Goal: Communication & Community: Answer question/provide support

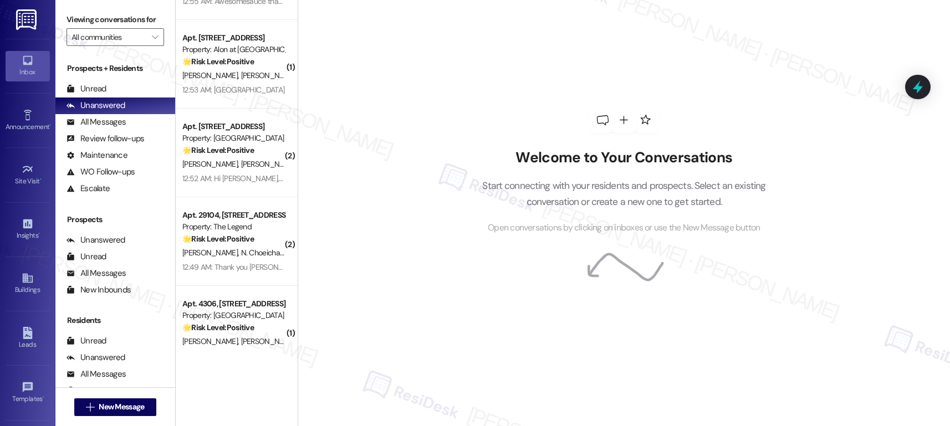
scroll to position [1579, 0]
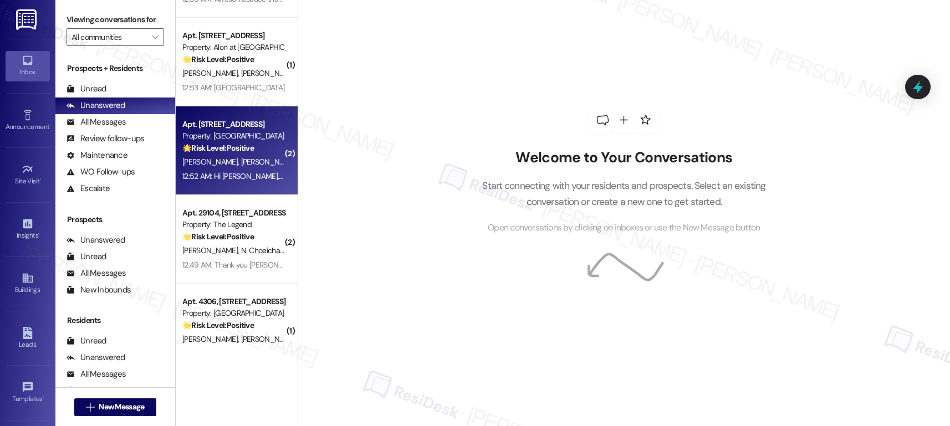
click at [244, 158] on div "[PERSON_NAME] [PERSON_NAME]" at bounding box center [233, 162] width 105 height 14
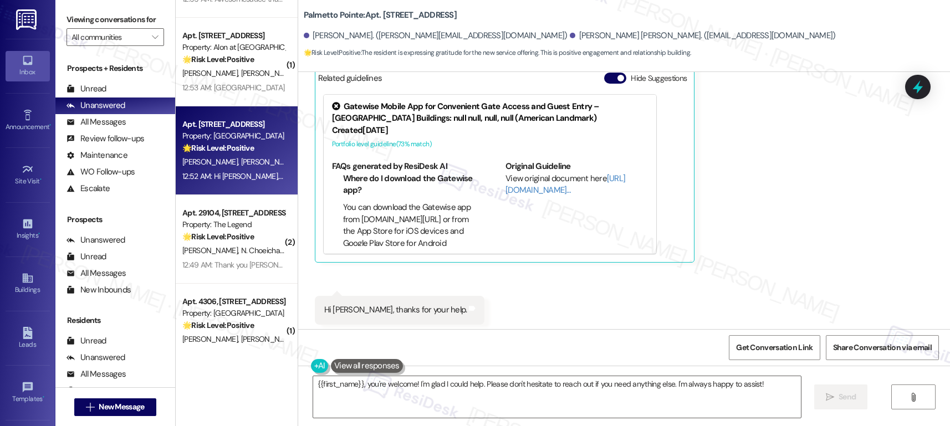
scroll to position [545, 0]
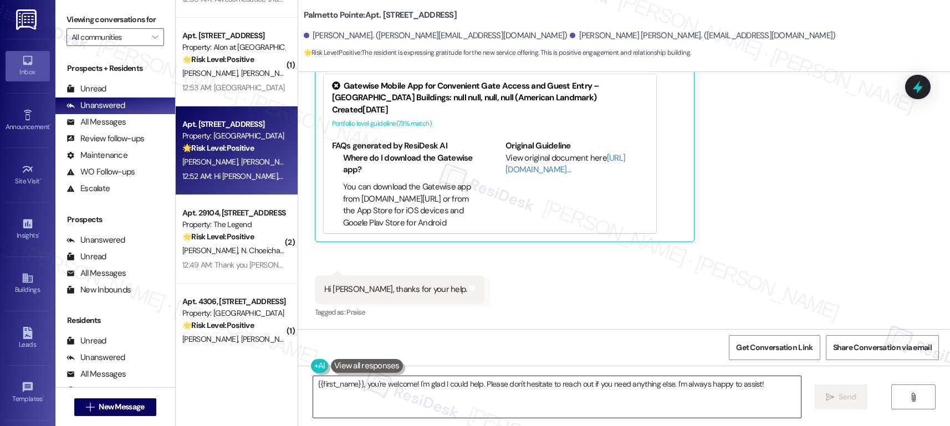
click at [433, 352] on textarea "{{first_name}}, you're welcome! I'm glad I could help. Please don't hesitate to…" at bounding box center [557, 397] width 488 height 42
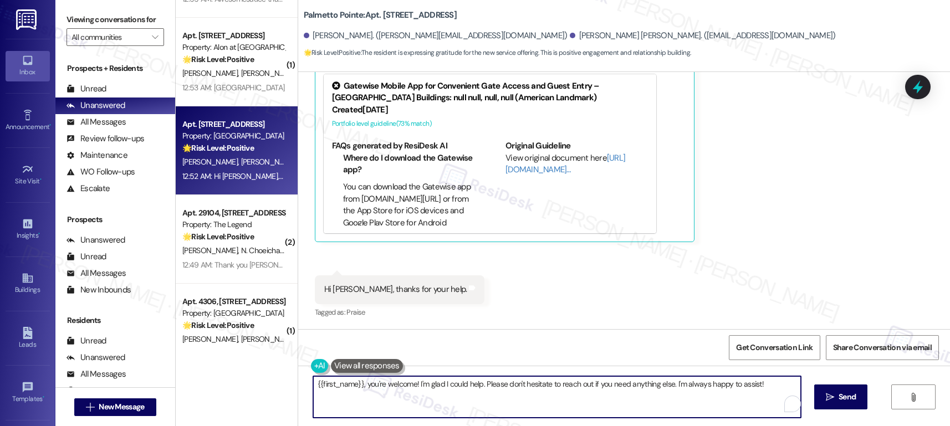
click at [433, 352] on textarea "{{first_name}}, you're welcome! I'm glad I could help. Please don't hesitate to…" at bounding box center [557, 397] width 488 height 42
click at [611, 352] on textarea "{{first_name}}, you're welcome! I'm glad I could help. Please don't hesitate to…" at bounding box center [557, 397] width 488 height 42
click at [498, 352] on textarea "{{first_name}}, you're welcome! I'm glad I could help. Please don't hesitate to…" at bounding box center [557, 397] width 488 height 42
click at [685, 352] on textarea "{{first_name}}, you're welcome! I'm glad I could help. Please don't hesitate to…" at bounding box center [557, 397] width 488 height 42
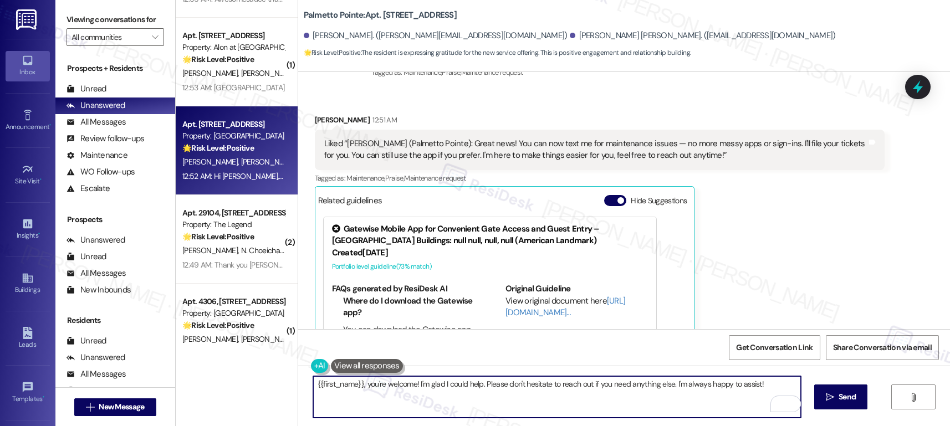
scroll to position [391, 0]
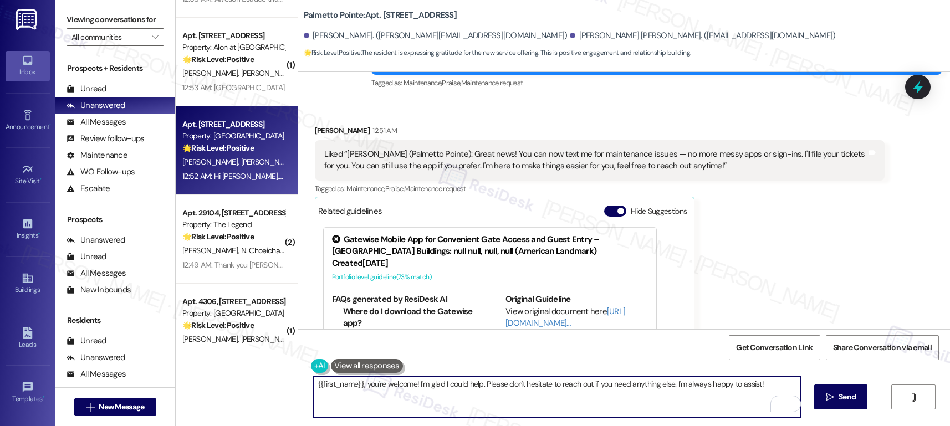
click at [320, 133] on div "Shreus Patil 12:51 AM" at bounding box center [600, 133] width 570 height 16
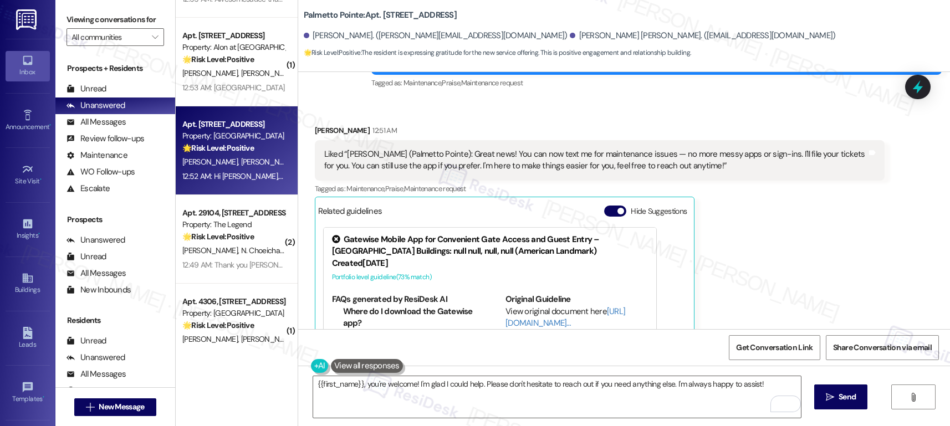
click at [320, 133] on div "Shreus Patil 12:51 AM" at bounding box center [600, 133] width 570 height 16
copy div "Shreus"
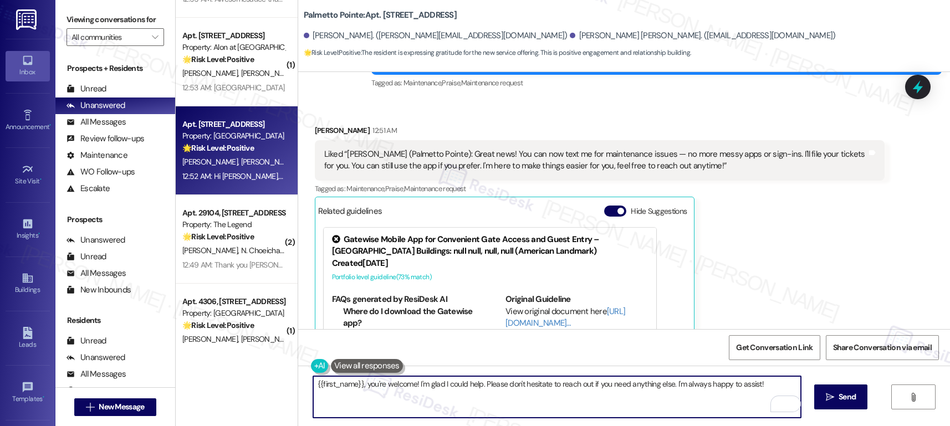
click at [355, 352] on textarea "{{first_name}}, you're welcome! I'm glad I could help. Please don't hesitate to…" at bounding box center [557, 397] width 488 height 42
drag, startPoint x: 355, startPoint y: 384, endPoint x: 277, endPoint y: 381, distance: 78.8
click at [277, 352] on div "( 1 ) Apt. 336, 1835 Lockhill Selma Rd Property: Alon at Castle Hills 🌟 Risk Le…" at bounding box center [563, 213] width 774 height 426
paste textarea "Shreus"
type textarea "Shreus, you're welcome! I'm glad I could help. Please don't hesitate to reach o…"
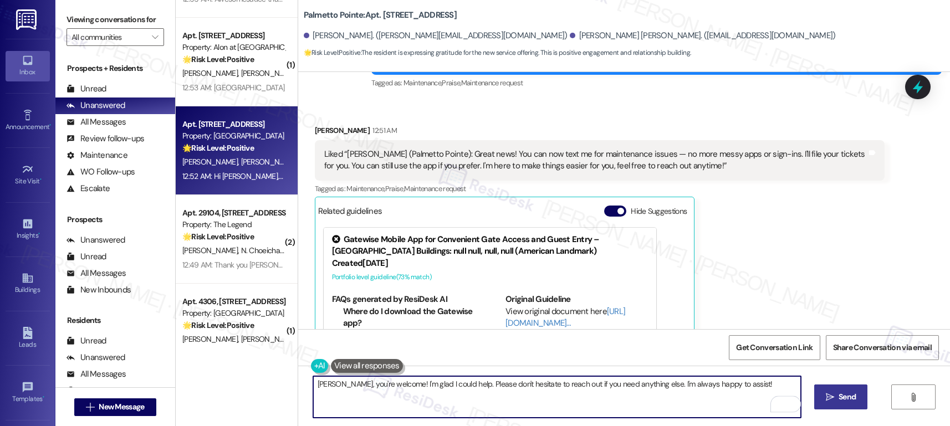
click at [753, 352] on button " Send" at bounding box center [841, 397] width 54 height 25
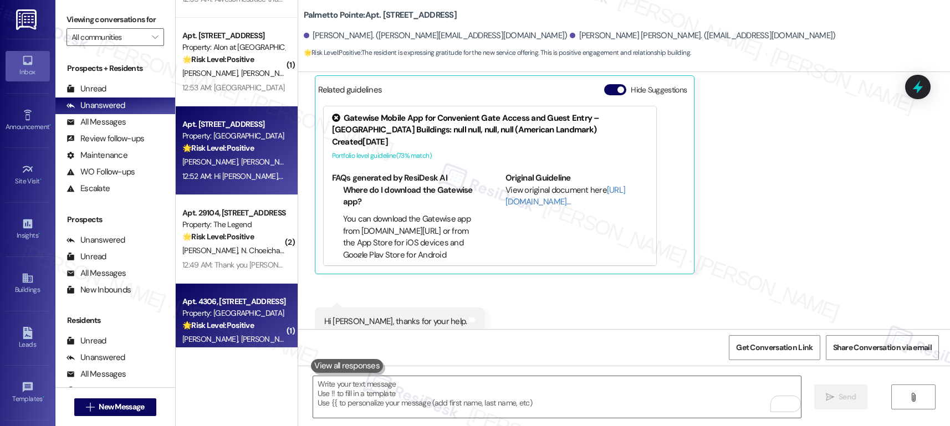
scroll to position [544, 0]
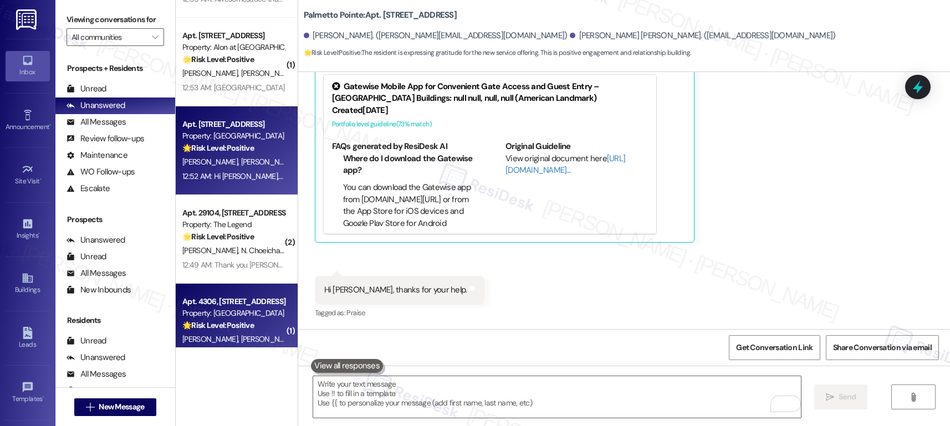
click at [233, 320] on strong "🌟 Risk Level: Positive" at bounding box center [218, 325] width 72 height 10
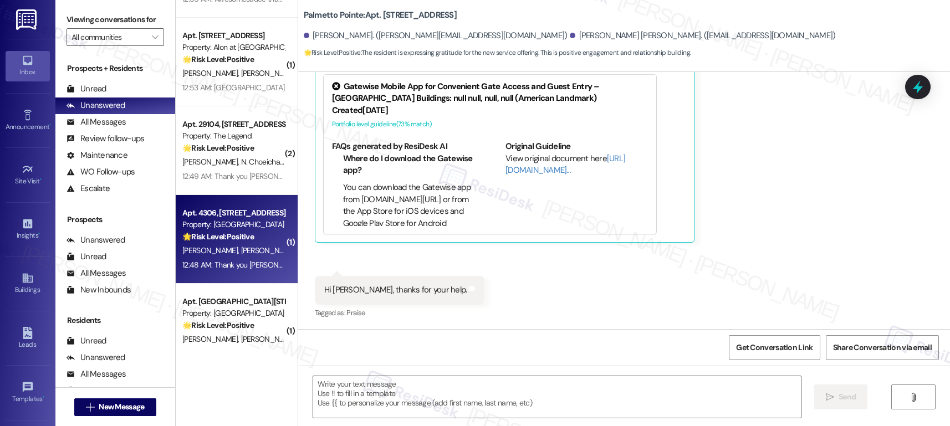
type textarea "Fetching suggested responses. Please feel free to read through the conversation…"
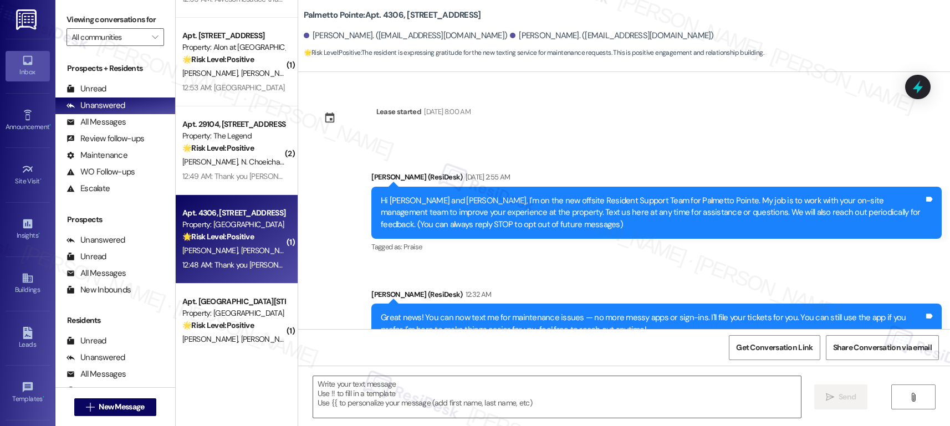
scroll to position [133, 0]
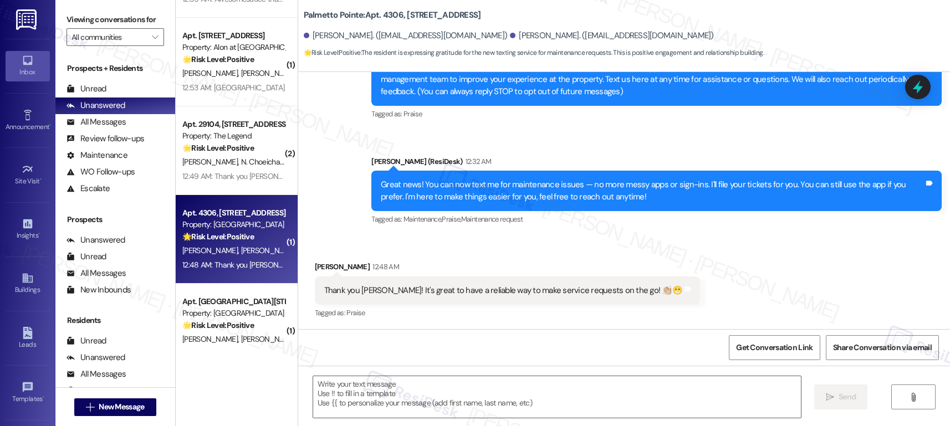
type textarea "Fetching suggested responses. Please feel free to read through the conversation…"
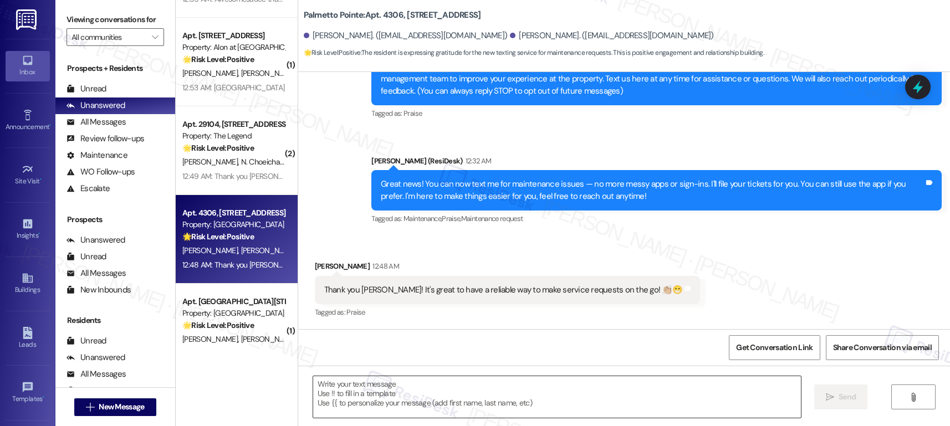
click at [420, 352] on textarea at bounding box center [557, 397] width 488 height 42
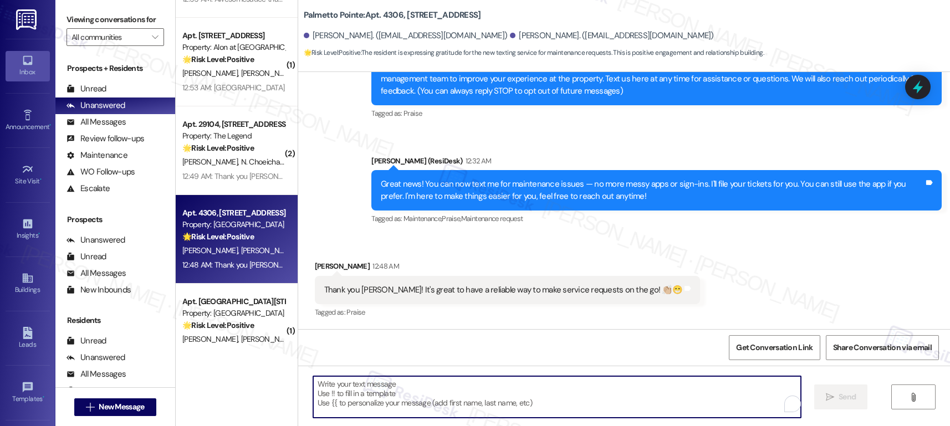
click at [420, 352] on textarea "To enrich screen reader interactions, please activate Accessibility in Grammarl…" at bounding box center [557, 397] width 488 height 42
click at [460, 287] on div "Thank you Sarah! It's great to have a reliable way to make service requests on …" at bounding box center [503, 290] width 358 height 12
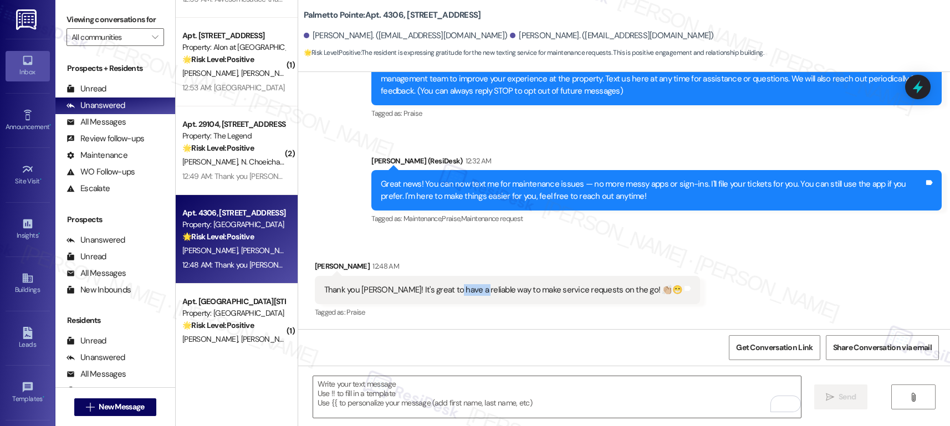
click at [460, 287] on div "Thank you Sarah! It's great to have a reliable way to make service requests on …" at bounding box center [503, 290] width 358 height 12
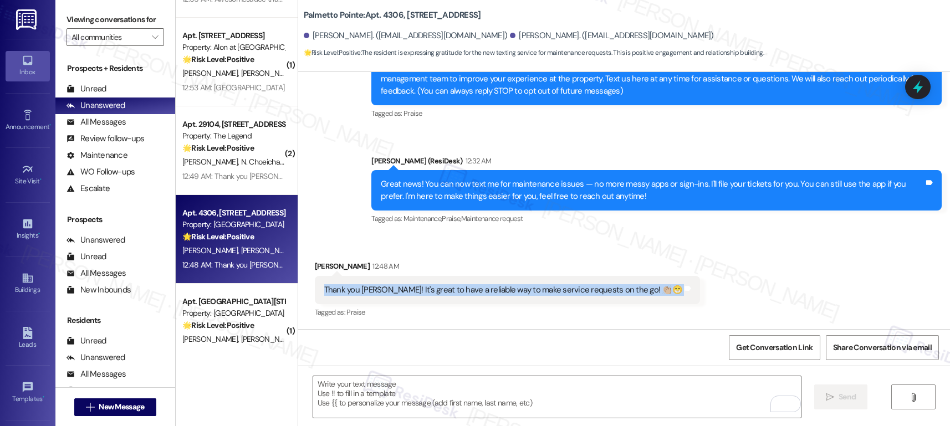
copy div "Thank you Sarah! It's great to have a reliable way to make service requests on …"
click at [450, 352] on textarea "To enrich screen reader interactions, please activate Accessibility in Grammarl…" at bounding box center [557, 397] width 488 height 42
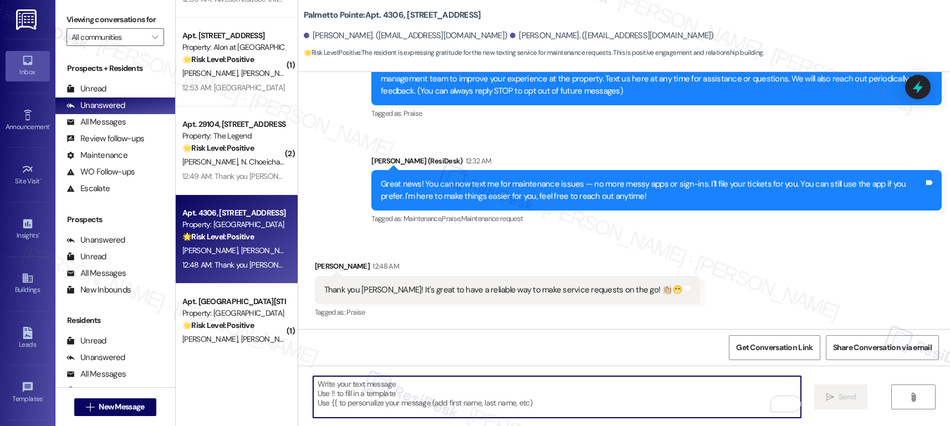
paste textarea "You’re very welcome! We’re so glad to hear that the service request system is m…"
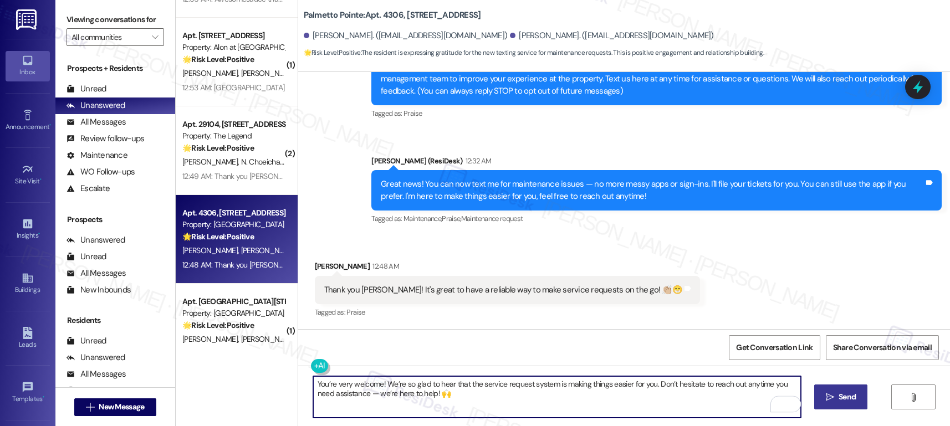
type textarea "You’re very welcome! We’re so glad to hear that the service request system is m…"
click at [753, 352] on span "Send" at bounding box center [847, 397] width 17 height 12
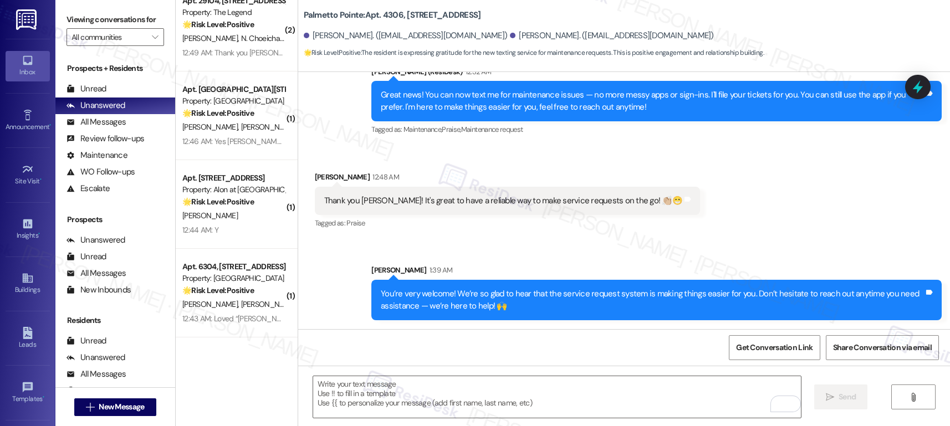
scroll to position [1794, 0]
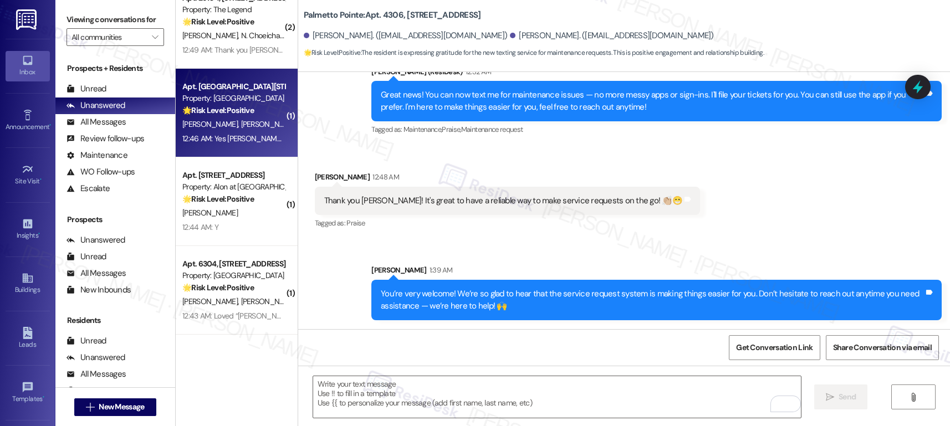
click at [230, 118] on div "A. Kottakota A. Killamsetty" at bounding box center [233, 125] width 105 height 14
type textarea "Fetching suggested responses. Please feel free to read through the conversation…"
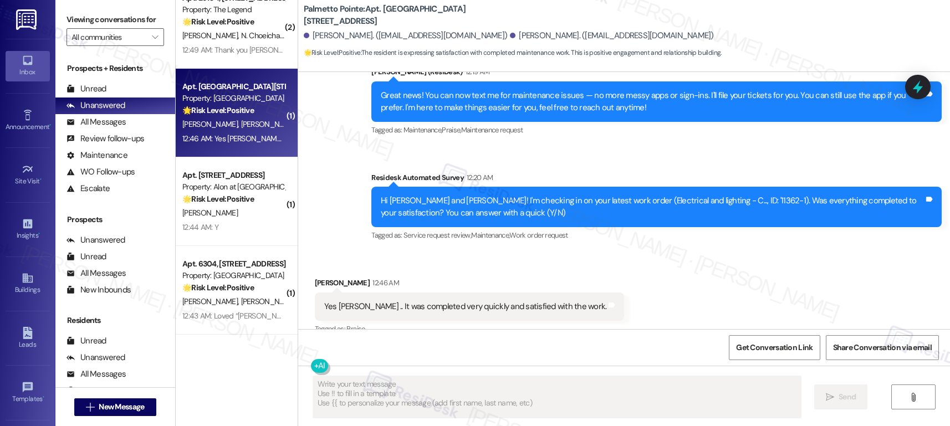
scroll to position [467, 0]
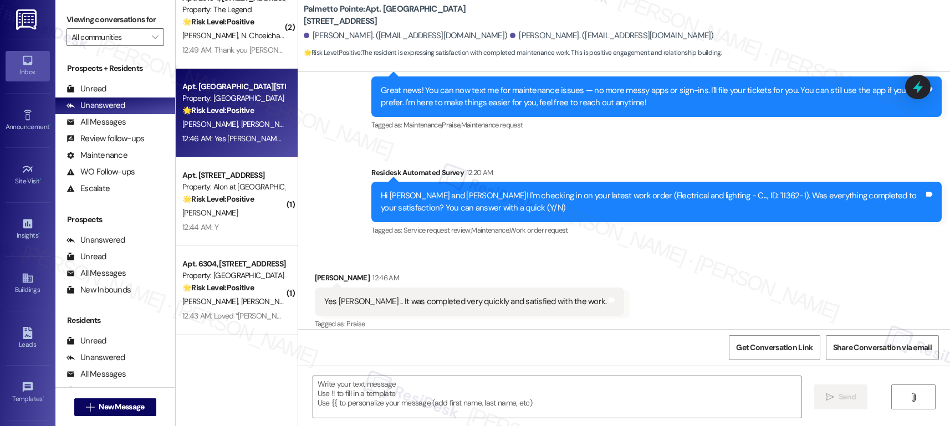
click at [424, 296] on div "Yes Sarah .. It was completed very quickly and satisfied with the work." at bounding box center [465, 302] width 283 height 12
click at [364, 352] on textarea at bounding box center [557, 397] width 488 height 42
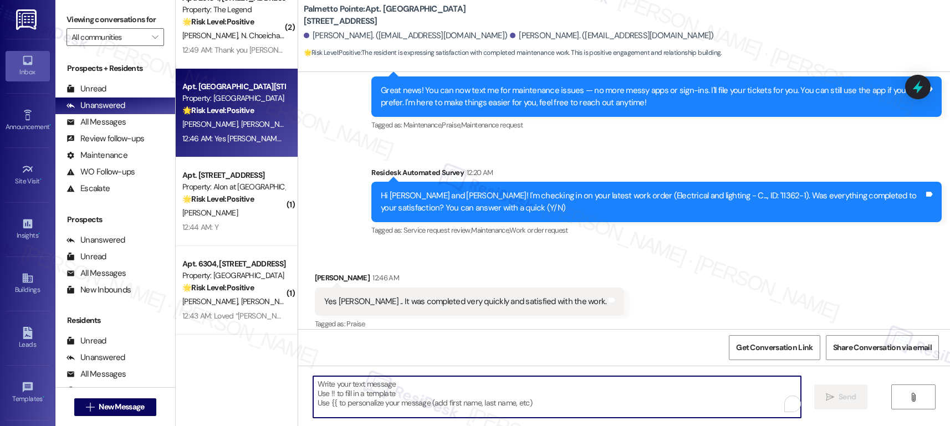
paste textarea "Hi {{first_name}}, I'm so glad to hear the work order was completed to your sat…"
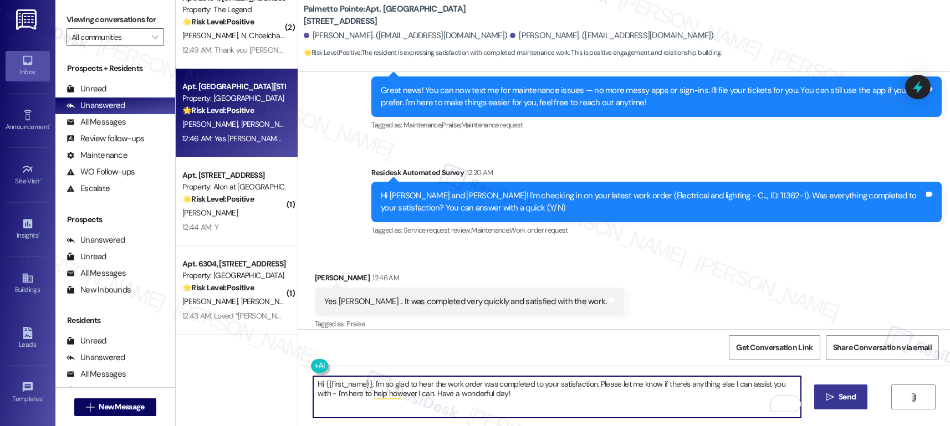
click at [315, 272] on div "Asish Killamsetty 12:46 AM" at bounding box center [470, 280] width 310 height 16
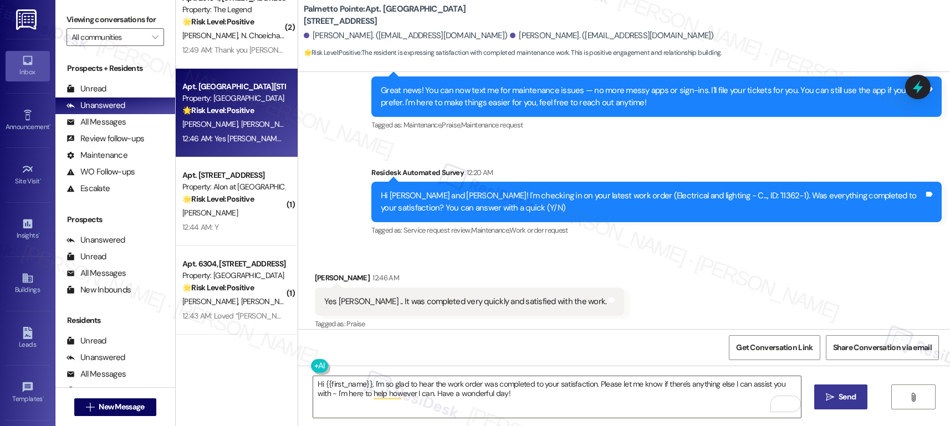
click at [315, 272] on div "Asish Killamsetty 12:46 AM" at bounding box center [470, 280] width 310 height 16
copy div "Asish"
click at [364, 352] on textarea "Hi {{first_name}}, I'm so glad to hear the work order was completed to your sat…" at bounding box center [557, 397] width 488 height 42
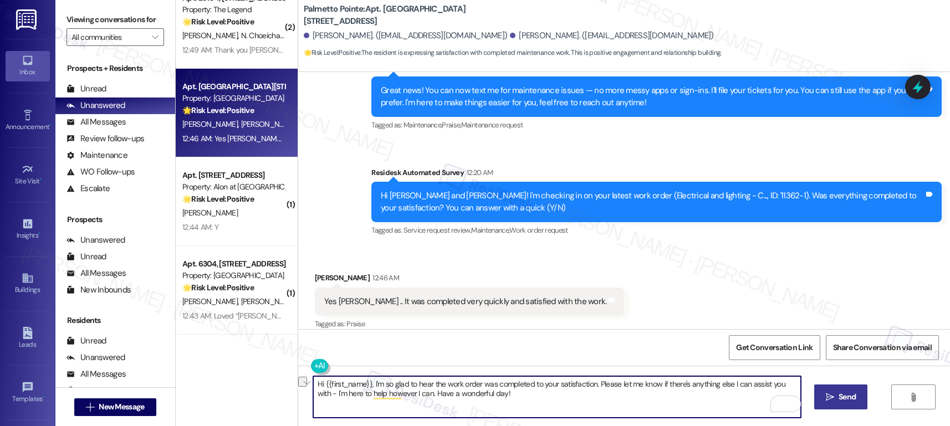
drag, startPoint x: 366, startPoint y: 384, endPoint x: 252, endPoint y: 372, distance: 115.4
click at [252, 352] on div "( 1 ) Apt. 17201, 8797 Marbach Rd Property: The Legend 🌟 Risk Level: Positive T…" at bounding box center [563, 213] width 774 height 426
click at [459, 352] on textarea "I'm so glad to hear the work order was completed to your satisfaction. Please l…" at bounding box center [557, 397] width 488 height 42
click at [521, 352] on textarea "I'm so glad to hear the work order was completed to your satisfaction. Please l…" at bounding box center [557, 397] width 488 height 42
type textarea "I'm so glad to hear the work order was completed to your satisfaction. Please l…"
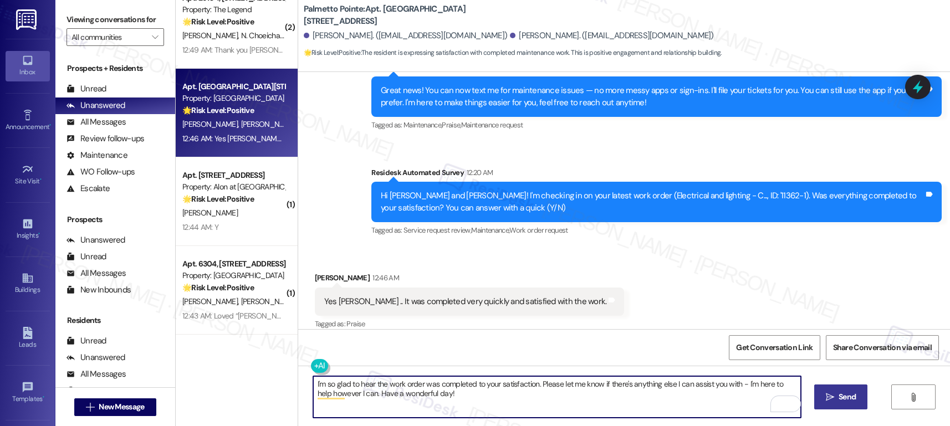
click at [753, 352] on span "Send" at bounding box center [847, 397] width 17 height 12
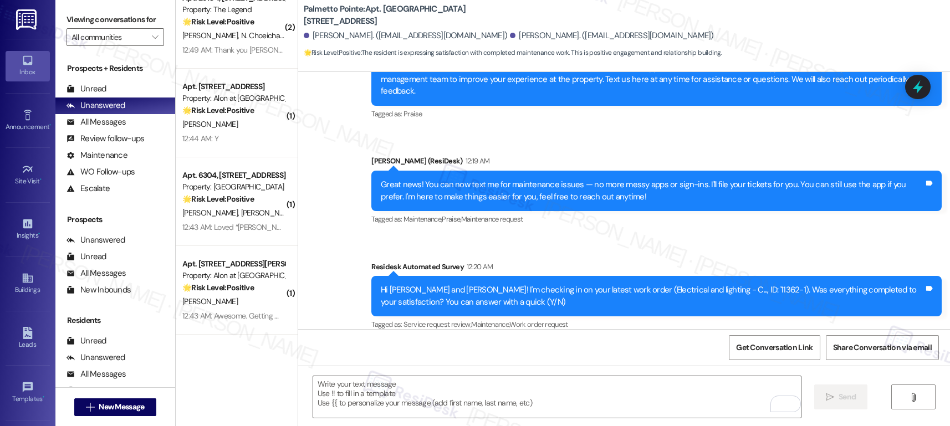
scroll to position [556, 0]
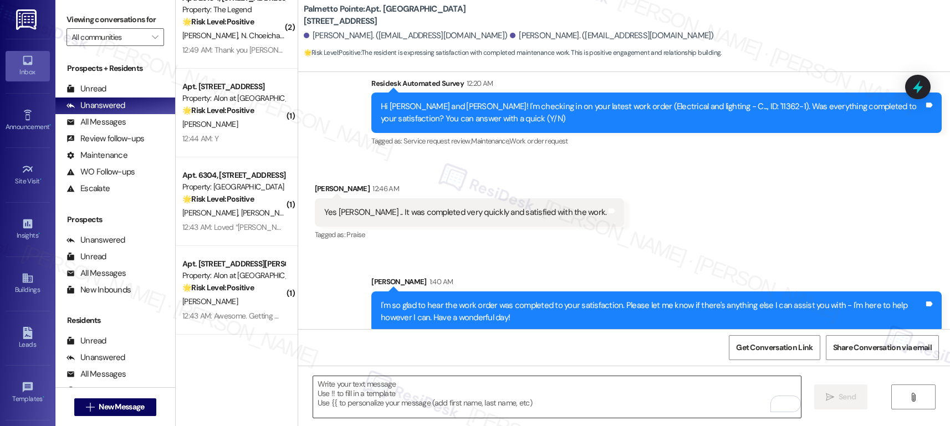
click at [511, 352] on textarea "To enrich screen reader interactions, please activate Accessibility in Grammarl…" at bounding box center [557, 397] width 488 height 42
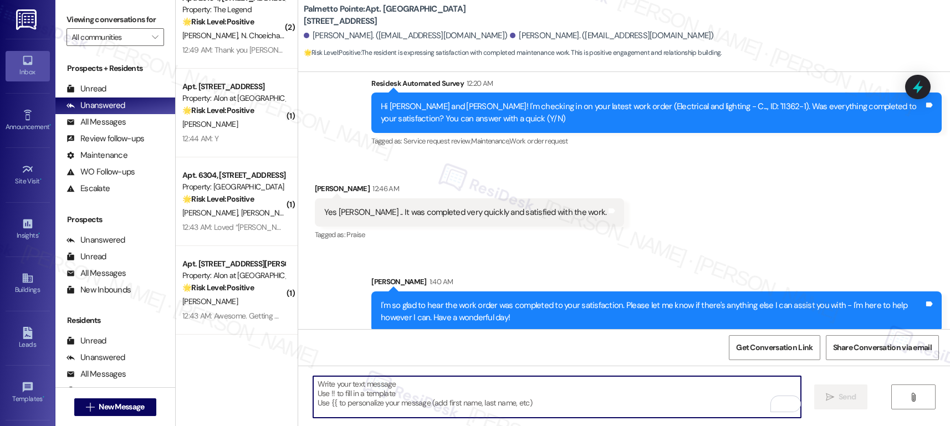
paste textarea "If I may ask...has {{property}} lived up to your expectations?"
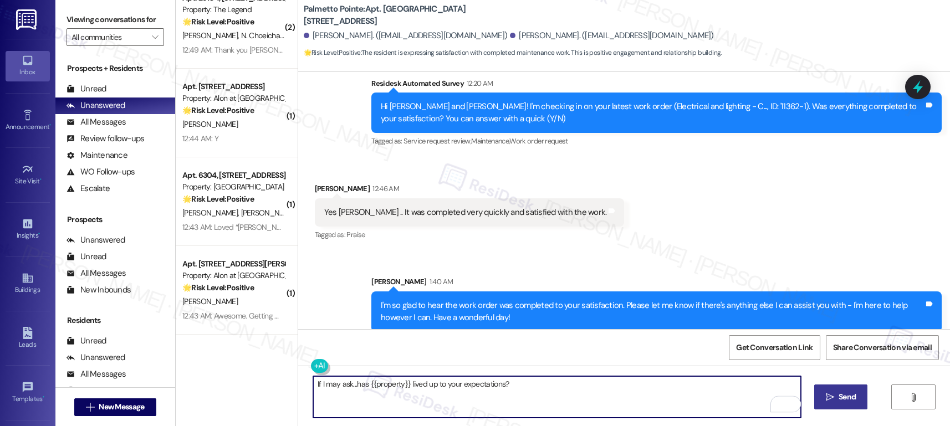
type textarea "If I may ask...has {{property}} lived up to your expectations?"
click at [753, 352] on span "Send" at bounding box center [848, 397] width 22 height 12
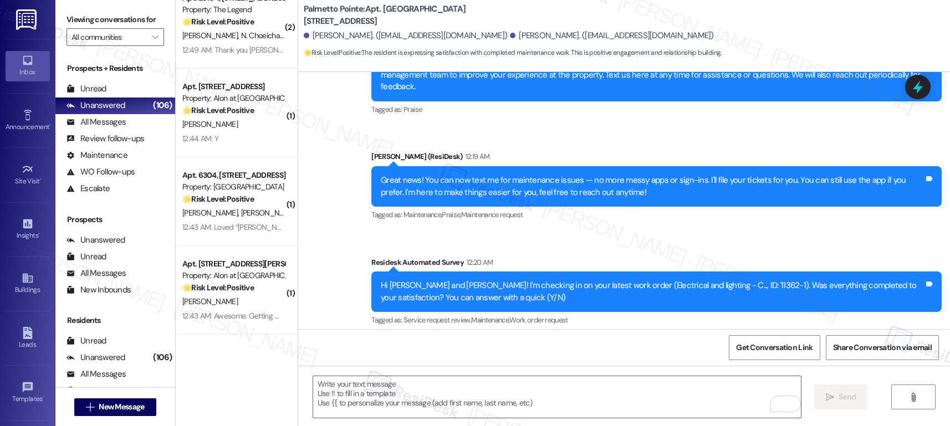
scroll to position [373, 0]
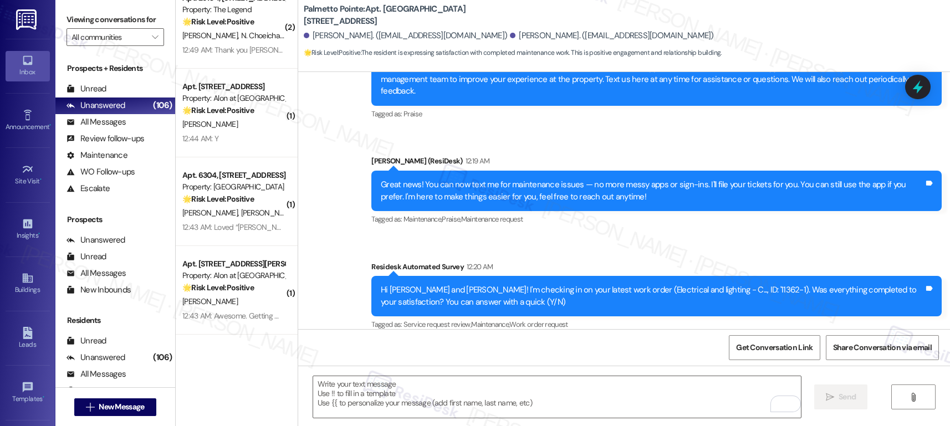
click at [241, 209] on span "S. Martinez" at bounding box center [268, 213] width 55 height 10
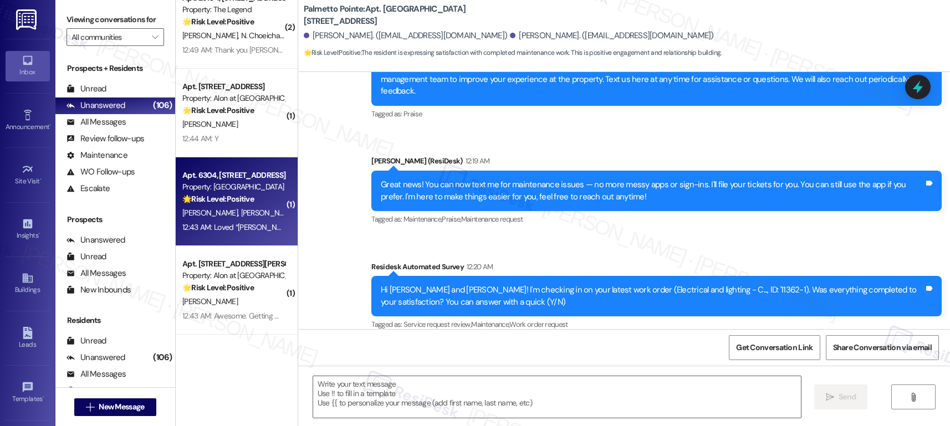
type textarea "Fetching suggested responses. Please feel free to read through the conversation…"
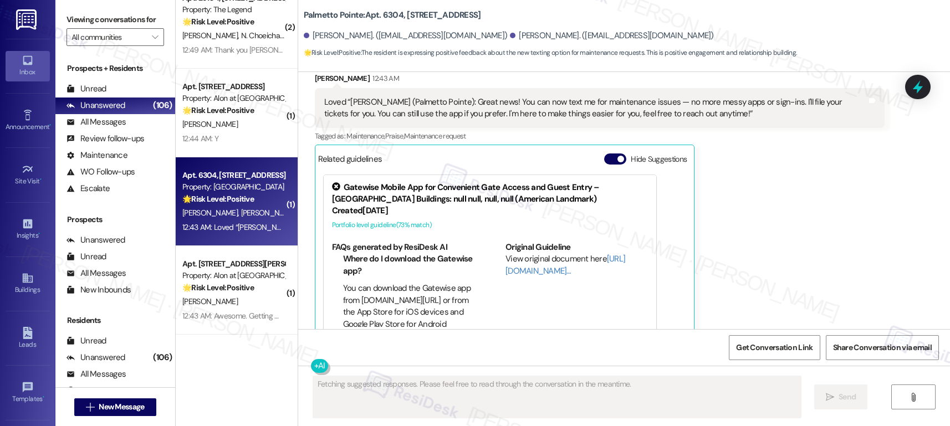
scroll to position [344, 0]
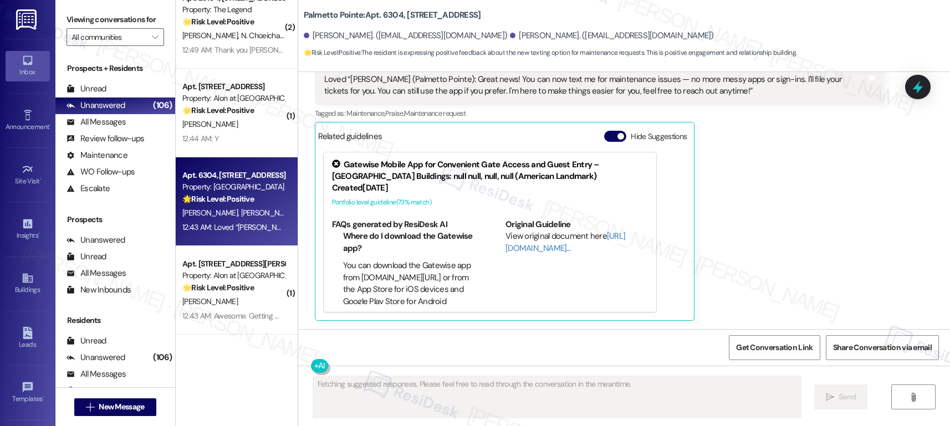
click at [708, 286] on div "Gloria Martinez 12:43 AM Loved “Sarah (Palmetto Pointe): Great news! You can no…" at bounding box center [600, 185] width 570 height 271
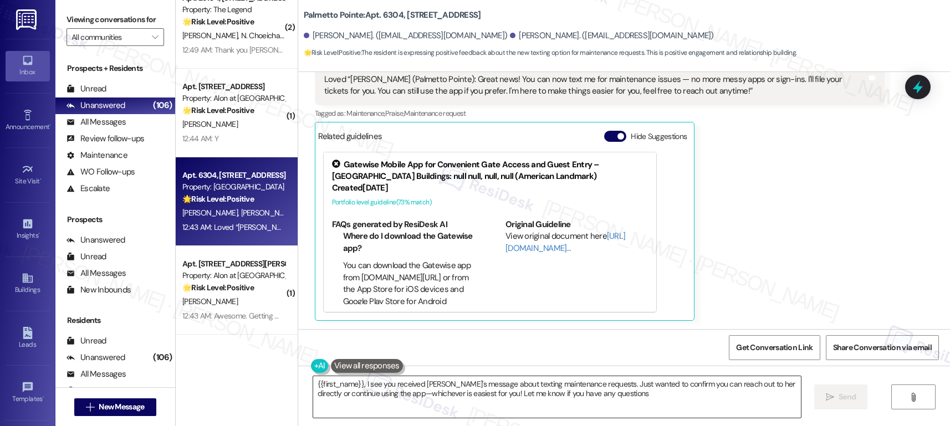
type textarea "{{first_name}}, I see you received Sarah's message about texting maintenance re…"
click at [598, 352] on textarea "{{first_name}}, I see you received Sarah's message about texting maintenance re…" at bounding box center [557, 397] width 488 height 42
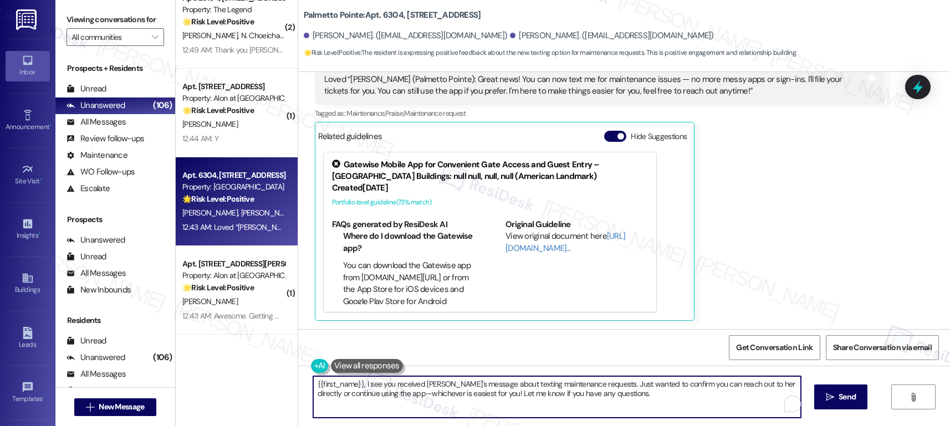
click at [598, 352] on textarea "{{first_name}}, I see you received Sarah's message about texting maintenance re…" at bounding box center [557, 397] width 488 height 42
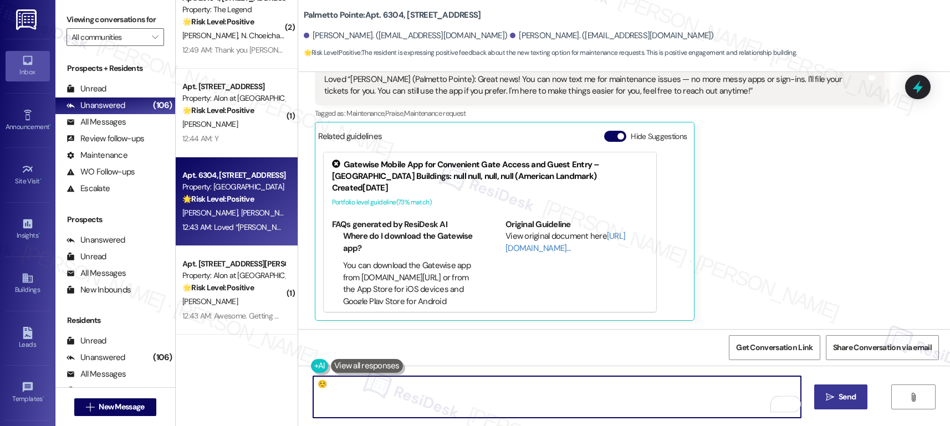
type textarea "☺️"
click at [753, 352] on span "Send" at bounding box center [847, 397] width 17 height 12
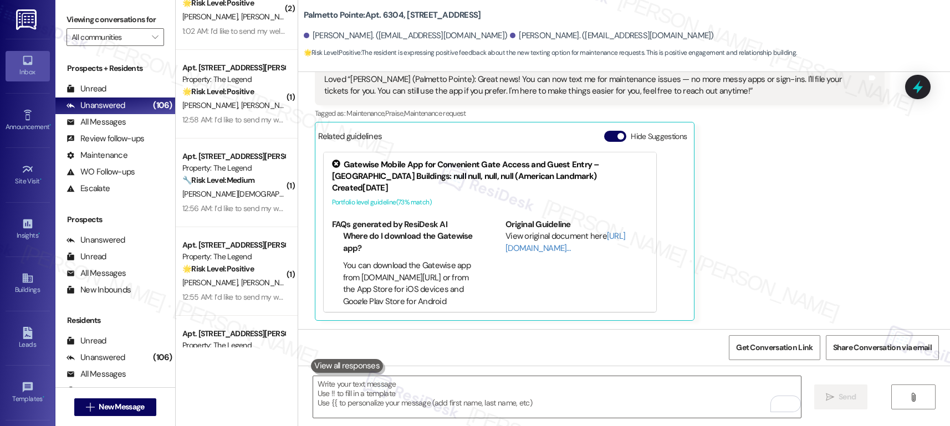
scroll to position [2700, 0]
click at [152, 42] on icon "" at bounding box center [155, 37] width 6 height 9
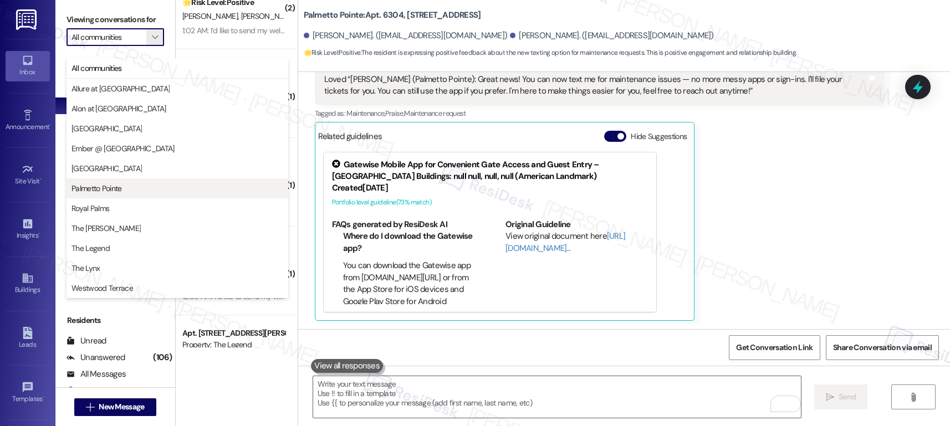
click at [117, 188] on span "Palmetto Pointe" at bounding box center [97, 188] width 50 height 11
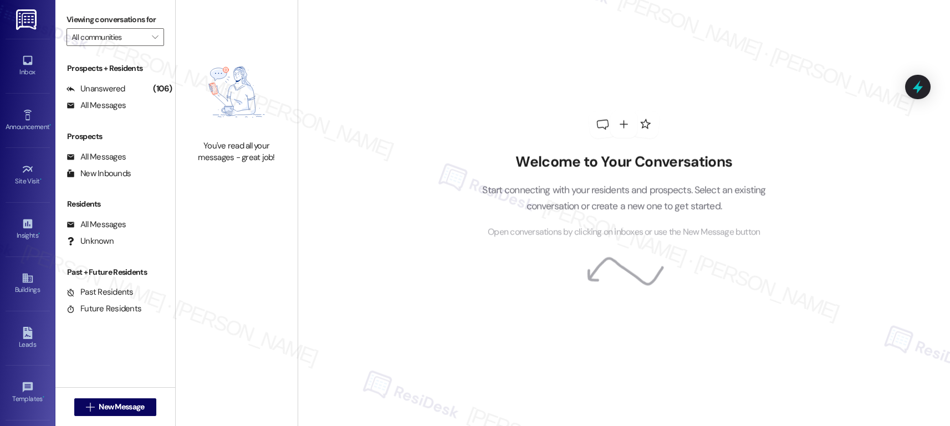
type input "Palmetto Pointe"
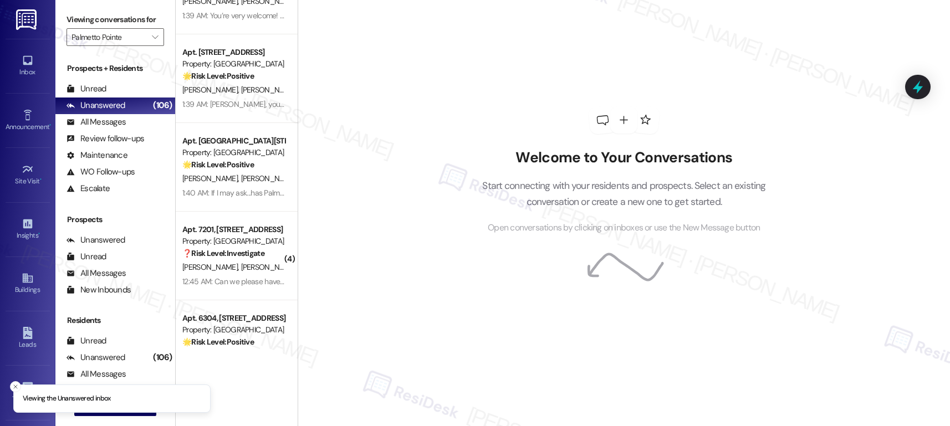
scroll to position [1604, 0]
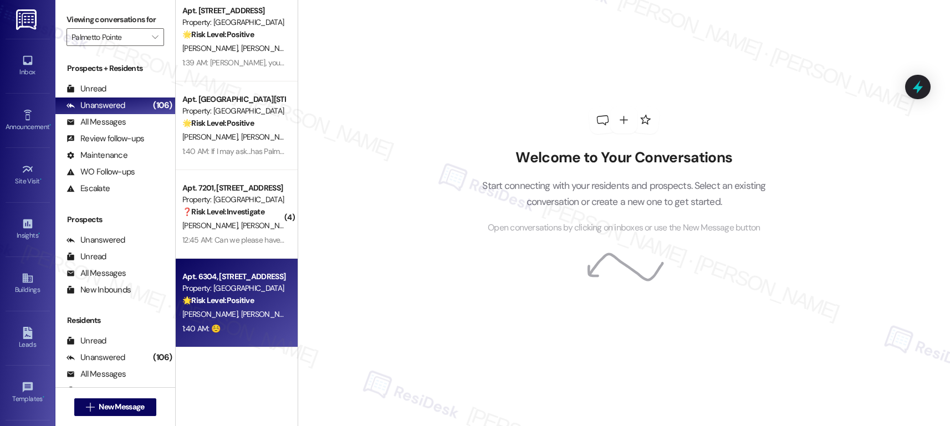
click at [244, 313] on span "S. Martinez" at bounding box center [268, 314] width 55 height 10
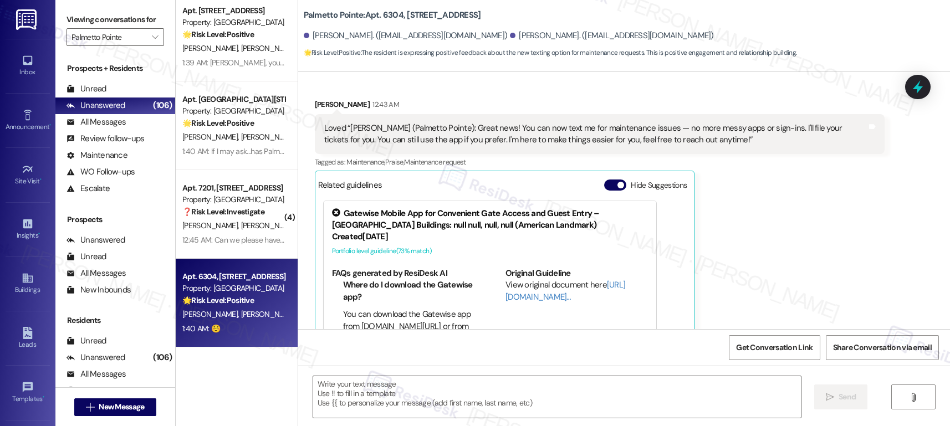
type textarea "Fetching suggested responses. Please feel free to read through the conversation…"
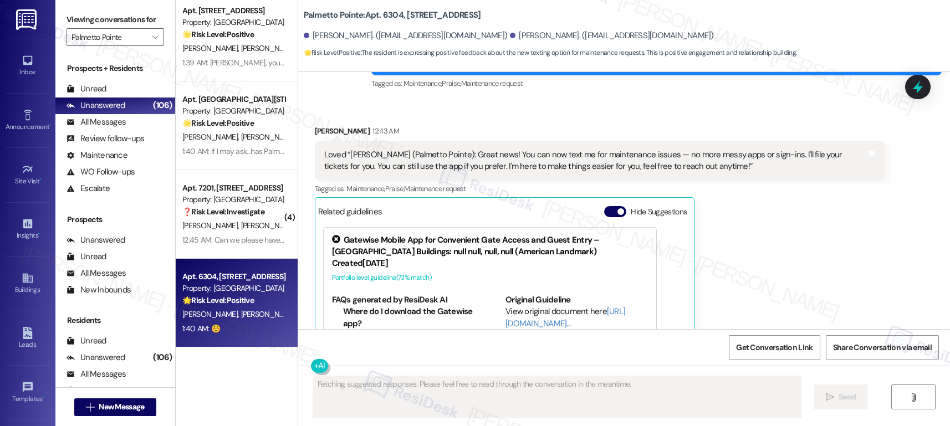
scroll to position [202, 0]
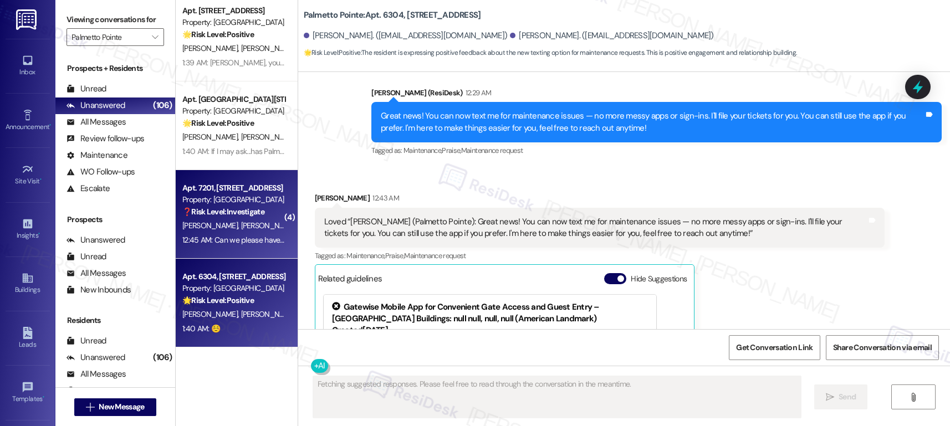
click at [208, 223] on span "A. Alderete" at bounding box center [211, 226] width 59 height 10
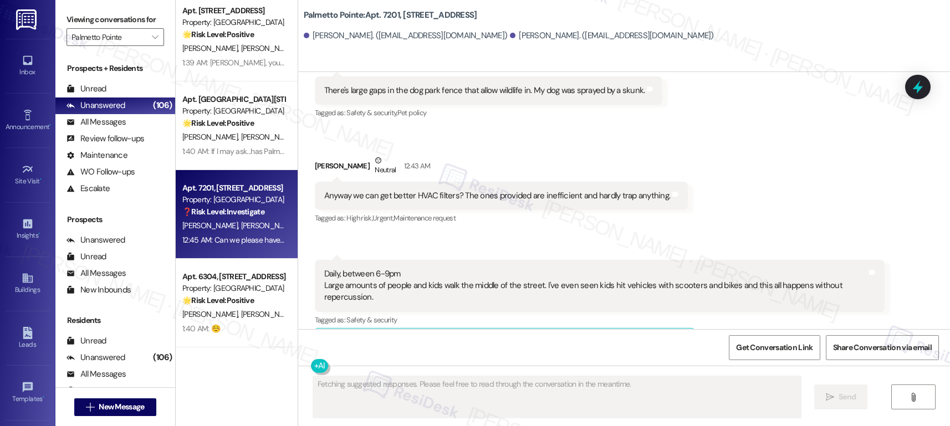
scroll to position [365, 0]
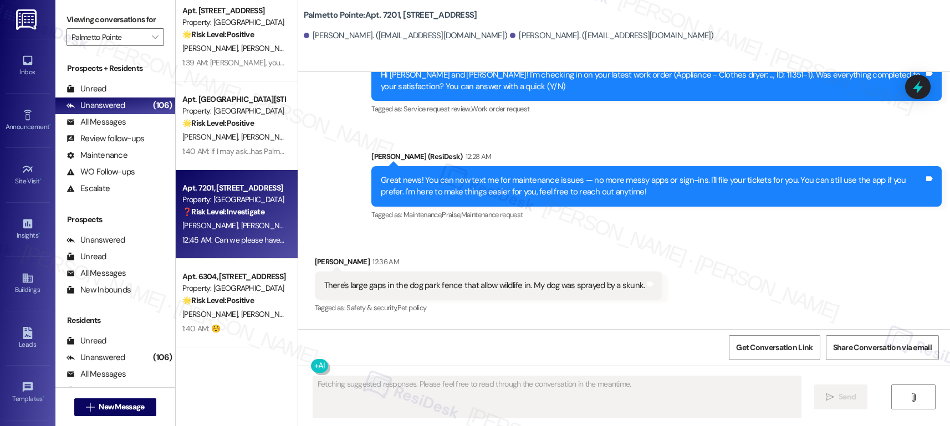
click at [369, 281] on div "There's large gaps in the dog park fence that allow wildlife in. My dog was spr…" at bounding box center [484, 286] width 321 height 12
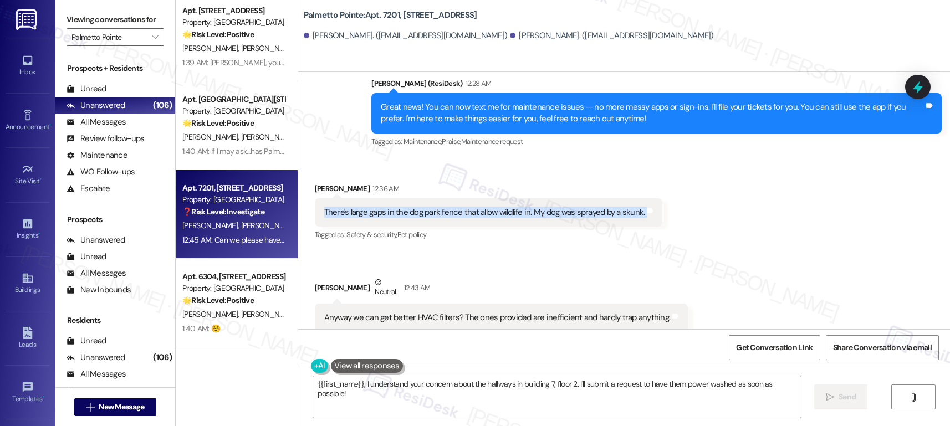
scroll to position [441, 0]
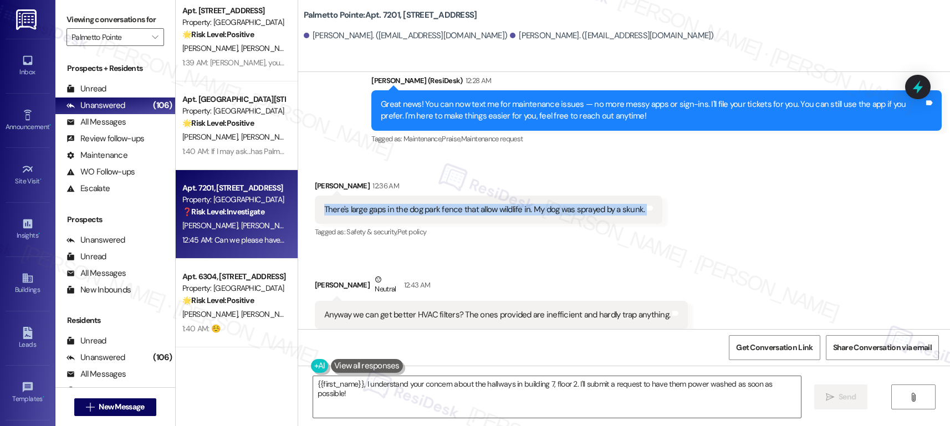
click at [401, 209] on div "There's large gaps in the dog park fence that allow wildlife in. My dog was spr…" at bounding box center [484, 210] width 321 height 12
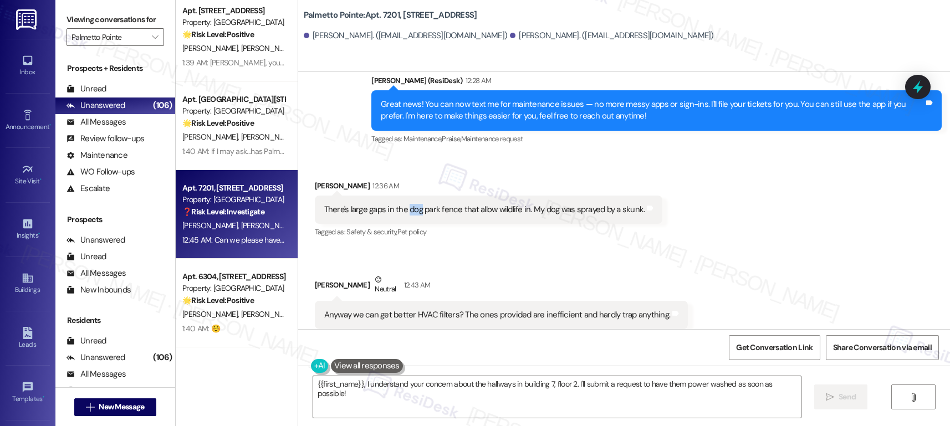
click at [401, 209] on div "There's large gaps in the dog park fence that allow wildlife in. My dog was spr…" at bounding box center [484, 210] width 321 height 12
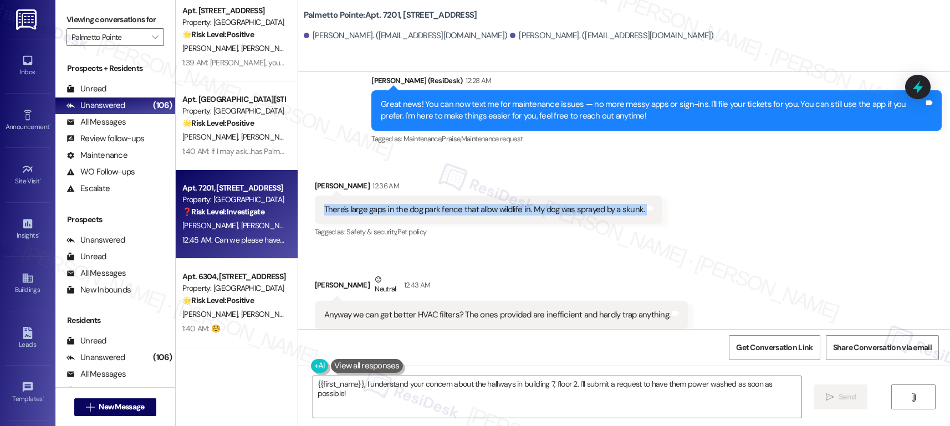
copy div "There's large gaps in the dog park fence that allow wildlife in. My dog was spr…"
click at [414, 319] on div "Anyway we can get better HVAC filters? The ones provided are inefficient and ha…" at bounding box center [497, 315] width 346 height 12
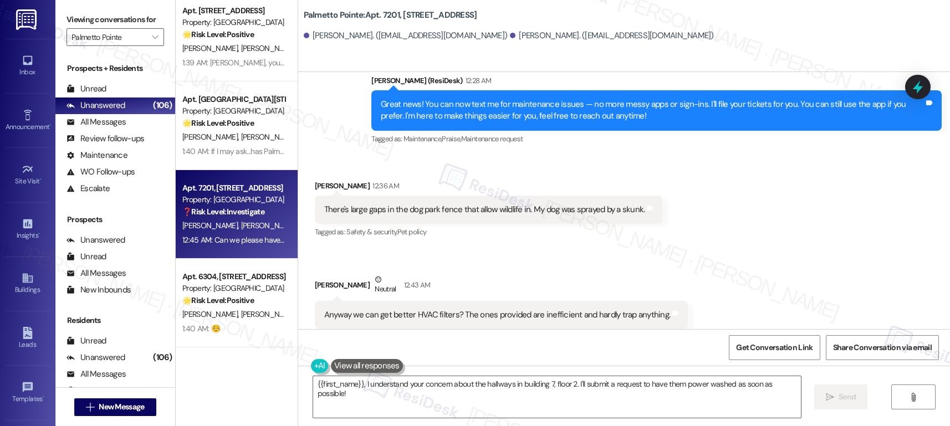
click at [414, 319] on div "Anyway we can get better HVAC filters? The ones provided are inefficient and ha…" at bounding box center [497, 315] width 346 height 12
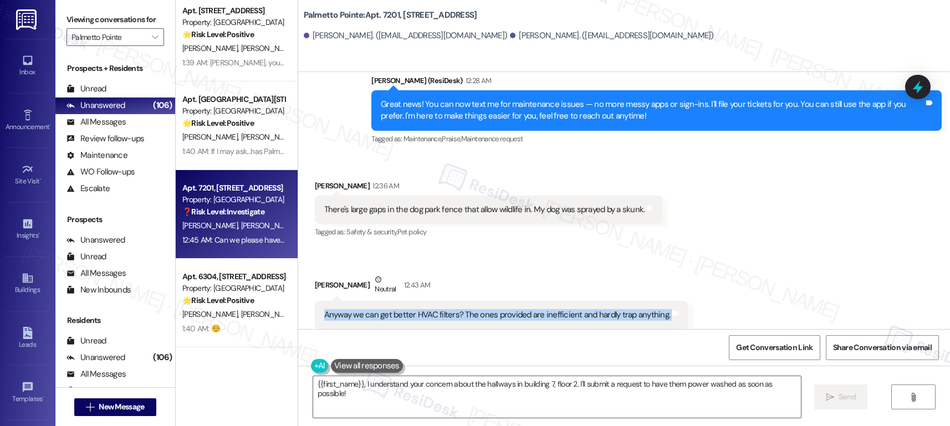
copy div "Anyway we can get better HVAC filters? The ones provided are inefficient and ha…"
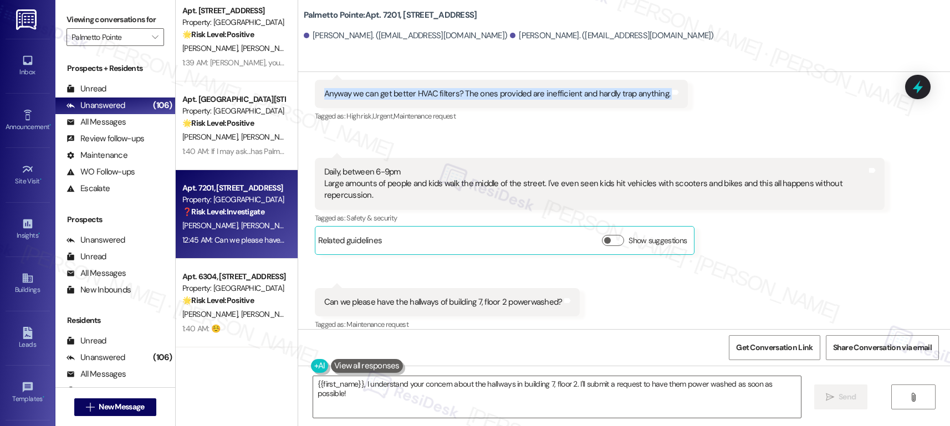
scroll to position [664, 0]
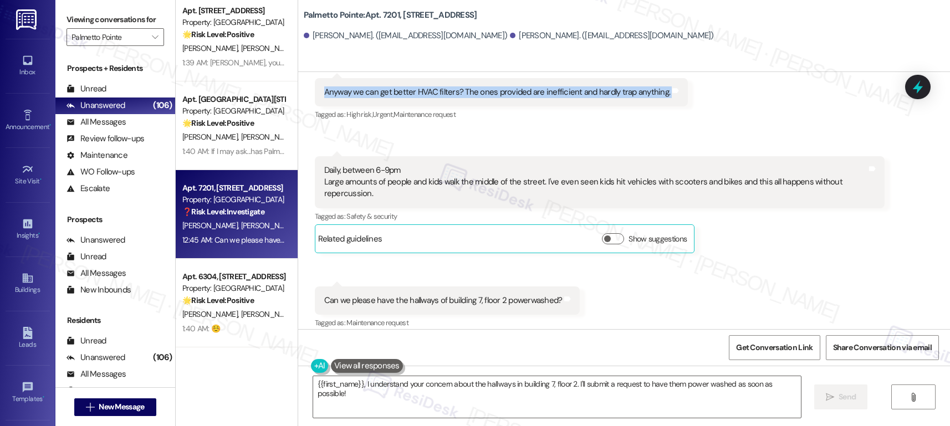
click at [489, 180] on div "Daily, between 6-9pm Large amounts of people and kids walk the middle of the st…" at bounding box center [595, 182] width 543 height 35
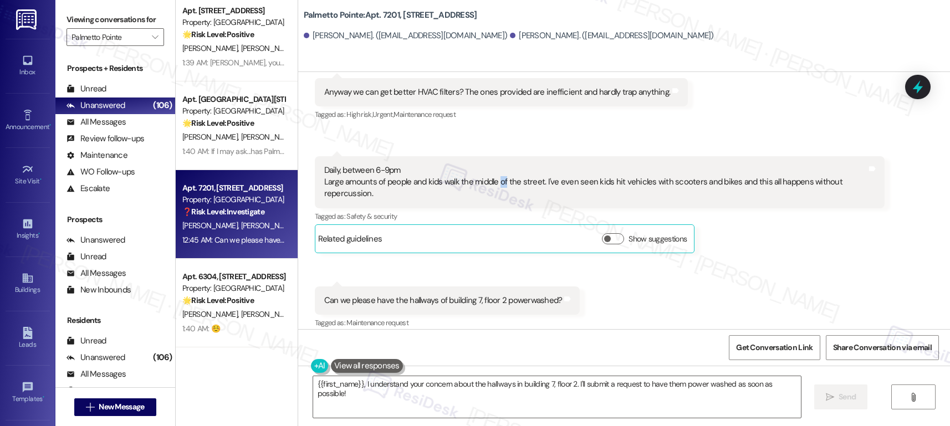
click at [489, 180] on div "Daily, between 6-9pm Large amounts of people and kids walk the middle of the st…" at bounding box center [595, 182] width 543 height 35
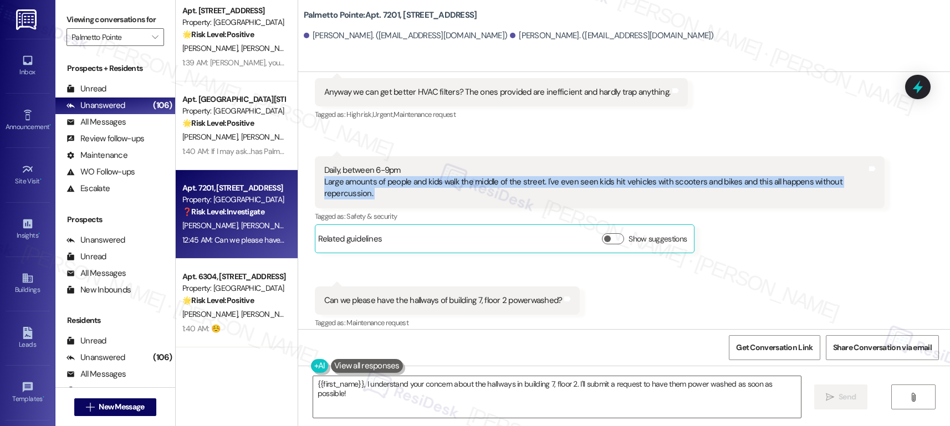
click at [346, 185] on div "Daily, between 6-9pm Large amounts of people and kids walk the middle of the st…" at bounding box center [595, 182] width 543 height 35
drag, startPoint x: 317, startPoint y: 167, endPoint x: 375, endPoint y: 197, distance: 65.2
click at [374, 197] on div "Daily, between 6-9pm Large amounts of people and kids walk the middle of the st…" at bounding box center [595, 182] width 543 height 35
copy div "Daily, between 6-9pm Large amounts of people and kids walk the middle of the st…"
click at [468, 298] on div "Can we please have the hallways of building 7, floor 2 powerwashed?" at bounding box center [443, 301] width 238 height 12
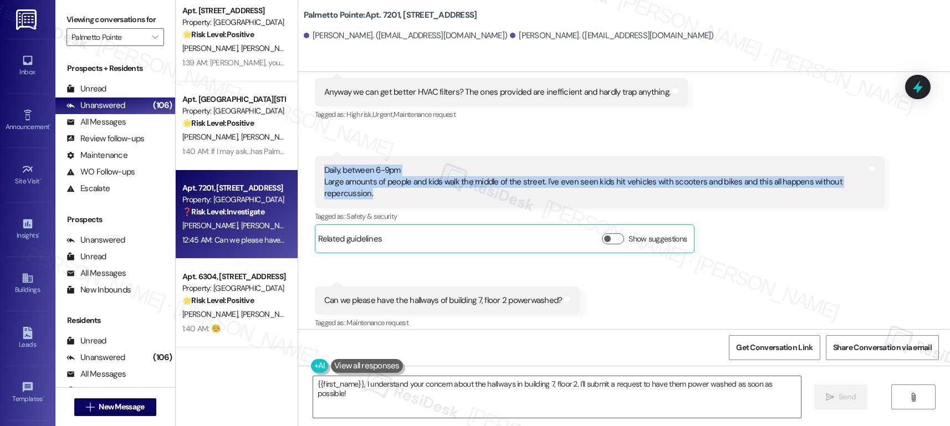
click at [468, 298] on div "Can we please have the hallways of building 7, floor 2 powerwashed?" at bounding box center [443, 301] width 238 height 12
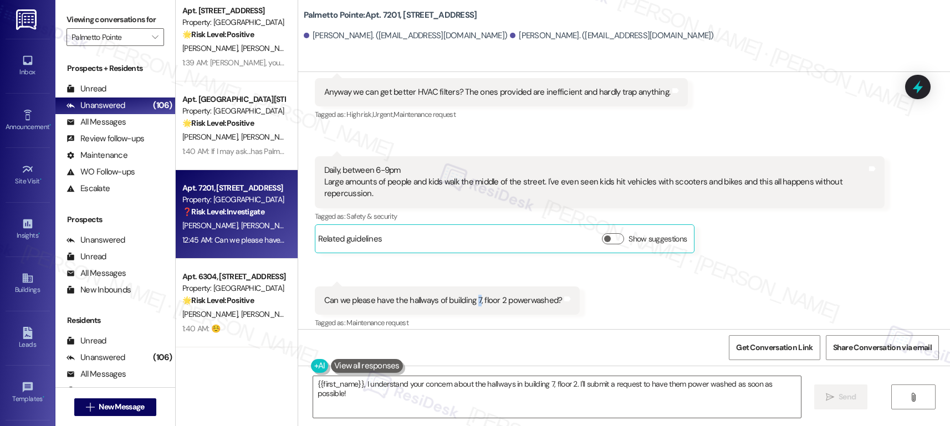
click at [468, 298] on div "Can we please have the hallways of building 7, floor 2 powerwashed?" at bounding box center [443, 301] width 238 height 12
copy div "Can we please have the hallways of building 7, floor 2 powerwashed? Tags and no…"
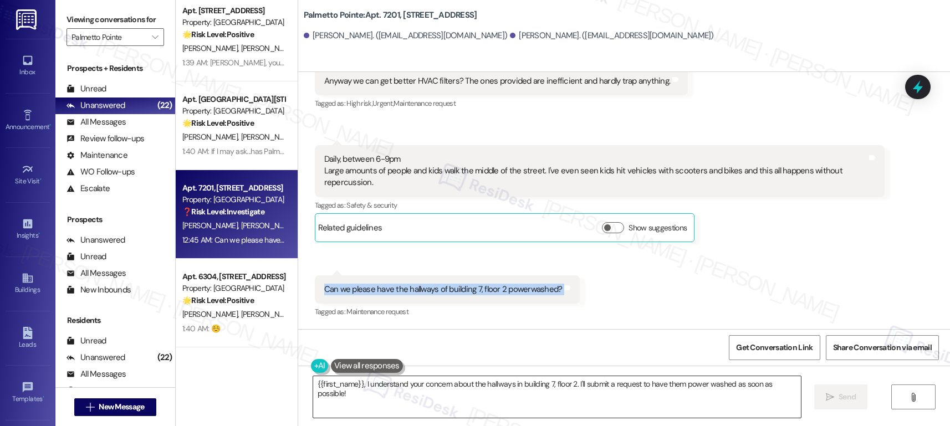
click at [441, 352] on textarea "{{first_name}}, I understand your concern about the hallways in building 7, flo…" at bounding box center [557, 397] width 488 height 42
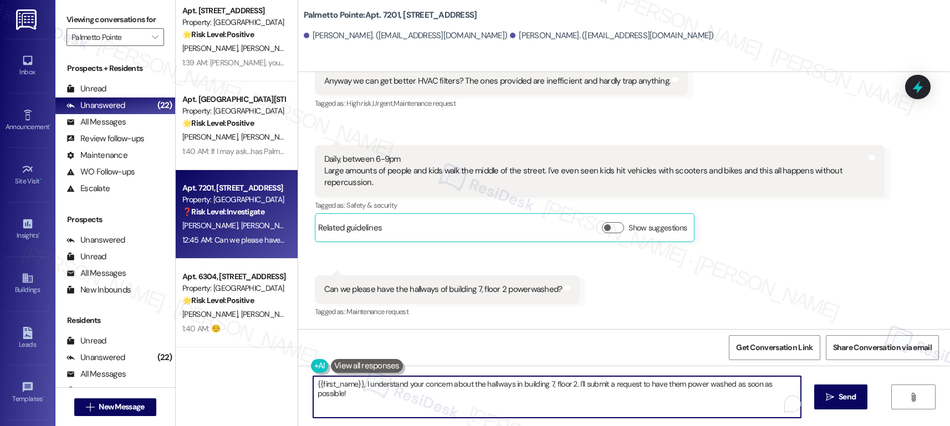
paste textarea "Hi [Resident’s Name], Thank you for sharing your concerns with us. We’ll go ahe…"
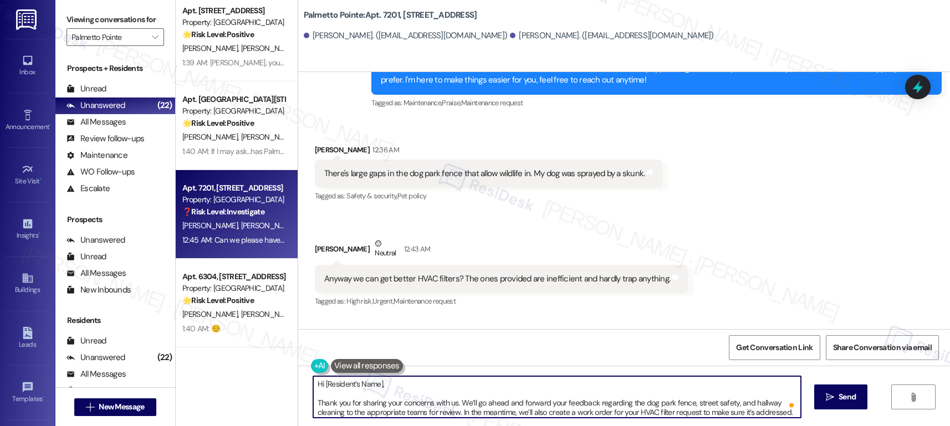
scroll to position [468, 0]
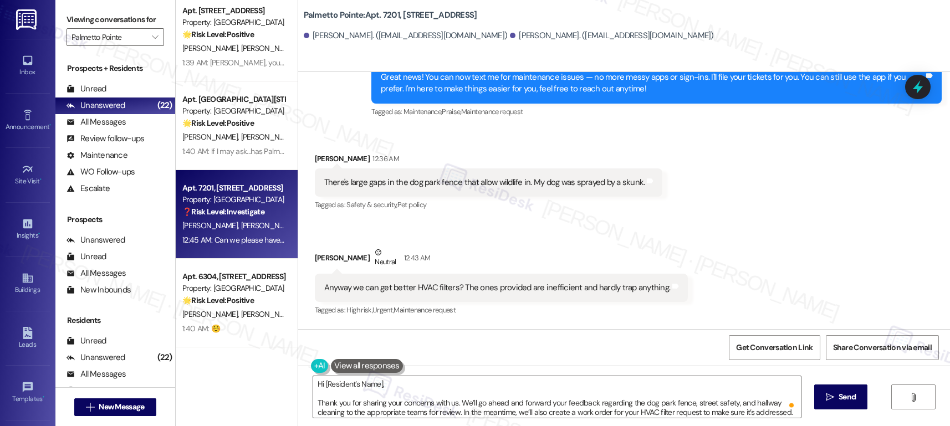
click at [321, 156] on div "Alejandro Alderete 12:36 AM" at bounding box center [489, 161] width 348 height 16
copy div "Alejandro"
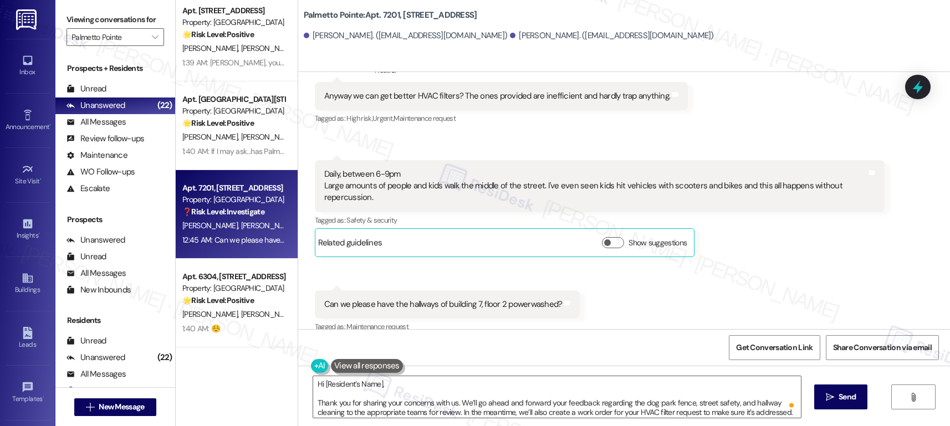
scroll to position [670, 0]
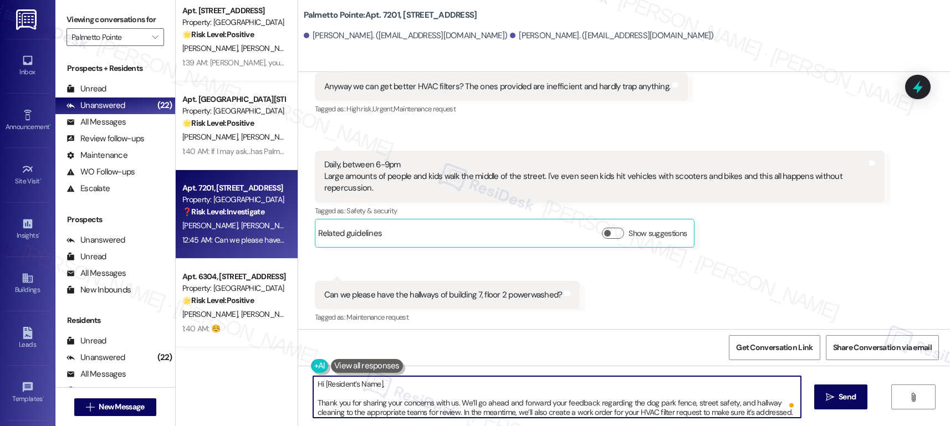
click at [316, 352] on textarea "Hi [Resident’s Name], Thank you for sharing your concerns with us. We’ll go ahe…" at bounding box center [557, 397] width 488 height 42
drag, startPoint x: 317, startPoint y: 384, endPoint x: 397, endPoint y: 383, distance: 79.8
click at [397, 352] on textarea "Hi [Resident’s Name], Thank you for sharing your concerns with us. We’ll go ahe…" at bounding box center [557, 397] width 488 height 42
paste textarea "Alejandro"
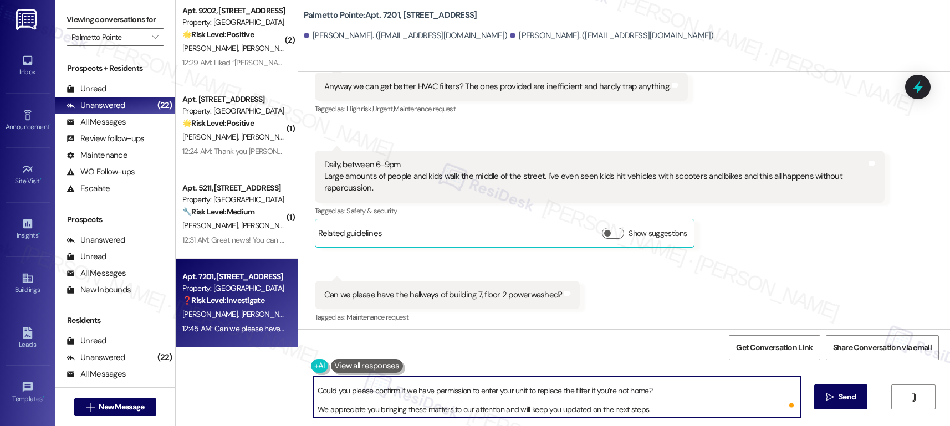
drag, startPoint x: 325, startPoint y: 407, endPoint x: 442, endPoint y: 407, distance: 117.5
click at [442, 352] on textarea "Hi Alejandro, Thank you for sharing your concerns with us. We’ll go ahead and f…" at bounding box center [557, 397] width 488 height 42
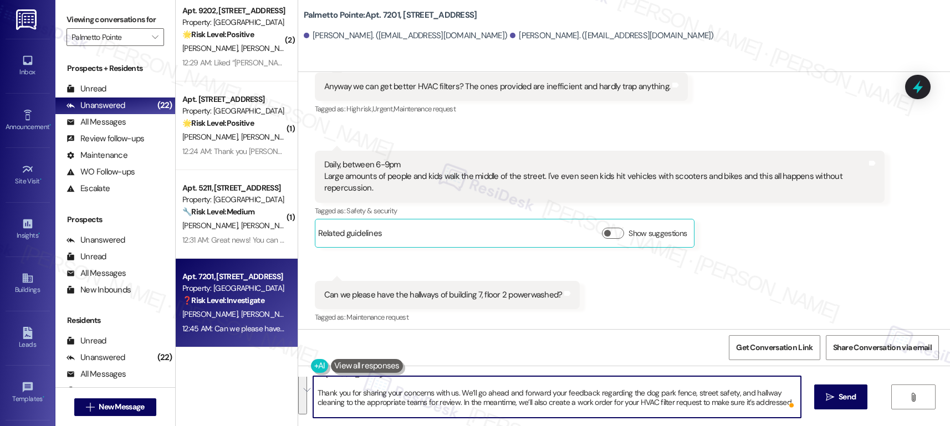
click at [542, 352] on textarea "Hi Alejandro, Thank you for sharing your concerns with us. We’ll go ahead and f…" at bounding box center [557, 397] width 488 height 42
drag, startPoint x: 522, startPoint y: 400, endPoint x: 628, endPoint y: 400, distance: 105.9
click at [628, 352] on textarea "Hi Alejandro, Thank you for sharing your concerns with us. We’ll go ahead and f…" at bounding box center [557, 397] width 488 height 42
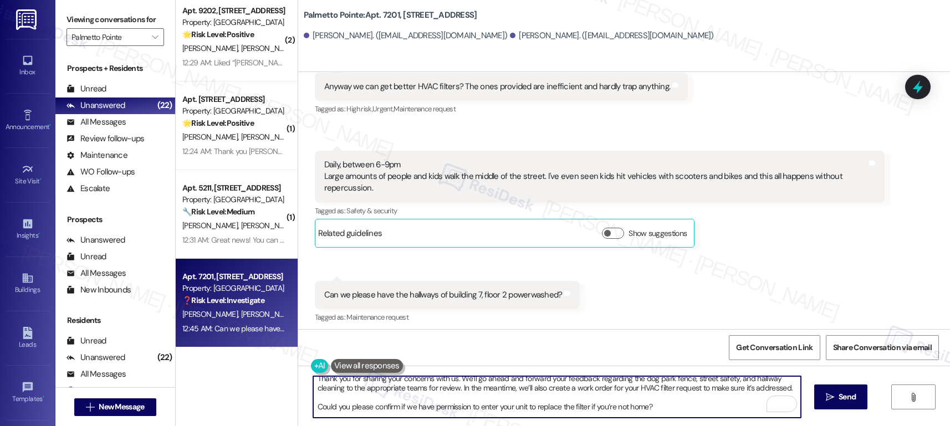
drag, startPoint x: 380, startPoint y: 407, endPoint x: 572, endPoint y: 405, distance: 192.4
click at [572, 352] on textarea "Hi Alejandro, Thank you for sharing your concerns with us. We’ll go ahead and f…" at bounding box center [557, 397] width 488 height 42
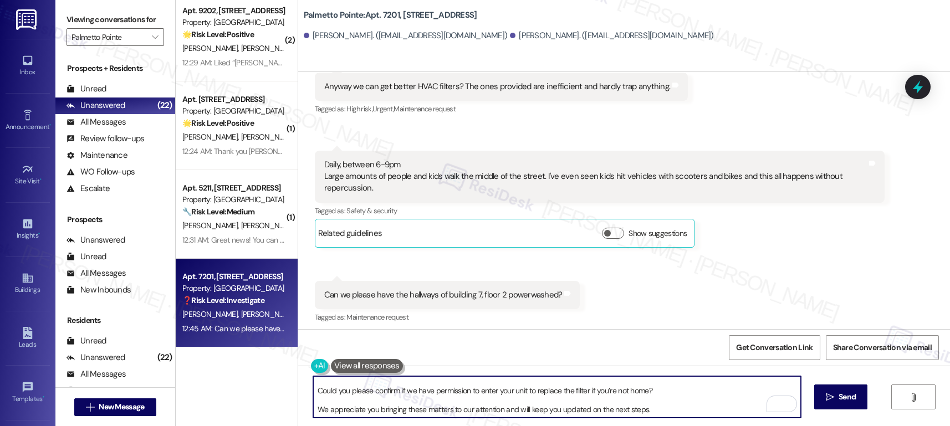
drag, startPoint x: 352, startPoint y: 410, endPoint x: 595, endPoint y: 410, distance: 243.4
click at [595, 352] on textarea "Hi Alejandro, Thank you for sharing your concerns with us. We’ll go ahead and f…" at bounding box center [557, 397] width 488 height 42
click at [662, 352] on textarea "Hi Alejandro, Thank you for sharing your concerns with us. We’ll go ahead and f…" at bounding box center [557, 397] width 488 height 42
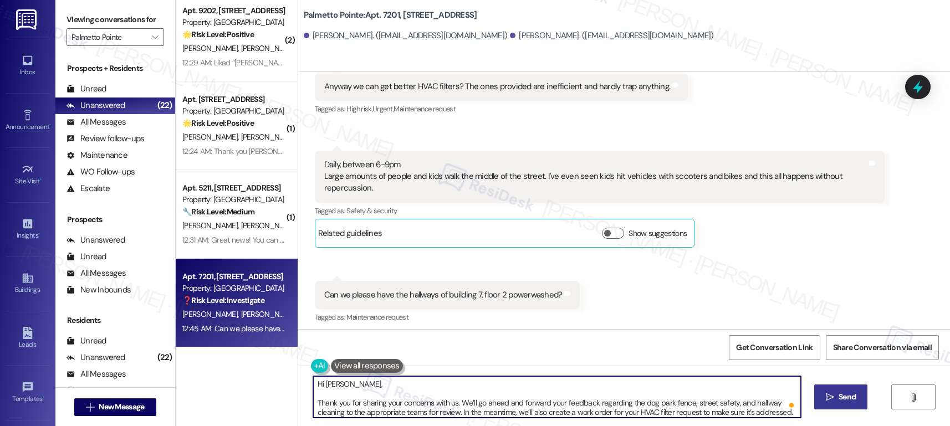
type textarea "Hi Alejandro, Thank you for sharing your concerns with us. We’ll go ahead and f…"
click at [753, 352] on button " Send" at bounding box center [841, 397] width 54 height 25
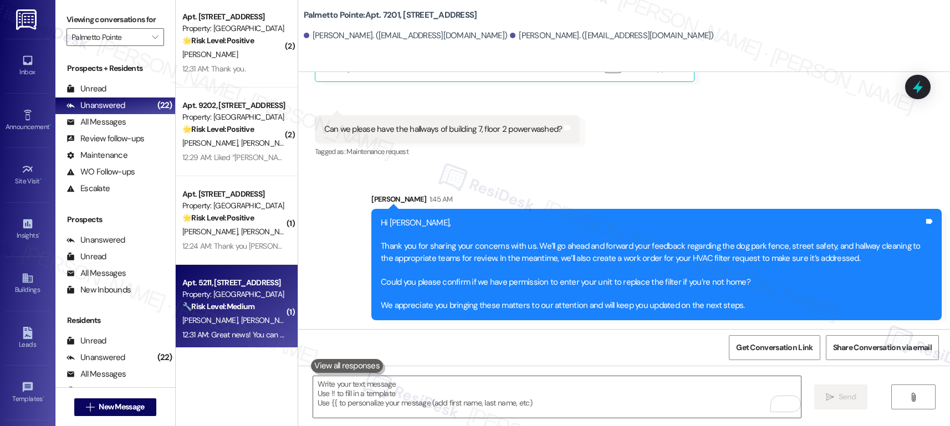
click at [257, 300] on div "Property: [GEOGRAPHIC_DATA]" at bounding box center [233, 295] width 103 height 12
type textarea "Fetching suggested responses. Please feel free to read through the conversation…"
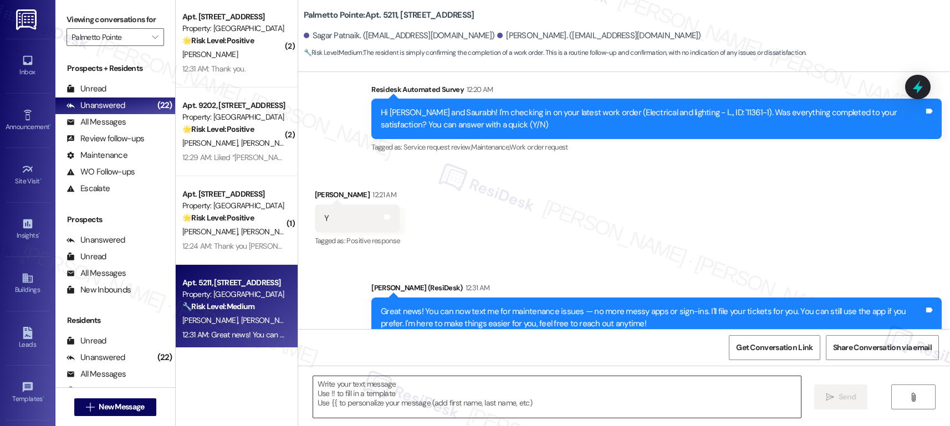
click at [450, 352] on textarea at bounding box center [557, 397] width 488 height 42
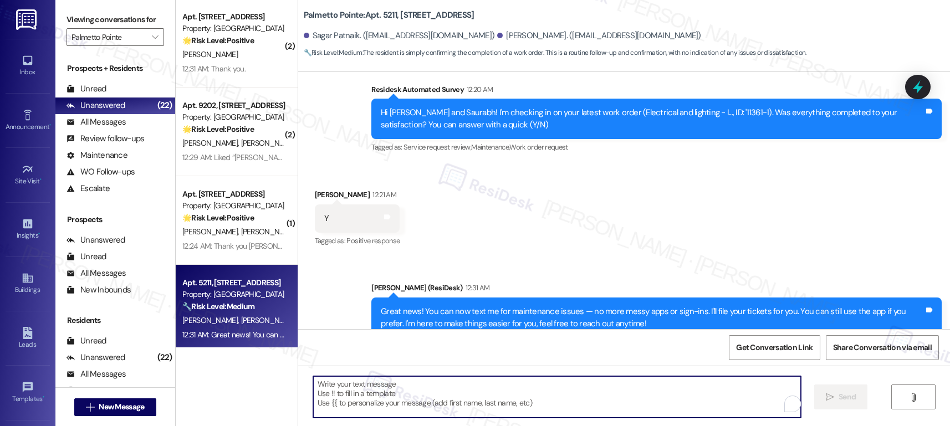
click at [386, 352] on textarea "To enrich screen reader interactions, please activate Accessibility in Grammarl…" at bounding box center [557, 397] width 488 height 42
paste textarea "Hi {{first_name}}, I'm so glad to hear the work order was completed to your sat…"
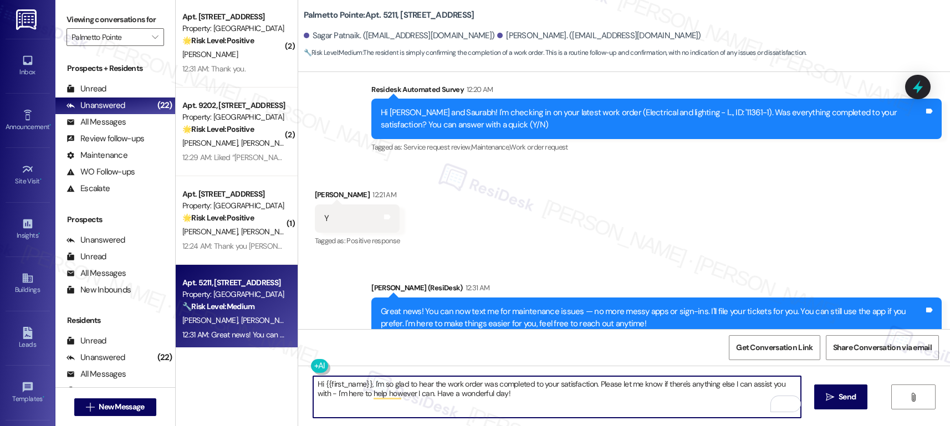
click at [572, 352] on textarea "Hi {{first_name}}, I'm so glad to hear the work order was completed to your sat…" at bounding box center [557, 397] width 488 height 42
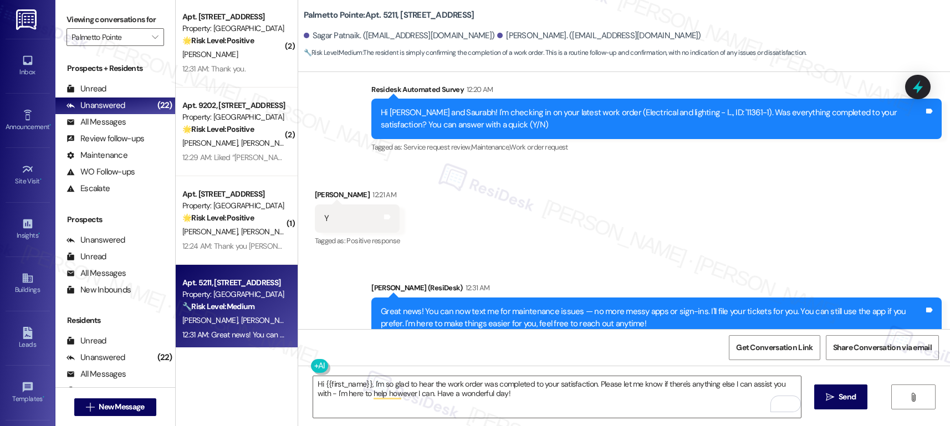
click at [318, 195] on div "Saurabh Agrawal 12:21 AM" at bounding box center [357, 197] width 85 height 16
copy div "Saurabh"
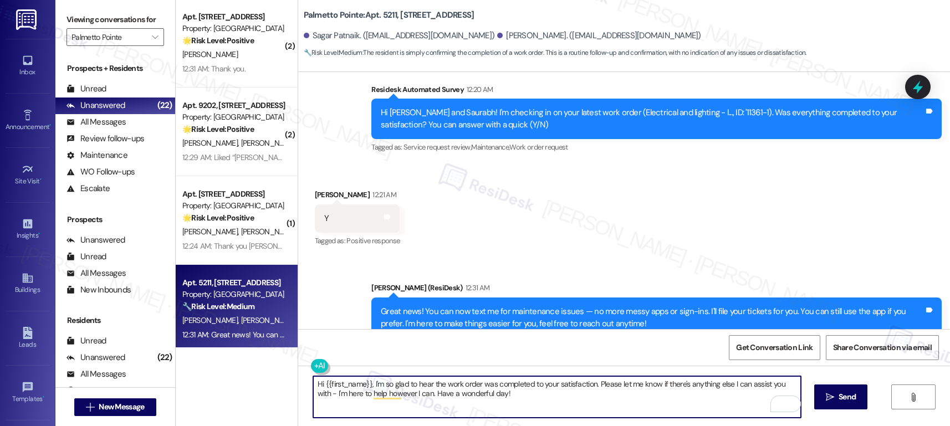
drag, startPoint x: 318, startPoint y: 385, endPoint x: 363, endPoint y: 384, distance: 45.5
click at [363, 352] on textarea "Hi {{first_name}}, I'm so glad to hear the work order was completed to your sat…" at bounding box center [557, 397] width 488 height 42
paste textarea "Saurabh"
type textarea "Hi Saurabh, I'm so glad to hear the work order was completed to your satisfacti…"
click at [753, 352] on button " Send" at bounding box center [841, 397] width 54 height 25
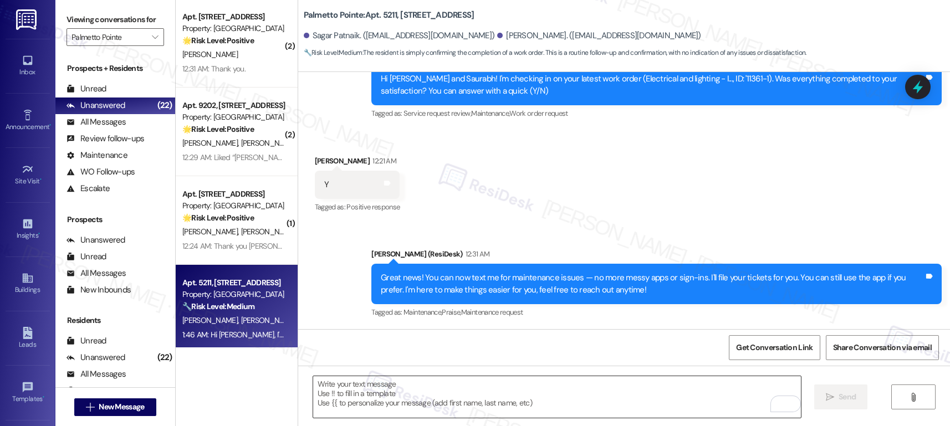
click at [342, 352] on textarea "To enrich screen reader interactions, please activate Accessibility in Grammarl…" at bounding box center [557, 397] width 488 height 42
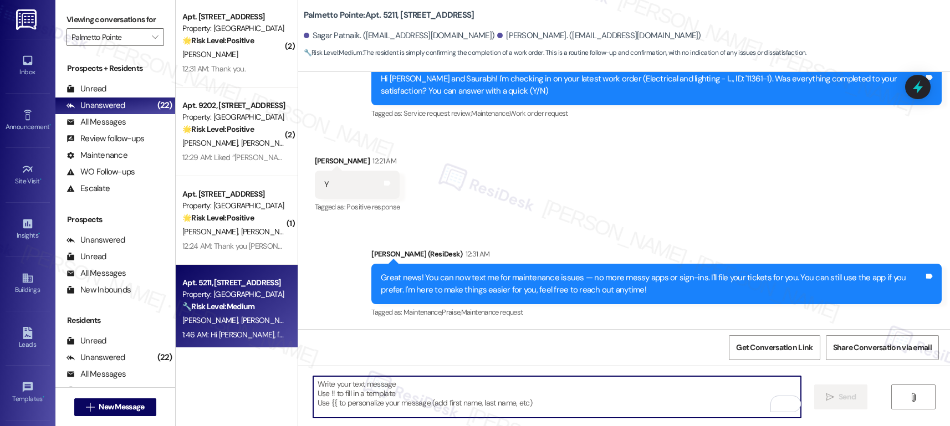
click at [342, 352] on textarea "To enrich screen reader interactions, please activate Accessibility in Grammarl…" at bounding box center [557, 397] width 488 height 42
paste textarea "If I may ask...has {{property}} lived up to your expectations?"
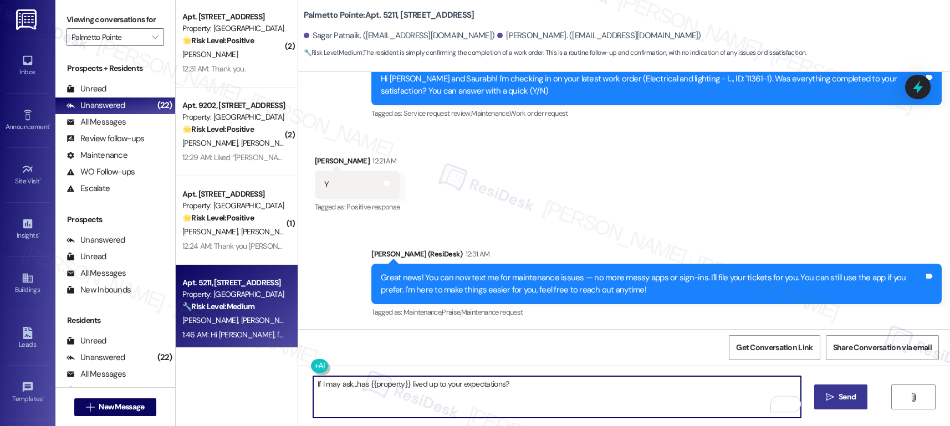
type textarea "If I may ask...has {{property}} lived up to your expectations?"
click at [753, 352] on span "Send" at bounding box center [847, 397] width 17 height 12
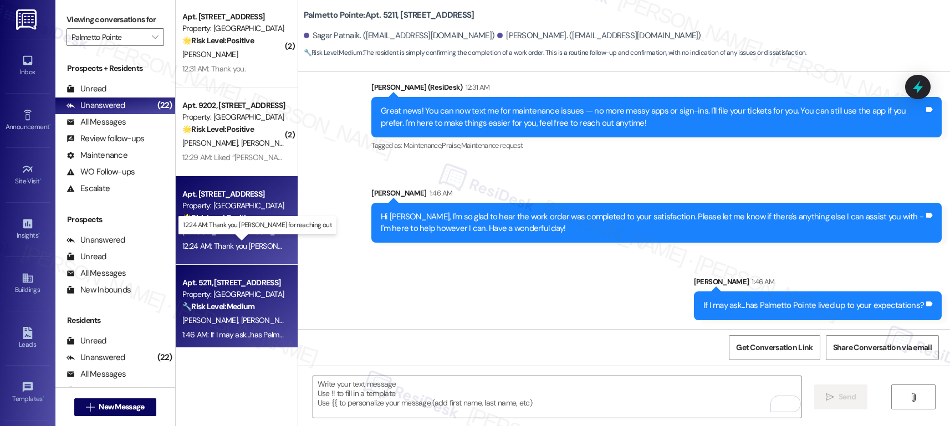
click at [231, 246] on div "12:24 AM: Thank you Sarah for reaching out 12:24 AM: Thank you Sarah for reachi…" at bounding box center [269, 246] width 175 height 10
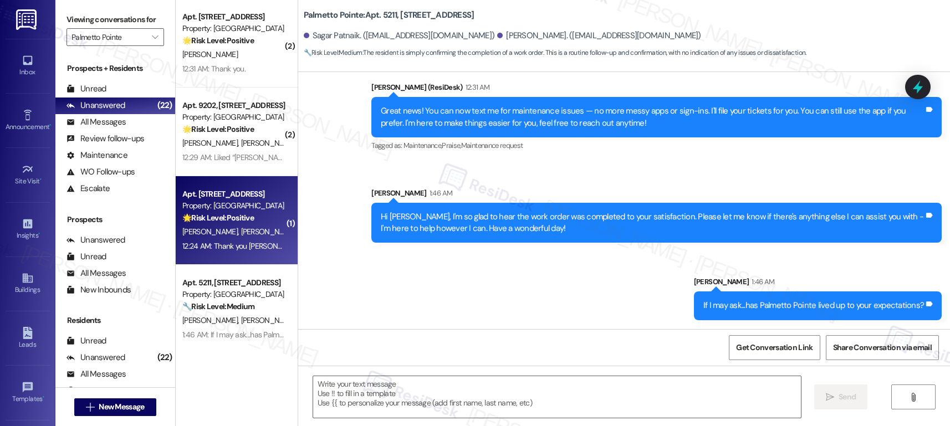
type textarea "Fetching suggested responses. Please feel free to read through the conversation…"
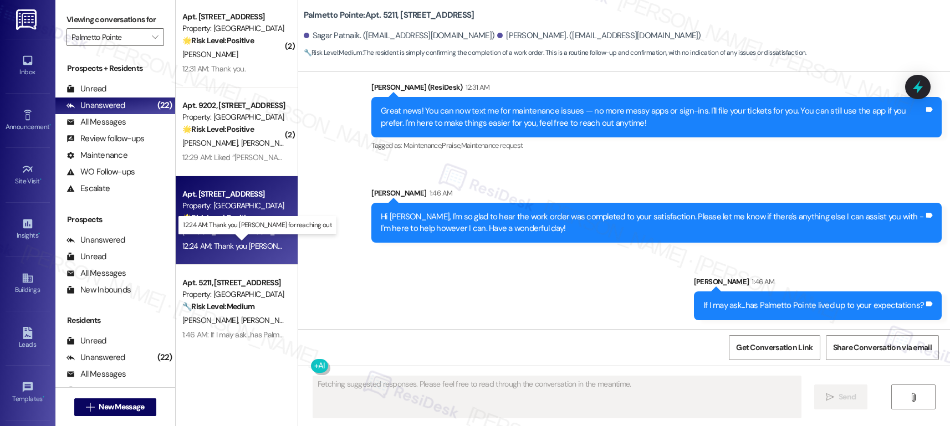
scroll to position [239, 0]
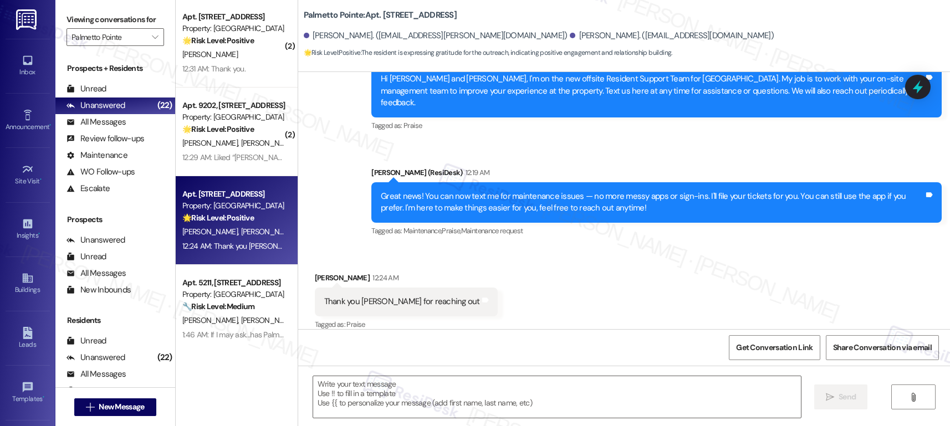
click at [344, 296] on div "Thank you Sarah for reaching out" at bounding box center [402, 302] width 156 height 12
click at [333, 352] on textarea at bounding box center [557, 397] width 488 height 42
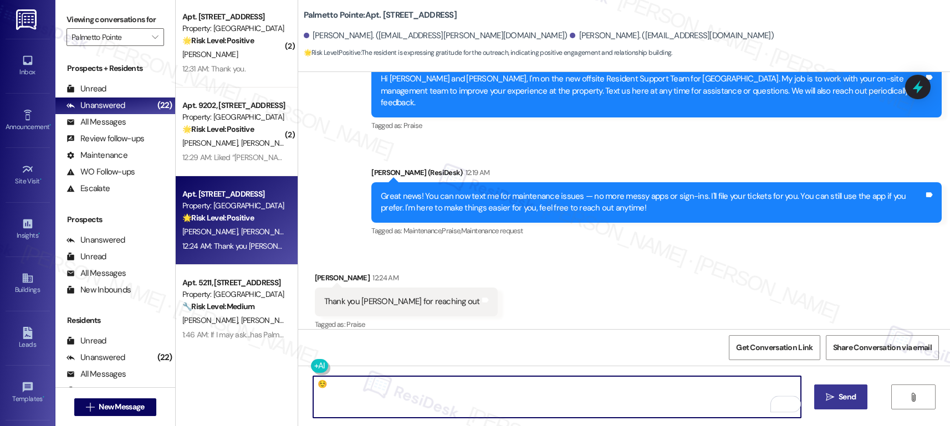
click at [426, 352] on textarea "☺️" at bounding box center [557, 397] width 488 height 42
type textarea "☺️ Have a wonderful day!"
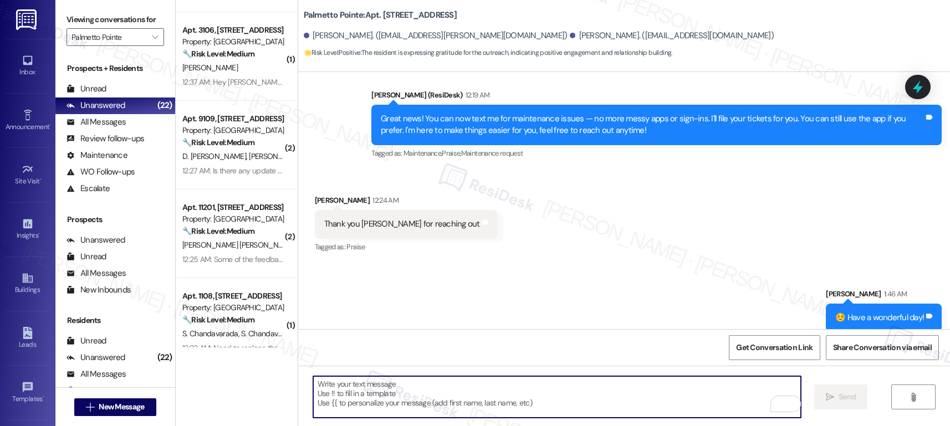
scroll to position [0, 0]
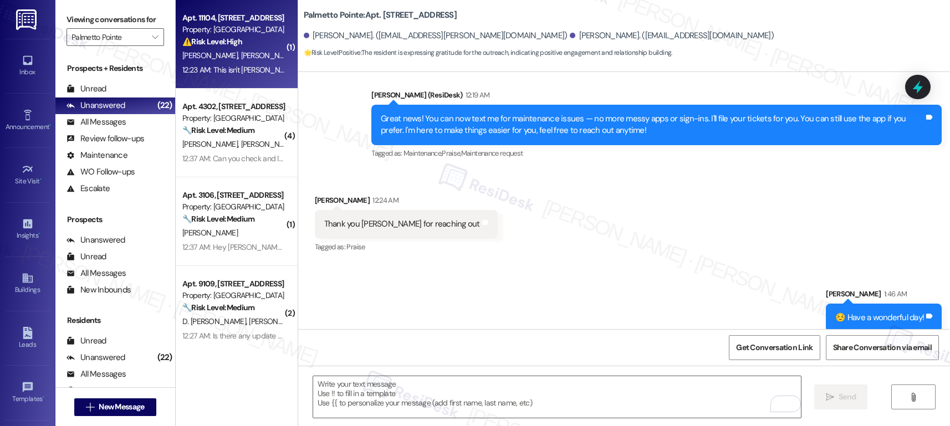
click at [236, 62] on div "Apt. 11104, 4835 USAA Blvd Property: Palmetto Pointe ⚠️ Risk Level: High The re…" at bounding box center [237, 44] width 122 height 89
type textarea "Fetching suggested responses. Please feel free to read through the conversation…"
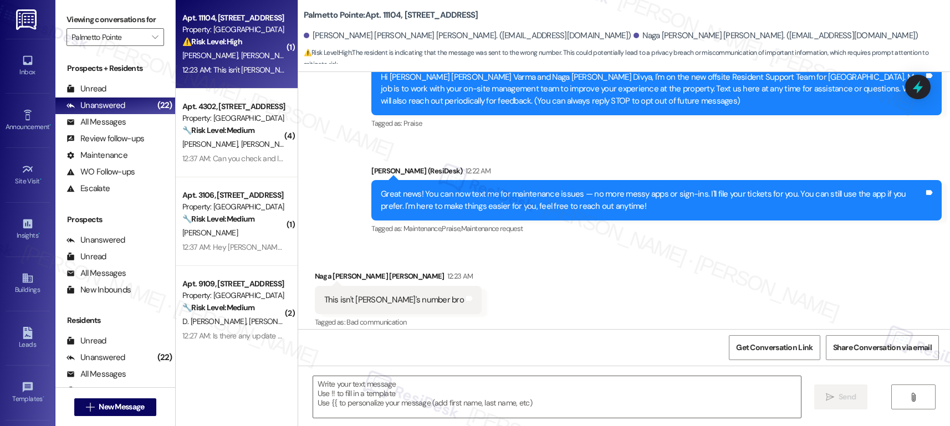
scroll to position [133, 0]
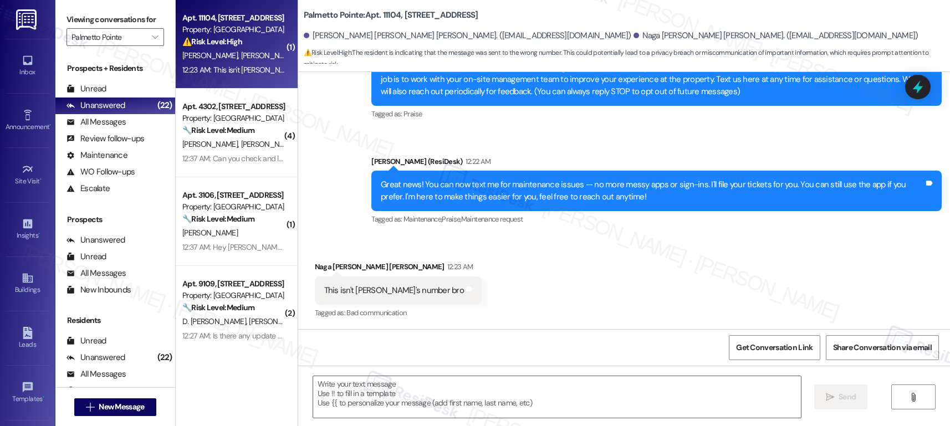
type textarea "Fetching suggested responses. Please feel free to read through the conversation…"
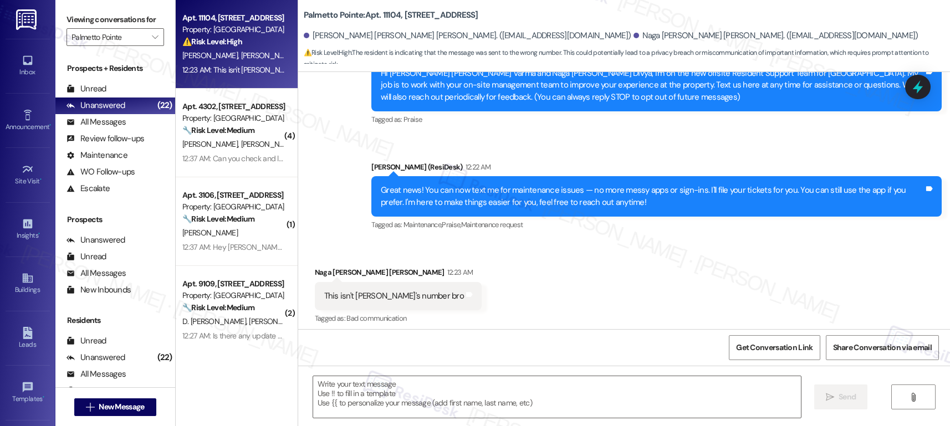
scroll to position [127, 0]
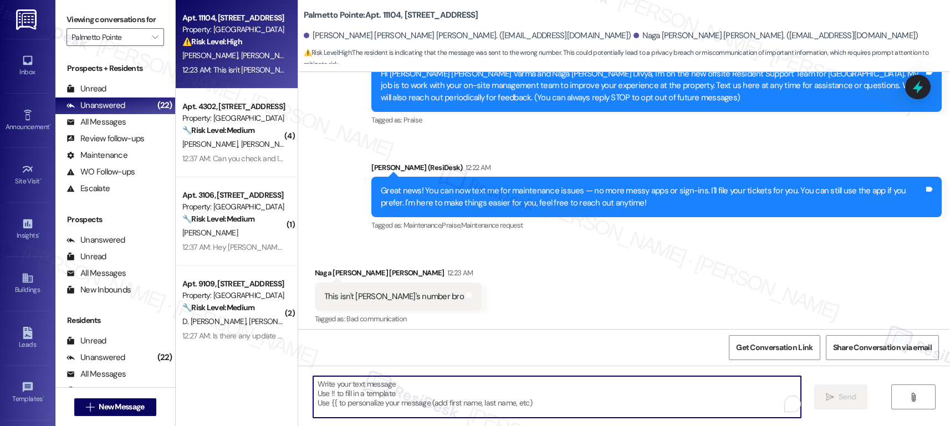
click at [438, 352] on textarea "To enrich screen reader interactions, please activate Accessibility in Grammarl…" at bounding box center [557, 397] width 488 height 42
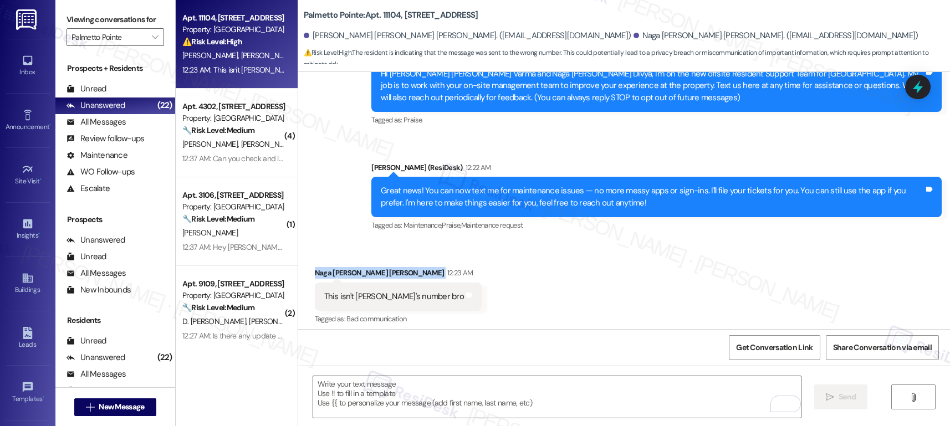
drag, startPoint x: 307, startPoint y: 274, endPoint x: 402, endPoint y: 273, distance: 95.9
click at [402, 273] on div "Naga Venkata Divya Kanumuri 12:23 AM" at bounding box center [398, 275] width 167 height 16
copy div "Naga Venkata Divya Kanumuri"
click at [377, 352] on textarea "To enrich screen reader interactions, please activate Accessibility in Grammarl…" at bounding box center [557, 397] width 488 height 42
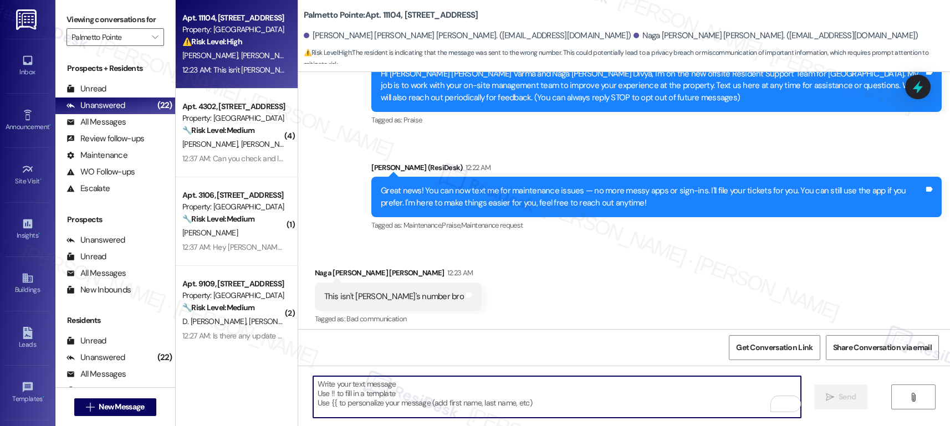
click at [377, 352] on textarea "To enrich screen reader interactions, please activate Accessibility in Grammarl…" at bounding box center [557, 397] width 488 height 42
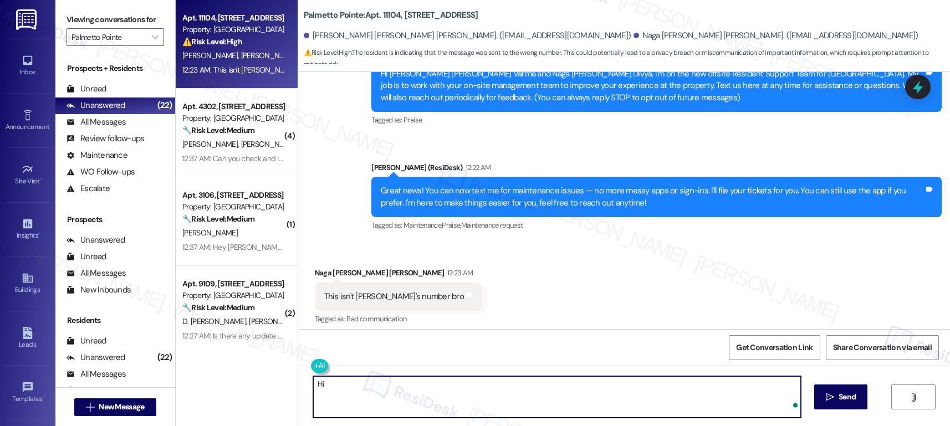
type textarea "H"
type textarea "Hi, do you have a maintenance concern with your unit?"
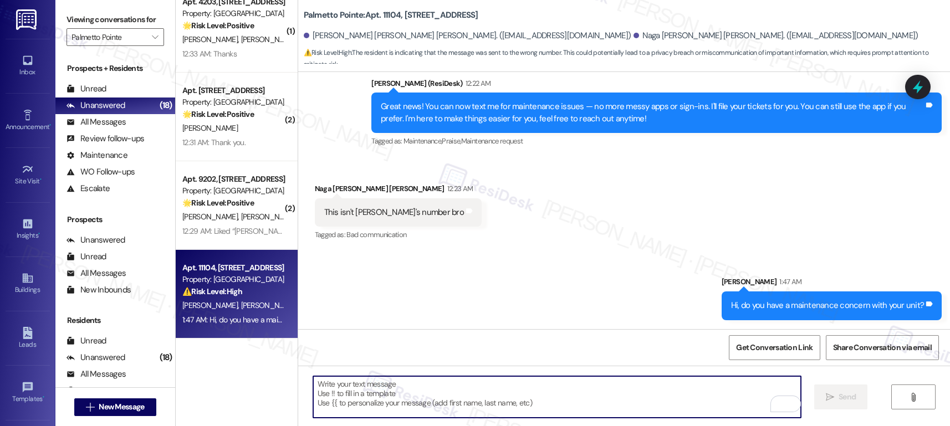
scroll to position [993, 0]
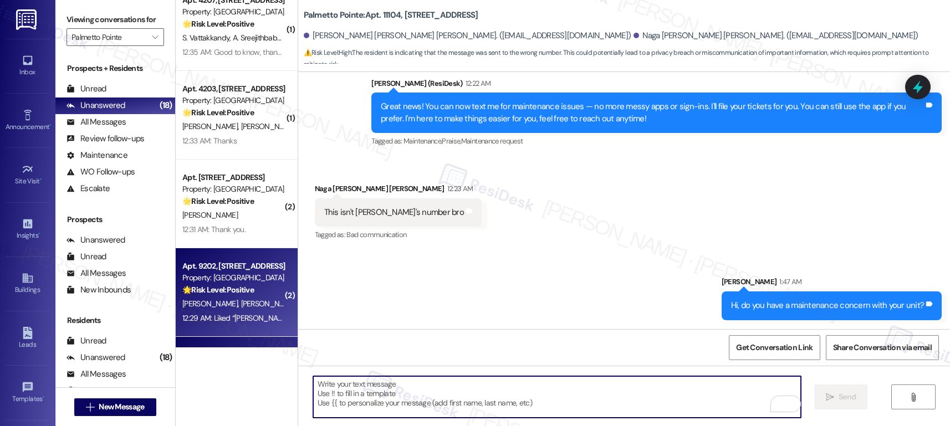
click at [235, 309] on div "D. Amarasinghe M. Galhenage" at bounding box center [233, 304] width 105 height 14
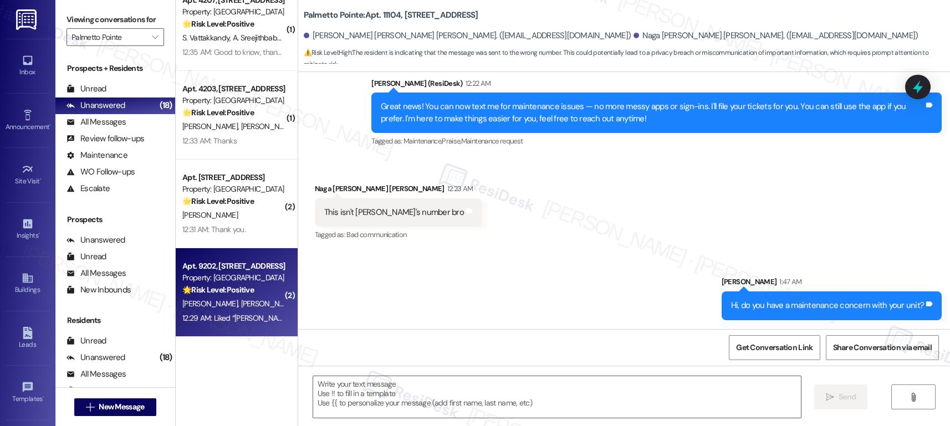
type textarea "Fetching suggested responses. Please feel free to read through the conversation…"
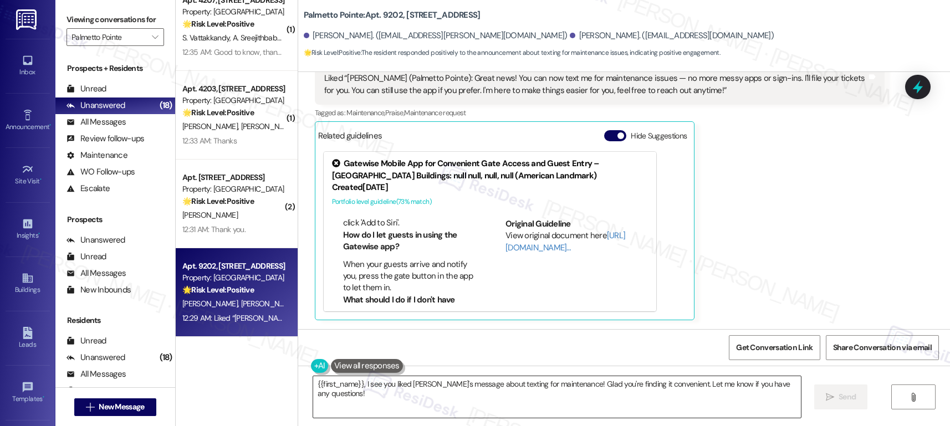
scroll to position [700, 0]
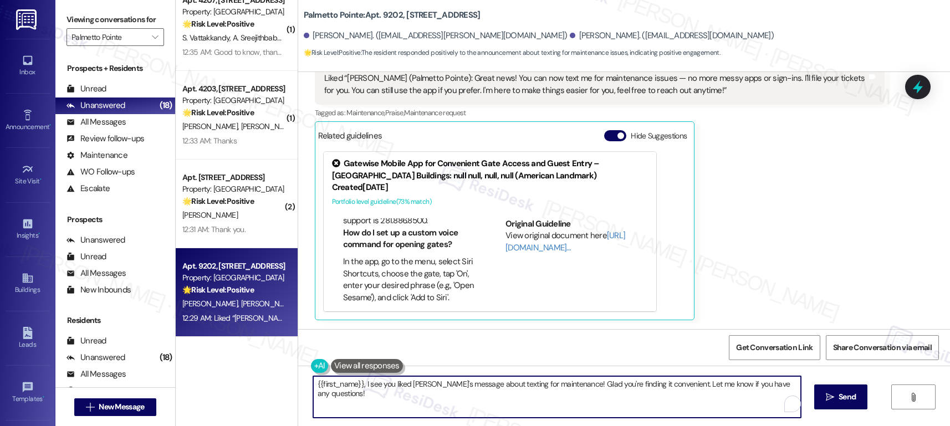
click at [403, 352] on textarea "{{first_name}}, I see you liked Sarah's message about texting for maintenance! …" at bounding box center [557, 397] width 488 height 42
click at [402, 352] on textarea "{{first_name}}, I see you liked Sarah's message about texting for maintenance! …" at bounding box center [557, 397] width 488 height 42
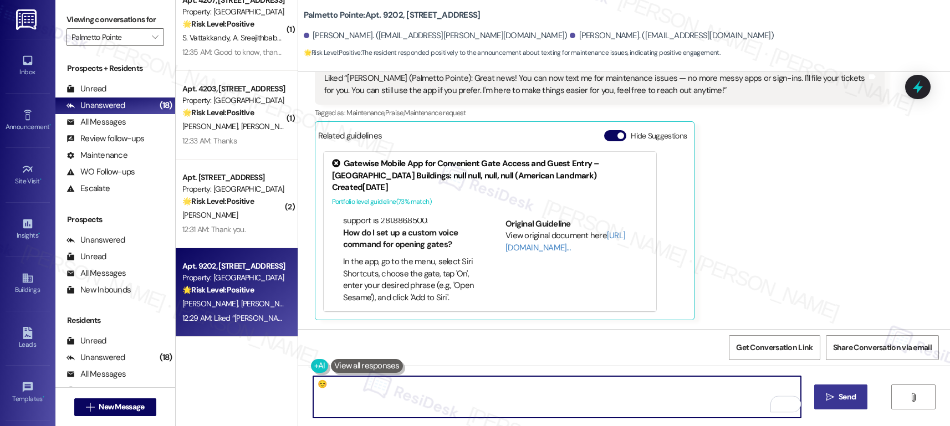
type textarea "☺️"
click at [753, 352] on icon "" at bounding box center [830, 397] width 8 height 9
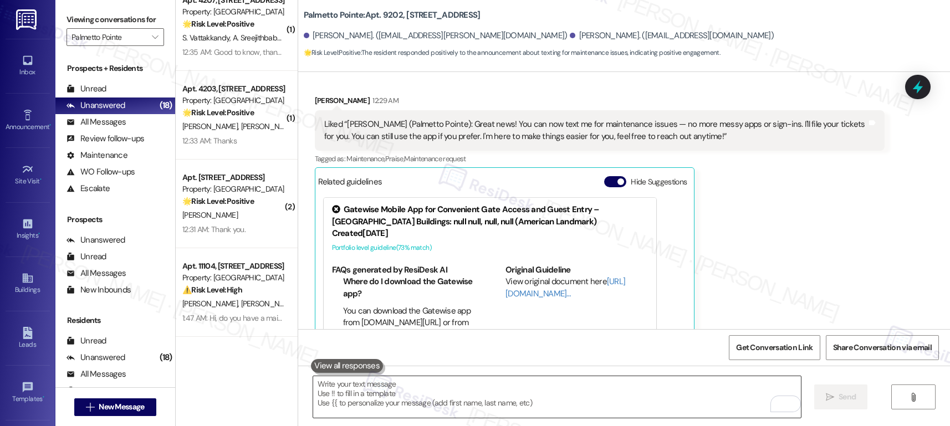
scroll to position [516, 0]
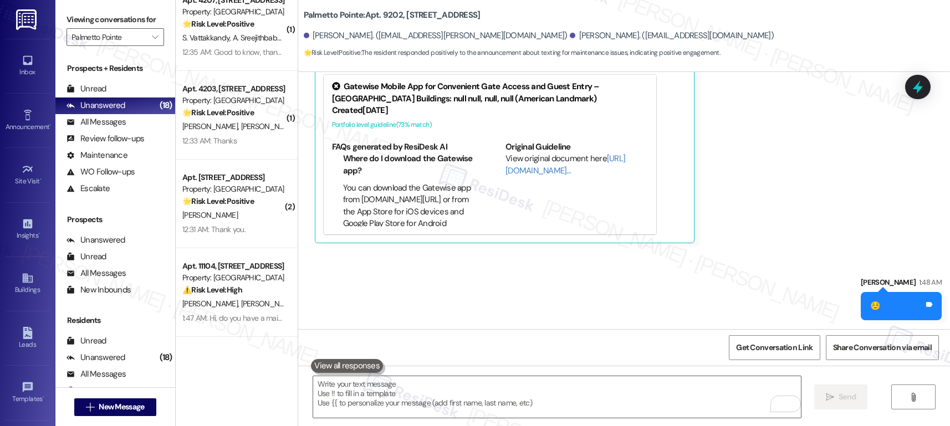
click at [326, 35] on div "Maheshika Galhenage. (alwis.nilakshi@gmail.com)" at bounding box center [436, 36] width 264 height 12
click at [327, 35] on div "Maheshika Galhenage. (alwis.nilakshi@gmail.com)" at bounding box center [436, 36] width 264 height 12
click at [376, 352] on textarea "To enrich screen reader interactions, please activate Accessibility in Grammarl…" at bounding box center [557, 397] width 488 height 42
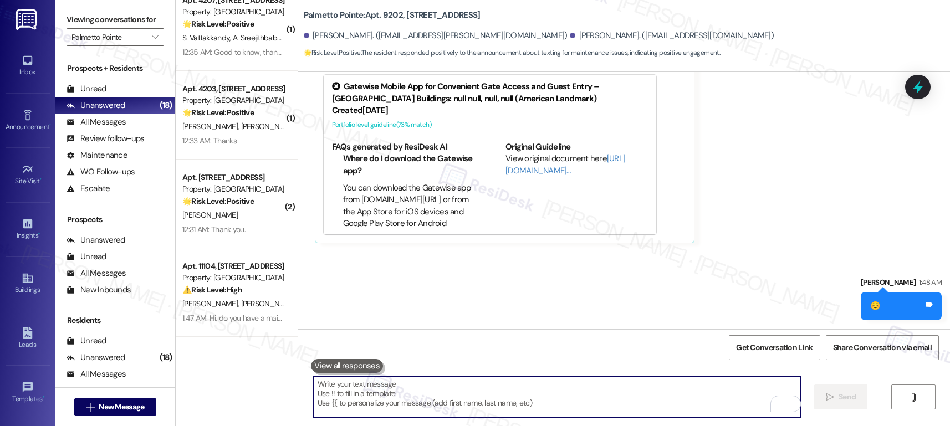
click at [376, 352] on textarea "To enrich screen reader interactions, please activate Accessibility in Grammarl…" at bounding box center [557, 397] width 488 height 42
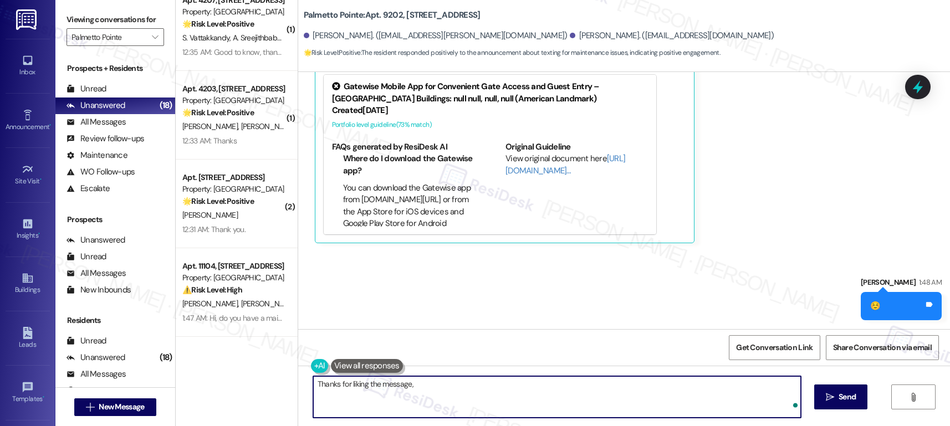
paste textarea "Maheshika"
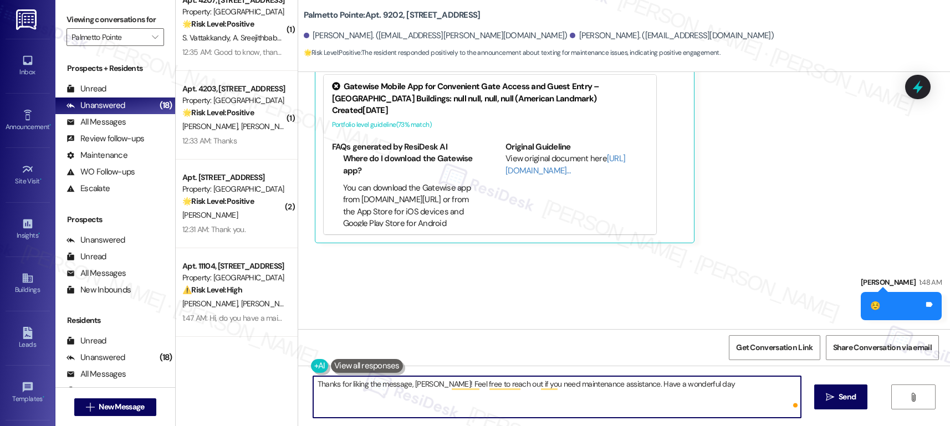
type textarea "Thanks for liking the message, Maheshika! Feel free to reach out if you need ma…"
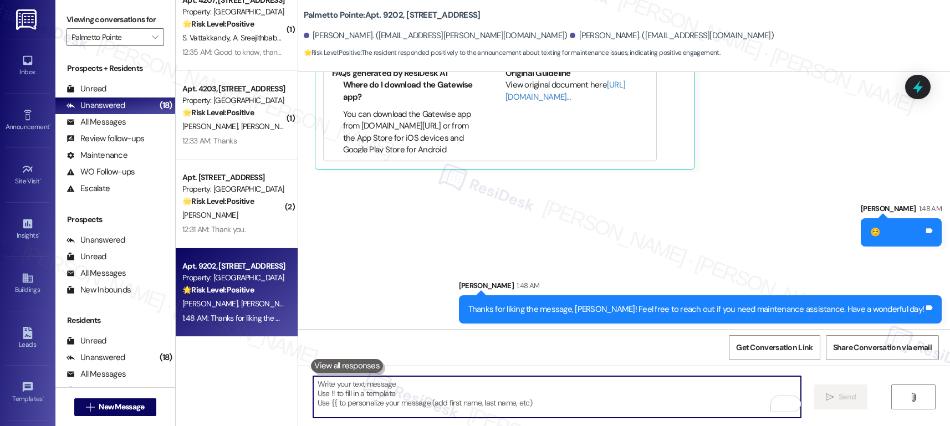
scroll to position [593, 0]
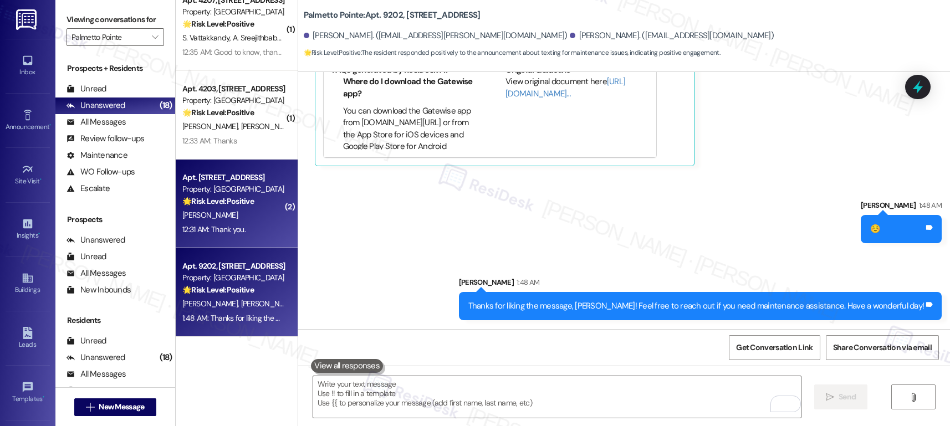
click at [228, 213] on div "M. Molina" at bounding box center [233, 215] width 105 height 14
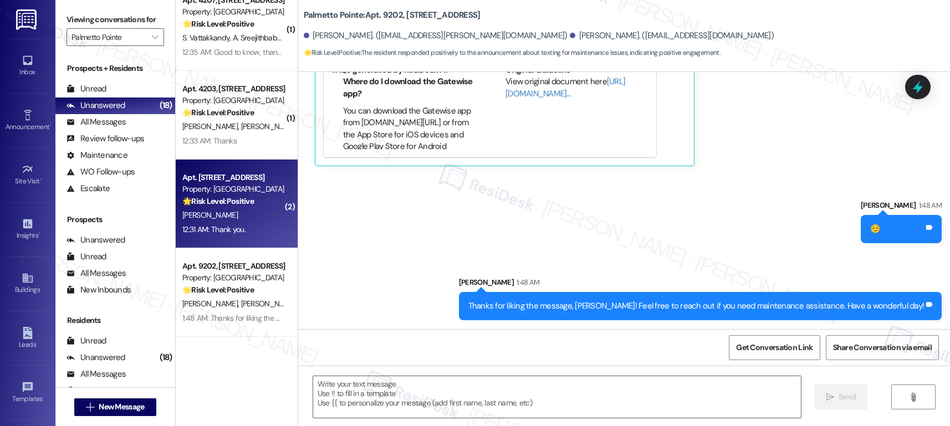
type textarea "Fetching suggested responses. Please feel free to read through the conversation…"
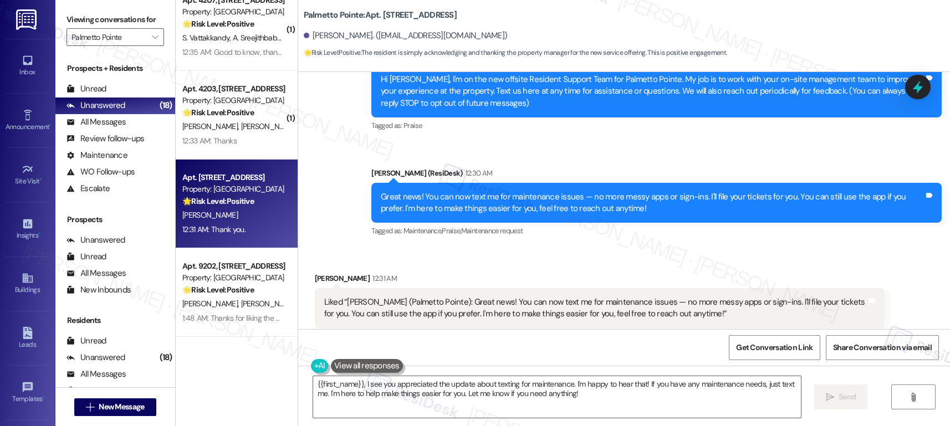
scroll to position [228, 0]
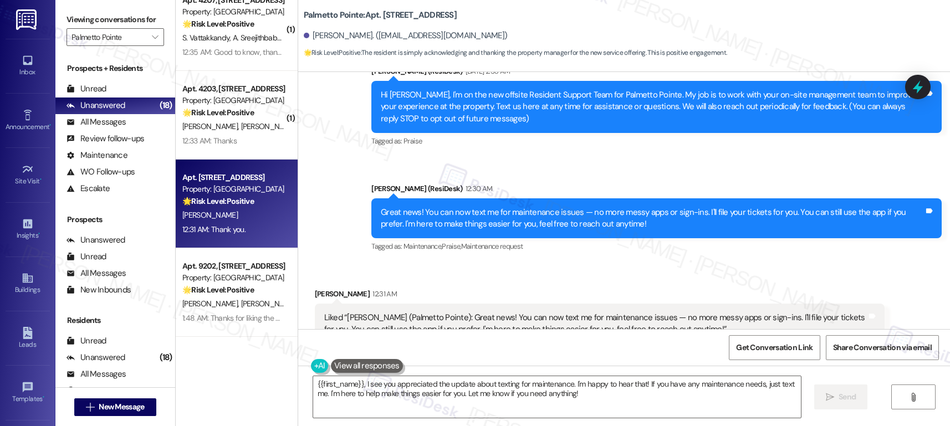
click at [315, 289] on div "Maki Molina 12:31 AM" at bounding box center [600, 296] width 570 height 16
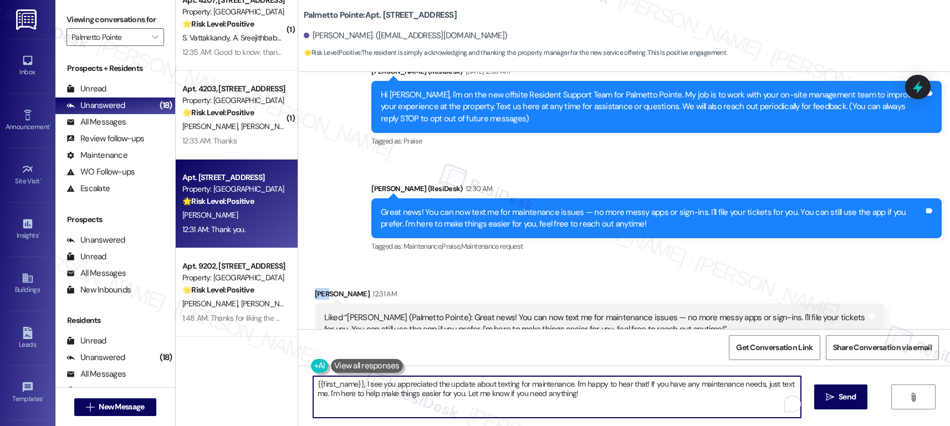
click at [342, 352] on textarea "{{first_name}}, I see you appreciated the update about texting for maintenance.…" at bounding box center [557, 397] width 488 height 42
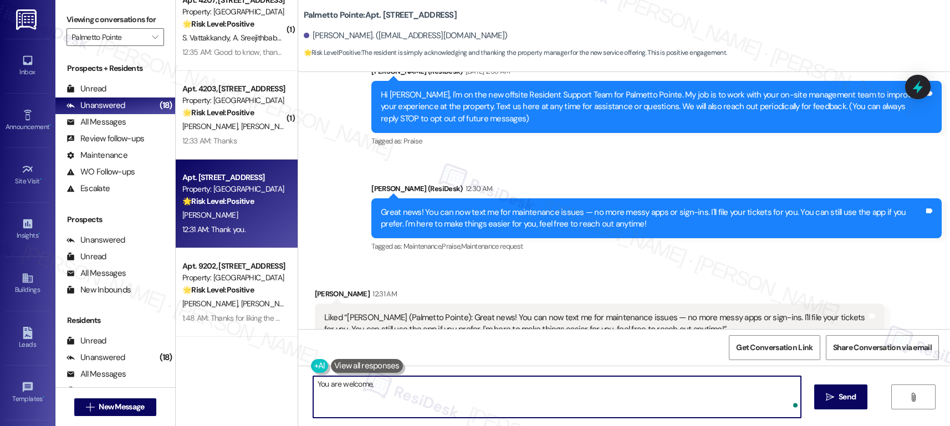
type textarea "You are welcome,"
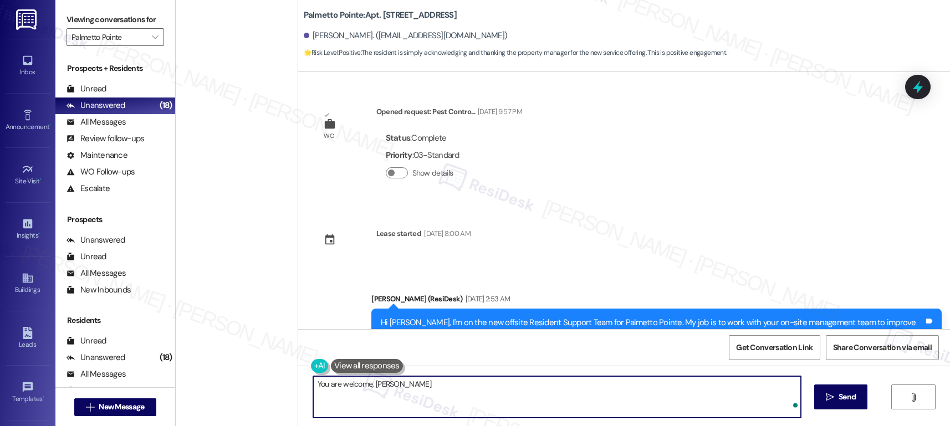
type textarea "You are welcome, [PERSON_NAME]!"
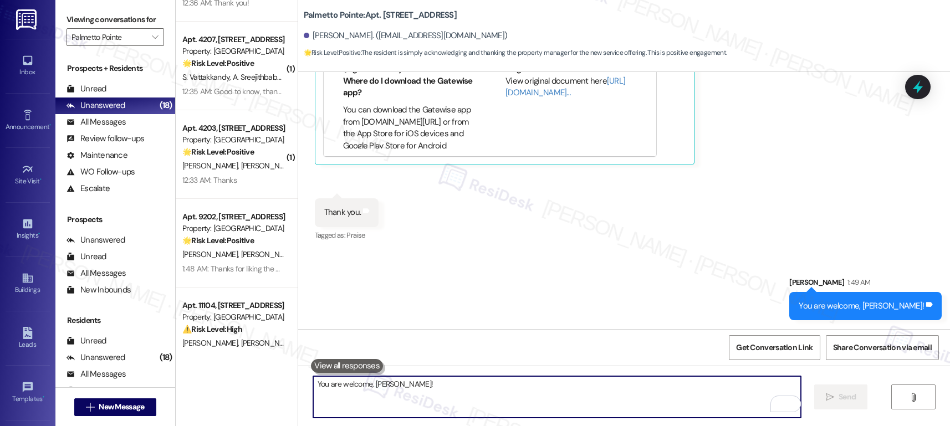
scroll to position [946, 0]
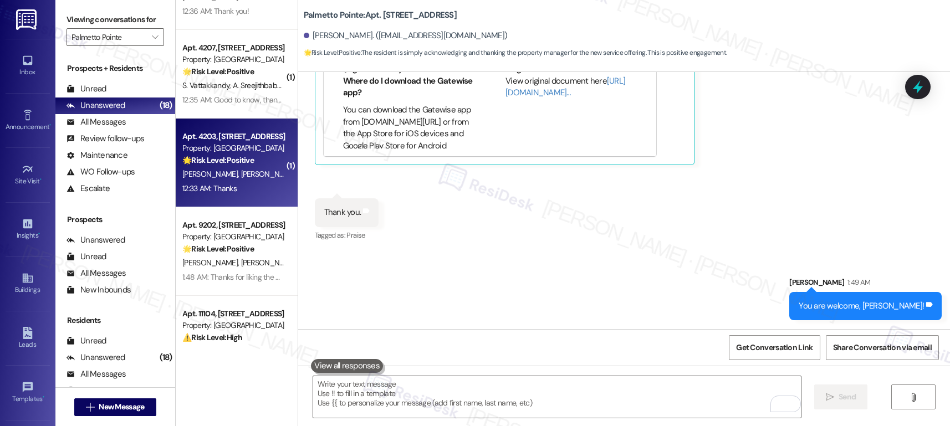
click at [241, 176] on span "[PERSON_NAME]" at bounding box center [268, 174] width 55 height 10
type textarea "Fetching suggested responses. Please feel free to read through the conversation…"
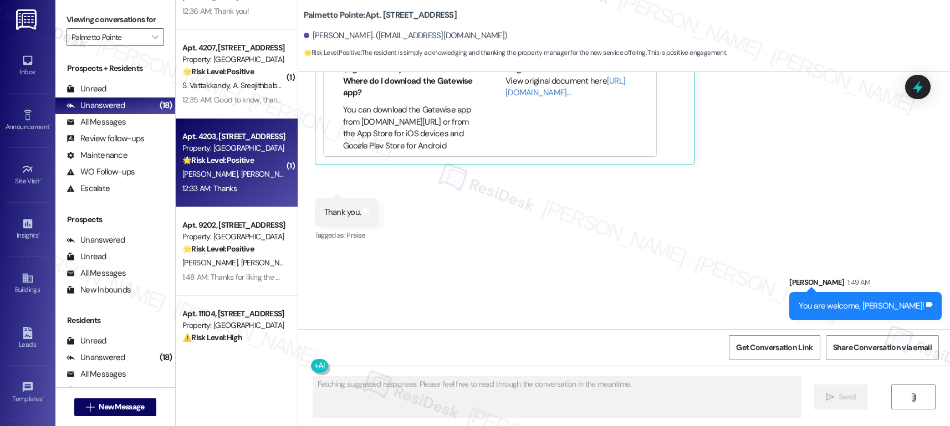
scroll to position [256, 0]
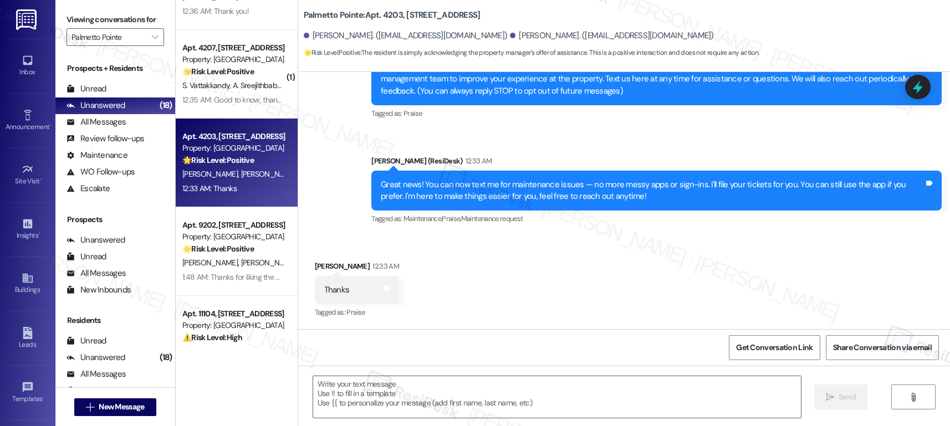
click at [456, 328] on div "Received via SMS [PERSON_NAME] 12:33 AM Thanks Tags and notes Tagged as: Praise…" at bounding box center [624, 283] width 652 height 94
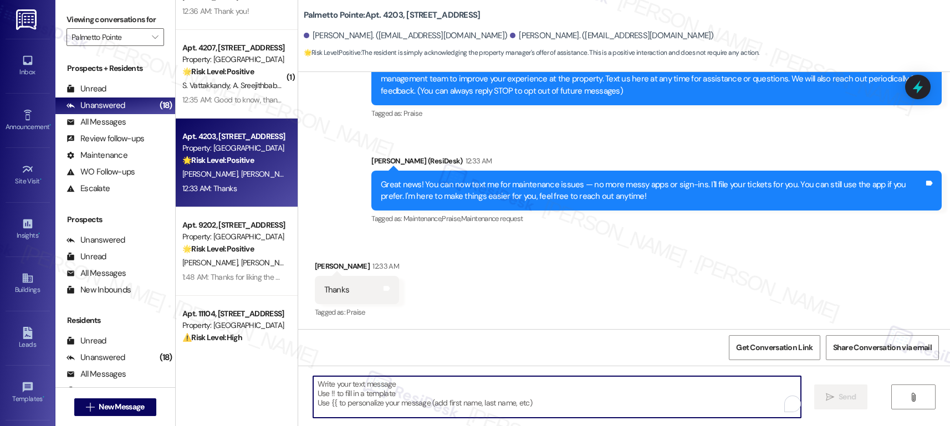
click at [371, 399] on textarea "To enrich screen reader interactions, please activate Accessibility in Grammarl…" at bounding box center [557, 397] width 488 height 42
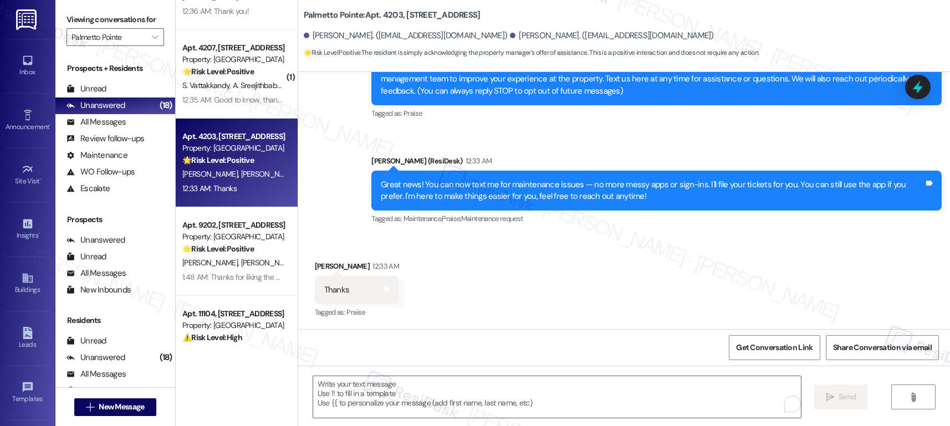
click at [320, 263] on div "[PERSON_NAME] 12:33 AM" at bounding box center [357, 269] width 84 height 16
copy div "Ashitkumar"
drag, startPoint x: 392, startPoint y: 411, endPoint x: 689, endPoint y: 419, distance: 297.3
click at [395, 409] on textarea "To enrich screen reader interactions, please activate Accessibility in Grammarl…" at bounding box center [557, 397] width 488 height 42
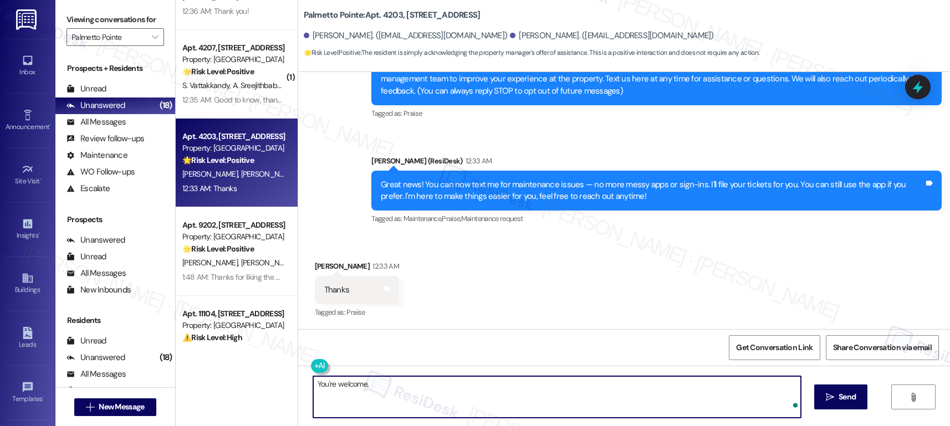
paste textarea "Ashitkumar"
type textarea "You're welcome, [PERSON_NAME]!"
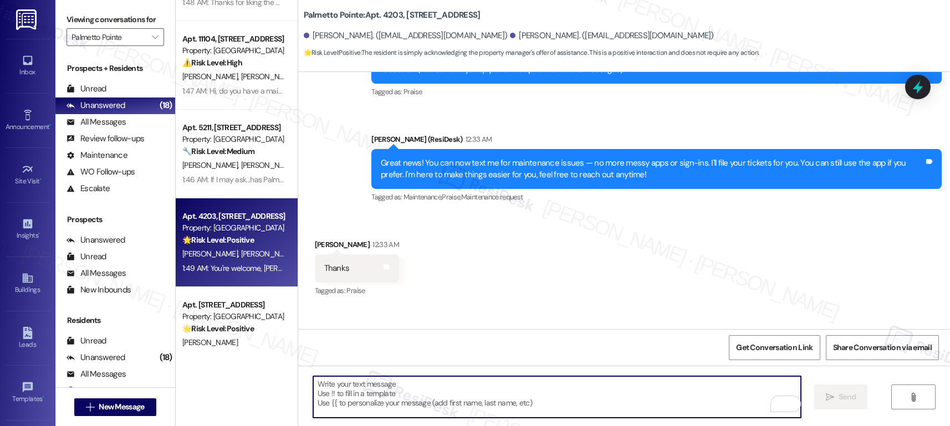
scroll to position [1154, 0]
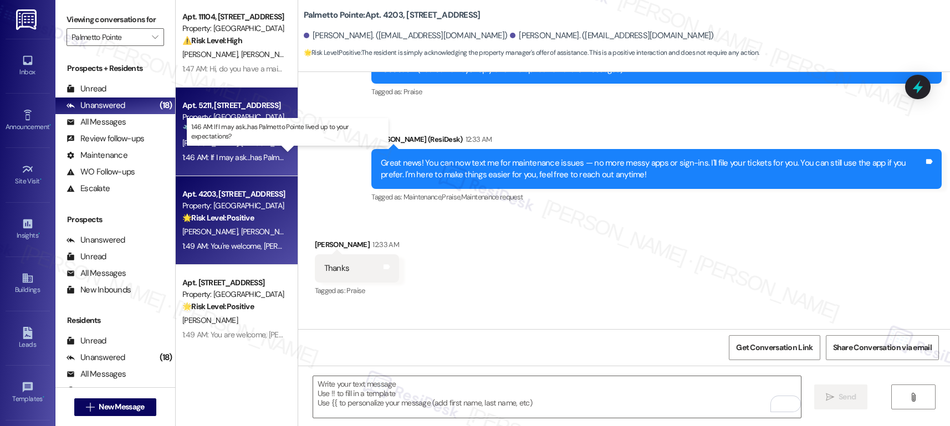
click at [238, 157] on div "1:46 AM: If I may ask...has Palmetto Pointe lived up to your expectations? 1:46…" at bounding box center [297, 157] width 230 height 10
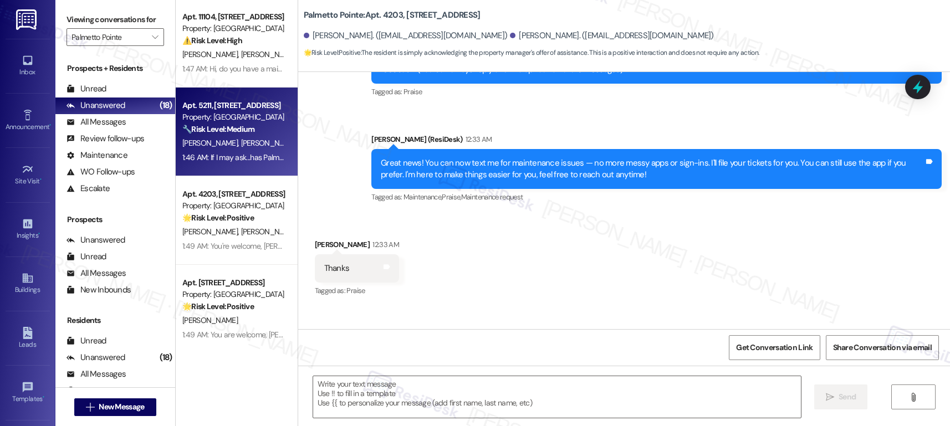
type textarea "Fetching suggested responses. Please feel free to read through the conversation…"
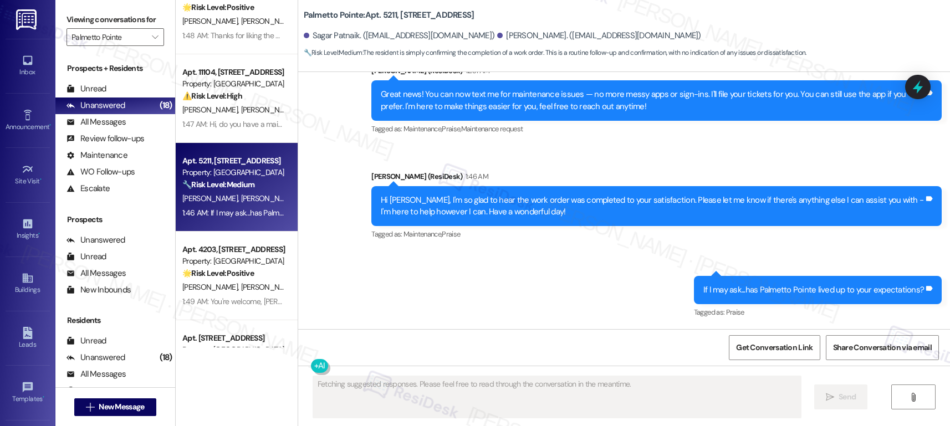
scroll to position [1067, 0]
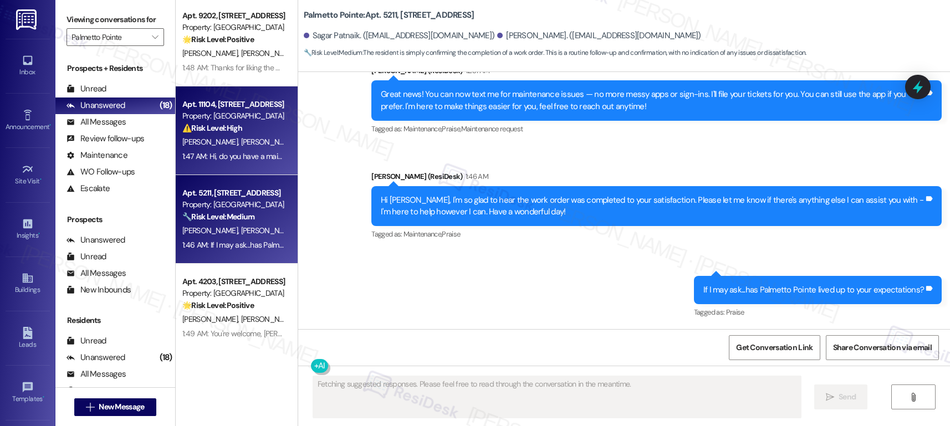
click at [241, 144] on span "N. Kanumuri" at bounding box center [268, 142] width 55 height 10
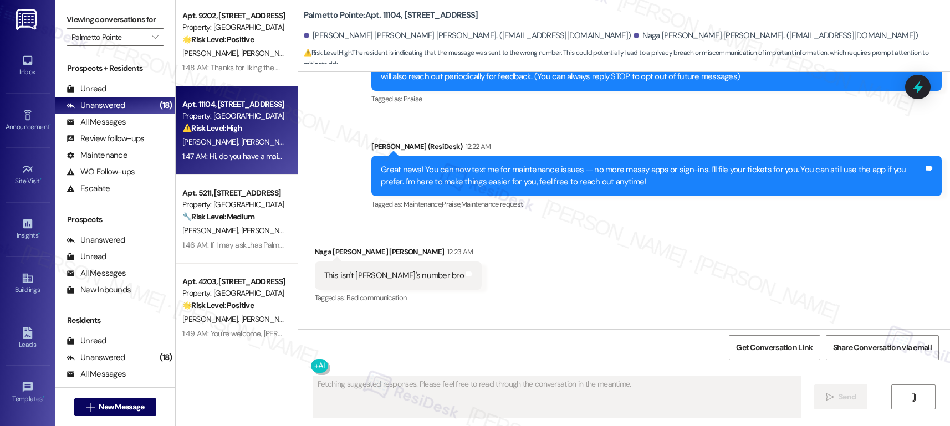
scroll to position [133, 0]
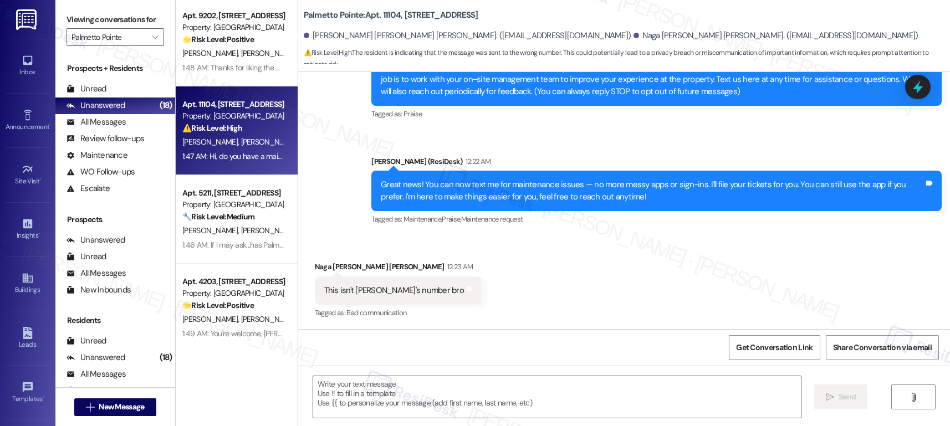
click at [378, 38] on div "Venkata Krishna Bharat Varma Kanumuri. (varma.krazy@gmail.com)" at bounding box center [468, 36] width 328 height 12
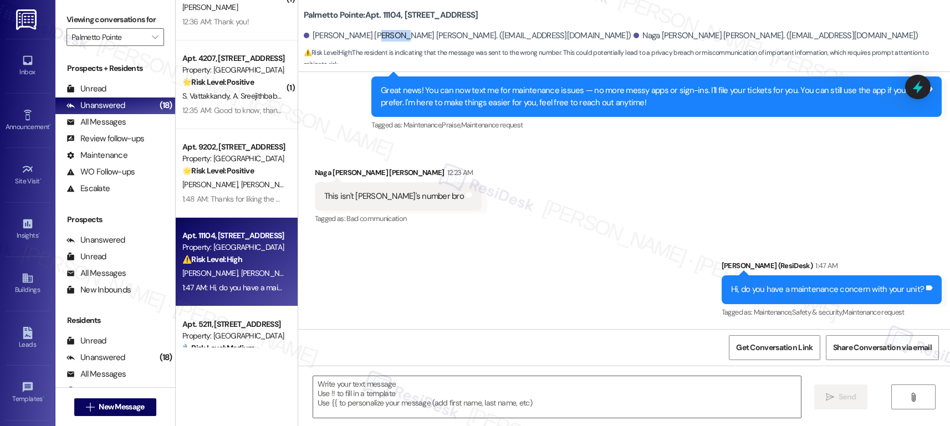
scroll to position [855, 0]
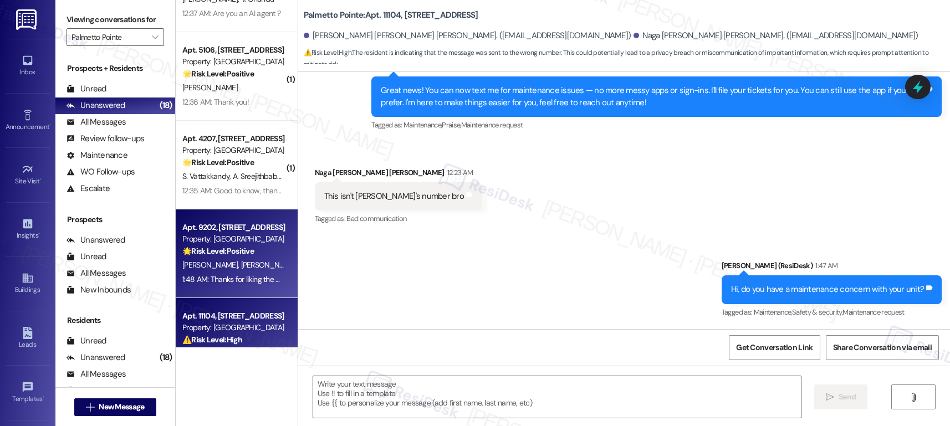
click at [216, 254] on strong "🌟 Risk Level: Positive" at bounding box center [218, 251] width 72 height 10
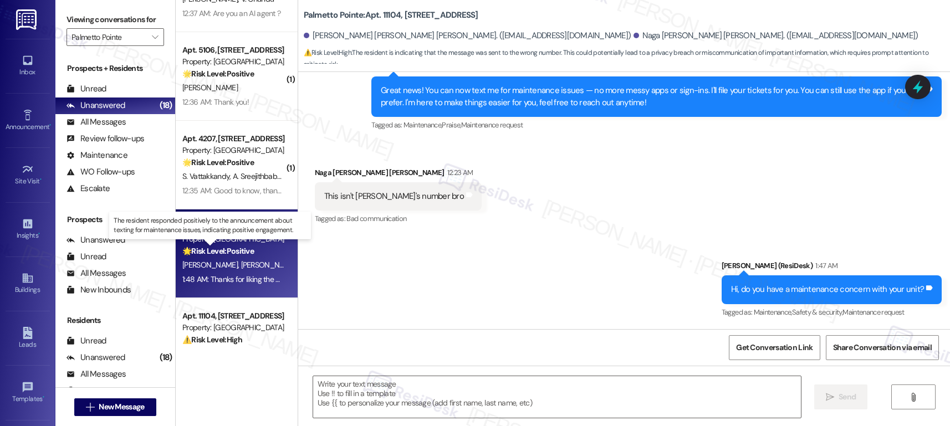
type textarea "Fetching suggested responses. Please feel free to read through the conversation…"
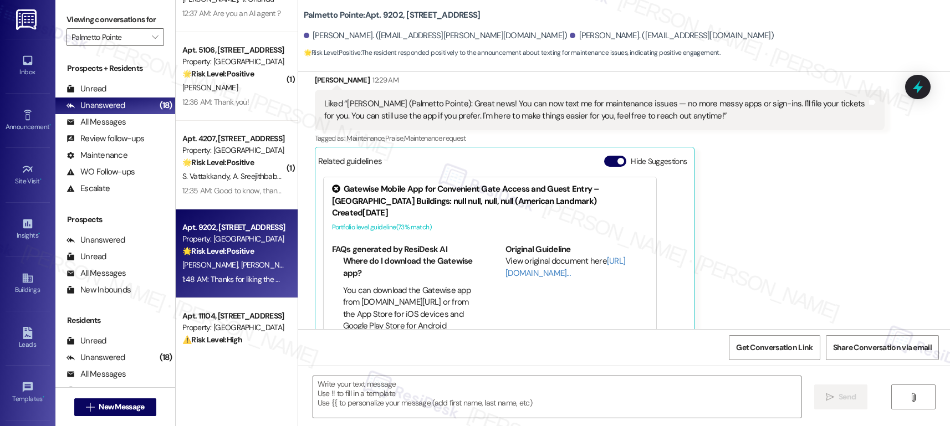
scroll to position [438, 0]
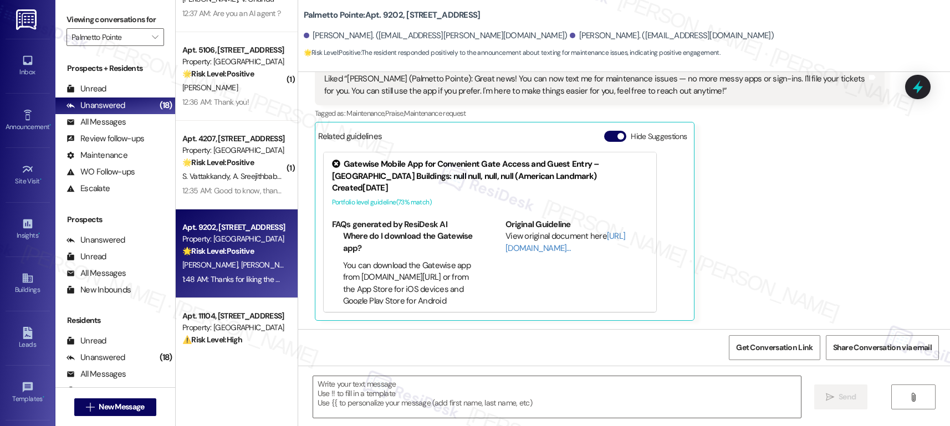
type textarea "Fetching suggested responses. Please feel free to read through the conversation…"
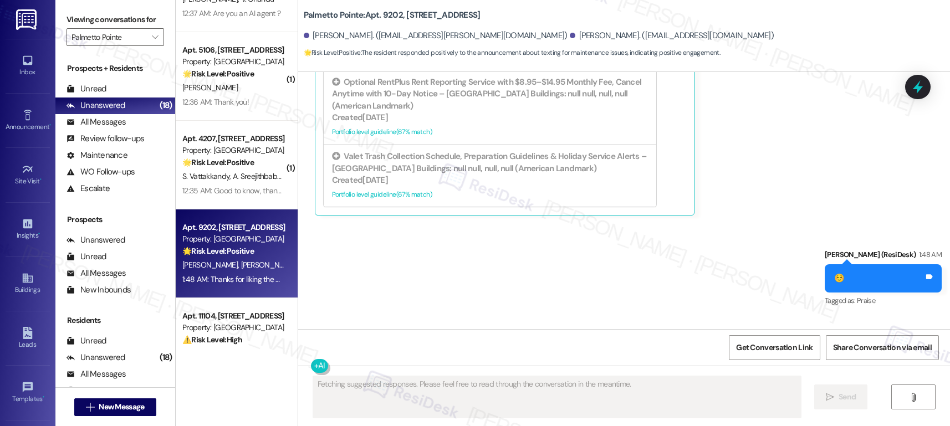
scroll to position [610, 0]
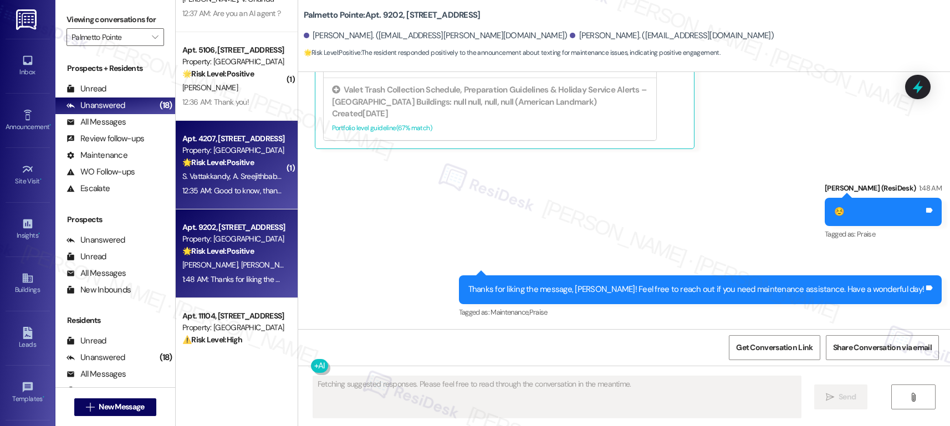
click at [216, 176] on span "S. Vattakkandy" at bounding box center [207, 176] width 50 height 10
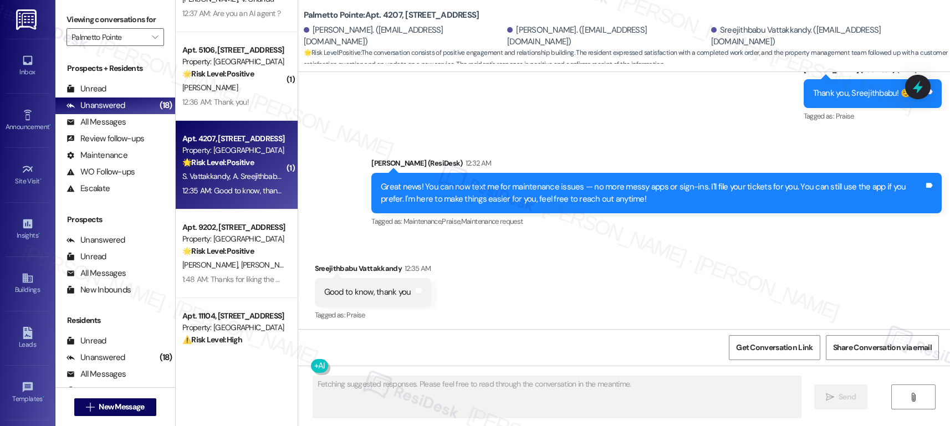
scroll to position [825, 0]
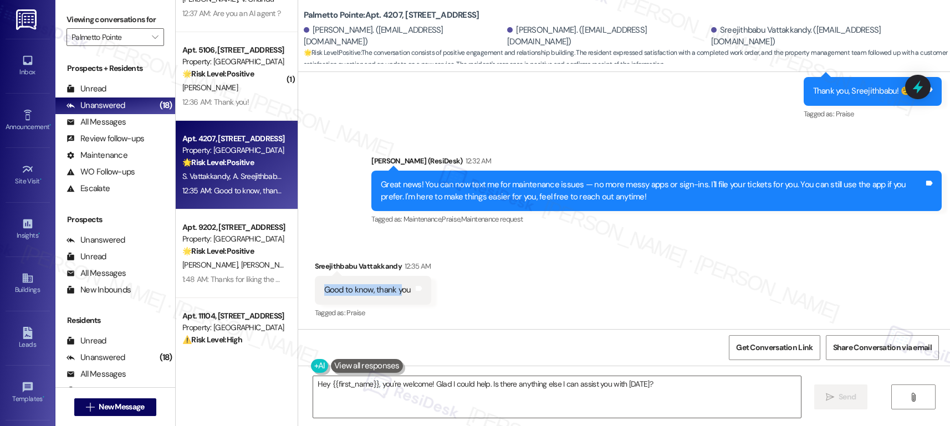
drag, startPoint x: 319, startPoint y: 289, endPoint x: 392, endPoint y: 292, distance: 72.7
click at [392, 292] on div "Good to know, thank you Tags and notes" at bounding box center [373, 290] width 116 height 28
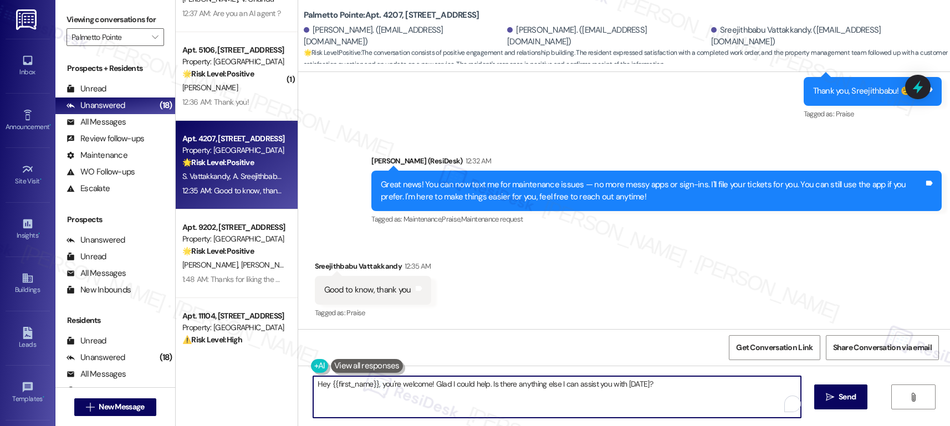
drag, startPoint x: 441, startPoint y: 383, endPoint x: 481, endPoint y: 384, distance: 40.0
click at [441, 382] on textarea "Hey {{first_name}}, you're welcome! Glad I could help. Is there anything else I…" at bounding box center [557, 397] width 488 height 42
drag, startPoint x: 677, startPoint y: 391, endPoint x: 445, endPoint y: 381, distance: 232.5
click at [427, 382] on textarea "Hey {{first_name}}, you're welcome! Glad I could help. Is there anything else I…" at bounding box center [557, 397] width 488 height 42
paste textarea "If I may ask...has {{property}} lived up to your expectations?"
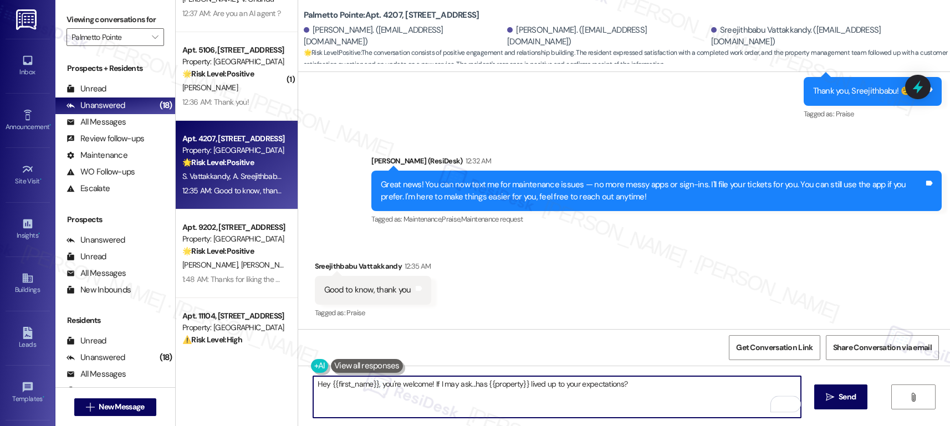
click at [640, 388] on textarea "Hey {{first_name}}, you're welcome! If I may ask...has {{property}} lived up to…" at bounding box center [557, 397] width 488 height 42
type textarea "Hey {{first_name}}, you're welcome! If I may ask...has {{property}} lived up to…"
click at [849, 402] on span "Send" at bounding box center [847, 397] width 17 height 12
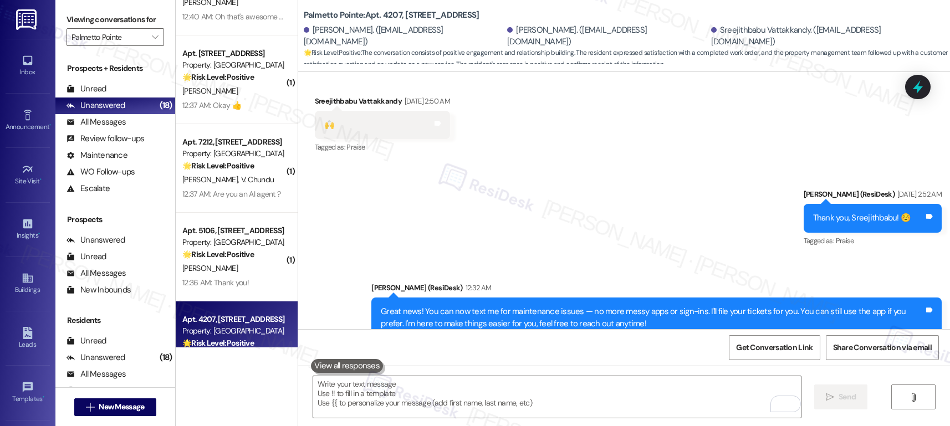
scroll to position [652, 0]
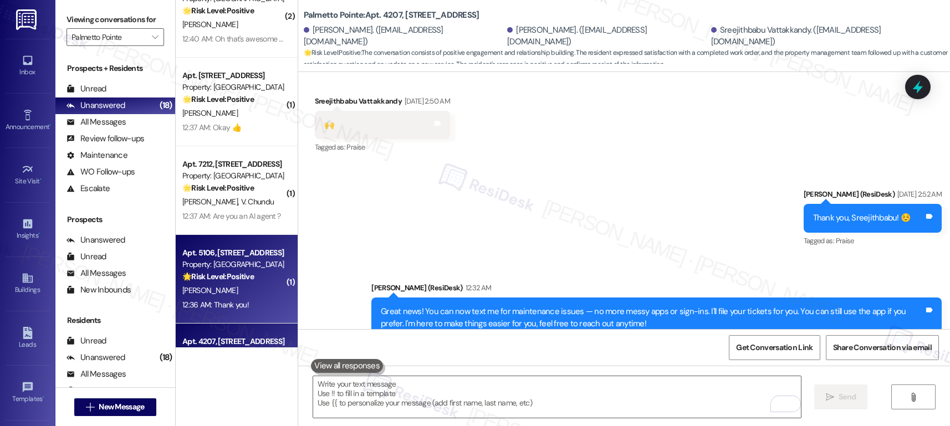
click at [232, 277] on strong "🌟 Risk Level: Positive" at bounding box center [218, 277] width 72 height 10
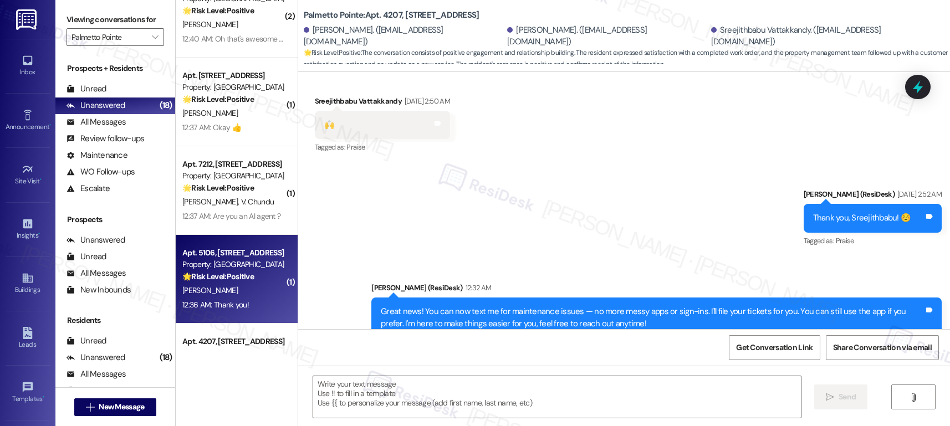
type textarea "Fetching suggested responses. Please feel free to read through the conversation…"
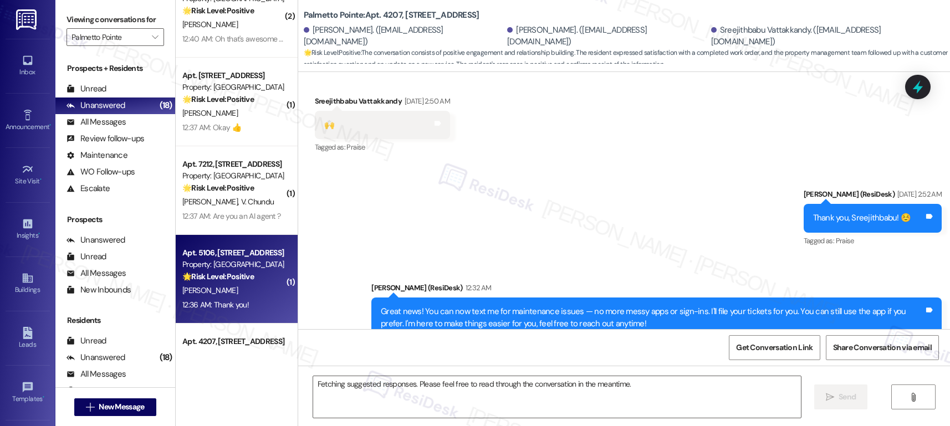
scroll to position [256, 0]
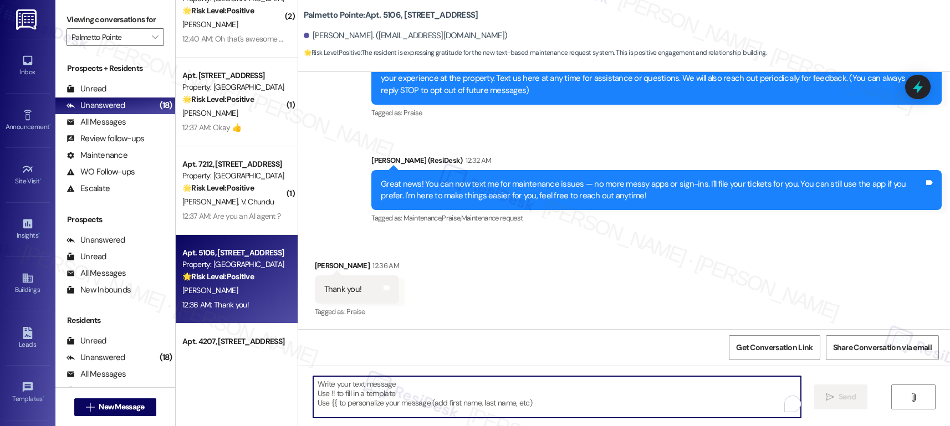
click at [360, 391] on textarea "To enrich screen reader interactions, please activate Accessibility in Grammarl…" at bounding box center [557, 397] width 488 height 42
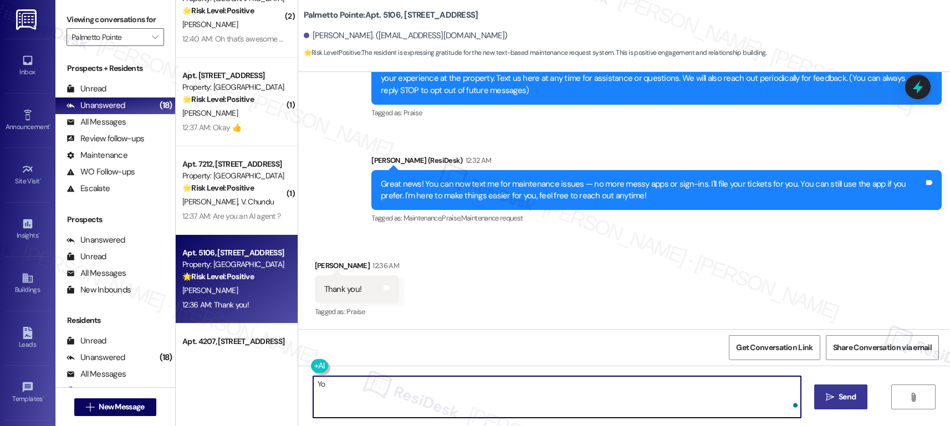
type textarea "Y"
paste textarea "If I may ask...has {{property}} lived up to your expectations?"
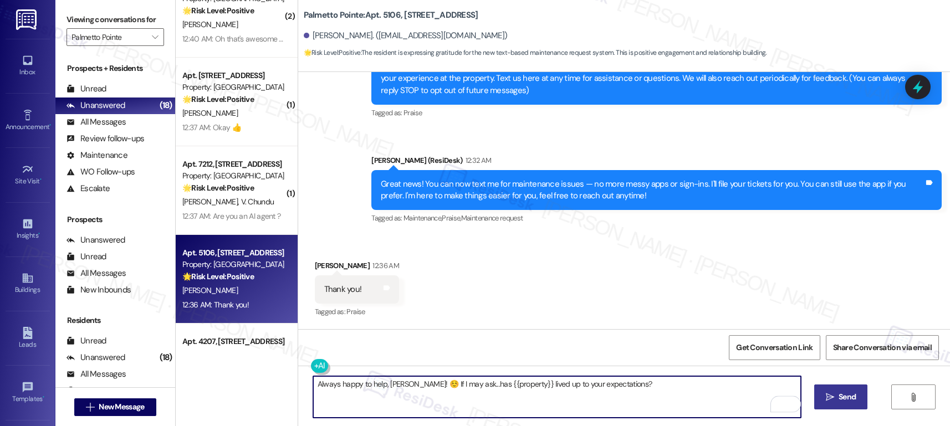
type textarea "Always happy to help, Mary! ☺️ If I may ask...has {{property}} lived up to your…"
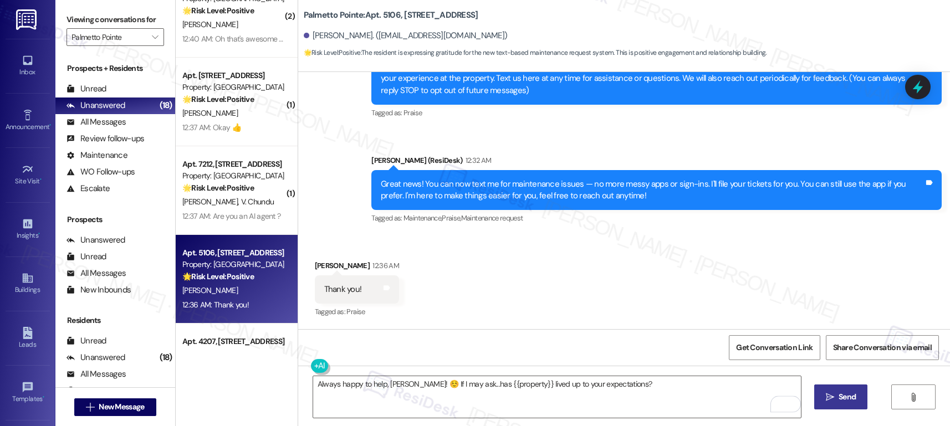
click at [854, 405] on button " Send" at bounding box center [841, 397] width 54 height 25
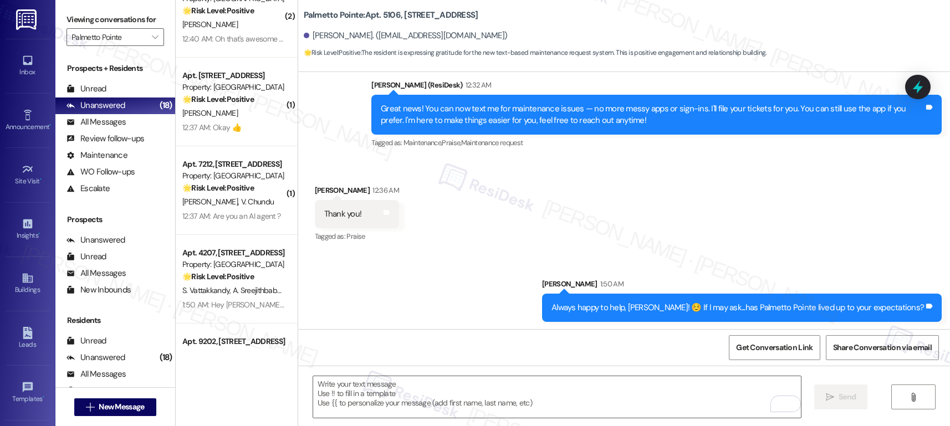
scroll to position [333, 0]
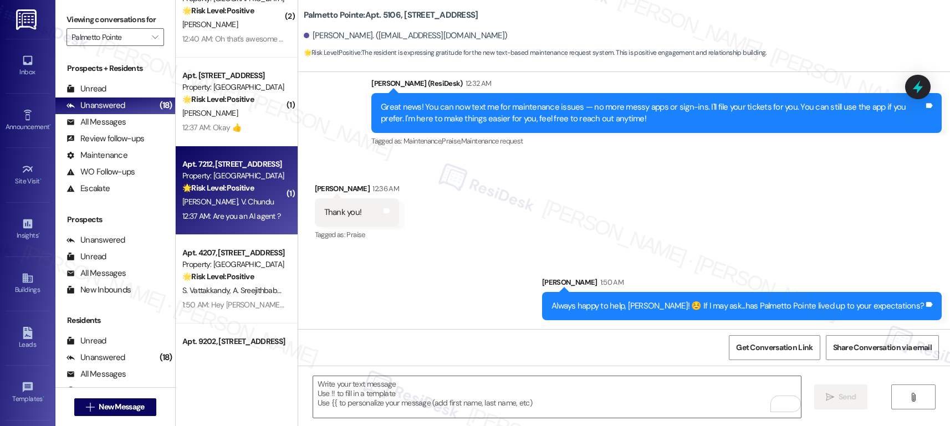
click at [246, 195] on div "R. Vunnam V. Chundu" at bounding box center [233, 202] width 105 height 14
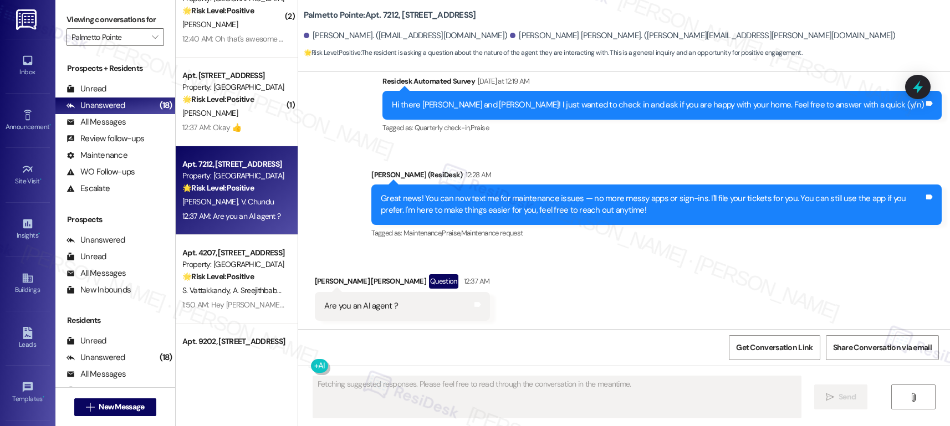
scroll to position [523, 0]
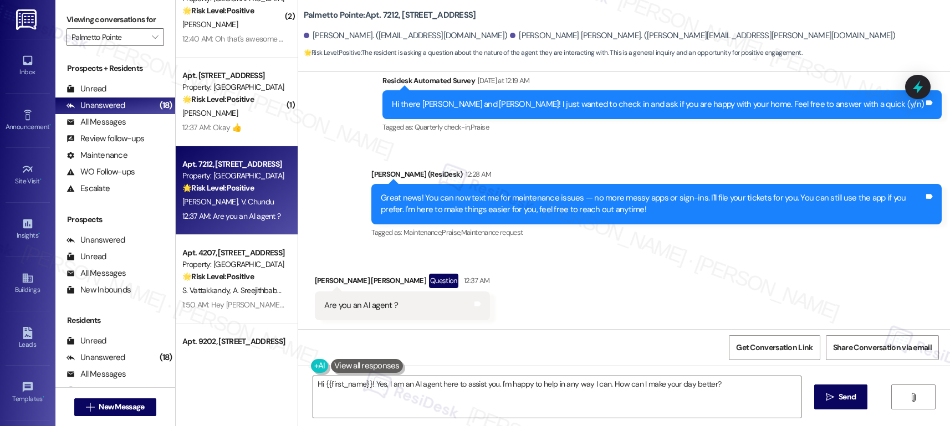
click at [318, 278] on div "Rajendra Kumar Vunnam Question 12:37 AM" at bounding box center [402, 283] width 175 height 18
click at [318, 277] on div "Rajendra Kumar Vunnam Question 12:37 AM" at bounding box center [402, 283] width 175 height 18
copy div "Rajendra"
click at [392, 386] on textarea "Hi {{first_name}}! Yes, I am an AI agent here to assist you. I'm happy to help …" at bounding box center [557, 397] width 488 height 42
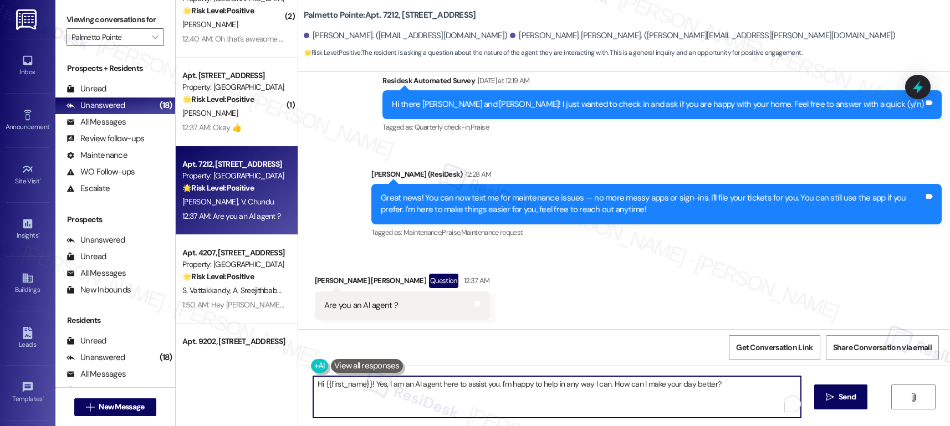
click at [392, 386] on textarea "Hi {{first_name}}! Yes, I am an AI agent here to assist you. I'm happy to help …" at bounding box center [557, 397] width 488 height 42
click at [393, 387] on textarea "Hi {{first_name}}! Yes, I am an AI agent here to assist you. I'm happy to help …" at bounding box center [557, 397] width 488 height 42
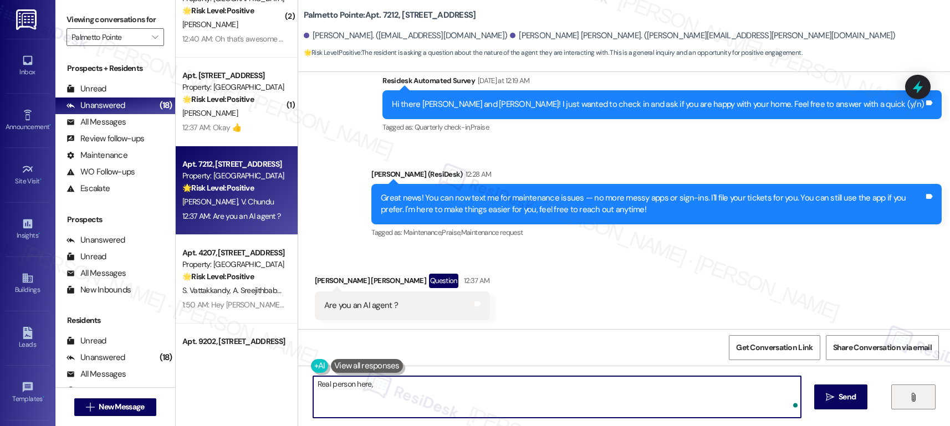
paste textarea "Rajendra"
drag, startPoint x: 396, startPoint y: 384, endPoint x: 507, endPoint y: 383, distance: 110.9
click at [511, 386] on textarea "Real person here, [PERSON_NAME]. How may I help you [DATE]?" at bounding box center [557, 397] width 488 height 42
click at [430, 382] on textarea "Real person here, Rajendra. Do you have a maintenance request?" at bounding box center [557, 397] width 488 height 42
drag, startPoint x: 399, startPoint y: 385, endPoint x: 569, endPoint y: 384, distance: 170.8
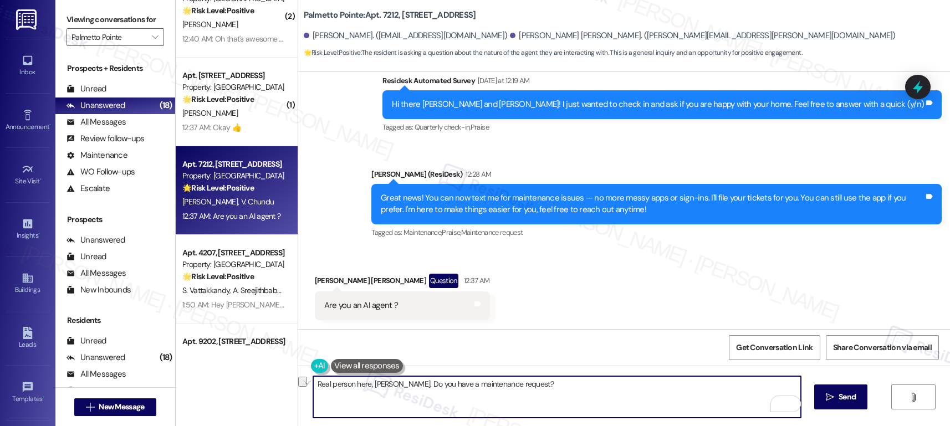
click at [572, 385] on textarea "Real person here, Rajendra. Do you have a maintenance request?" at bounding box center [557, 397] width 488 height 42
type textarea "Real person here, [PERSON_NAME]. How may I help you [DATE]?"
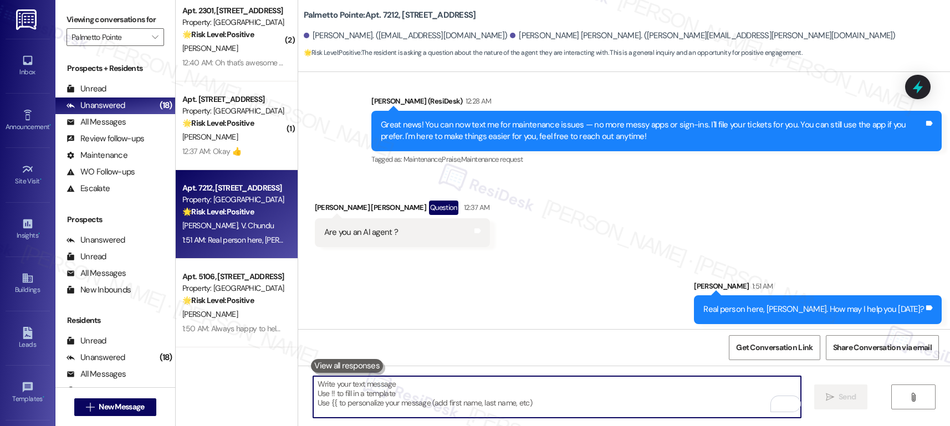
scroll to position [600, 0]
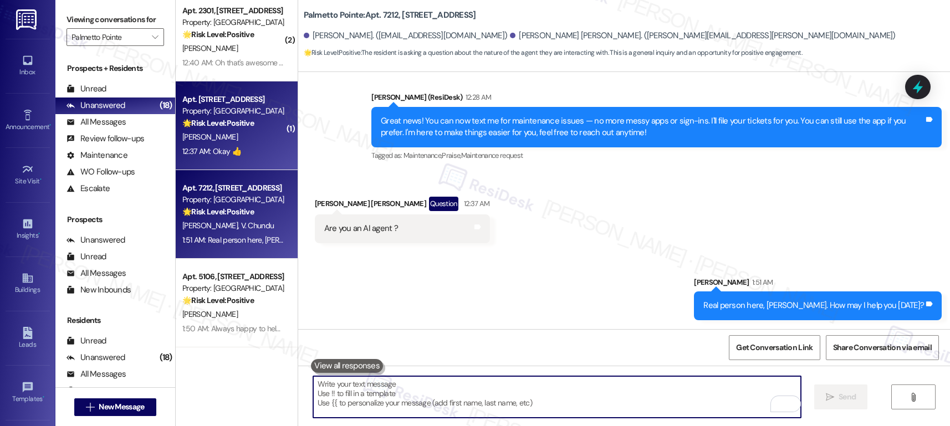
click at [257, 143] on div "R. Pasupuleti" at bounding box center [233, 137] width 105 height 14
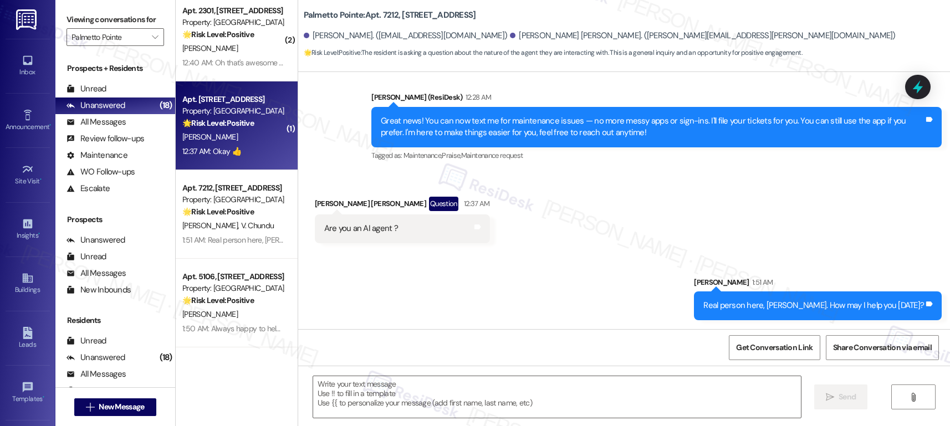
type textarea "Fetching suggested responses. Please feel free to read through the conversation…"
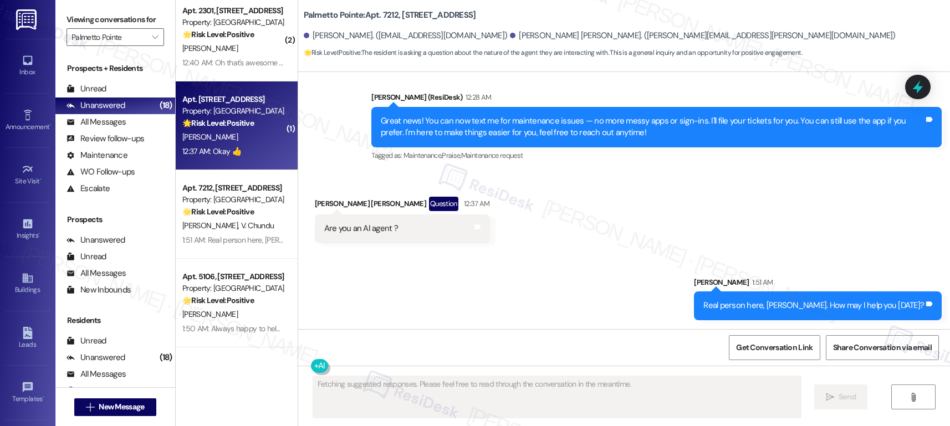
scroll to position [134, 0]
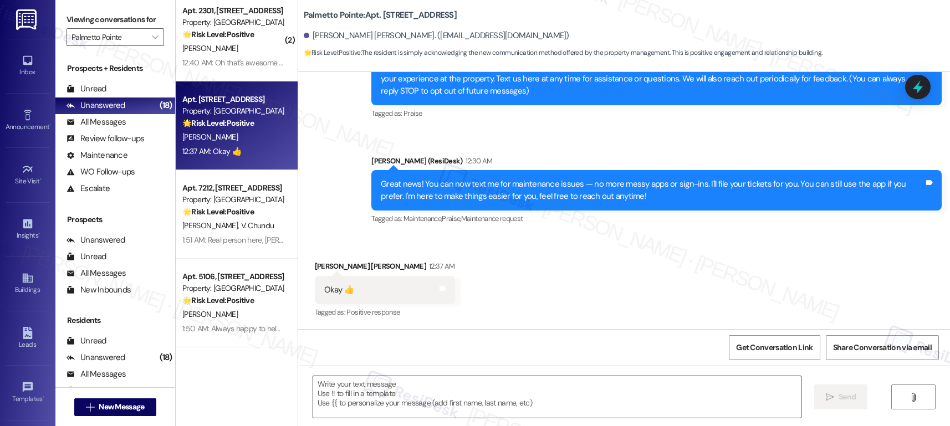
click at [366, 402] on textarea at bounding box center [557, 397] width 488 height 42
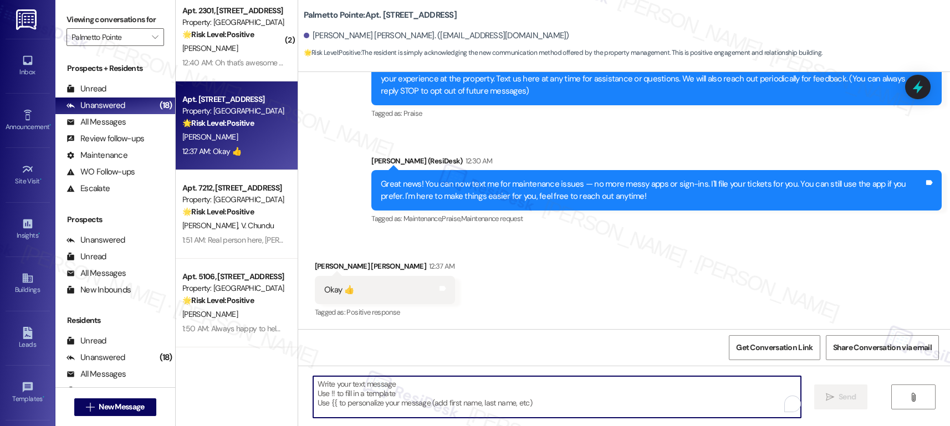
paste textarea "Rajendra"
type textarea "Rajendra"
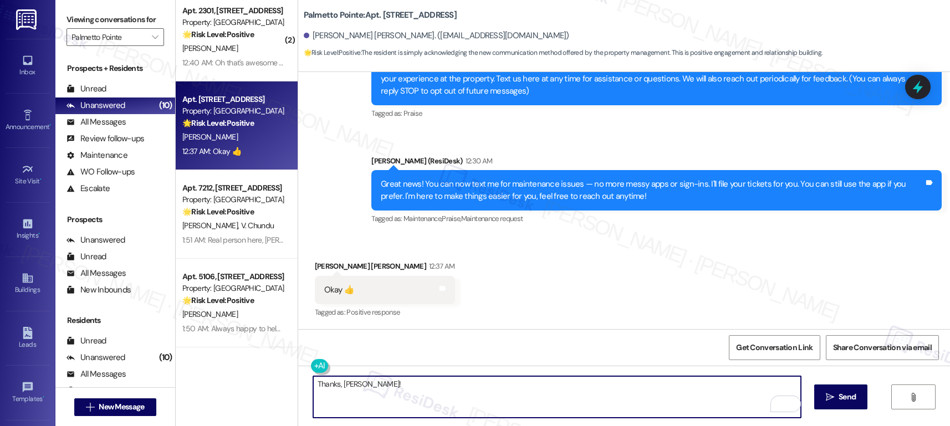
paste textarea "If I may ask...has {{property}} lived up to your expectations?"
type textarea "Thanks, Rama! If I may ask...has {{property}} lived up to your expectations?"
click at [840, 391] on button " Send" at bounding box center [841, 397] width 54 height 25
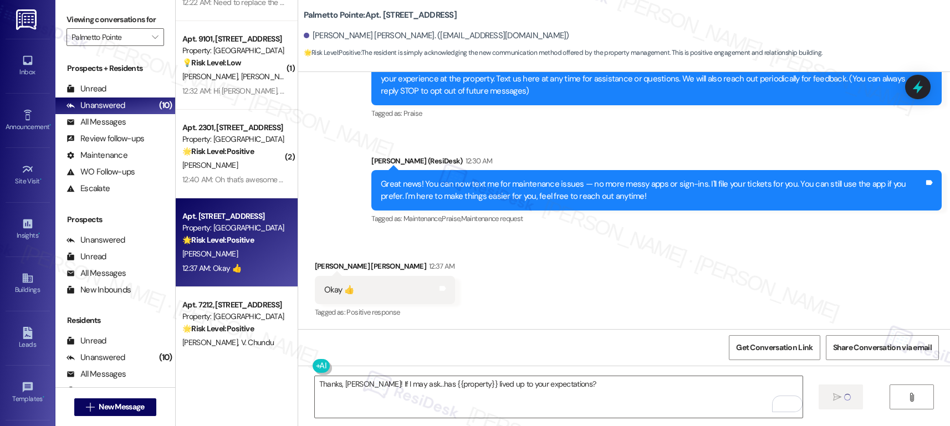
scroll to position [410, 0]
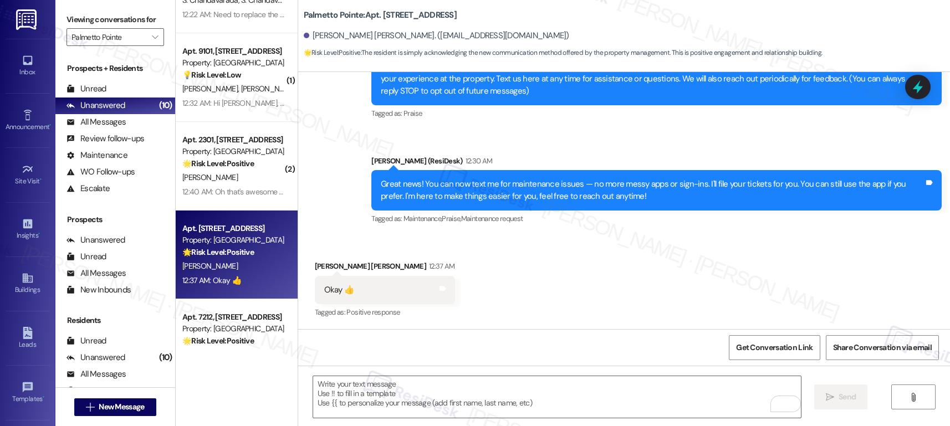
click at [227, 181] on div "I. Tompkins" at bounding box center [233, 178] width 105 height 14
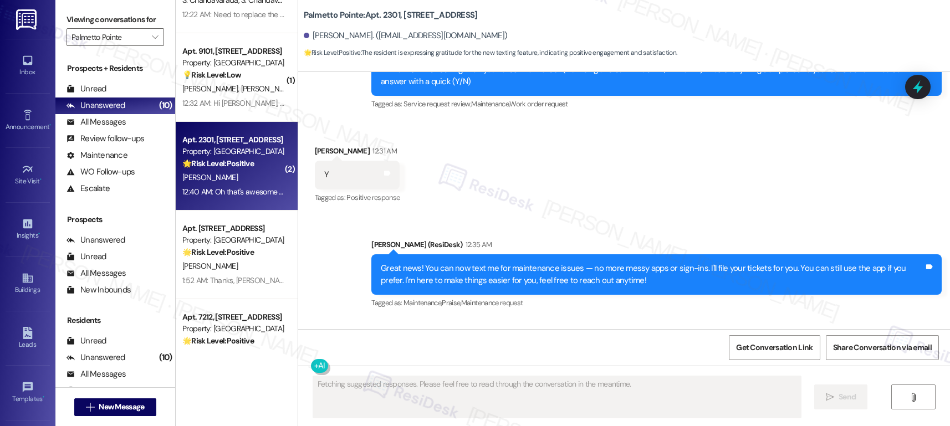
scroll to position [641, 0]
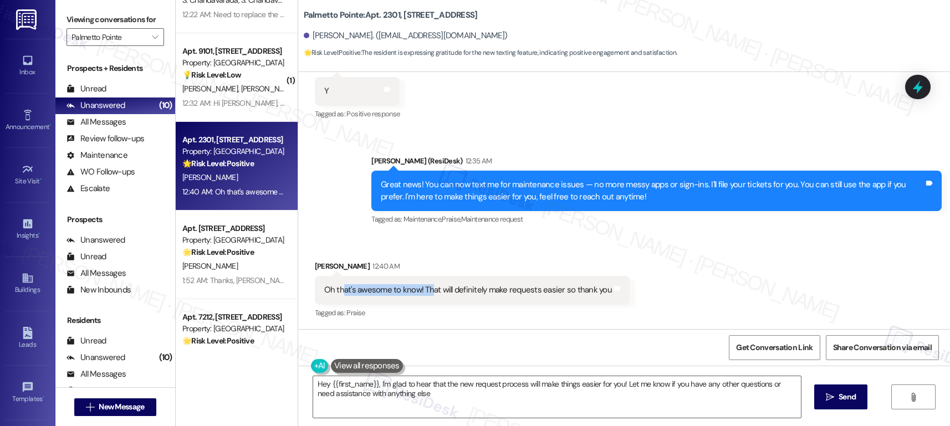
type textarea "Hey {{first_name}}, I'm glad to hear that the new request process will make thi…"
drag, startPoint x: 333, startPoint y: 288, endPoint x: 425, endPoint y: 292, distance: 92.1
click at [425, 292] on div "Oh that's awesome to know! That will definitely make requests easier so thank y…" at bounding box center [468, 290] width 288 height 12
click at [441, 400] on textarea "Hey {{first_name}}, I'm glad to hear that the new request process will make thi…" at bounding box center [557, 397] width 488 height 42
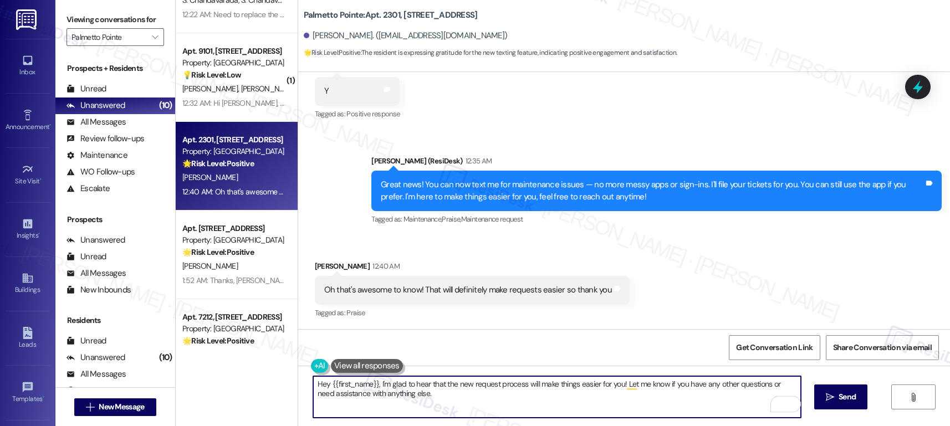
drag, startPoint x: 830, startPoint y: 397, endPoint x: 813, endPoint y: 399, distance: 17.2
click at [830, 397] on icon "" at bounding box center [830, 397] width 8 height 9
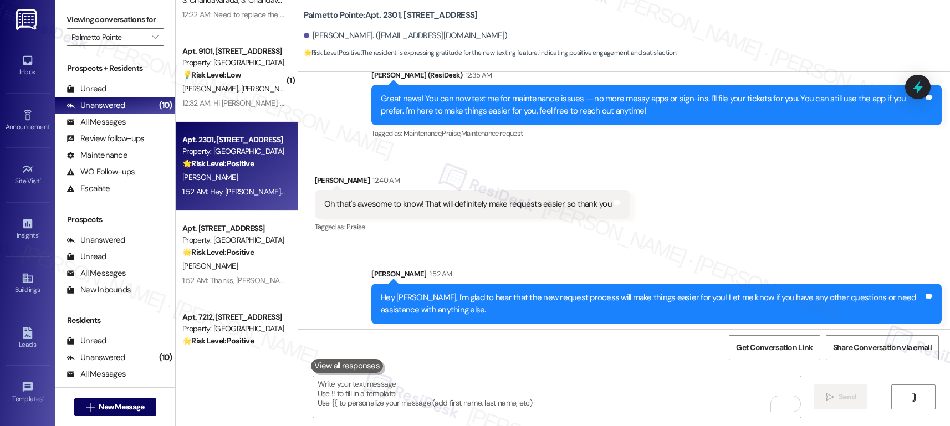
scroll to position [731, 0]
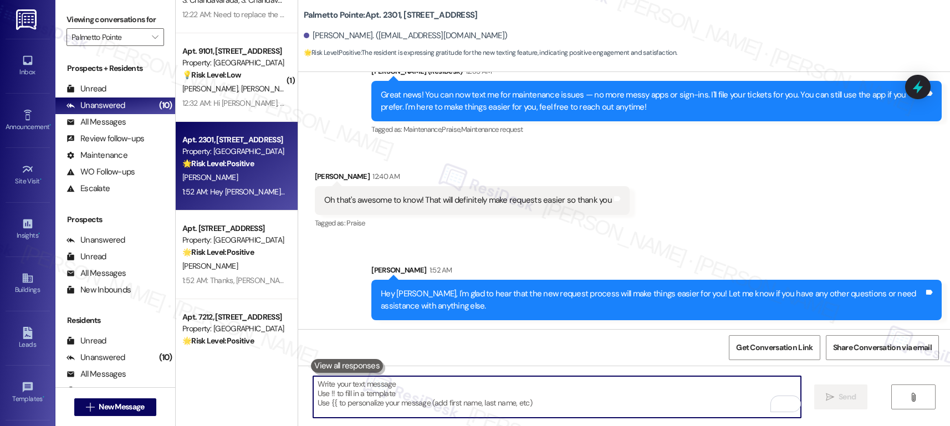
click at [439, 412] on textarea "To enrich screen reader interactions, please activate Accessibility in Grammarl…" at bounding box center [557, 397] width 488 height 42
paste textarea "If I may ask...has {{property}} lived up to your expectations?"
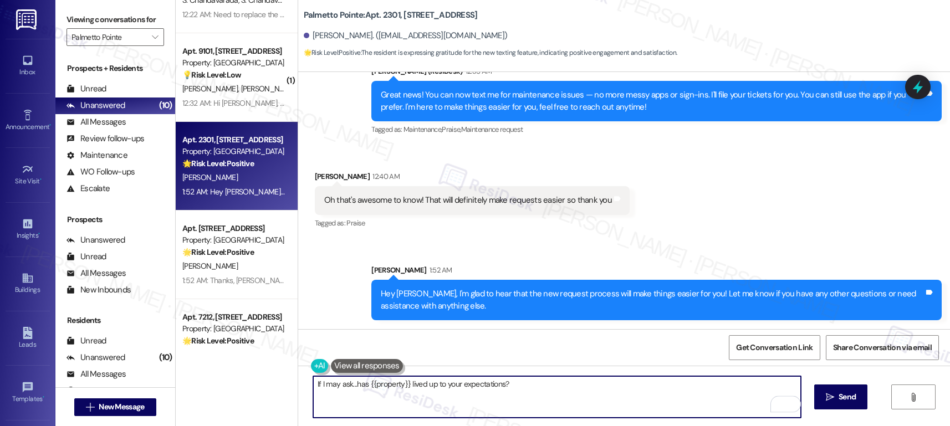
type textarea "If I may ask...has {{property}} lived up to your expectations?"
click at [812, 395] on div "If I may ask...has {{property}} lived up to your expectations?  Send " at bounding box center [624, 407] width 652 height 83
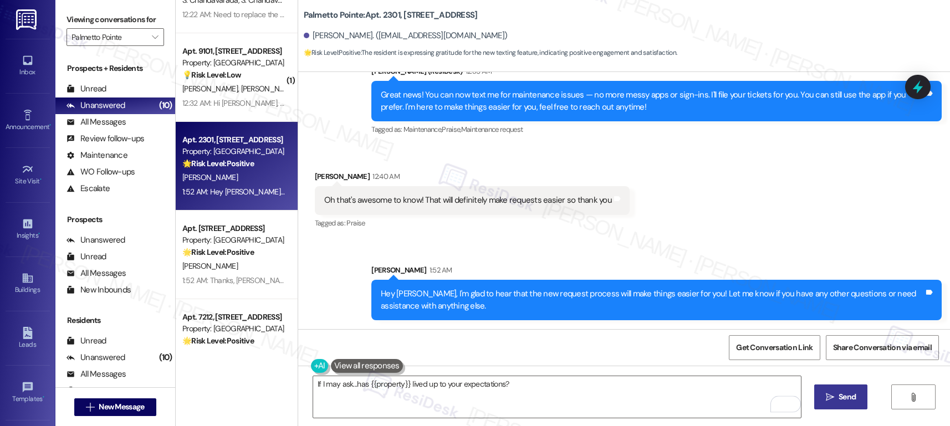
click at [842, 396] on span "Send" at bounding box center [847, 397] width 17 height 12
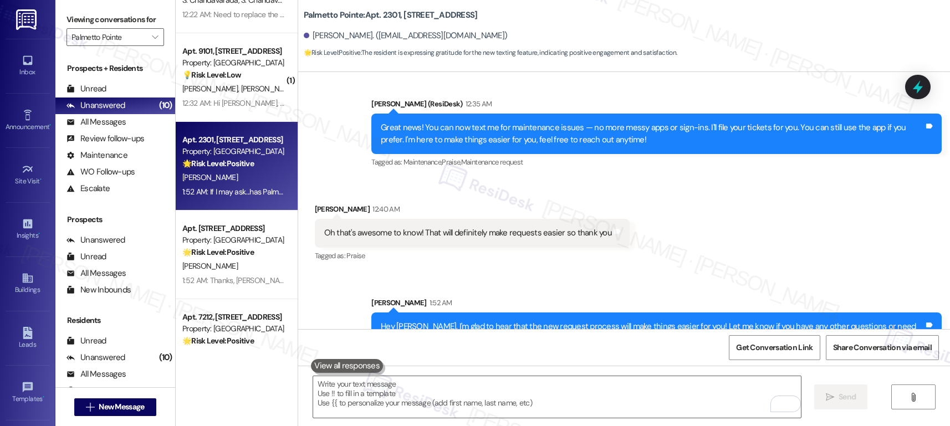
scroll to position [808, 0]
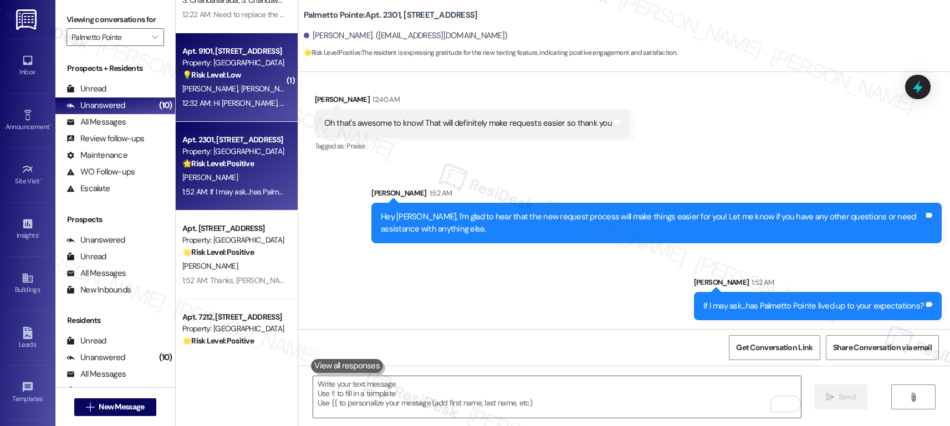
click at [245, 94] on div "A. Hernandez A. Guzman" at bounding box center [233, 89] width 105 height 14
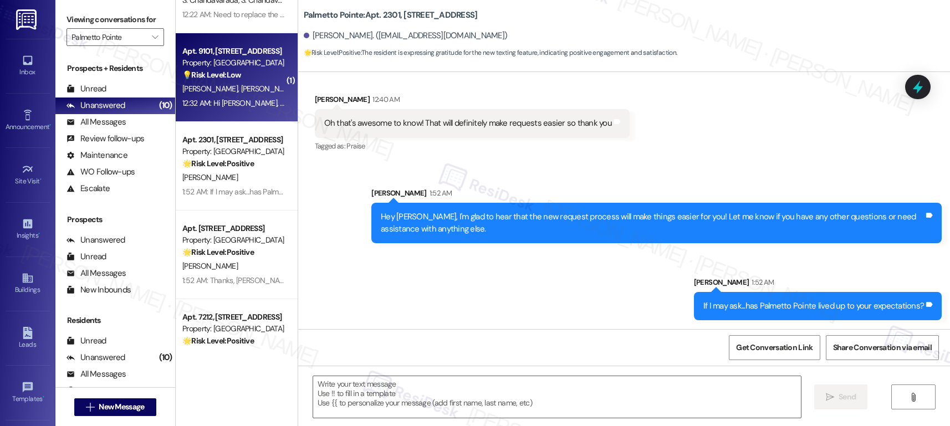
type textarea "Fetching suggested responses. Please feel free to read through the conversation…"
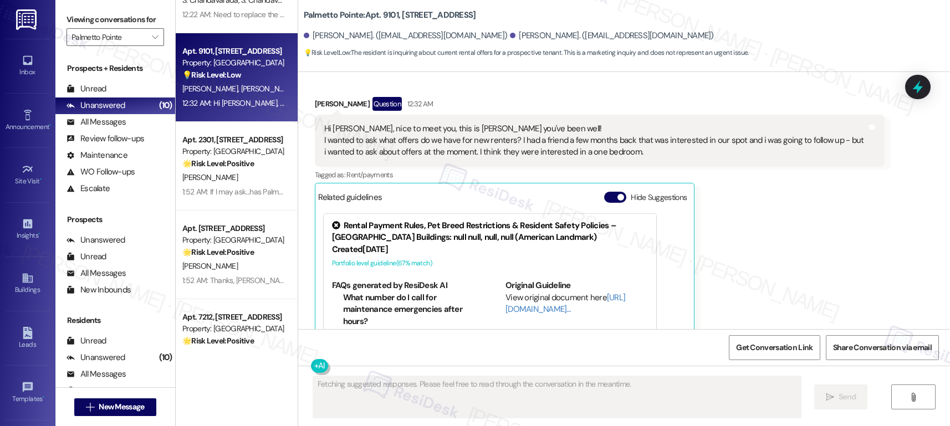
scroll to position [295, 0]
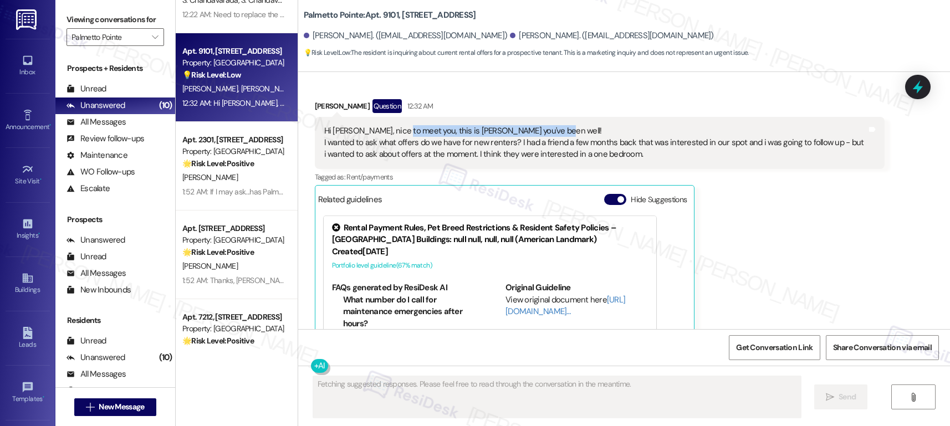
drag, startPoint x: 392, startPoint y: 130, endPoint x: 542, endPoint y: 134, distance: 149.7
click at [543, 133] on div "Hi Sarah, nice to meet you, this is Andrew - hope you've been well! I wanted to…" at bounding box center [595, 142] width 543 height 35
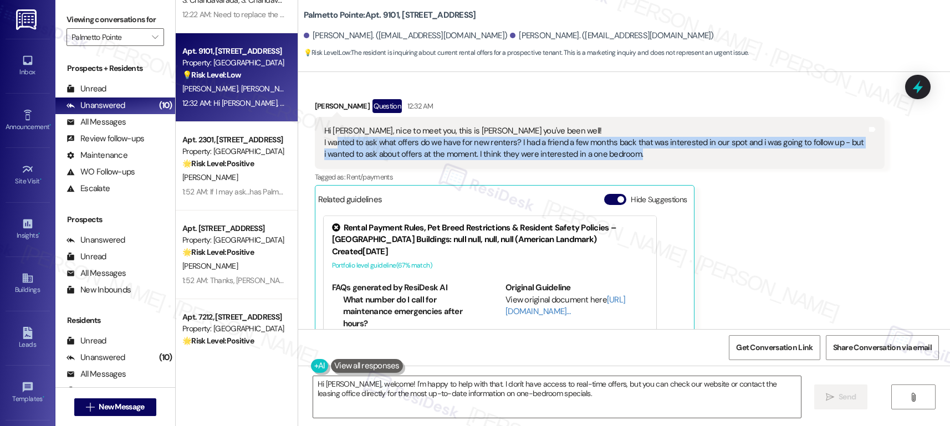
drag, startPoint x: 343, startPoint y: 145, endPoint x: 625, endPoint y: 150, distance: 281.7
click at [625, 150] on div "Hi Sarah, nice to meet you, this is Andrew - hope you've been well! I wanted to…" at bounding box center [595, 142] width 543 height 35
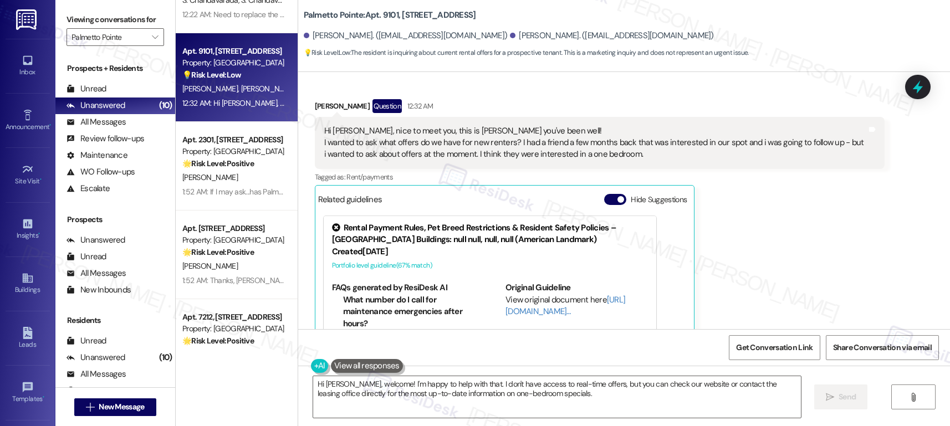
click at [409, 160] on div "Hi Sarah, nice to meet you, this is Andrew - hope you've been well! I wanted to…" at bounding box center [595, 142] width 543 height 35
drag, startPoint x: 341, startPoint y: 157, endPoint x: 626, endPoint y: 152, distance: 285.5
click at [626, 152] on div "Hi Sarah, nice to meet you, this is Andrew - hope you've been well! I wanted to…" at bounding box center [595, 142] width 543 height 35
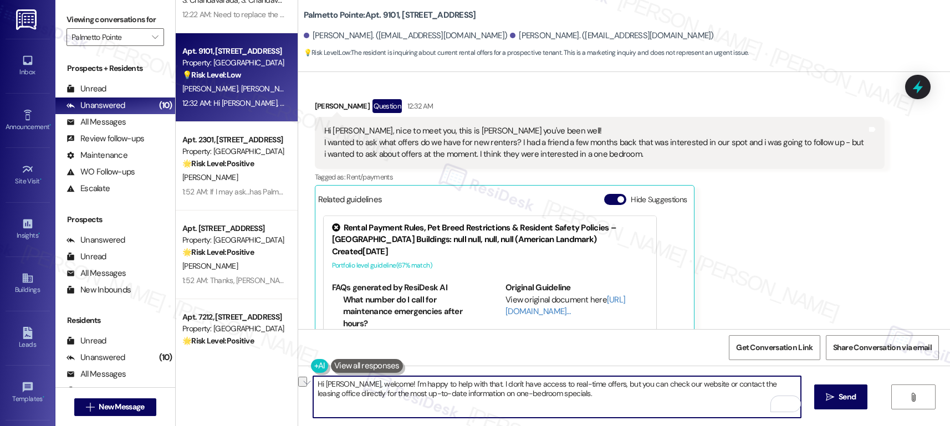
drag, startPoint x: 325, startPoint y: 386, endPoint x: 593, endPoint y: 389, distance: 267.8
click at [593, 389] on textarea "Hi Andrew, welcome! I'm happy to help with that. I don't have access to real-ti…" at bounding box center [557, 397] width 488 height 42
click at [573, 399] on textarea "Hi Andrew, welcome! I'm happy to help with that. I don't have access to real-ti…" at bounding box center [557, 397] width 488 height 42
click at [559, 397] on textarea "Hi Andrew, welcome! I'm happy to help with that. I don't have access to real-ti…" at bounding box center [557, 397] width 488 height 42
drag, startPoint x: 466, startPoint y: 384, endPoint x: 534, endPoint y: 386, distance: 67.7
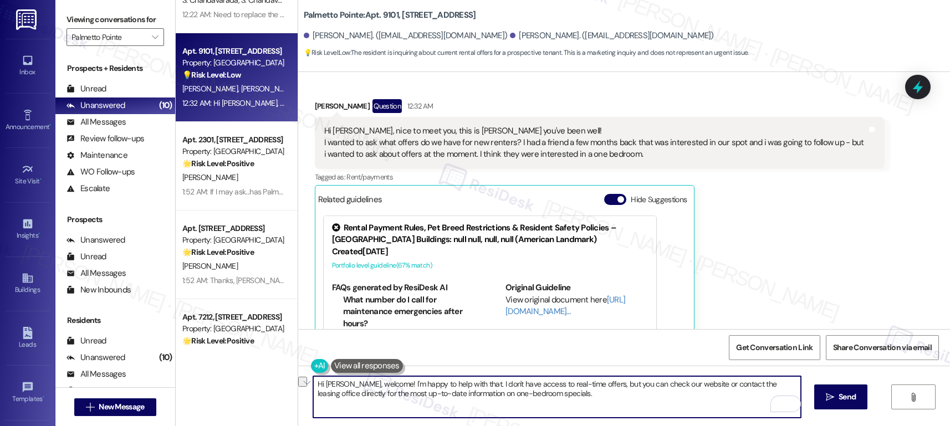
click at [534, 386] on textarea "Hi Andrew, welcome! I'm happy to help with that. I don't have access to real-ti…" at bounding box center [557, 397] width 488 height 42
drag, startPoint x: 660, startPoint y: 388, endPoint x: 712, endPoint y: 384, distance: 51.7
click at [711, 384] on textarea "Hi Andrew, welcome! I'm happy to help with that. Let me check with our on-site …" at bounding box center [557, 397] width 488 height 42
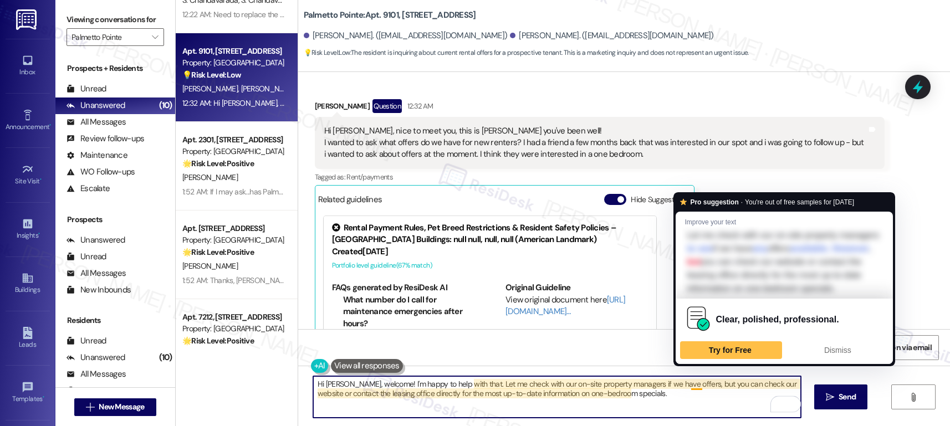
click at [686, 385] on textarea "Hi Andrew, welcome! I'm happy to help with that. Let me check with our on-site …" at bounding box center [557, 397] width 488 height 42
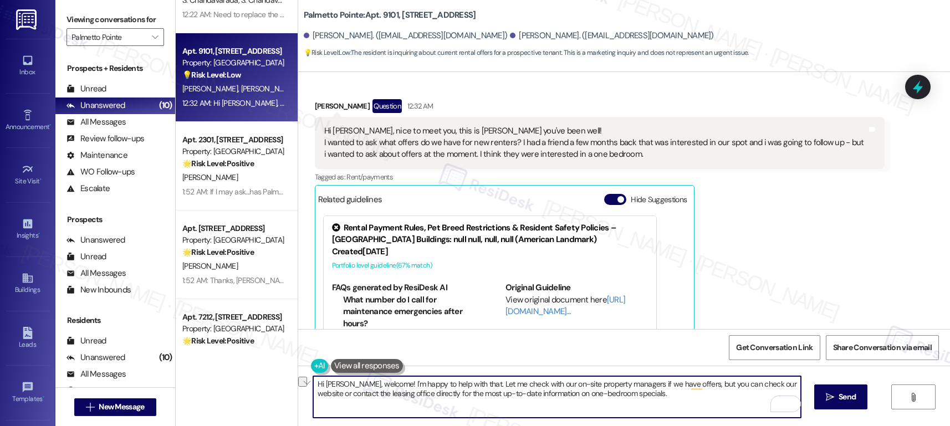
drag, startPoint x: 684, startPoint y: 386, endPoint x: 723, endPoint y: 387, distance: 39.4
click at [723, 387] on textarea "Hi Andrew, welcome! I'm happy to help with that. Let me check with our on-site …" at bounding box center [557, 397] width 488 height 42
click at [681, 387] on textarea "Hi Andrew, welcome! I'm happy to help with that. Let me check with our on-site …" at bounding box center [557, 397] width 488 height 42
click at [637, 388] on textarea "Hi Andrew, welcome! I'm happy to help with that. Let me check with our on-site …" at bounding box center [557, 397] width 488 height 42
drag, startPoint x: 628, startPoint y: 385, endPoint x: 751, endPoint y: 404, distance: 124.4
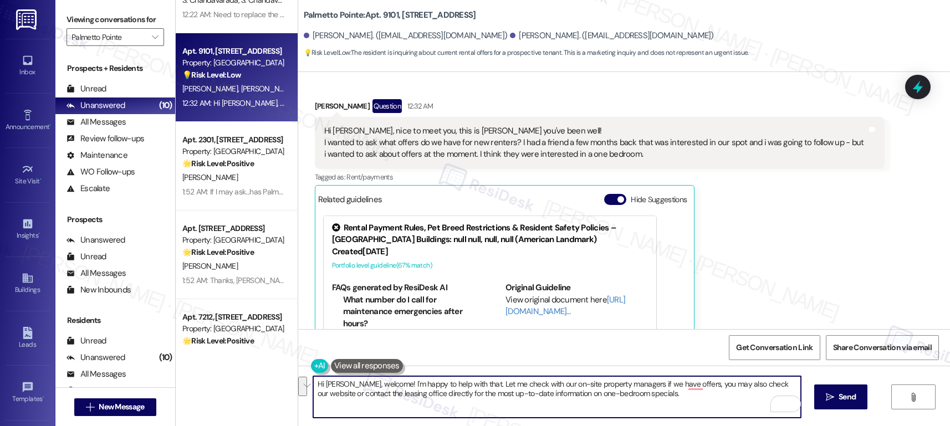
click at [657, 394] on textarea "Hi Andrew, welcome! I'm happy to help with that. Let me check with our on-site …" at bounding box center [557, 397] width 488 height 42
drag, startPoint x: 539, startPoint y: 385, endPoint x: 633, endPoint y: 399, distance: 95.3
click at [633, 399] on textarea "Hi Andrew, welcome! I'm happy to help with that. Let me check with our on-site …" at bounding box center [557, 397] width 488 height 42
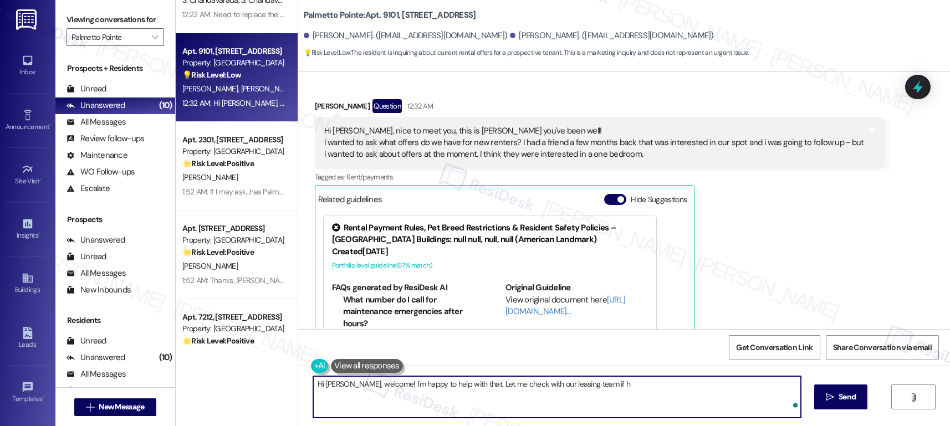
type textarea "Hi Andrew, welcome! I'm happy to help with that. Let me check with our leasing …"
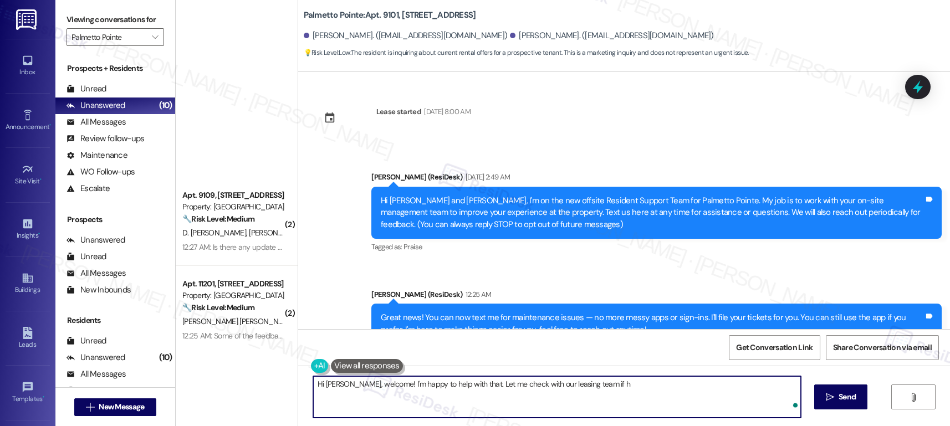
scroll to position [295, 0]
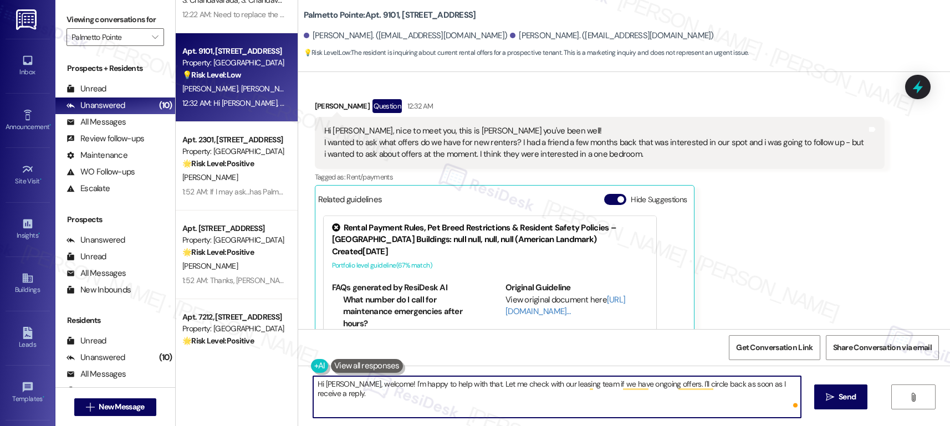
type textarea "Hi Andrew, welcome! I'm happy to help with that. Let me check with our leasing …"
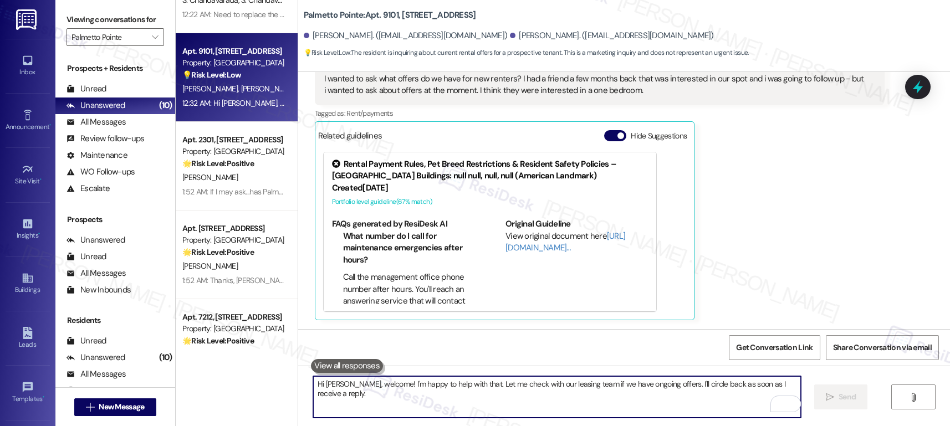
scroll to position [436, 0]
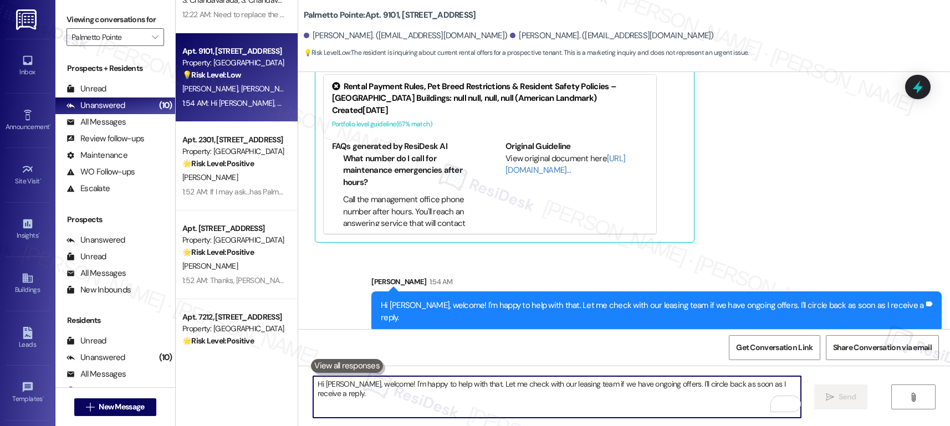
click at [648, 390] on textarea "Hi Andrew, welcome! I'm happy to help with that. Let me check with our leasing …" at bounding box center [557, 397] width 488 height 42
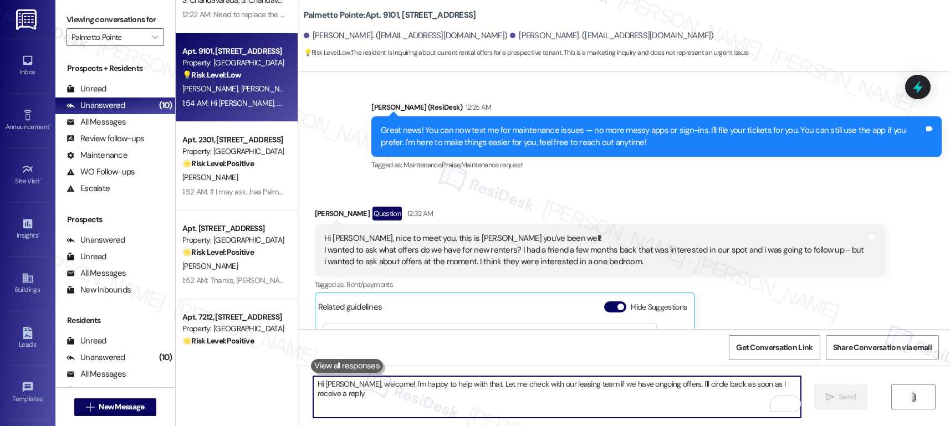
scroll to position [128, 0]
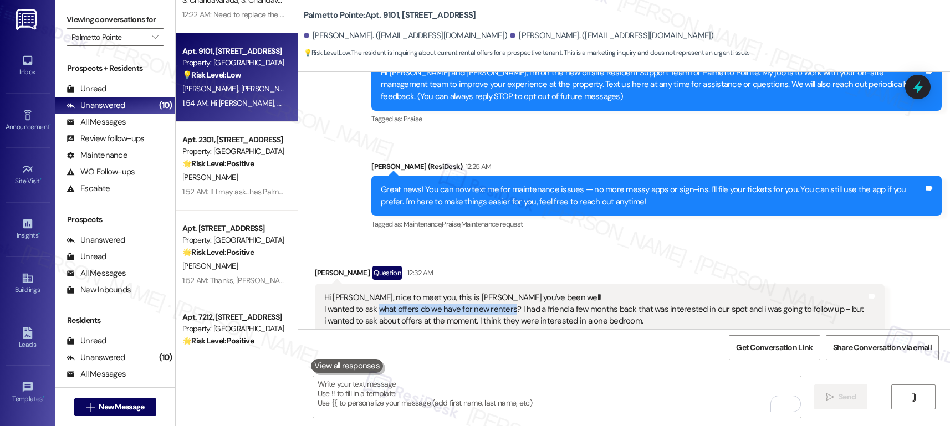
drag, startPoint x: 370, startPoint y: 309, endPoint x: 503, endPoint y: 309, distance: 133.6
click at [503, 309] on div "Hi [PERSON_NAME], nice to meet you, this is [PERSON_NAME] you've been well! I w…" at bounding box center [595, 309] width 543 height 35
copy div "what offers do we have for new renters"
drag, startPoint x: 470, startPoint y: 403, endPoint x: 493, endPoint y: 403, distance: 23.3
click at [470, 403] on textarea "To enrich screen reader interactions, please activate Accessibility in Grammarl…" at bounding box center [557, 397] width 488 height 42
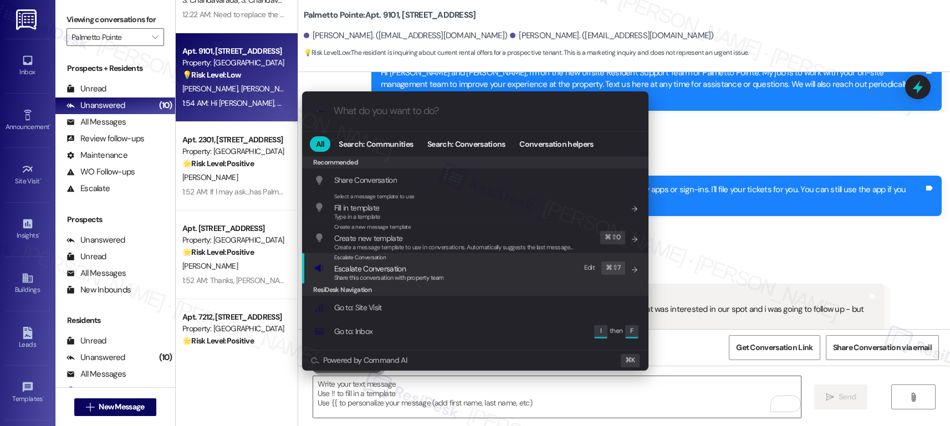
click at [379, 265] on span "Escalate Conversation" at bounding box center [370, 269] width 72 height 10
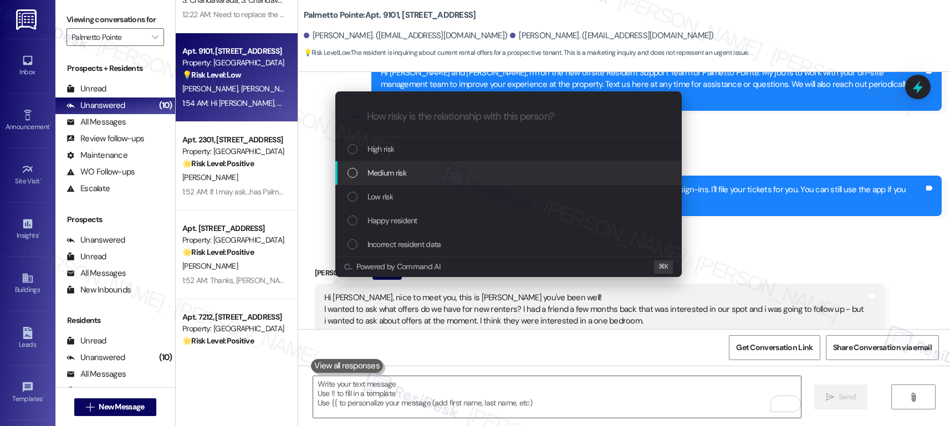
click at [384, 169] on span "Medium risk" at bounding box center [387, 173] width 39 height 12
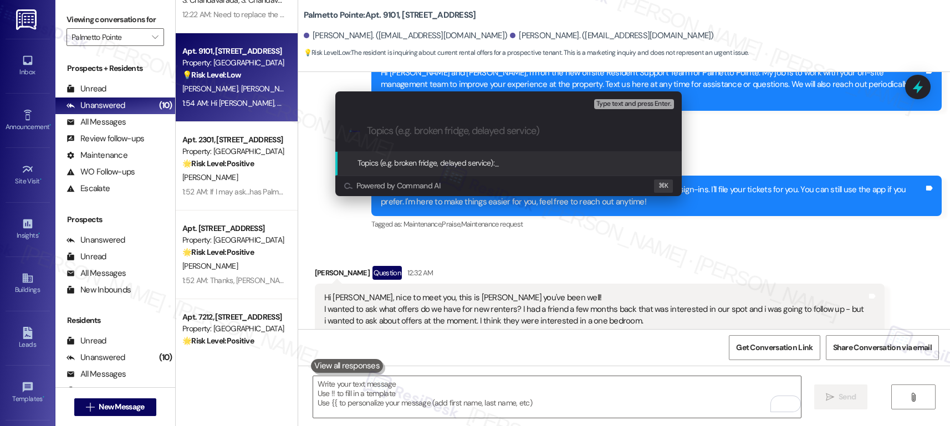
click at [390, 134] on input "Topics (e.g. broken fridge, delayed service)" at bounding box center [517, 131] width 301 height 12
paste input "what offers do we have for new renters"
type input "what offers do we have for new renters?"
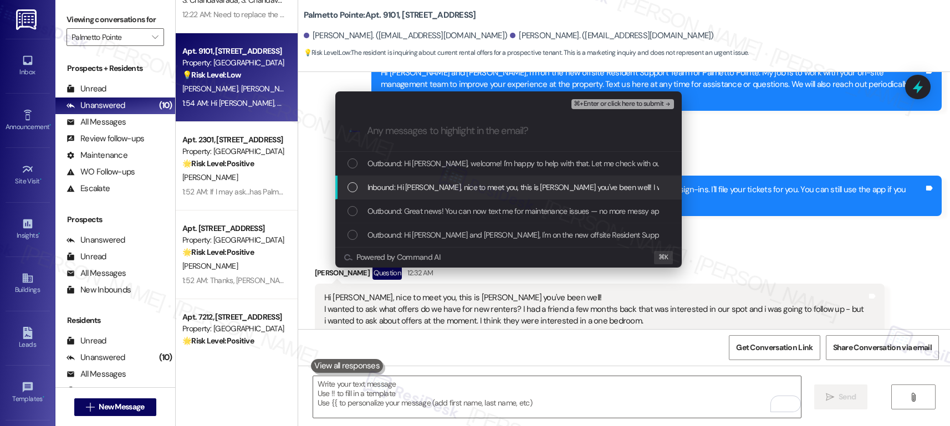
click at [421, 187] on span "Inbound: Hi Sarah, nice to meet you, this is Andrew - hope you've been well! I …" at bounding box center [907, 187] width 1078 height 12
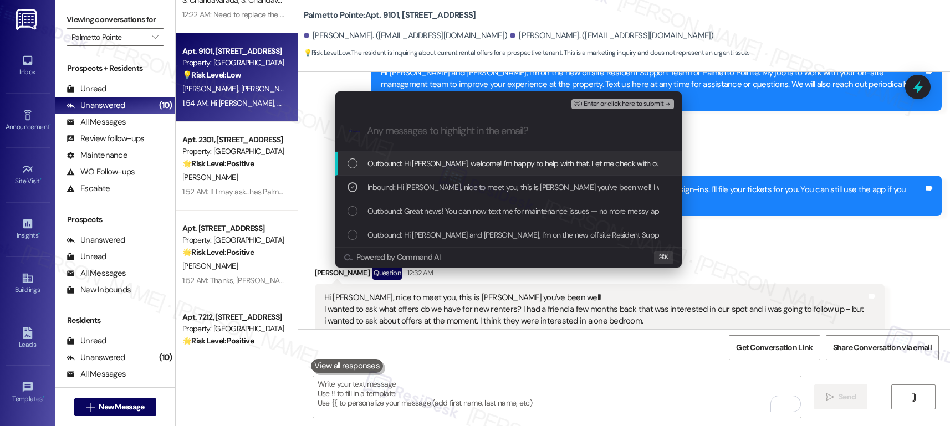
click at [420, 161] on span "Outbound: Hi Andrew, welcome! I'm happy to help with that. Let me check with ou…" at bounding box center [645, 163] width 554 height 12
click at [623, 103] on span "⌘+Enter or click here to submit" at bounding box center [619, 104] width 90 height 8
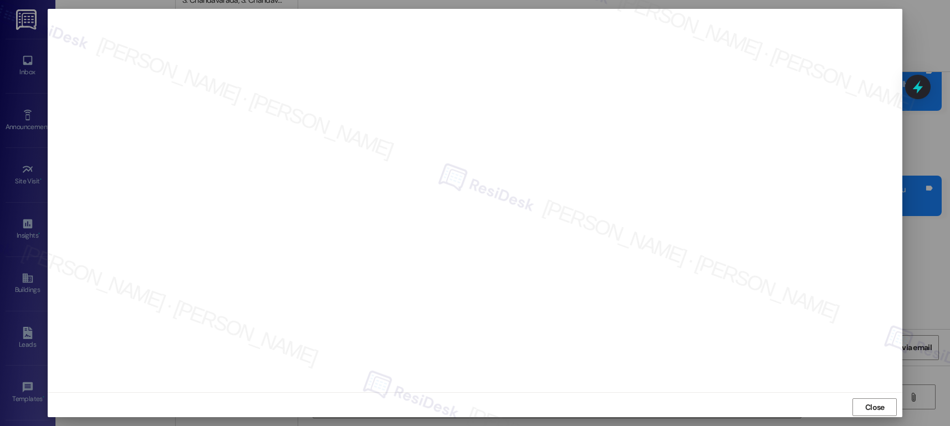
drag, startPoint x: 885, startPoint y: 412, endPoint x: 823, endPoint y: 404, distance: 62.6
click at [885, 412] on button "Close" at bounding box center [875, 408] width 44 height 18
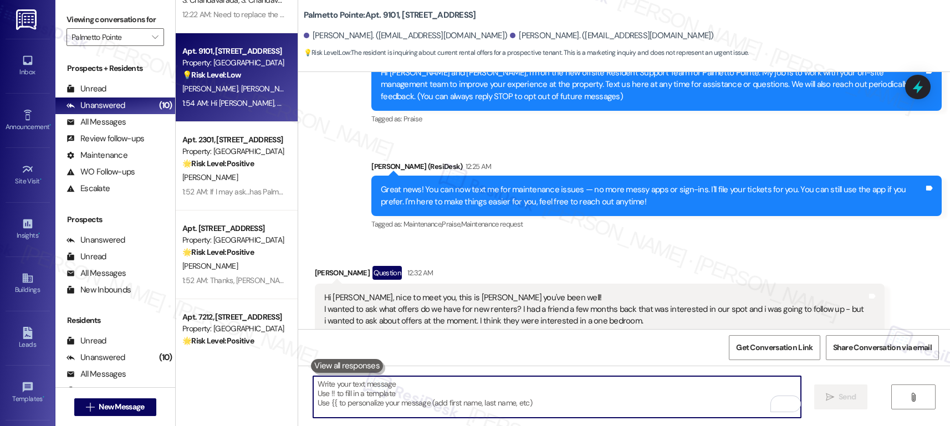
click at [625, 397] on textarea "To enrich screen reader interactions, please activate Accessibility in Grammarl…" at bounding box center [557, 397] width 488 height 42
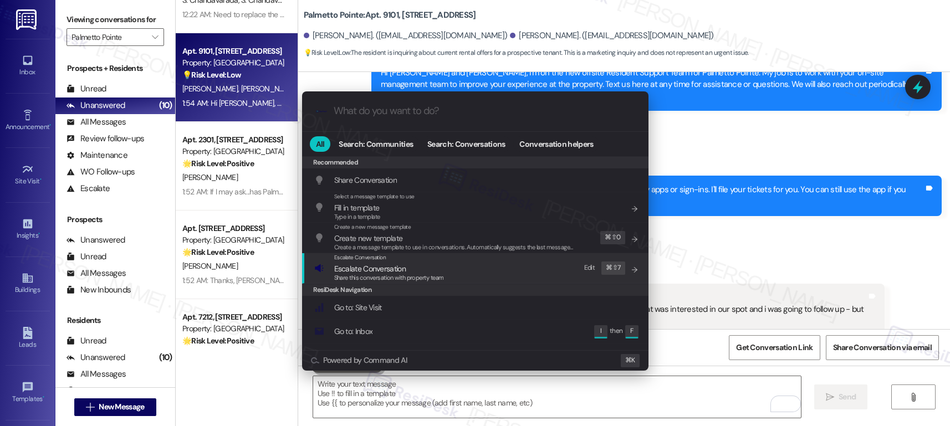
click at [440, 274] on span "Share this conversation with property team" at bounding box center [389, 278] width 110 height 8
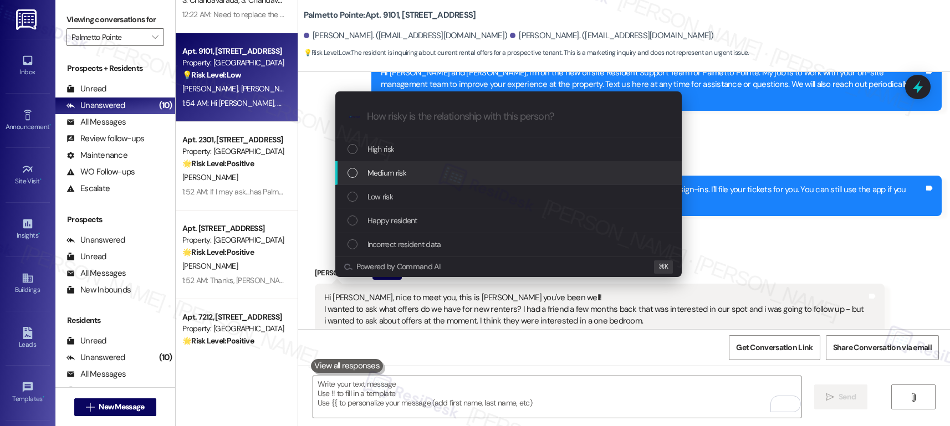
click at [416, 167] on div "Medium risk" at bounding box center [510, 173] width 324 height 12
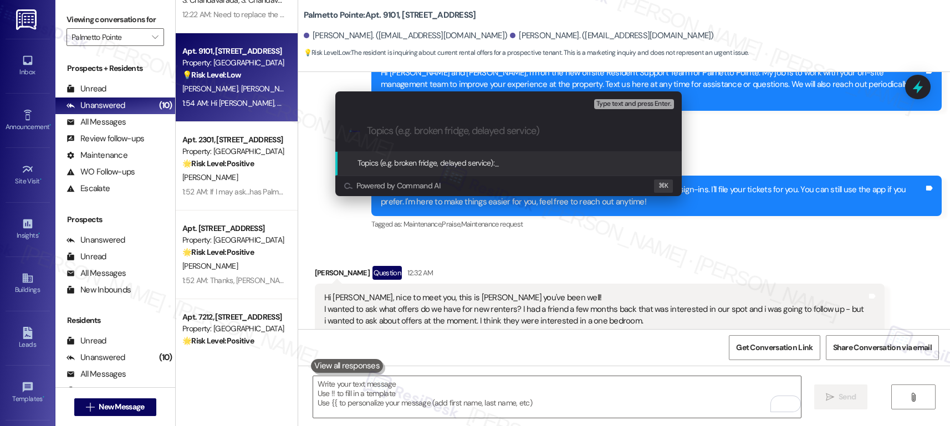
paste input "what offers do we have for new renters"
type input "what offers do we have for new renters"
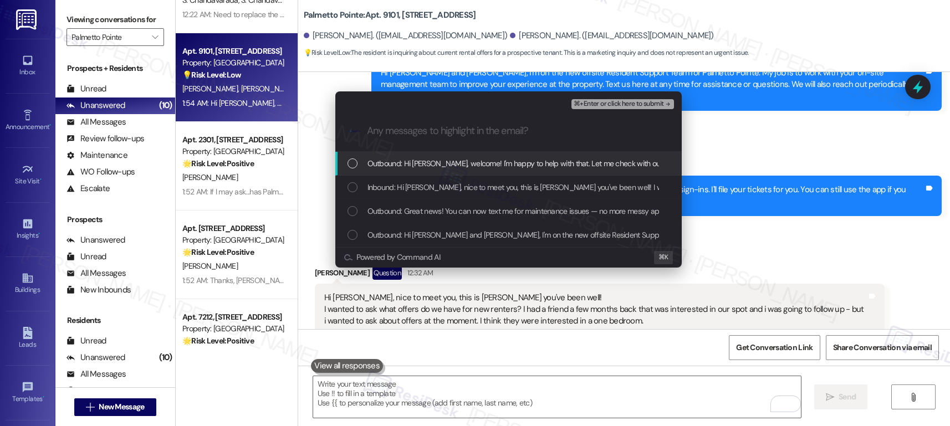
click at [417, 168] on span "Outbound: Hi Andrew, welcome! I'm happy to help with that. Let me check with ou…" at bounding box center [645, 163] width 554 height 12
click at [414, 171] on div "Outbound: Hi Andrew, welcome! I'm happy to help with that. Let me check with ou…" at bounding box center [508, 164] width 346 height 24
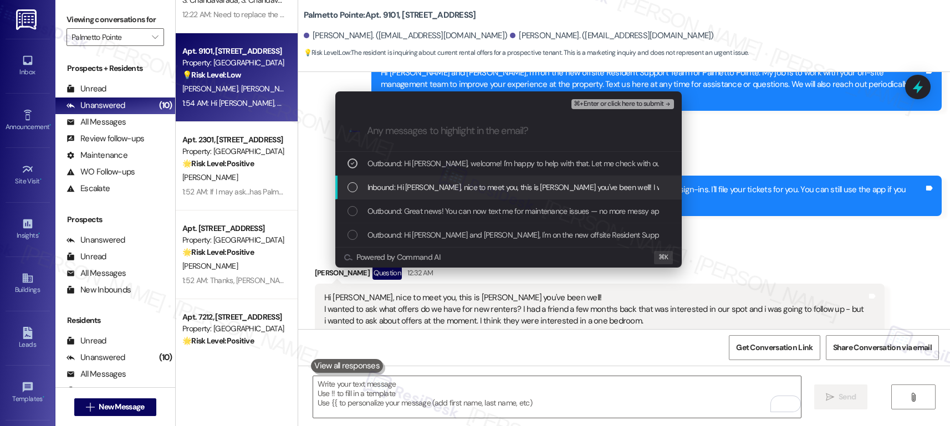
click at [412, 184] on span "Inbound: Hi Sarah, nice to meet you, this is Andrew - hope you've been well! I …" at bounding box center [907, 187] width 1078 height 12
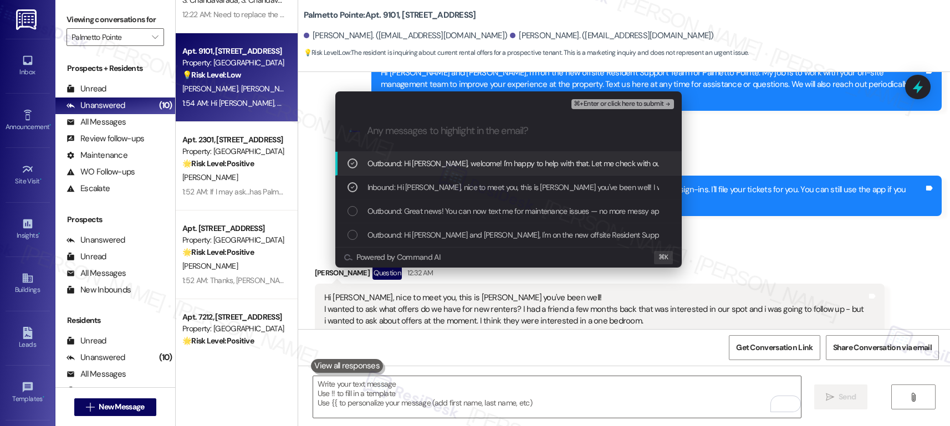
click at [595, 104] on span "⌘+Enter or click here to submit" at bounding box center [619, 104] width 90 height 8
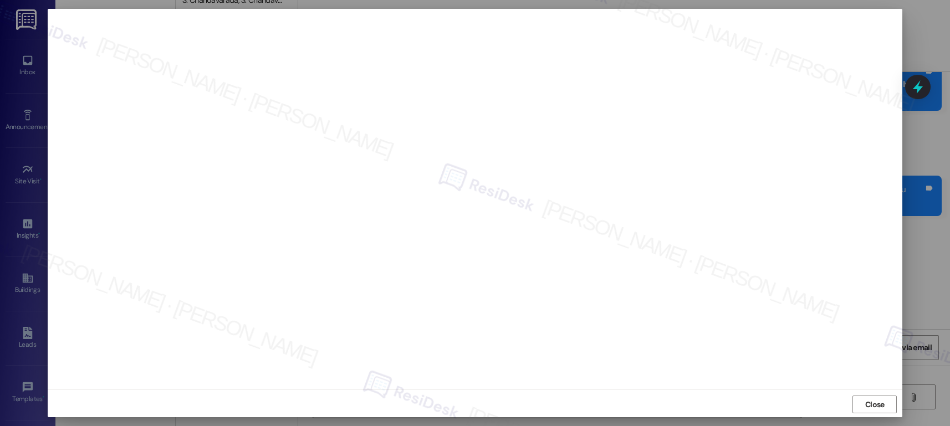
scroll to position [4, 0]
click at [869, 401] on span "Close" at bounding box center [874, 403] width 19 height 12
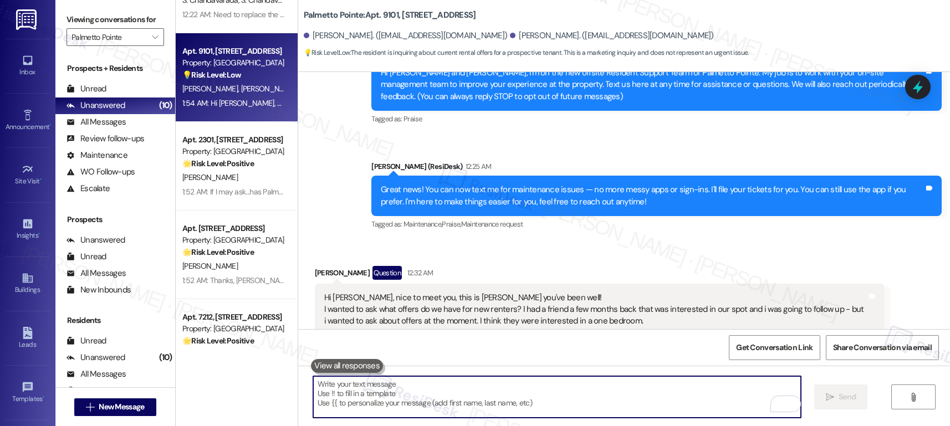
click at [603, 394] on textarea "To enrich screen reader interactions, please activate Accessibility in Grammarl…" at bounding box center [557, 397] width 488 height 42
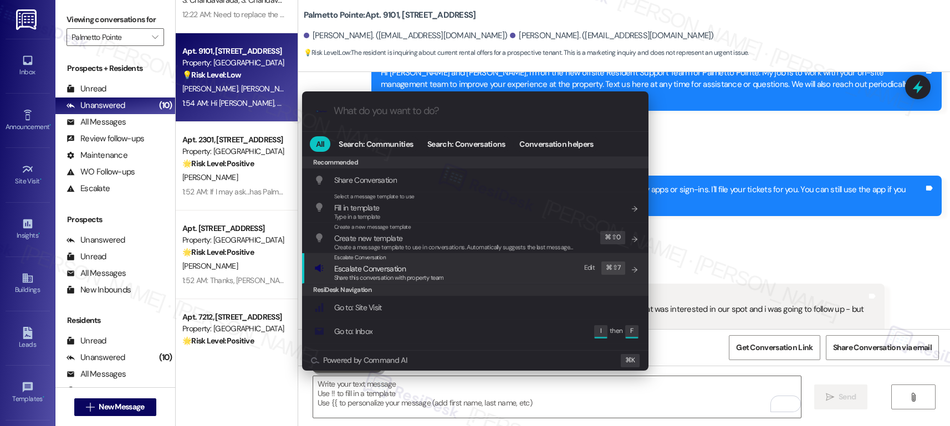
click at [434, 271] on span "Escalate Conversation" at bounding box center [389, 269] width 110 height 12
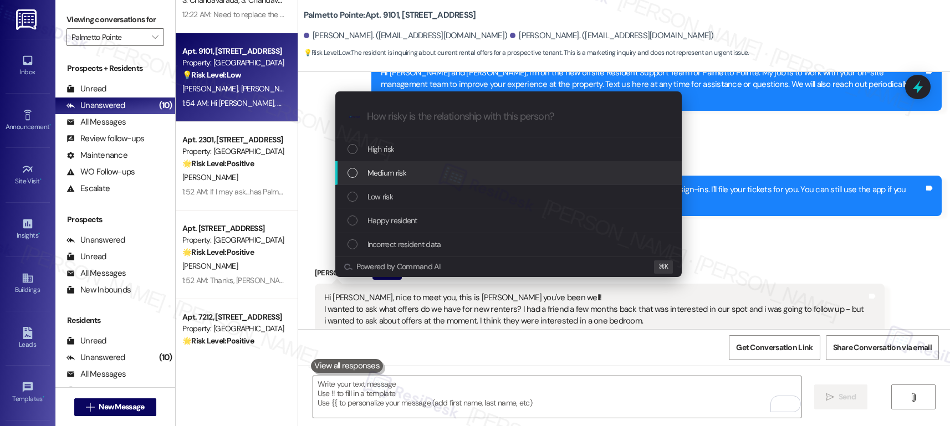
click at [424, 175] on div "Medium risk" at bounding box center [510, 173] width 324 height 12
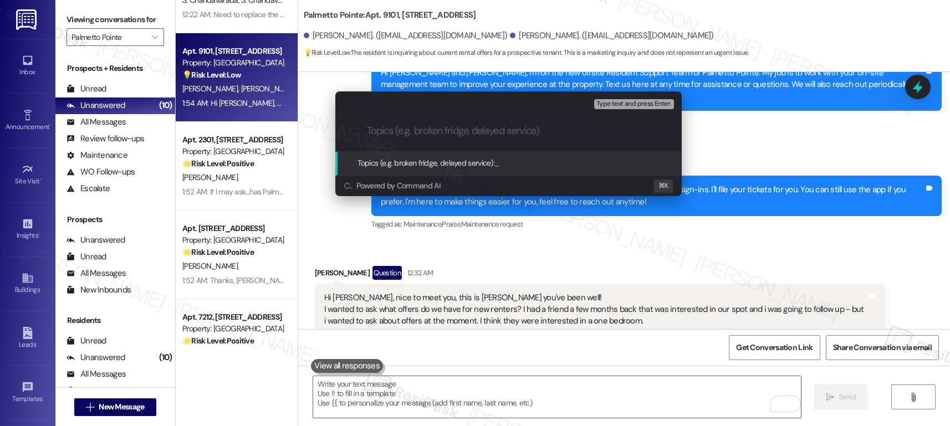
paste input "what offers do we have for new renters"
type input "what offers do we have for new renters"
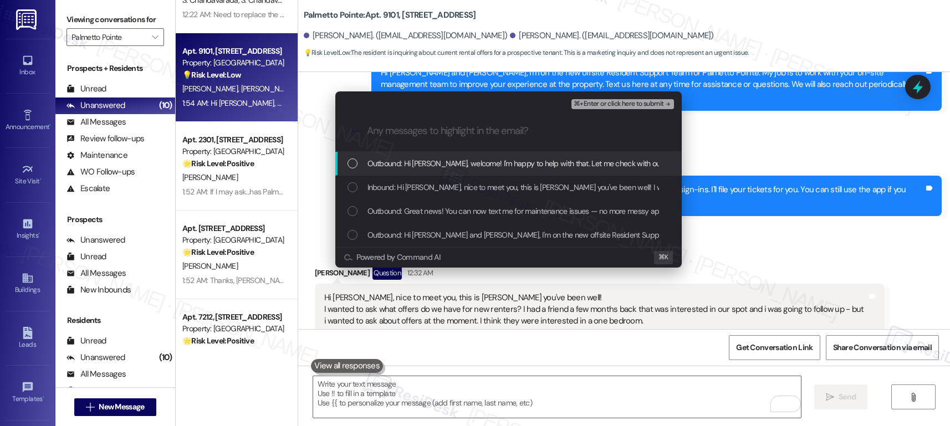
click at [438, 165] on span "Outbound: Hi Andrew, welcome! I'm happy to help with that. Let me check with ou…" at bounding box center [645, 163] width 554 height 12
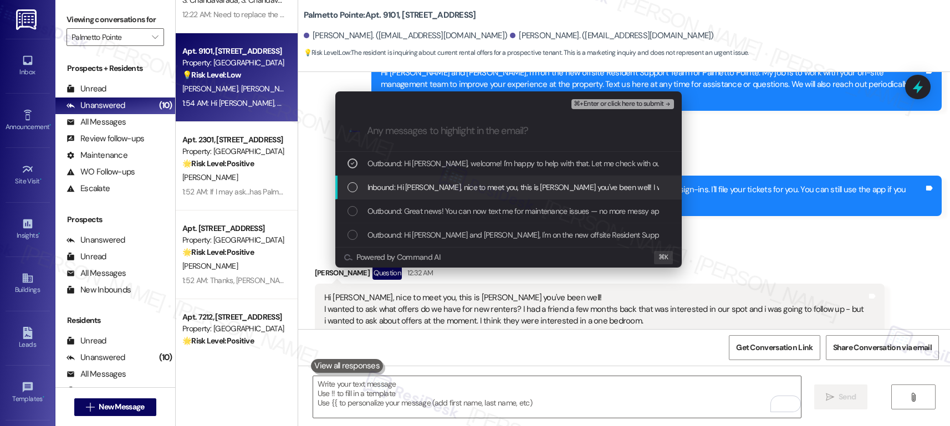
click at [430, 185] on span "Inbound: Hi Sarah, nice to meet you, this is Andrew - hope you've been well! I …" at bounding box center [907, 187] width 1078 height 12
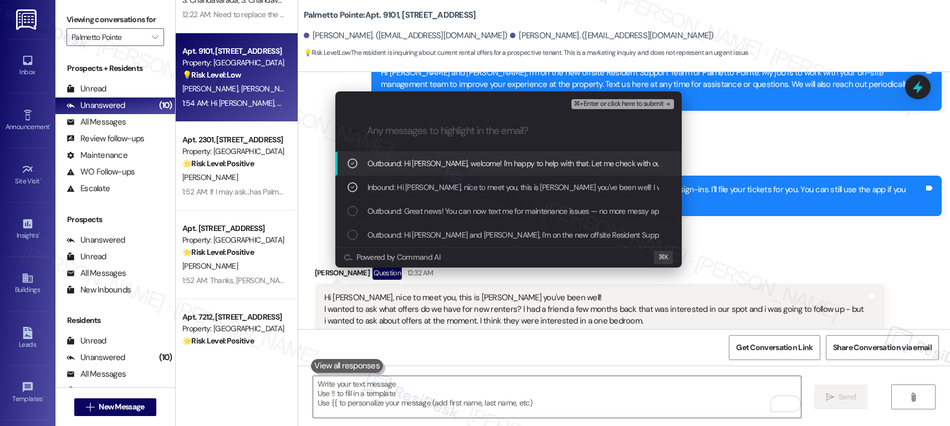
click at [594, 103] on span "⌘+Enter or click here to submit" at bounding box center [619, 104] width 90 height 8
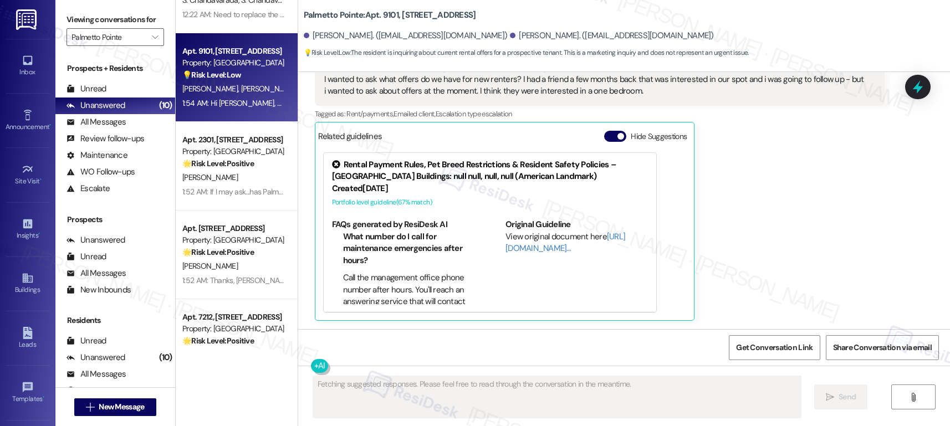
scroll to position [452, 0]
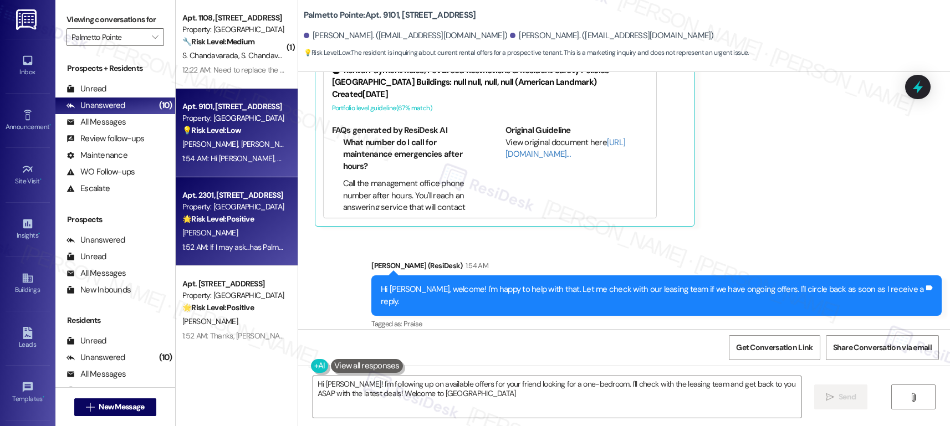
type textarea "Hi Andrew! I'm following up on available offers for your friend looking for a o…"
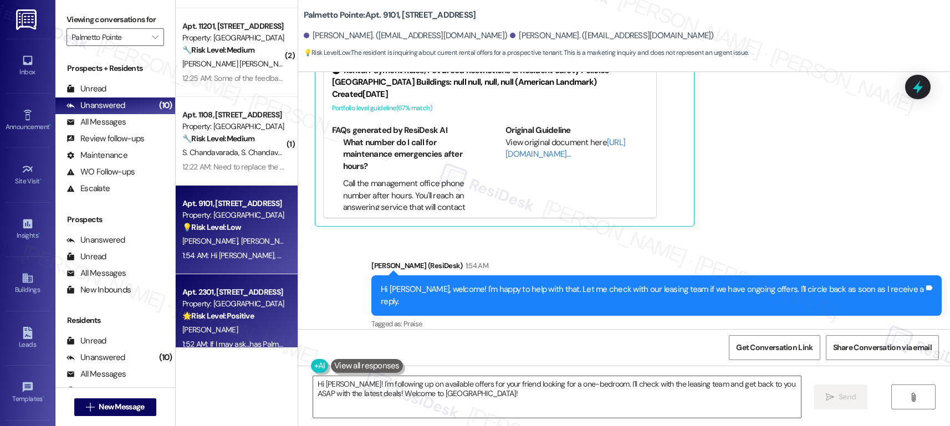
scroll to position [232, 0]
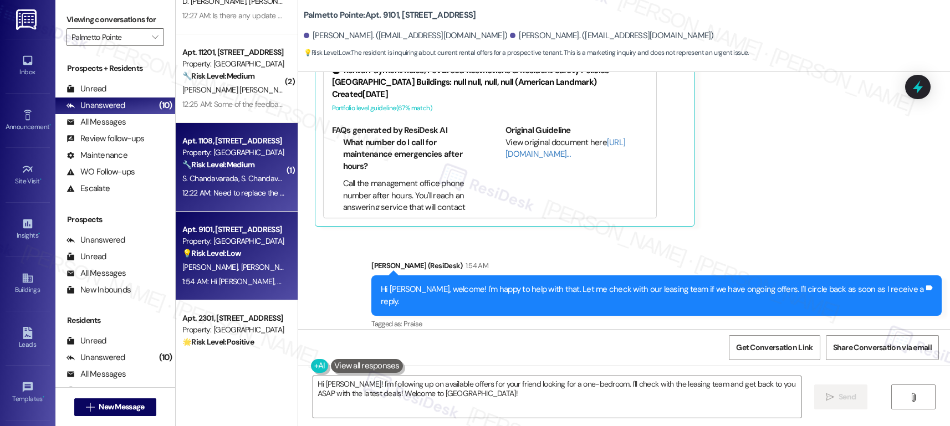
click at [242, 179] on span "S. Chandavarada" at bounding box center [270, 179] width 59 height 10
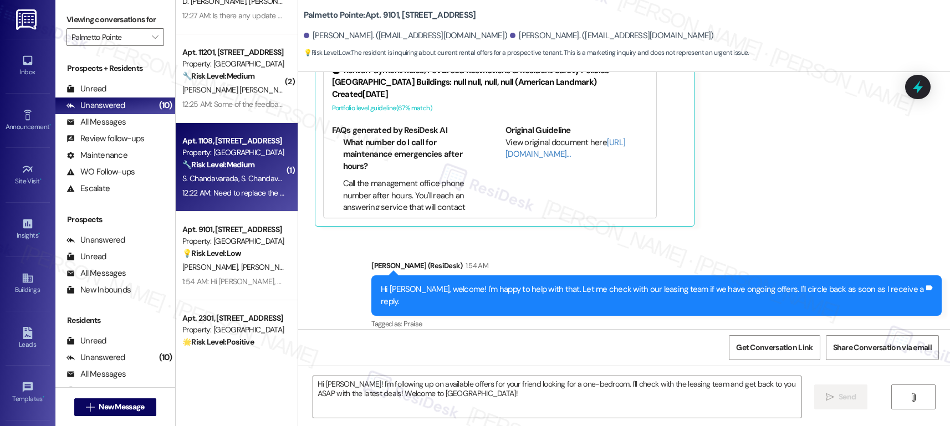
type textarea "Fetching suggested responses. Please feel free to read through the conversation…"
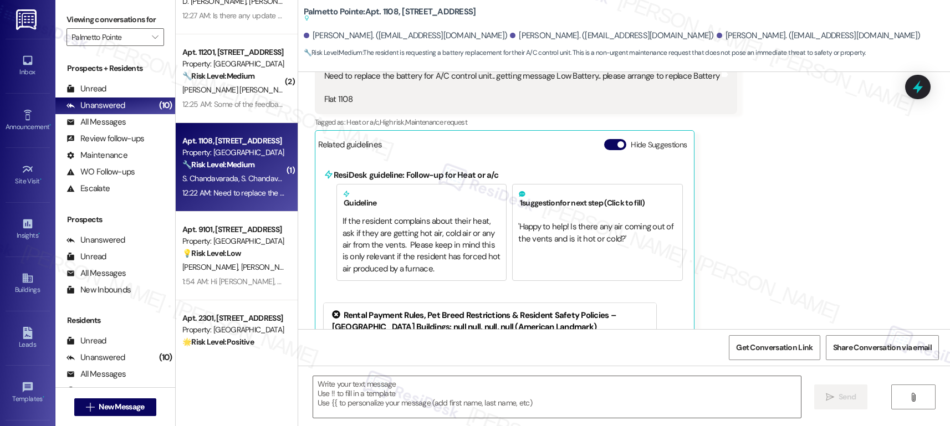
type textarea "Fetching suggested responses. Please feel free to read through the conversation…"
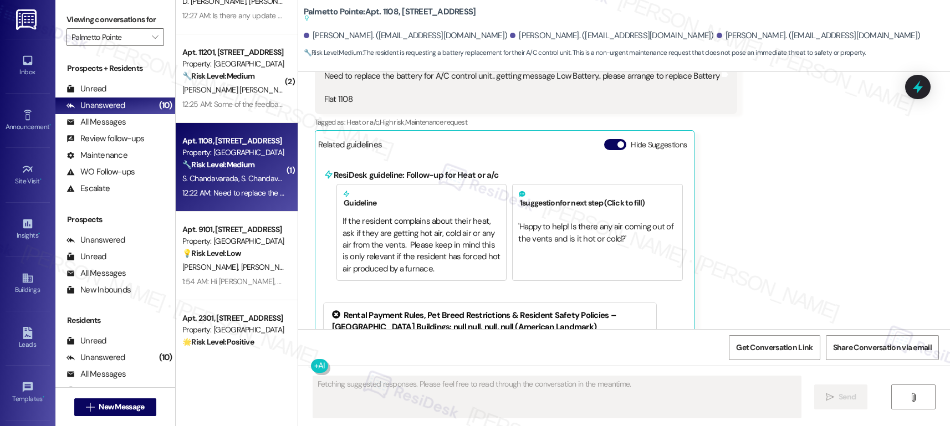
scroll to position [501, 0]
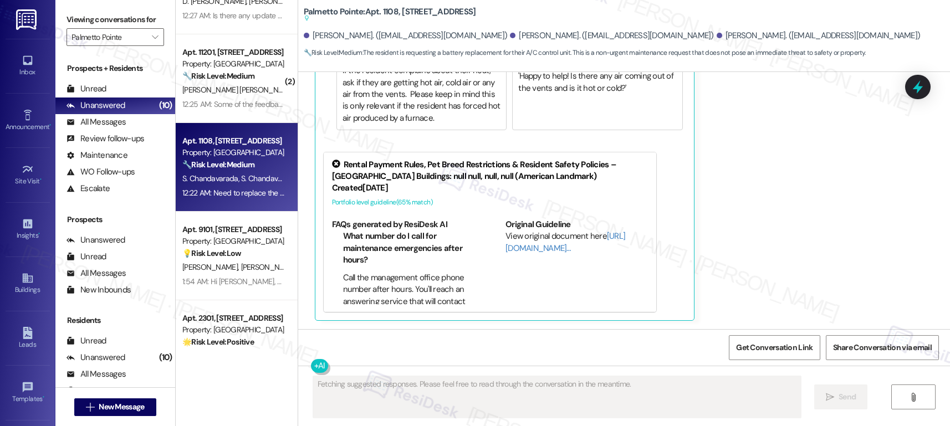
click at [249, 272] on span "A. Guzman" at bounding box center [268, 267] width 55 height 10
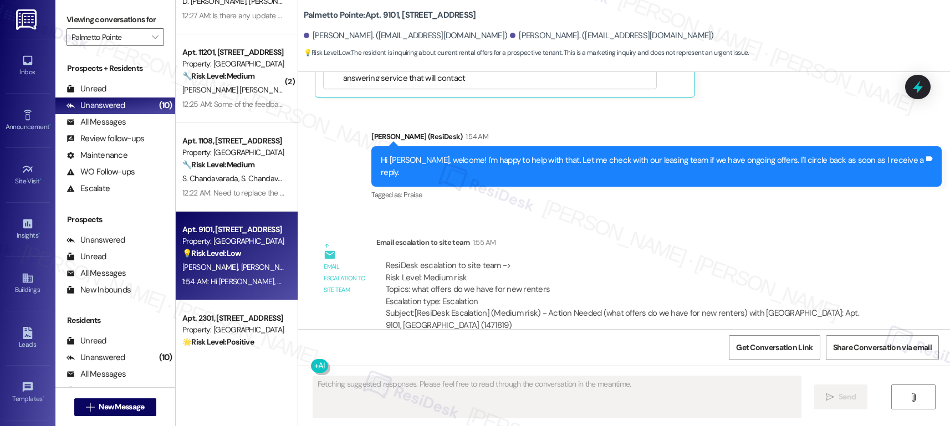
scroll to position [589, 0]
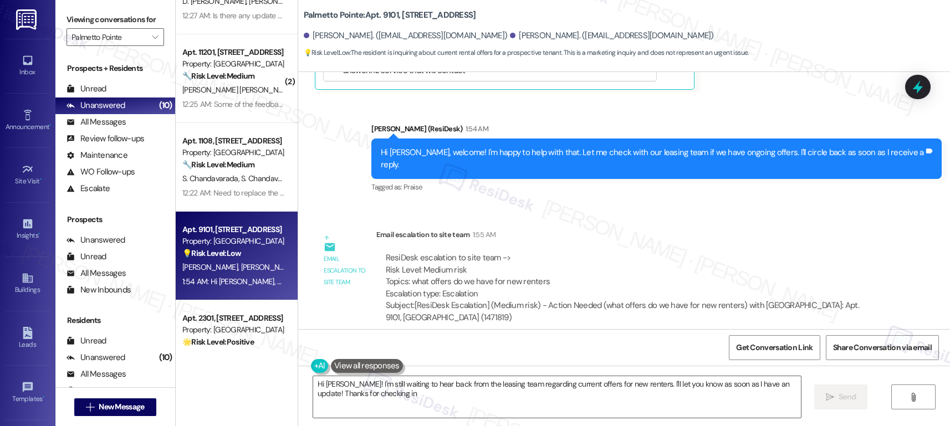
type textarea "Hi Andrew! I'm still waiting to hear back from the leasing team regarding curre…"
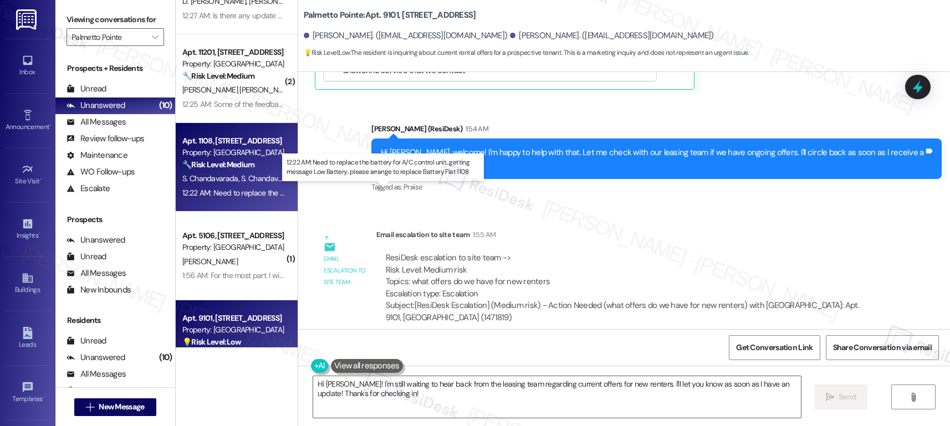
click at [236, 192] on div "12:22 AM: Need to replace the battery for A/C control unit.. getting message Lo…" at bounding box center [393, 193] width 422 height 10
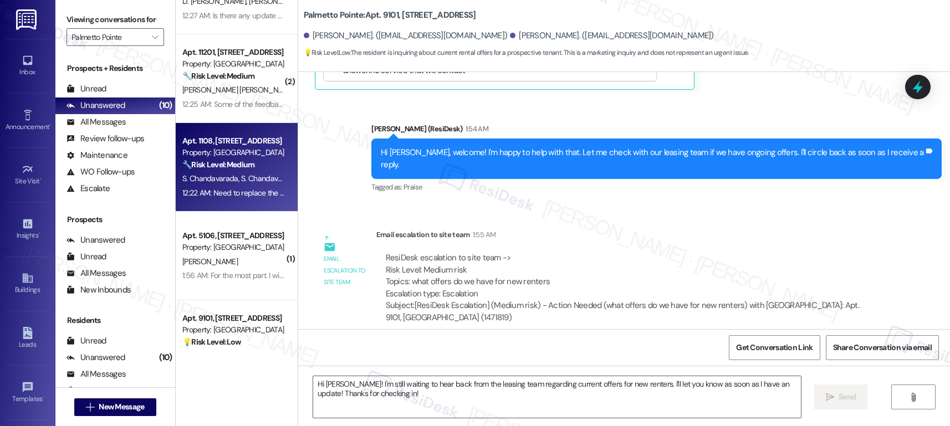
type textarea "Fetching suggested responses. Please feel free to read through the conversation…"
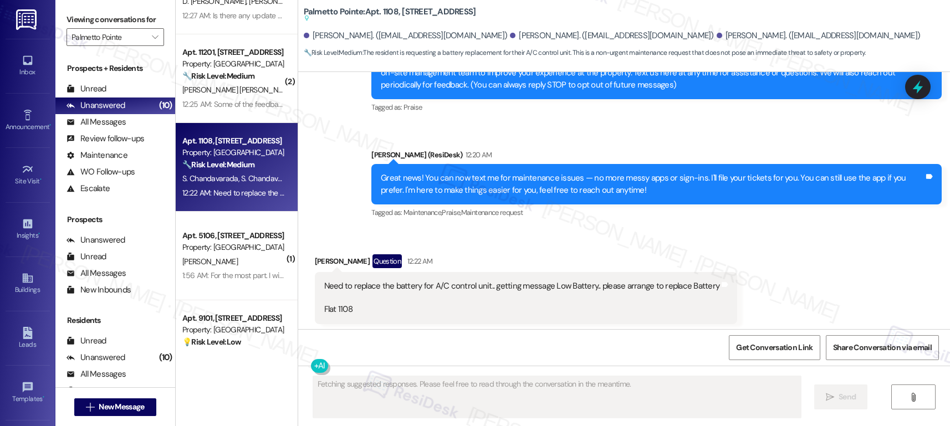
scroll to position [140, 0]
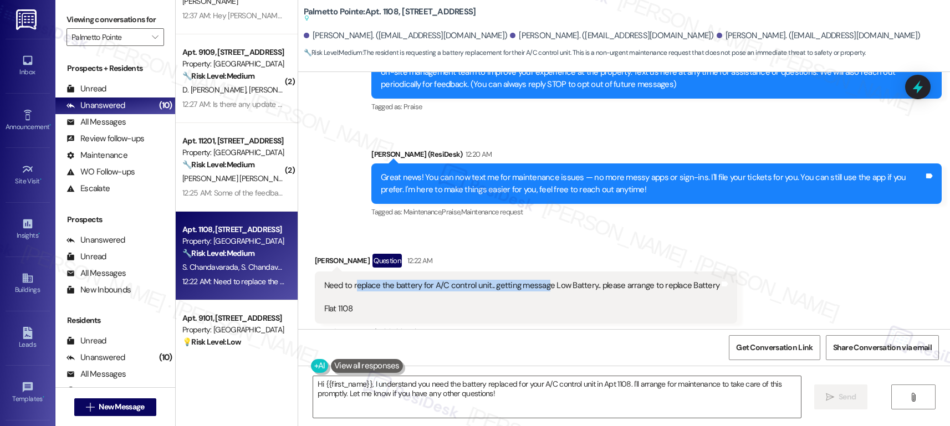
drag, startPoint x: 347, startPoint y: 289, endPoint x: 538, endPoint y: 288, distance: 190.7
click at [538, 288] on div "Need to replace the battery for A/C control unit.. getting message Low Battery.…" at bounding box center [522, 297] width 396 height 35
click at [529, 294] on div "Need to replace the battery for A/C control unit.. getting message Low Battery.…" at bounding box center [522, 297] width 396 height 35
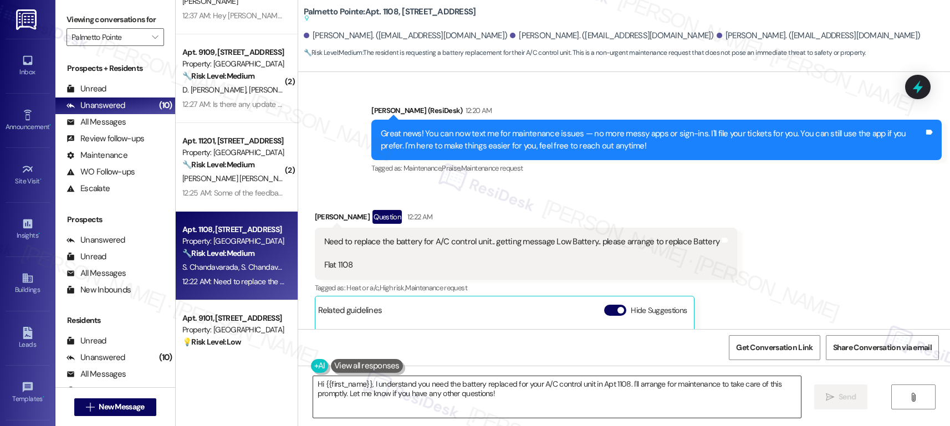
scroll to position [187, 0]
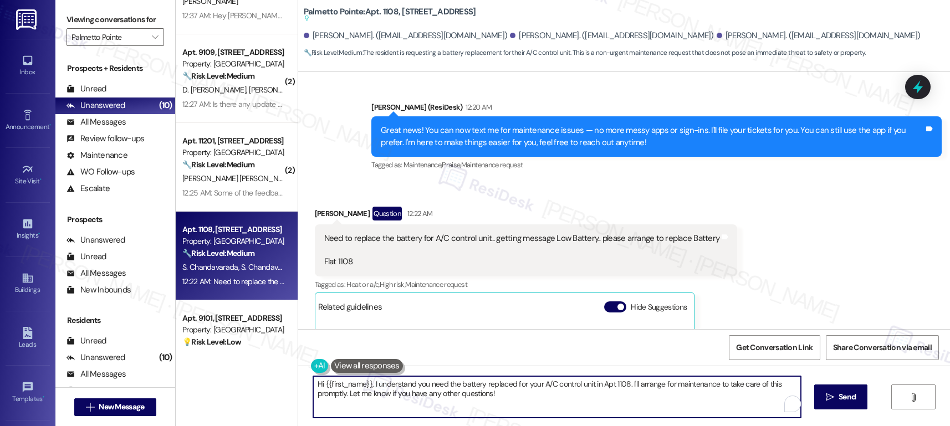
click at [419, 388] on textarea "Hi {{first_name}}, I understand you need the battery replaced for your A/C cont…" at bounding box center [557, 397] width 488 height 42
click at [642, 395] on textarea "Hi {{first_name}}, I understand you need the battery replaced for your A/C cont…" at bounding box center [557, 397] width 488 height 42
drag, startPoint x: 563, startPoint y: 406, endPoint x: 342, endPoint y: 394, distance: 222.1
click at [342, 394] on textarea "Hi {{first_name}}, I understand you need the battery replaced for your A/C cont…" at bounding box center [557, 397] width 488 height 42
click at [315, 214] on div "Shiva Prakash Chandavarada Question 12:22 AM" at bounding box center [526, 216] width 423 height 18
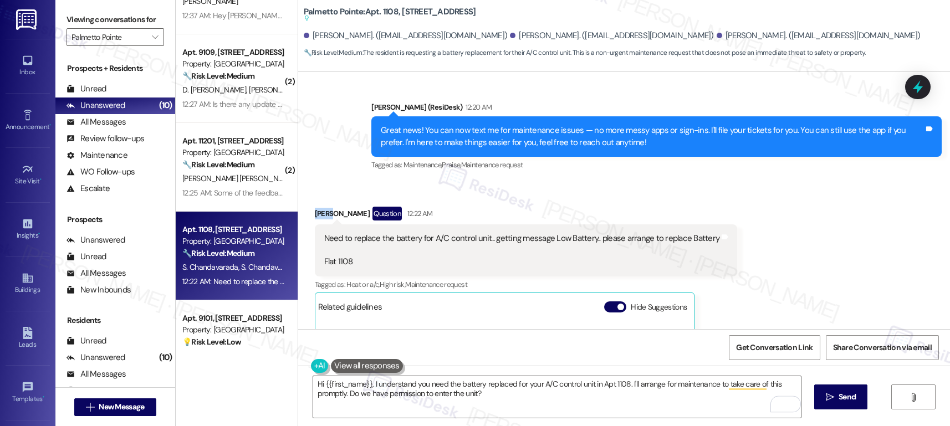
click at [315, 214] on div "Shiva Prakash Chandavarada Question 12:22 AM" at bounding box center [526, 216] width 423 height 18
copy div "Shiva"
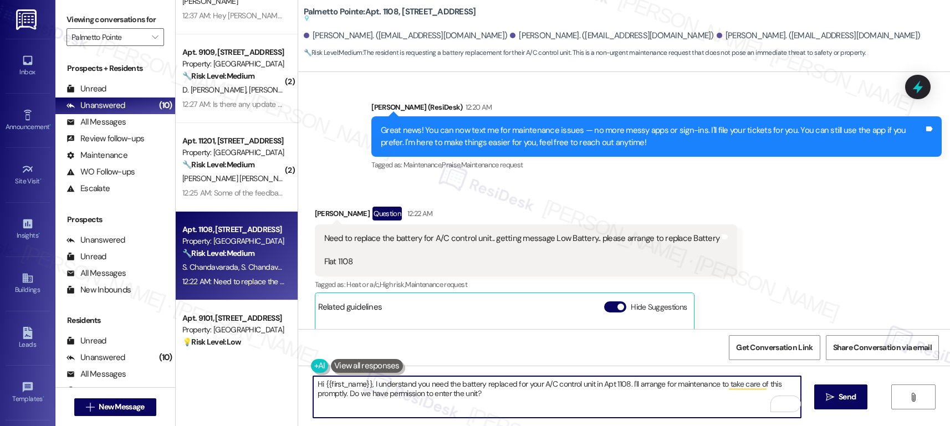
drag, startPoint x: 318, startPoint y: 386, endPoint x: 363, endPoint y: 385, distance: 44.4
click at [363, 385] on textarea "Hi {{first_name}}, I understand you need the battery replaced for your A/C cont…" at bounding box center [557, 397] width 488 height 42
paste textarea "Shiva"
type textarea "Hi [PERSON_NAME], I understand you need the battery replaced for your A/C contr…"
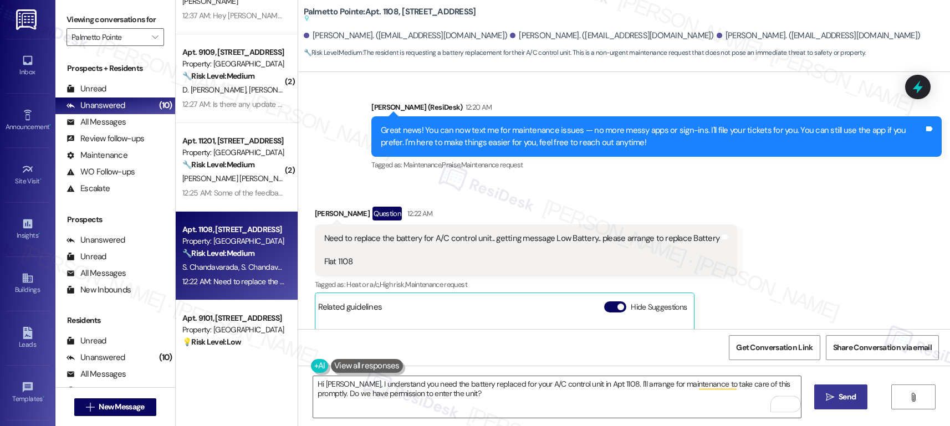
click at [848, 392] on span "Send" at bounding box center [847, 397] width 17 height 12
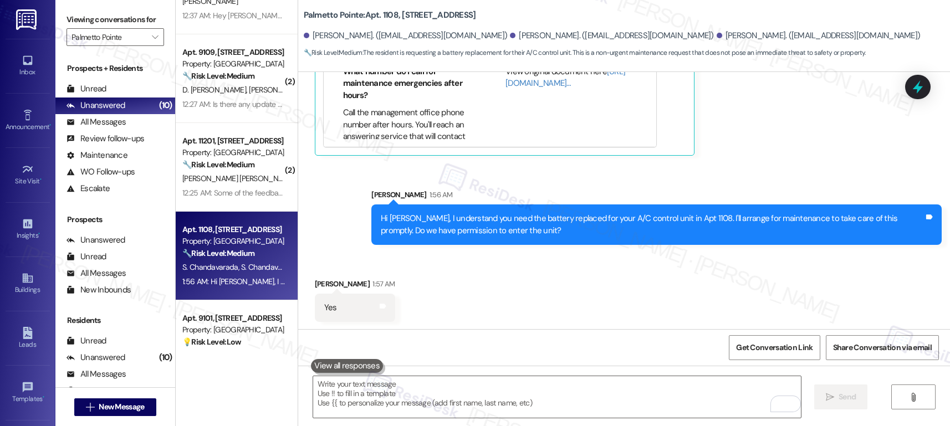
scroll to position [524, 0]
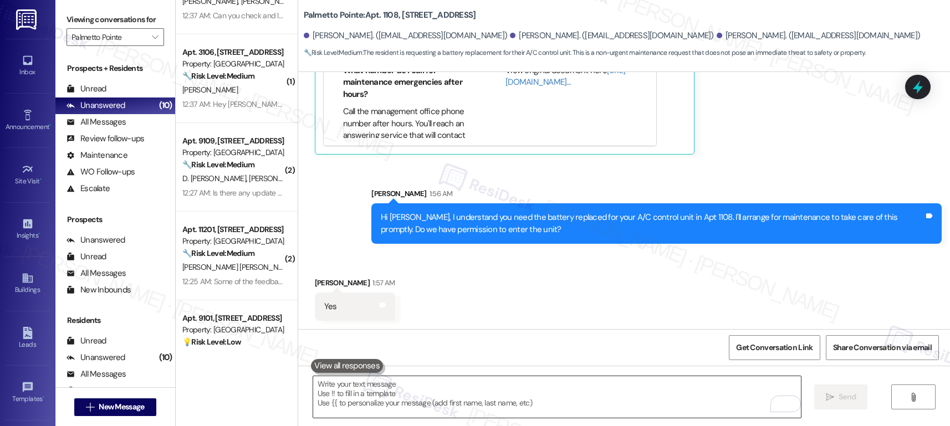
click at [547, 402] on textarea "To enrich screen reader interactions, please activate Accessibility in Grammarl…" at bounding box center [557, 397] width 488 height 42
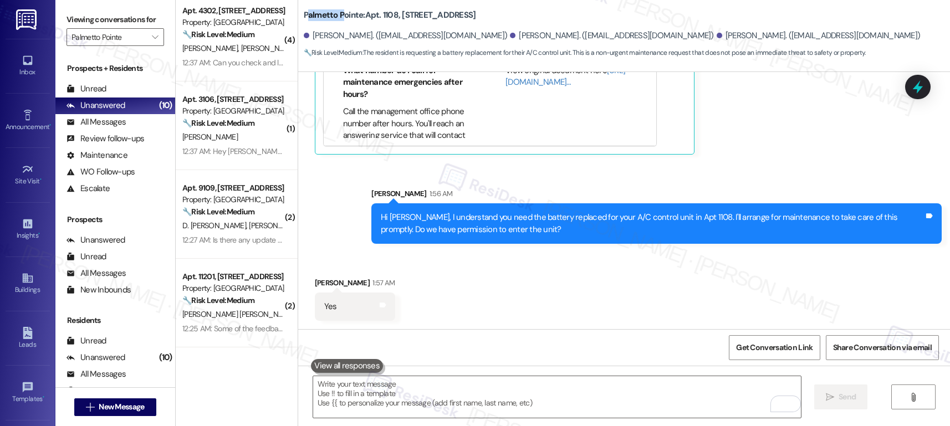
drag, startPoint x: 298, startPoint y: 14, endPoint x: 334, endPoint y: 17, distance: 36.1
click at [334, 17] on b "Palmetto Pointe: Apt. 1108, 4835 USAA Blvd" at bounding box center [390, 15] width 172 height 12
drag, startPoint x: 295, startPoint y: 15, endPoint x: 353, endPoint y: 16, distance: 57.7
click at [353, 16] on b "Palmetto Pointe: Apt. 1108, 4835 USAA Blvd" at bounding box center [390, 15] width 172 height 12
copy b "Palmetto Pointe"
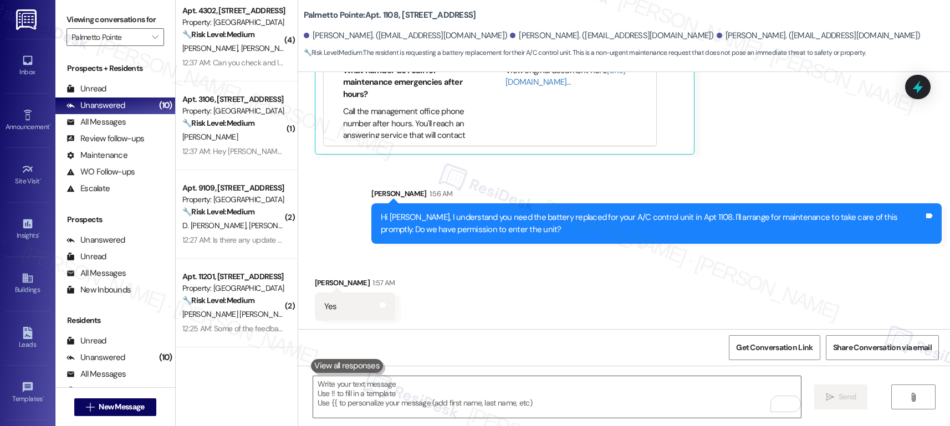
click at [380, 17] on b "Palmetto Pointe: Apt. 1108, 4835 USAA Blvd" at bounding box center [390, 15] width 172 height 12
copy b "1108"
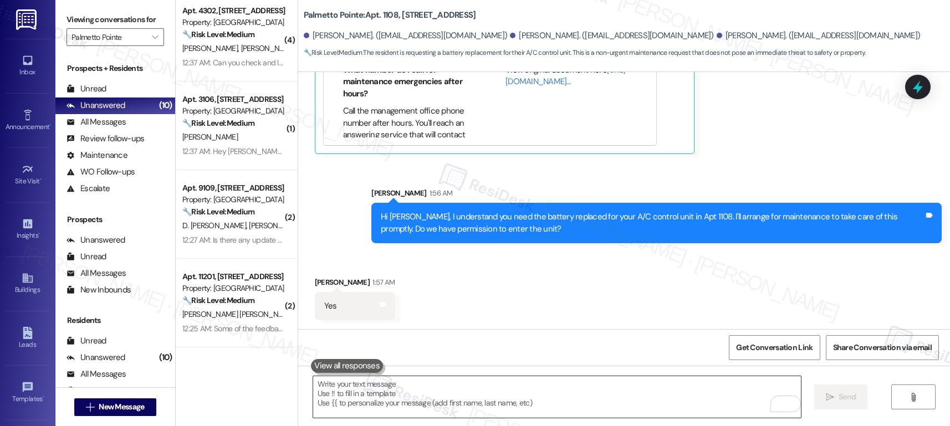
click at [333, 412] on textarea "To enrich screen reader interactions, please activate Accessibility in Grammarl…" at bounding box center [557, 397] width 488 height 42
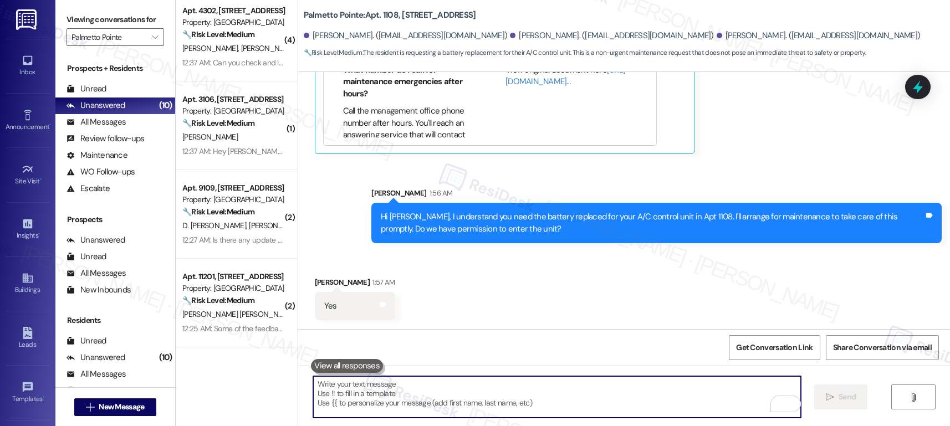
paste textarea "Thank you, {{first_name}}. The request has been submitted. Our maintenance team…"
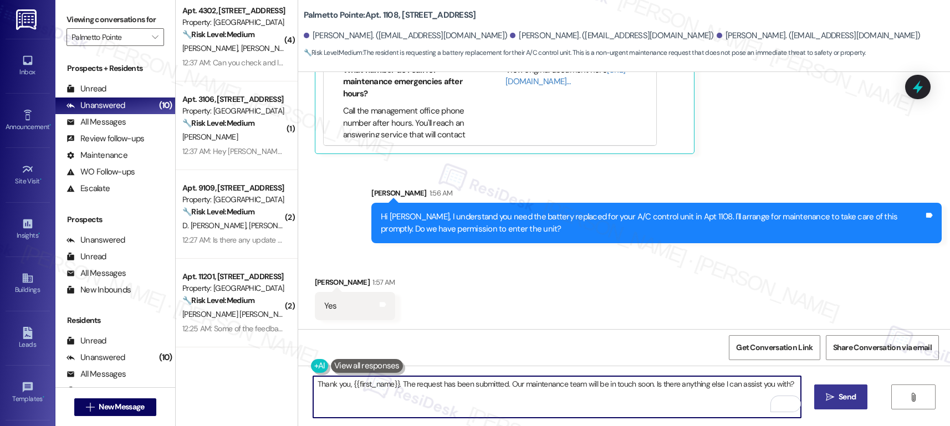
click at [500, 387] on textarea "Thank you, {{first_name}}. The request has been submitted. Our maintenance team…" at bounding box center [557, 397] width 488 height 42
paste textarea "11389-1"
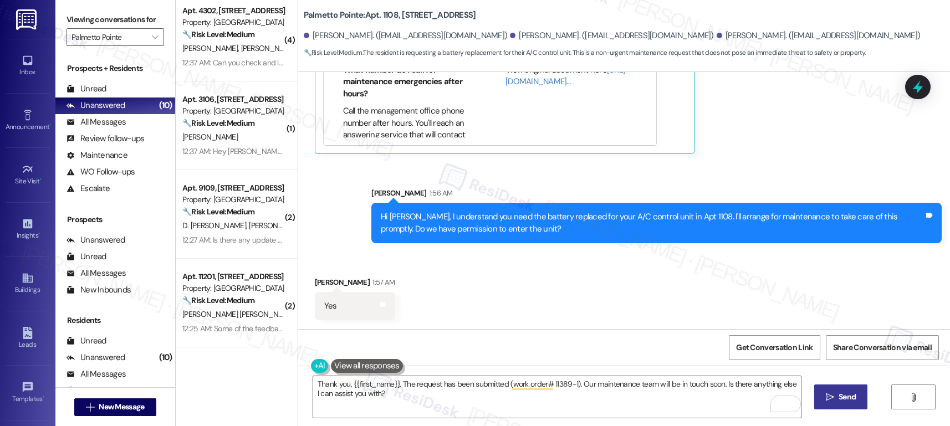
click at [317, 283] on div "Shubha Chandavarada 1:57 AM" at bounding box center [355, 285] width 80 height 16
copy div "Shubha"
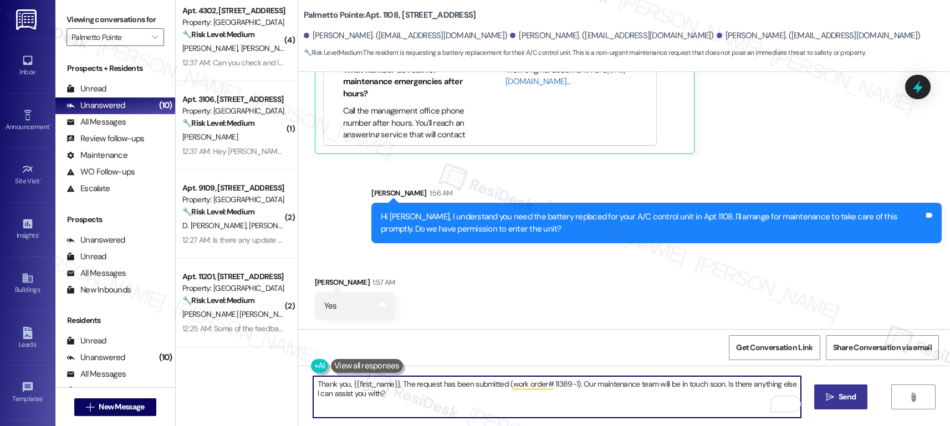
drag, startPoint x: 344, startPoint y: 384, endPoint x: 392, endPoint y: 385, distance: 47.7
click at [392, 385] on textarea "Thank you, {{first_name}}. The request has been submitted (work order# 11389-1)…" at bounding box center [557, 397] width 488 height 42
paste textarea "Shubha"
type textarea "Thank you, [PERSON_NAME]. The request has been submitted (work order# 11389-1).…"
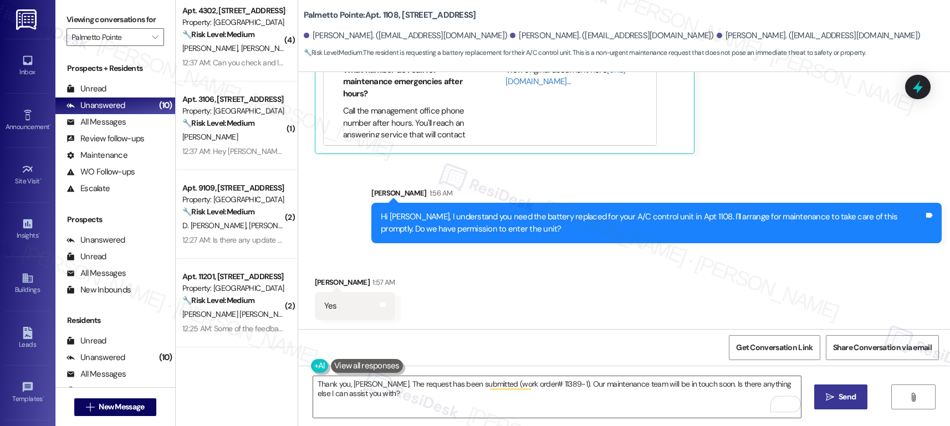
click at [844, 400] on span "Send" at bounding box center [847, 397] width 17 height 12
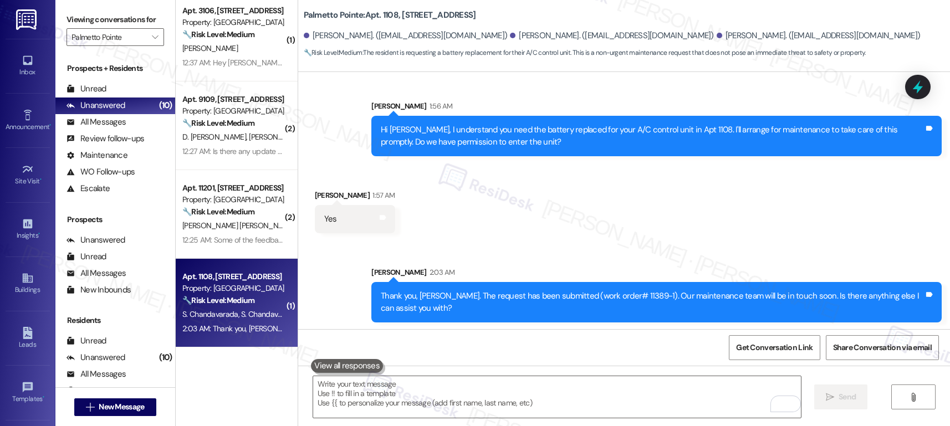
scroll to position [614, 0]
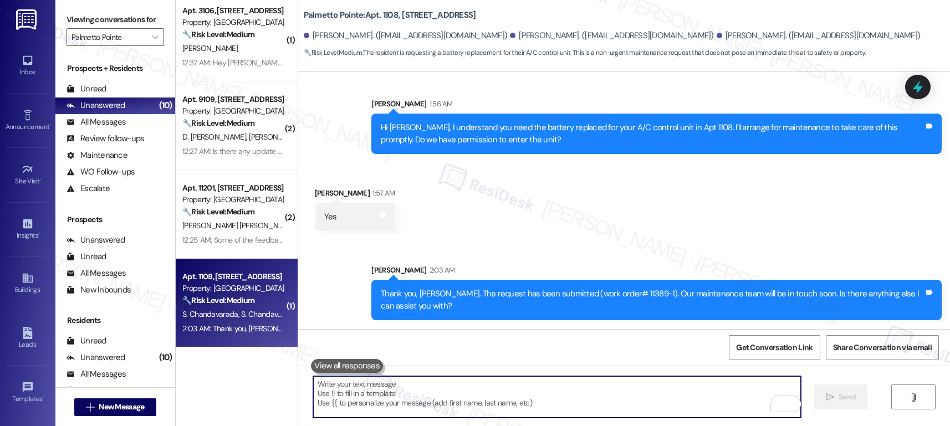
click at [487, 395] on textarea "To enrich screen reader interactions, please activate Accessibility in Grammarl…" at bounding box center [557, 397] width 488 height 42
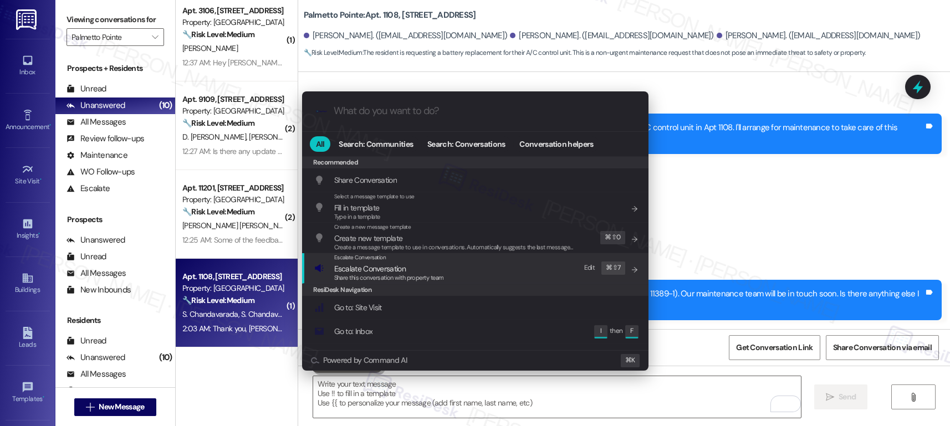
click at [449, 261] on div "Escalate Conversation Escalate Conversation Share this conversation with proper…" at bounding box center [476, 268] width 324 height 30
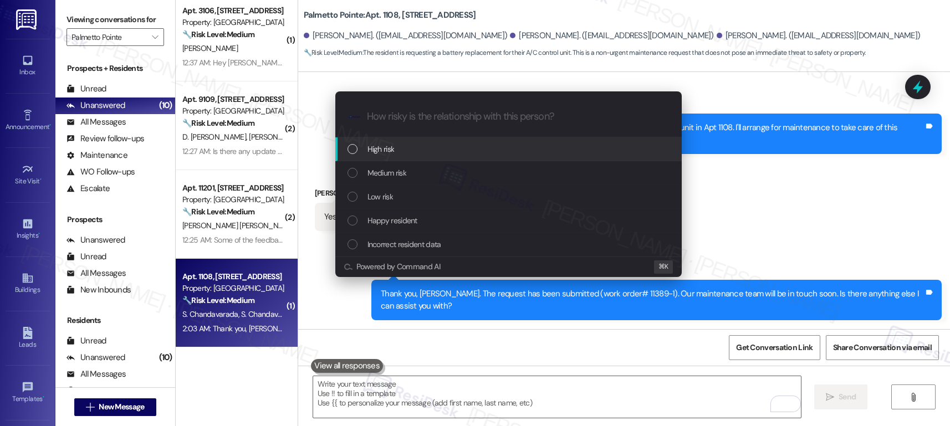
click at [436, 144] on div "High risk" at bounding box center [510, 149] width 324 height 12
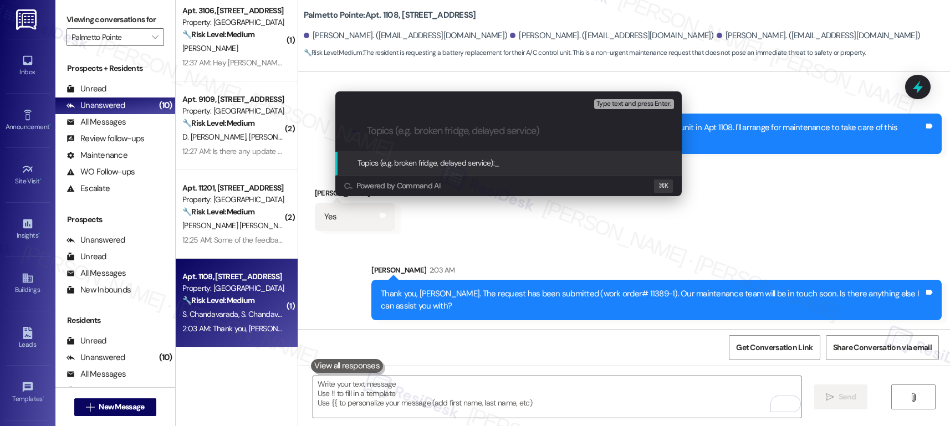
click at [415, 136] on input "Topics (e.g. broken fridge, delayed service)" at bounding box center [517, 131] width 301 height 12
paste input "Work order submitted by Residesk | Work order #"
paste input "11389-1"
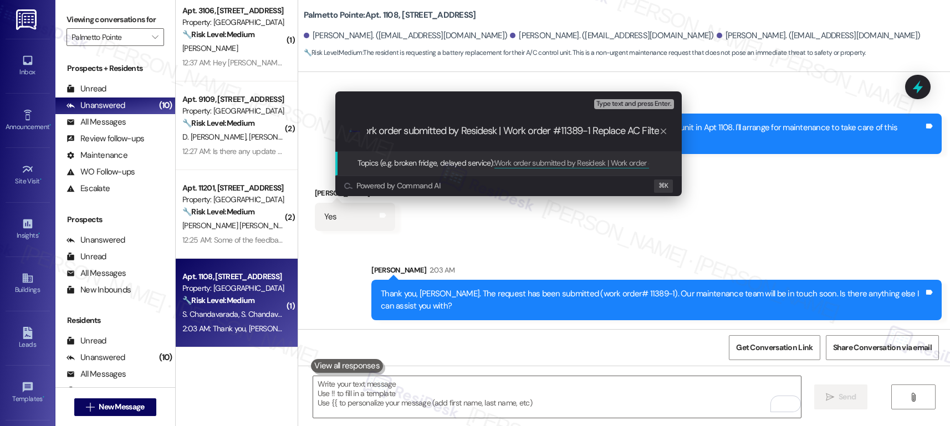
type input "Work order submitted by Residesk | Work order #11389-1 Replace AC Filter"
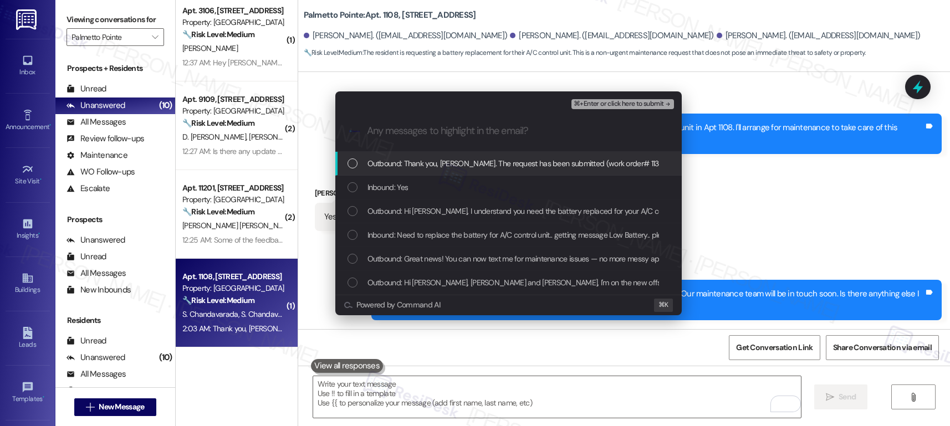
scroll to position [0, 0]
click at [456, 164] on span "Outbound: Thank you, Shubha. The request has been submitted (work order# 11389-…" at bounding box center [665, 163] width 594 height 12
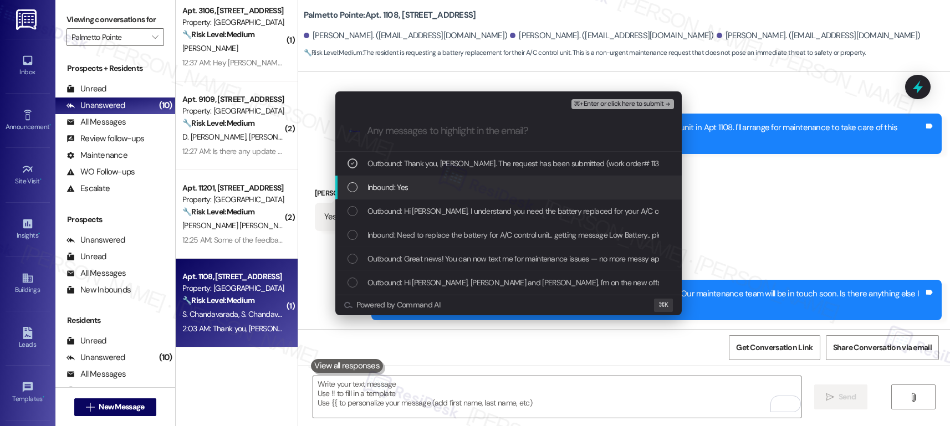
click at [432, 199] on div "Outbound: Thank you, Shubha. The request has been submitted (work order# 11389-…" at bounding box center [508, 223] width 346 height 143
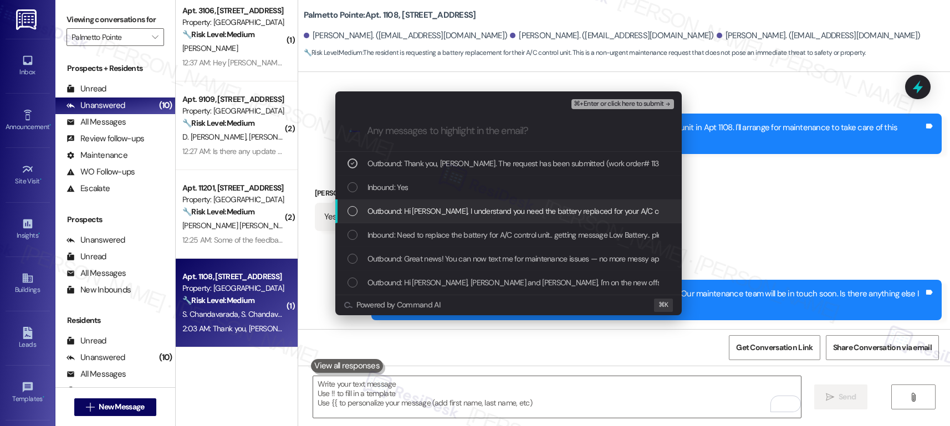
click at [436, 218] on div "Outbound: Hi Shiva, I understand you need the battery replaced for your A/C con…" at bounding box center [508, 212] width 346 height 24
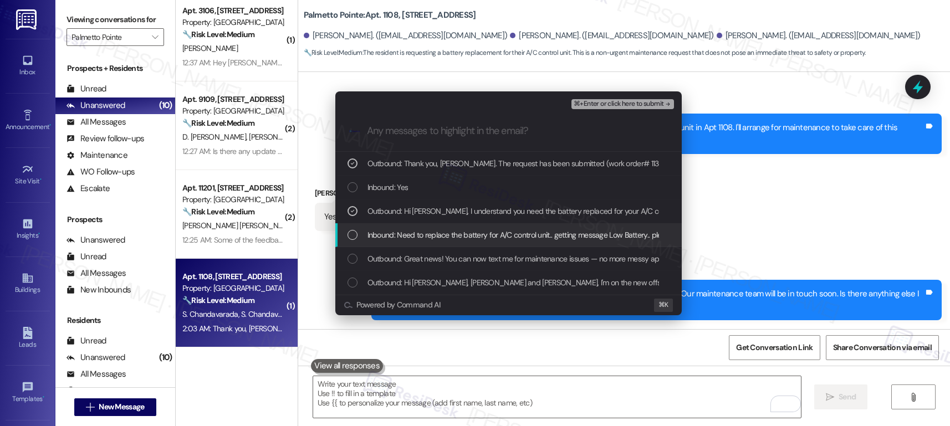
drag, startPoint x: 436, startPoint y: 241, endPoint x: 462, endPoint y: 259, distance: 32.3
click at [436, 241] on div "Inbound: Need to replace the battery for A/C control unit.. getting message Low…" at bounding box center [508, 235] width 346 height 24
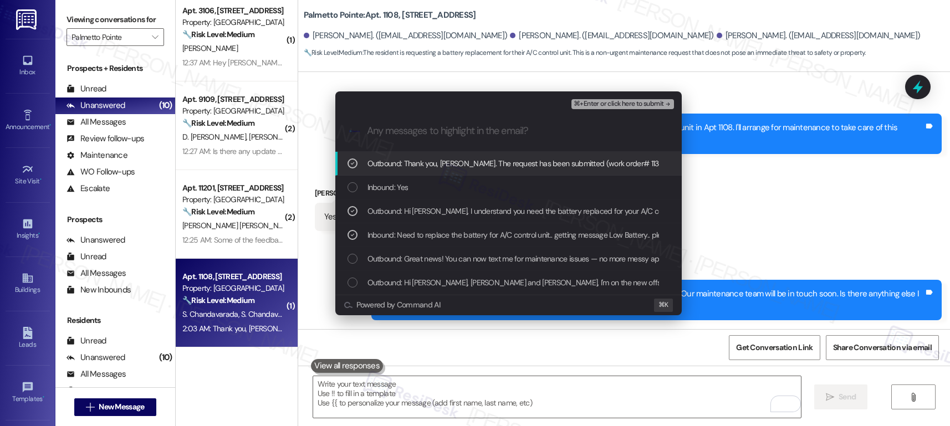
click at [613, 104] on span "⌘+Enter or click here to submit" at bounding box center [619, 104] width 90 height 8
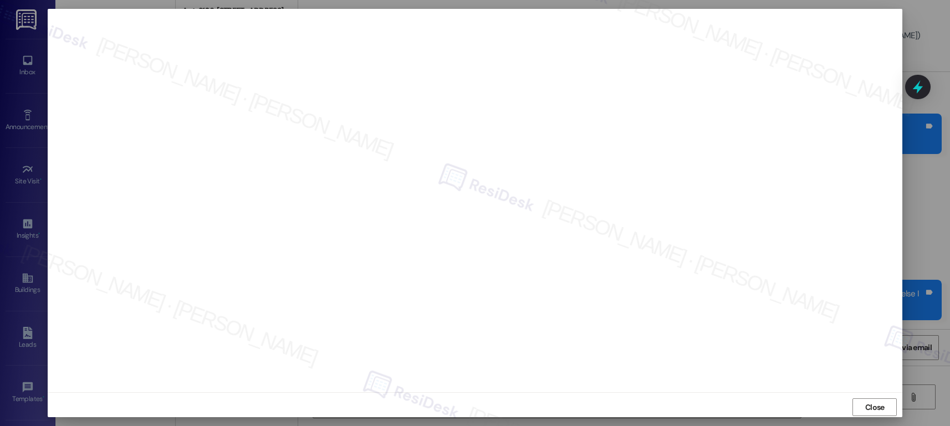
click at [859, 410] on button "Close" at bounding box center [875, 408] width 44 height 18
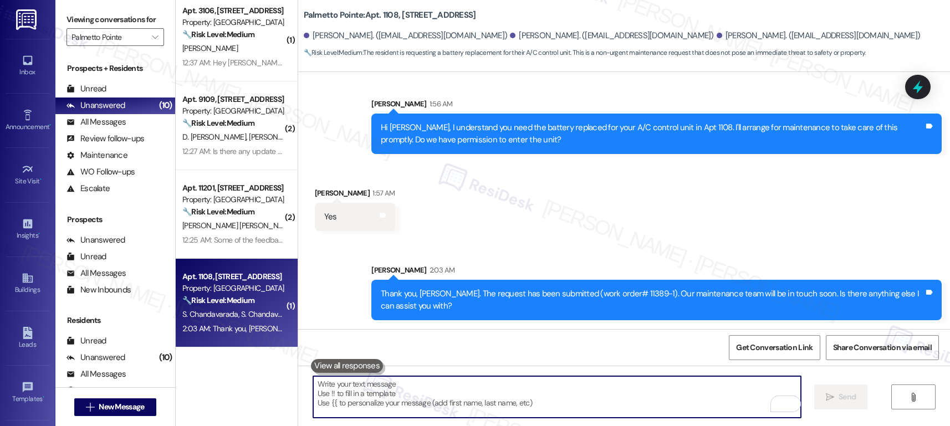
click at [700, 390] on textarea "To enrich screen reader interactions, please activate Accessibility in Grammarl…" at bounding box center [557, 397] width 488 height 42
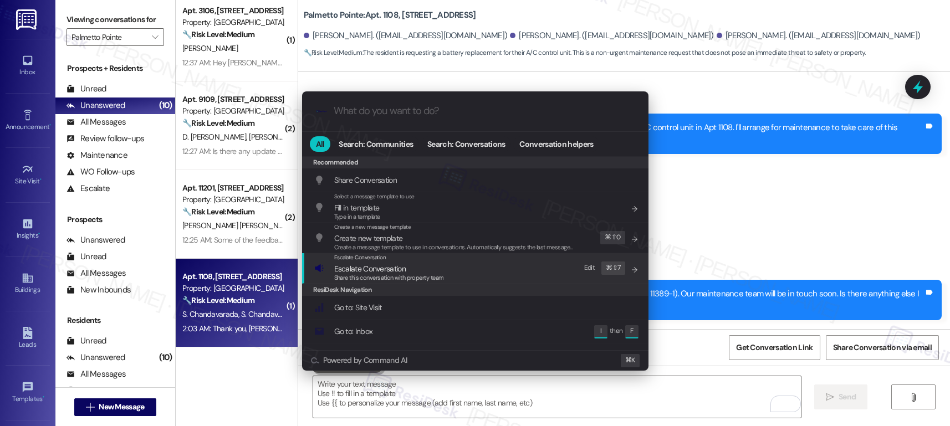
click at [478, 278] on div "Escalate Conversation Escalate Conversation Share this conversation with proper…" at bounding box center [476, 268] width 324 height 30
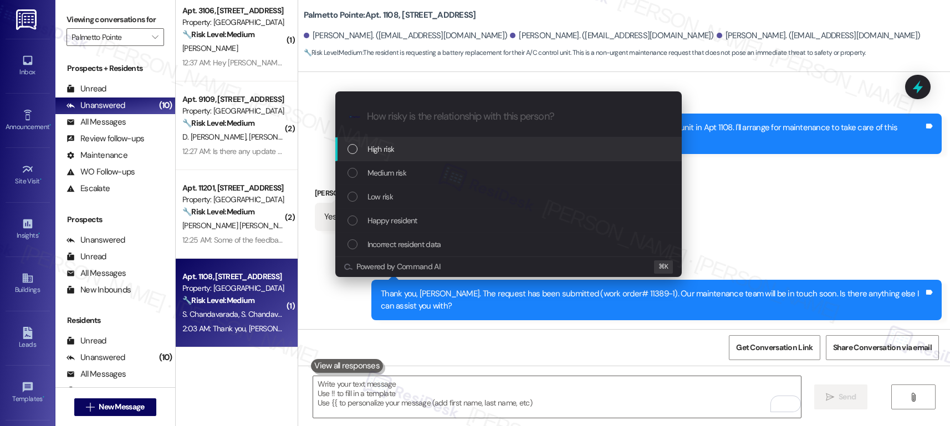
click at [455, 140] on div "High risk" at bounding box center [508, 149] width 346 height 24
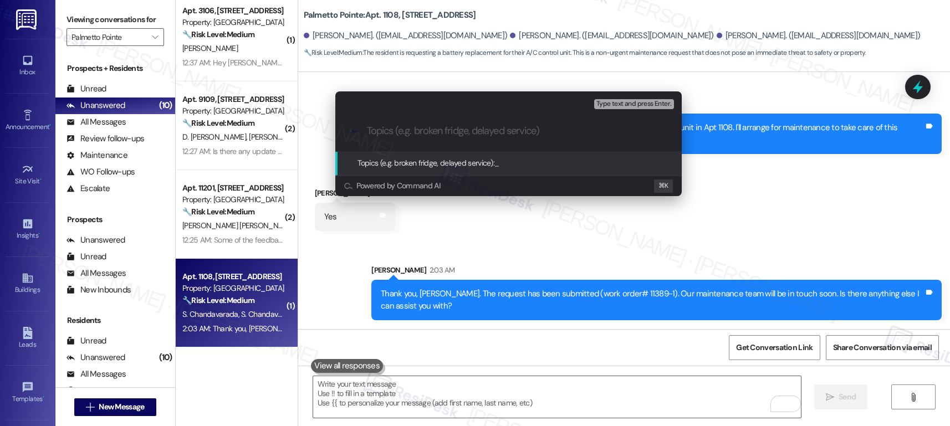
paste input "Work order submitted by Residesk | Work order #11389-1 Replace AC Filter"
type input "Work order submitted by Residesk | Work order #11389-1 Replace AC Filter"
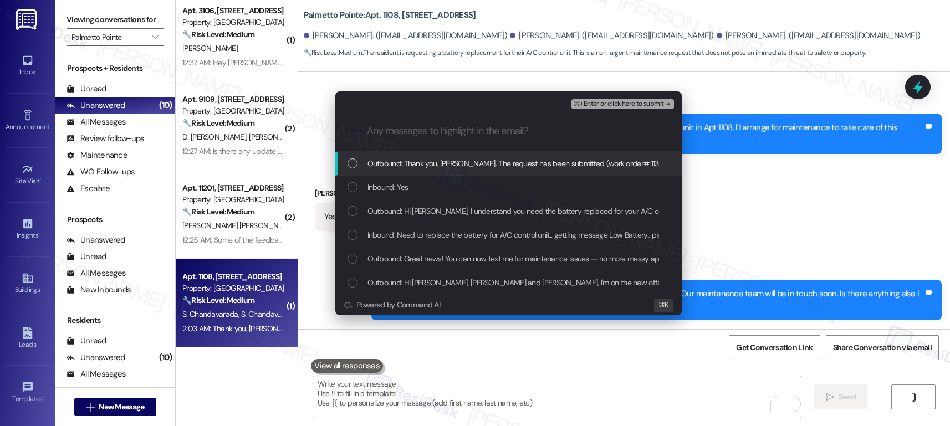
click at [452, 173] on div "Outbound: Thank you, Shubha. The request has been submitted (work order# 11389-…" at bounding box center [508, 164] width 346 height 24
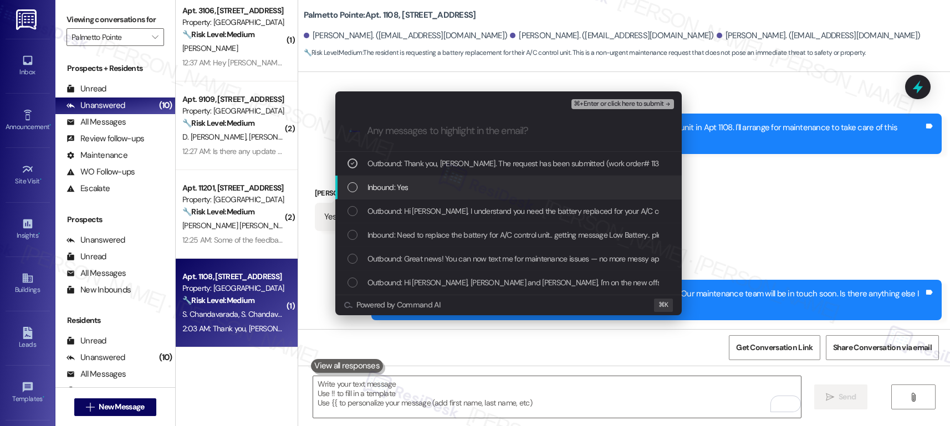
click at [446, 187] on div "Inbound: Yes" at bounding box center [510, 187] width 324 height 12
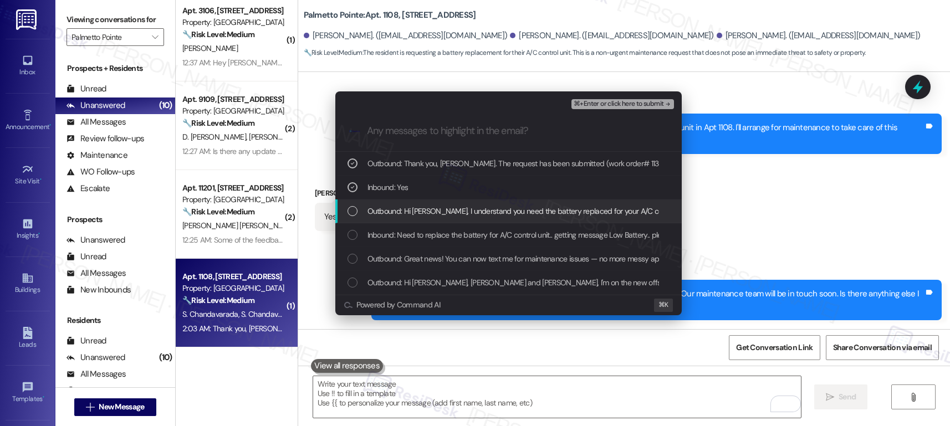
click at [439, 218] on div "Outbound: Hi Shiva, I understand you need the battery replaced for your A/C con…" at bounding box center [508, 212] width 346 height 24
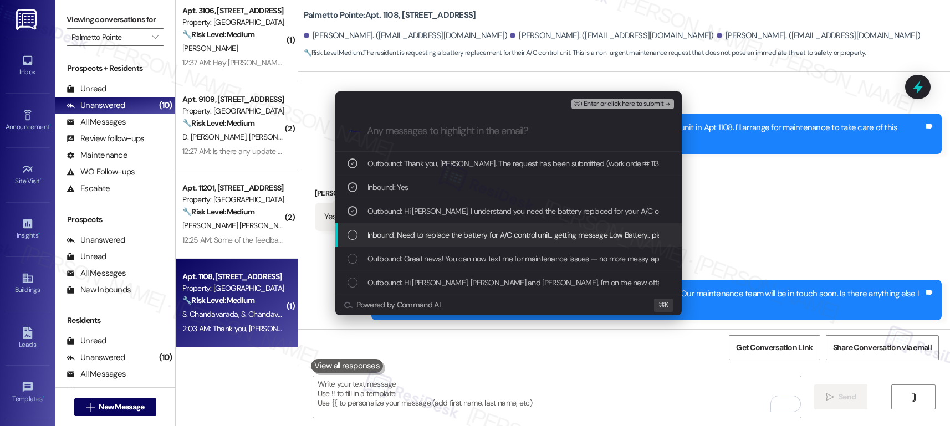
click at [434, 235] on span "Inbound: Need to replace the battery for A/C control unit.. getting message Low…" at bounding box center [578, 235] width 421 height 12
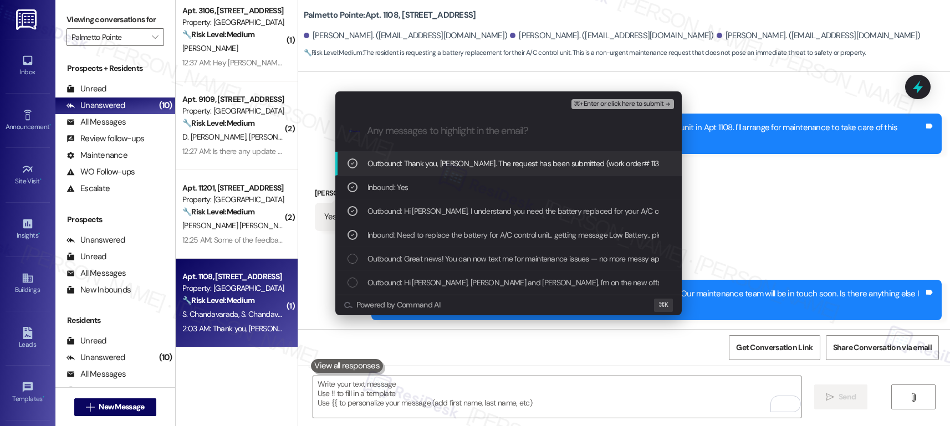
click at [613, 109] on button "⌘+Enter or click here to submit" at bounding box center [623, 104] width 102 height 10
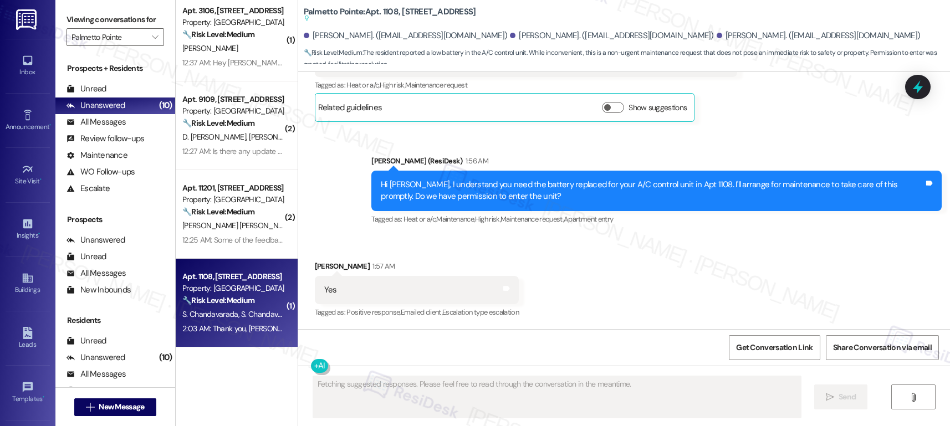
scroll to position [493, 0]
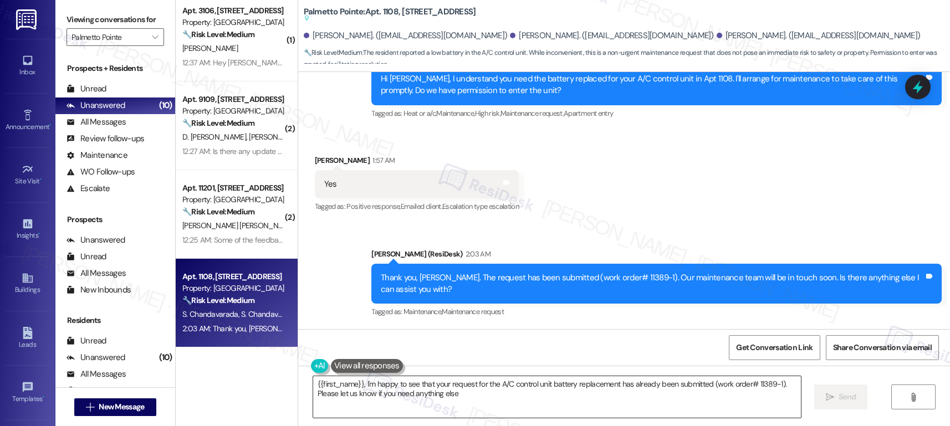
type textarea "{{first_name}}, I'm happy to see that your request for the A/C control unit bat…"
click at [483, 402] on textarea "{{first_name}}, I'm happy to see that your request for the A/C control unit bat…" at bounding box center [557, 397] width 488 height 42
click at [482, 402] on textarea "{{first_name}}, I'm happy to see that your request for the A/C control unit bat…" at bounding box center [557, 397] width 488 height 42
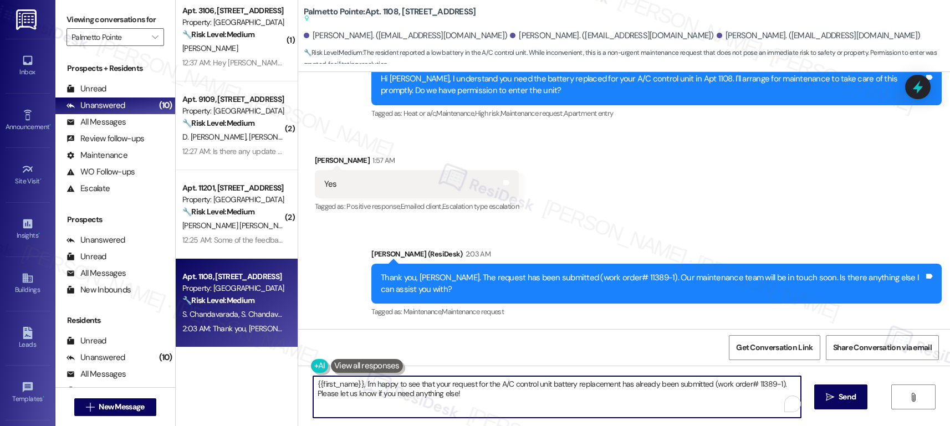
click at [482, 402] on textarea "{{first_name}}, I'm happy to see that your request for the A/C control unit bat…" at bounding box center [557, 397] width 488 height 42
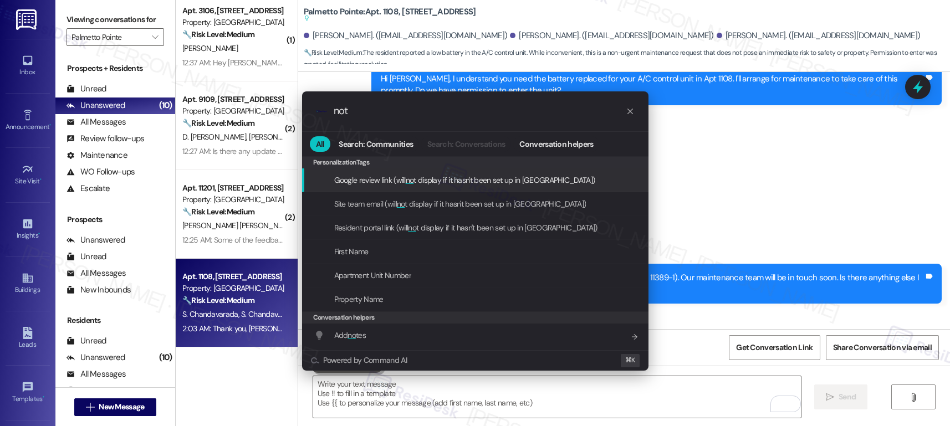
type input "note"
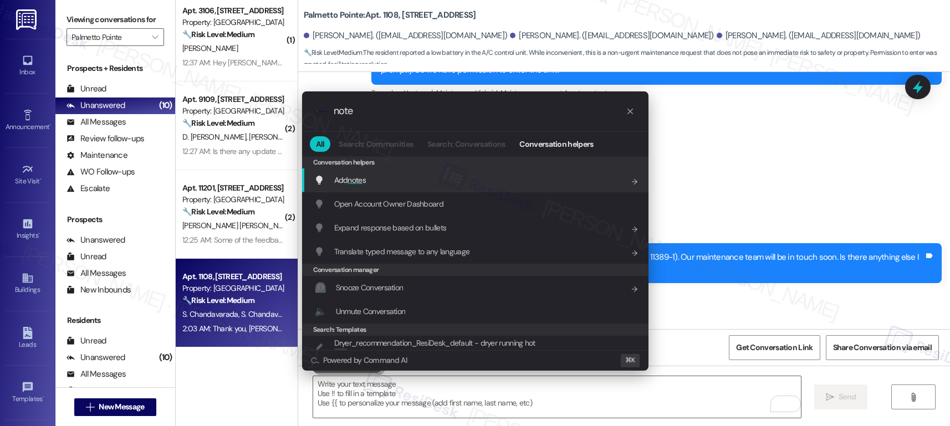
scroll to position [569, 0]
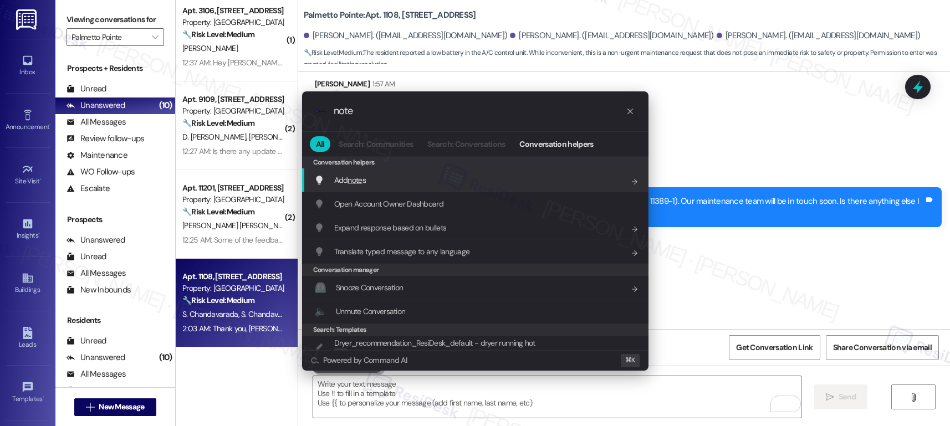
click at [432, 182] on div "Add note s Add shortcut" at bounding box center [476, 180] width 324 height 12
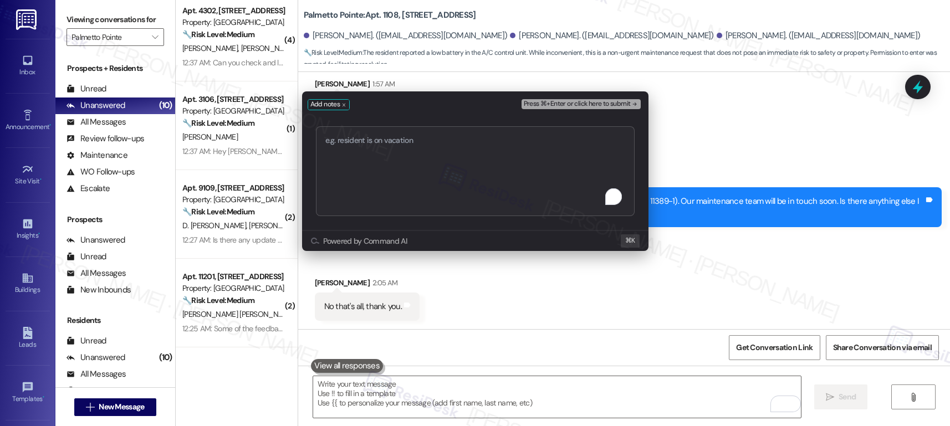
type textarea "Work order submitted by Residesk | Work order #11389-1 Replace AC Filter"
click at [574, 105] on span "Press ⌘+Enter or click here to submit" at bounding box center [577, 104] width 107 height 8
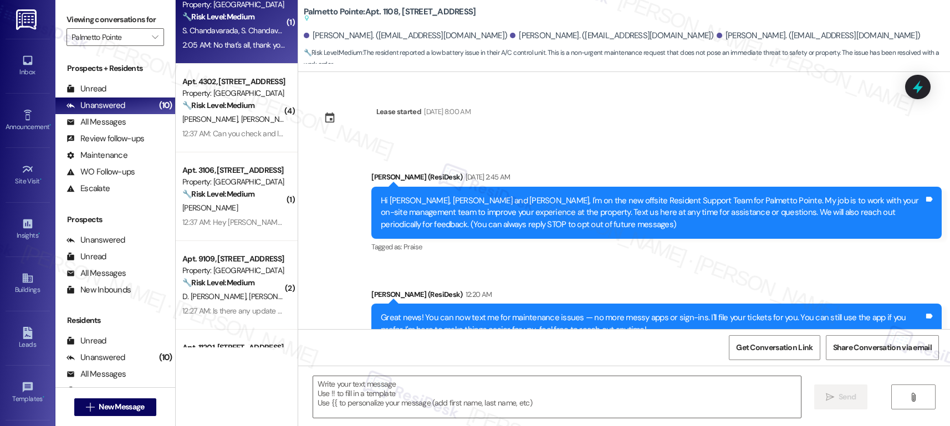
scroll to position [0, 0]
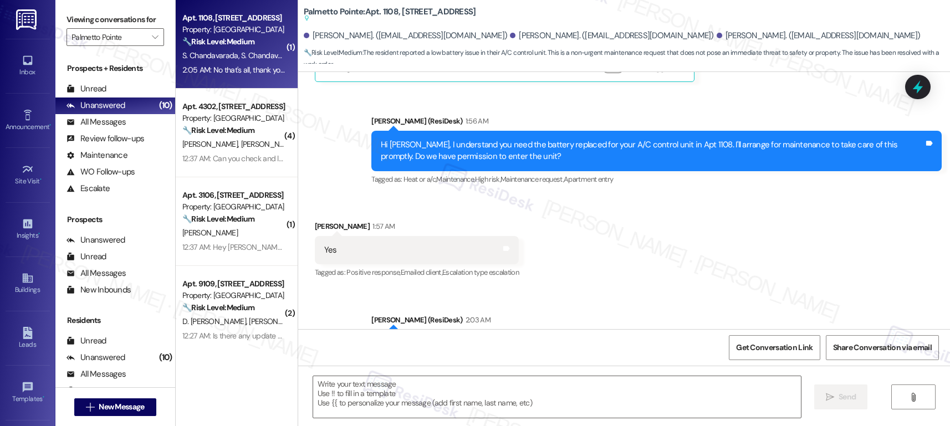
type textarea "Fetching suggested responses. Please feel free to read through the conversation…"
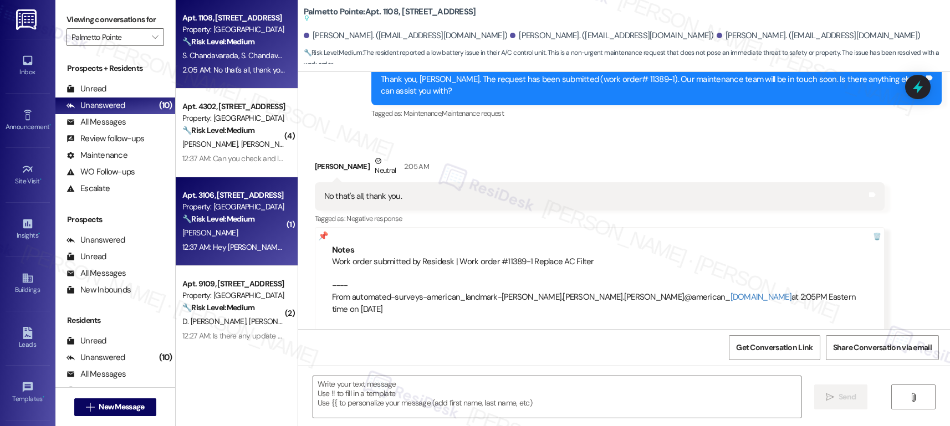
scroll to position [96, 0]
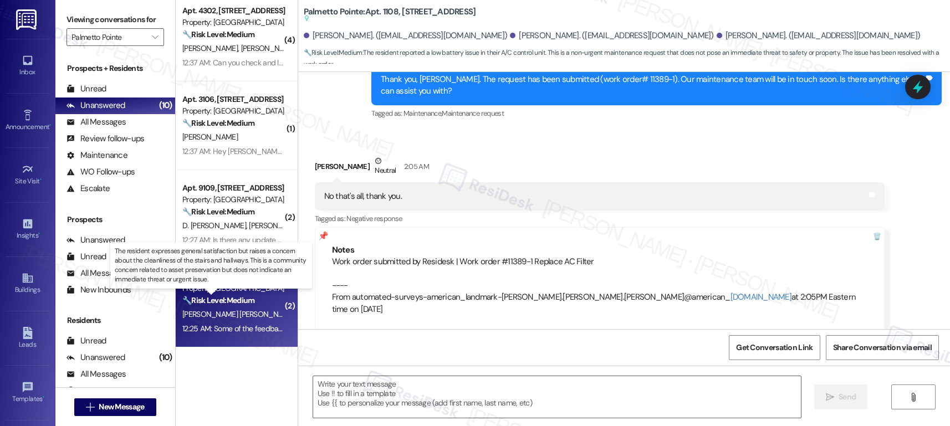
click at [233, 302] on strong "🔧 Risk Level: Medium" at bounding box center [218, 300] width 72 height 10
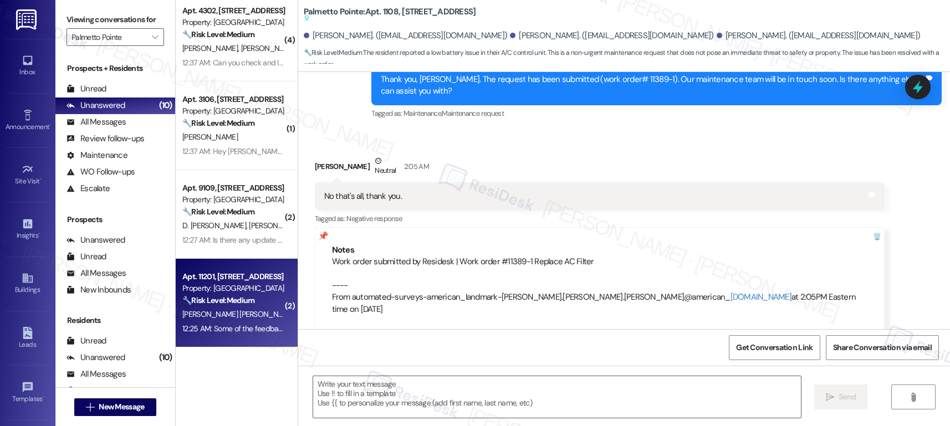
type textarea "Fetching suggested responses. Please feel free to read through the conversation…"
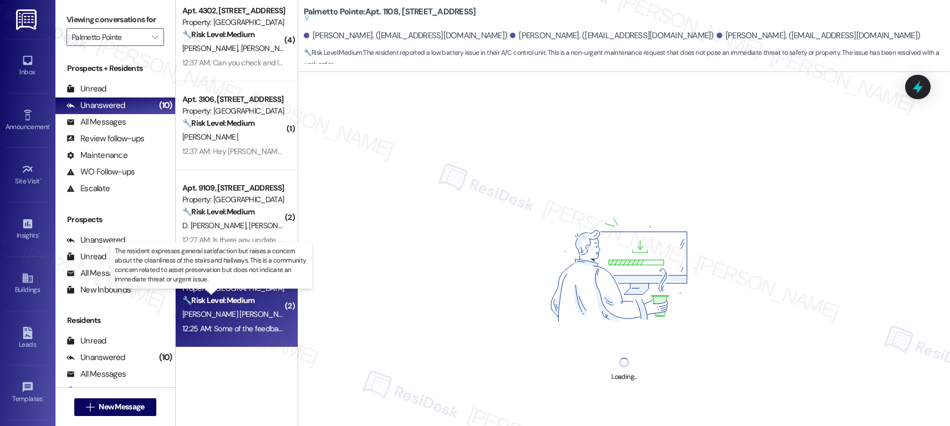
click at [232, 300] on strong "🔧 Risk Level: Medium" at bounding box center [218, 300] width 72 height 10
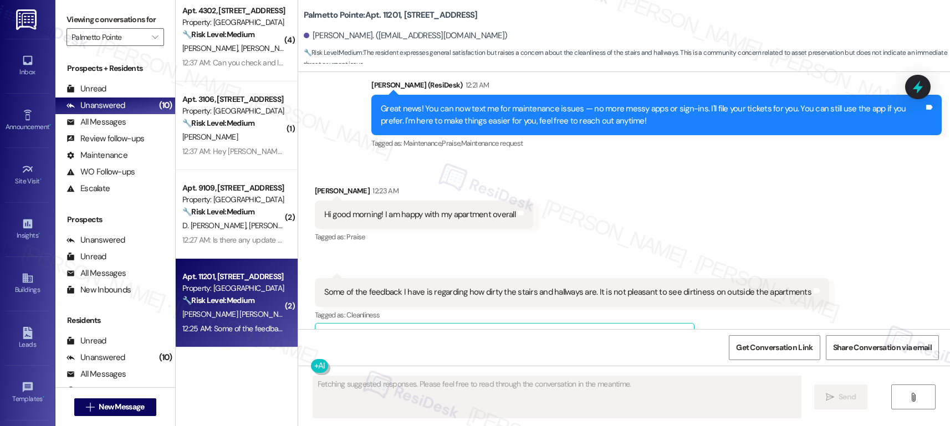
scroll to position [456, 0]
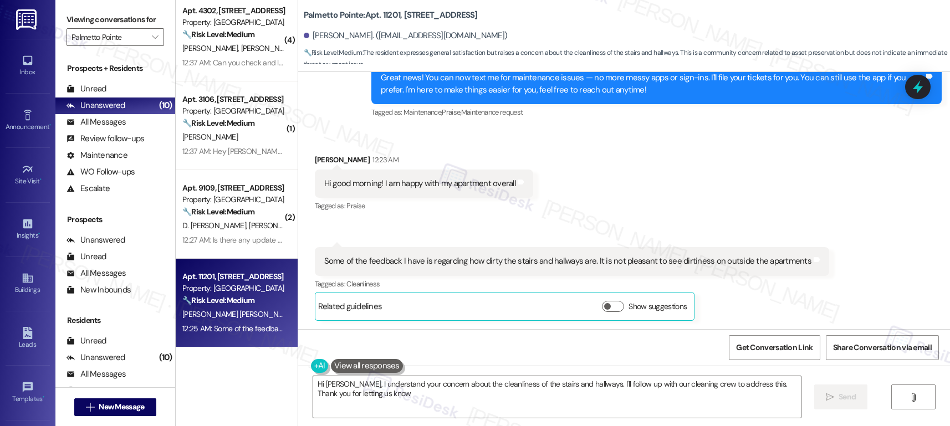
type textarea "Hi [PERSON_NAME], I understand your concern about the cleanliness of the stairs…"
click at [371, 184] on div "Hi good morning! I am happy with my apartment overall" at bounding box center [419, 184] width 191 height 12
drag, startPoint x: 351, startPoint y: 263, endPoint x: 490, endPoint y: 266, distance: 138.6
click at [500, 271] on div "Some of the feedback I have is regarding how dirty the stairs and hallways are.…" at bounding box center [572, 261] width 514 height 28
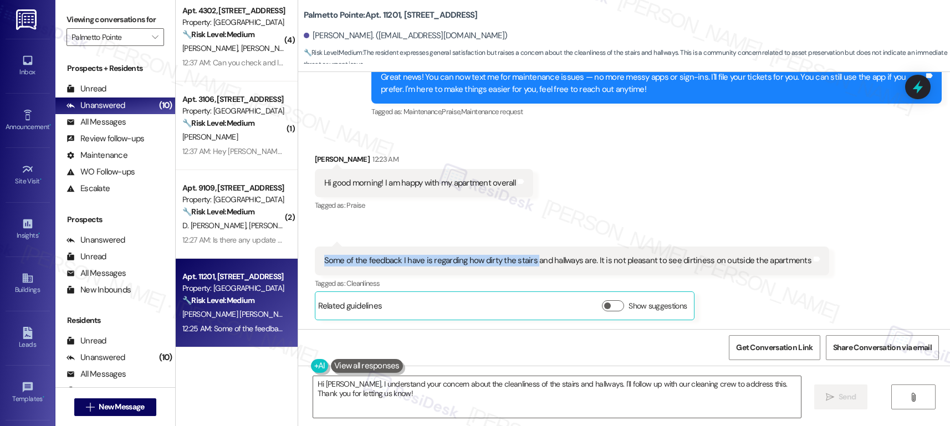
drag, startPoint x: 431, startPoint y: 253, endPoint x: 527, endPoint y: 260, distance: 96.2
click at [527, 260] on div "Some of the feedback I have is regarding how dirty the stairs and hallways are.…" at bounding box center [572, 261] width 514 height 28
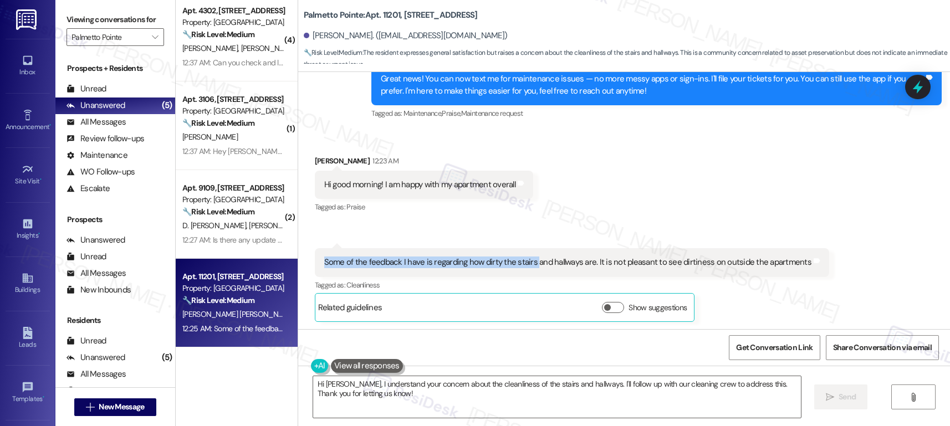
scroll to position [454, 0]
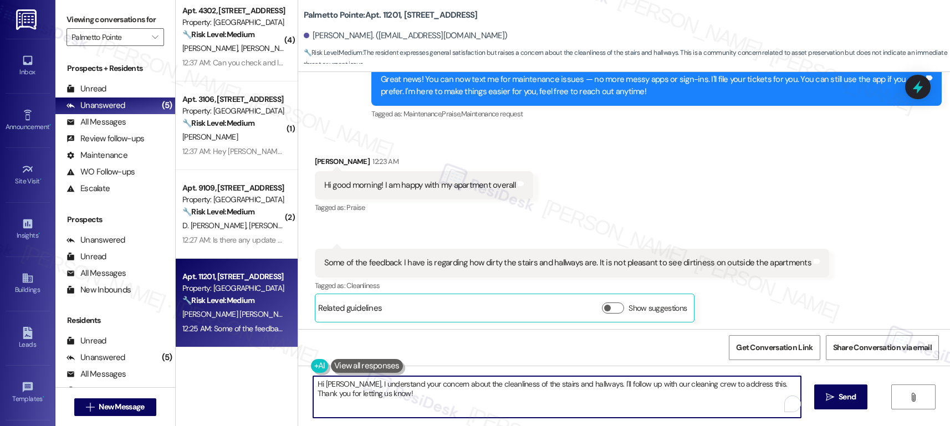
click at [387, 405] on textarea "Hi [PERSON_NAME], I understand your concern about the cleanliness of the stairs…" at bounding box center [557, 397] width 488 height 42
click at [507, 409] on textarea "Hi [PERSON_NAME], I understand your concern about the cleanliness of the stairs…" at bounding box center [557, 397] width 488 height 42
click at [509, 411] on textarea "Hi [PERSON_NAME], I understand your concern about the cleanliness of the stairs…" at bounding box center [557, 397] width 488 height 42
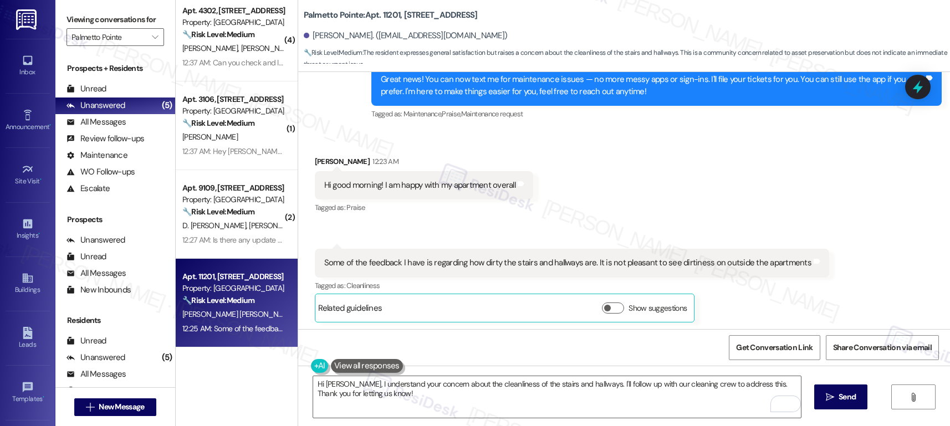
drag, startPoint x: 835, startPoint y: 400, endPoint x: 808, endPoint y: 397, distance: 27.3
click at [834, 400] on span " Send" at bounding box center [841, 397] width 35 height 12
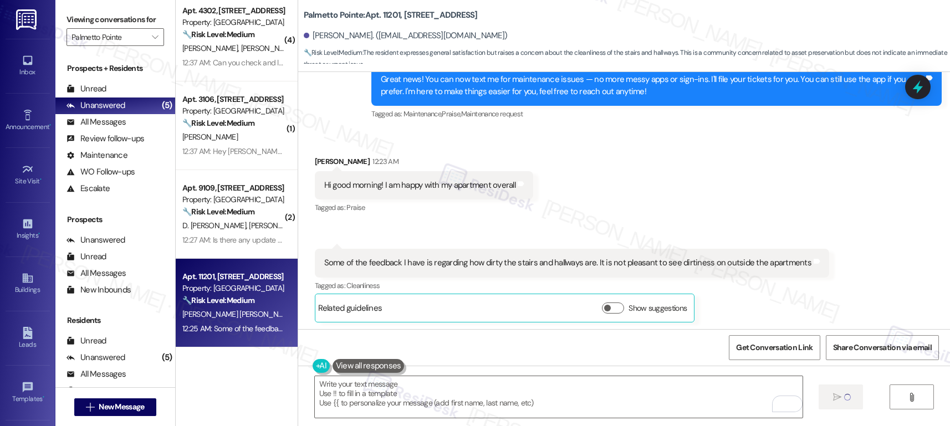
click at [470, 262] on div "Some of the feedback I have is regarding how dirty the stairs and hallways are.…" at bounding box center [567, 263] width 487 height 12
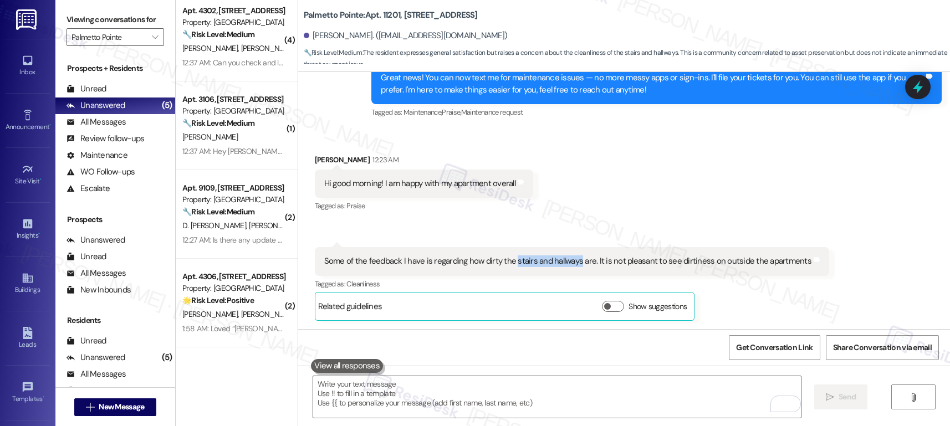
drag, startPoint x: 507, startPoint y: 262, endPoint x: 568, endPoint y: 262, distance: 61.0
click at [568, 262] on div "Some of the feedback I have is regarding how dirty the stairs and hallways are.…" at bounding box center [567, 262] width 487 height 12
copy div "stairs and hallways"
click at [485, 405] on textarea "To enrich screen reader interactions, please activate Accessibility in Grammarl…" at bounding box center [557, 397] width 488 height 42
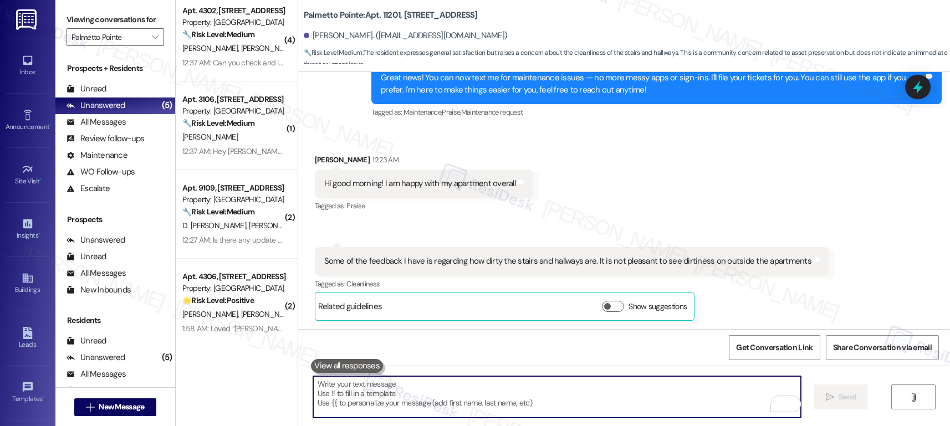
click at [488, 402] on textarea "To enrich screen reader interactions, please activate Accessibility in Grammarl…" at bounding box center [557, 397] width 488 height 42
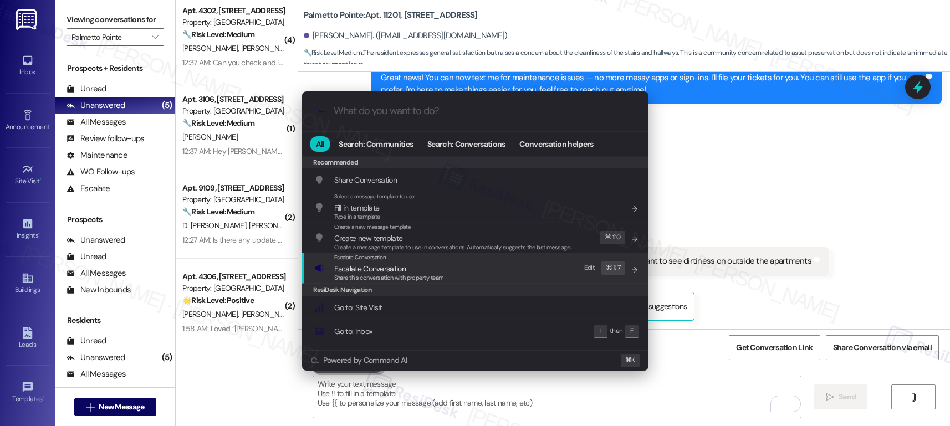
click at [374, 264] on span "Escalate Conversation" at bounding box center [370, 269] width 72 height 10
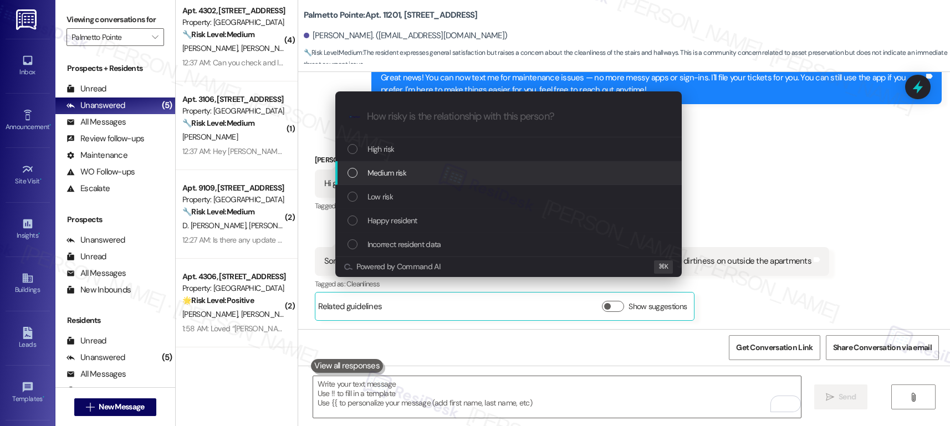
click at [407, 173] on div "Medium risk" at bounding box center [510, 173] width 324 height 12
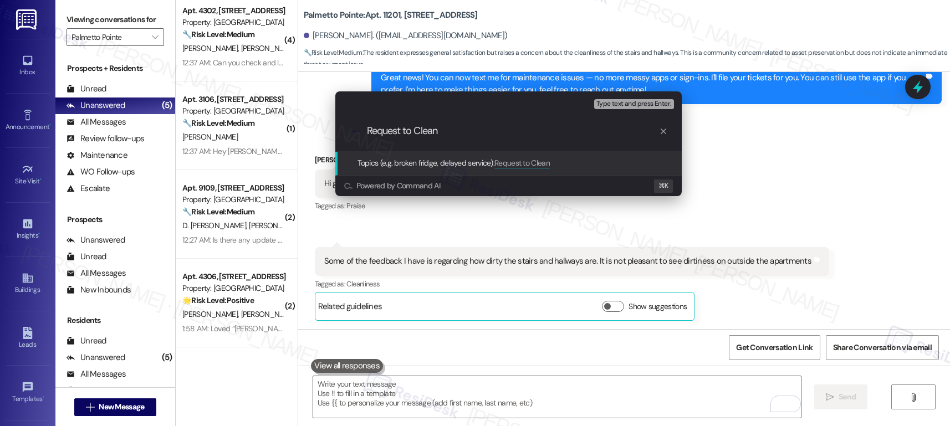
paste input "stairs and hallways"
drag, startPoint x: 445, startPoint y: 132, endPoint x: 445, endPoint y: 140, distance: 7.8
click at [445, 132] on input "Request to Clean stairs and hallways" at bounding box center [513, 131] width 292 height 12
type input "Request to Clean Stairs and Hallways"
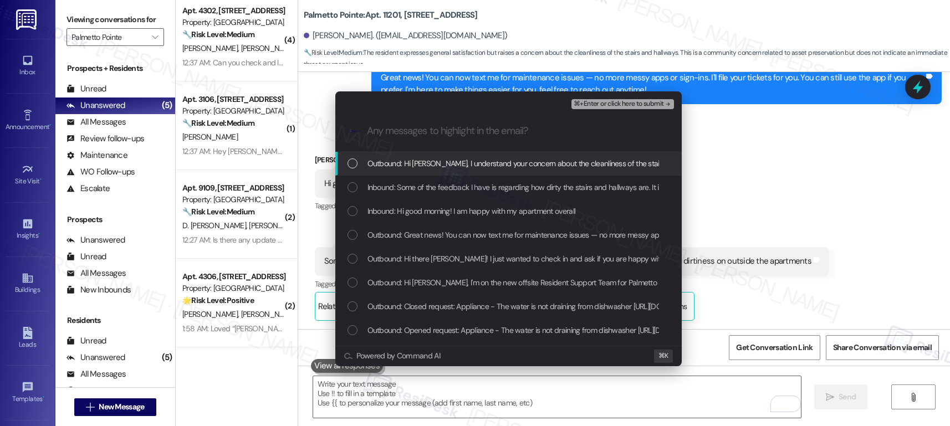
click at [437, 167] on span "Outbound: Hi Valeria, I understand your concern about the cleanliness of the st…" at bounding box center [670, 163] width 604 height 12
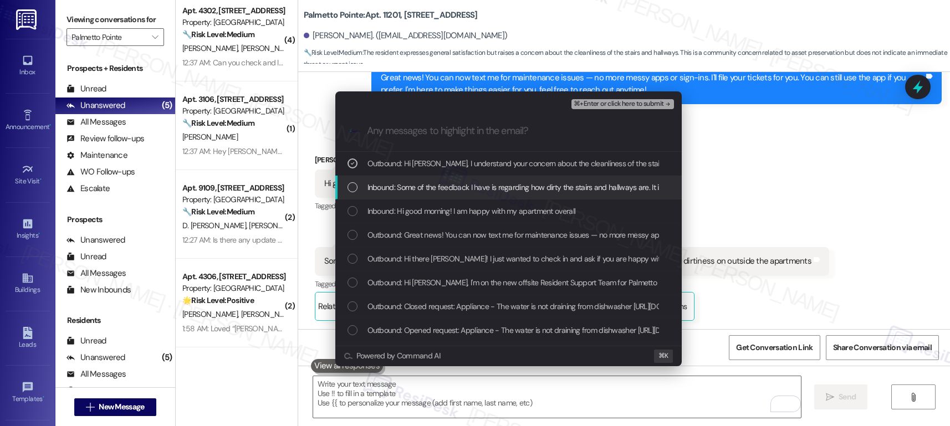
click at [424, 190] on span "Inbound: Some of the feedback I have is regarding how dirty the stairs and hall…" at bounding box center [605, 187] width 475 height 12
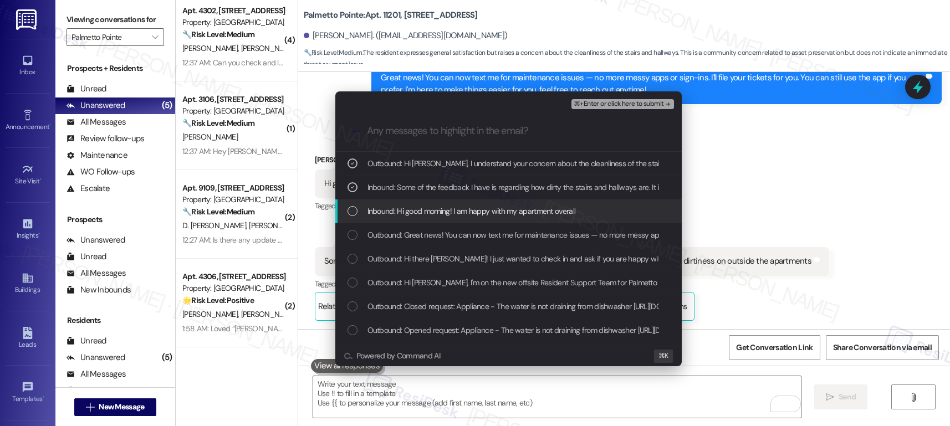
click at [424, 212] on span "Inbound: Hi good morning! I am happy with my apartment overall" at bounding box center [472, 211] width 208 height 12
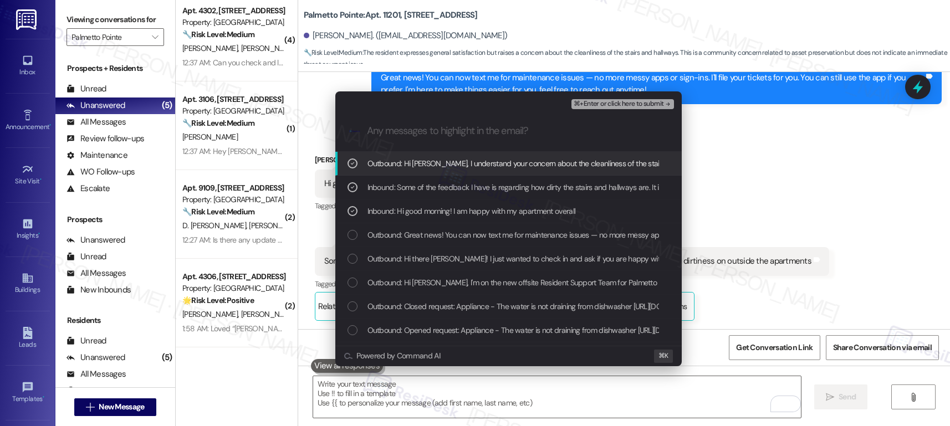
click at [597, 106] on span "⌘+Enter or click here to submit" at bounding box center [619, 104] width 90 height 8
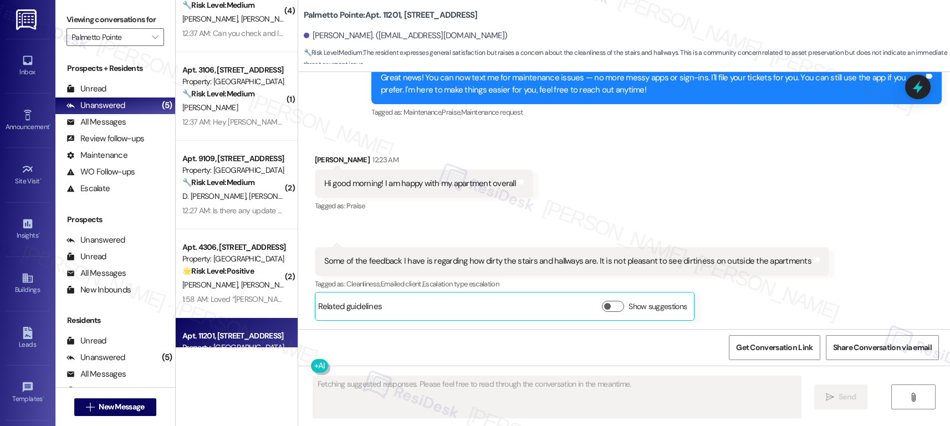
scroll to position [185, 0]
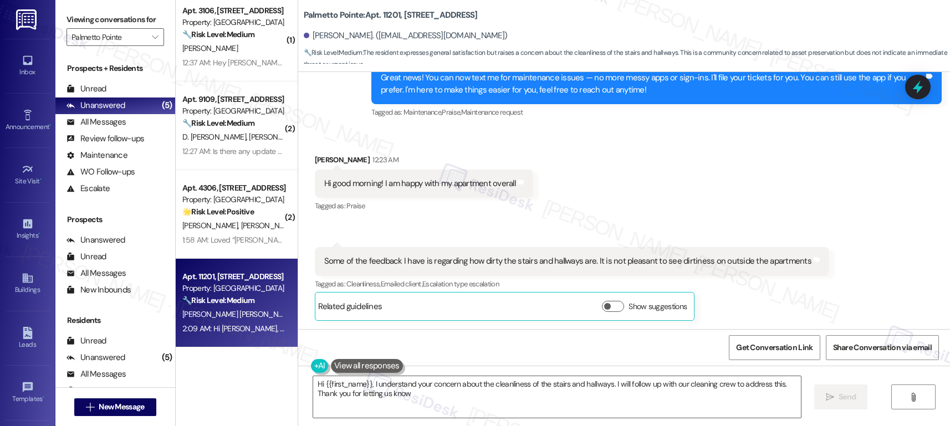
type textarea "Hi {{first_name}}, I understand your concern about the cleanliness of the stair…"
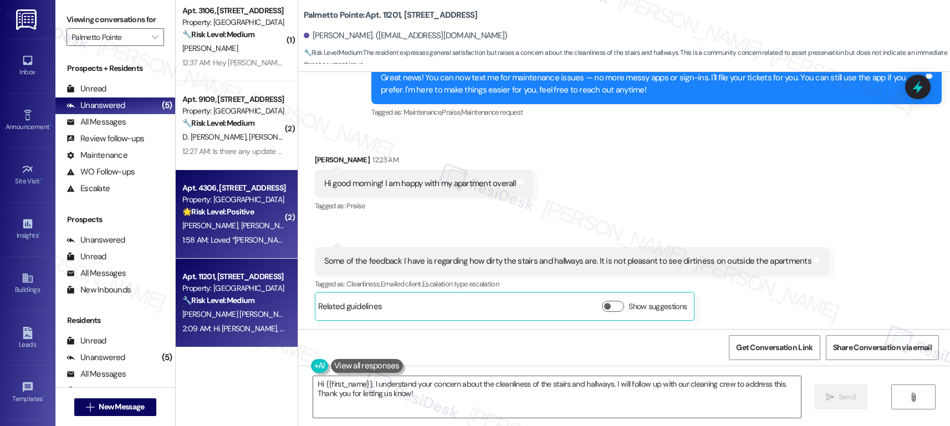
click at [214, 232] on div "E. Feng D. Giraldo" at bounding box center [233, 226] width 105 height 14
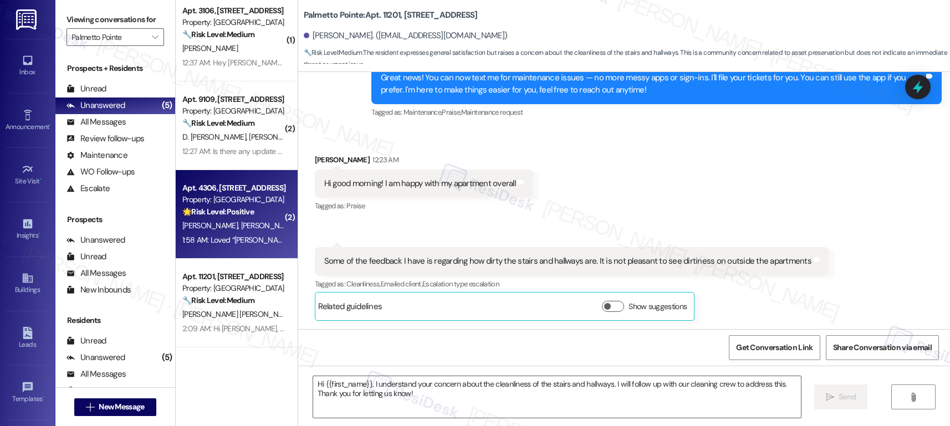
type textarea "Fetching suggested responses. Please feel free to read through the conversation…"
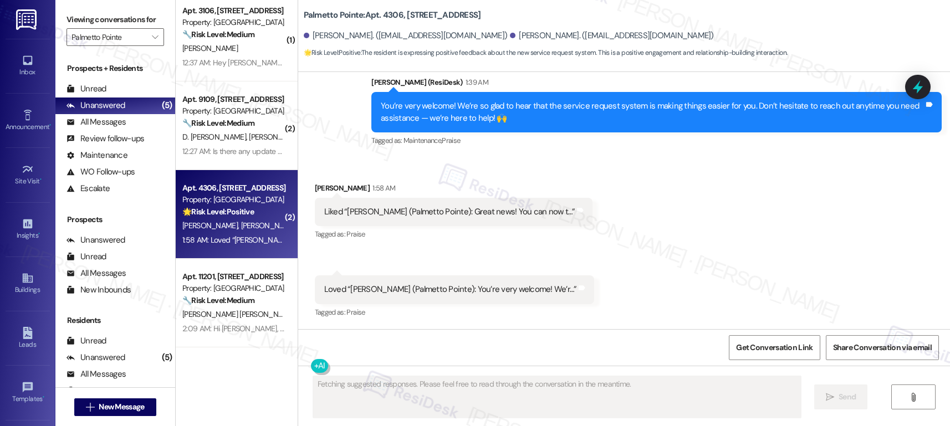
scroll to position [411, 0]
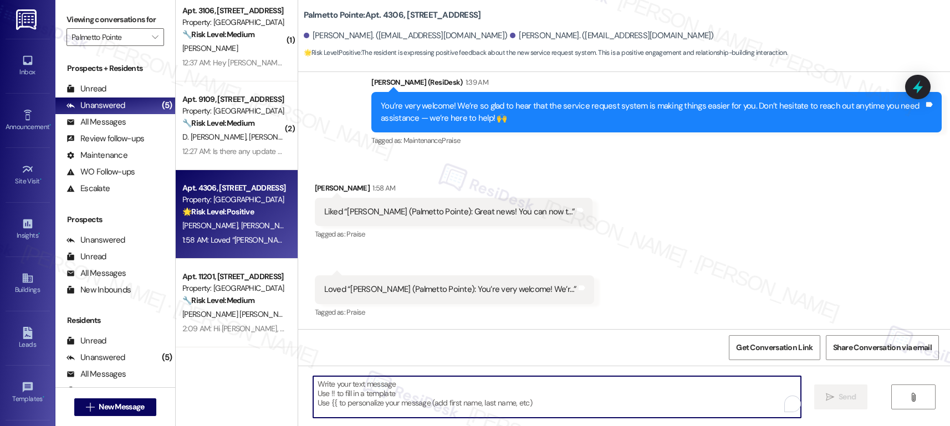
click at [395, 400] on textarea "To enrich screen reader interactions, please activate Accessibility in Grammarl…" at bounding box center [557, 397] width 488 height 42
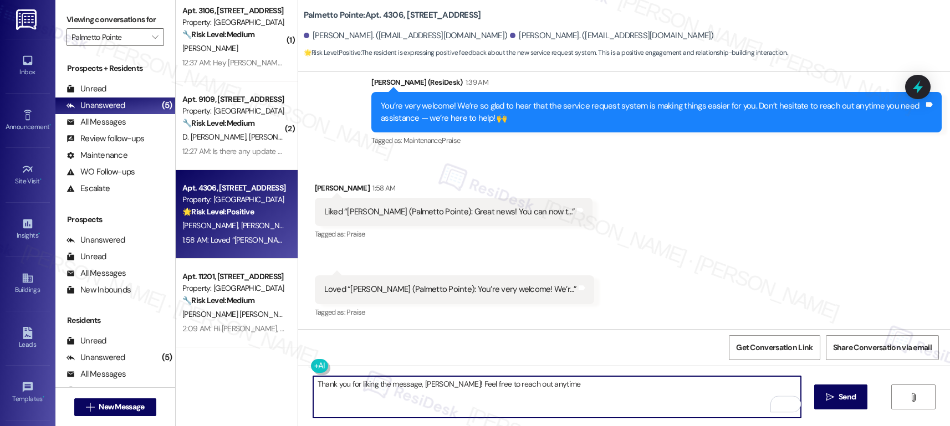
type textarea "Thank you for liking the message, Desiree! Feel free to reach out anytime."
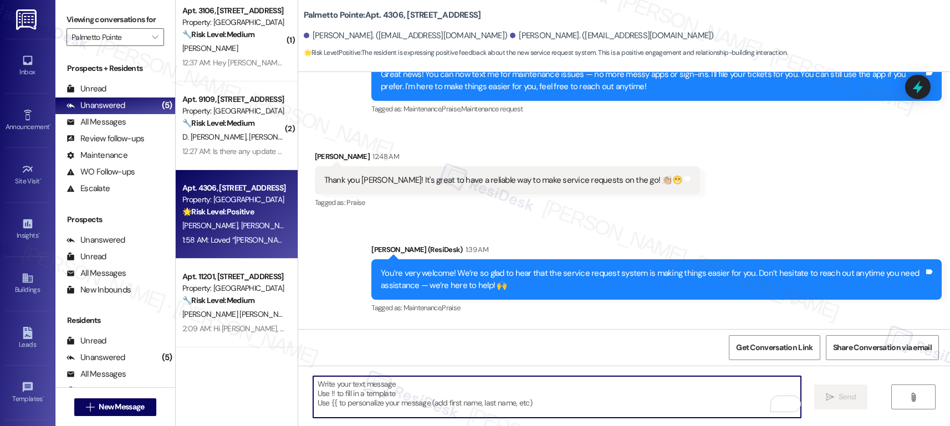
scroll to position [239, 0]
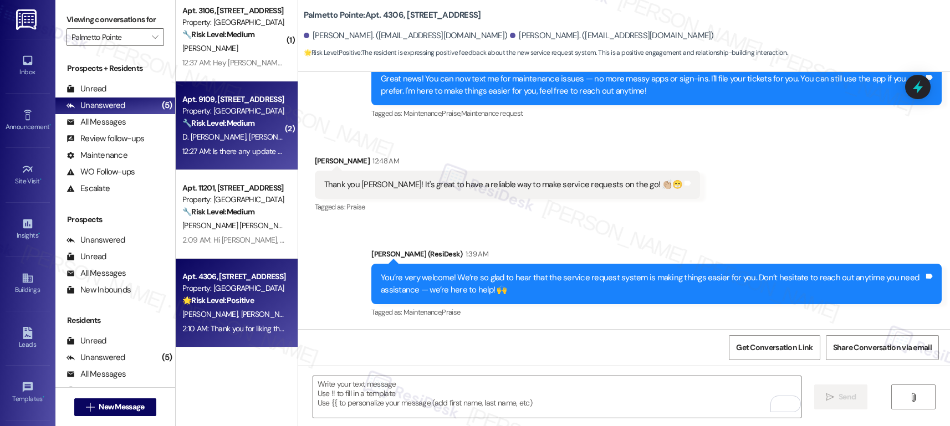
click at [211, 142] on div "D. Ignatius Muthu A. Selvaraj" at bounding box center [233, 137] width 105 height 14
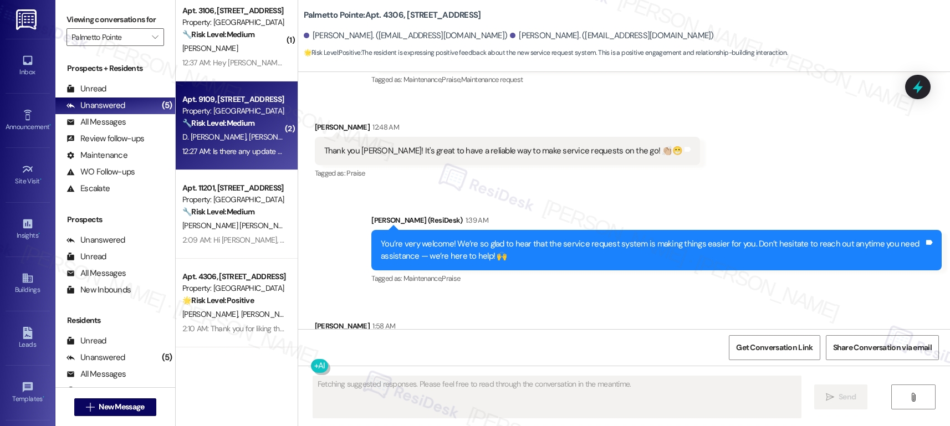
scroll to position [318, 0]
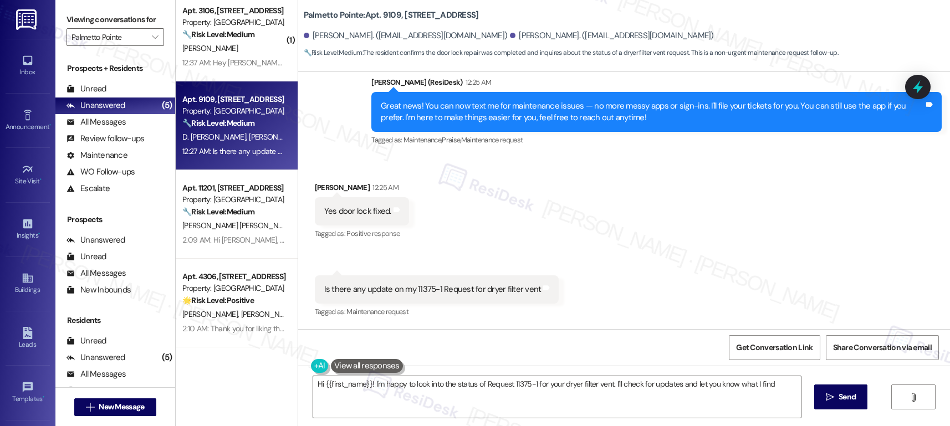
type textarea "Hi {{first_name}}! I'm happy to look into the status of Request 11375-1 for you…"
drag, startPoint x: 333, startPoint y: 287, endPoint x: 488, endPoint y: 293, distance: 155.3
click at [488, 293] on div "Is there any update on my 11375-1 Request for dryer filter vent" at bounding box center [432, 290] width 217 height 12
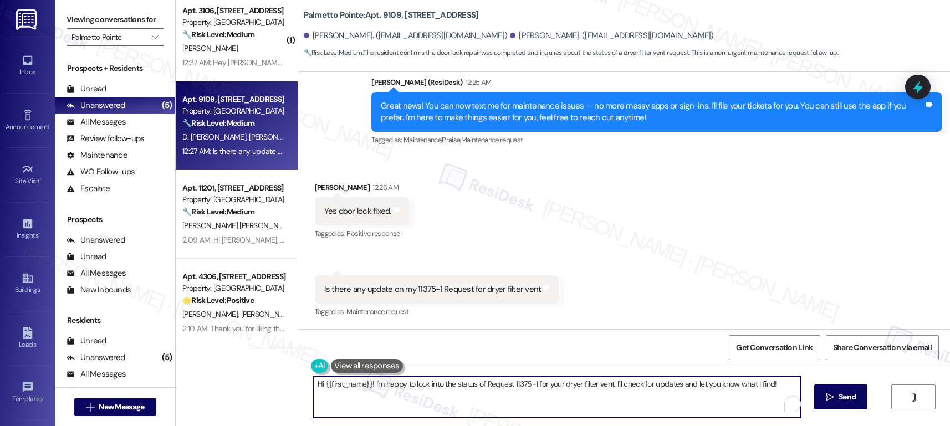
click at [495, 392] on textarea "Hi {{first_name}}! I'm happy to look into the status of Request 11375-1 for you…" at bounding box center [557, 397] width 488 height 42
drag, startPoint x: 348, startPoint y: 380, endPoint x: 548, endPoint y: 385, distance: 200.8
click at [548, 385] on textarea "Hi {{first_name}}! I'm happy to look into the status of Request 11375-1 for you…" at bounding box center [557, 397] width 488 height 42
drag, startPoint x: 551, startPoint y: 395, endPoint x: 563, endPoint y: 395, distance: 12.8
click at [551, 395] on textarea "Hi {{first_name}}! I'm happy to look into the status of Request 11375-1 for you…" at bounding box center [557, 397] width 488 height 42
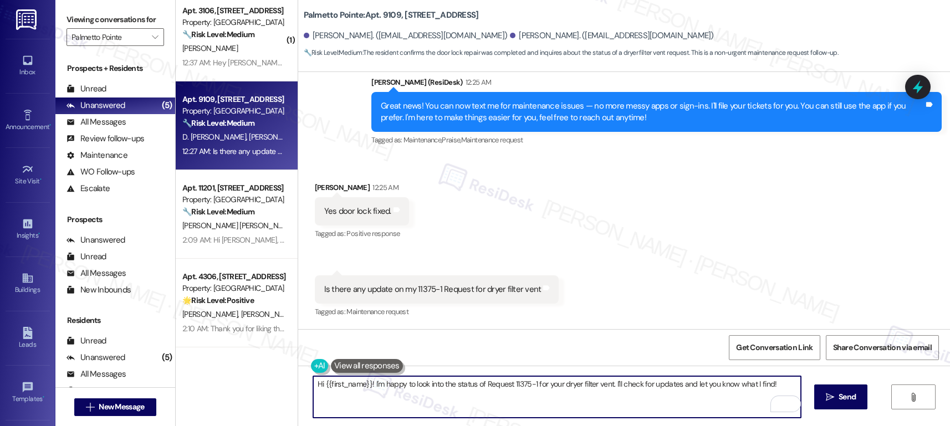
click at [633, 386] on textarea "Hi {{first_name}}! I'm happy to look into the status of Request 11375-1 for you…" at bounding box center [557, 397] width 488 height 42
click at [772, 384] on textarea "Hi {{first_name}}! I'm happy to look into the status of Request 11375-1 for you…" at bounding box center [557, 397] width 488 height 42
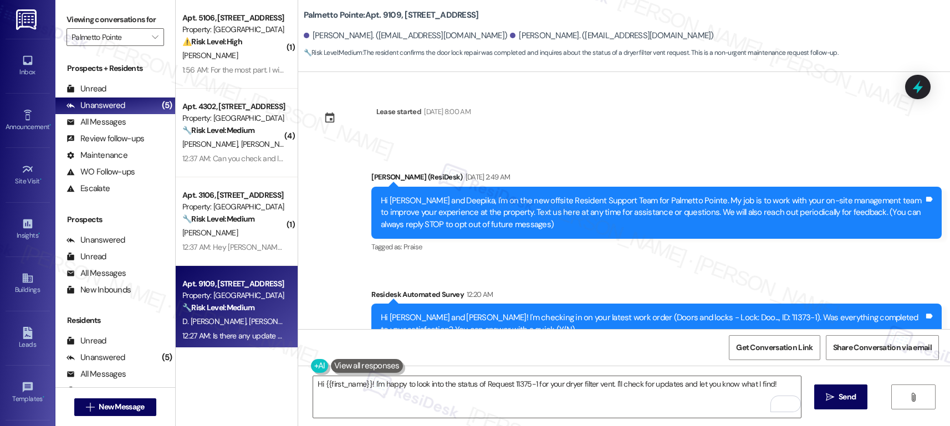
scroll to position [318, 0]
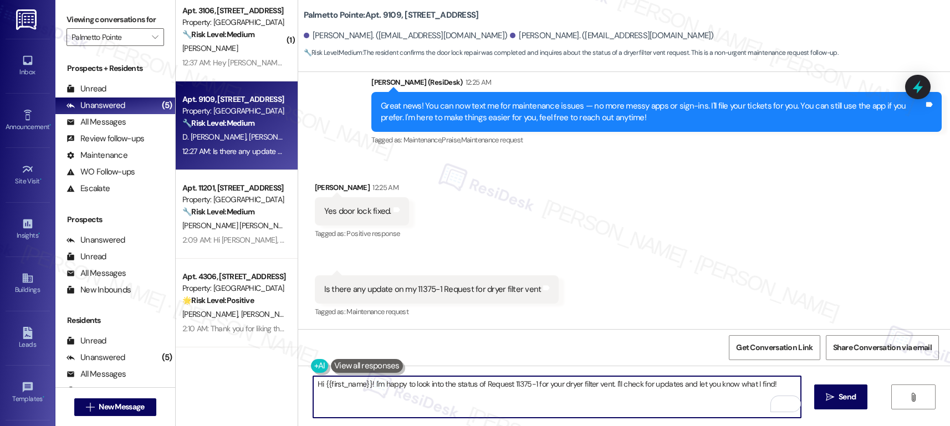
click at [380, 16] on b "Palmetto Pointe: Apt. 9109, [STREET_ADDRESS]" at bounding box center [391, 15] width 175 height 12
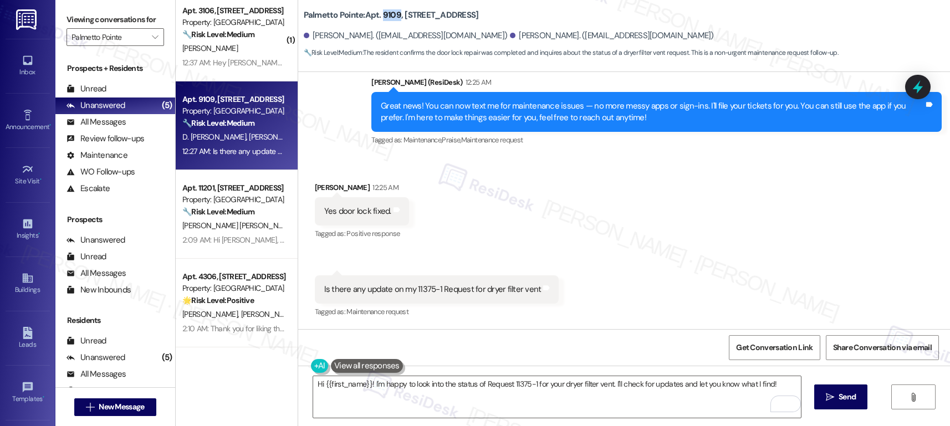
click at [380, 16] on b "Palmetto Pointe: Apt. 9109, [STREET_ADDRESS]" at bounding box center [391, 15] width 175 height 12
copy b "9109"
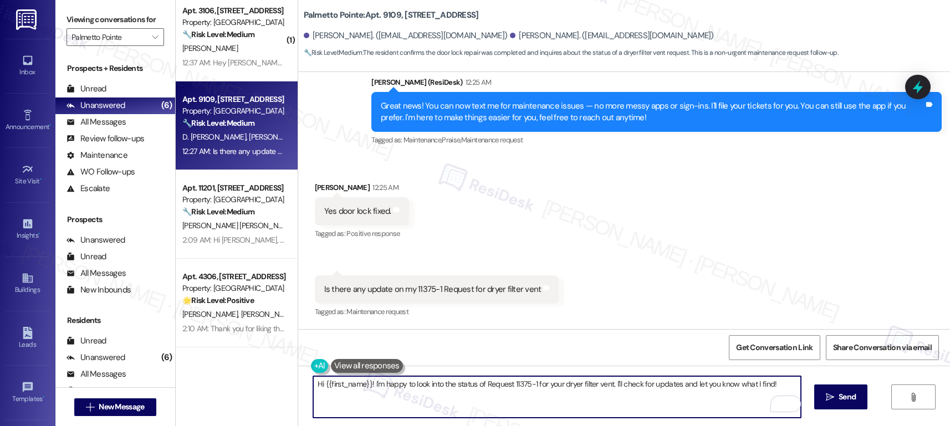
drag, startPoint x: 633, startPoint y: 385, endPoint x: 699, endPoint y: 386, distance: 66.0
click at [699, 386] on textarea "Hi {{first_name}}! I'm happy to look into the status of Request 11375-1 for you…" at bounding box center [557, 397] width 488 height 42
click at [666, 407] on textarea "Hi {{first_name}}! I'm happy to look into the status of Request 11375-1 for you…" at bounding box center [557, 397] width 488 height 42
click at [315, 187] on div "[PERSON_NAME] 12:25 AM" at bounding box center [362, 190] width 94 height 16
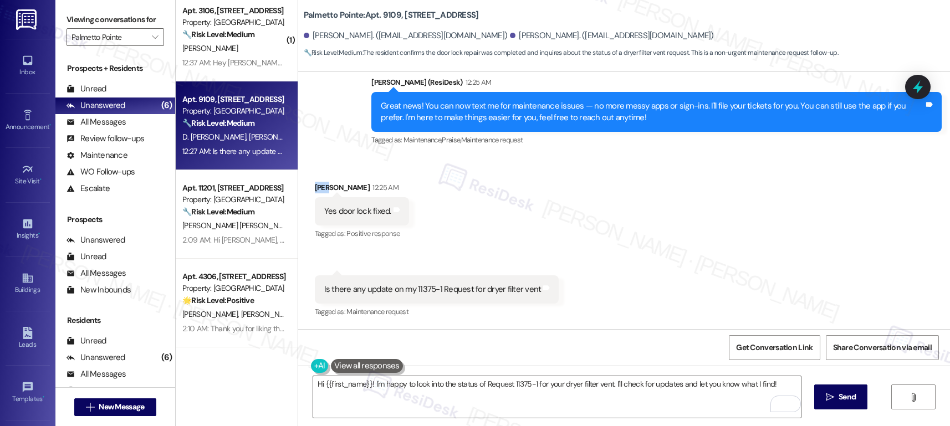
click at [315, 188] on div "[PERSON_NAME] 12:25 AM" at bounding box center [362, 190] width 94 height 16
copy div "Arun"
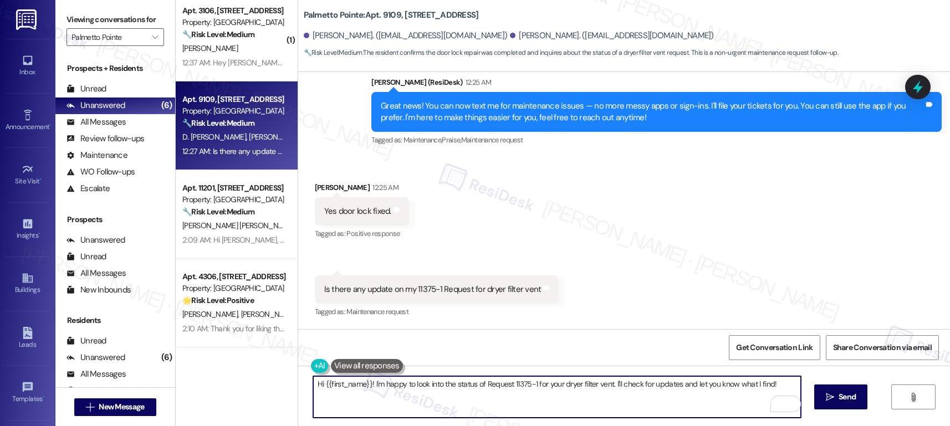
drag, startPoint x: 317, startPoint y: 383, endPoint x: 363, endPoint y: 386, distance: 46.7
click at [363, 386] on textarea "Hi {{first_name}}! I'm happy to look into the status of Request 11375-1 for you…" at bounding box center [557, 397] width 488 height 42
paste textarea "Arun"
click at [379, 396] on textarea "Hi [PERSON_NAME]! I'm happy to look into the status of Request 11375-1 for your…" at bounding box center [557, 397] width 488 height 42
click at [757, 388] on textarea "Hi [PERSON_NAME]! I'm happy to look into the status of Request 11375-1 for your…" at bounding box center [557, 397] width 488 height 42
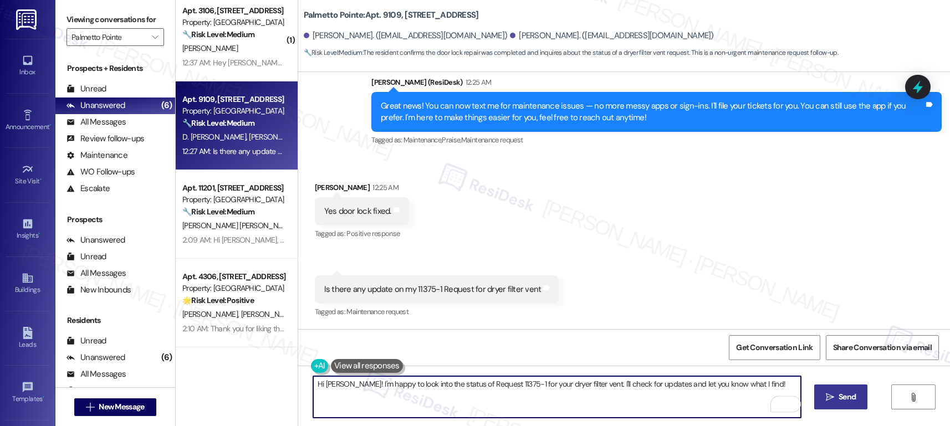
type textarea "Hi [PERSON_NAME]! I'm happy to look into the status of Request 11375-1 for your…"
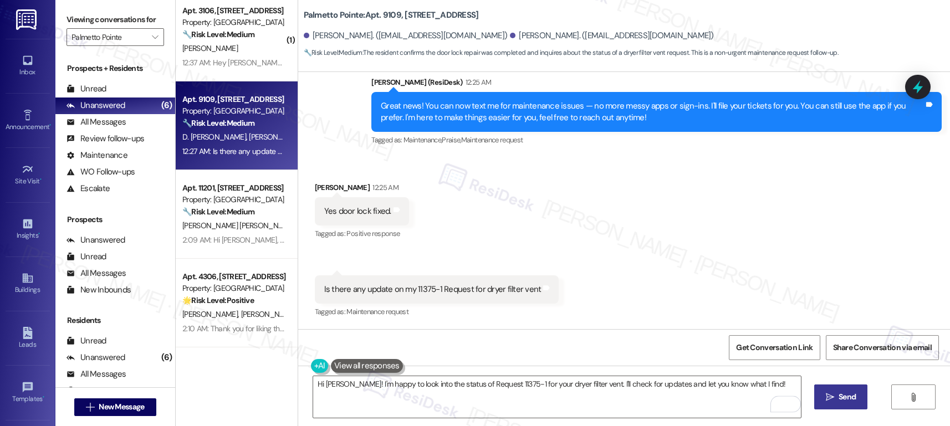
click at [837, 402] on span "Send" at bounding box center [848, 397] width 22 height 12
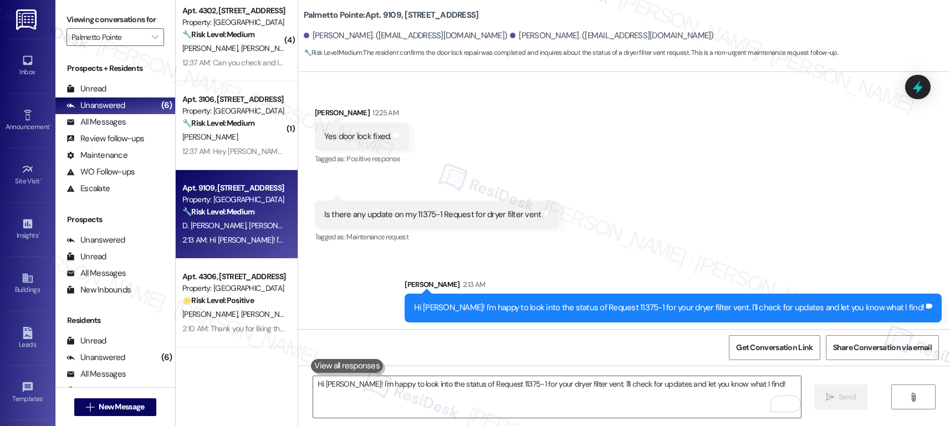
scroll to position [395, 0]
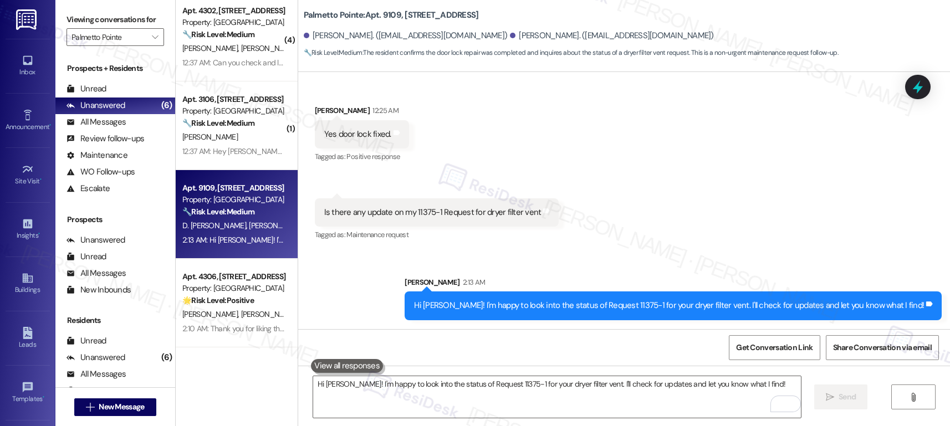
click at [646, 309] on div "Hi [PERSON_NAME]! I'm happy to look into the status of Request 11375-1 for your…" at bounding box center [669, 306] width 510 height 12
drag, startPoint x: 643, startPoint y: 304, endPoint x: 667, endPoint y: 306, distance: 24.4
click at [667, 306] on div "Hi Arun! I'm happy to look into the status of Request 11375-1 for your dryer fi…" at bounding box center [669, 306] width 510 height 12
copy div "11375-1"
click at [654, 397] on textarea "Hi Arun! I'm happy to look into the status of Request 11375-1 for your dryer fi…" at bounding box center [557, 397] width 488 height 42
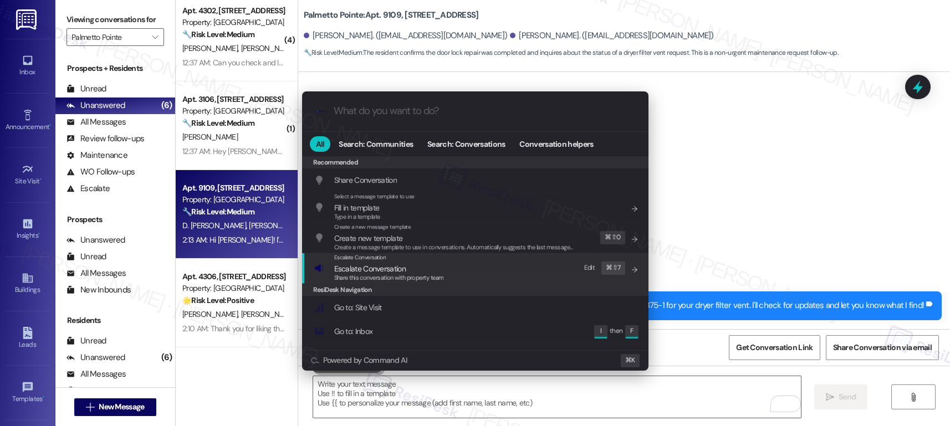
click at [471, 278] on div "Escalate Conversation Escalate Conversation Share this conversation with proper…" at bounding box center [476, 268] width 324 height 30
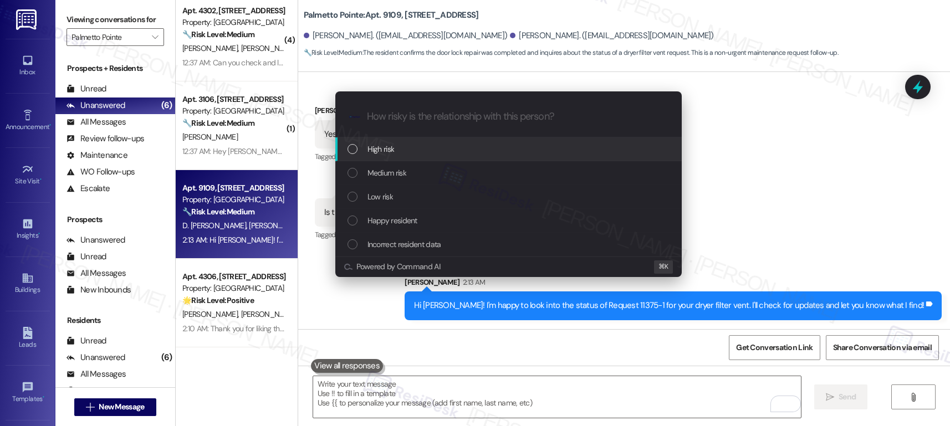
click at [452, 147] on div "High risk" at bounding box center [510, 149] width 324 height 12
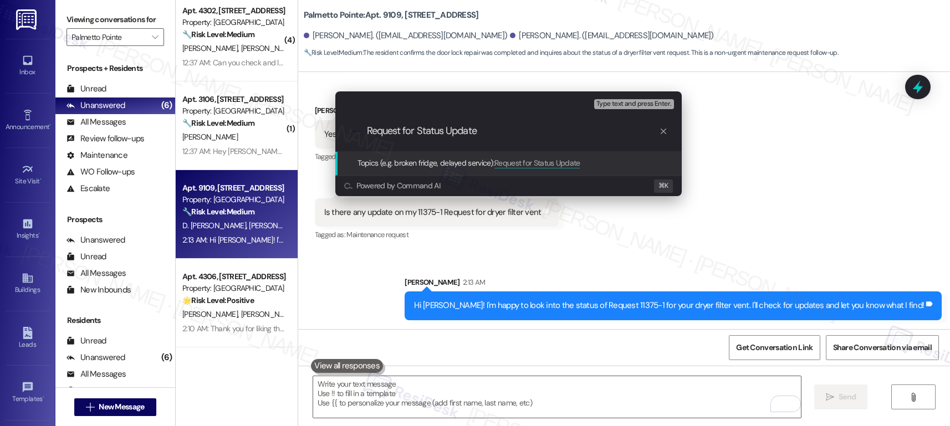
paste input "11375-1"
click at [480, 129] on input "Request for Status Update 11375-1" at bounding box center [513, 131] width 292 height 12
type input "Request for Status Update Work Order# 11375-1"
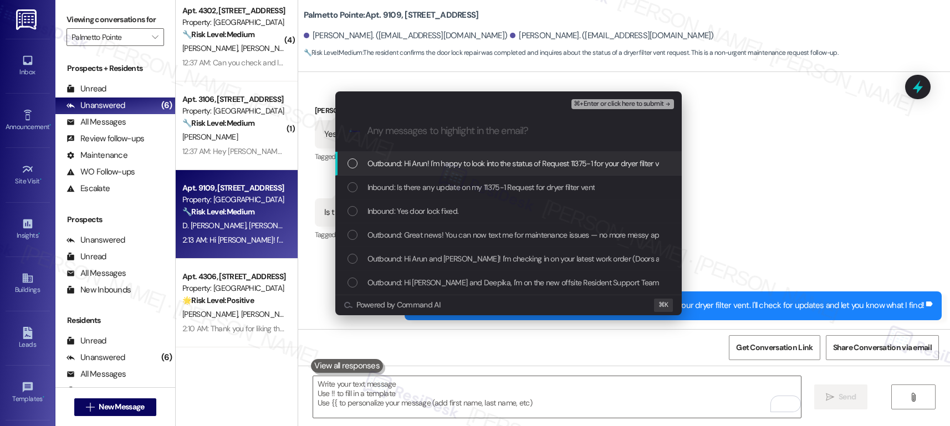
click at [482, 167] on span "Outbound: Hi Arun! I'm happy to look into the status of Request 11375-1 for you…" at bounding box center [600, 163] width 465 height 12
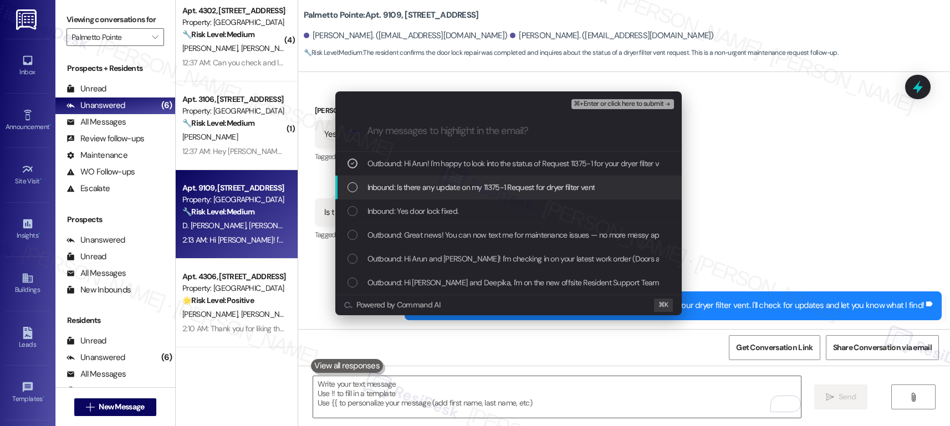
click at [480, 187] on span "Inbound: Is there any update on my 11375-1 Request for dryer filter vent" at bounding box center [482, 187] width 228 height 12
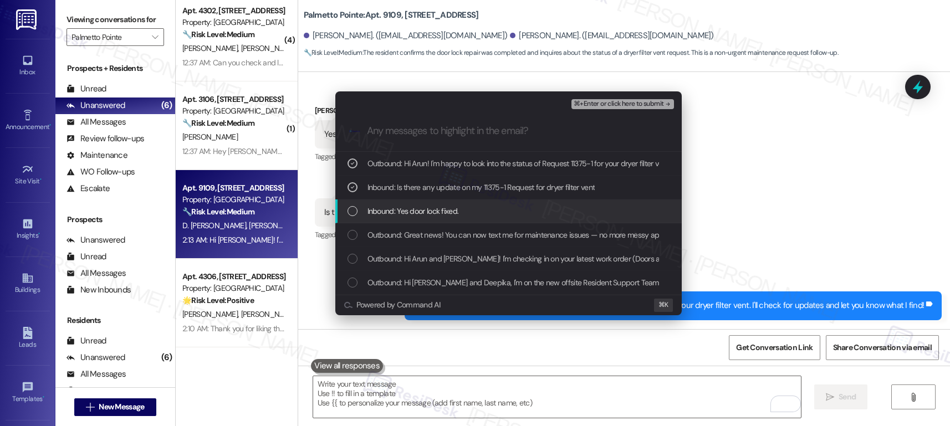
click at [447, 214] on span "Inbound: Yes door lock fixed." at bounding box center [413, 211] width 91 height 12
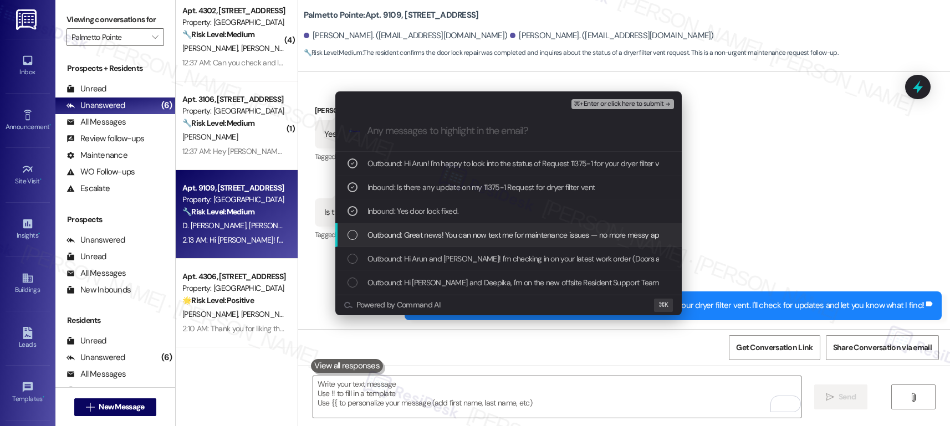
drag, startPoint x: 468, startPoint y: 230, endPoint x: 475, endPoint y: 230, distance: 7.2
click at [468, 230] on span "Outbound: Great news! You can now text me for maintenance issues — no more mess…" at bounding box center [748, 235] width 760 height 12
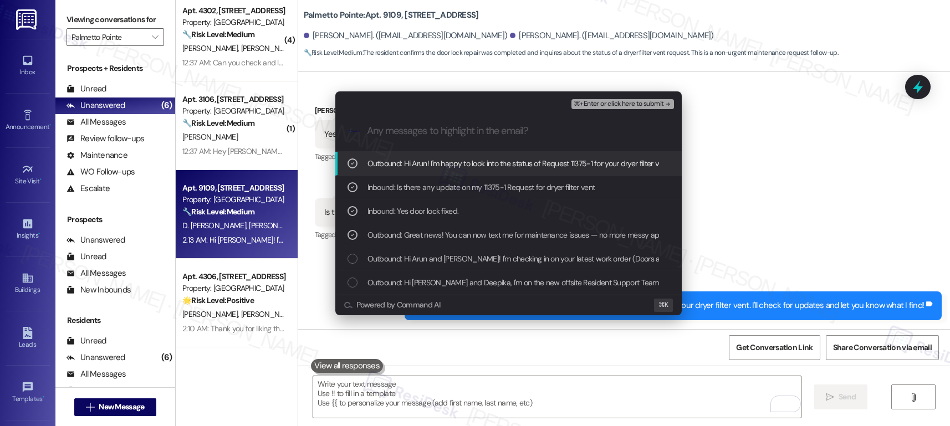
click at [607, 103] on span "⌘+Enter or click here to submit" at bounding box center [619, 104] width 90 height 8
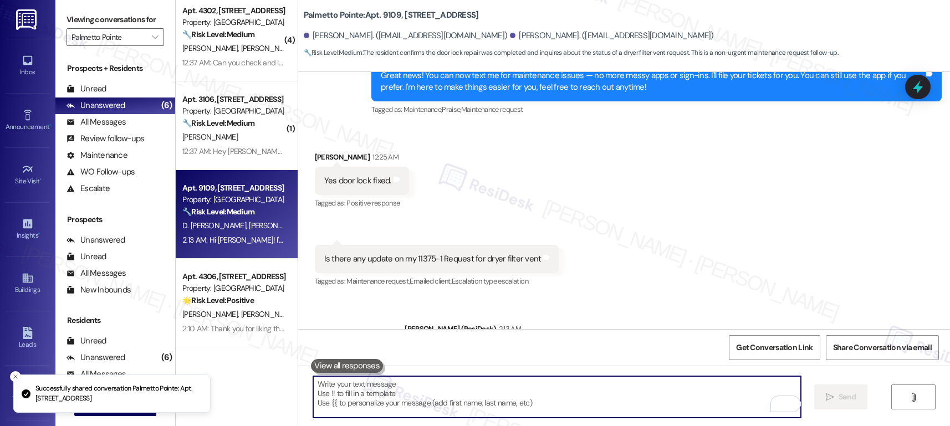
scroll to position [411, 0]
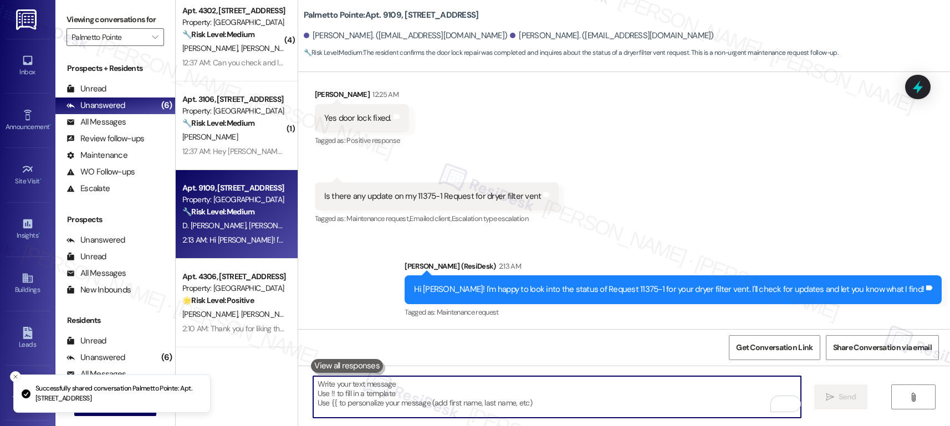
click at [534, 400] on textarea "To enrich screen reader interactions, please activate Accessibility in Grammarl…" at bounding box center [557, 397] width 488 height 42
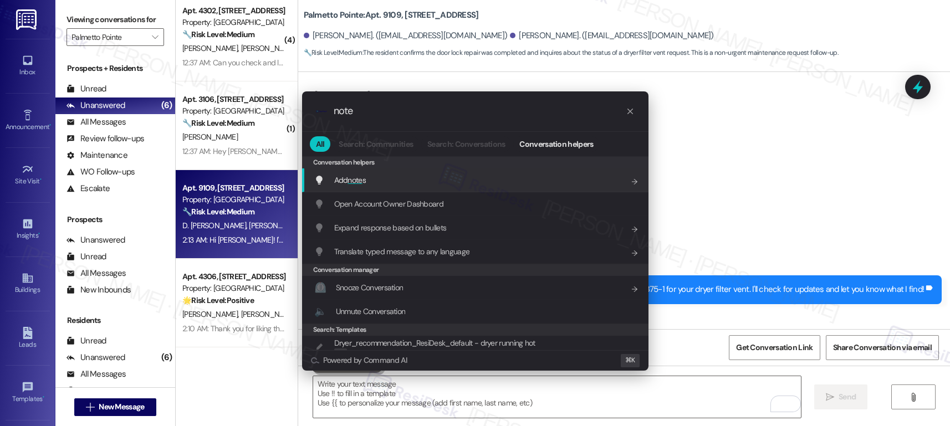
type input "note"
click at [470, 167] on div "Conversation helpers" at bounding box center [475, 162] width 346 height 12
click at [471, 167] on div "Conversation helpers" at bounding box center [475, 162] width 346 height 12
click at [470, 184] on div "Add note s Add shortcut" at bounding box center [476, 180] width 324 height 12
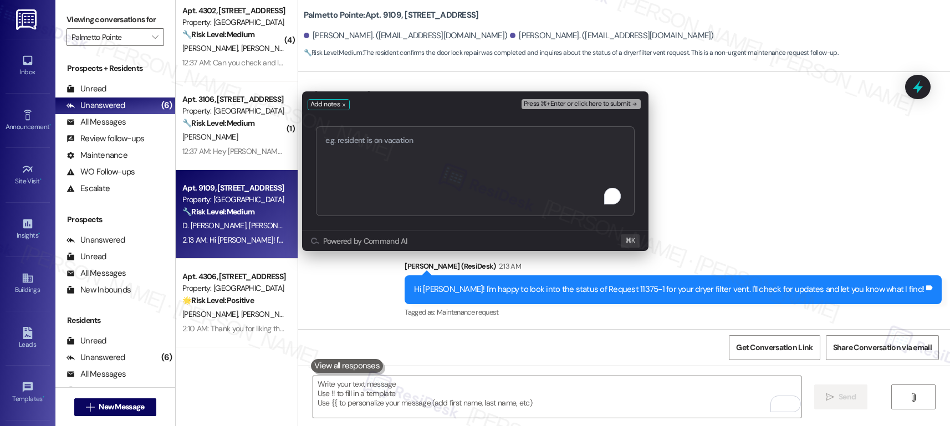
type textarea "Request for Status Update Work Order# 11375-1"
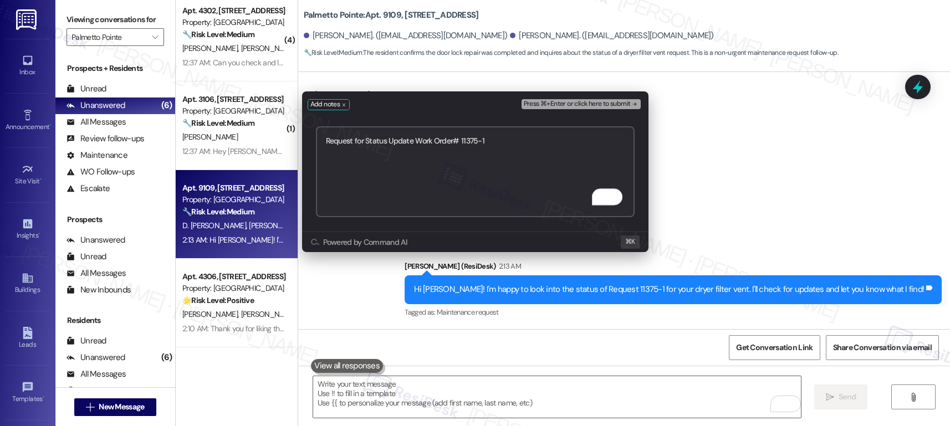
click at [577, 104] on span "Press ⌘+Enter or click here to submit" at bounding box center [577, 104] width 107 height 8
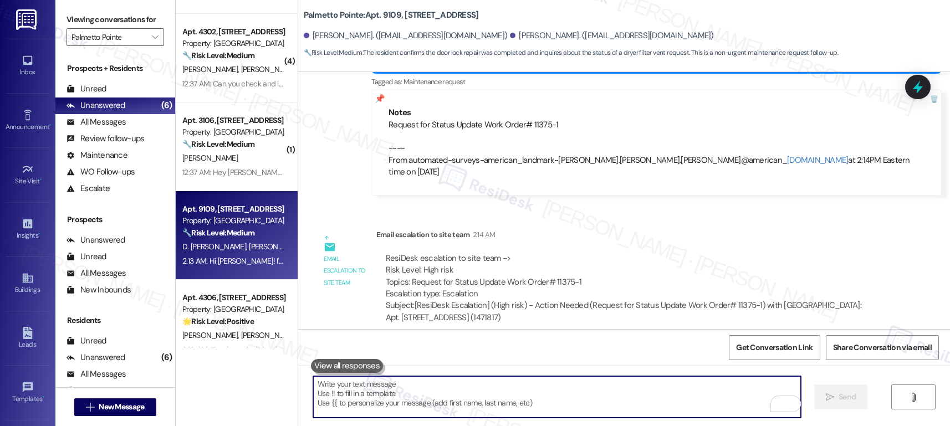
scroll to position [155, 0]
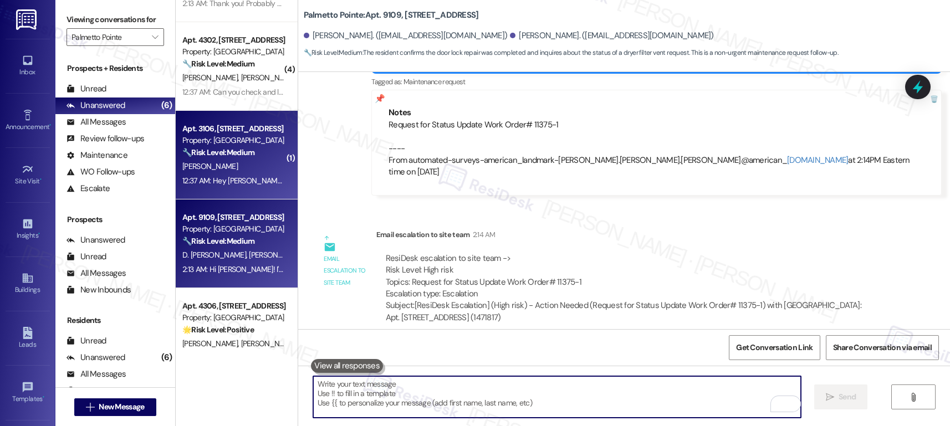
click at [220, 162] on div "J. Vanapalli" at bounding box center [233, 167] width 105 height 14
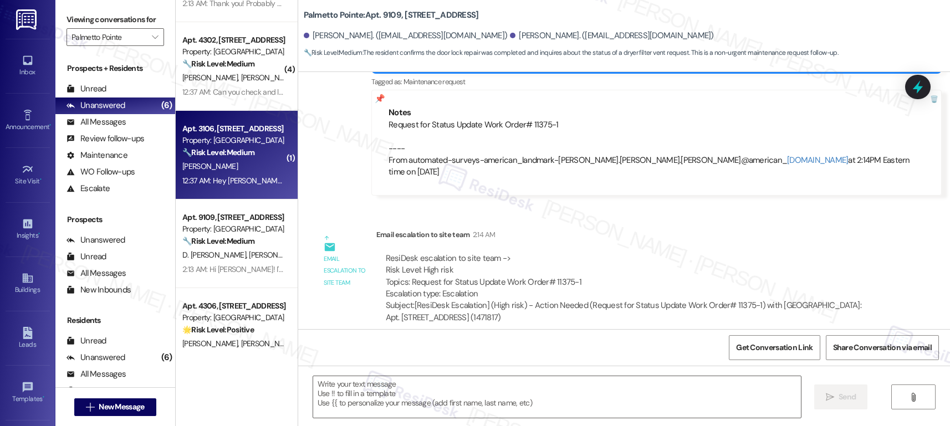
type textarea "Fetching suggested responses. Please feel free to read through the conversation…"
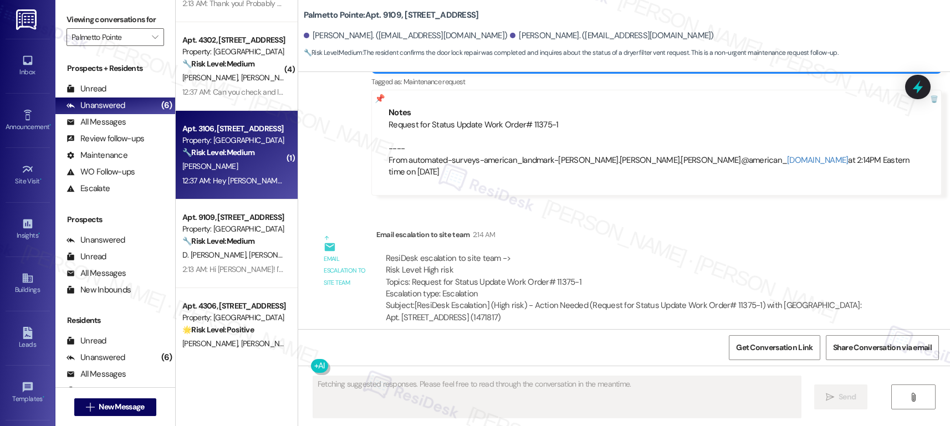
scroll to position [133, 0]
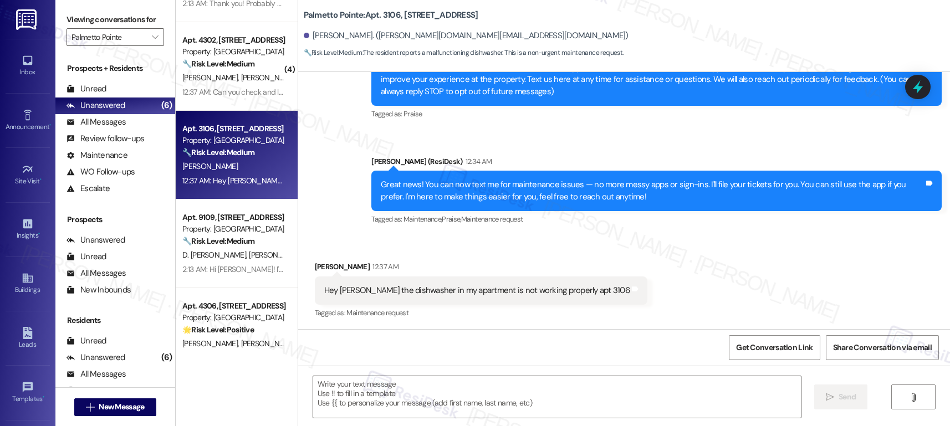
click at [447, 294] on div "Hey Sarah the dishwasher in my apartment is not working properly apt 3106" at bounding box center [476, 291] width 305 height 12
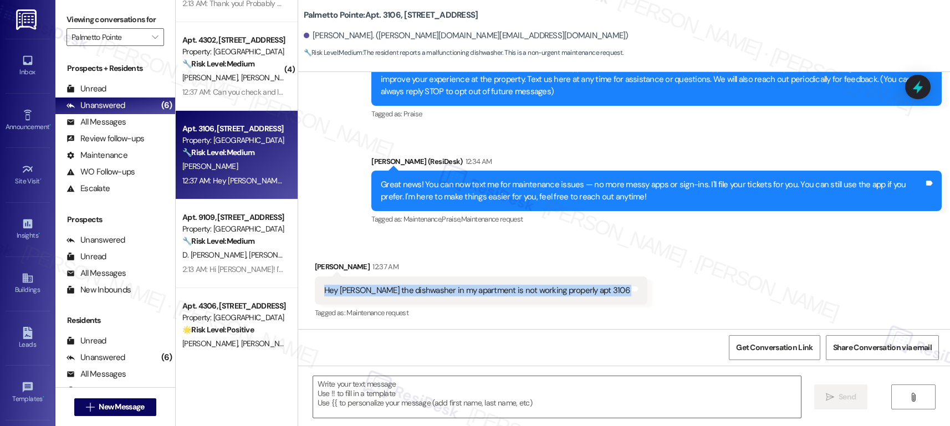
copy div "Hey Sarah the dishwasher in my apartment is not working properly apt 3106 Tags …"
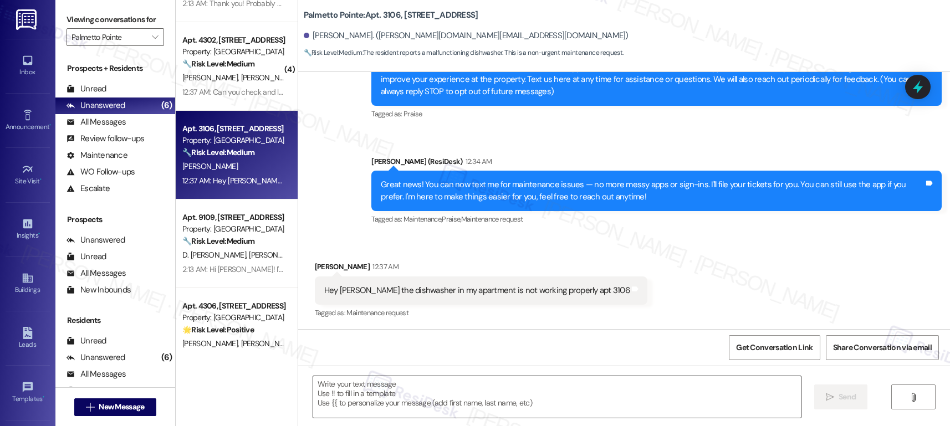
click at [313, 379] on textarea at bounding box center [557, 397] width 488 height 42
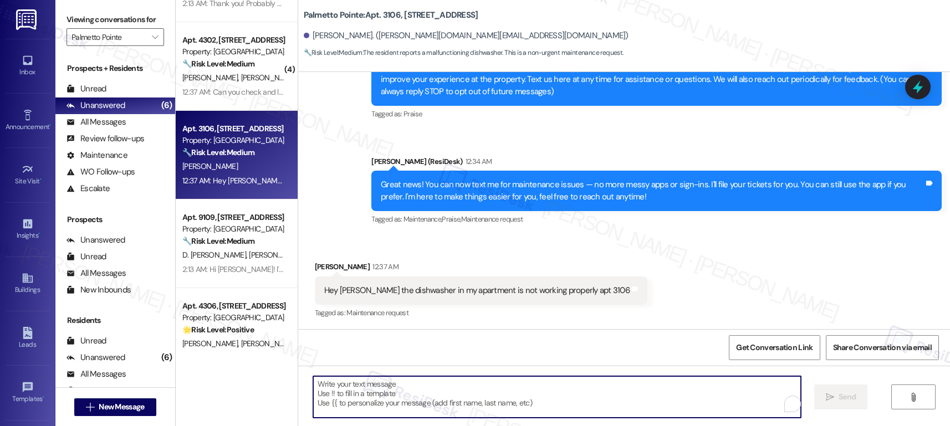
paste textarea "Hi Sarah, thank you for letting us know. Could you share a bit more detail abou…"
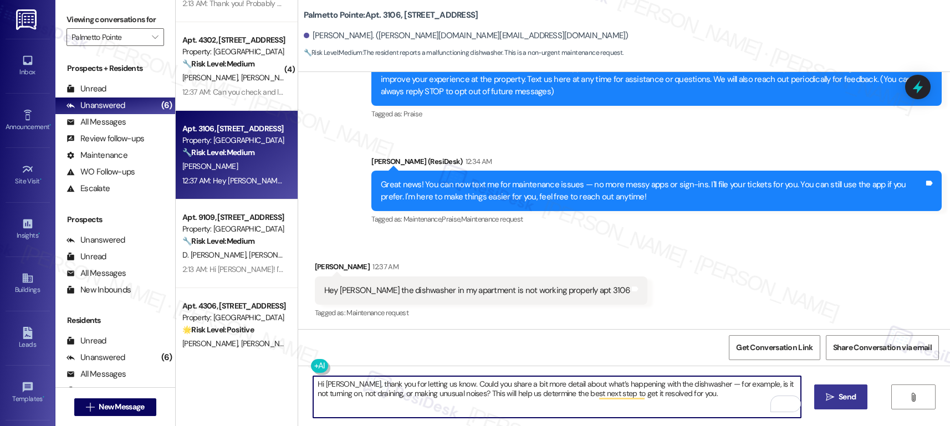
type textarea "Hi Sarah, thank you for letting us know. Could you share a bit more detail abou…"
click at [844, 396] on span "Send" at bounding box center [847, 397] width 17 height 12
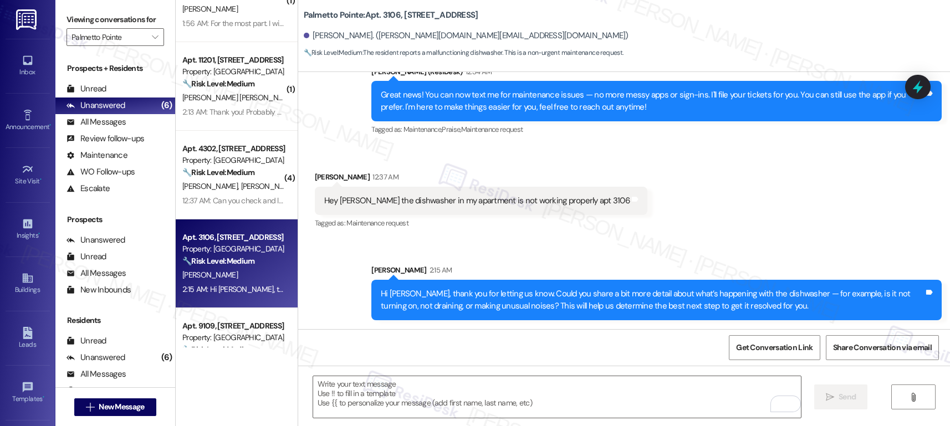
scroll to position [0, 0]
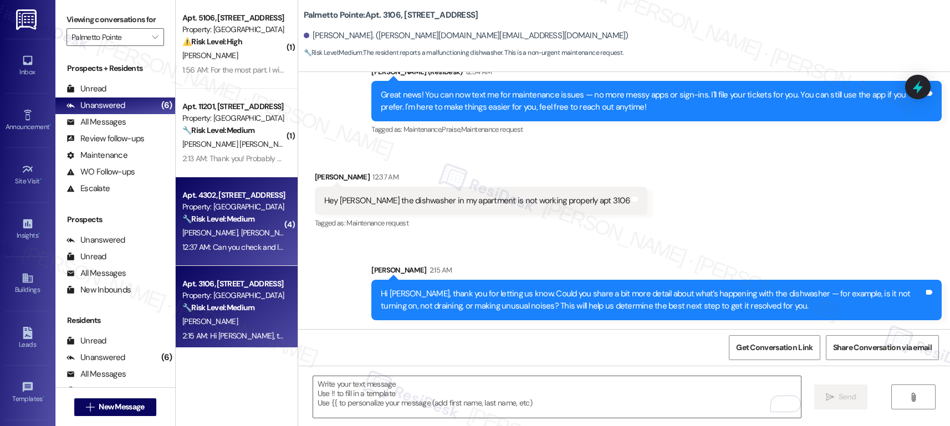
click at [217, 226] on div "G. Bhadoriya S. Kushwah" at bounding box center [233, 233] width 105 height 14
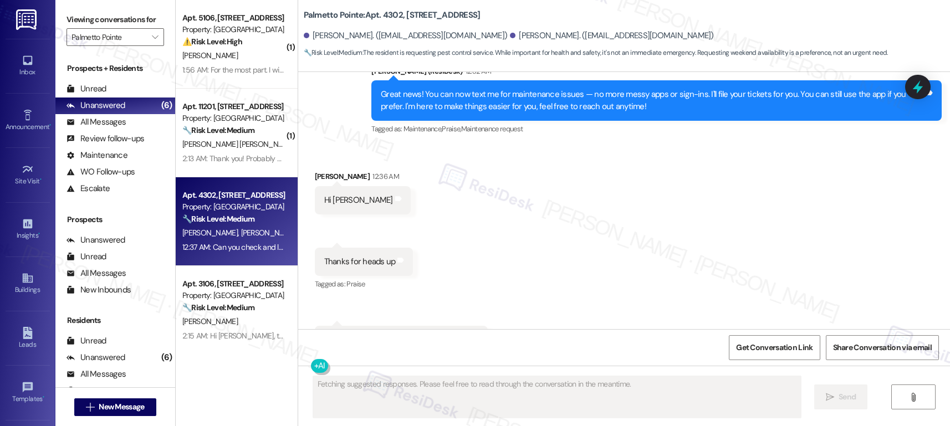
scroll to position [221, 0]
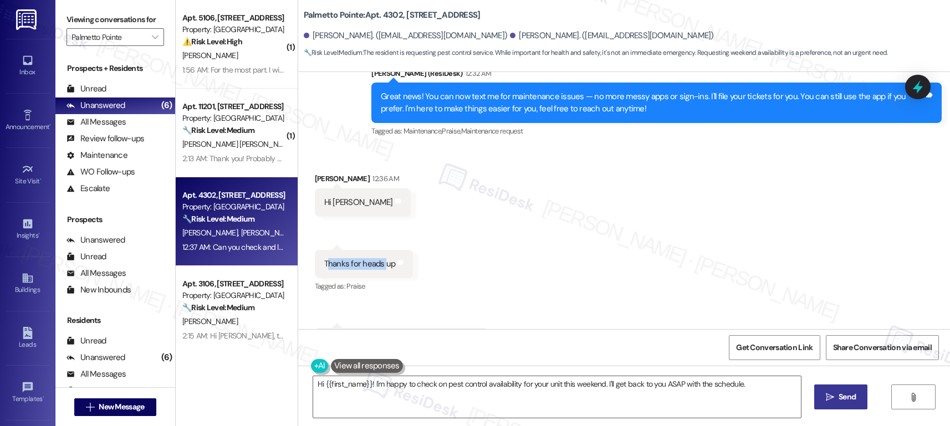
drag, startPoint x: 320, startPoint y: 261, endPoint x: 377, endPoint y: 263, distance: 56.6
click at [377, 263] on div "Thanks for heads up" at bounding box center [360, 264] width 72 height 12
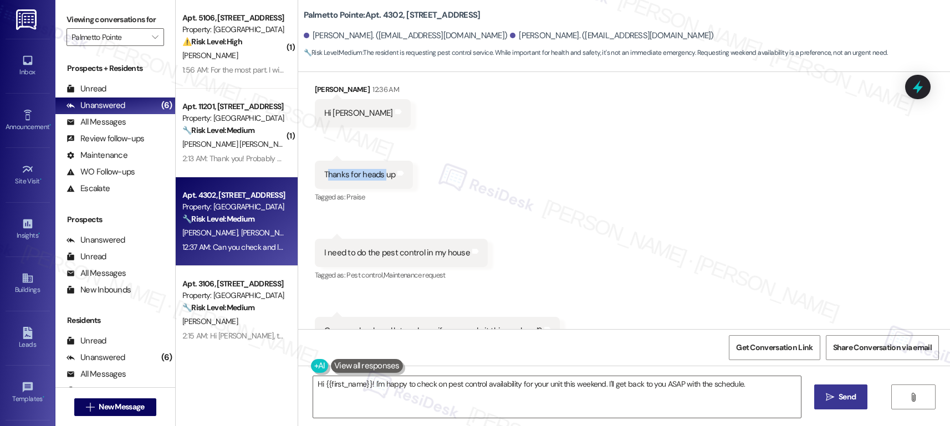
scroll to position [292, 0]
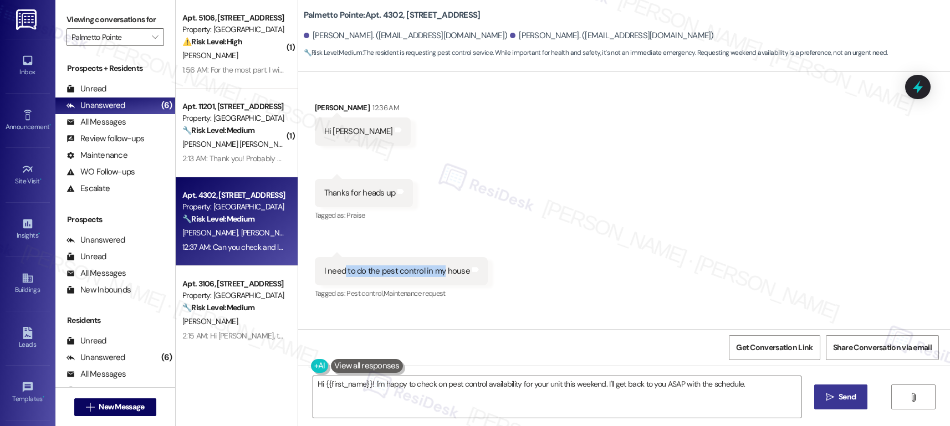
drag, startPoint x: 336, startPoint y: 272, endPoint x: 434, endPoint y: 274, distance: 98.2
click at [435, 274] on div "I need to do the pest control in my house" at bounding box center [397, 272] width 146 height 12
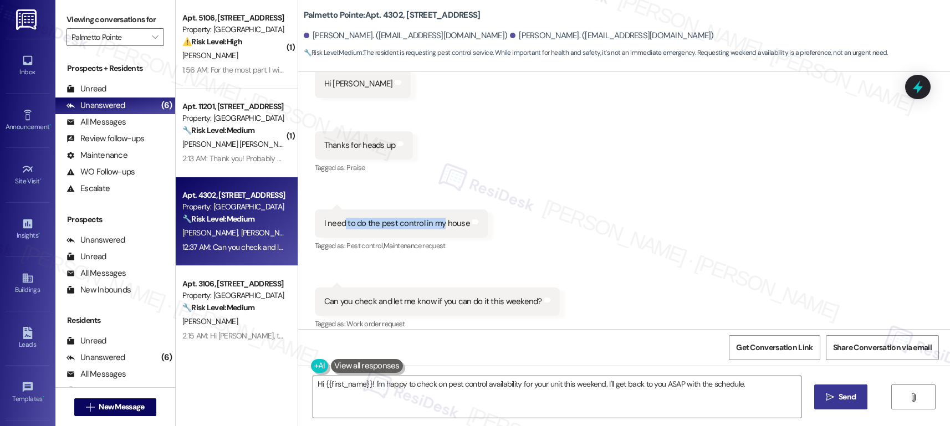
scroll to position [352, 0]
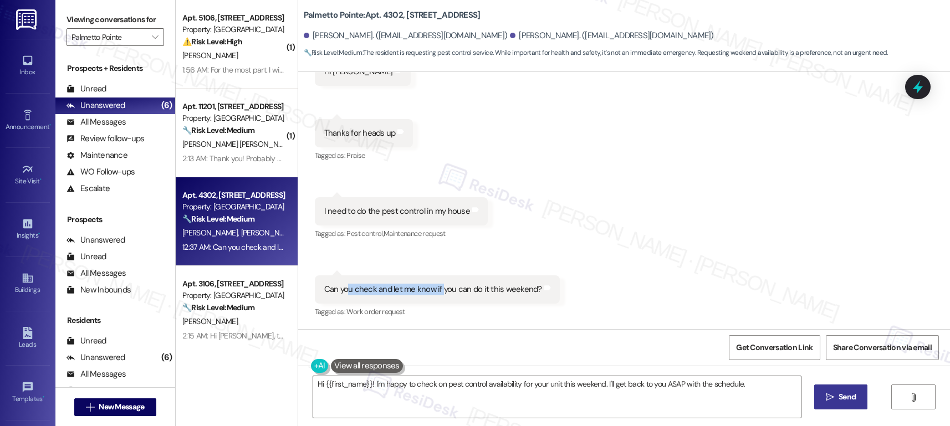
drag, startPoint x: 338, startPoint y: 287, endPoint x: 434, endPoint y: 289, distance: 95.9
click at [433, 290] on div "Can you check and let me know if you can do it this weekend?" at bounding box center [433, 290] width 218 height 12
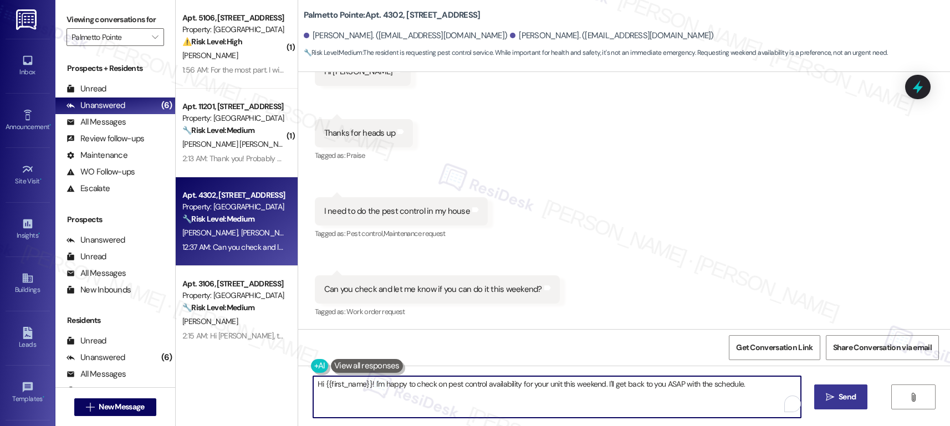
drag, startPoint x: 771, startPoint y: 386, endPoint x: 600, endPoint y: 382, distance: 170.8
click at [600, 382] on textarea "Hi {{first_name}}! I'm happy to check on pest control availability for your uni…" at bounding box center [557, 397] width 488 height 42
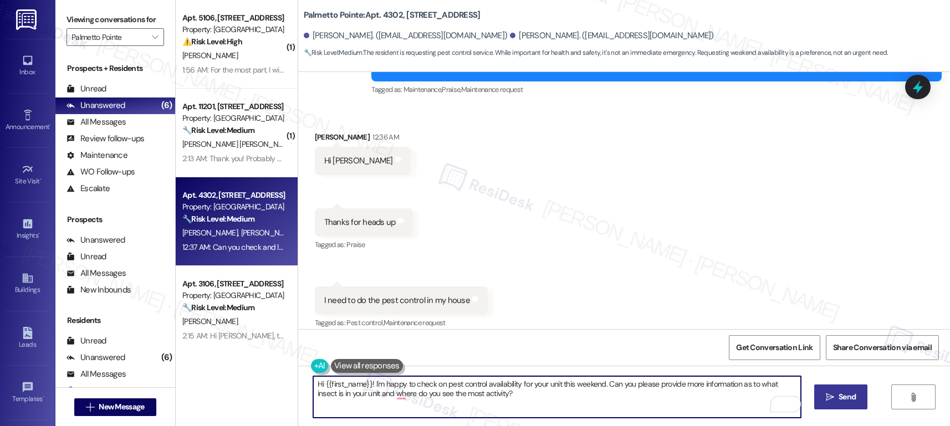
scroll to position [254, 0]
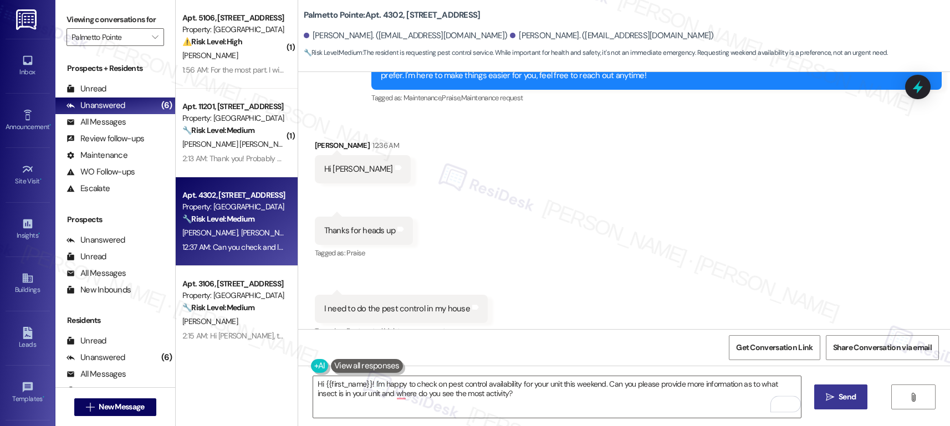
click at [319, 147] on div "Sanu Kushwah 12:36 AM" at bounding box center [363, 148] width 96 height 16
copy div "Sanu"
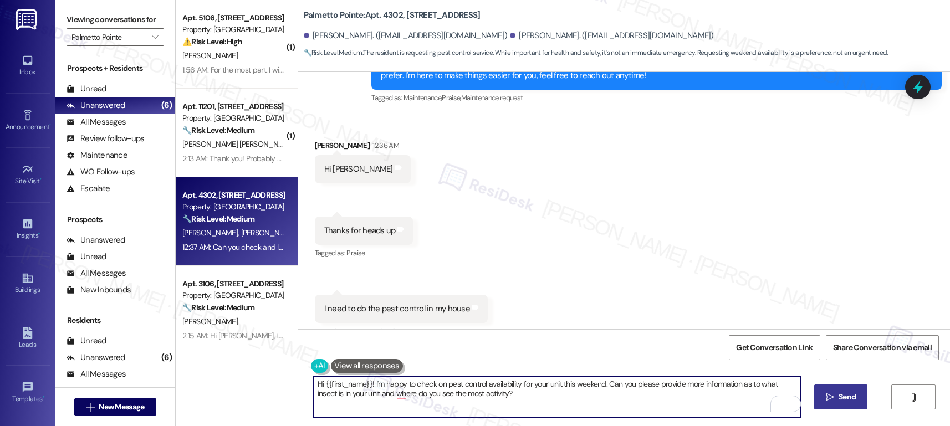
drag, startPoint x: 318, startPoint y: 384, endPoint x: 364, endPoint y: 382, distance: 45.5
click at [364, 382] on textarea "Hi {{first_name}}! I'm happy to check on pest control availability for your uni…" at bounding box center [557, 397] width 488 height 42
paste textarea "Sanu"
type textarea "Hi Sanu! I'm happy to check on pest control availability for your unit this wee…"
drag, startPoint x: 485, startPoint y: 410, endPoint x: 268, endPoint y: 379, distance: 219.4
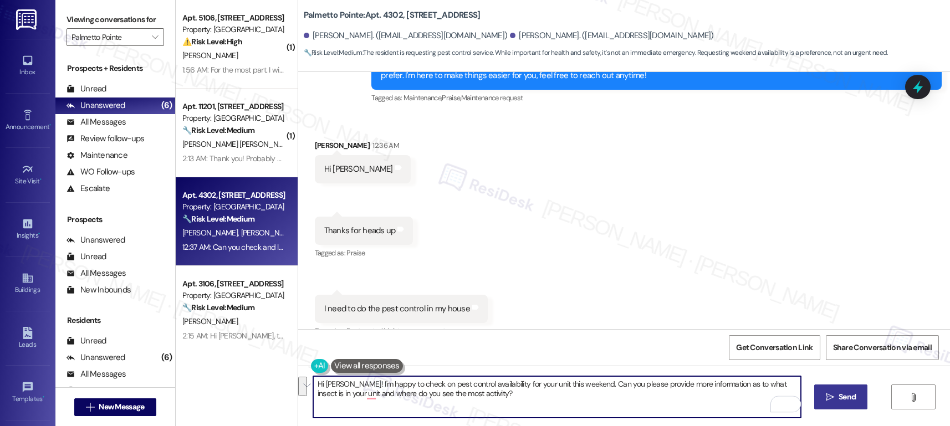
click at [268, 379] on div "( 1 ) Apt. 5106, 4835 USAA Blvd Property: Palmetto Pointe ⚠️ Risk Level: High T…" at bounding box center [563, 213] width 774 height 426
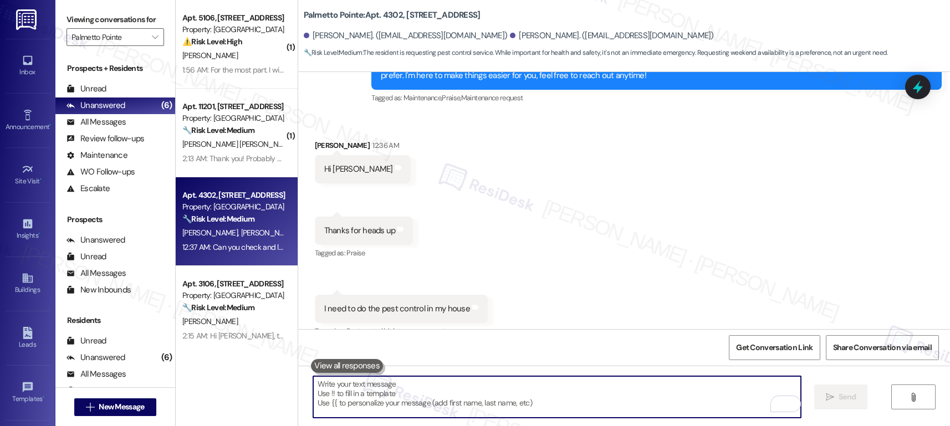
click at [343, 401] on textarea "To enrich screen reader interactions, please activate Accessibility in Grammarl…" at bounding box center [557, 397] width 488 height 42
paste textarea "Hi Sanu! I’d be happy to check on pest control availability for your unit this …"
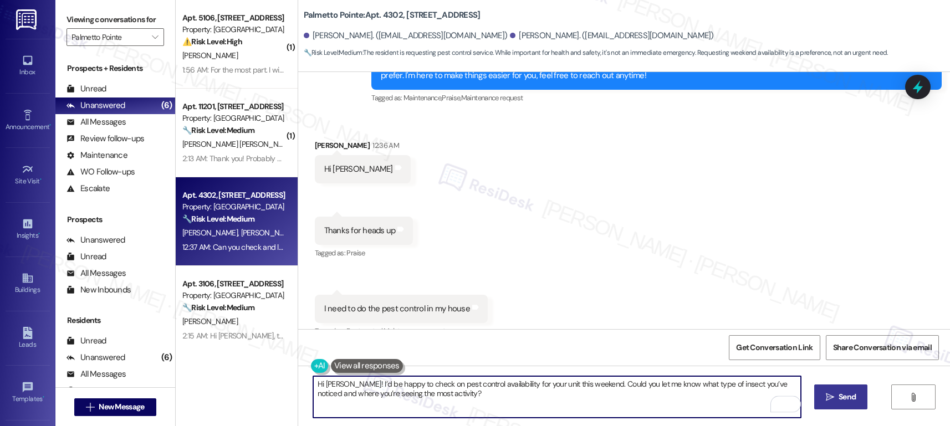
click at [830, 396] on icon "" at bounding box center [830, 397] width 8 height 9
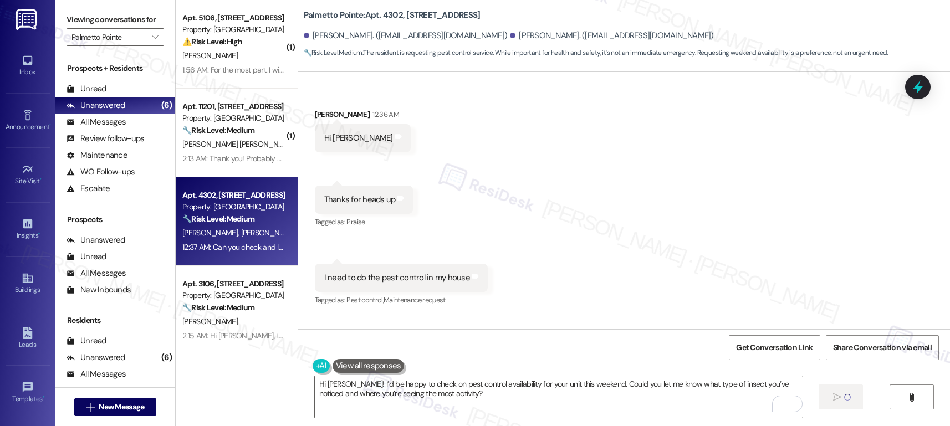
scroll to position [352, 0]
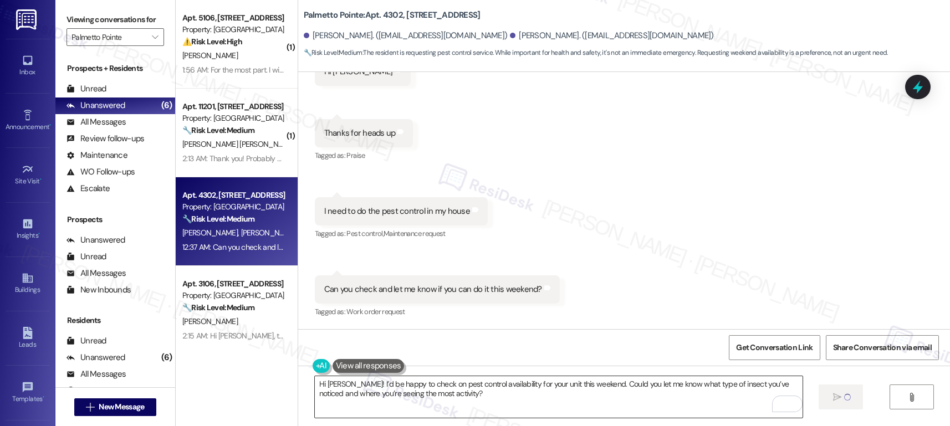
click at [452, 383] on textarea "Hi Sanu! I’d be happy to check on pest control availability for your unit this …" at bounding box center [559, 397] width 488 height 42
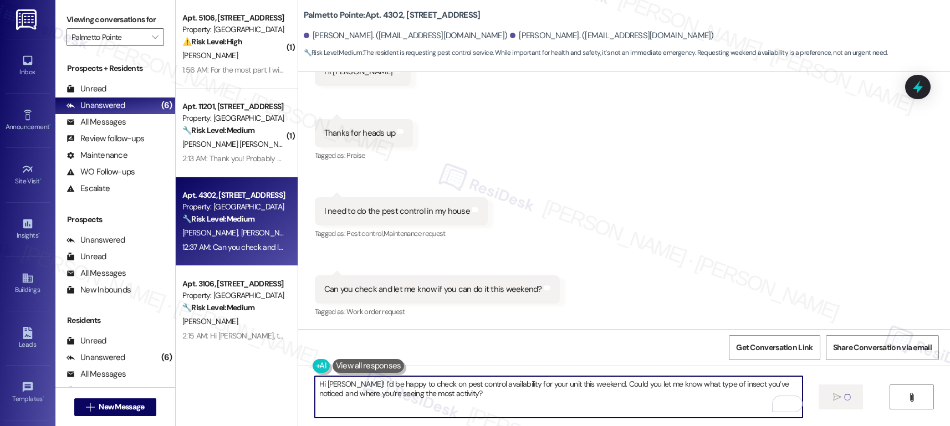
click at [706, 386] on textarea "Hi Sanu! I’d be happy to check on pest control availability for your unit this …" at bounding box center [559, 397] width 488 height 42
drag, startPoint x: 400, startPoint y: 383, endPoint x: 561, endPoint y: 383, distance: 160.8
click at [561, 383] on textarea "Hi Sanu! I’d be happy to check on pest control availability for your unit this …" at bounding box center [559, 397] width 488 height 42
click at [557, 391] on textarea "Hi Sanu! I’d be happy to check on pest control availability for your unit this …" at bounding box center [559, 397] width 488 height 42
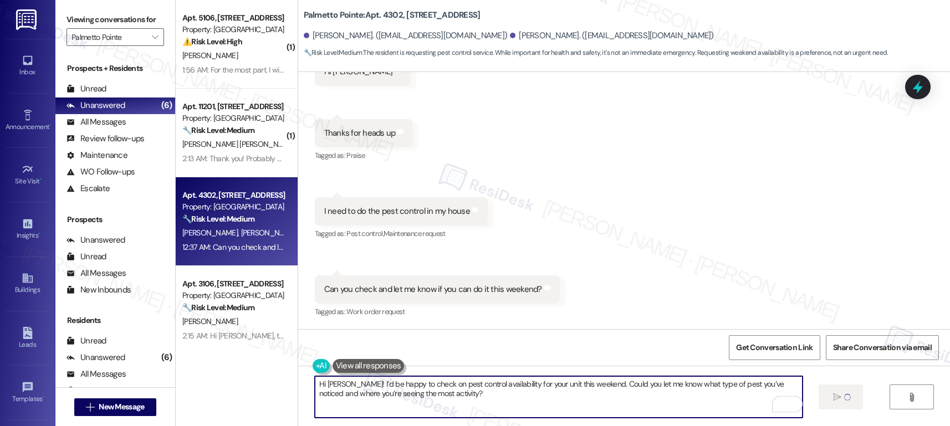
click at [557, 391] on textarea "Hi Sanu! I’d be happy to check on pest control availability for your unit this …" at bounding box center [559, 397] width 488 height 42
click at [748, 395] on textarea "Hi Sanu! I’d be happy to check on pest control availability for your unit this …" at bounding box center [559, 397] width 488 height 42
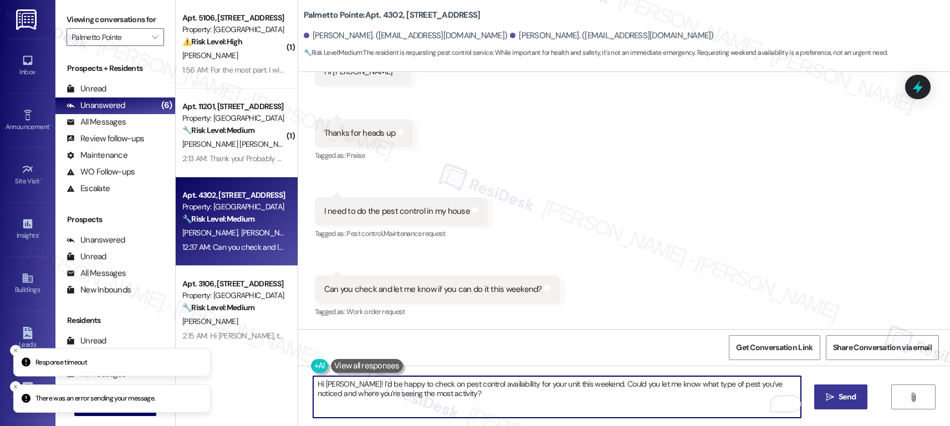
type textarea "Hi Sanu! I’d be happy to check on pest control availability for your unit this …"
click at [839, 401] on span "Send" at bounding box center [847, 397] width 17 height 12
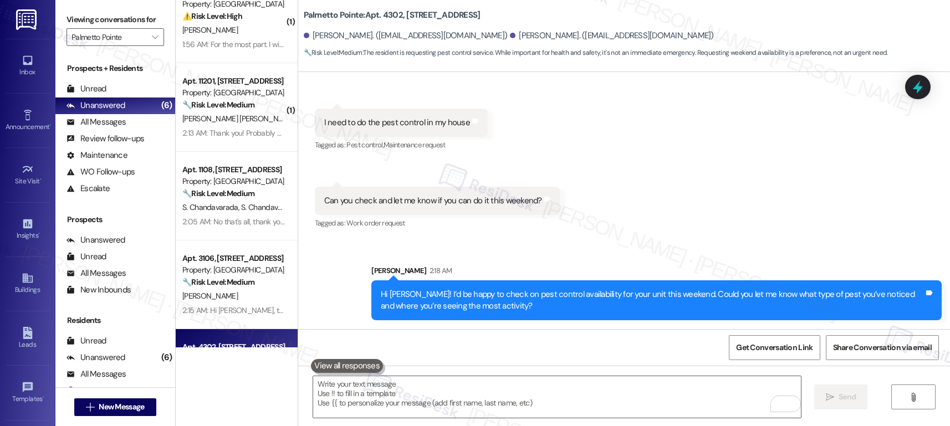
scroll to position [101, 0]
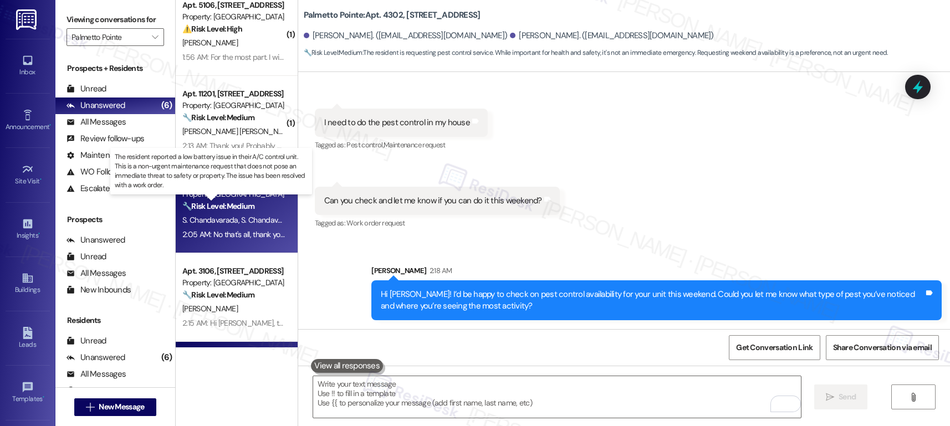
click at [239, 201] on strong "🔧 Risk Level: Medium" at bounding box center [218, 206] width 72 height 10
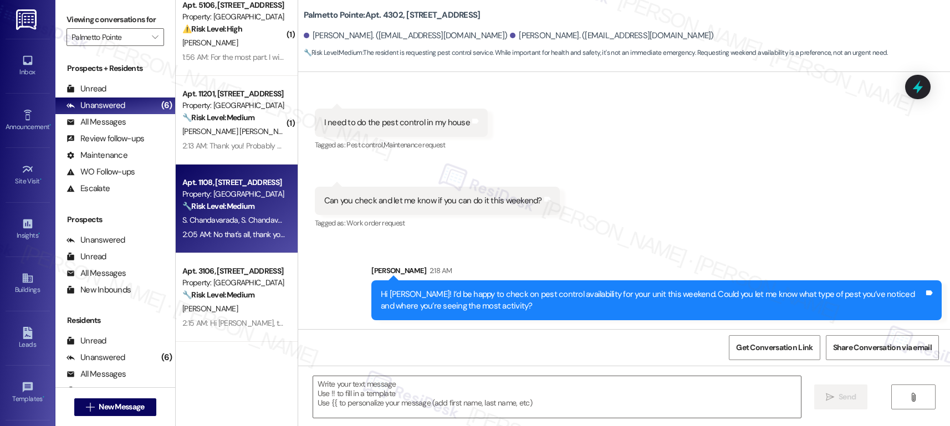
type textarea "Fetching suggested responses. Please feel free to read through the conversation…"
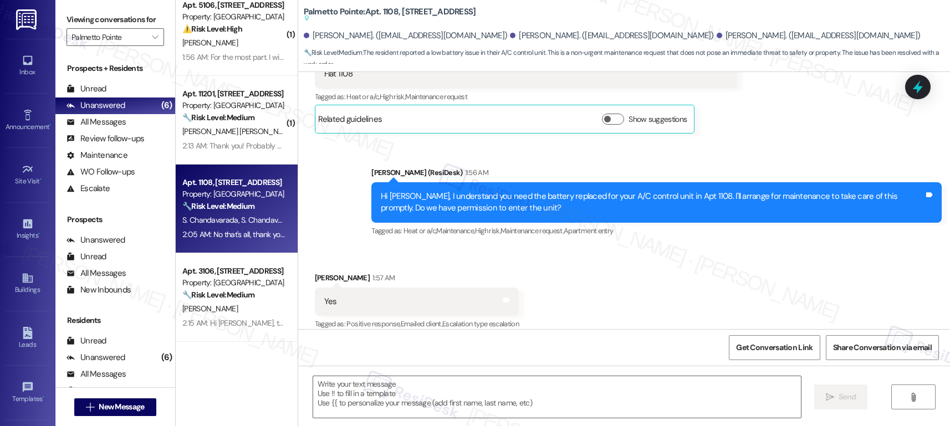
type textarea "Fetching suggested responses. Please feel free to read through the conversation…"
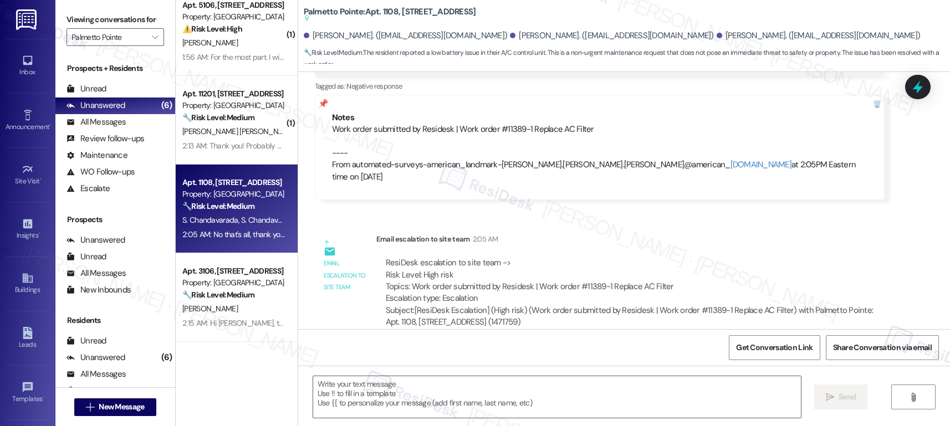
scroll to position [828, 0]
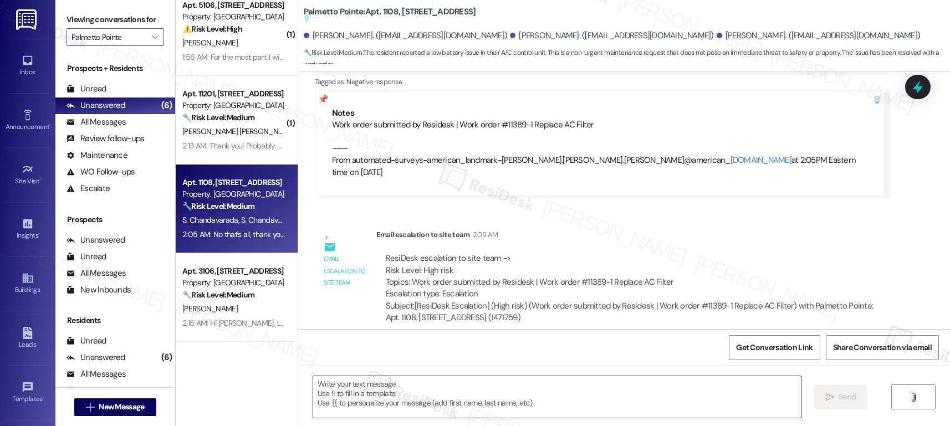
click at [338, 401] on textarea at bounding box center [557, 397] width 488 height 42
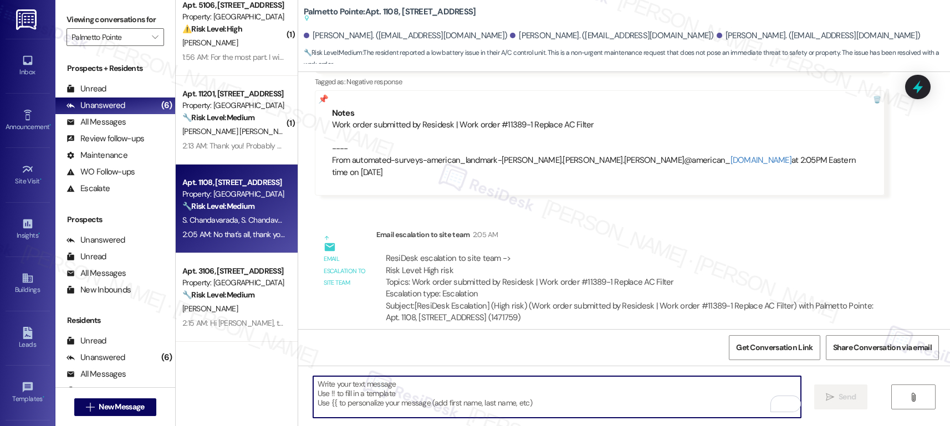
click at [345, 395] on textarea "To enrich screen reader interactions, please activate Accessibility in Grammarl…" at bounding box center [557, 397] width 488 height 42
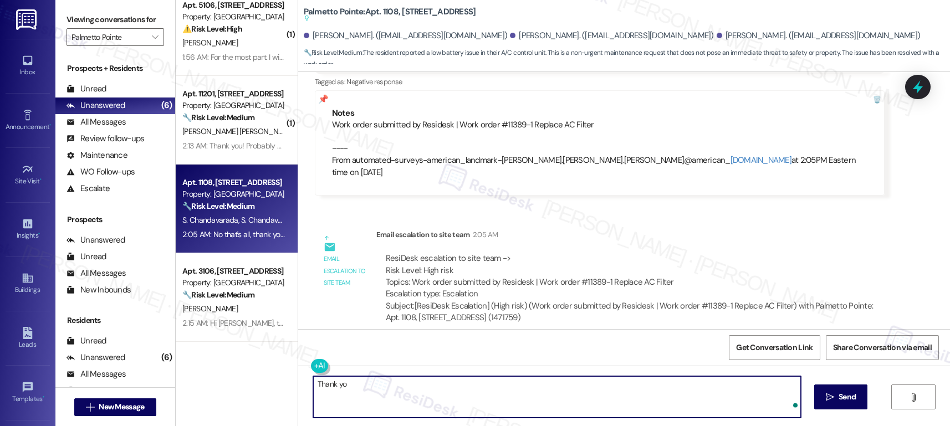
type textarea "Thank you"
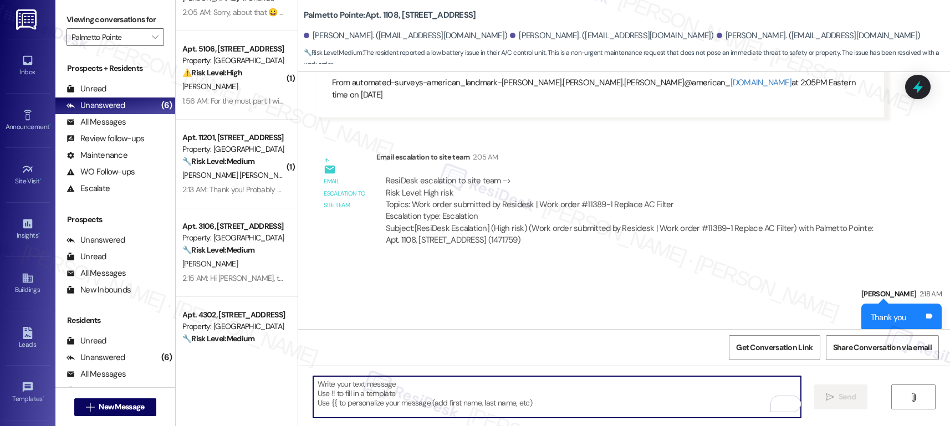
scroll to position [0, 0]
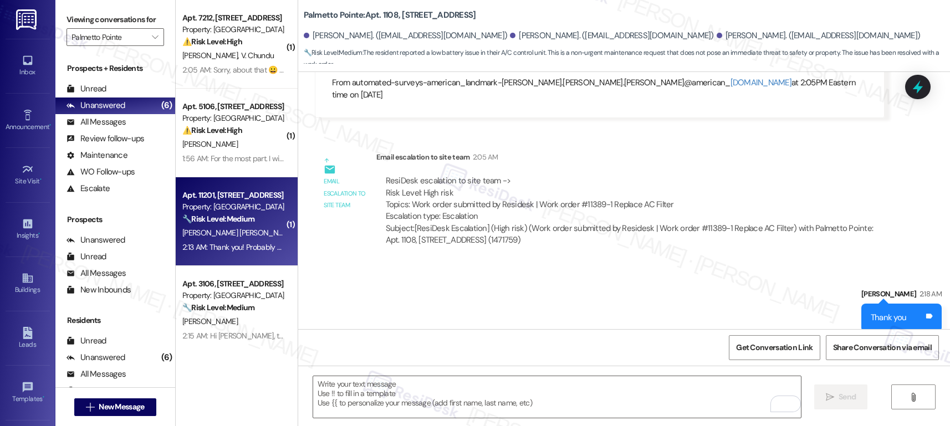
click at [215, 230] on span "V. Quiroga Leal" at bounding box center [238, 233] width 113 height 10
type textarea "Fetching suggested responses. Please feel free to read through the conversation…"
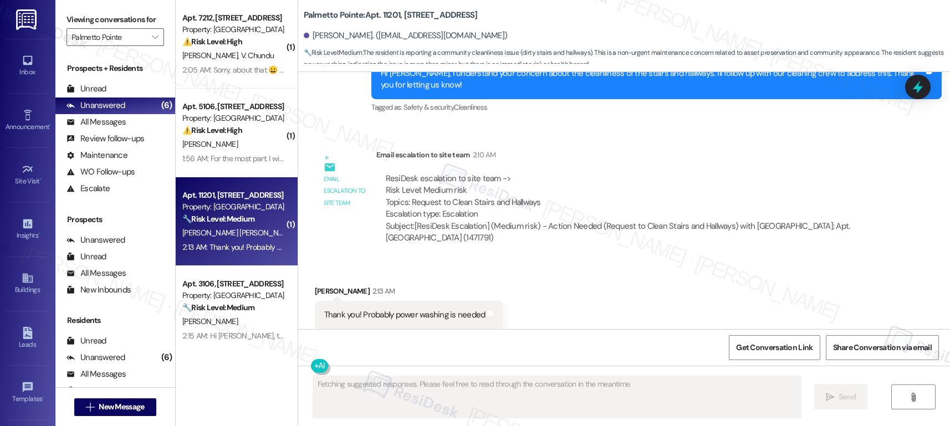
scroll to position [791, 0]
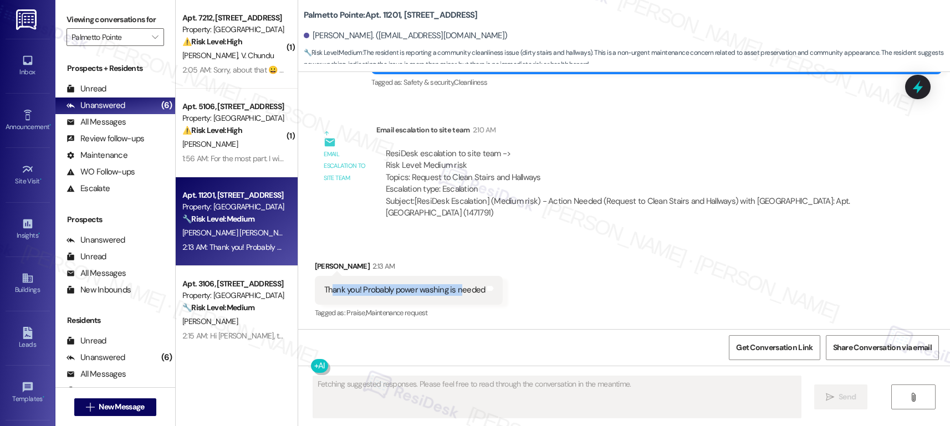
drag, startPoint x: 324, startPoint y: 288, endPoint x: 450, endPoint y: 293, distance: 125.4
click at [450, 293] on div "Thank you! Probably power washing is needed" at bounding box center [404, 290] width 161 height 12
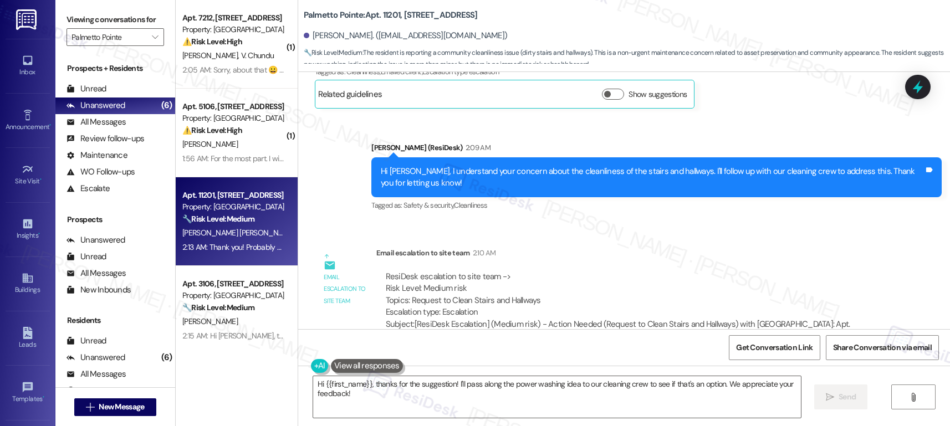
scroll to position [792, 0]
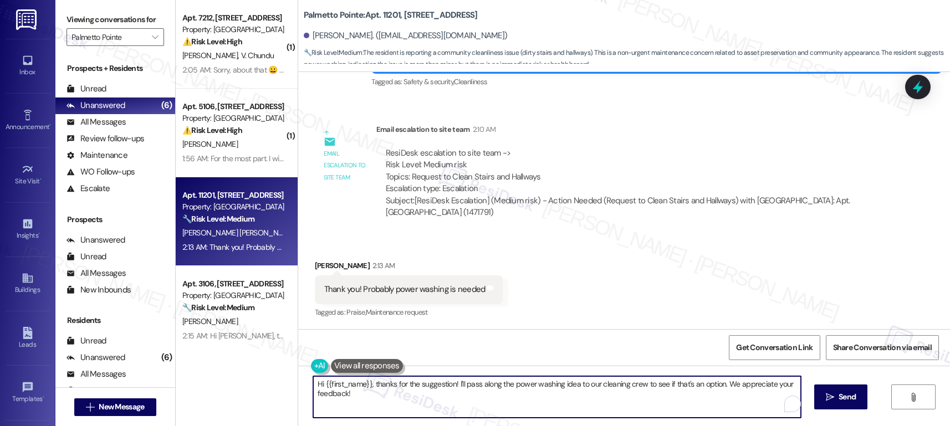
click at [381, 403] on textarea "Hi {{first_name}}, thanks for the suggestion! I'll pass along the power washing…" at bounding box center [557, 397] width 488 height 42
drag, startPoint x: 720, startPoint y: 385, endPoint x: 721, endPoint y: 393, distance: 7.8
click at [721, 393] on textarea "Hi {{first_name}}, thanks for the suggestion! I'll pass along the power washing…" at bounding box center [557, 397] width 488 height 42
drag, startPoint x: 450, startPoint y: 385, endPoint x: 456, endPoint y: 402, distance: 17.7
click at [456, 402] on textarea "Hi {{first_name}}, thanks for the suggestion! I'll pass along the power washing…" at bounding box center [557, 397] width 488 height 42
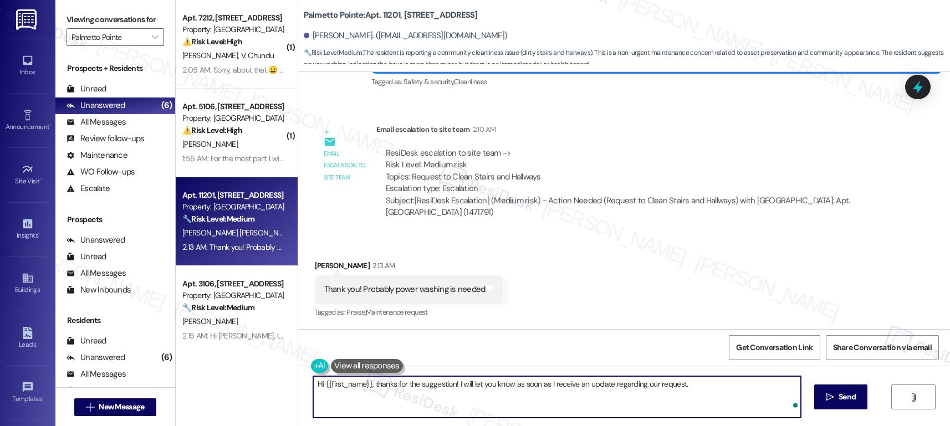
type textarea "Hi {{first_name}}, thanks for the suggestion! I will let you know as soon as I …"
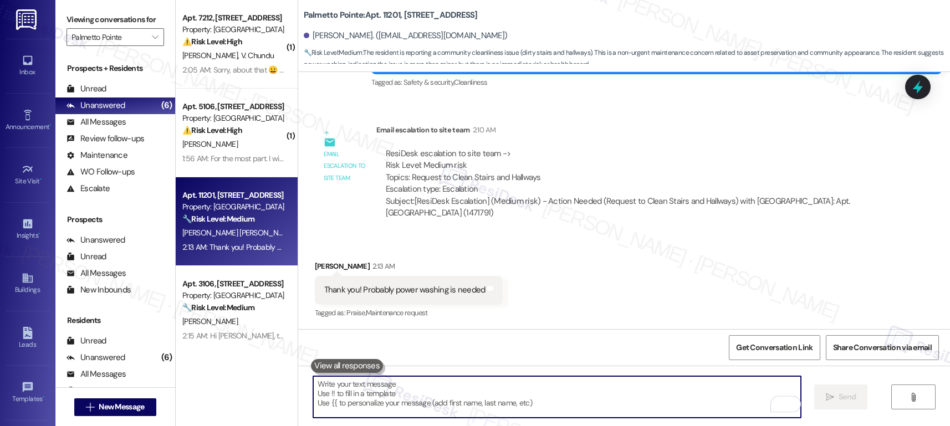
scroll to position [869, 0]
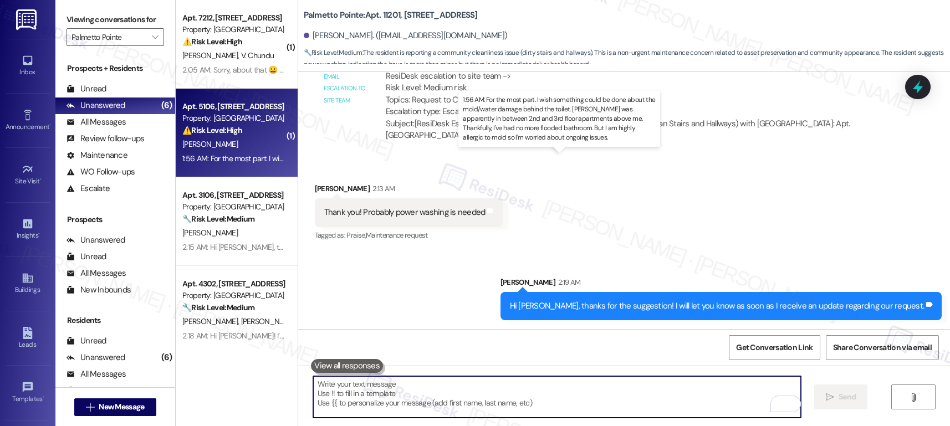
click at [210, 161] on div "1:56 AM: For the most part. I wish something could be done about the mold/water…" at bounding box center [678, 159] width 992 height 10
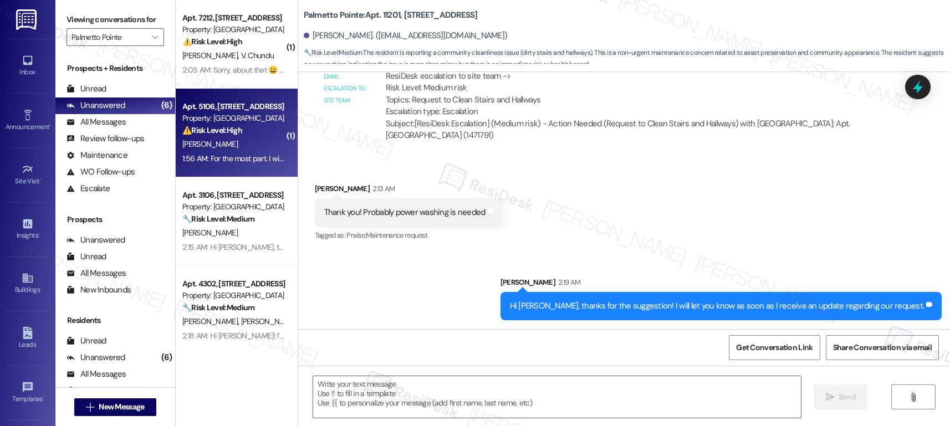
type textarea "Fetching suggested responses. Please feel free to read through the conversation…"
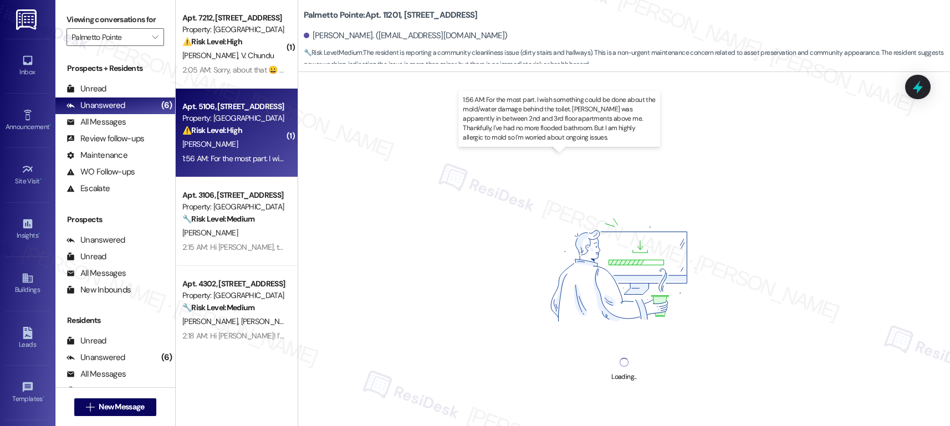
click at [210, 161] on div "1:56 AM: For the most part. I wish something could be done about the mold/water…" at bounding box center [678, 159] width 992 height 10
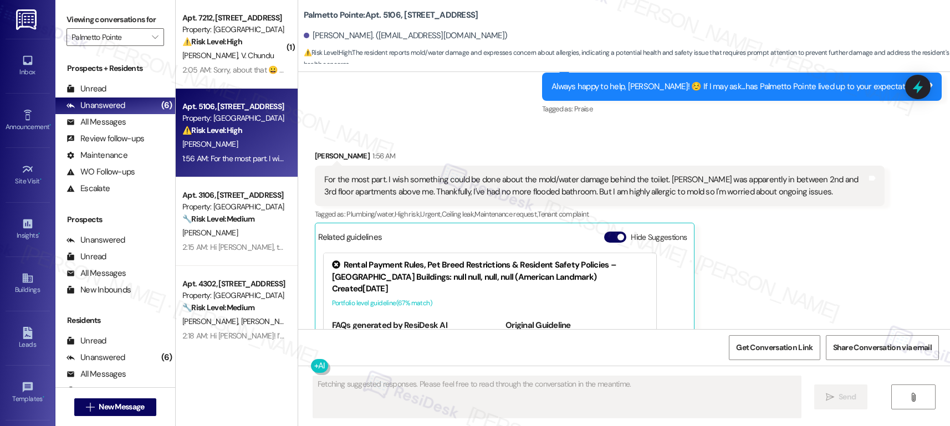
scroll to position [551, 0]
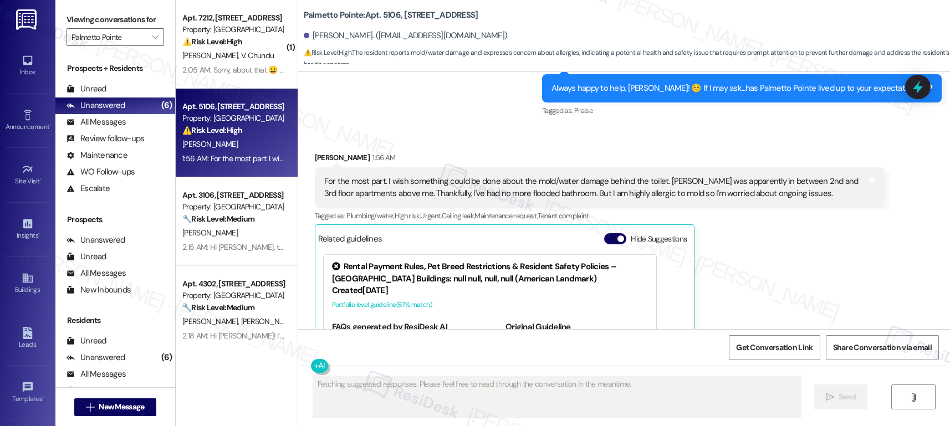
click at [476, 184] on div "For the most part. I wish something could be done about the mold/water damage b…" at bounding box center [595, 188] width 543 height 24
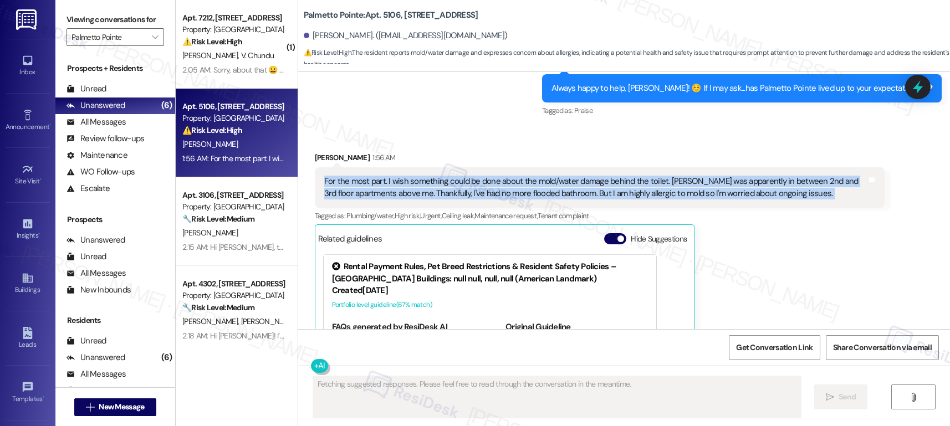
click at [476, 184] on div "For the most part. I wish something could be done about the mold/water damage b…" at bounding box center [595, 188] width 543 height 24
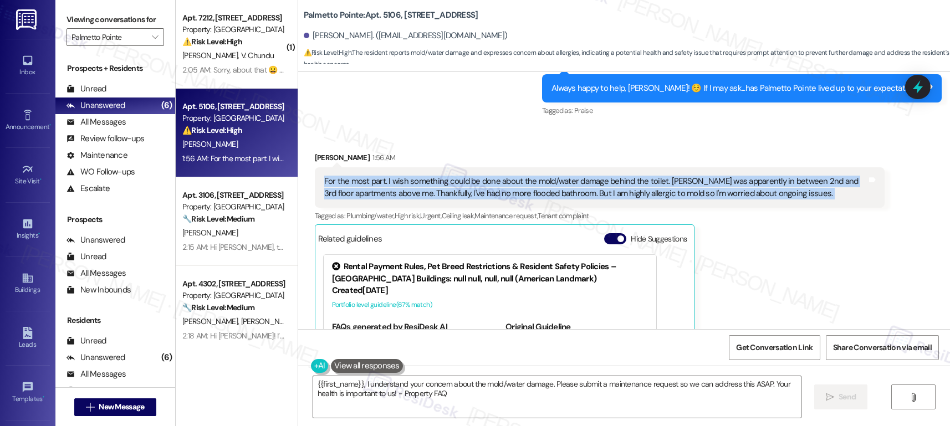
copy div "For the most part. I wish something could be done about the mold/water damage b…"
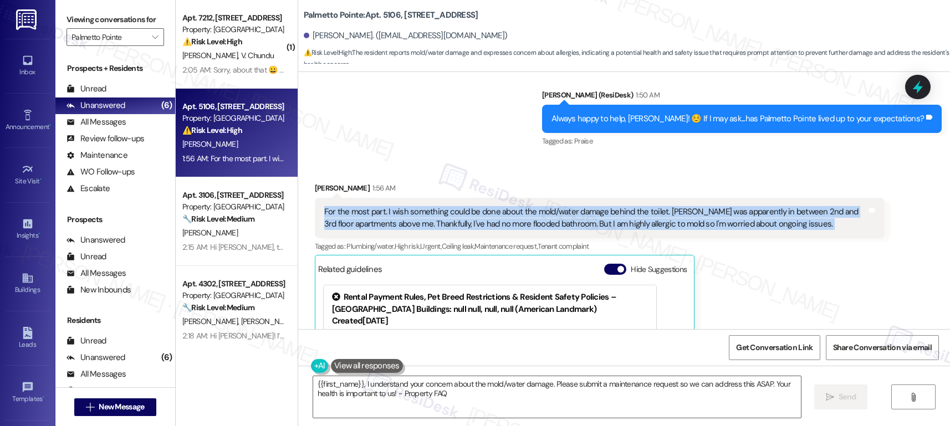
scroll to position [514, 0]
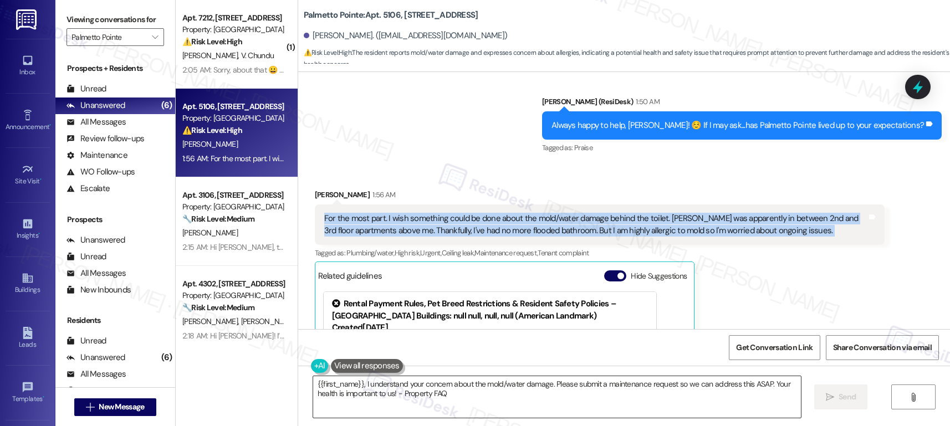
click at [461, 404] on textarea "{{first_name}}, I understand your concern about the mold/water damage. Please s…" at bounding box center [557, 397] width 488 height 42
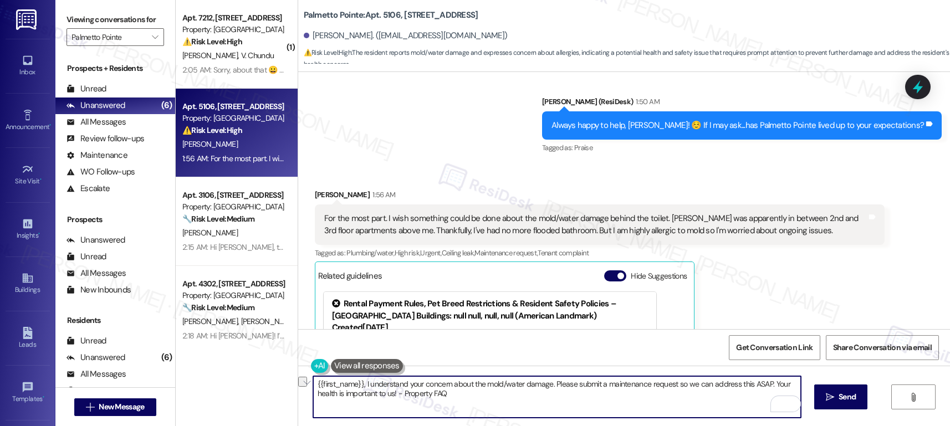
drag, startPoint x: 467, startPoint y: 386, endPoint x: 542, endPoint y: 385, distance: 74.8
click at [542, 385] on textarea "{{first_name}}, I understand your concern about the mold/water damage. Please s…" at bounding box center [557, 397] width 488 height 42
drag, startPoint x: 537, startPoint y: 384, endPoint x: 549, endPoint y: 397, distance: 18.8
click at [549, 399] on textarea "{{first_name}}, I understand your concern about your bathroom issue. Please sub…" at bounding box center [557, 397] width 488 height 42
type textarea "{{first_name}}, I understand your concern about your bathroom issue. Let me sub…"
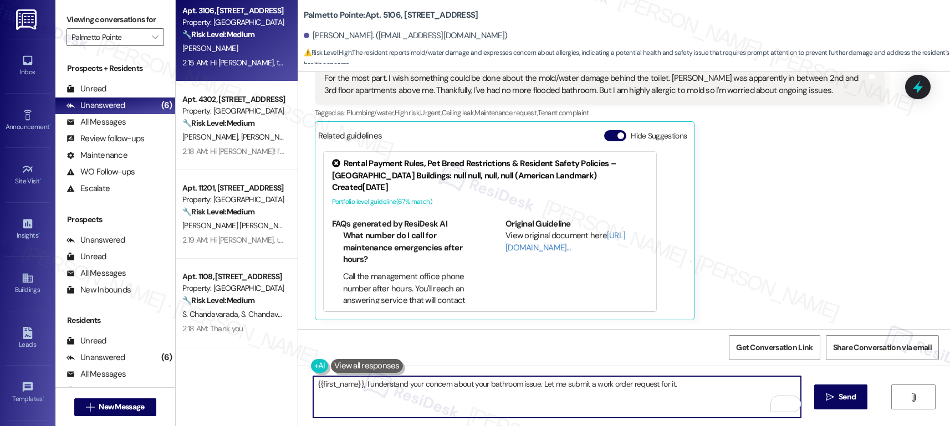
scroll to position [0, 0]
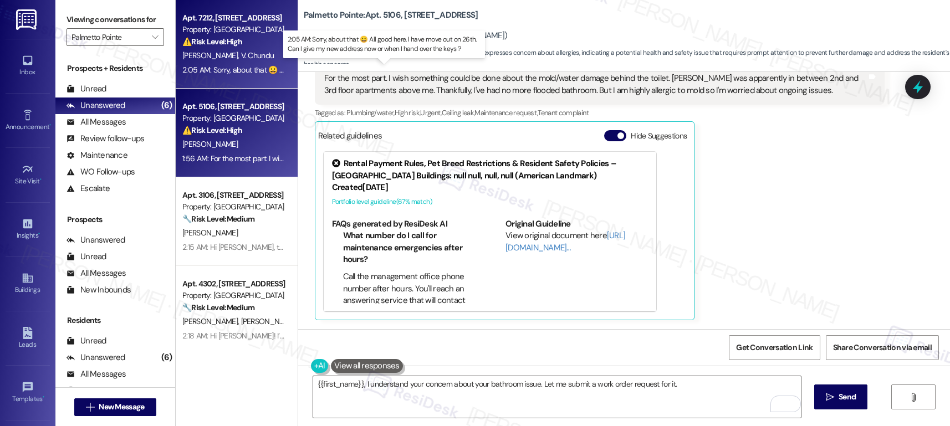
click at [223, 68] on div "2:05 AM: Sorry, about that 😀 All good here. I have move out on 26th. Can I give…" at bounding box center [394, 70] width 425 height 10
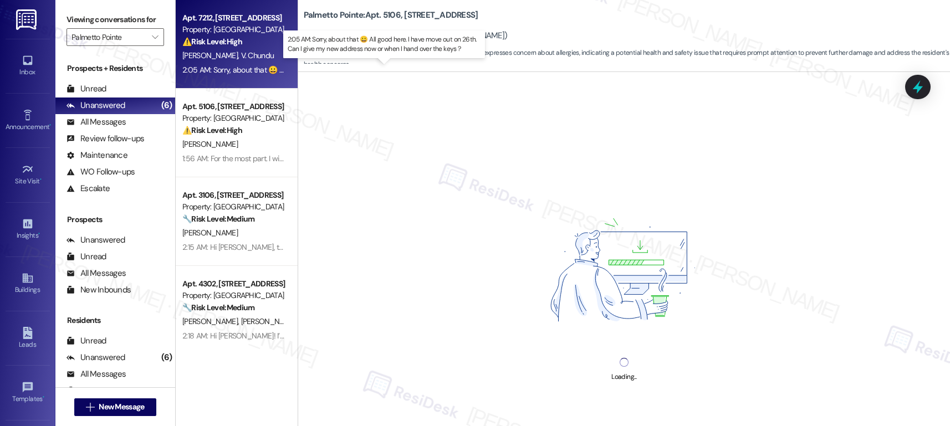
click at [223, 68] on div "2:05 AM: Sorry, about that 😀 All good here. I have move out on 26th. Can I give…" at bounding box center [394, 70] width 425 height 10
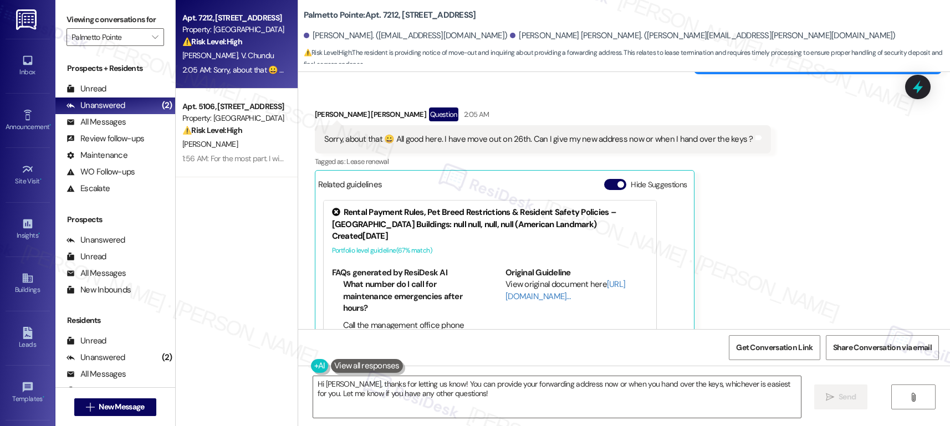
scroll to position [845, 0]
click at [578, 145] on div "Sorry, about that 😀 All good here. I have move out on 26th. Can I give my new a…" at bounding box center [538, 140] width 429 height 12
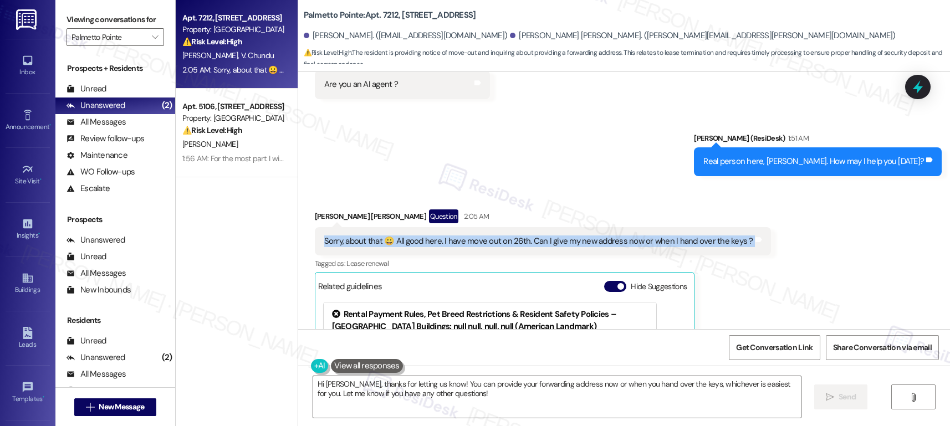
scroll to position [716, 0]
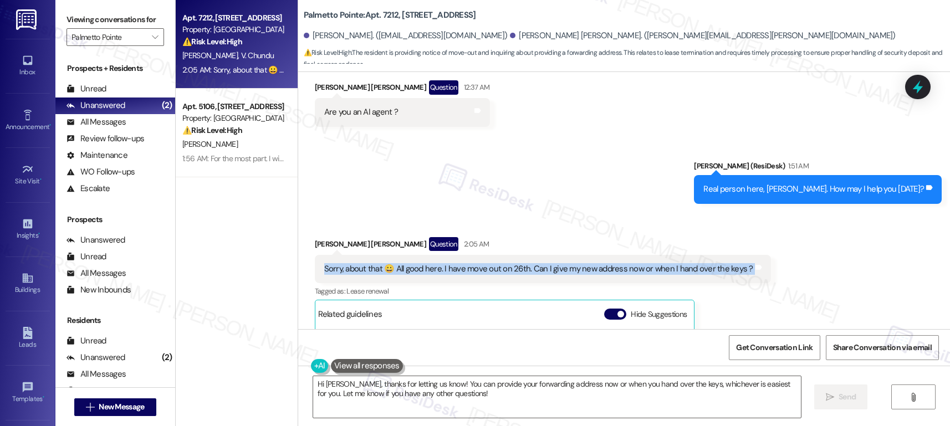
copy div "Sorry, about that 😀 All good here. I have move out on 26th. Can I give my new a…"
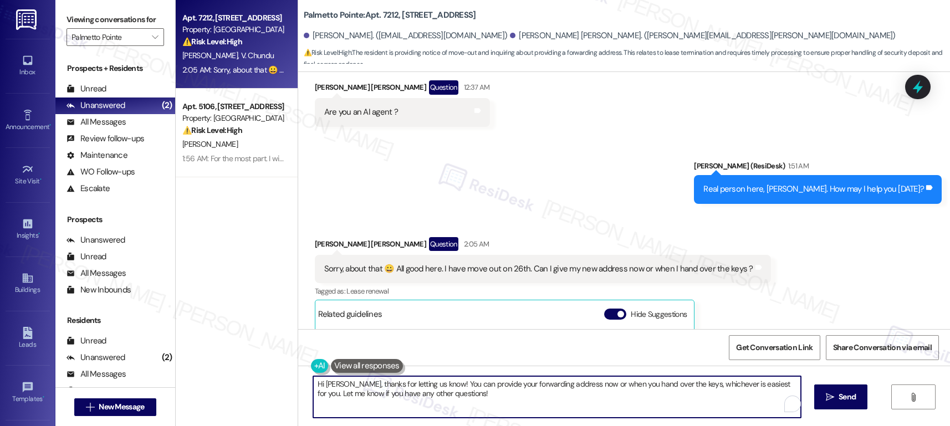
drag, startPoint x: 348, startPoint y: 385, endPoint x: 466, endPoint y: 400, distance: 119.1
click at [466, 400] on textarea "Hi Rajendra, thanks for letting us know! You can provide your forwarding addres…" at bounding box center [557, 397] width 488 height 42
paste textarea "No worries at all! Thanks for letting us know about your move-out date on the 2…"
click at [351, 382] on textarea "Hi Rajendra, No worries at all! Thanks for letting us know about your move-out …" at bounding box center [557, 397] width 488 height 42
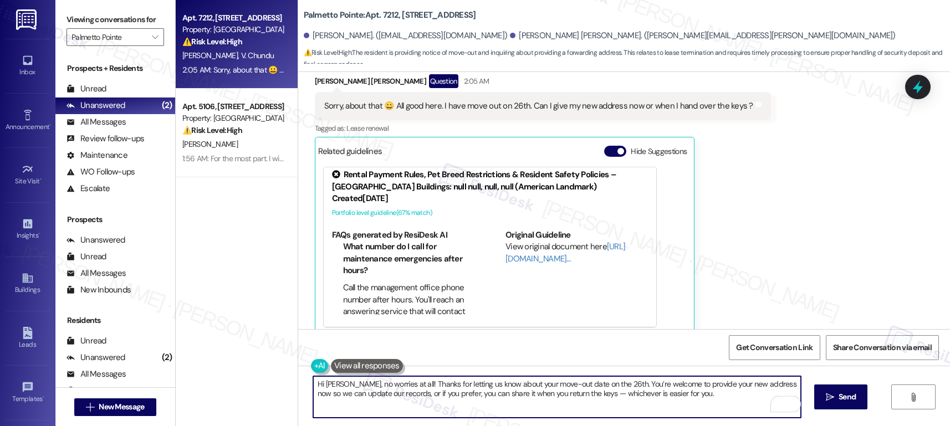
scroll to position [806, 0]
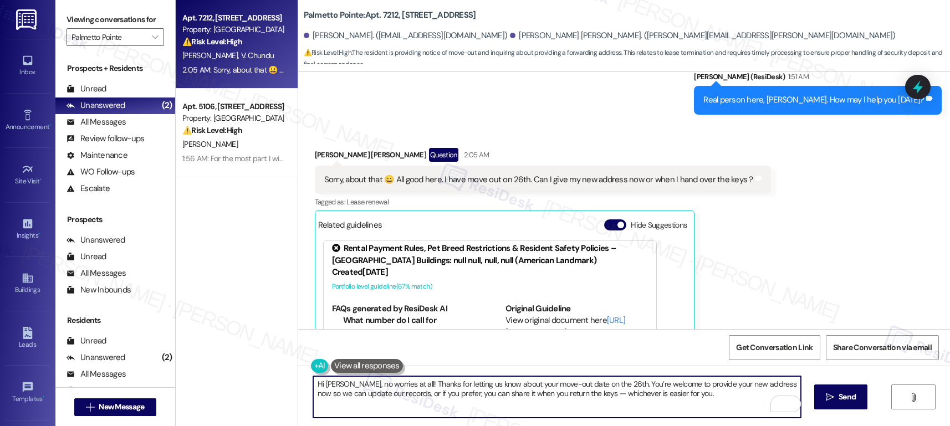
drag, startPoint x: 666, startPoint y: 396, endPoint x: 692, endPoint y: 406, distance: 27.7
click at [666, 397] on textarea "Hi Rajendra, no worries at all! Thanks for letting us know about your move-out …" at bounding box center [557, 397] width 488 height 42
type textarea "Hi Rajendra, no worries at all! Thanks for letting us know about your move-out …"
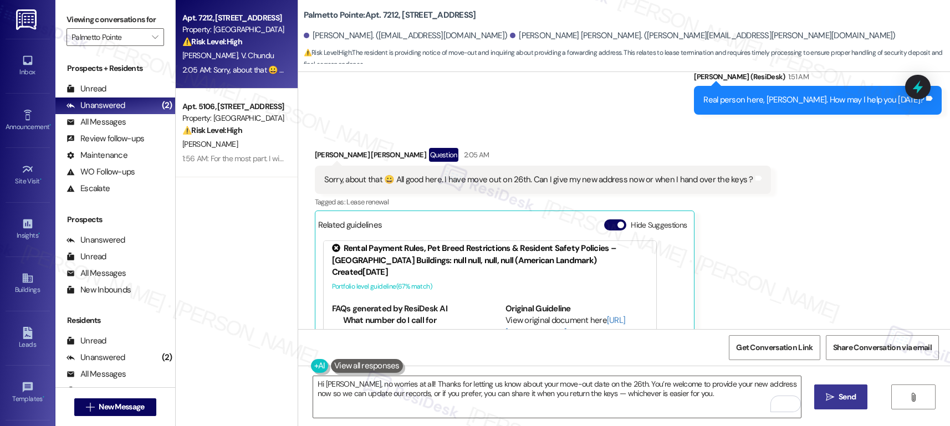
click at [837, 394] on span "Send" at bounding box center [848, 397] width 22 height 12
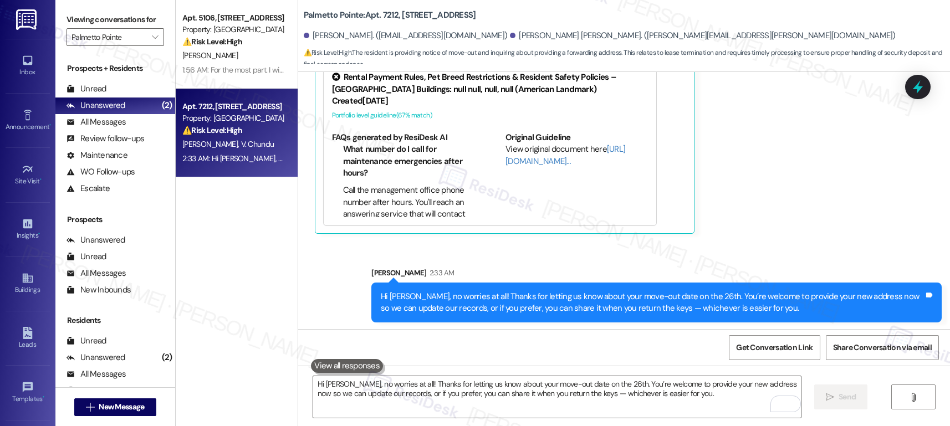
scroll to position [983, 0]
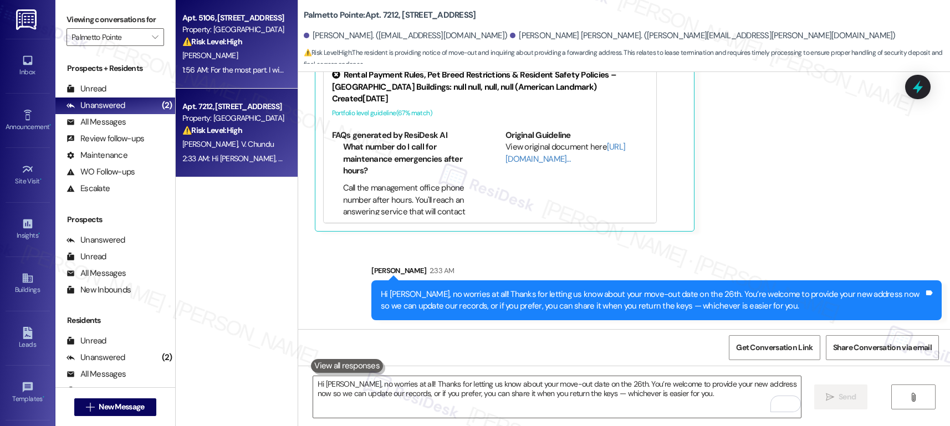
click at [242, 59] on div "[PERSON_NAME]" at bounding box center [233, 56] width 105 height 14
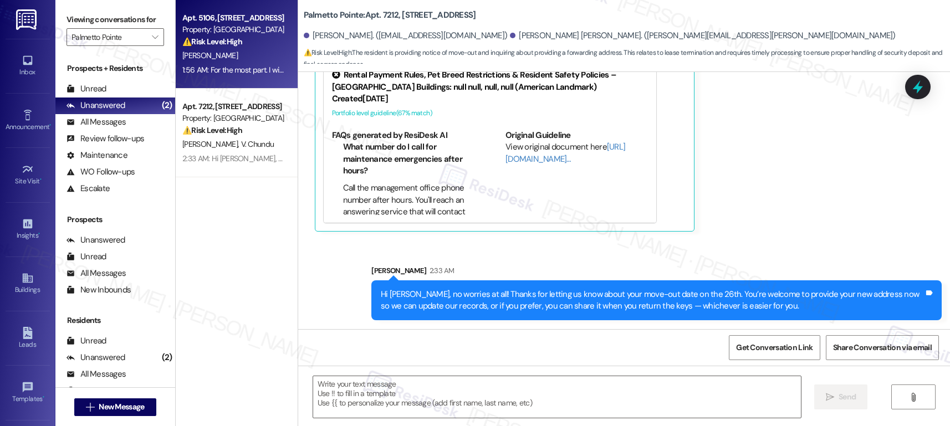
type textarea "Fetching suggested responses. Please feel free to read through the conversation…"
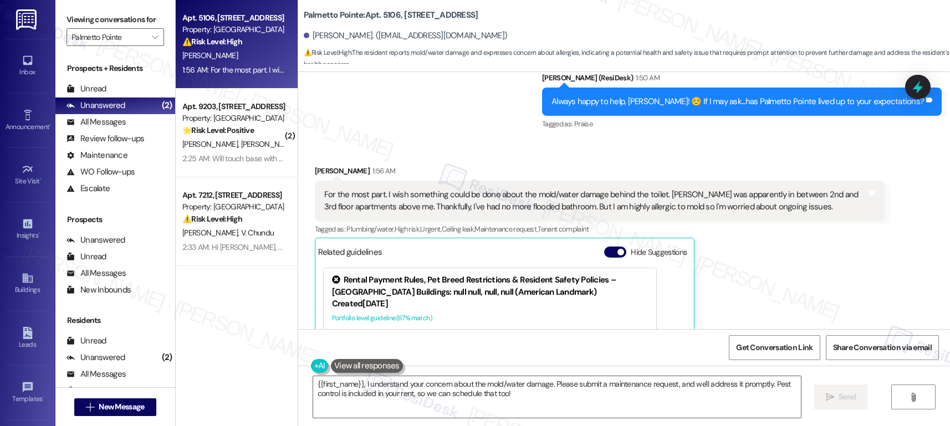
scroll to position [654, 0]
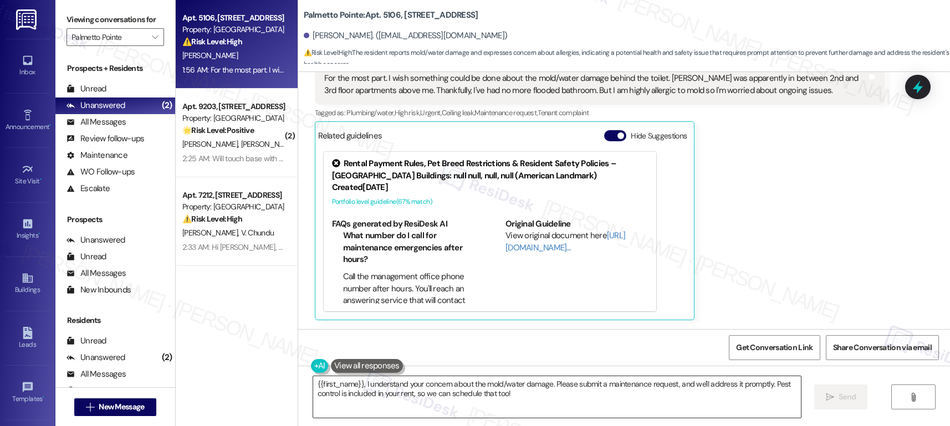
click at [395, 393] on textarea "{{first_name}}, I understand your concern about the mold/water damage. Please s…" at bounding box center [557, 397] width 488 height 42
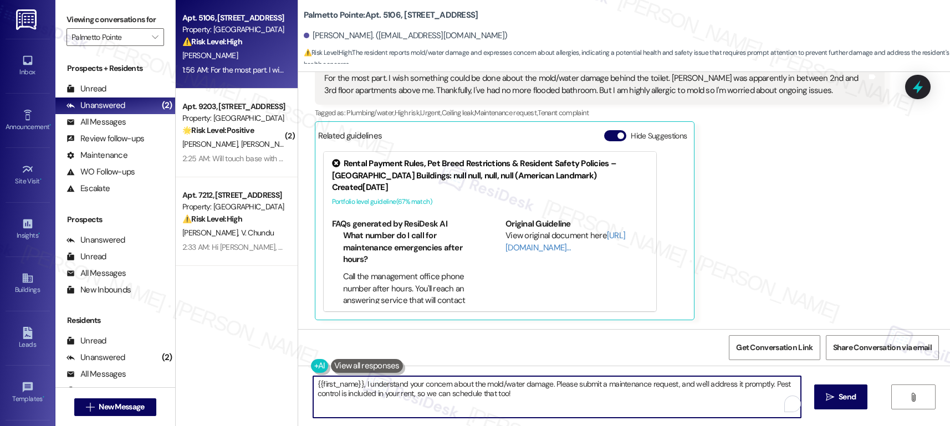
click at [395, 393] on textarea "{{first_name}}, I understand your concern about the mold/water damage. Please s…" at bounding box center [557, 397] width 488 height 42
paste textarea "Thank you for sharing this with us. I completely understand your concern, espec…"
click at [530, 395] on textarea "Thank you for sharing this with us. I completely understand your concern, espec…" at bounding box center [557, 397] width 488 height 42
type textarea "Thank you for sharing this with us. I completely understand your concern, espec…"
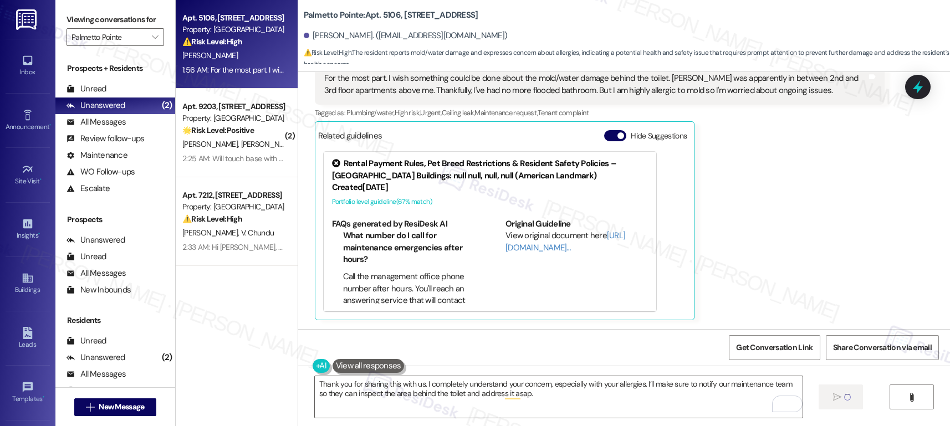
click at [743, 146] on div "Mary Edwards 1:56 AM For the most part. I wish something could be done about th…" at bounding box center [600, 184] width 570 height 271
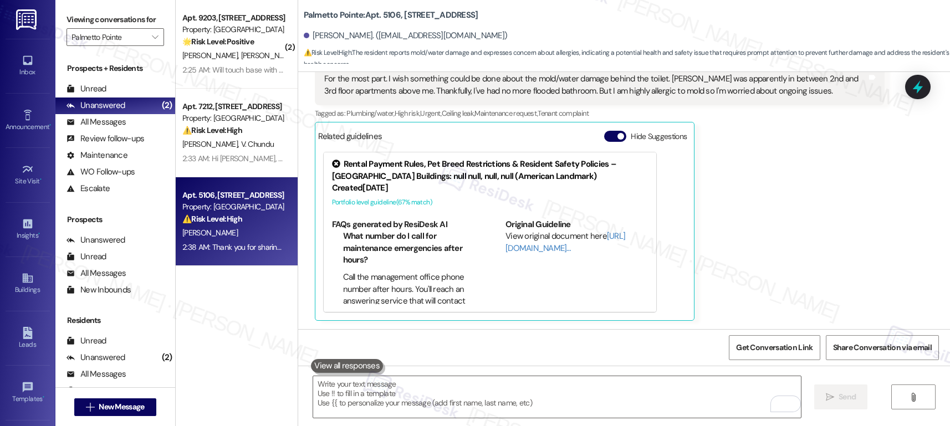
scroll to position [743, 0]
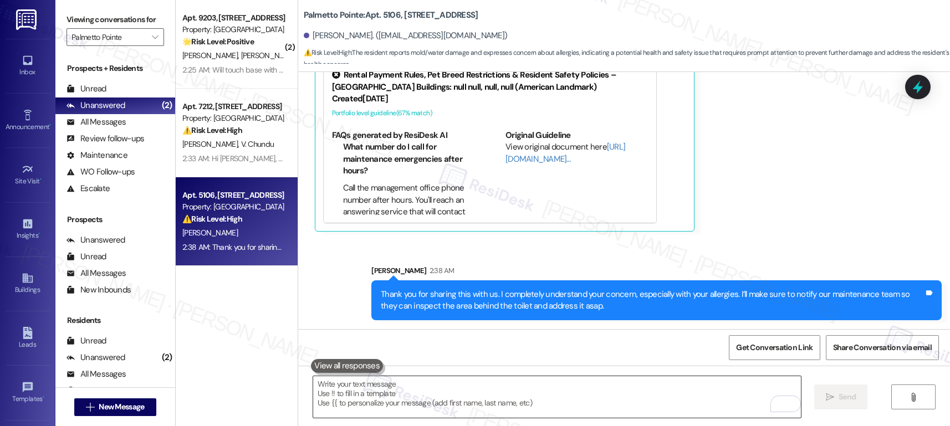
click at [505, 401] on textarea "To enrich screen reader interactions, please activate Accessibility in Grammarl…" at bounding box center [557, 397] width 488 height 42
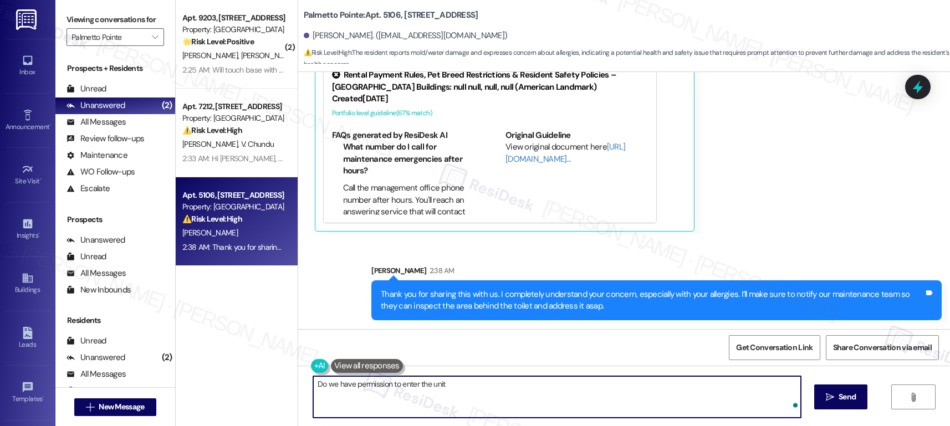
type textarea "Do we have permission to enter the unit?"
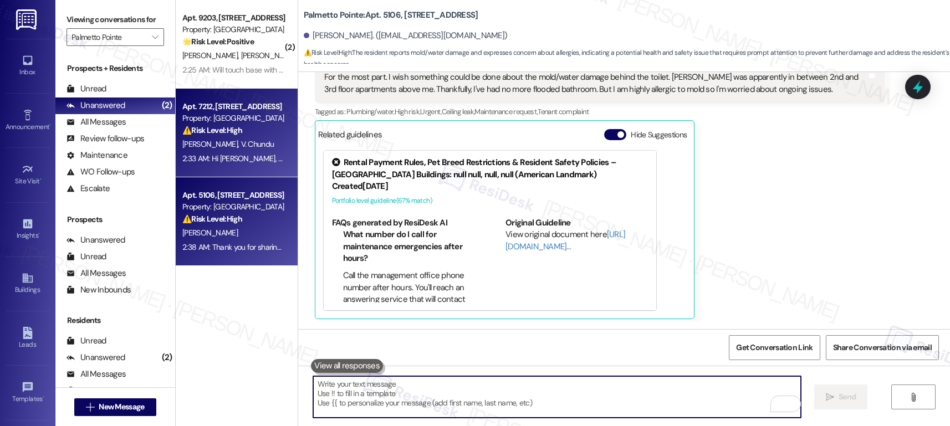
scroll to position [654, 0]
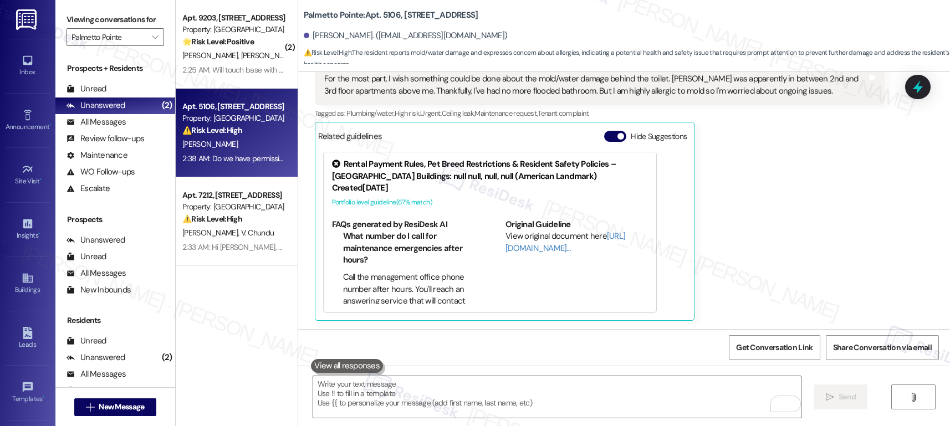
click at [229, 136] on div "⚠️ Risk Level: High The resident reports mold/water damage and expresses concer…" at bounding box center [233, 131] width 103 height 12
click at [230, 136] on div "⚠️ Risk Level: High The resident reports mold/water damage and expresses concer…" at bounding box center [233, 131] width 103 height 12
click at [230, 135] on div "⚠️ Risk Level: High The resident reports mold/water damage and expresses concer…" at bounding box center [233, 131] width 103 height 12
click at [240, 139] on div "M. Edwards" at bounding box center [233, 144] width 105 height 14
click at [240, 140] on div "M. Edwards" at bounding box center [233, 144] width 105 height 14
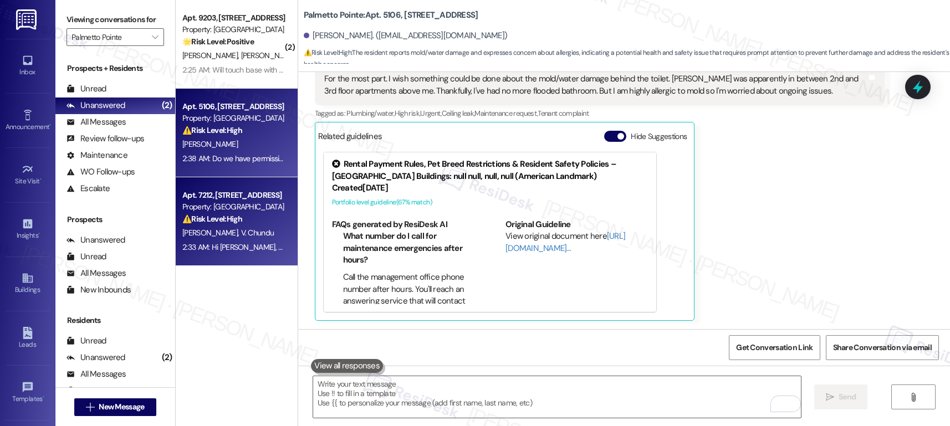
click at [228, 218] on strong "⚠️ Risk Level: High" at bounding box center [212, 219] width 60 height 10
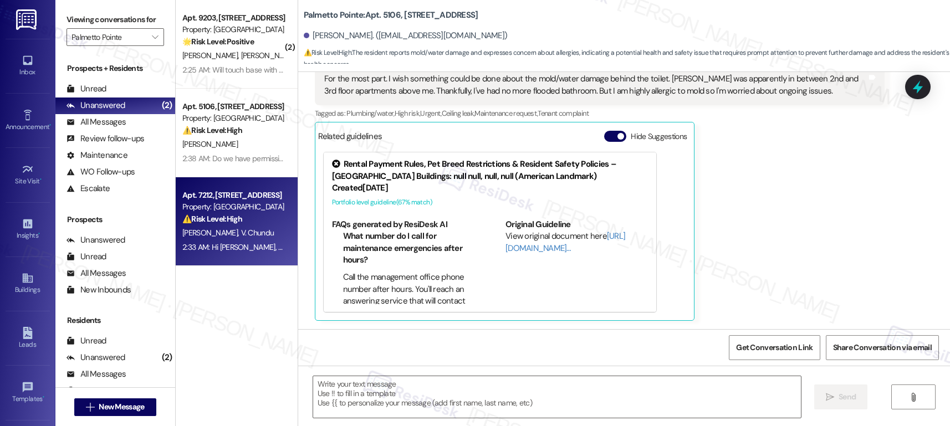
type textarea "Fetching suggested responses. Please feel free to read through the conversation…"
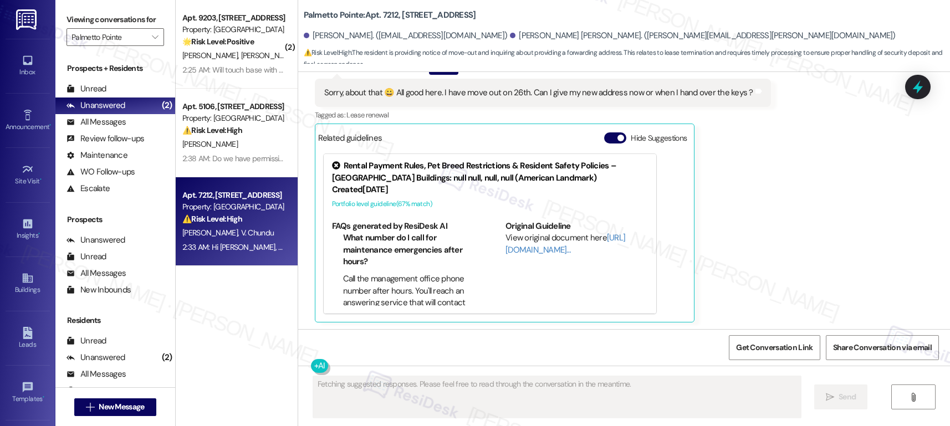
scroll to position [894, 0]
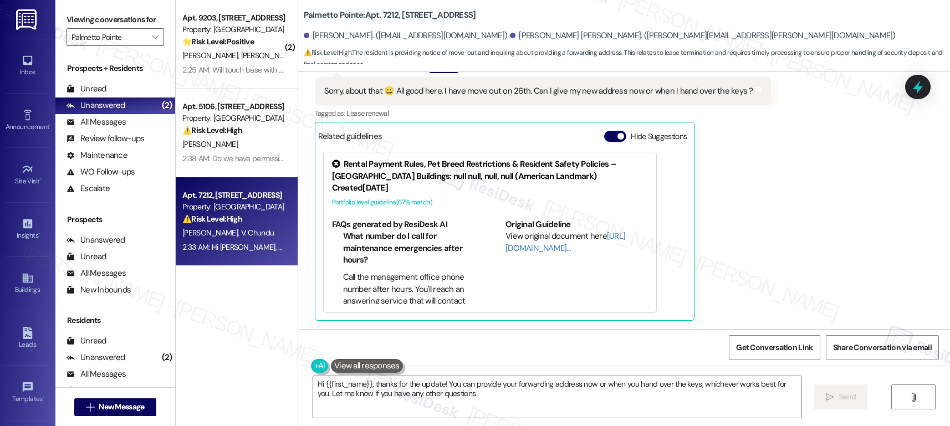
type textarea "Hi {{first_name}}, thanks for the update! You can provide your forwarding addre…"
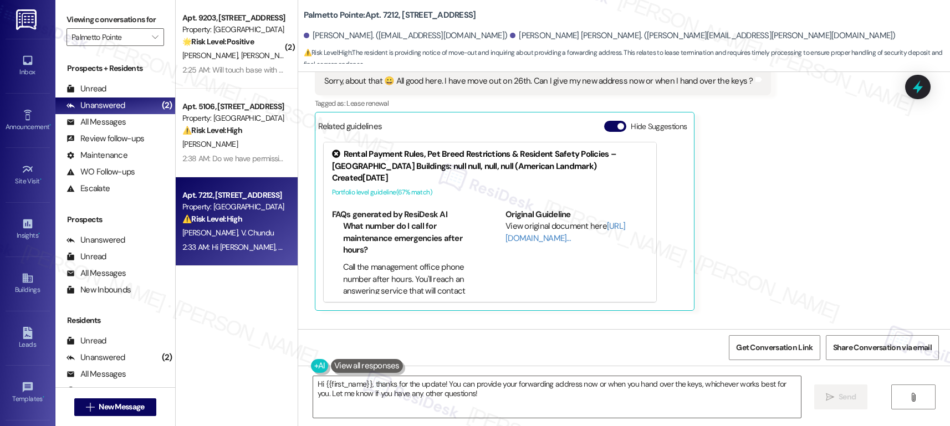
scroll to position [1000, 0]
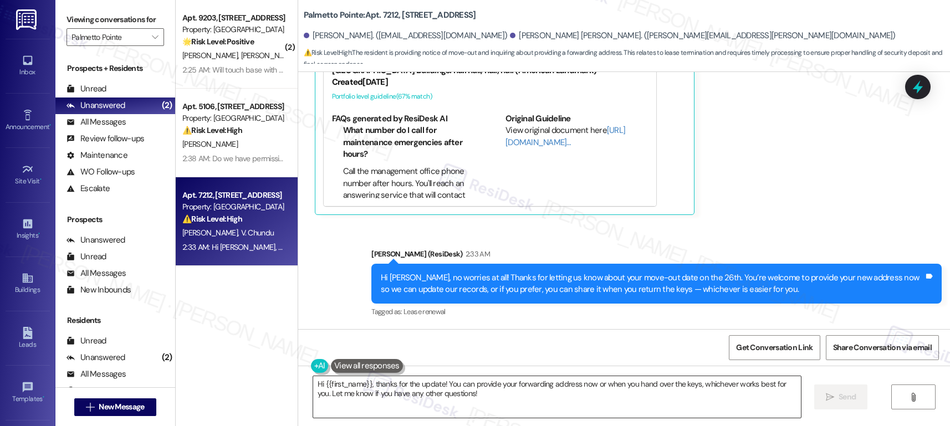
click at [624, 410] on textarea "Hi {{first_name}}, thanks for the update! You can provide your forwarding addre…" at bounding box center [557, 397] width 488 height 42
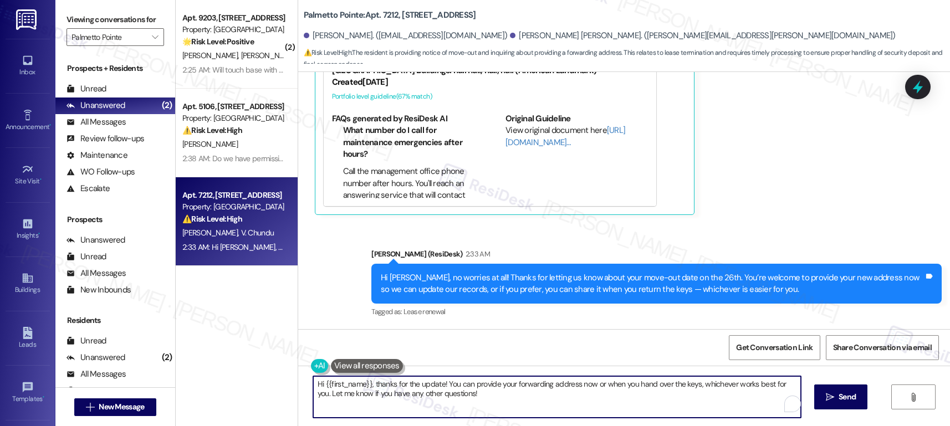
click at [624, 410] on textarea "Hi {{first_name}}, thanks for the update! You can provide your forwarding addre…" at bounding box center [557, 397] width 488 height 42
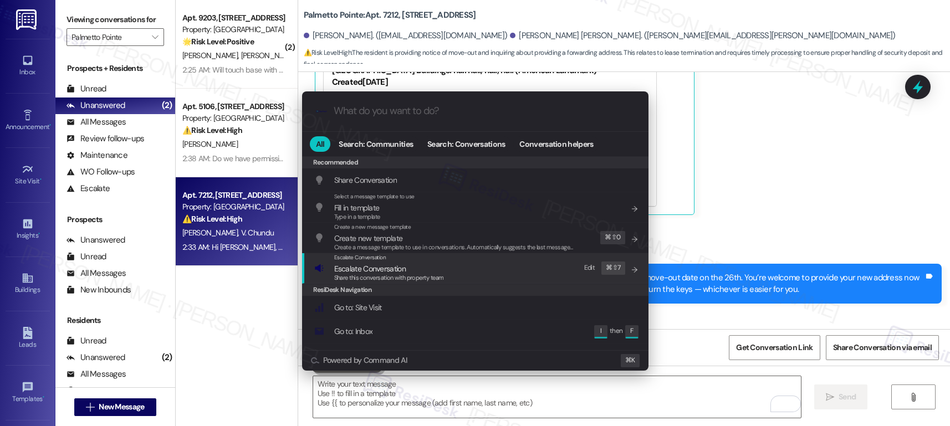
click at [513, 273] on div "Escalate Conversation Escalate Conversation Share this conversation with proper…" at bounding box center [476, 268] width 324 height 30
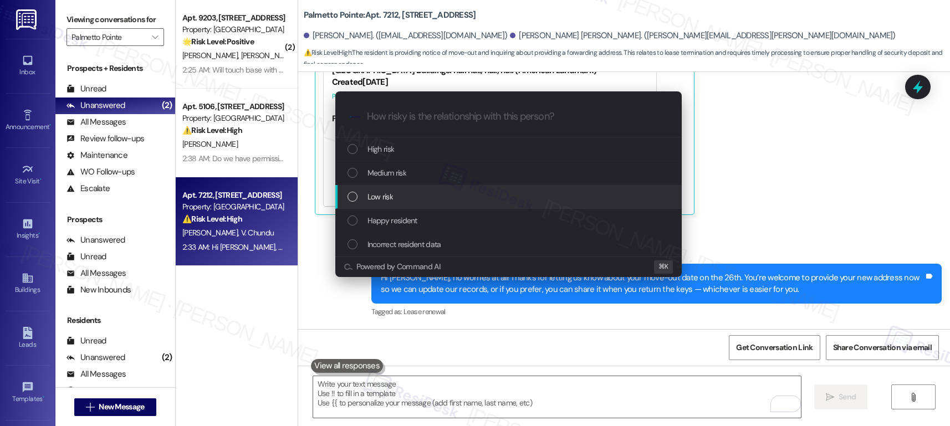
click at [506, 198] on div "Low risk" at bounding box center [510, 197] width 324 height 12
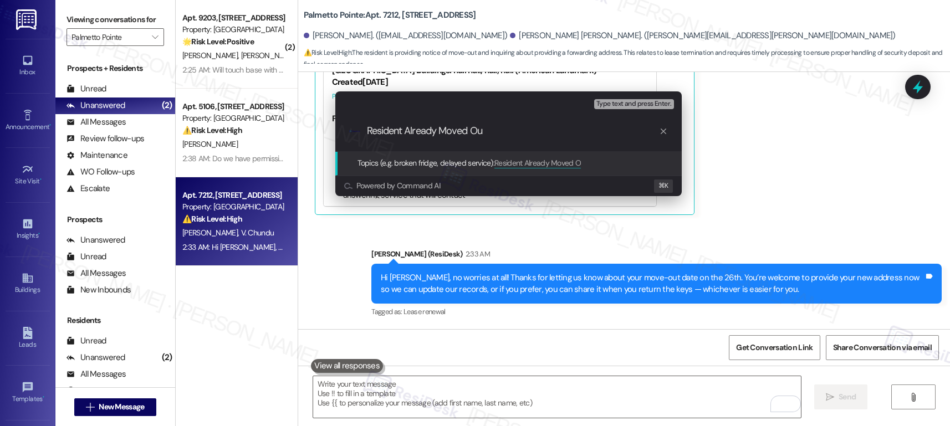
type input "Resident Already Moved Out"
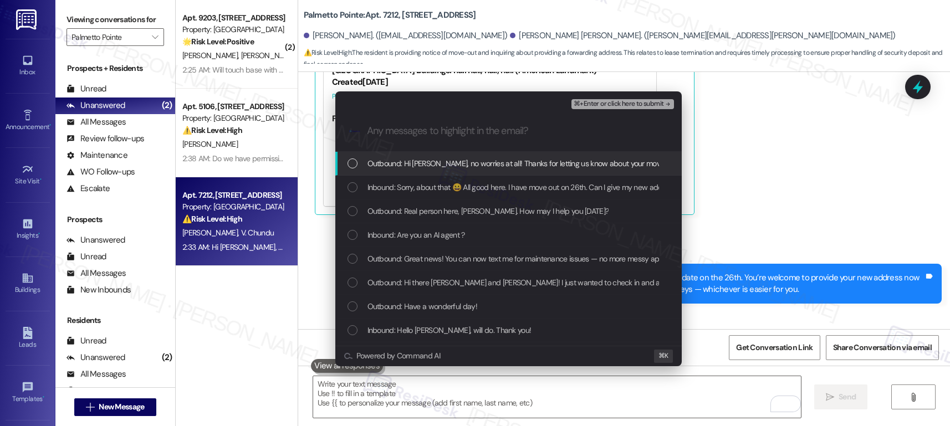
click at [537, 160] on span "Outbound: Hi Rajendra, no worries at all! Thanks for letting us know about your…" at bounding box center [825, 163] width 914 height 12
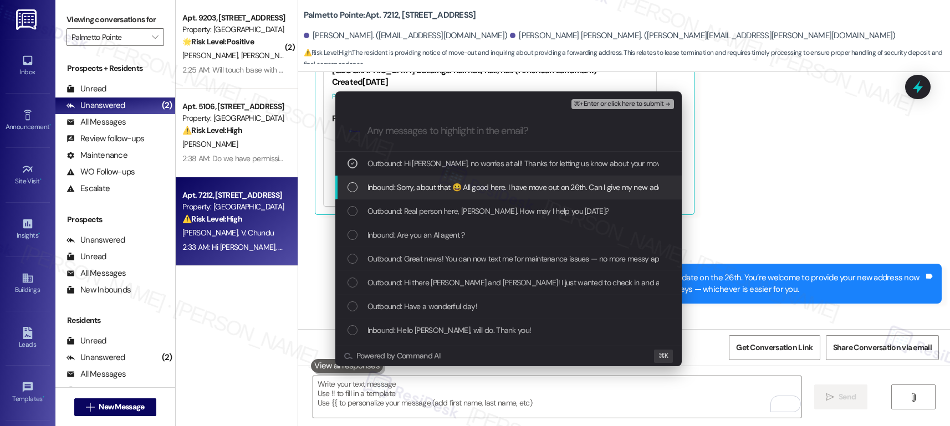
click at [523, 188] on span "Inbound: Sorry, about that 😀 All good here. I have move out on 26th. Can I give…" at bounding box center [580, 187] width 424 height 12
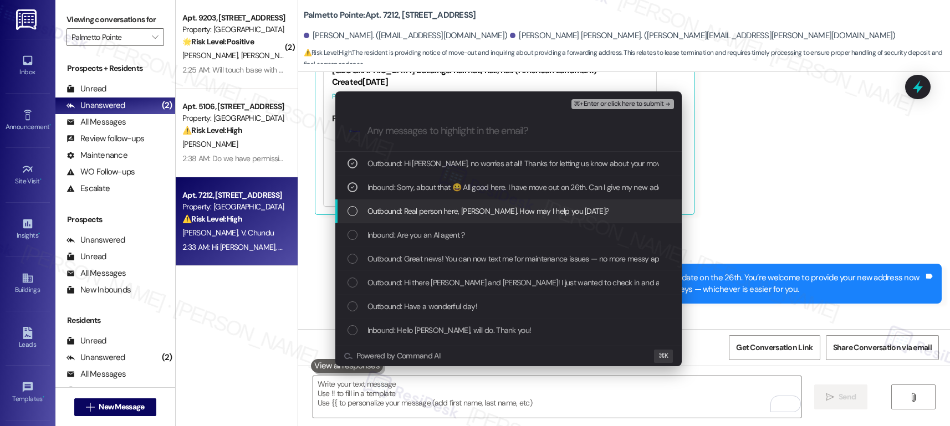
click at [508, 208] on span "Outbound: Real person here, Rajendra. How may I help you today?" at bounding box center [489, 211] width 242 height 12
click at [512, 206] on span "Outbound: Real person here, Rajendra. How may I help you today?" at bounding box center [489, 211] width 242 height 12
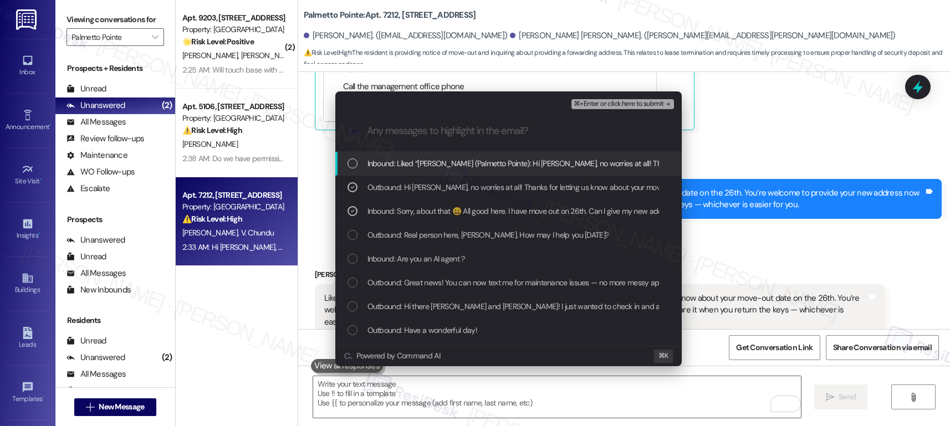
scroll to position [1089, 0]
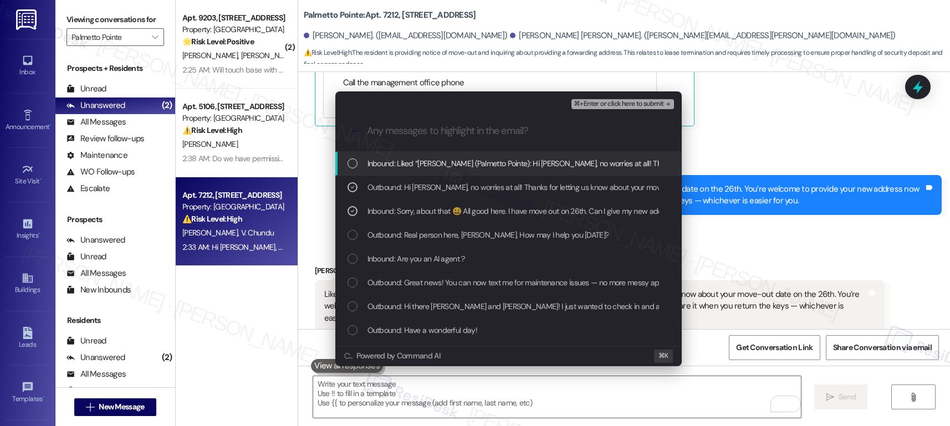
click at [613, 105] on span "⌘+Enter or click here to submit" at bounding box center [619, 104] width 90 height 8
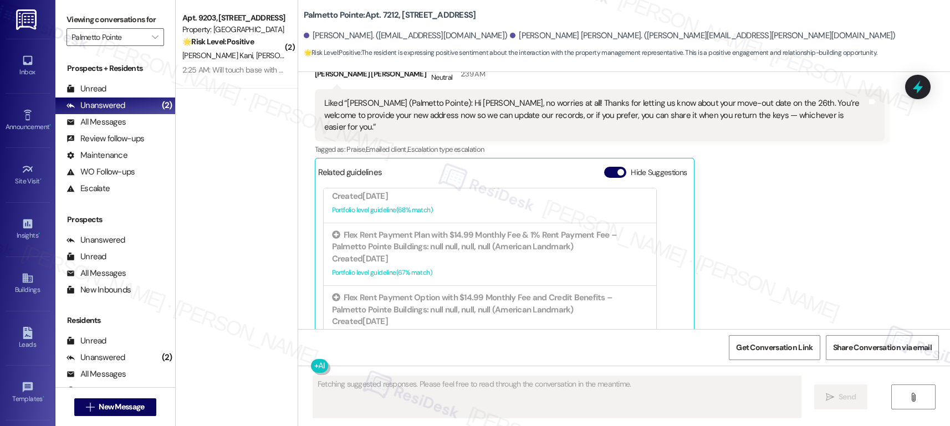
scroll to position [1145, 0]
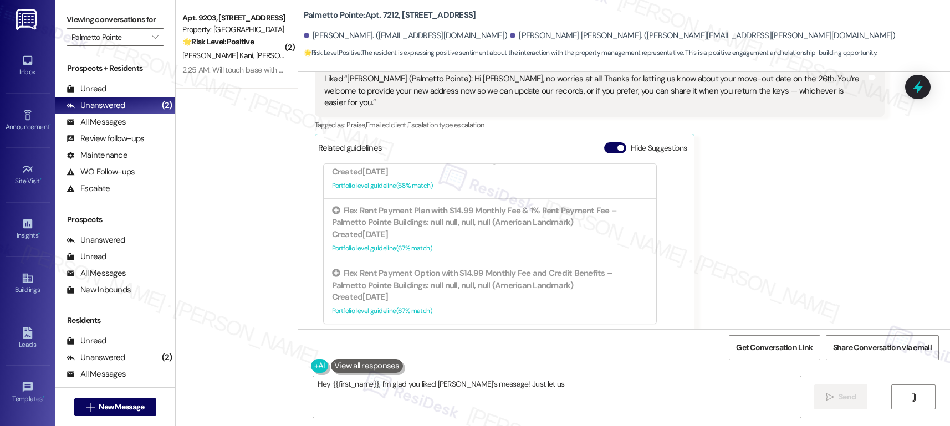
click at [568, 405] on textarea "Hey" at bounding box center [557, 397] width 488 height 42
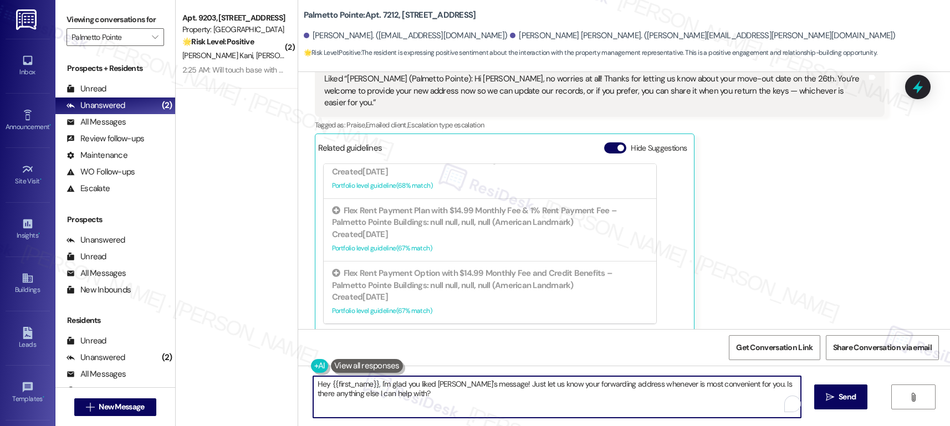
click at [568, 405] on textarea "Hey {{first_name}}, I'm glad you liked Sarah's message! Just let us know your f…" at bounding box center [557, 397] width 488 height 42
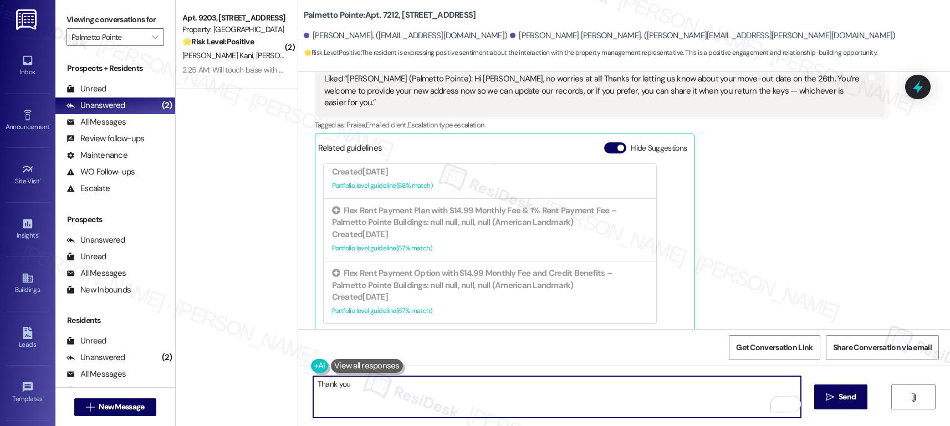
type textarea "Thank you."
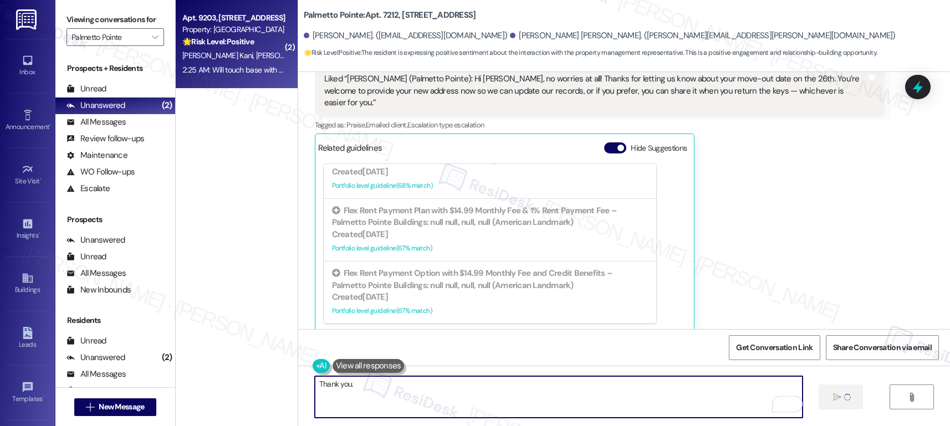
click at [247, 65] on div "2:25 AM: Will touch base with you 2:25 AM: Will touch base with you" at bounding box center [236, 70] width 108 height 10
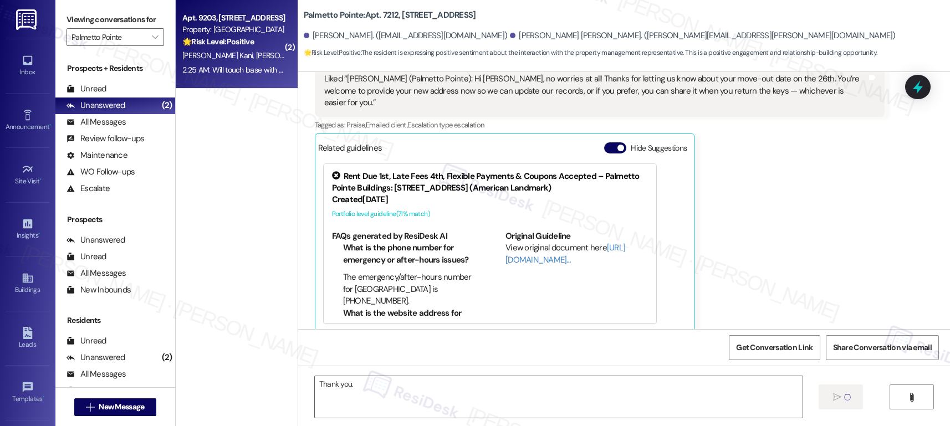
type textarea "Fetching suggested responses. Please feel free to read through the conversation…"
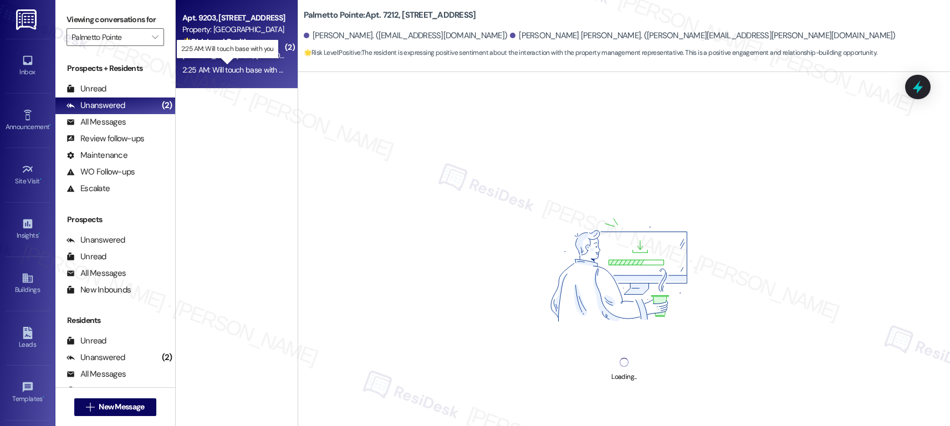
click at [247, 65] on div "2:25 AM: Will touch base with you 2:25 AM: Will touch base with you" at bounding box center [236, 70] width 108 height 10
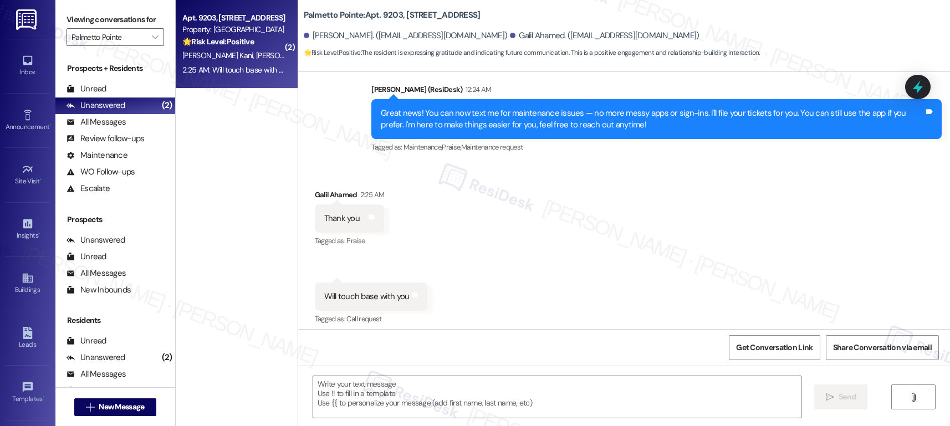
type textarea "Fetching suggested responses. Please feel free to read through the conversation…"
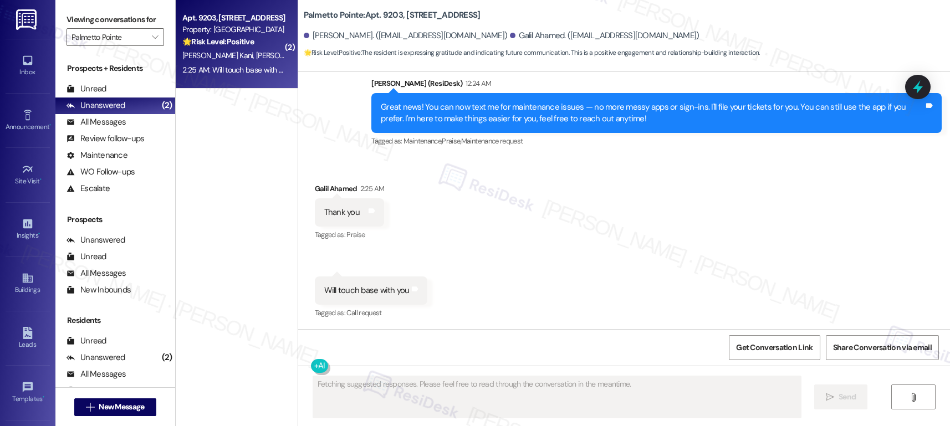
scroll to position [334, 0]
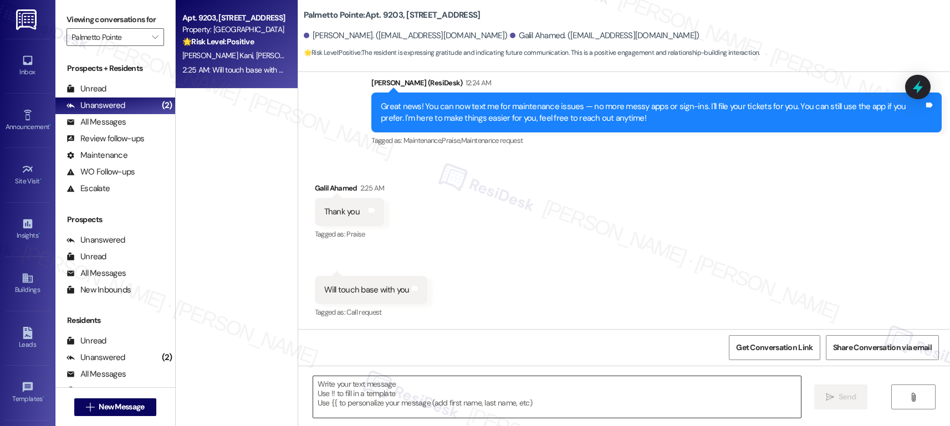
click at [439, 380] on textarea at bounding box center [557, 397] width 488 height 42
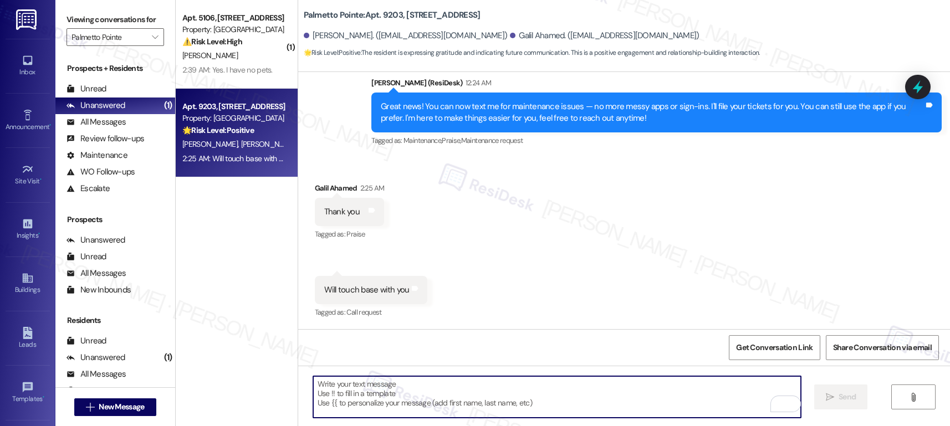
scroll to position [334, 0]
click at [376, 384] on textarea "To enrich screen reader interactions, please activate Accessibility in Grammarl…" at bounding box center [557, 397] width 488 height 42
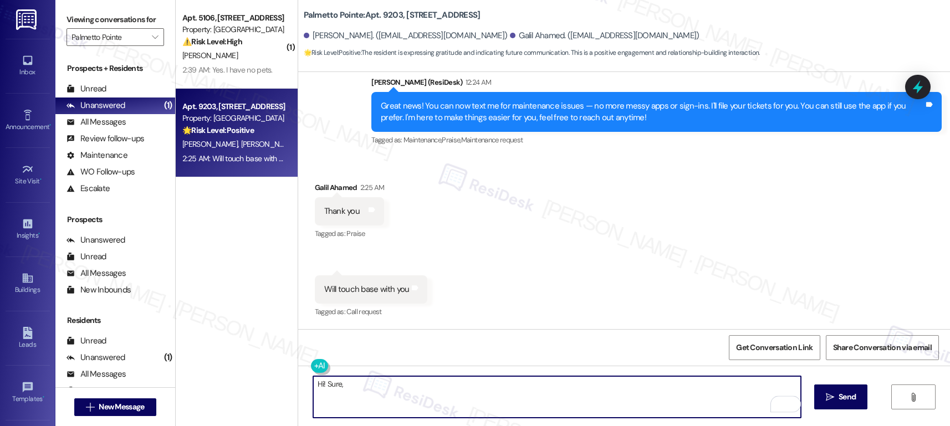
click at [510, 35] on div "Galil Ahamed. (galilahamed@gmail.com)" at bounding box center [604, 36] width 189 height 12
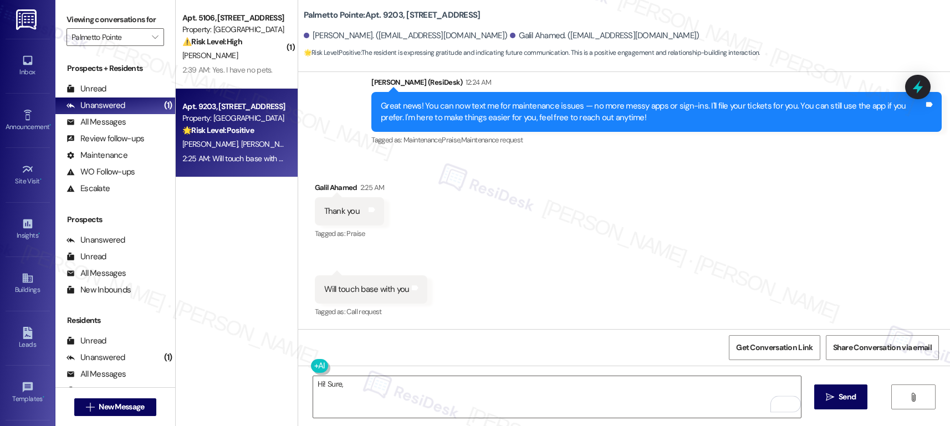
click at [510, 35] on div "Galil Ahamed. (galilahamed@gmail.com)" at bounding box center [604, 36] width 189 height 12
copy div "Galil"
click at [423, 388] on textarea "Hi! Sure," at bounding box center [557, 397] width 488 height 42
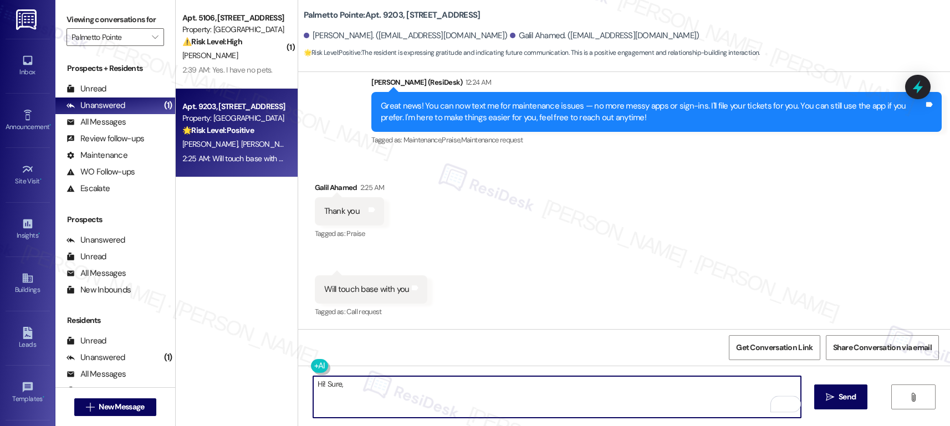
paste textarea "Galil"
type textarea "Hi! Sure, Galil! Have a lovely day!"
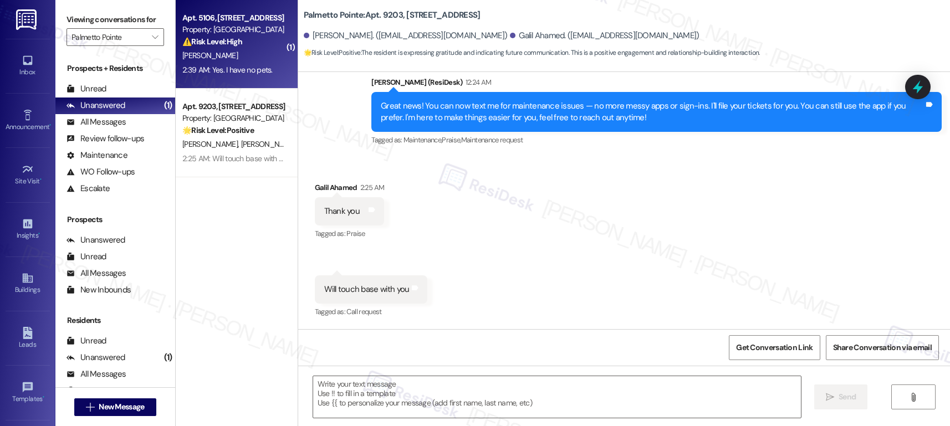
scroll to position [334, 0]
type textarea "Fetching suggested responses. Please feel free to read through the conversation…"
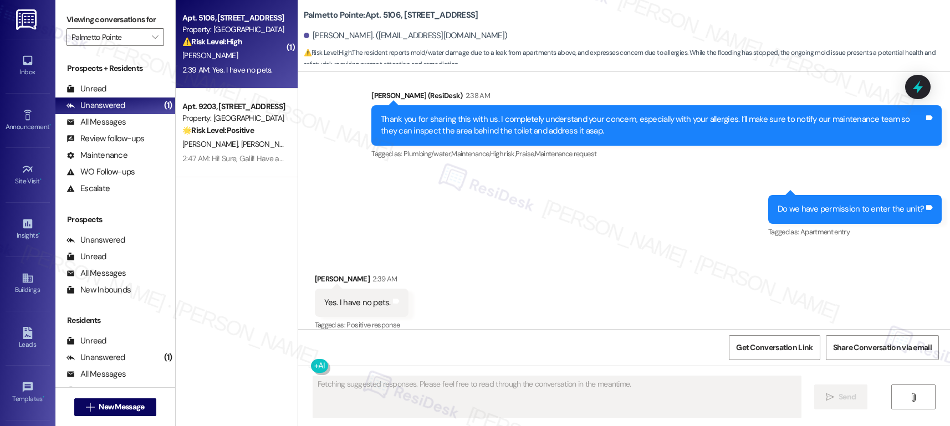
scroll to position [760, 0]
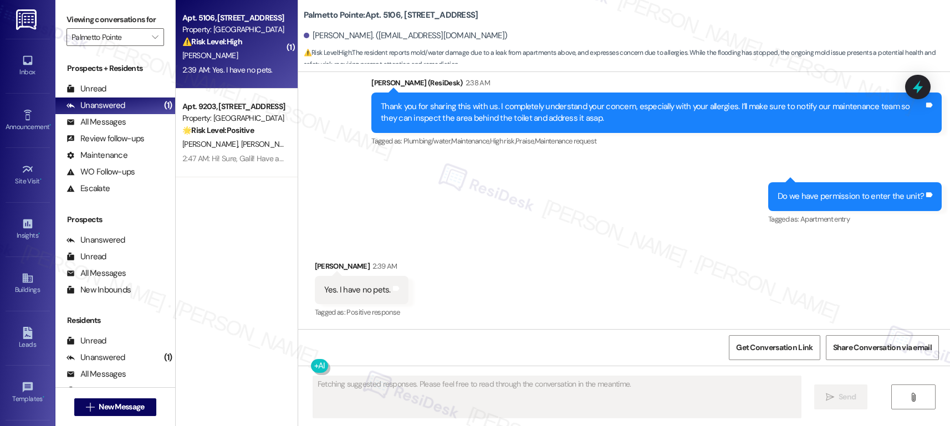
click at [241, 56] on div "M. Edwards" at bounding box center [233, 56] width 105 height 14
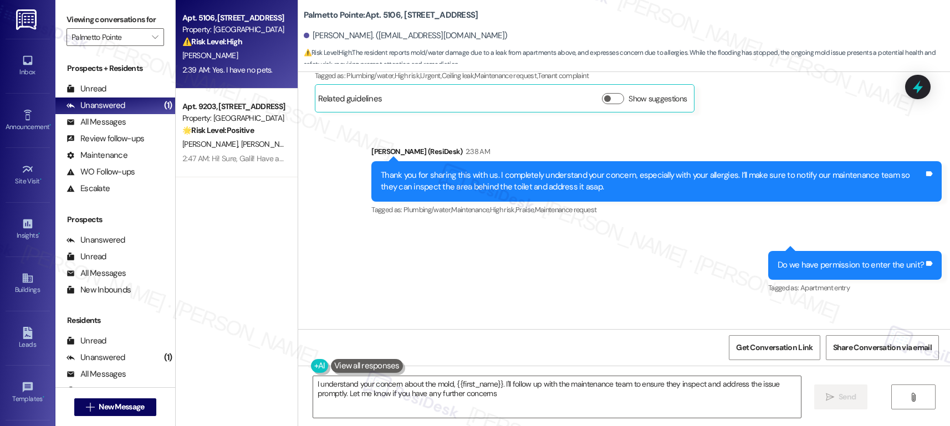
type textarea "I understand your concern about the mold, {{first_name}}. I'll follow up with t…"
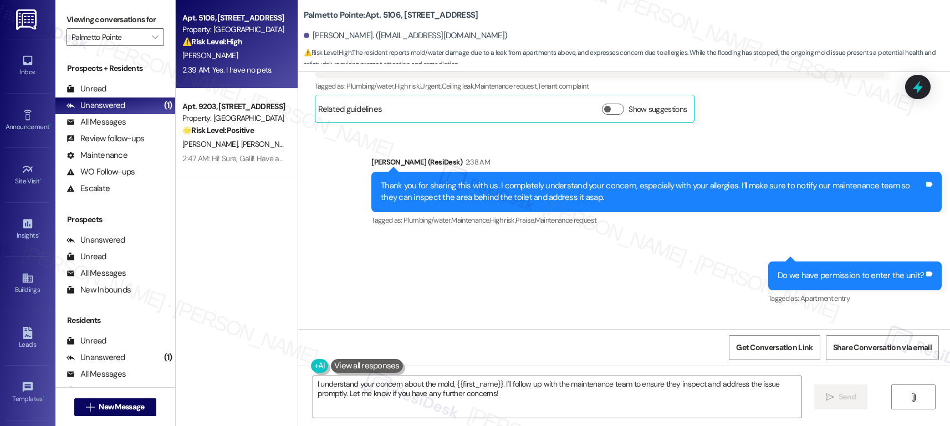
scroll to position [666, 0]
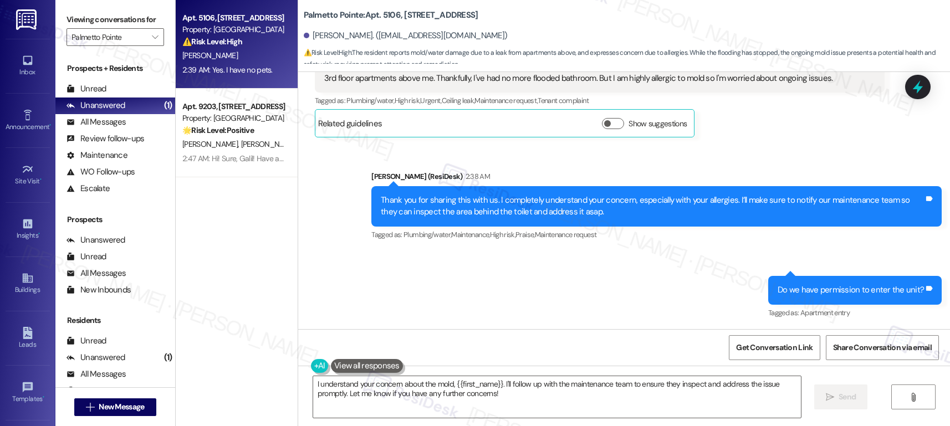
click at [378, 14] on b "Palmetto Pointe: Apt. 5106, 4835 USAA Blvd" at bounding box center [391, 15] width 175 height 12
copy b "5106"
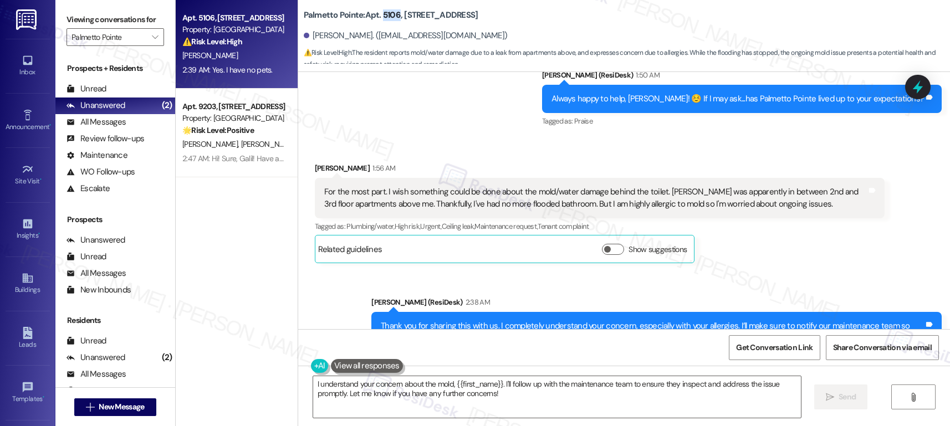
scroll to position [528, 0]
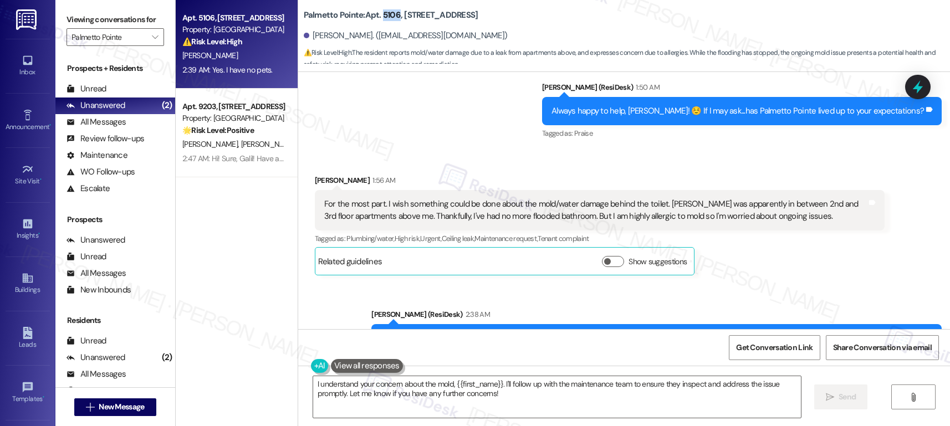
click at [378, 17] on b "Palmetto Pointe: Apt. 5106, 4835 USAA Blvd" at bounding box center [391, 15] width 175 height 12
copy b "5106"
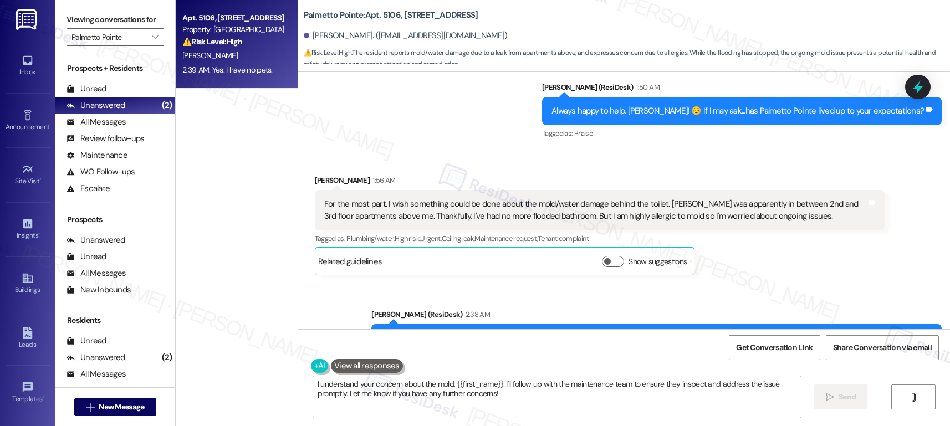
click at [485, 203] on div "For the most part. I wish something could be done about the mold/water damage b…" at bounding box center [595, 210] width 543 height 24
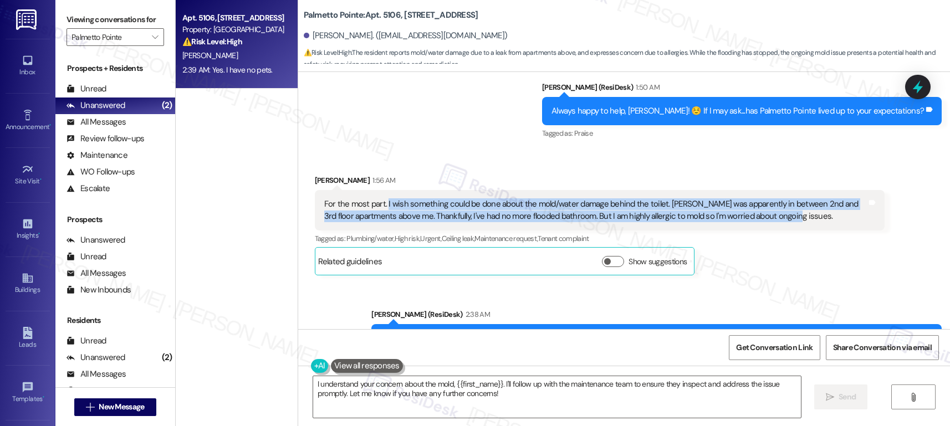
drag, startPoint x: 379, startPoint y: 204, endPoint x: 806, endPoint y: 221, distance: 427.8
click at [809, 221] on div "For the most part. I wish something could be done about the mold/water damage b…" at bounding box center [595, 210] width 543 height 24
copy div "I wish something could be done about the mold/water damage behind the toilet. L…"
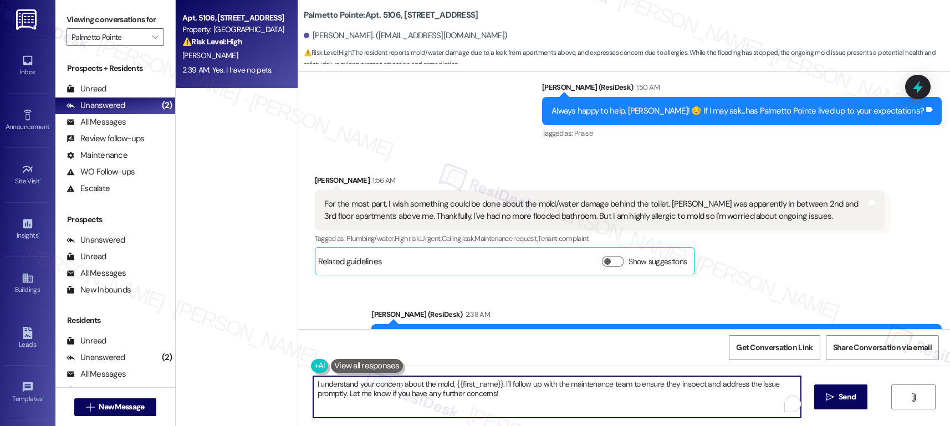
click at [516, 392] on textarea "I understand your concern about the mold, {{first_name}}. I'll follow up with t…" at bounding box center [557, 397] width 488 height 42
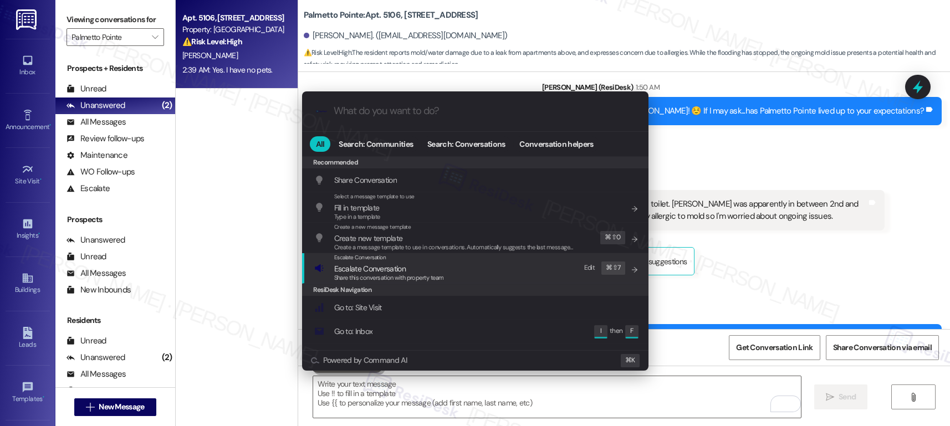
click at [461, 271] on div "Escalate Conversation Escalate Conversation Share this conversation with proper…" at bounding box center [476, 268] width 324 height 30
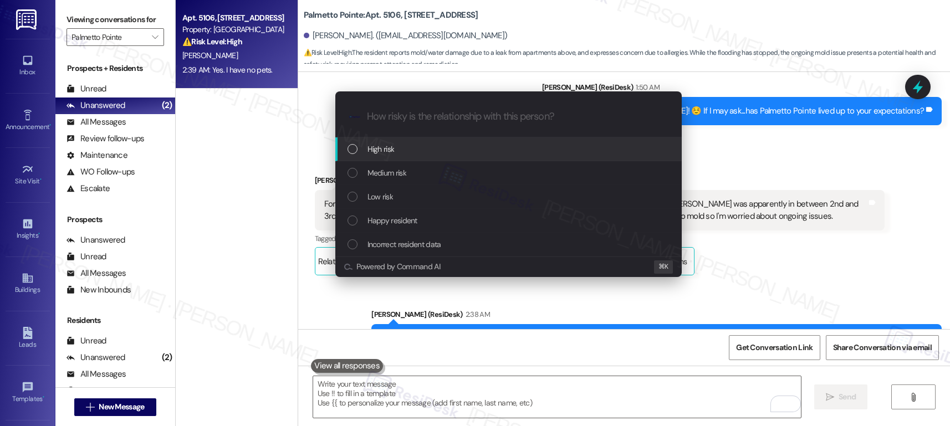
click at [475, 146] on div "High risk" at bounding box center [510, 149] width 324 height 12
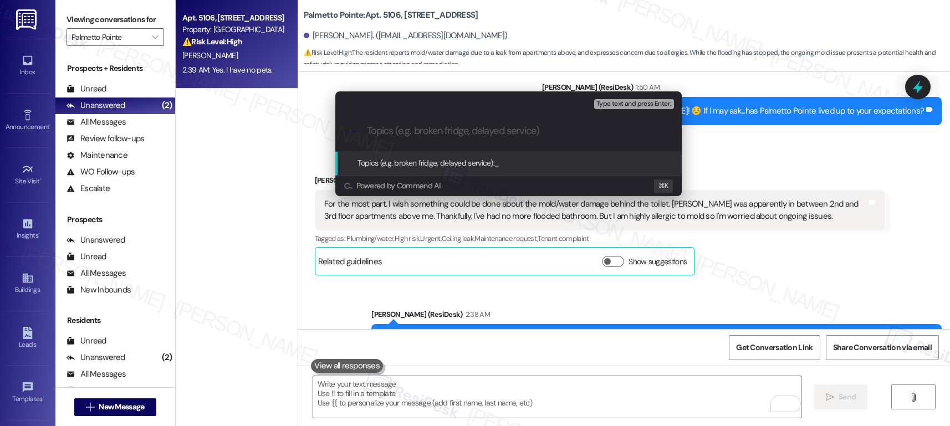
paste input "11390-1"
click at [364, 129] on div ".cls-1{fill:#0a055f;}.cls-2{fill:#0cc4c4;} resideskLogoBlueOrange 11390-1 - Bat…" at bounding box center [508, 130] width 346 height 39
click at [373, 132] on input "11390-1 - Bathroom Concern" at bounding box center [513, 131] width 292 height 12
paste input "Work order submitted by Residesk | Work order #"
type input "Work order submitted by Residesk | Work order #11390-1 - Bathroom Concern"
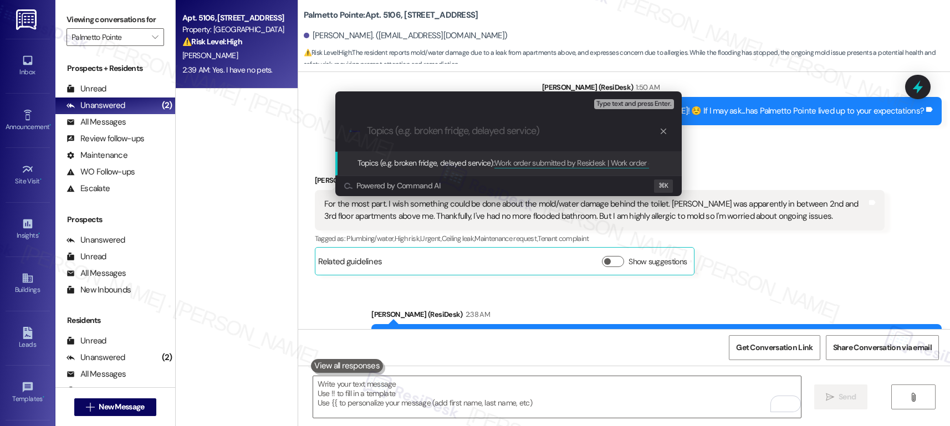
scroll to position [0, 0]
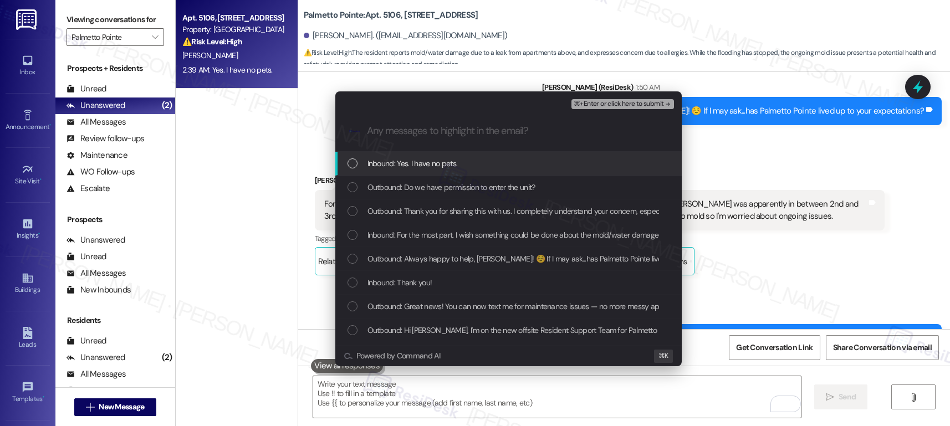
click at [405, 162] on span "Inbound: Yes. I have no pets." at bounding box center [413, 163] width 90 height 12
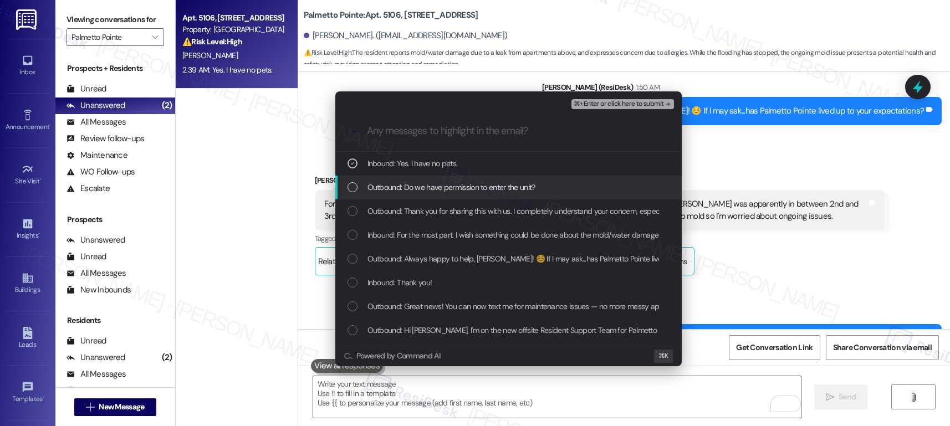
click at [409, 185] on span "Outbound: Do we have permission to enter the unit?" at bounding box center [452, 187] width 168 height 12
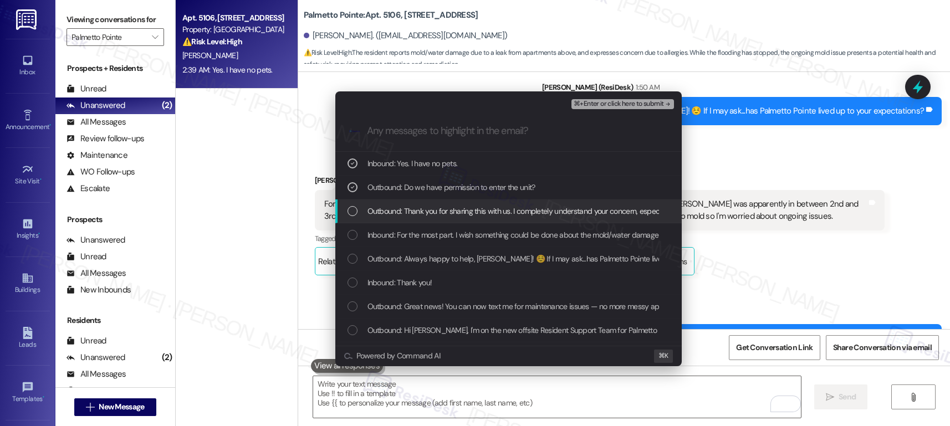
click at [410, 216] on span "Outbound: Thank you for sharing this with us. I completely understand your conc…" at bounding box center [731, 211] width 726 height 12
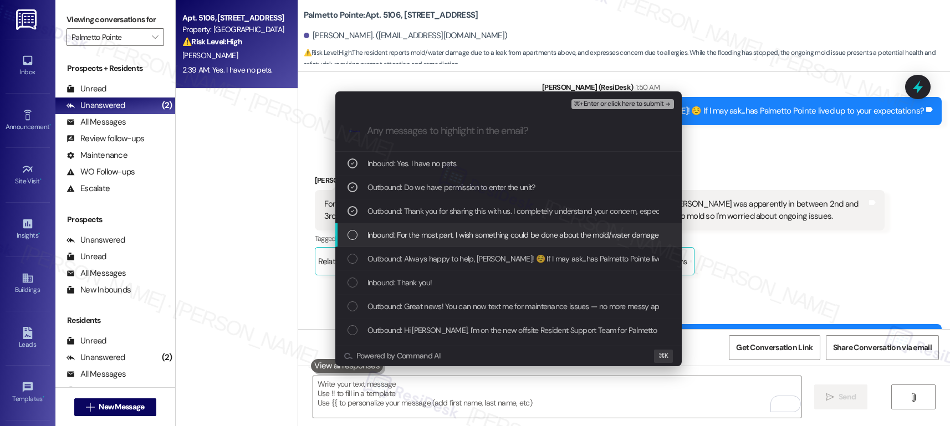
click at [414, 235] on span "Inbound: For the most part. I wish something could be done about the mold/water…" at bounding box center [865, 235] width 994 height 12
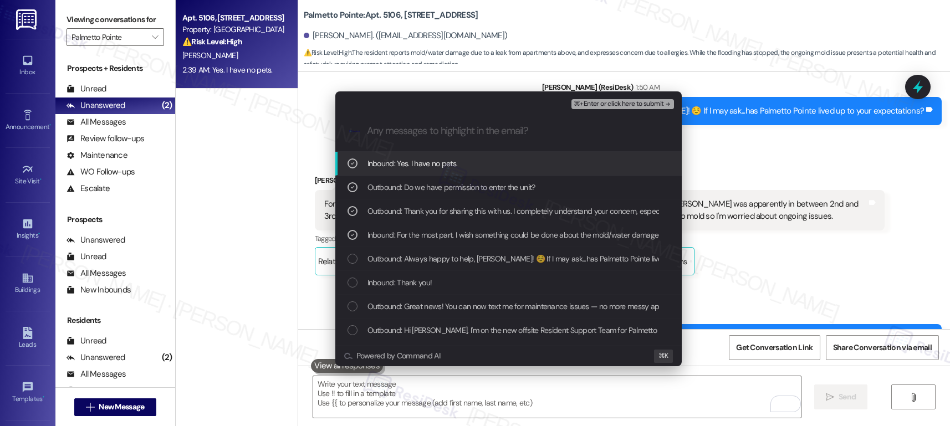
click at [638, 102] on span "⌘+Enter or click here to submit" at bounding box center [619, 104] width 90 height 8
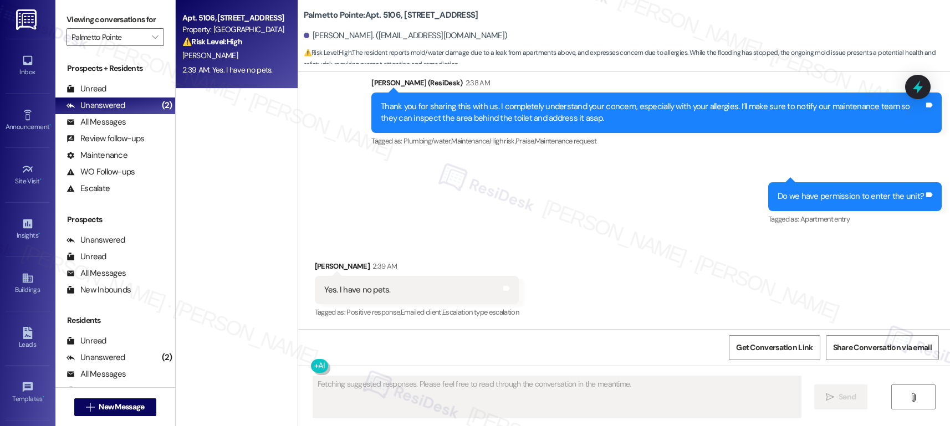
scroll to position [761, 0]
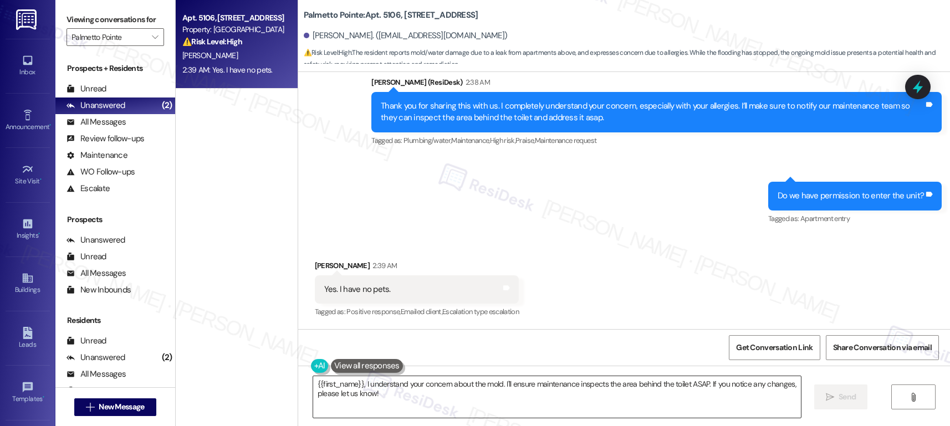
click at [374, 396] on textarea "{{first_name}}, I understand your concern about the mold. I'll ensure maintenan…" at bounding box center [557, 397] width 488 height 42
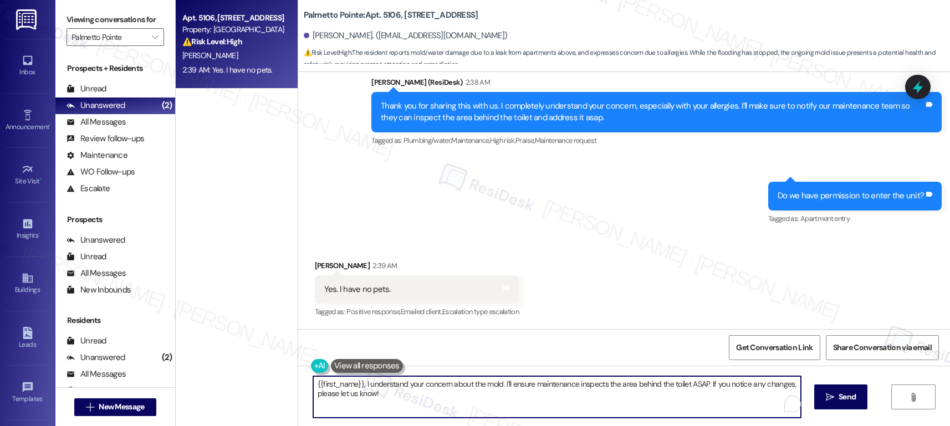
click at [374, 396] on textarea "{{first_name}}, I understand your concern about the mold. I'll ensure maintenan…" at bounding box center [557, 397] width 488 height 42
paste textarea "Thank you, {{first_name}}. The request has been submitted. Our maintenance team…"
type textarea "Thank you, {{first_name}}. The request has been submitted. Our maintenance team…"
click at [839, 399] on span "Send" at bounding box center [847, 397] width 17 height 12
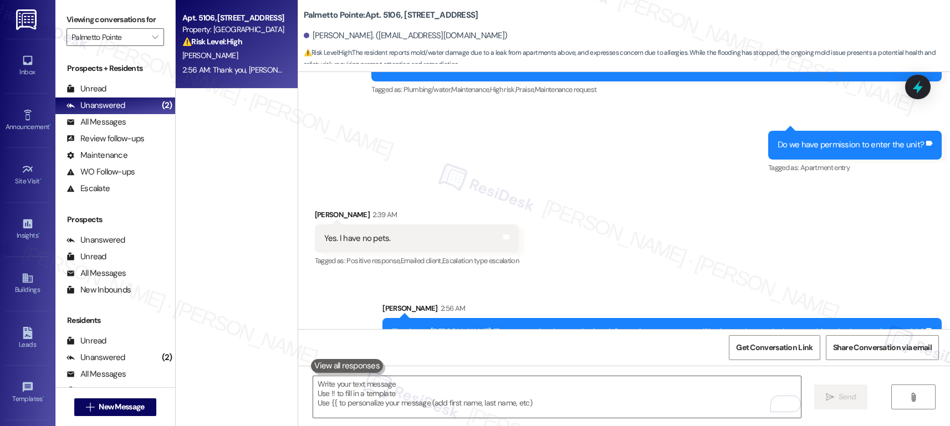
scroll to position [838, 0]
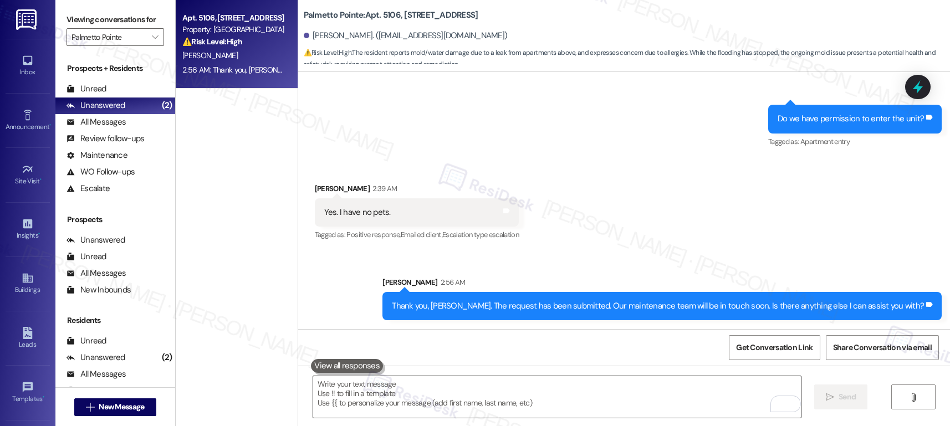
click at [389, 396] on textarea "To enrich screen reader interactions, please activate Accessibility in Grammarl…" at bounding box center [557, 397] width 488 height 42
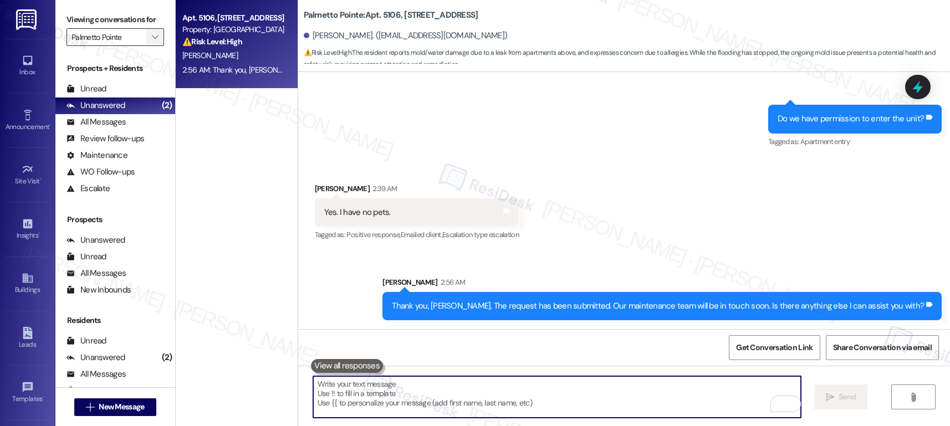
click at [152, 42] on icon "" at bounding box center [155, 37] width 6 height 9
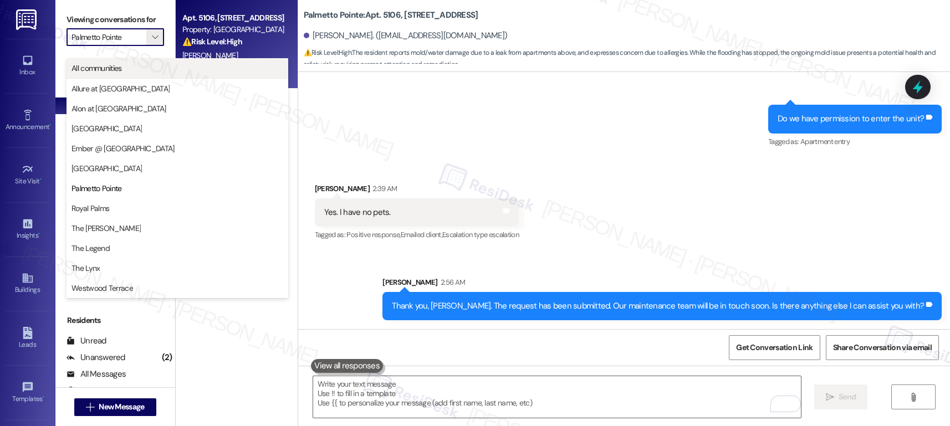
click at [146, 72] on span "All communities" at bounding box center [178, 68] width 212 height 11
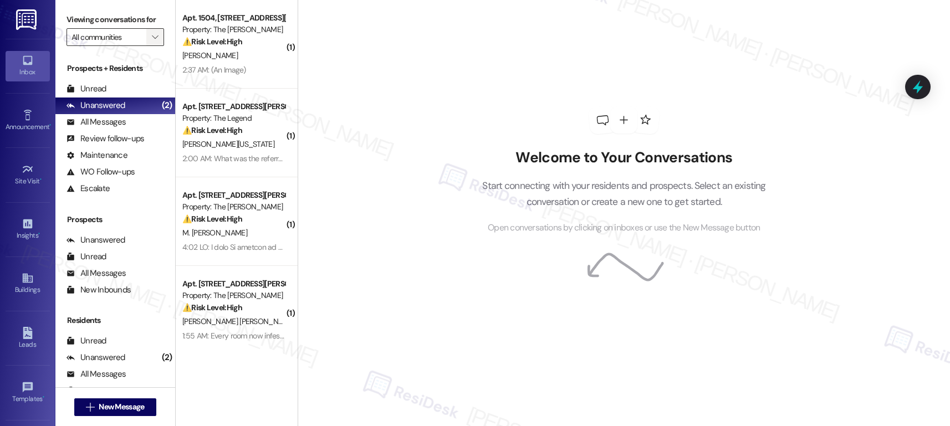
click at [150, 46] on span "" at bounding box center [155, 37] width 11 height 18
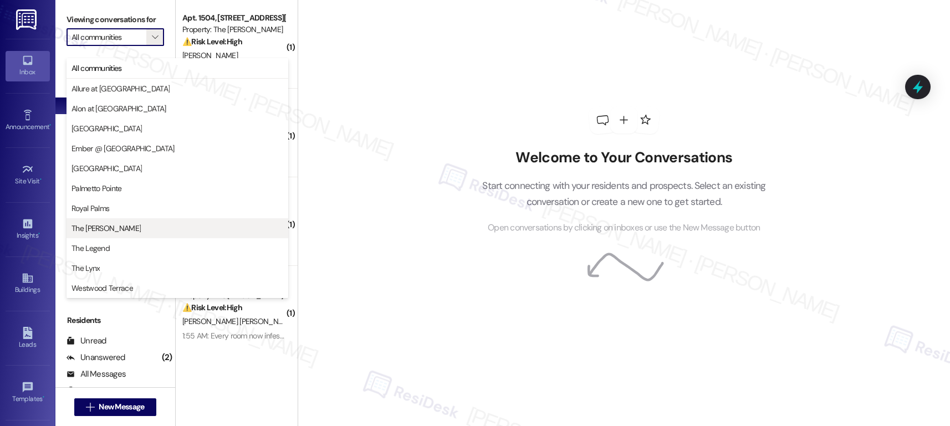
click at [119, 226] on span "The [PERSON_NAME]" at bounding box center [178, 228] width 212 height 11
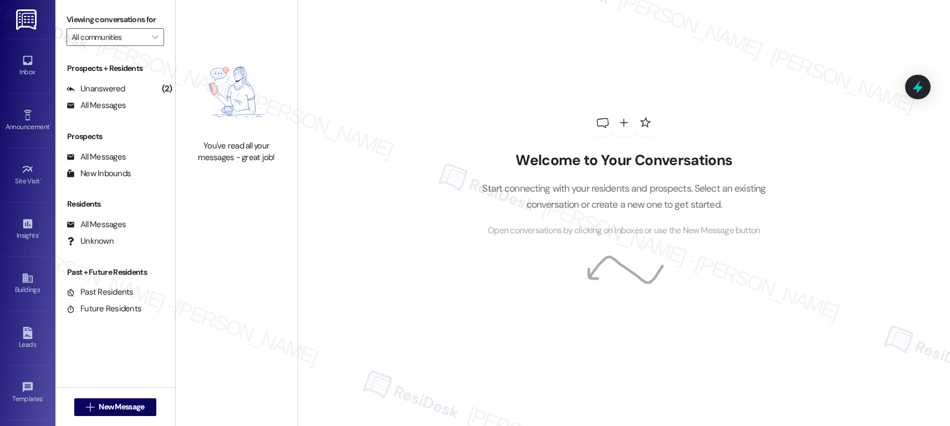
type input "The [PERSON_NAME]"
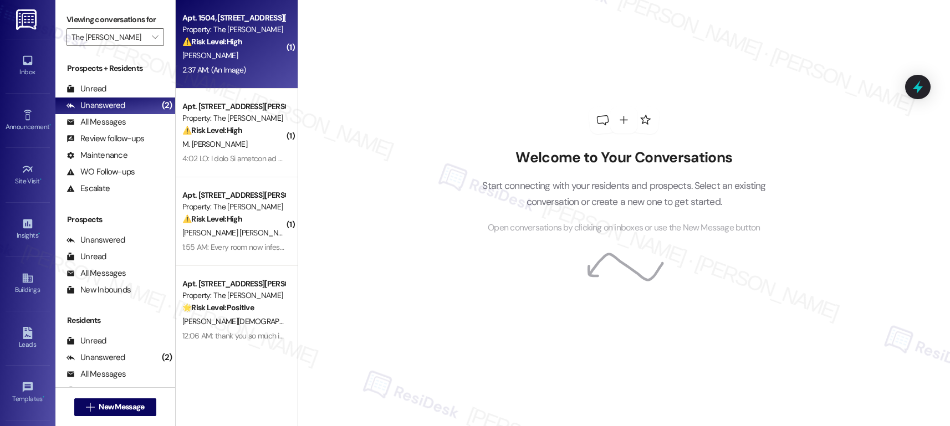
click at [238, 66] on div "2:37 AM: (An Image) 2:37 AM: (An Image)" at bounding box center [233, 70] width 105 height 14
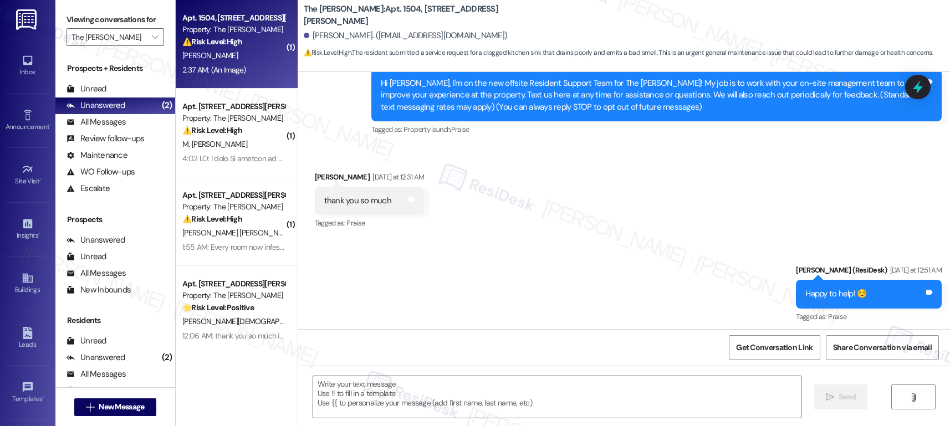
click at [238, 66] on div "2:37 AM: (An Image) 2:37 AM: (An Image)" at bounding box center [233, 70] width 105 height 14
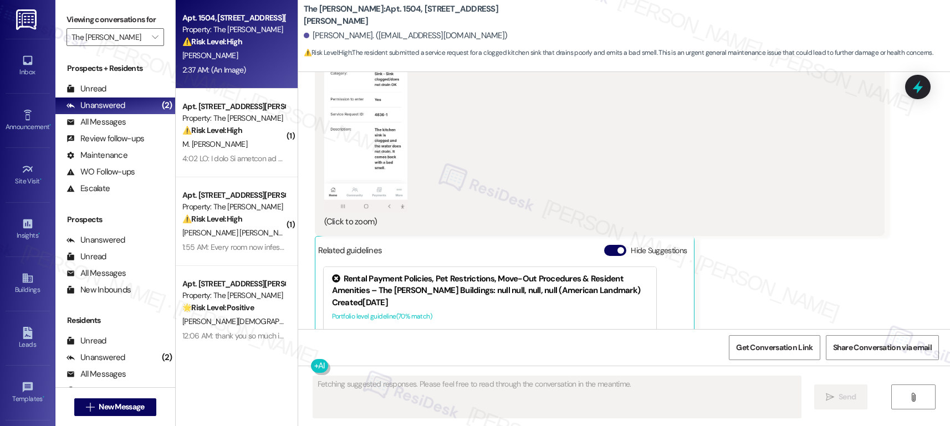
scroll to position [793, 0]
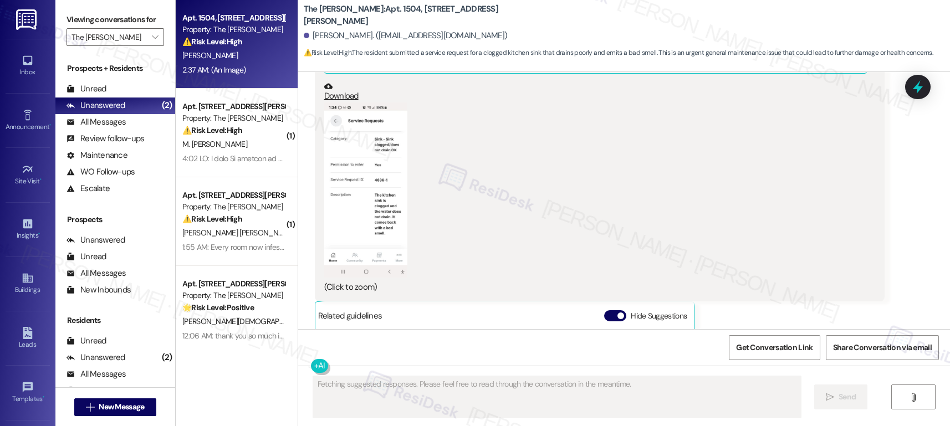
click at [361, 177] on button "Zoom image" at bounding box center [365, 191] width 83 height 176
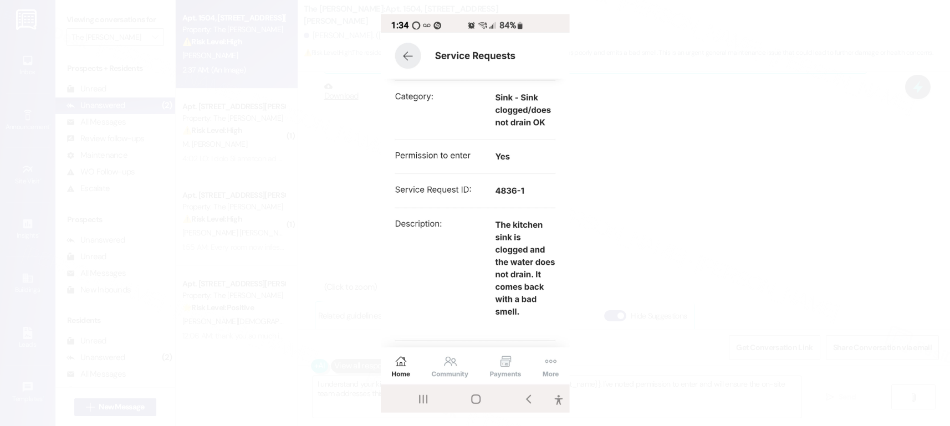
click at [673, 279] on button "Unzoom image" at bounding box center [475, 213] width 950 height 426
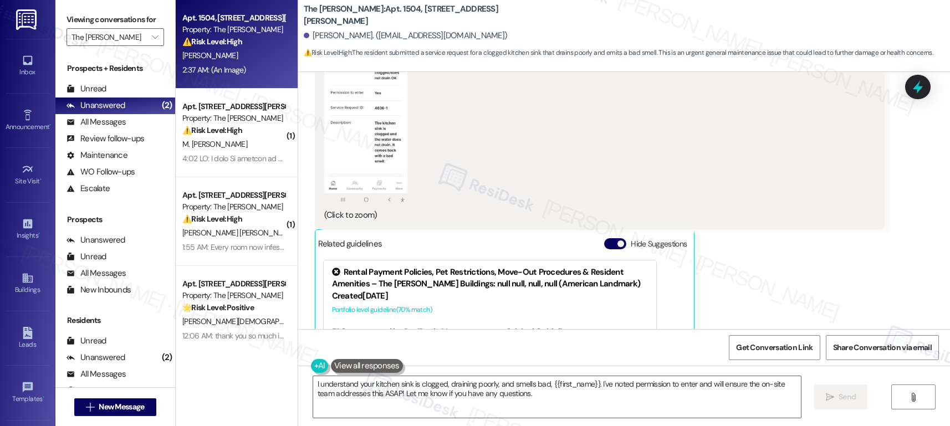
scroll to position [796, 0]
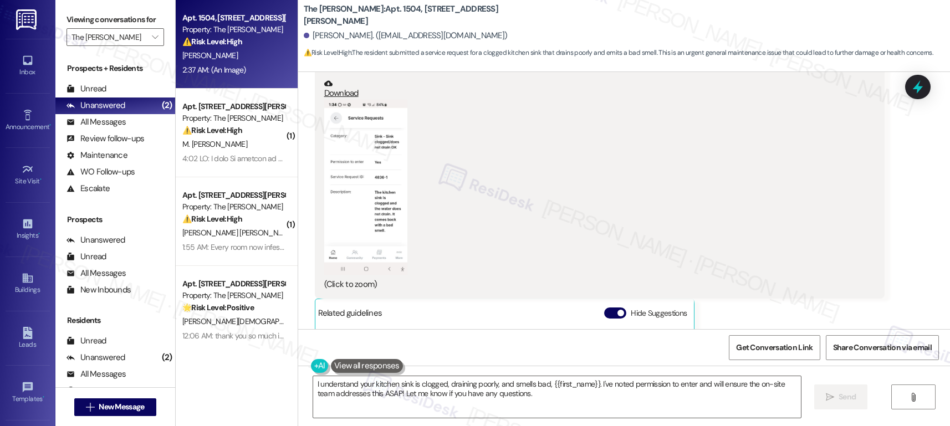
click at [350, 187] on button "Zoom image" at bounding box center [365, 188] width 83 height 176
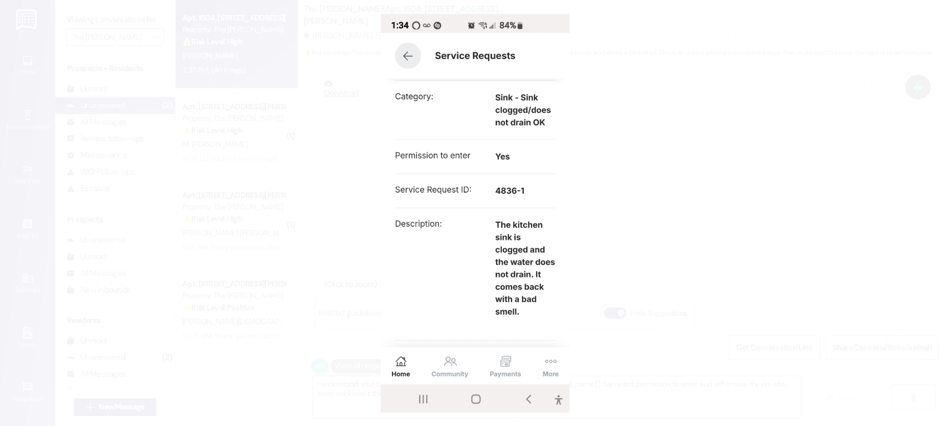
click at [676, 242] on button "Unzoom image" at bounding box center [475, 213] width 950 height 426
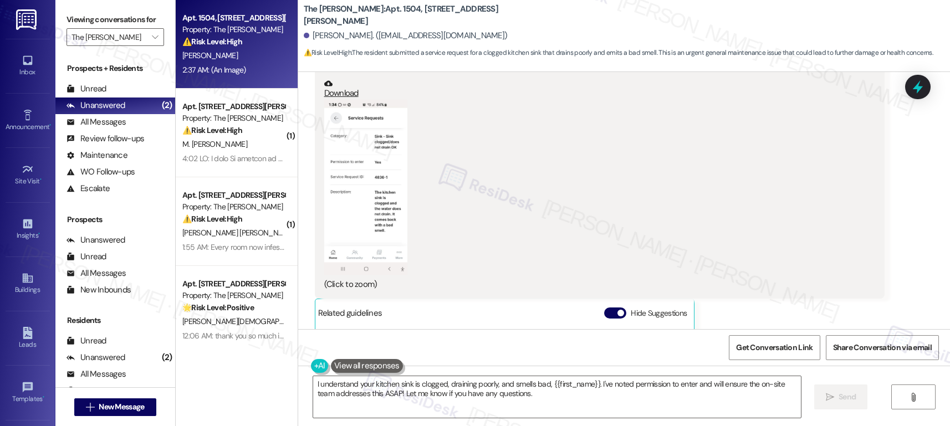
scroll to position [974, 0]
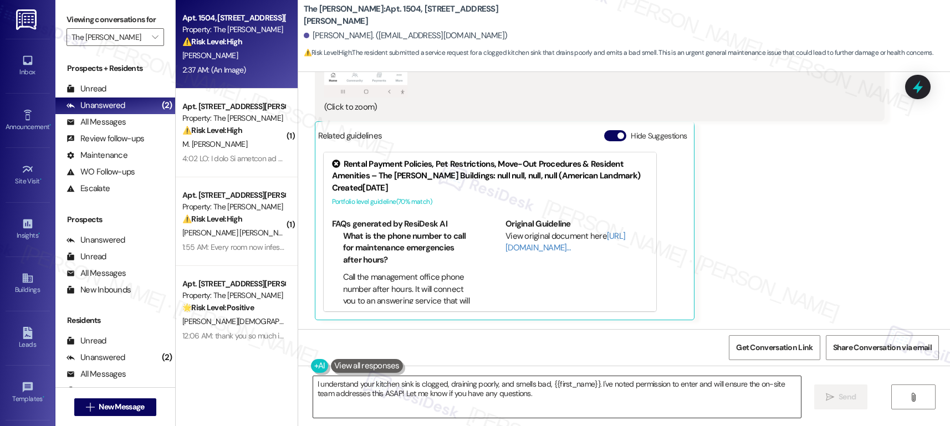
click at [505, 395] on textarea "I understand your kitchen sink is clogged, draining poorly, and smells bad, {{f…" at bounding box center [557, 397] width 488 height 42
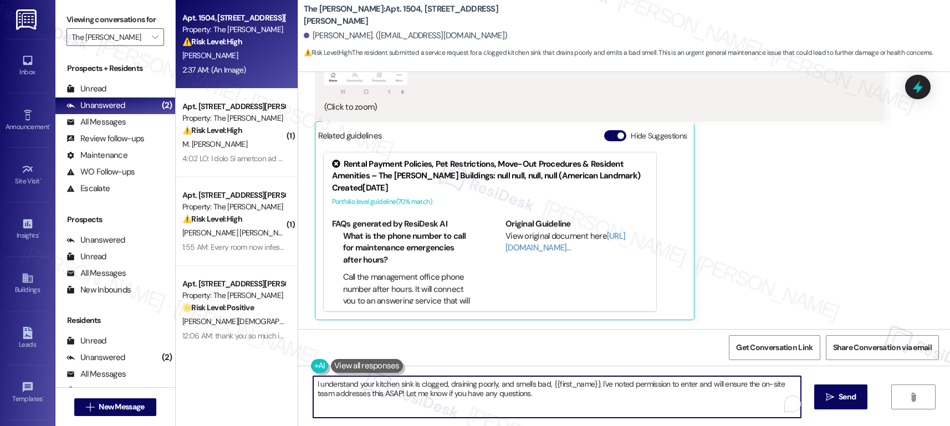
click at [505, 395] on textarea "I understand your kitchen sink is clogged, draining poorly, and smells bad, {{f…" at bounding box center [557, 397] width 488 height 42
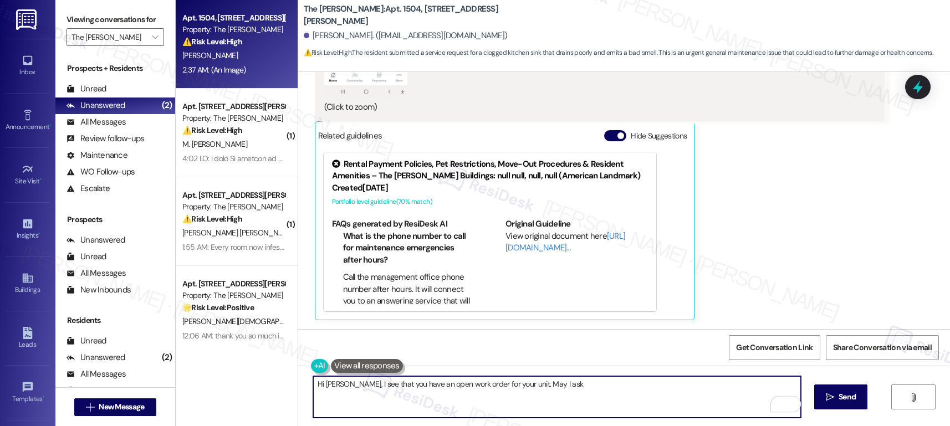
type textarea "Hi Diana, I see that you have an open work order for your unit. May I as"
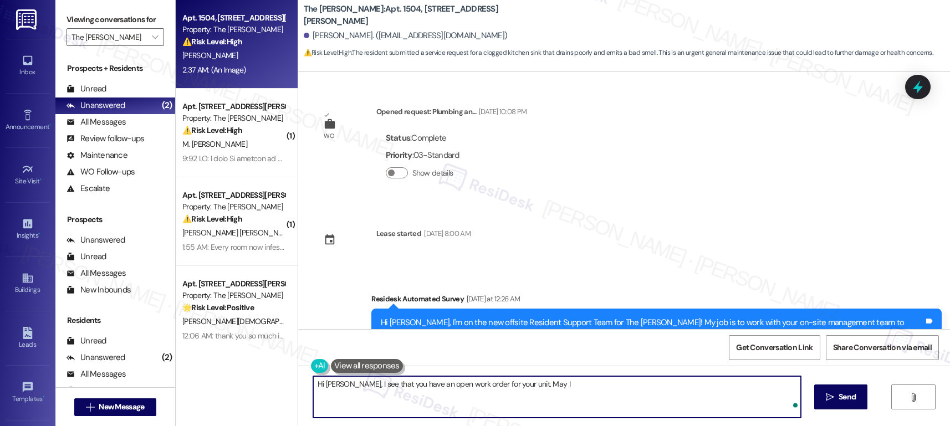
scroll to position [974, 0]
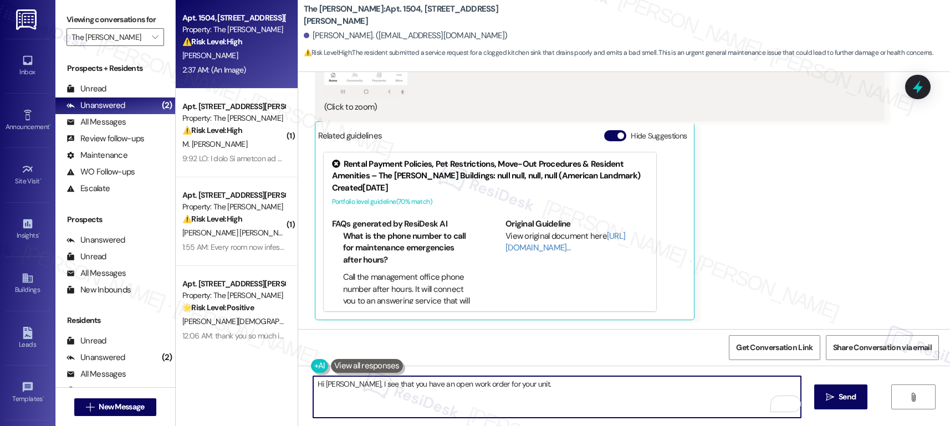
type textarea "Hi [PERSON_NAME], I see that you have an open work order for your unit."
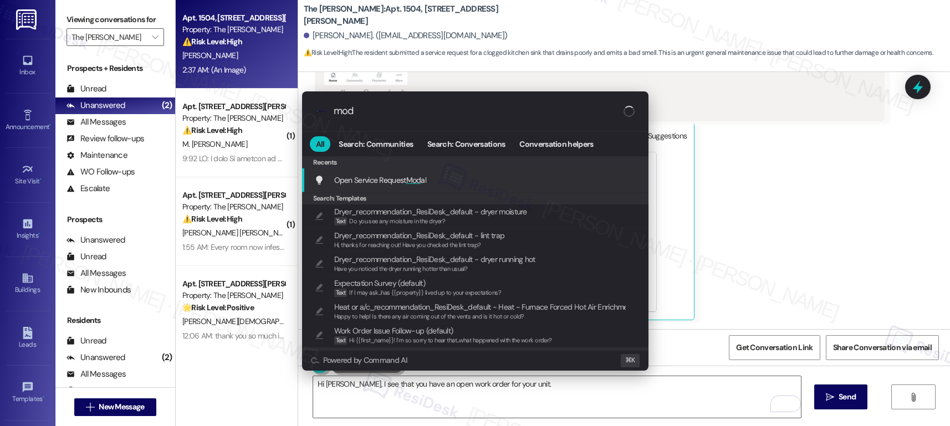
type input "moda"
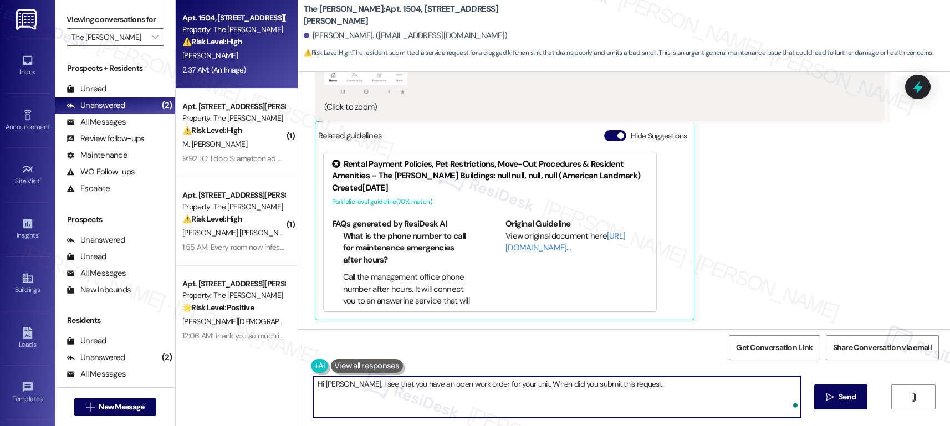
type textarea "Hi [PERSON_NAME], I see that you have an open work order for your unit. When di…"
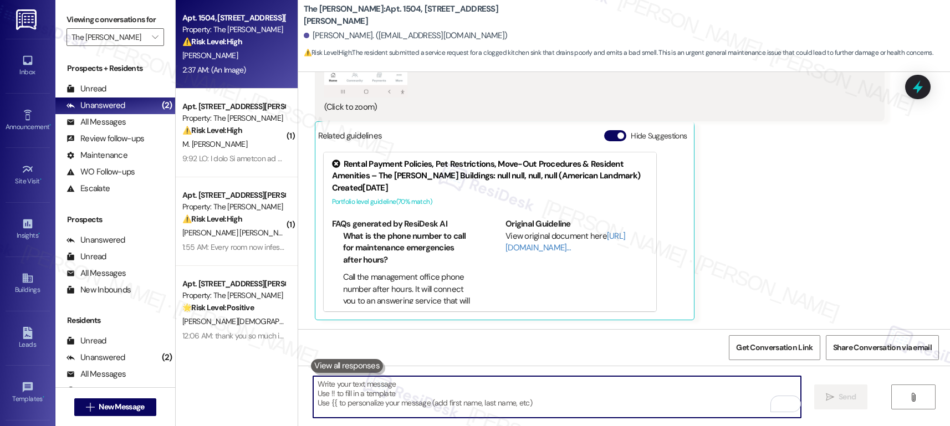
click at [407, 393] on textarea "To enrich screen reader interactions, please activate Accessibility in Grammarl…" at bounding box center [557, 397] width 488 height 42
paste textarea "Hi [PERSON_NAME], I see there’s an open work order for your unit. Could you let…"
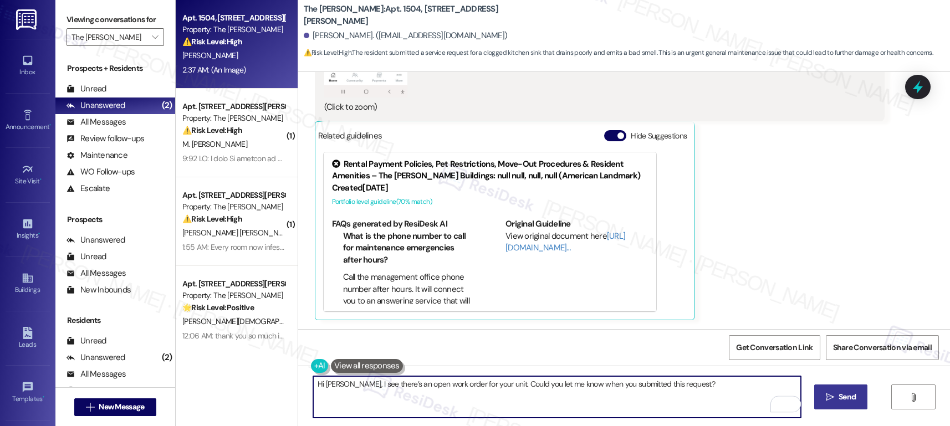
type textarea "Hi [PERSON_NAME], I see there’s an open work order for your unit. Could you let…"
click at [828, 390] on button " Send" at bounding box center [841, 397] width 54 height 25
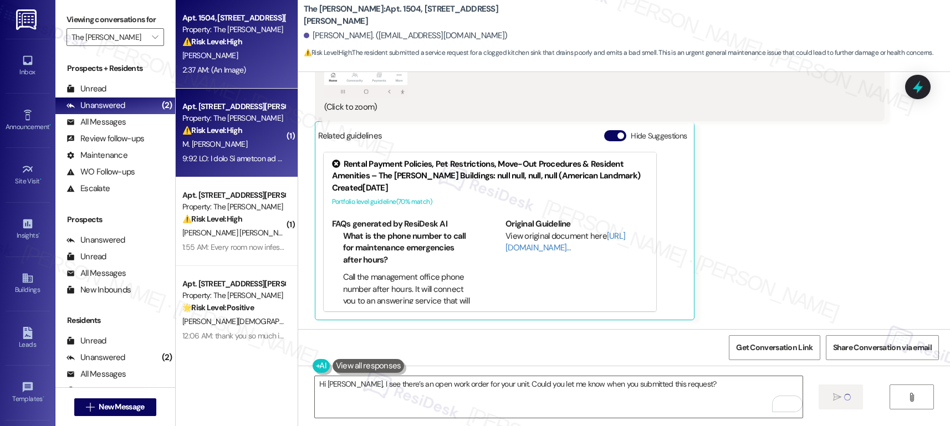
click at [225, 141] on span "M. [PERSON_NAME]" at bounding box center [214, 144] width 65 height 10
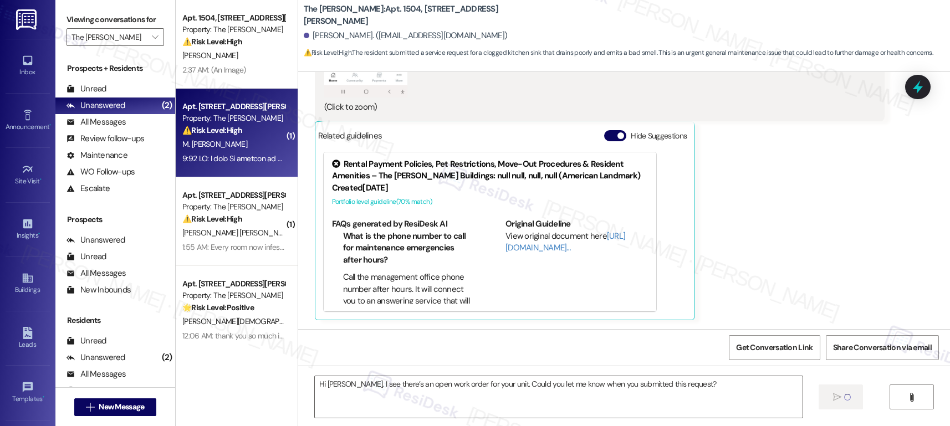
type textarea "Fetching suggested responses. Please feel free to read through the conversation…"
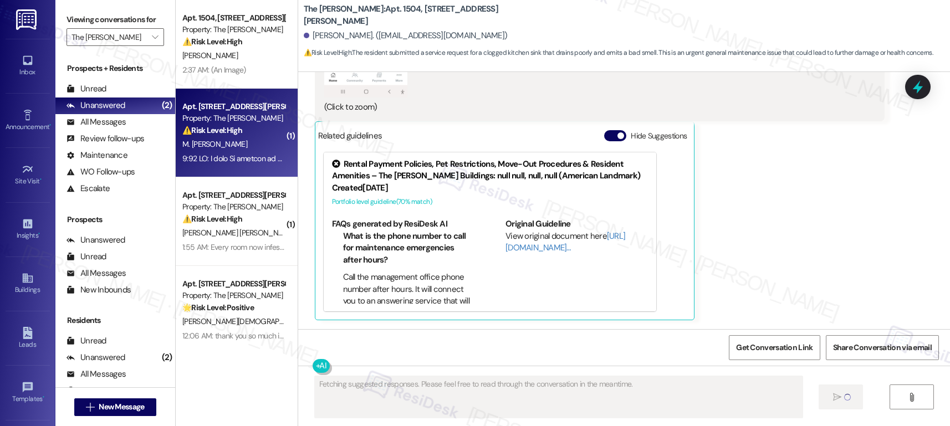
click at [225, 141] on span "M. [PERSON_NAME]" at bounding box center [214, 144] width 65 height 10
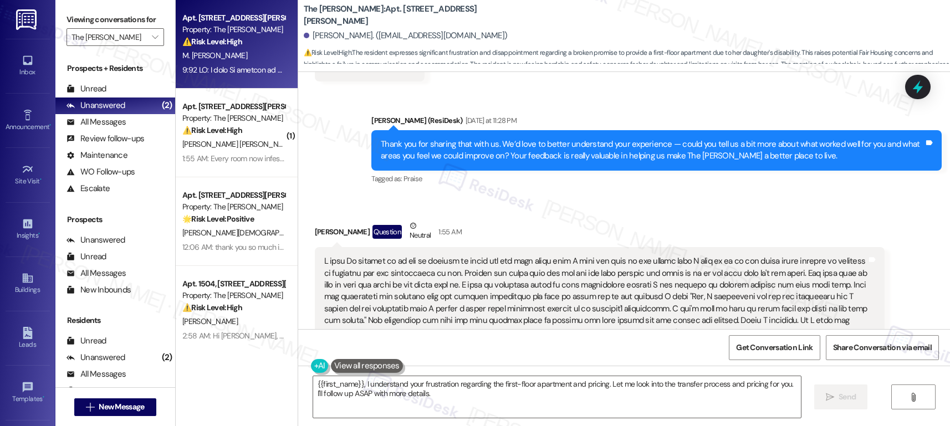
scroll to position [752, 0]
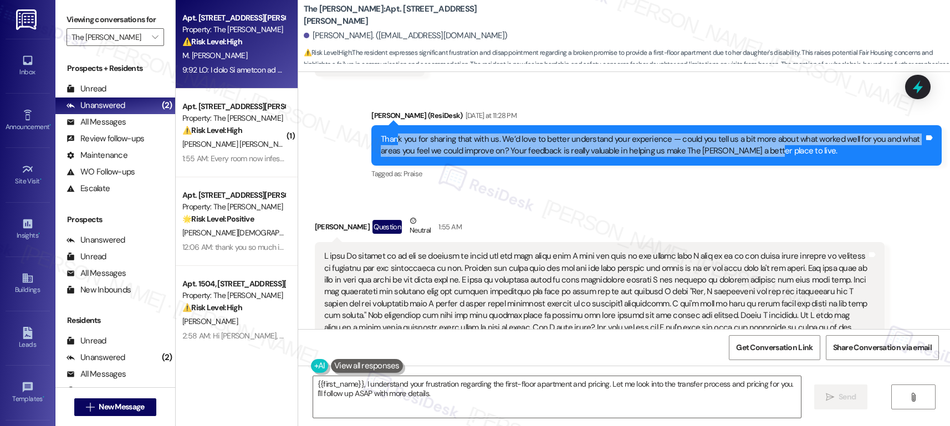
drag, startPoint x: 388, startPoint y: 144, endPoint x: 757, endPoint y: 146, distance: 368.7
click at [757, 146] on div "Thank you for sharing that with us. We’d love to better understand your experie…" at bounding box center [652, 146] width 543 height 24
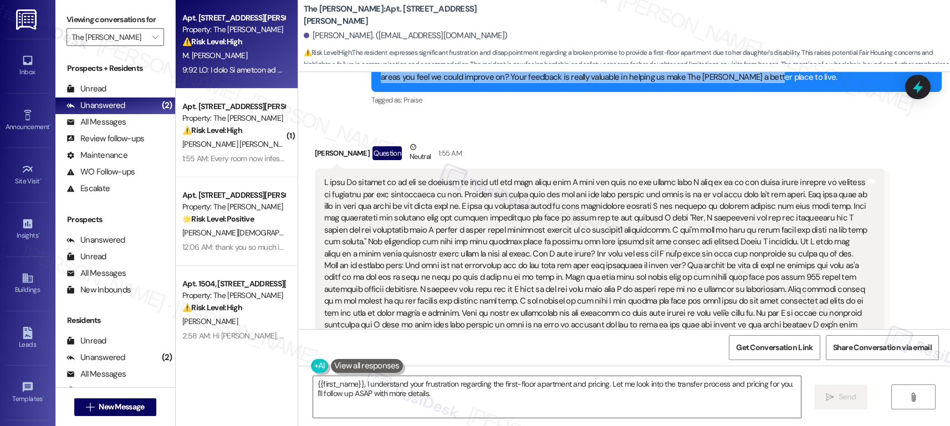
scroll to position [833, 0]
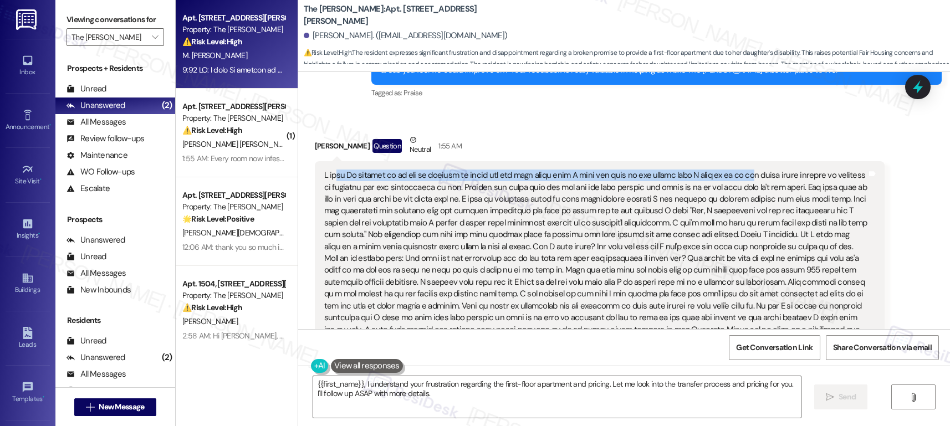
drag, startPoint x: 325, startPoint y: 172, endPoint x: 724, endPoint y: 175, distance: 398.6
click at [724, 175] on div "Yes because the office staff is very approachable and they will help you when t…" at bounding box center [595, 294] width 543 height 249
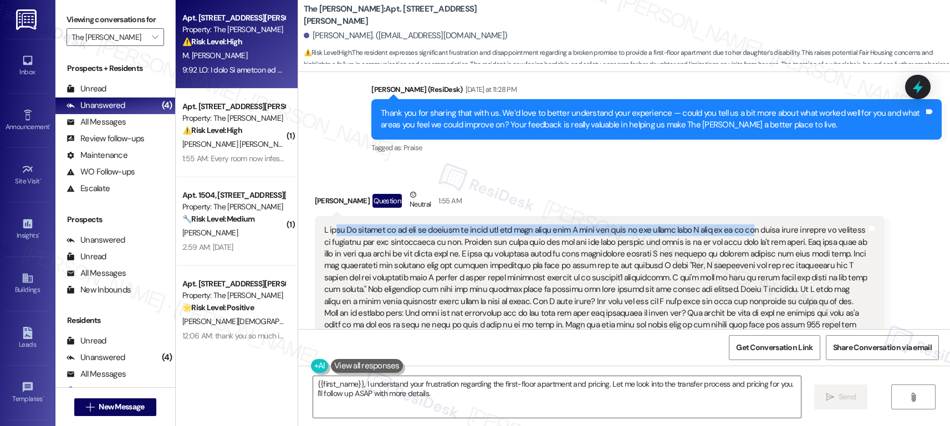
scroll to position [779, 0]
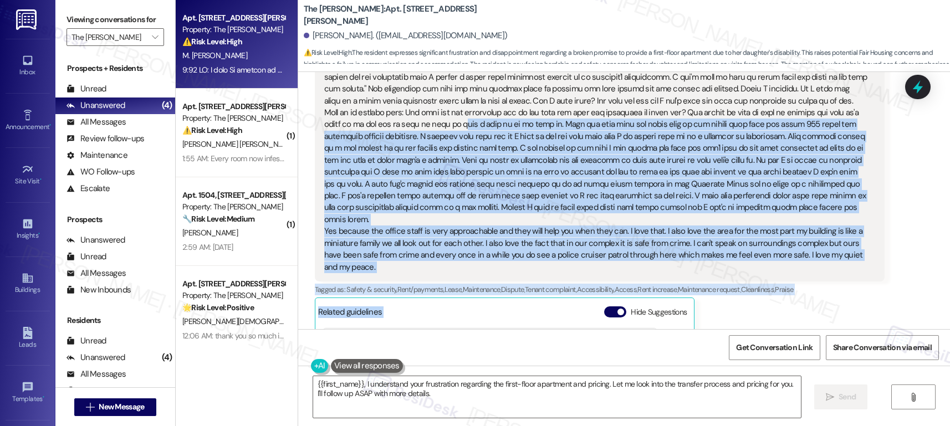
drag, startPoint x: 449, startPoint y: 326, endPoint x: 500, endPoint y: 323, distance: 51.1
click at [500, 323] on div "[PERSON_NAME] Question Neutral 1:55 AM Yes because the office staff is very app…" at bounding box center [600, 242] width 570 height 508
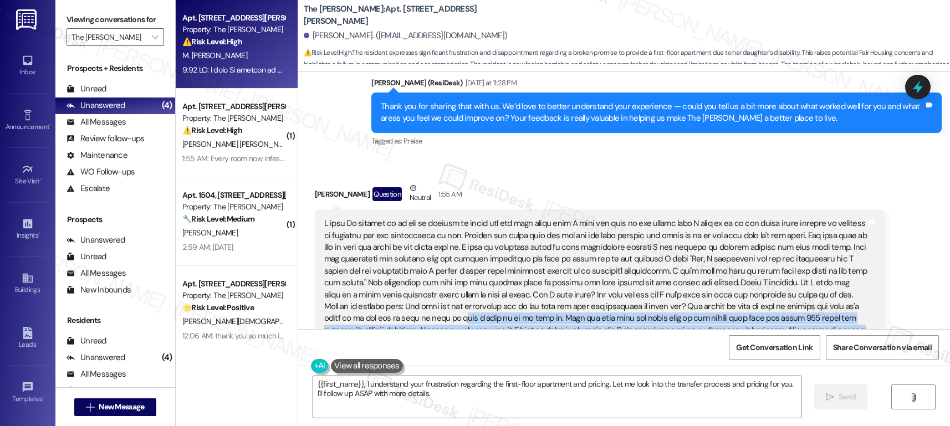
scroll to position [783, 0]
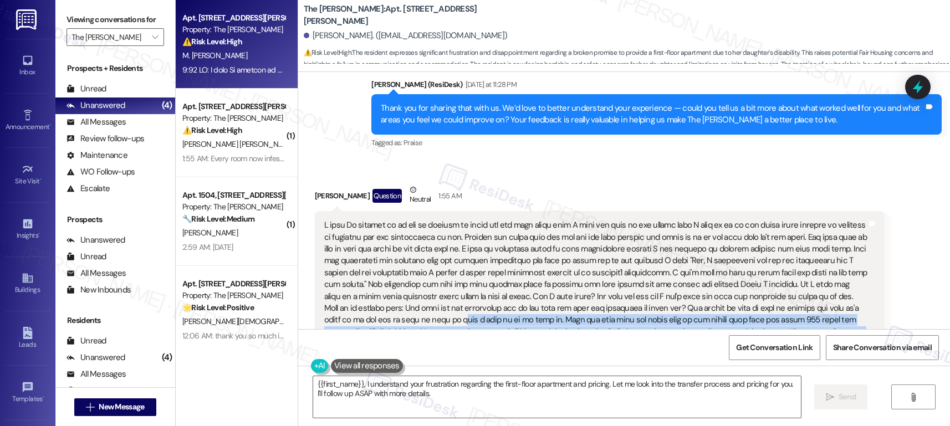
click at [509, 320] on div "Yes because the office staff is very approachable and they will help you when t…" at bounding box center [595, 344] width 543 height 249
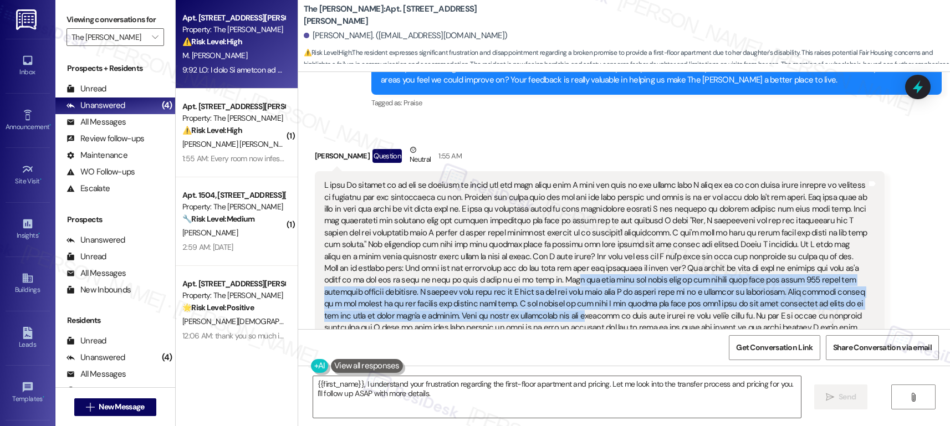
drag, startPoint x: 555, startPoint y: 318, endPoint x: 568, endPoint y: 319, distance: 12.2
click at [568, 319] on div "Yes because the office staff is very approachable and they will help you when t…" at bounding box center [595, 304] width 543 height 249
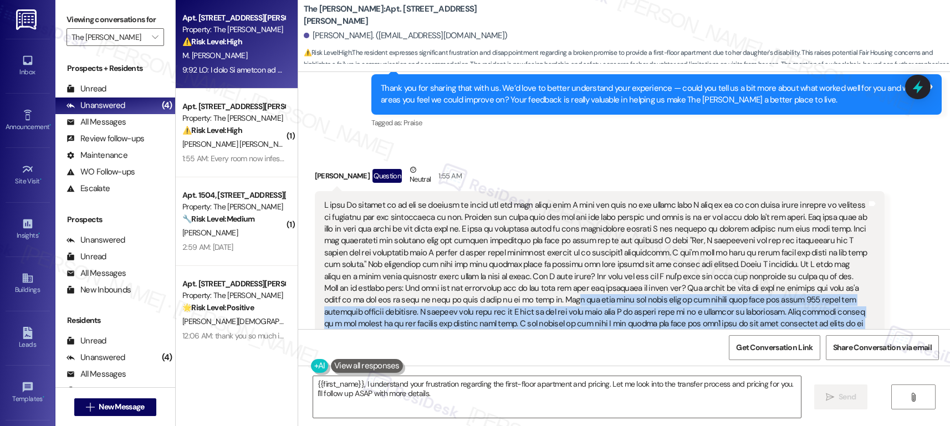
scroll to position [801, 0]
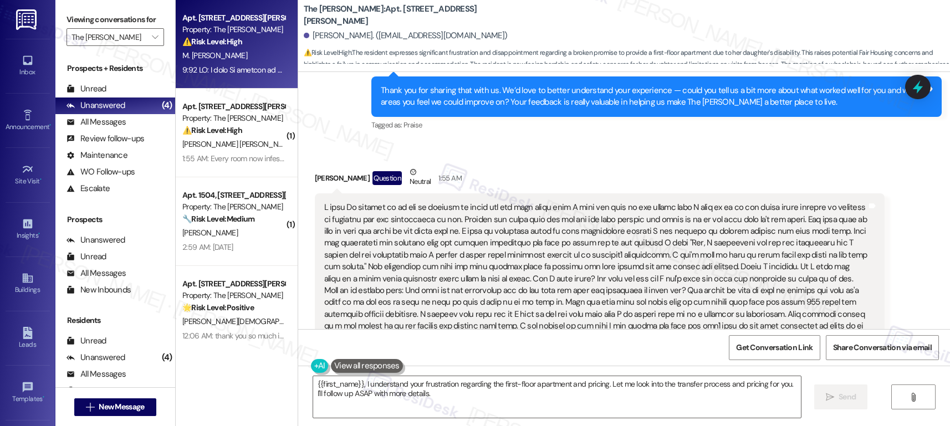
click at [529, 296] on div "Yes because the office staff is very approachable and they will help you when t…" at bounding box center [595, 326] width 543 height 249
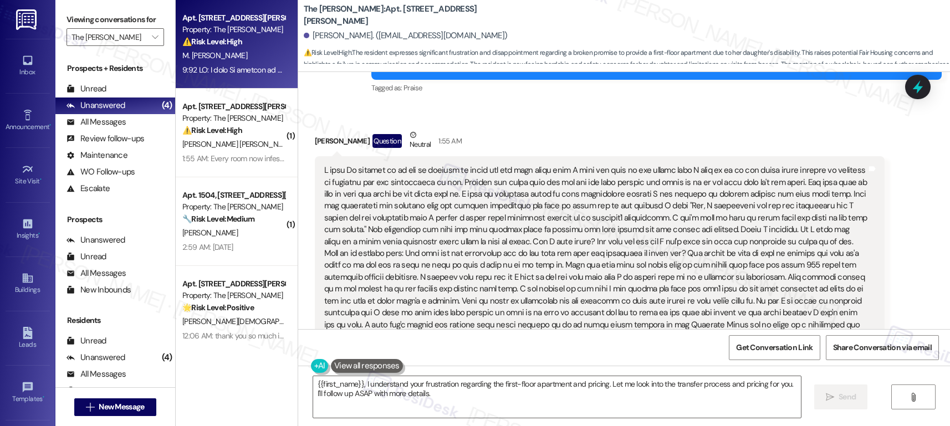
scroll to position [839, 0]
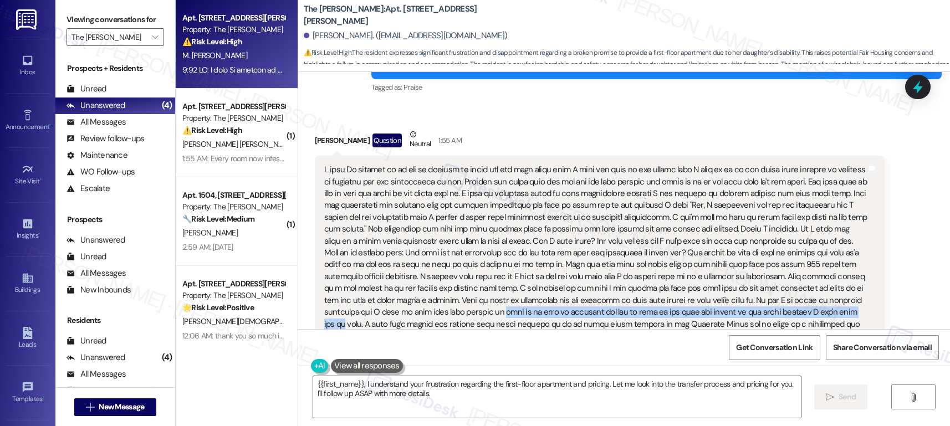
drag, startPoint x: 496, startPoint y: 312, endPoint x: 859, endPoint y: 315, distance: 362.6
click at [859, 315] on div "Yes because the office staff is very approachable and they will help you when t…" at bounding box center [595, 288] width 543 height 249
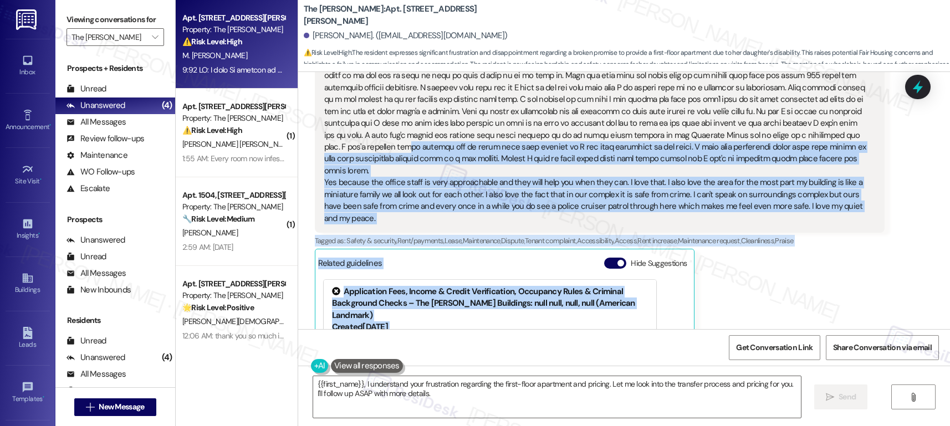
click at [327, 325] on div "[PERSON_NAME] Question Neutral 1:55 AM Yes because the office staff is very app…" at bounding box center [600, 194] width 570 height 508
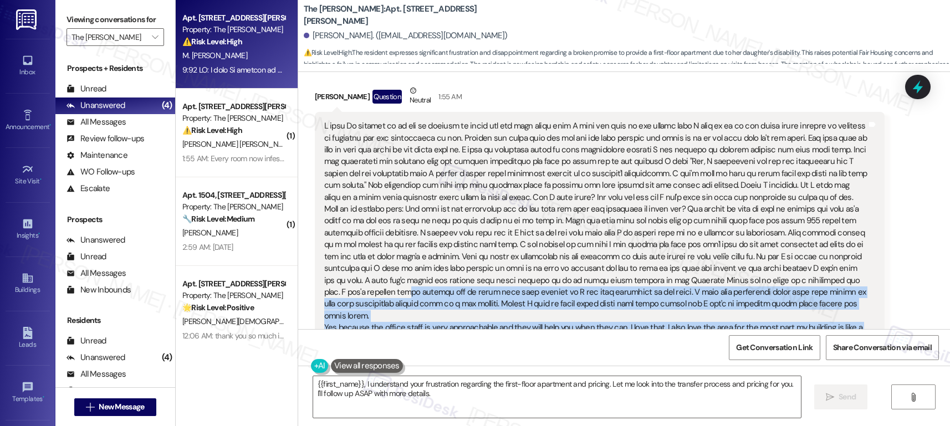
scroll to position [880, 0]
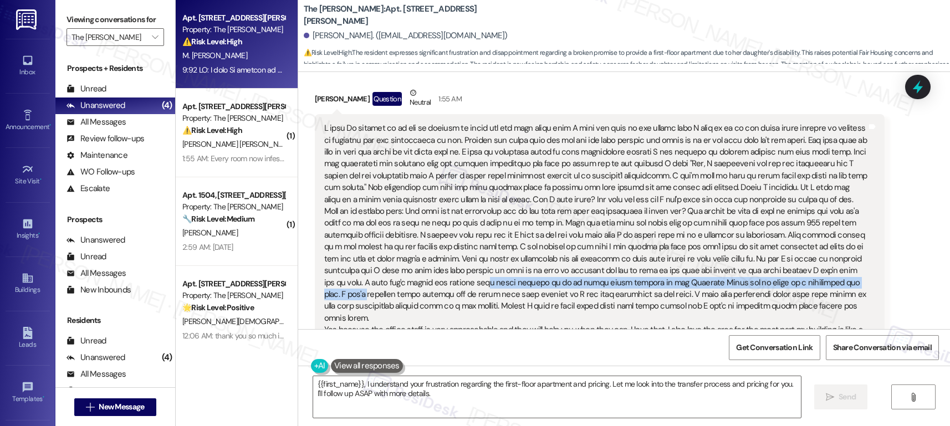
drag, startPoint x: 436, startPoint y: 281, endPoint x: 816, endPoint y: 282, distance: 380.3
click at [816, 282] on div "Yes because the office staff is very approachable and they will help you when t…" at bounding box center [595, 247] width 543 height 249
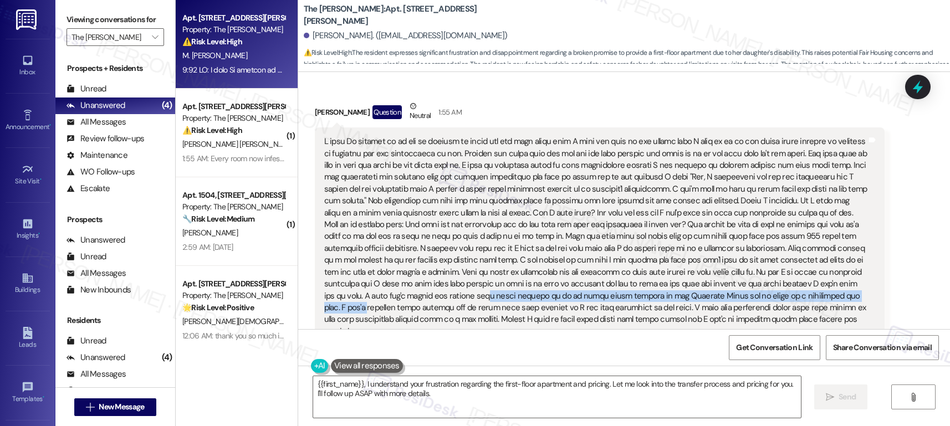
scroll to position [869, 0]
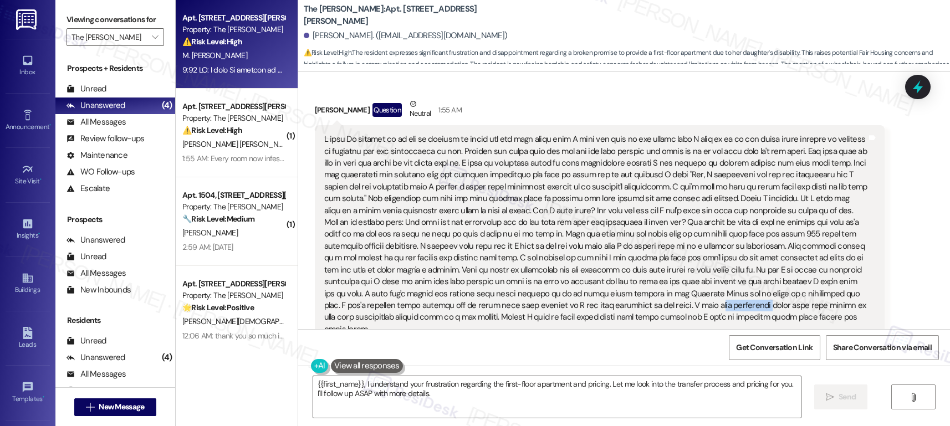
drag, startPoint x: 620, startPoint y: 304, endPoint x: 677, endPoint y: 303, distance: 57.1
click at [677, 303] on div "Yes because the office staff is very approachable and they will help you when t…" at bounding box center [595, 258] width 543 height 249
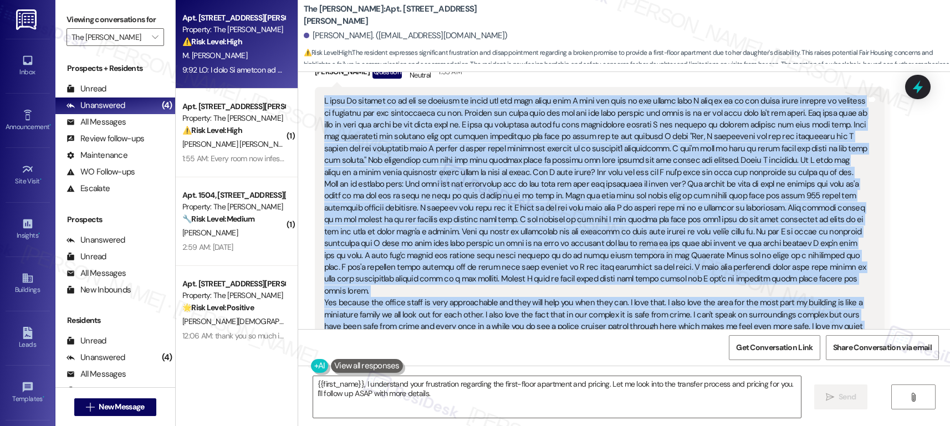
scroll to position [975, 0]
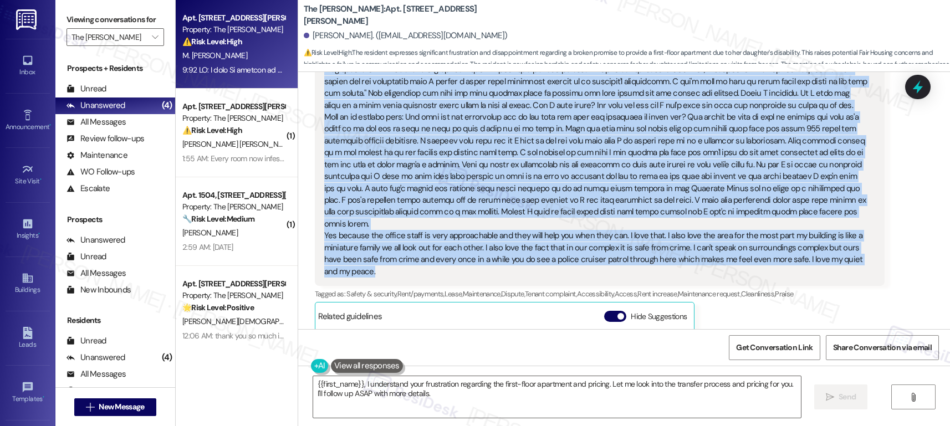
drag, startPoint x: 313, startPoint y: 127, endPoint x: 391, endPoint y: 256, distance: 150.5
click at [391, 256] on div "Yes because the office staff is very approachable and they will help you when t…" at bounding box center [600, 153] width 570 height 266
copy div "I said No because on my day of signing my lease for the very first time I told …"
click at [424, 399] on textarea "{{first_name}}, I understand your frustration regarding the first-floor apartme…" at bounding box center [557, 397] width 488 height 42
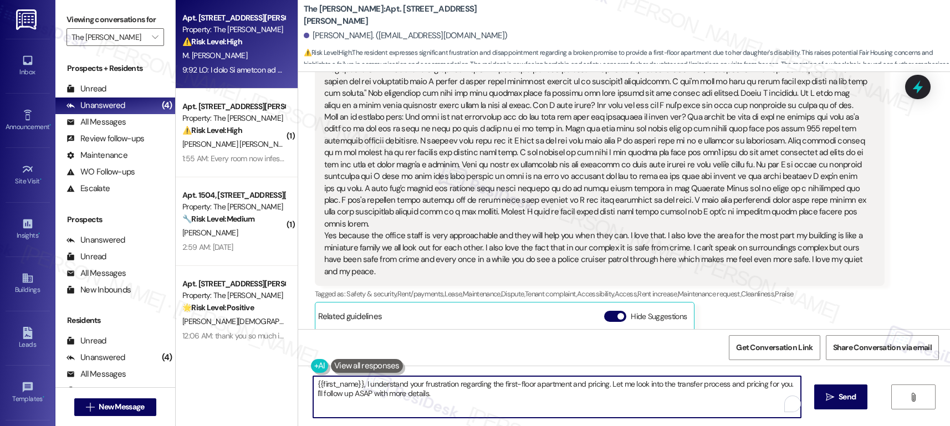
click at [365, 390] on textarea "{{first_name}}, I understand your frustration regarding the first-floor apartme…" at bounding box center [557, 397] width 488 height 42
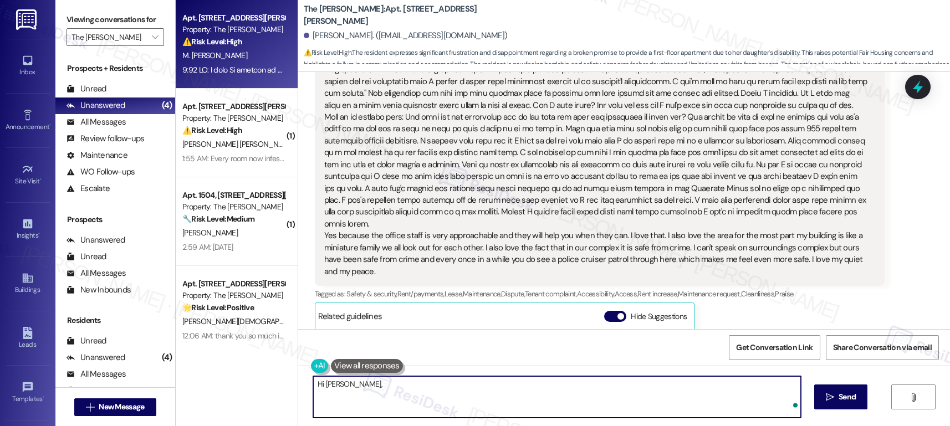
paste textarea "Thank you for sharing your experience with me. I understand how important it is…"
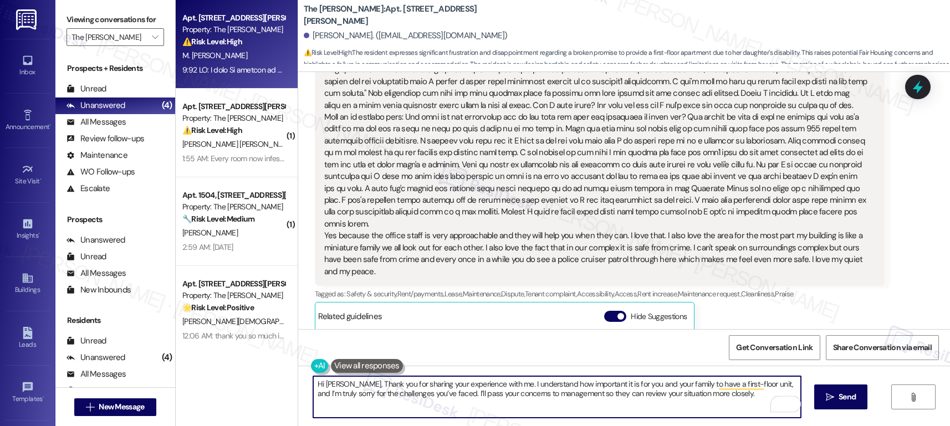
click at [352, 383] on textarea "Hi Monique, Thank you for sharing your experience with me. I understand how imp…" at bounding box center [557, 397] width 488 height 42
click at [748, 395] on textarea "Hi Monique, thank you for sharing your experience with me. I understand how imp…" at bounding box center [557, 397] width 488 height 42
type textarea "Hi Monique, thank you for sharing your experience with me. I understand how imp…"
click at [847, 400] on span "Send" at bounding box center [847, 397] width 17 height 12
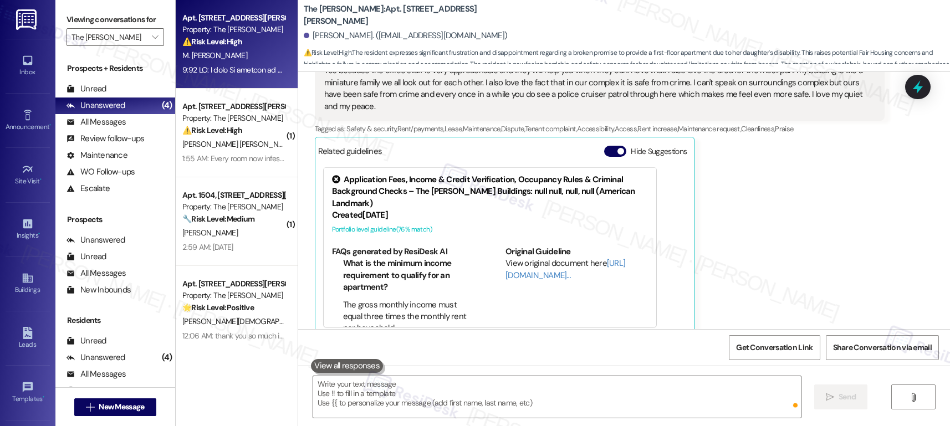
scroll to position [1143, 0]
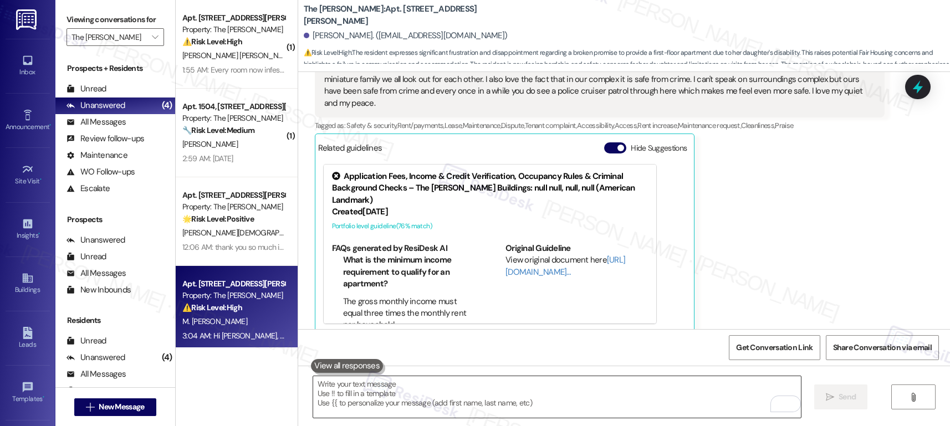
click at [420, 401] on textarea "To enrich screen reader interactions, please activate Accessibility in Grammarl…" at bounding box center [557, 397] width 488 height 42
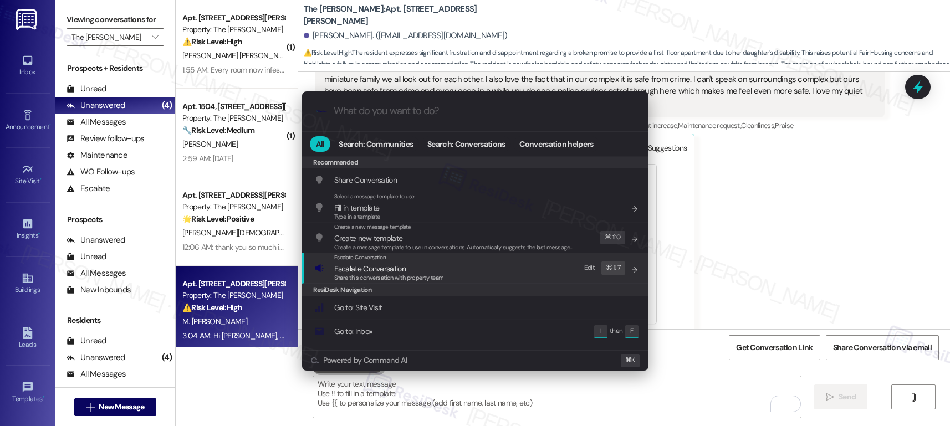
click at [351, 276] on span "Share this conversation with property team" at bounding box center [389, 278] width 110 height 8
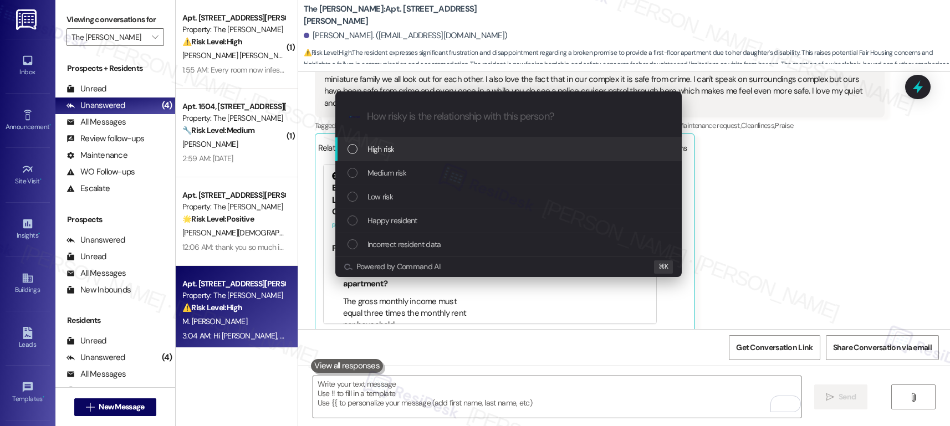
click at [395, 150] on div "High risk" at bounding box center [510, 149] width 324 height 12
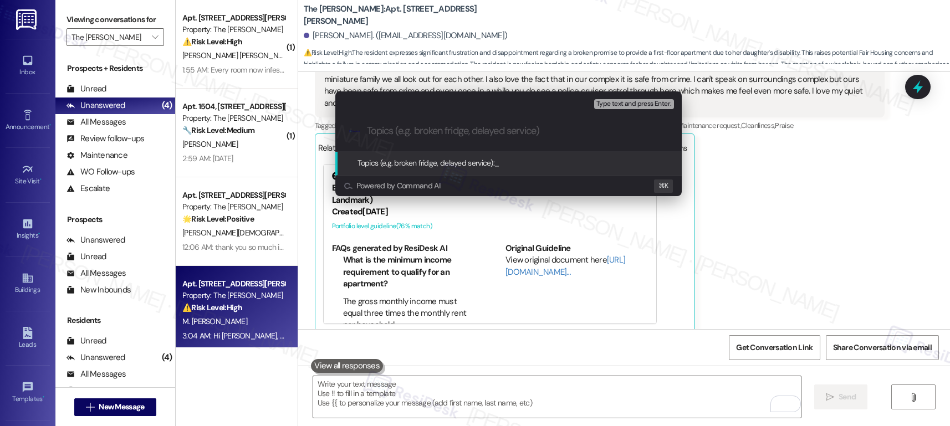
paste input "Follow-Up on First-Floor Apartment Request"
type input "Follow-Up on First-Floor Apartment Request"
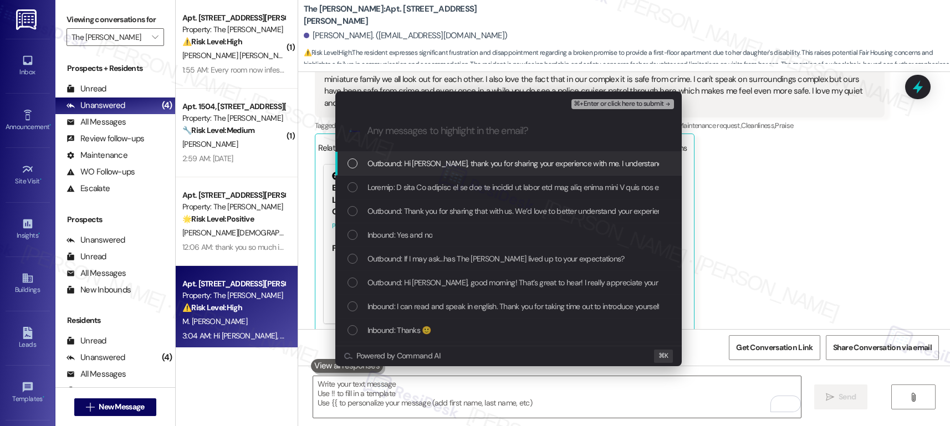
click at [411, 163] on span "Outbound: Hi Monique, thank you for sharing your experience with me. I understa…" at bounding box center [920, 163] width 1105 height 12
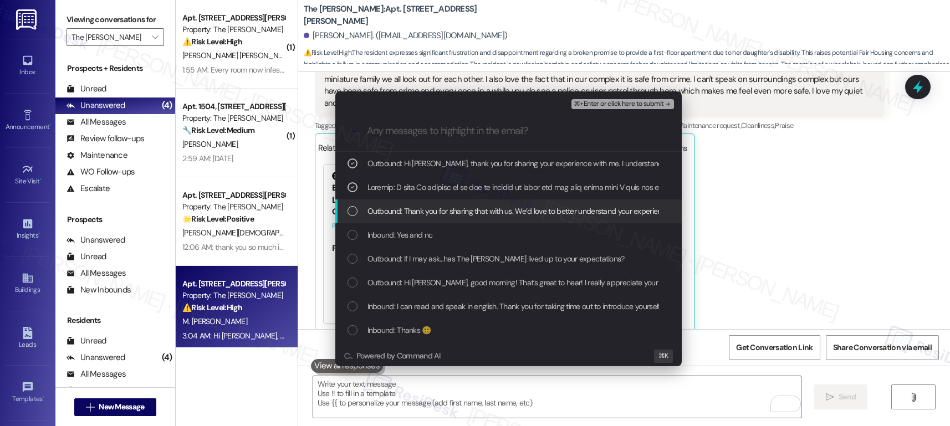
click at [415, 210] on span "Outbound: Thank you for sharing that with us. We’d love to better understand yo…" at bounding box center [846, 211] width 957 height 12
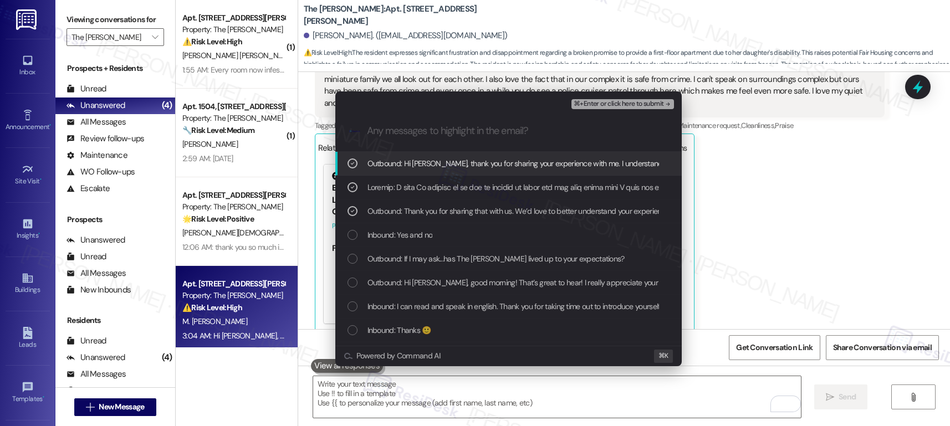
click at [592, 105] on span "⌘+Enter or click here to submit" at bounding box center [619, 104] width 90 height 8
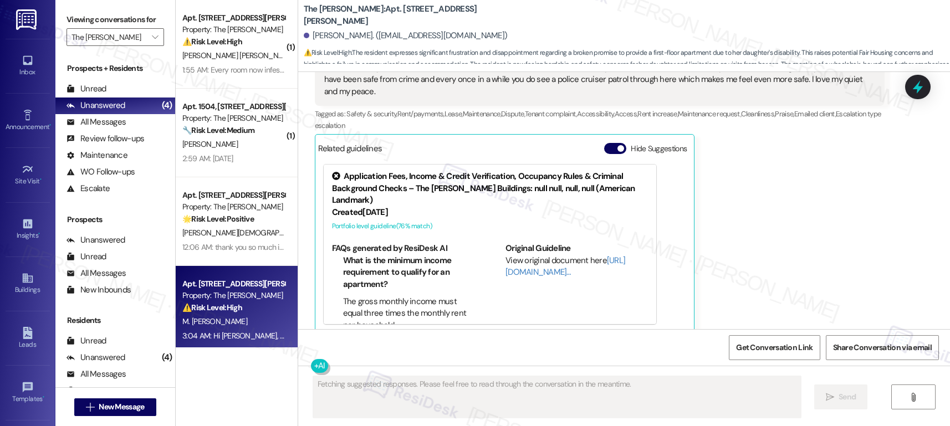
scroll to position [1273, 0]
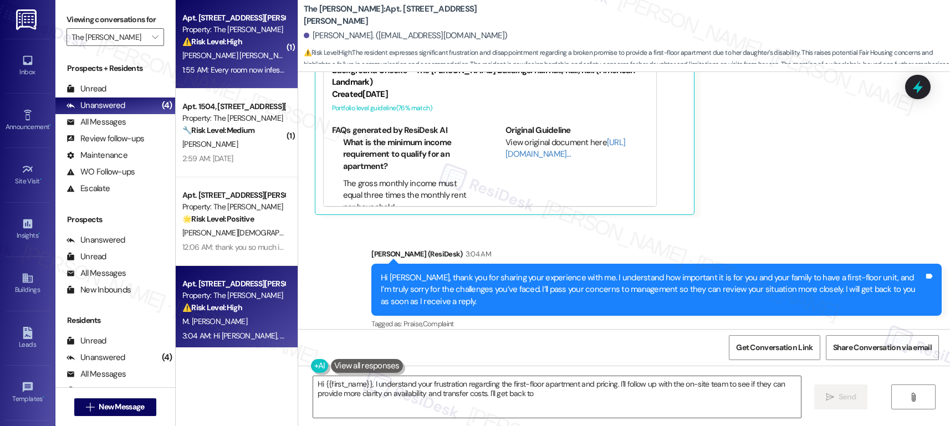
type textarea "Hi {{first_name}}, I understand your frustration regarding the first-floor apar…"
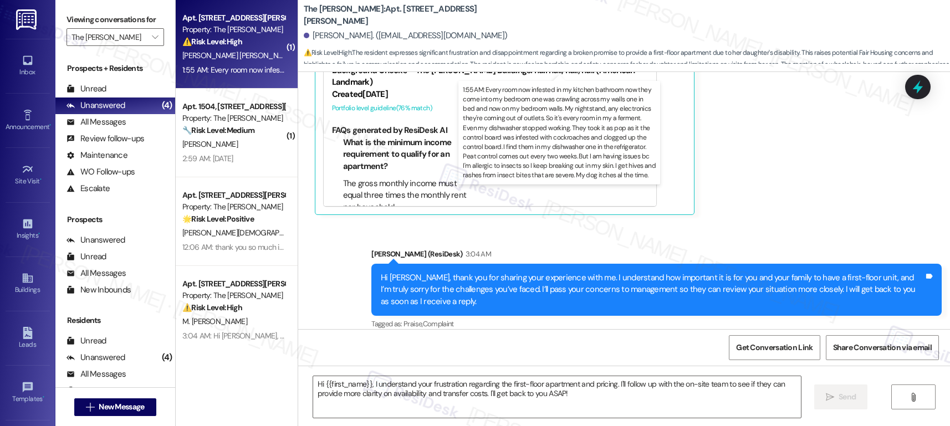
type textarea "Fetching suggested responses. Please feel free to read through the conversation…"
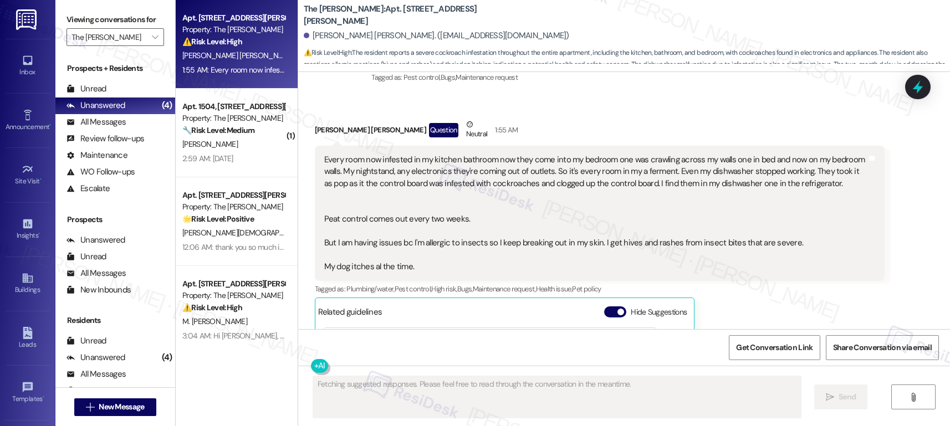
scroll to position [1049, 0]
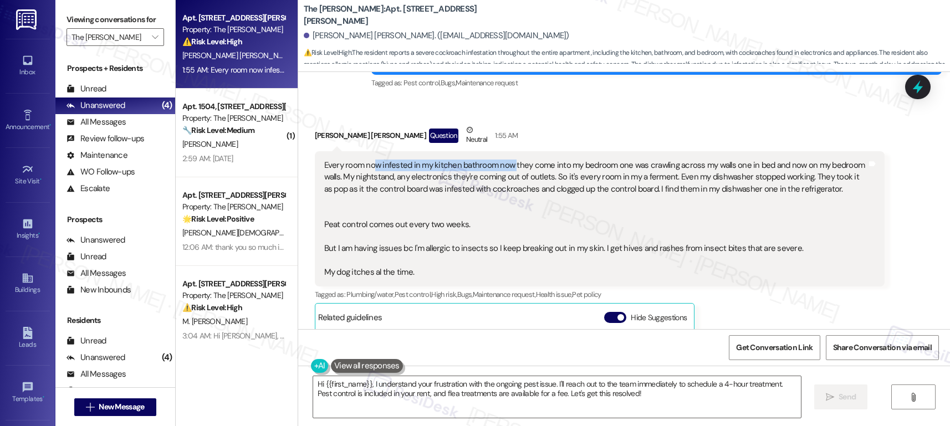
drag, startPoint x: 365, startPoint y: 165, endPoint x: 503, endPoint y: 165, distance: 138.0
click at [503, 165] on div "Every room now infested in my kitchen bathroom now they come into my bedroom on…" at bounding box center [595, 219] width 543 height 119
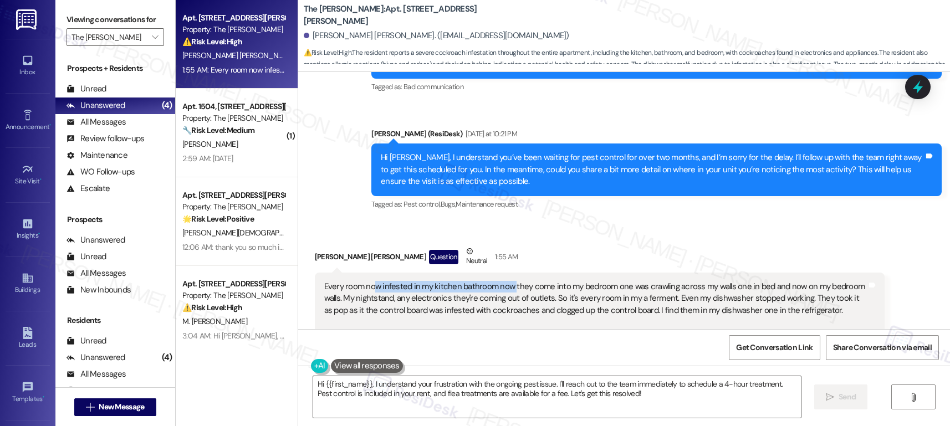
scroll to position [914, 0]
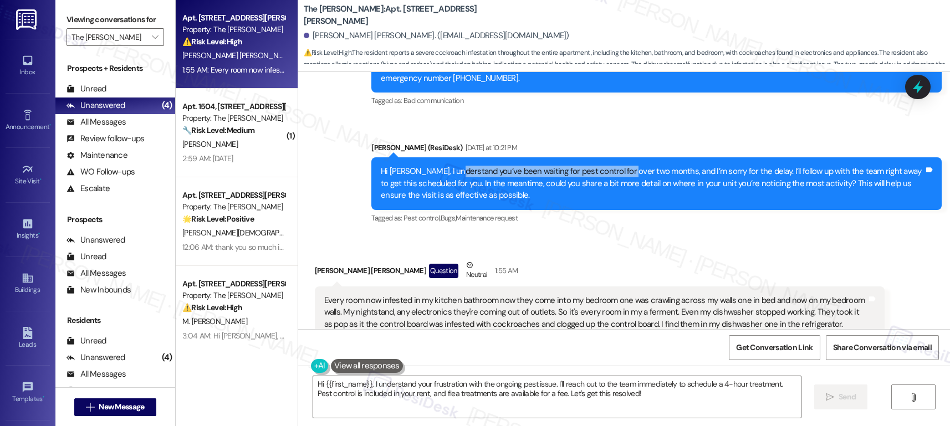
drag, startPoint x: 447, startPoint y: 170, endPoint x: 615, endPoint y: 170, distance: 167.4
click at [615, 170] on div "Hi [PERSON_NAME], I understand you’ve been waiting for pest control for over tw…" at bounding box center [652, 183] width 543 height 35
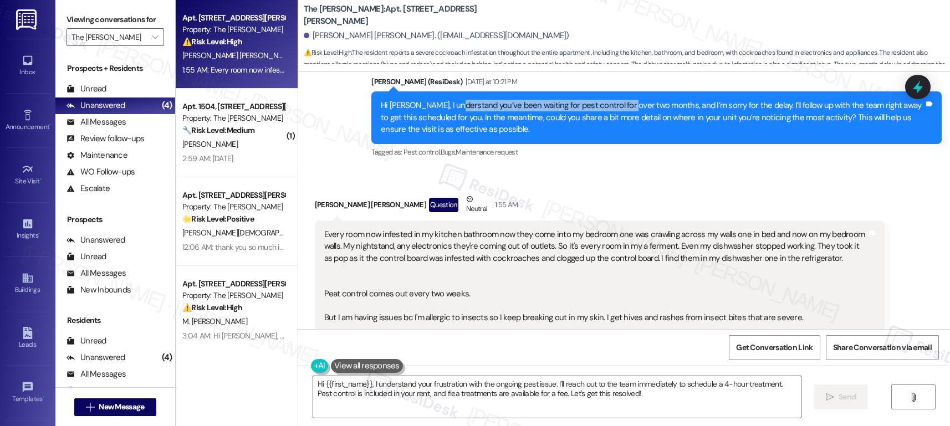
scroll to position [1018, 0]
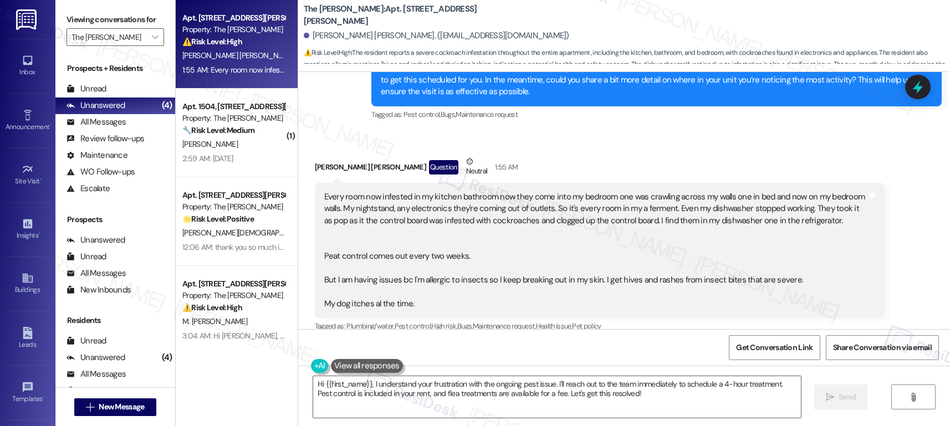
click at [427, 197] on div "Every room now infested in my kitchen bathroom now they come into my bedroom on…" at bounding box center [595, 250] width 543 height 119
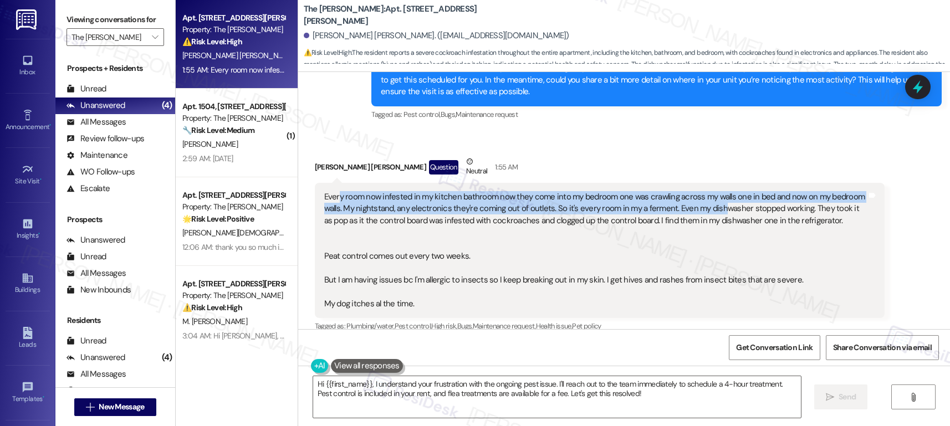
drag, startPoint x: 330, startPoint y: 197, endPoint x: 712, endPoint y: 207, distance: 382.7
click at [712, 207] on div "Every room now infested in my kitchen bathroom now they come into my bedroom on…" at bounding box center [595, 250] width 543 height 119
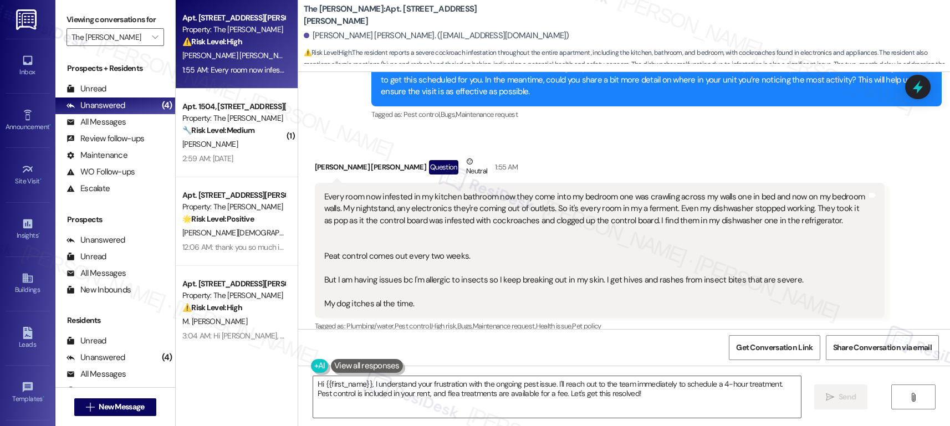
click at [453, 218] on div "Every room now infested in my kitchen bathroom now they come into my bedroom on…" at bounding box center [595, 250] width 543 height 119
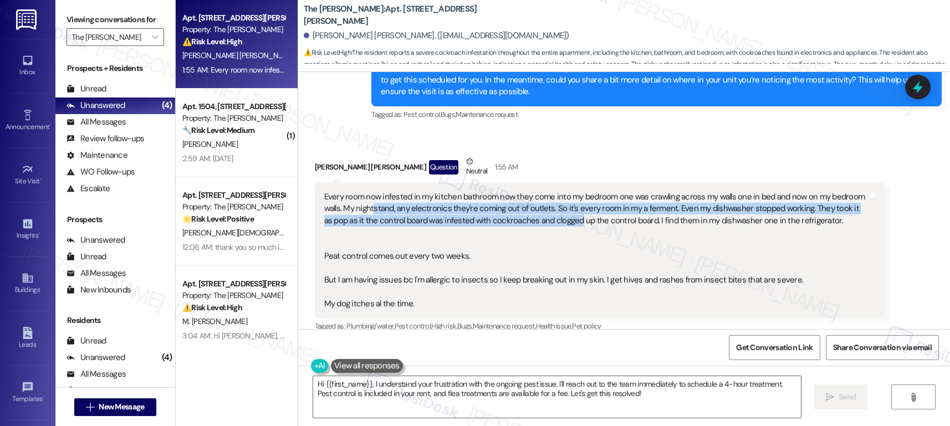
drag, startPoint x: 364, startPoint y: 212, endPoint x: 558, endPoint y: 221, distance: 194.8
click at [558, 221] on div "Every room now infested in my kitchen bathroom now they come into my bedroom on…" at bounding box center [595, 250] width 543 height 119
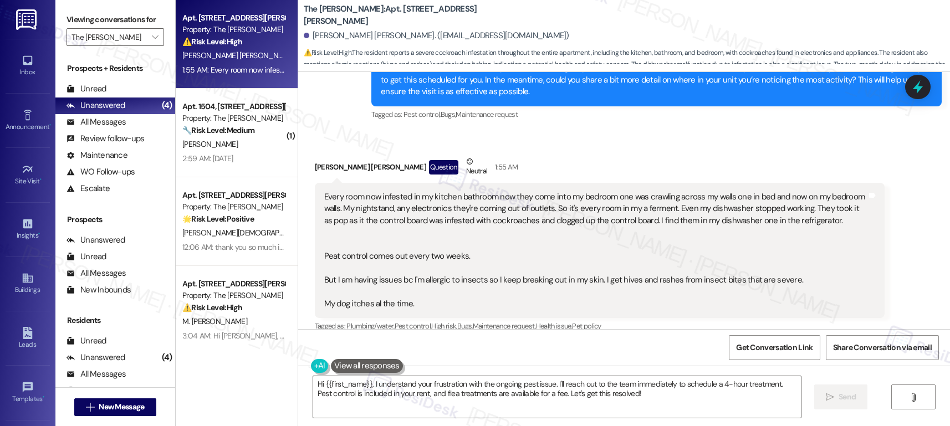
click at [337, 223] on div "Every room now infested in my kitchen bathroom now they come into my bedroom on…" at bounding box center [595, 250] width 543 height 119
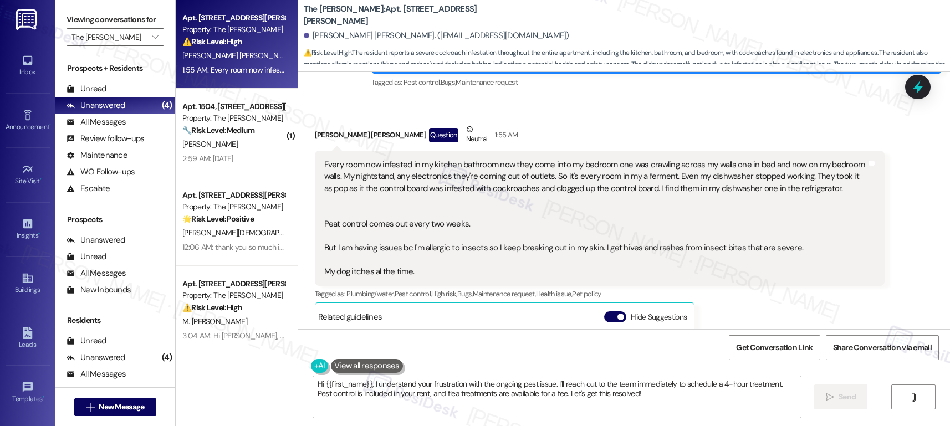
scroll to position [1052, 0]
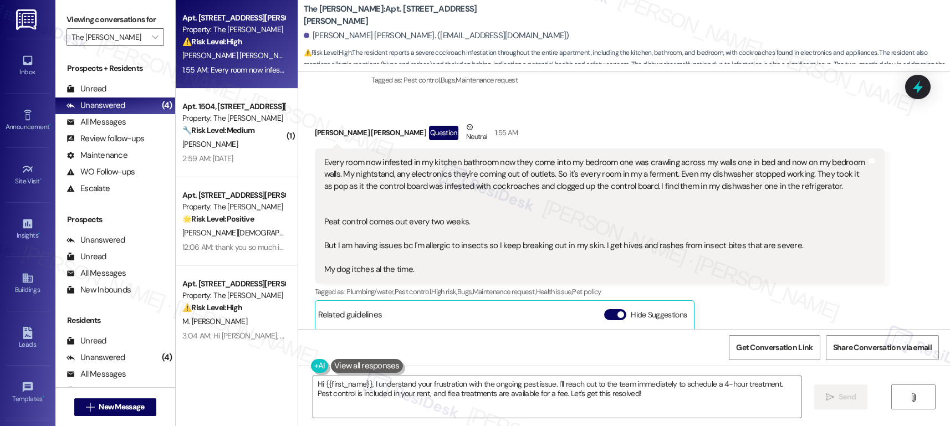
click at [361, 272] on div "Every room now infested in my kitchen bathroom now they come into my bedroom on…" at bounding box center [595, 216] width 543 height 119
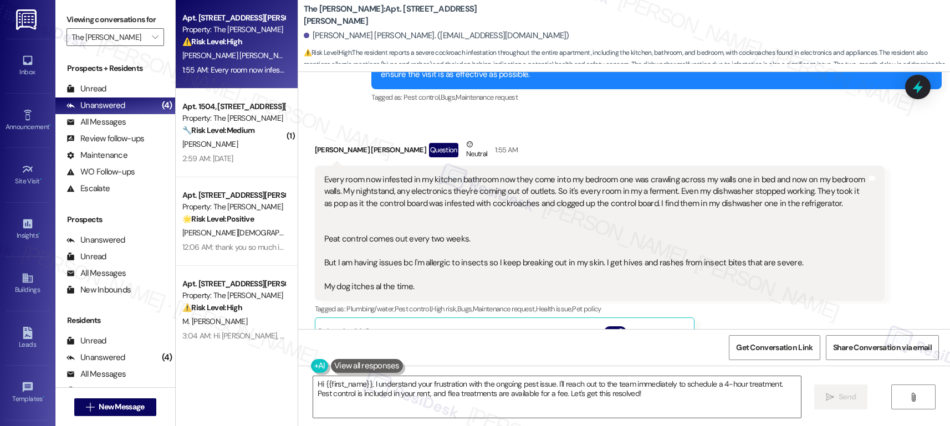
scroll to position [1025, 0]
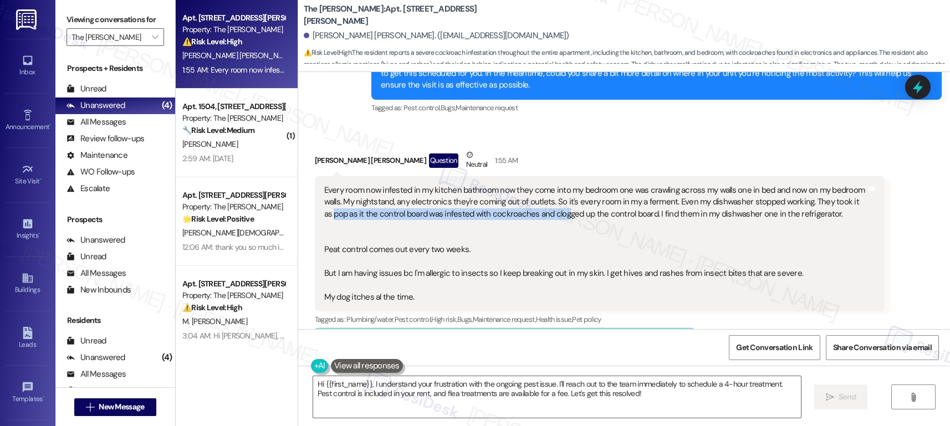
drag, startPoint x: 317, startPoint y: 214, endPoint x: 547, endPoint y: 215, distance: 230.6
click at [547, 215] on div "Every room now infested in my kitchen bathroom now they come into my bedroom on…" at bounding box center [595, 244] width 543 height 119
click at [498, 215] on div "Every room now infested in my kitchen bathroom now they come into my bedroom on…" at bounding box center [595, 244] width 543 height 119
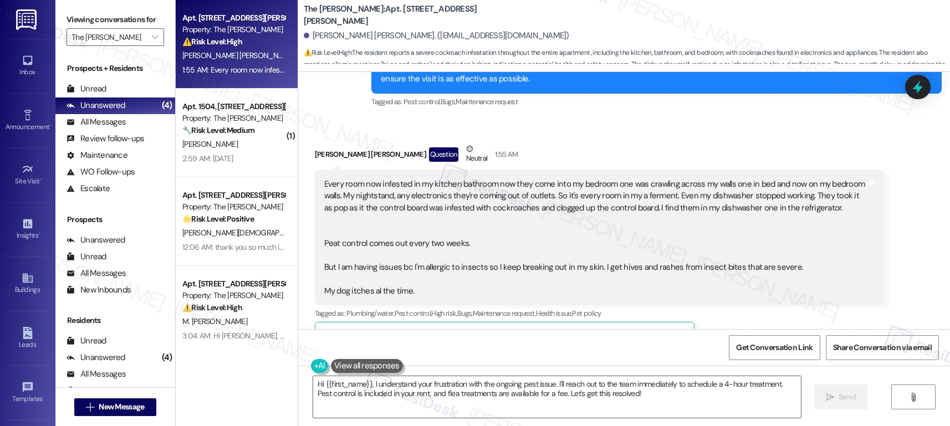
scroll to position [1031, 0]
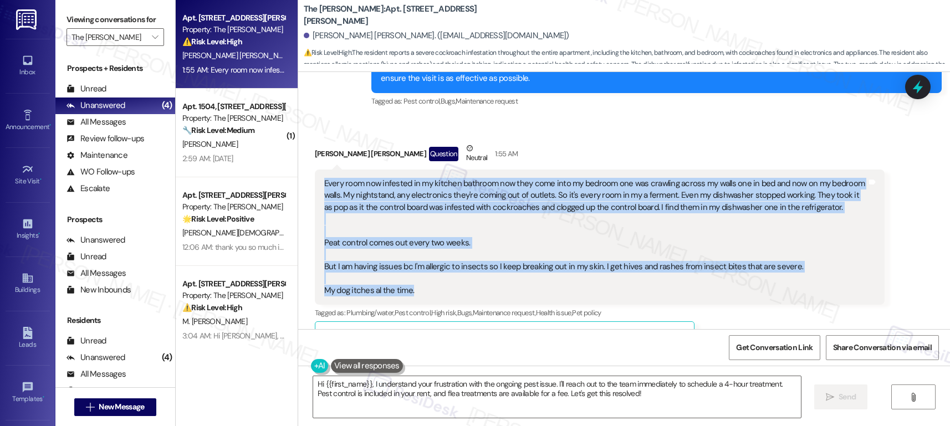
drag, startPoint x: 315, startPoint y: 184, endPoint x: 423, endPoint y: 290, distance: 151.7
click at [423, 290] on div "Every room now infested in my kitchen bathroom now they come into my bedroom on…" at bounding box center [595, 237] width 543 height 119
copy div "Every room now infested in my kitchen bathroom now they come into my bedroom on…"
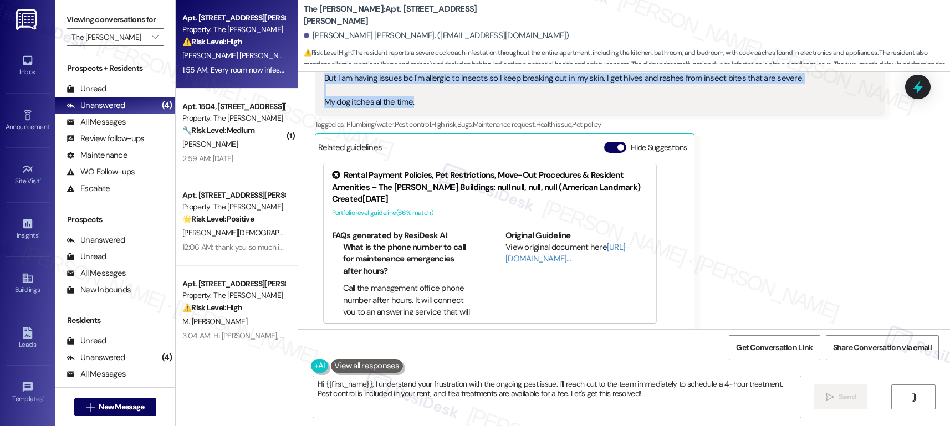
scroll to position [1231, 0]
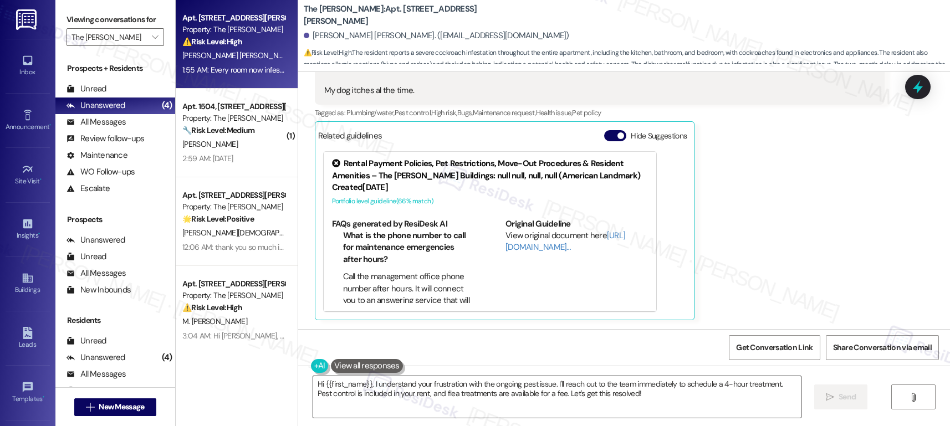
click at [408, 388] on textarea "Hi {{first_name}}, I understand your frustration with the ongoing pest issue. I…" at bounding box center [557, 397] width 488 height 42
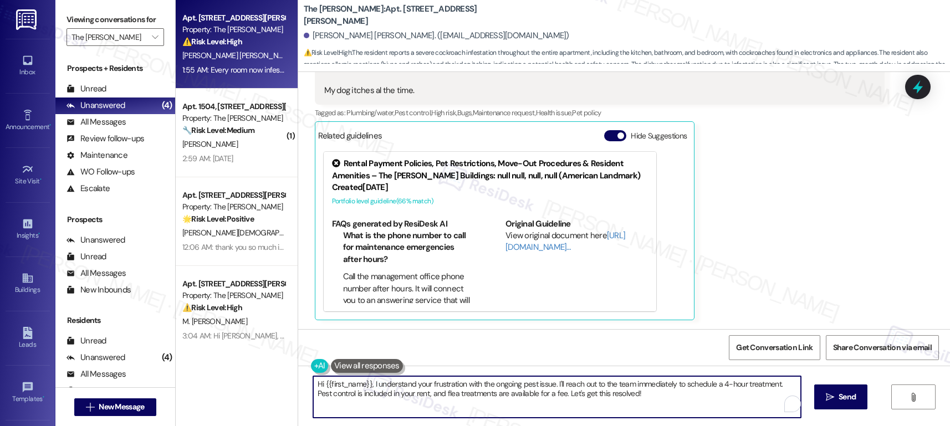
click at [408, 388] on textarea "Hi {{first_name}}, I understand your frustration with the ongoing pest issue. I…" at bounding box center [557, 397] width 488 height 42
paste textarea "[Resident Name], thank you for letting us know. I’m submitting a work order for…"
drag, startPoint x: 375, startPoint y: 385, endPoint x: 263, endPoint y: 378, distance: 111.7
click at [263, 378] on div "Apt. 1702, 11600 Huebner Rd Property: The Archer ⚠️ Risk Level: High The reside…" at bounding box center [563, 213] width 774 height 426
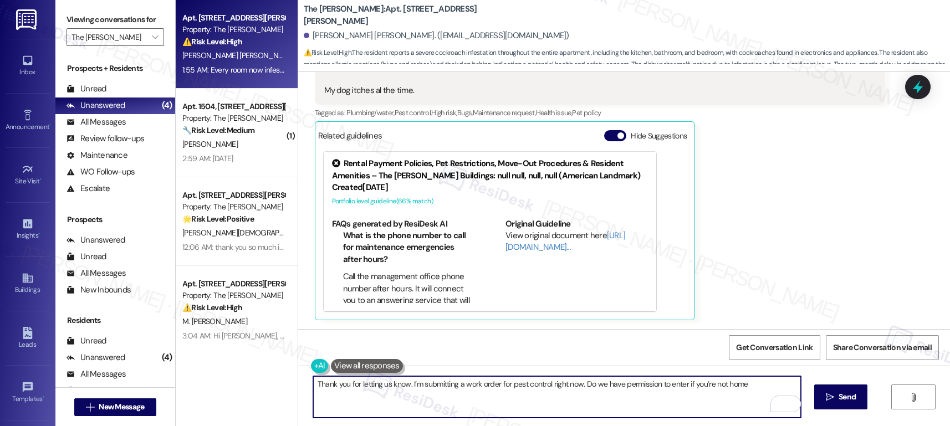
click at [427, 383] on textarea "Thank you for letting us know. I’m submitting a work order for pest control rig…" at bounding box center [557, 397] width 488 height 42
click at [748, 384] on textarea "Thank you for letting us know. I’m submitting a work order for pest control rig…" at bounding box center [557, 397] width 488 height 42
type textarea "Thank you for letting us know. I’m submitting a work order for pest control rig…"
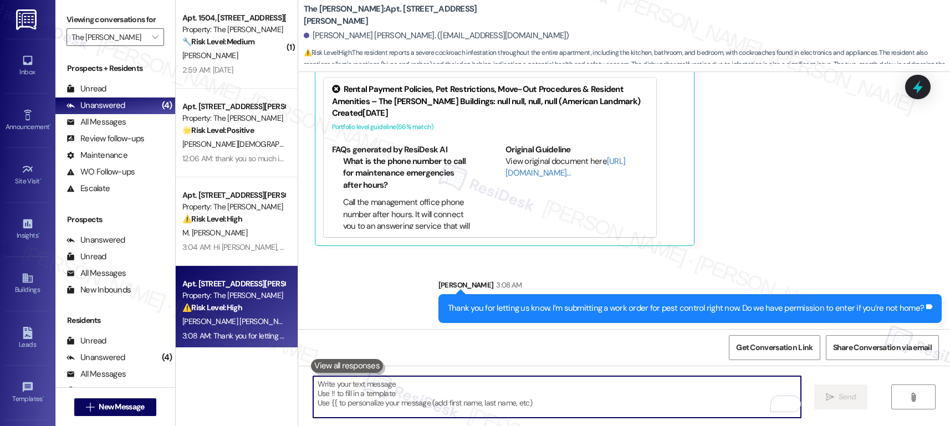
scroll to position [1308, 0]
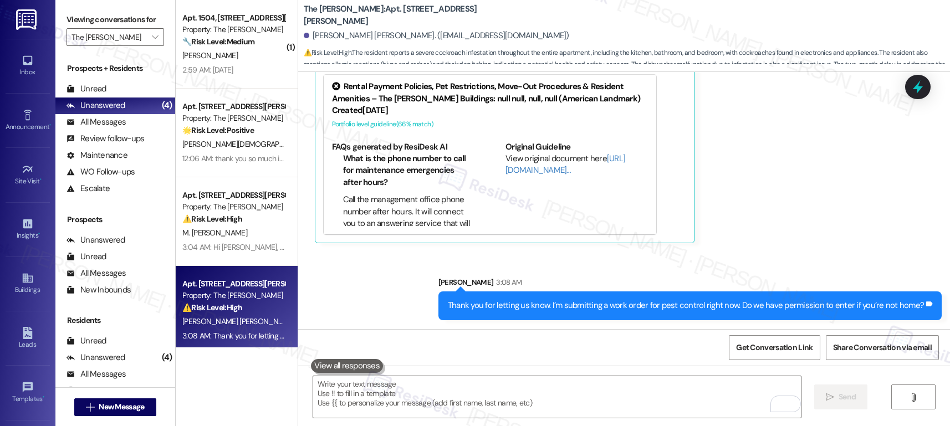
click at [364, 15] on b "The Archer: Apt. 1702, 11600 Huebner Rd" at bounding box center [415, 15] width 222 height 24
copy b "1702"
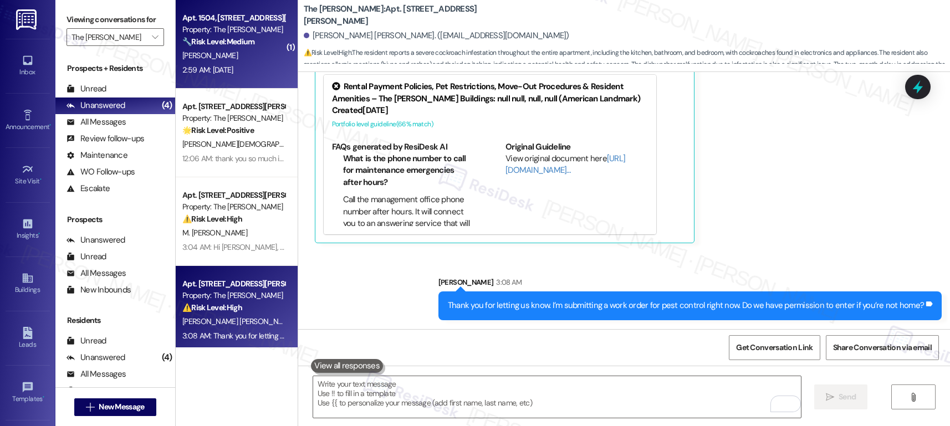
click at [242, 59] on div "D. Santamaria" at bounding box center [233, 56] width 105 height 14
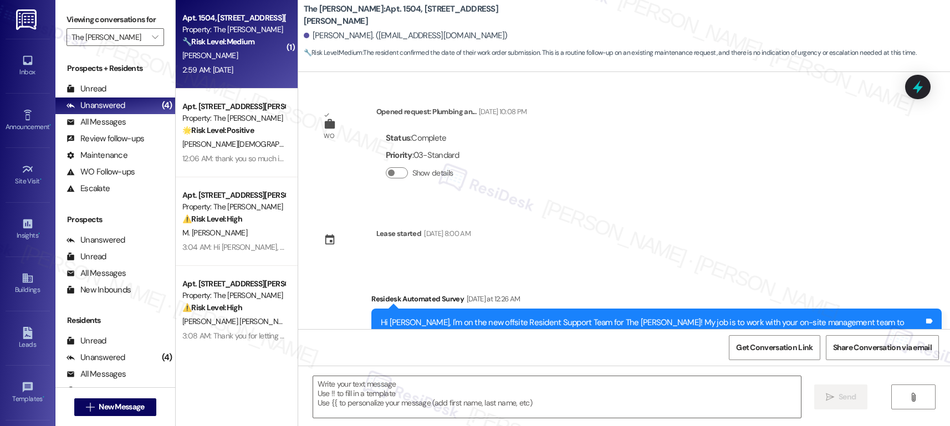
scroll to position [974, 0]
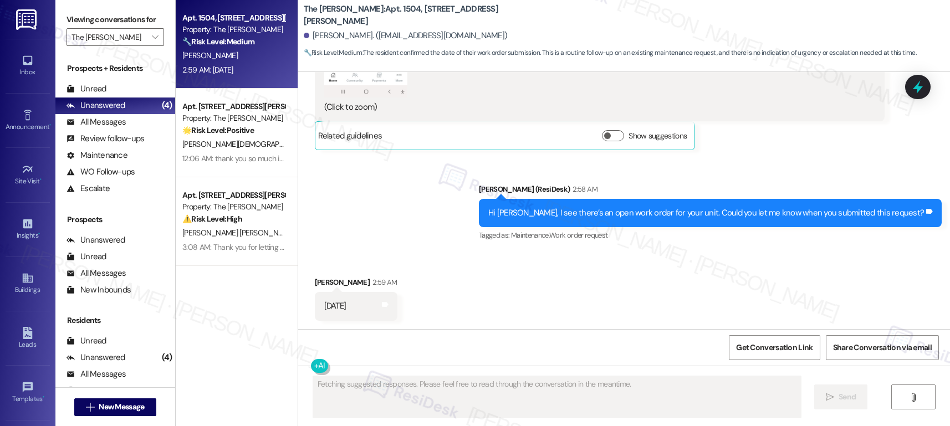
click at [623, 216] on div "Hi Diana, I see there’s an open work order for your unit. Could you let me know…" at bounding box center [706, 213] width 436 height 12
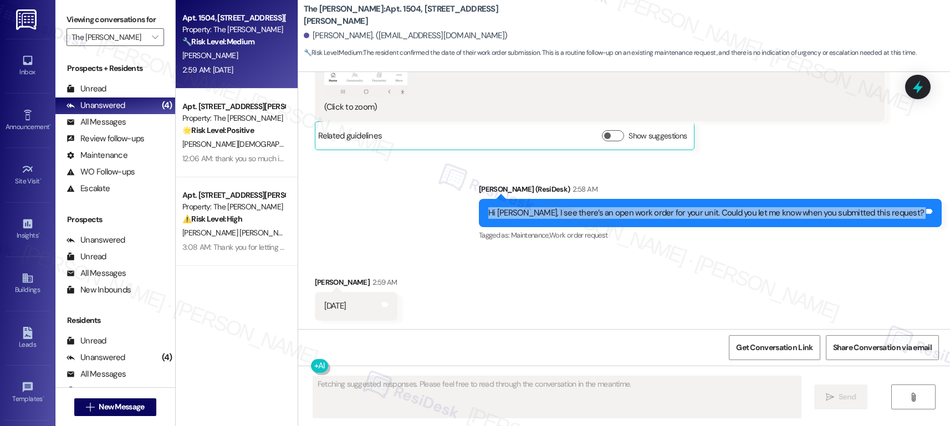
click at [623, 216] on div "Hi Diana, I see there’s an open work order for your unit. Could you let me know…" at bounding box center [706, 213] width 436 height 12
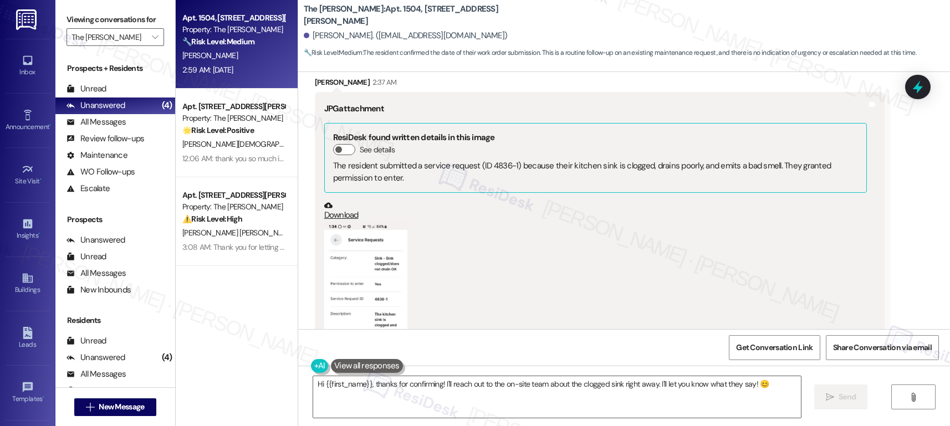
scroll to position [670, 0]
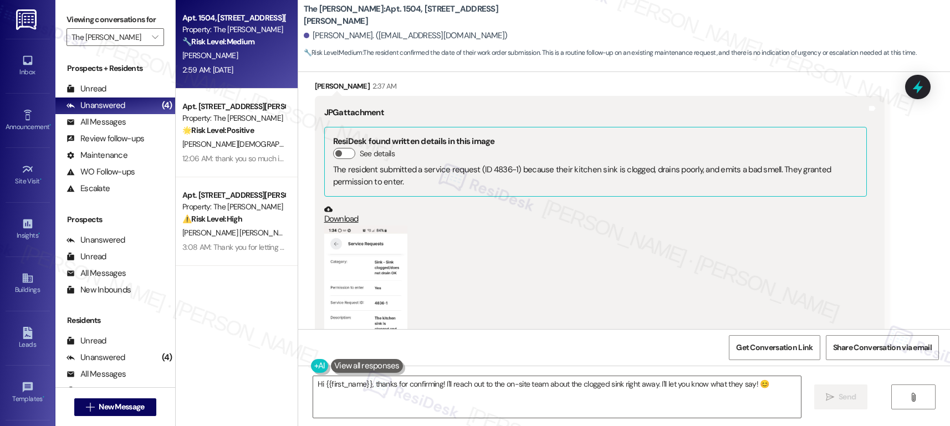
click at [365, 279] on button "Zoom image" at bounding box center [365, 314] width 83 height 176
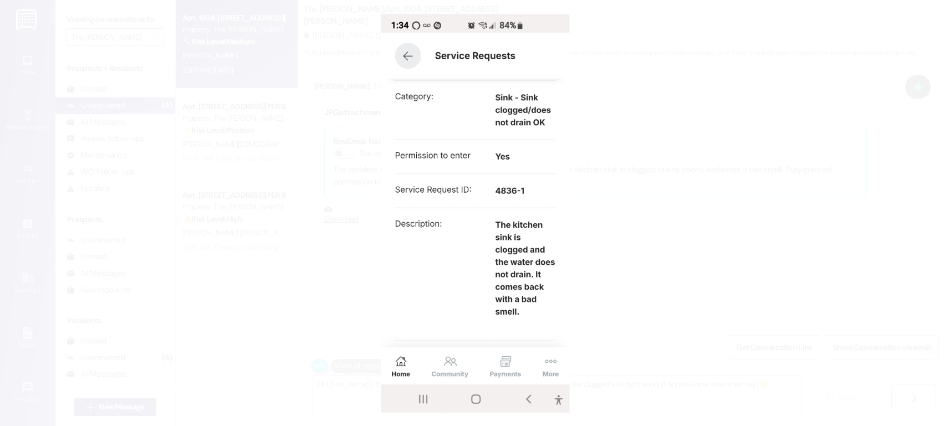
click at [750, 291] on button "Unzoom image" at bounding box center [475, 213] width 950 height 426
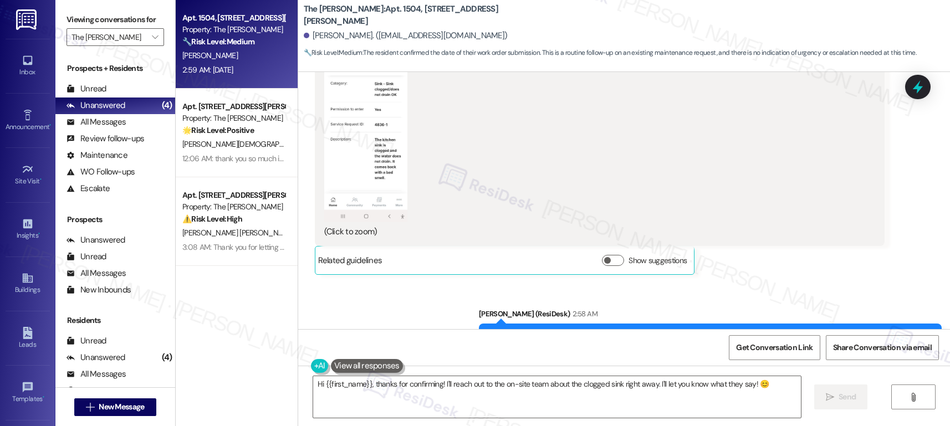
scroll to position [974, 0]
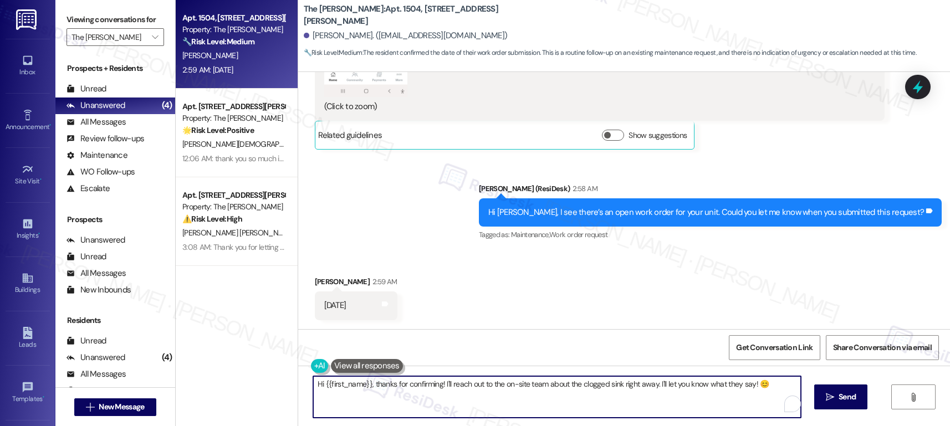
drag, startPoint x: 369, startPoint y: 385, endPoint x: 288, endPoint y: 379, distance: 80.6
click at [298, 379] on div "Hi {{first_name}}, thanks for confirming! I'll reach out to the on-site team ab…" at bounding box center [624, 407] width 652 height 83
type textarea "Thanks for confirming! I'll reach out to the on-site team about the clogged sin…"
click at [850, 394] on span "Send" at bounding box center [847, 397] width 17 height 12
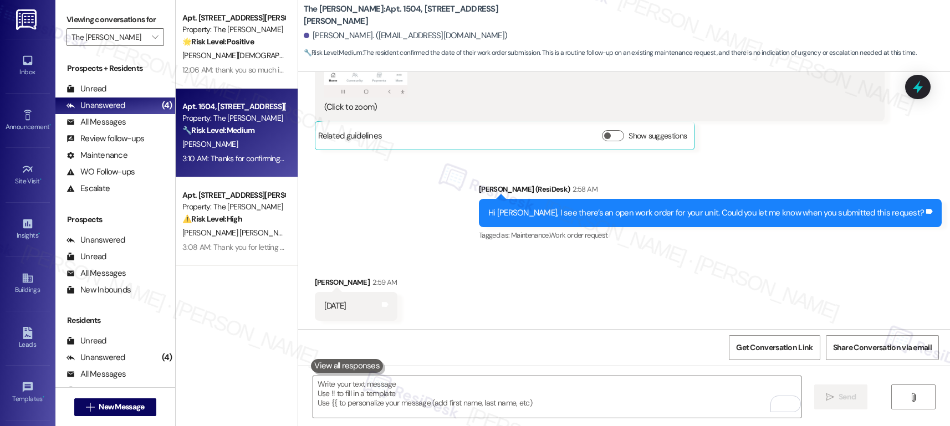
scroll to position [1051, 0]
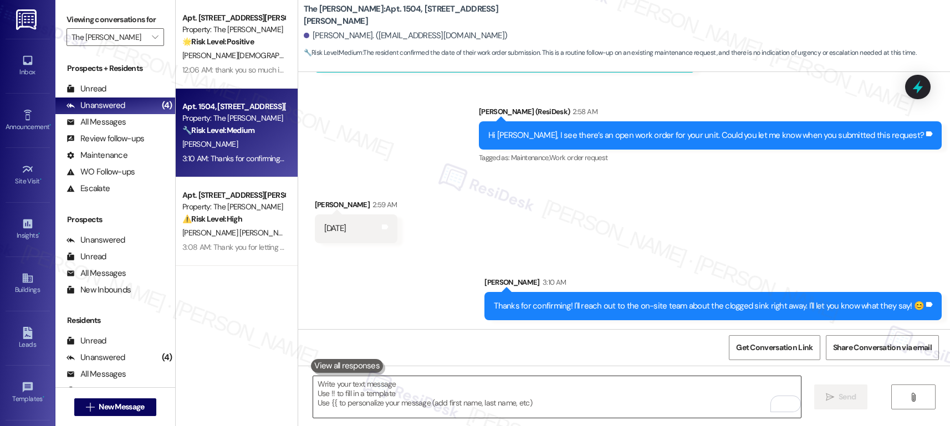
click at [621, 402] on textarea "To enrich screen reader interactions, please activate Accessibility in Grammarl…" at bounding box center [557, 397] width 488 height 42
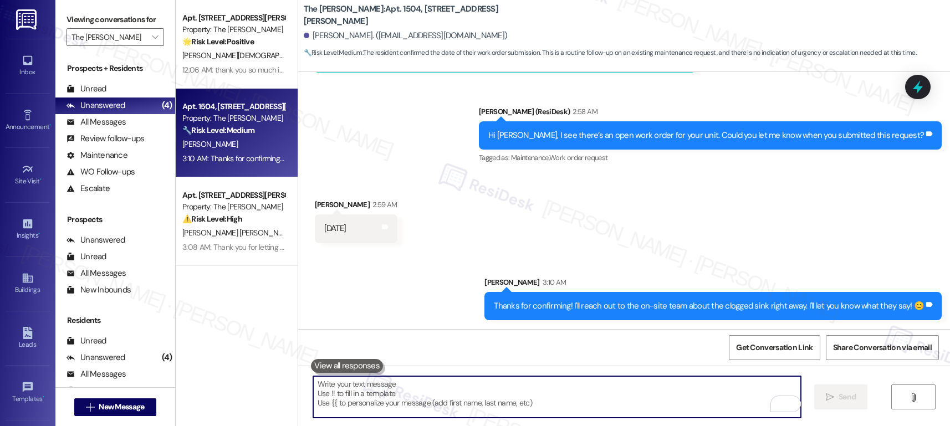
click at [621, 402] on textarea "To enrich screen reader interactions, please activate Accessibility in Grammarl…" at bounding box center [557, 397] width 488 height 42
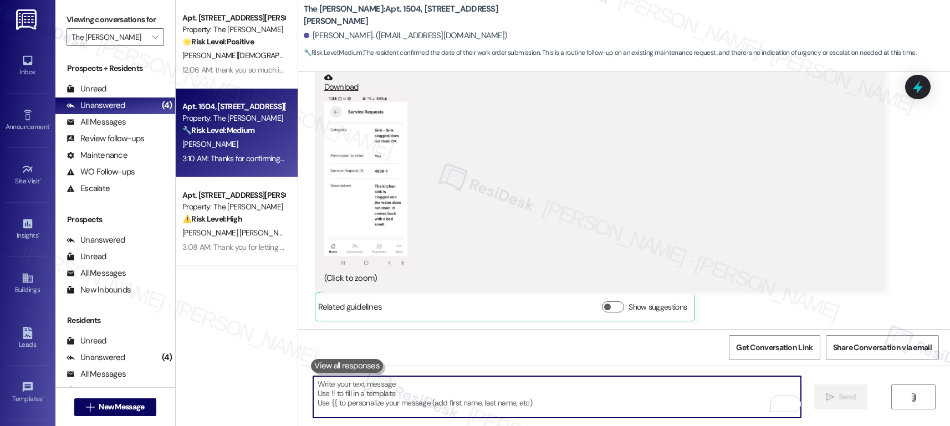
scroll to position [777, 0]
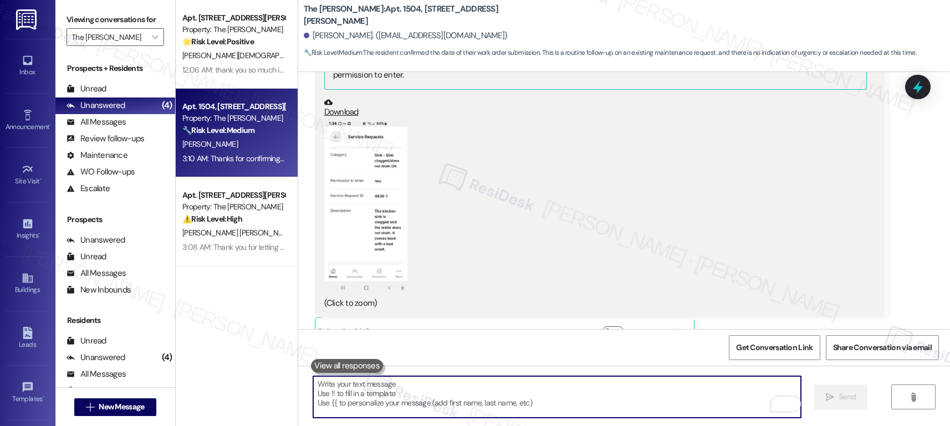
click at [384, 208] on button "Zoom image" at bounding box center [365, 207] width 83 height 176
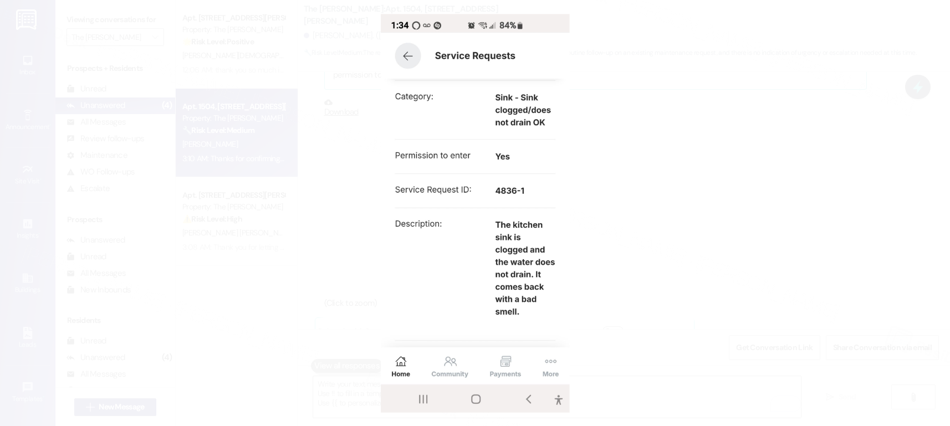
click at [611, 217] on button "Unzoom image" at bounding box center [475, 213] width 950 height 426
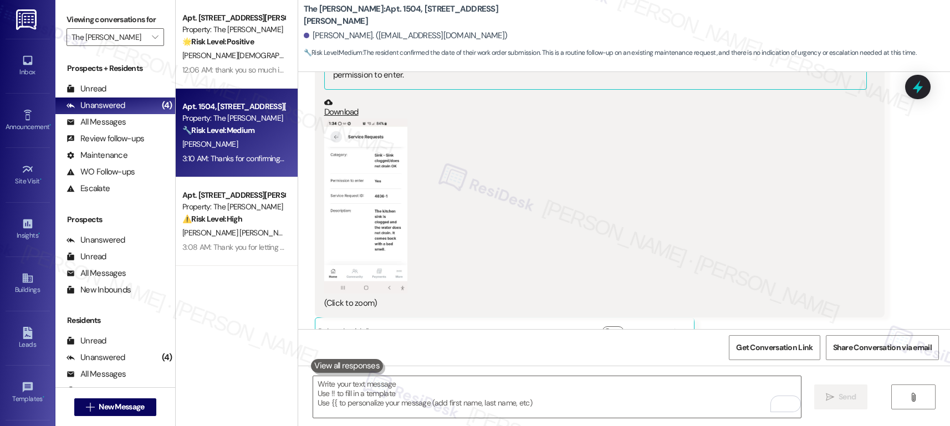
scroll to position [1051, 0]
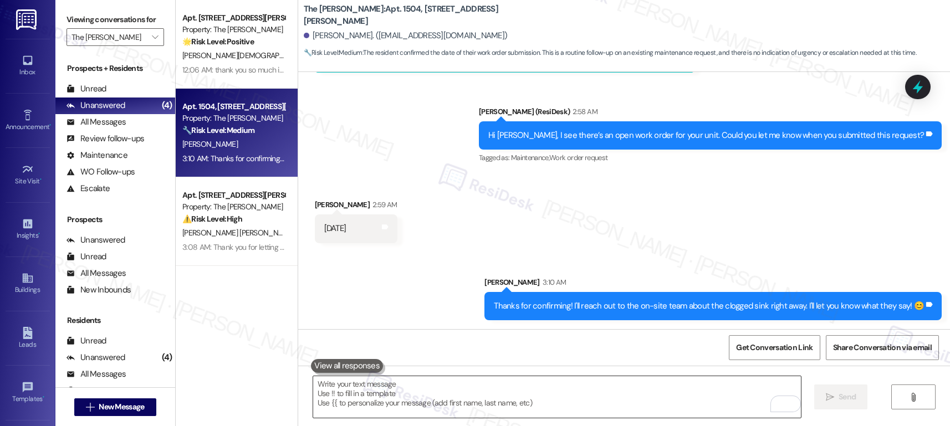
click at [480, 412] on textarea "To enrich screen reader interactions, please activate Accessibility in Grammarl…" at bounding box center [557, 397] width 488 height 42
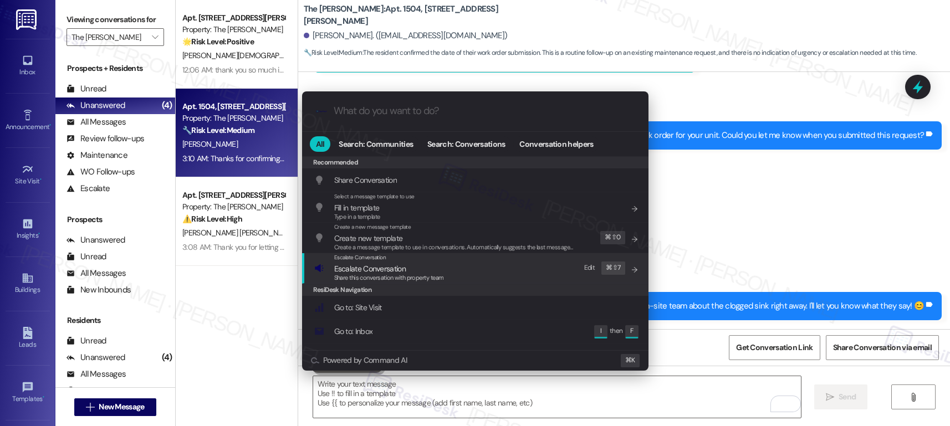
click at [370, 281] on span "Share this conversation with property team" at bounding box center [389, 278] width 110 height 8
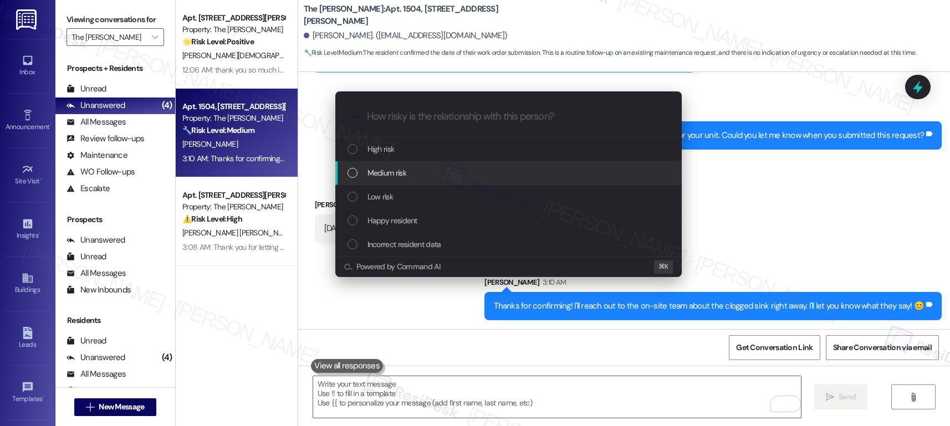
click at [378, 168] on span "Medium risk" at bounding box center [387, 173] width 39 height 12
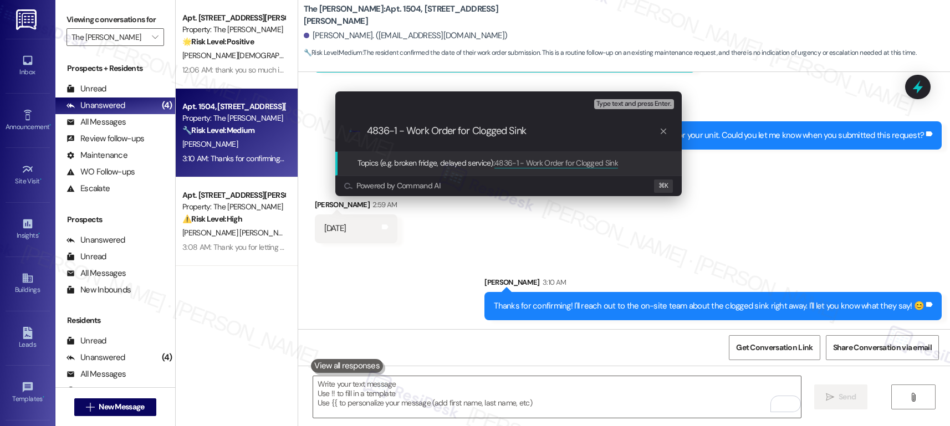
click at [365, 132] on div ".cls-1{fill:#0a055f;}.cls-2{fill:#0cc4c4;} resideskLogoBlueOrange 4836-1 - Work…" at bounding box center [508, 130] width 346 height 39
click at [368, 128] on input "4836-1 - Work Order for Clogged Sink" at bounding box center [513, 131] width 292 height 12
type input "[FYI] 4836-1 - Work Order for Clogged Sink"
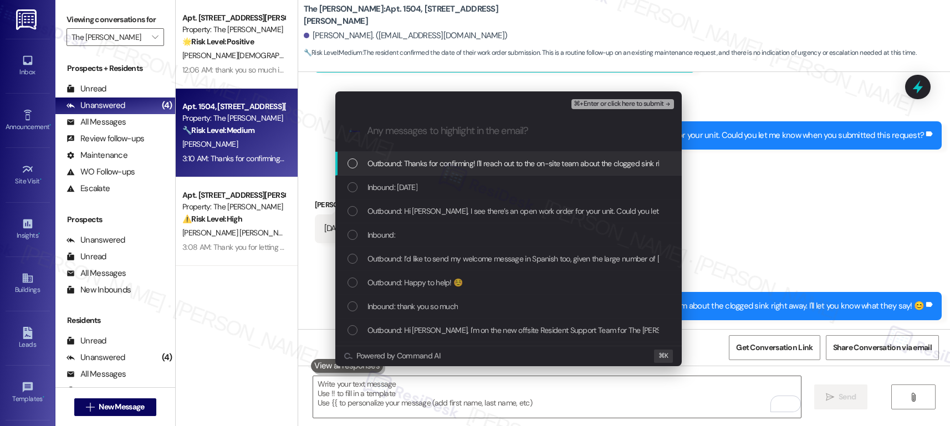
click at [456, 170] on div "Outbound: Thanks for confirming! I'll reach out to the on-site team about the c…" at bounding box center [508, 164] width 346 height 24
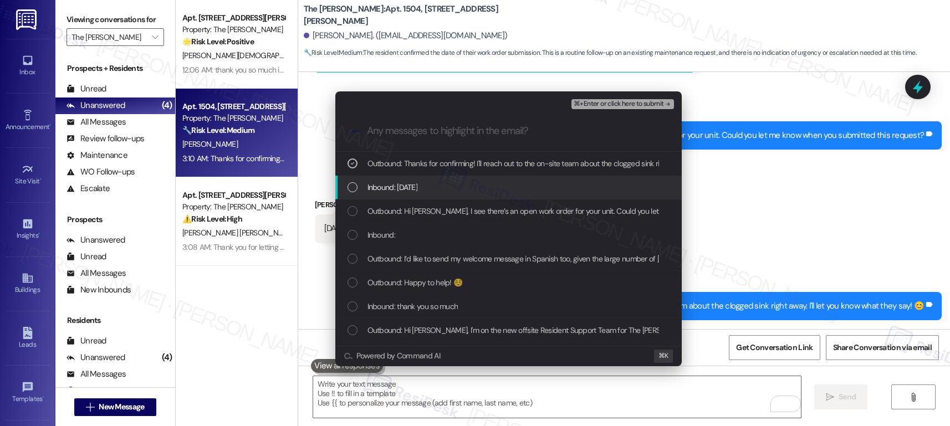
click at [432, 196] on div "Inbound: Today" at bounding box center [508, 188] width 346 height 24
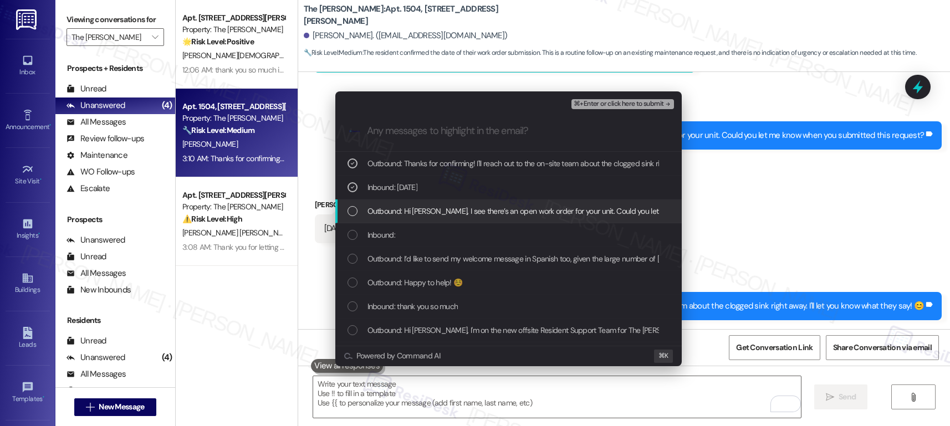
click at [423, 213] on span "Outbound: Hi Diana, I see there’s an open work order for your unit. Could you l…" at bounding box center [585, 211] width 434 height 12
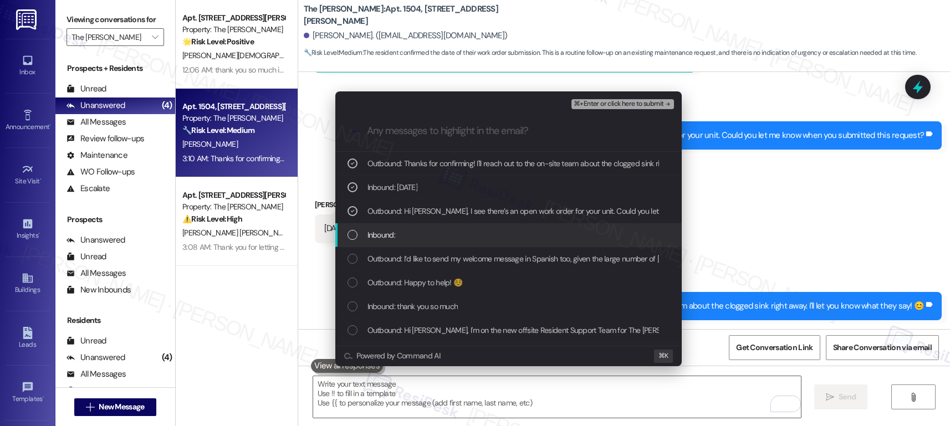
click at [414, 232] on div "Inbound:" at bounding box center [510, 235] width 324 height 12
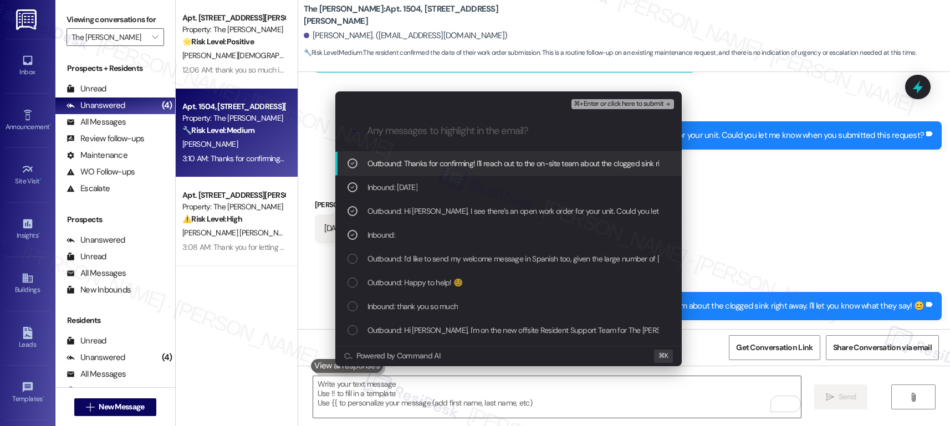
click at [599, 107] on span "⌘+Enter or click here to submit" at bounding box center [619, 104] width 90 height 8
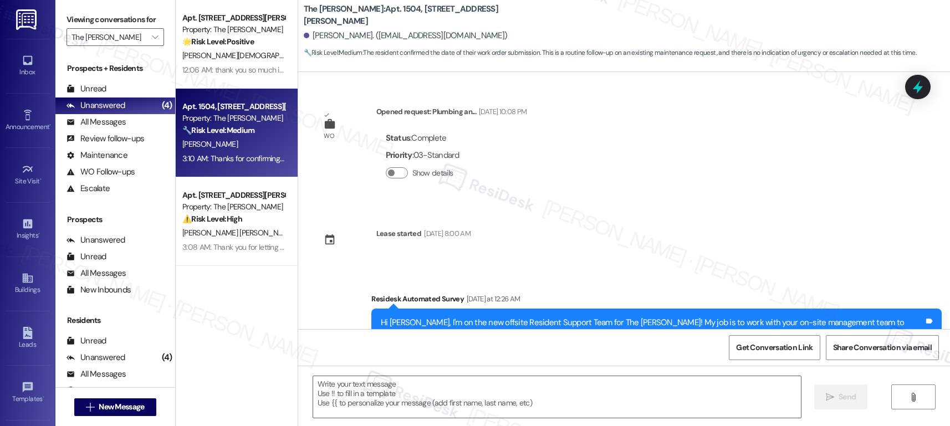
scroll to position [1084, 0]
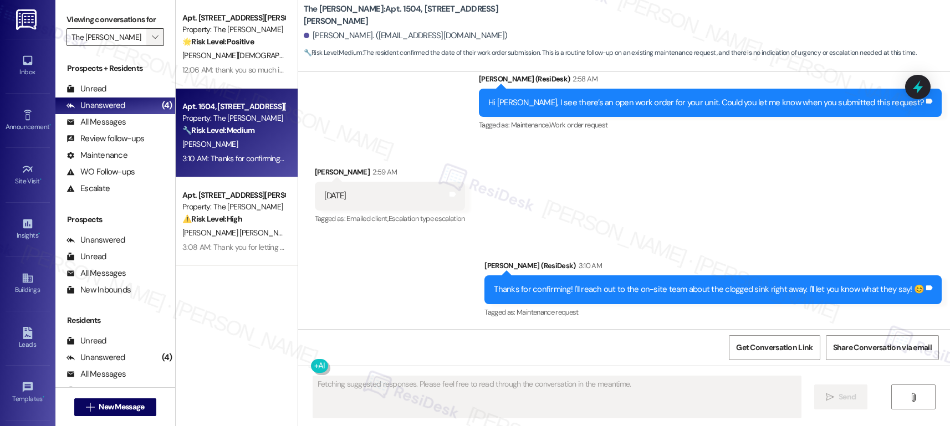
click at [152, 42] on icon "" at bounding box center [155, 37] width 6 height 9
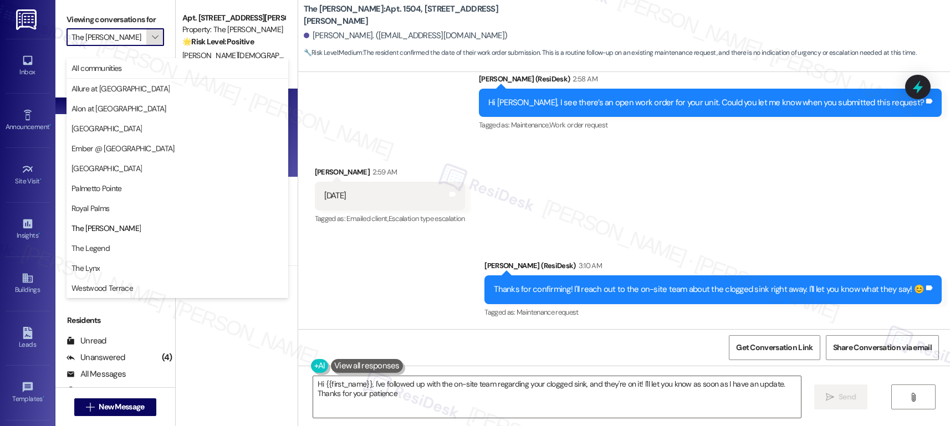
type textarea "Hi {{first_name}}, I've followed up with the on-site team regarding your clogge…"
click at [145, 70] on span "All communities" at bounding box center [178, 68] width 212 height 11
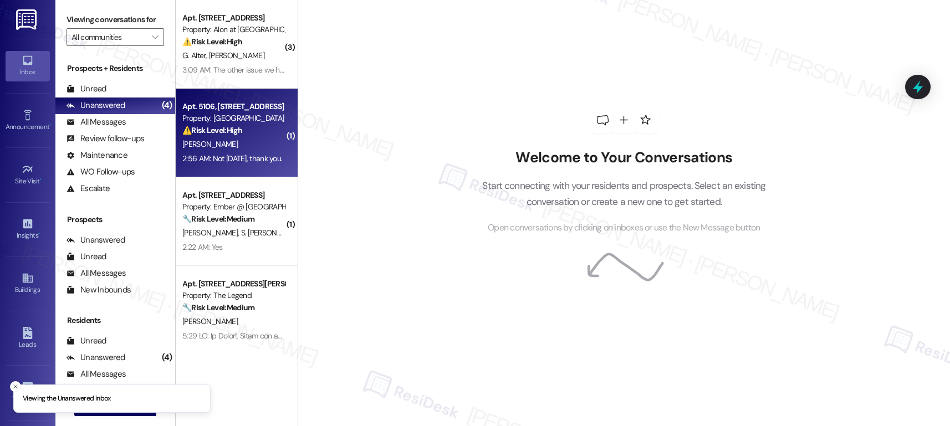
click at [249, 140] on div "M. Edwards" at bounding box center [233, 144] width 105 height 14
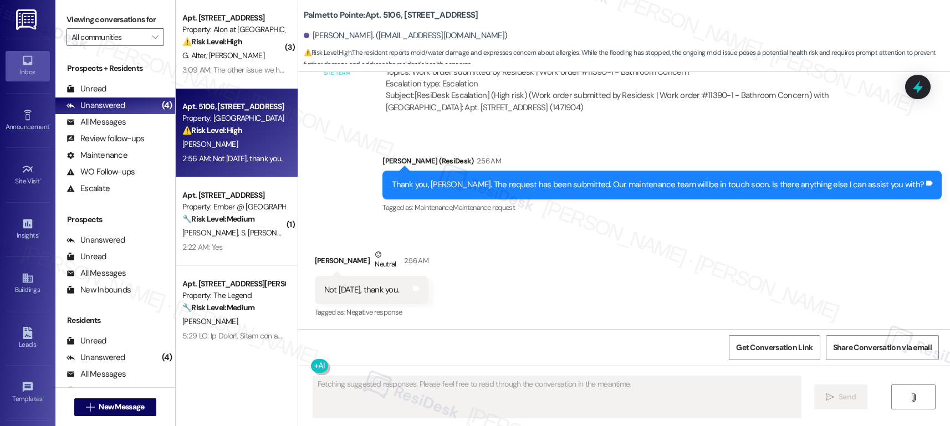
scroll to position [1096, 0]
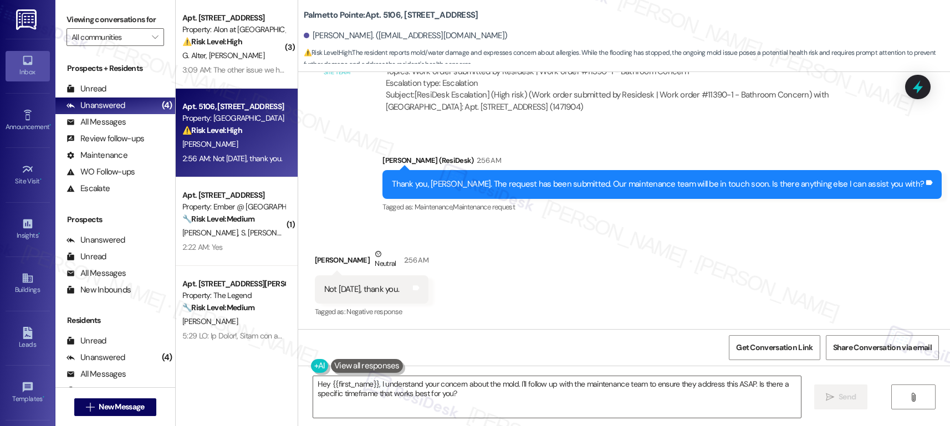
click at [611, 274] on div "Received via SMS Mary Edwards Neutral 2:56 AM Not today, thank you. Tags and no…" at bounding box center [624, 275] width 652 height 105
click at [526, 393] on textarea "Hey {{first_name}}, I understand your concern about the mold. I'll follow up wi…" at bounding box center [557, 397] width 488 height 42
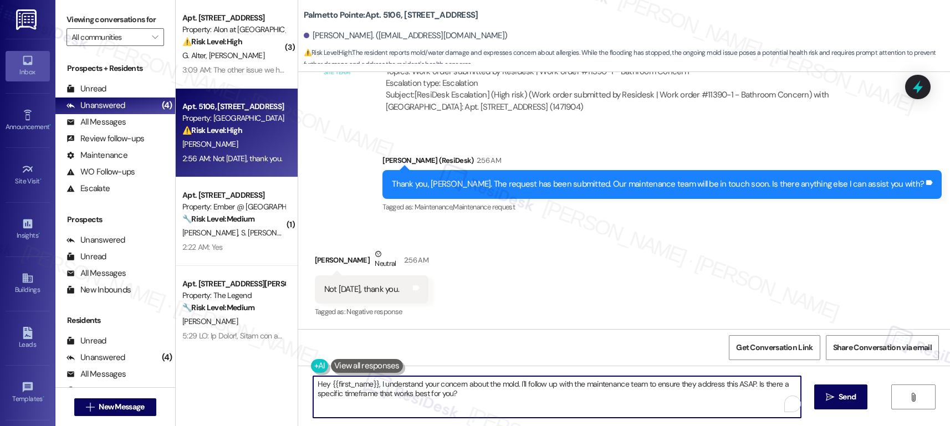
click at [526, 393] on textarea "Hey {{first_name}}, I understand your concern about the mold. I'll follow up wi…" at bounding box center [557, 397] width 488 height 42
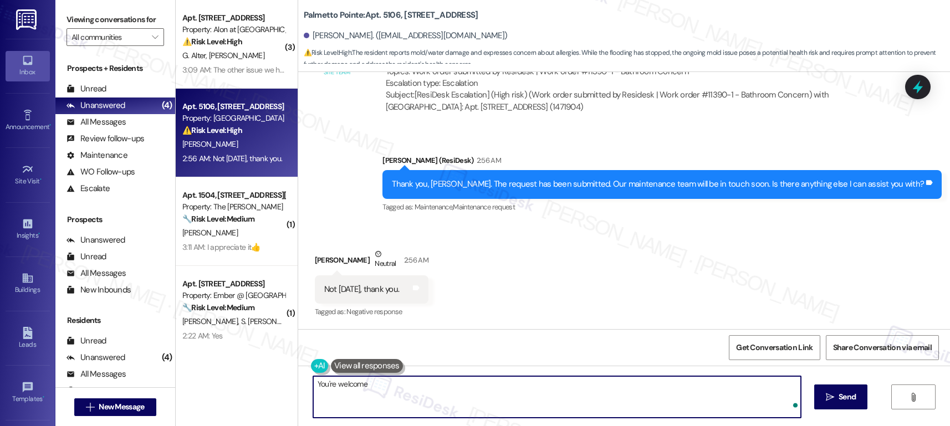
type textarea "You're welcome!"
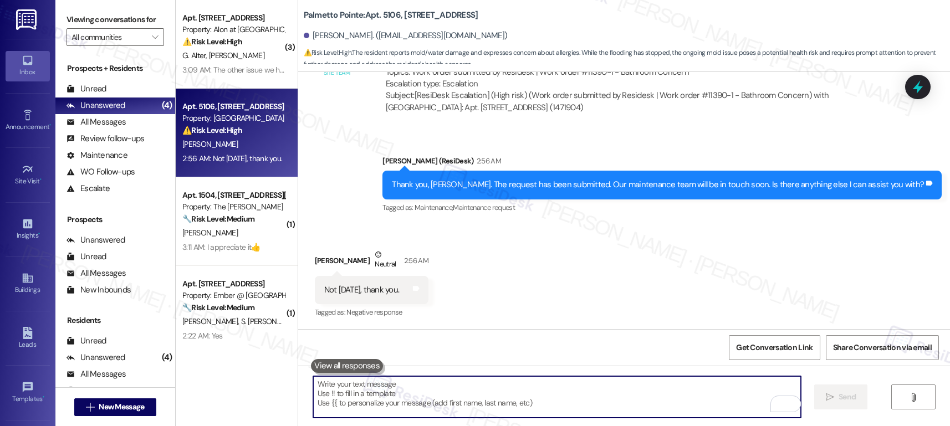
scroll to position [1173, 0]
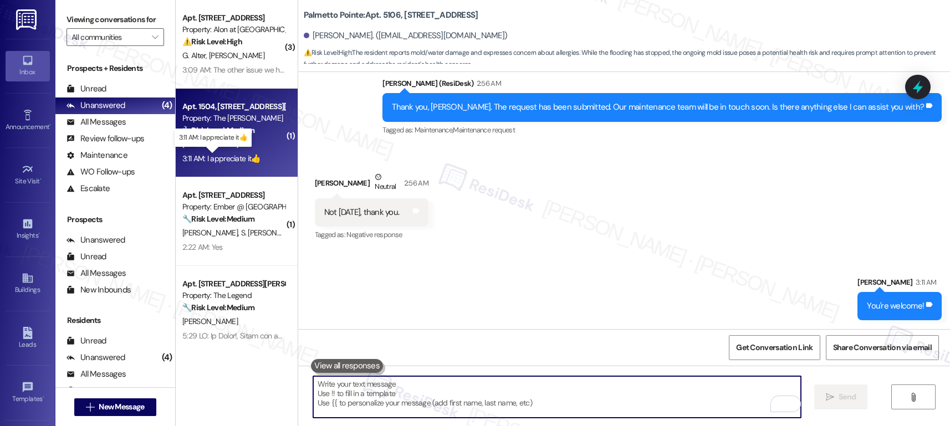
click at [248, 155] on div "3:11 AM: I appreciate it👍 3:11 AM: I appreciate it👍" at bounding box center [221, 159] width 78 height 10
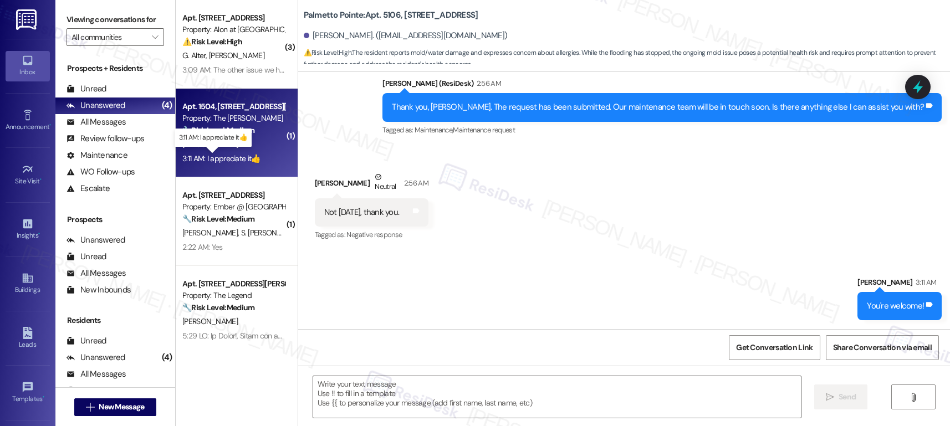
type textarea "Fetching suggested responses. Please feel free to read through the conversation…"
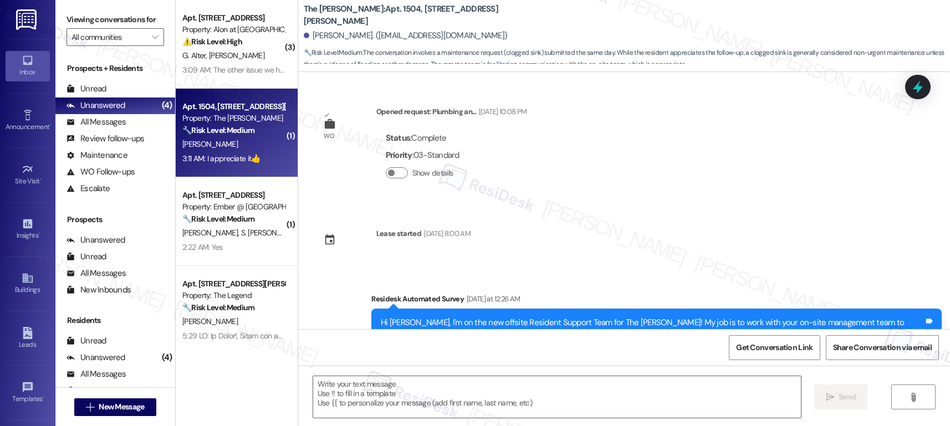
scroll to position [1313, 0]
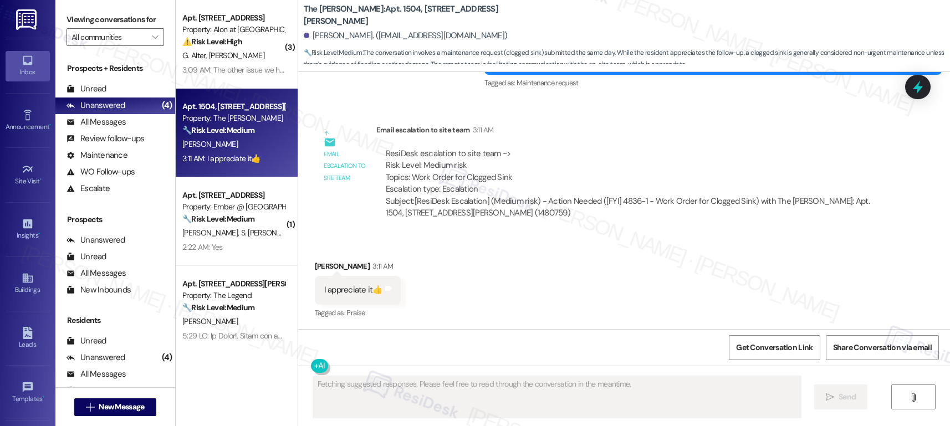
click at [470, 253] on div "Received via SMS Diana Santamaria 3:11 AM I appreciate it👍 Tags and notes Tagge…" at bounding box center [624, 283] width 652 height 94
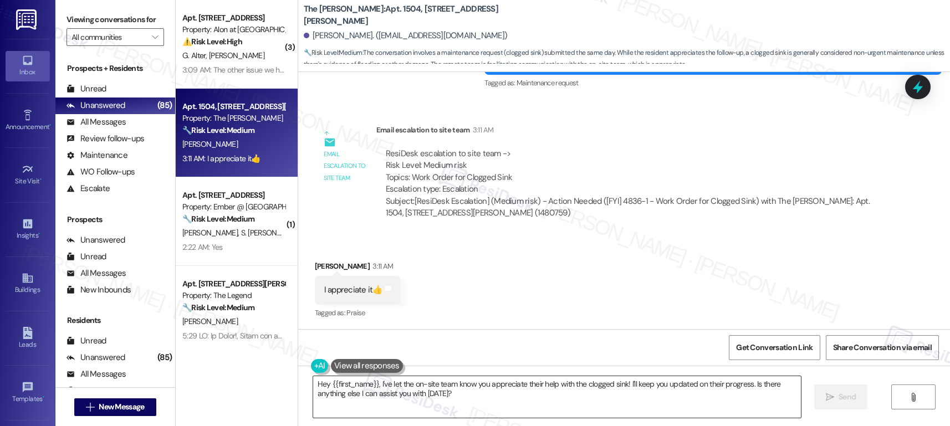
click at [425, 405] on textarea "Hey {{first_name}}, I've let the on-site team know you appreciate their help wi…" at bounding box center [557, 397] width 488 height 42
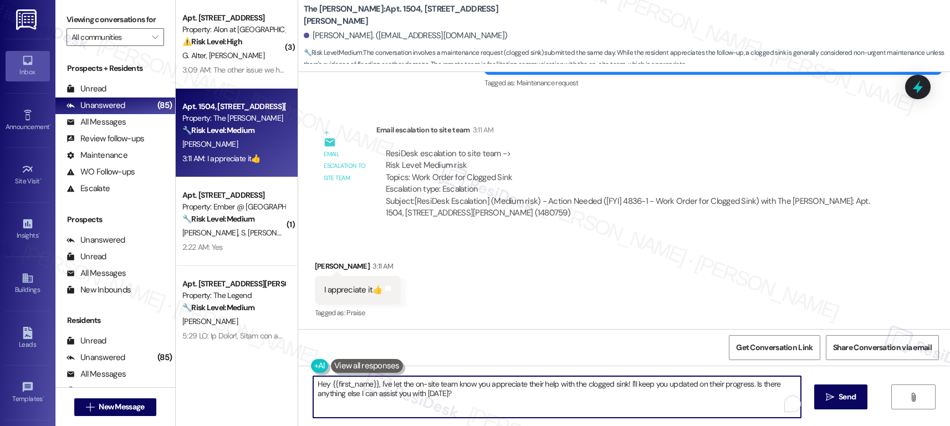
click at [425, 405] on textarea "Hey {{first_name}}, I've let the on-site team know you appreciate their help wi…" at bounding box center [557, 397] width 488 height 42
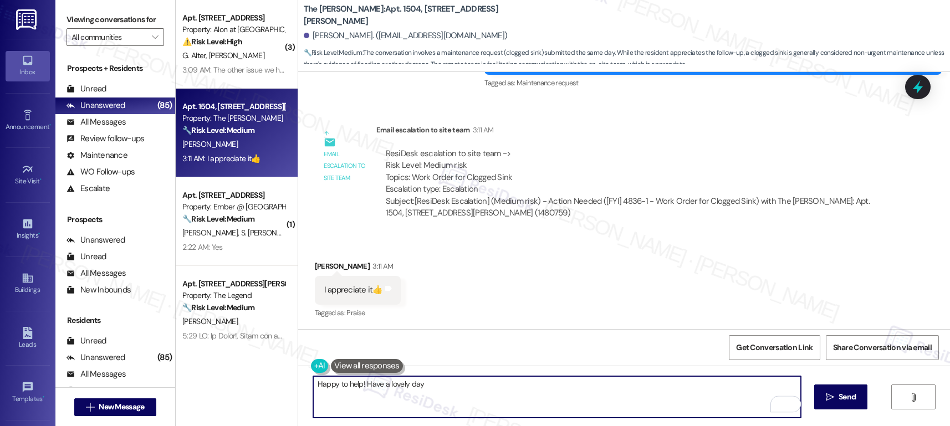
type textarea "Happy to help! Have a lovely day!"
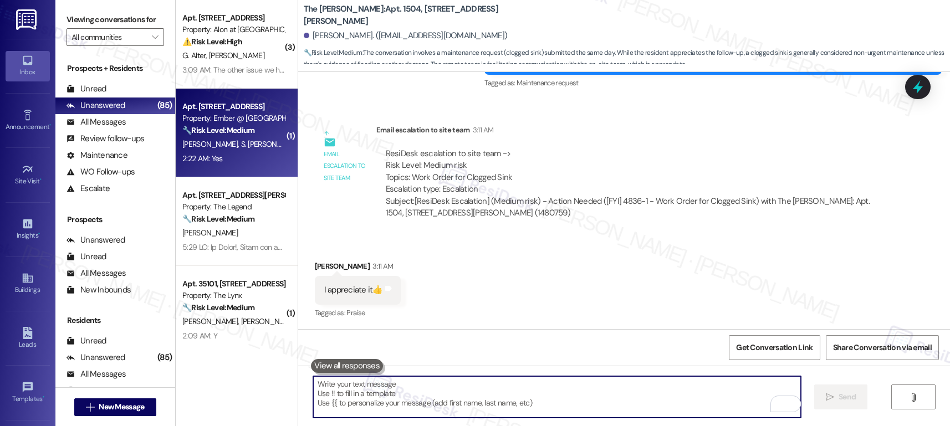
click at [241, 145] on span "S. Van Puymbrouck" at bounding box center [272, 144] width 63 height 10
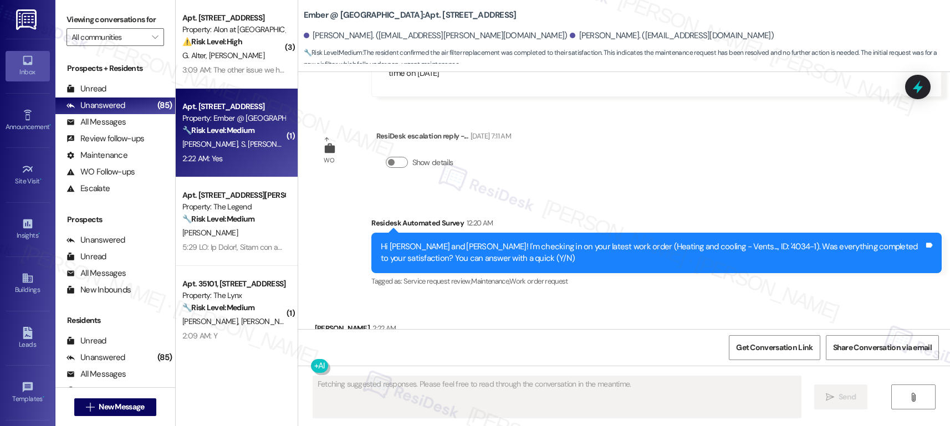
scroll to position [3758, 0]
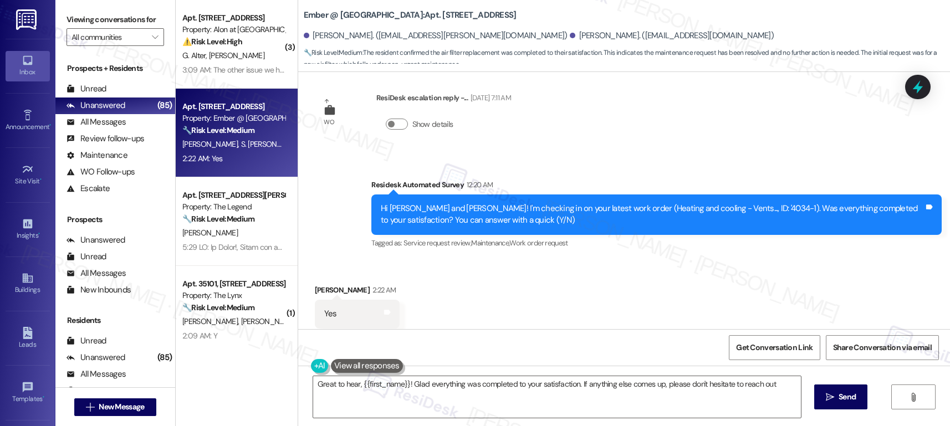
type textarea "Great to hear, {{first_name}}! Glad everything was completed to your satisfacti…"
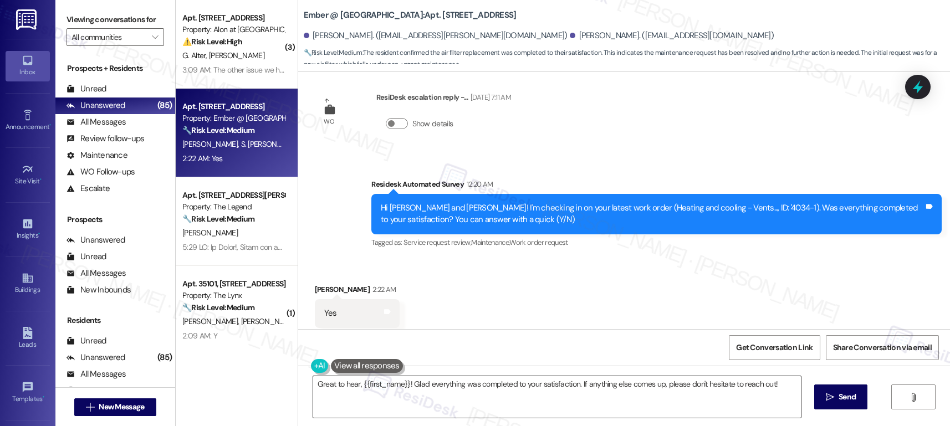
click at [619, 388] on textarea "Great to hear, {{first_name}}! Glad everything was completed to your satisfacti…" at bounding box center [557, 397] width 488 height 42
click at [826, 399] on icon "" at bounding box center [830, 397] width 8 height 9
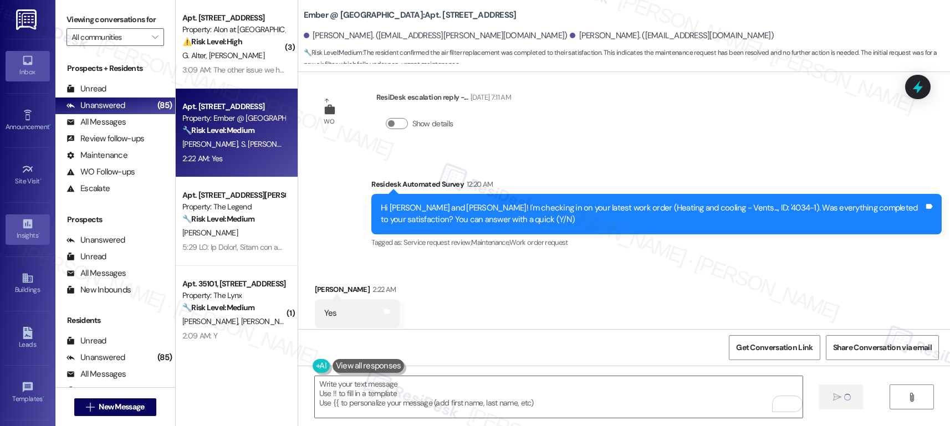
scroll to position [3758, 0]
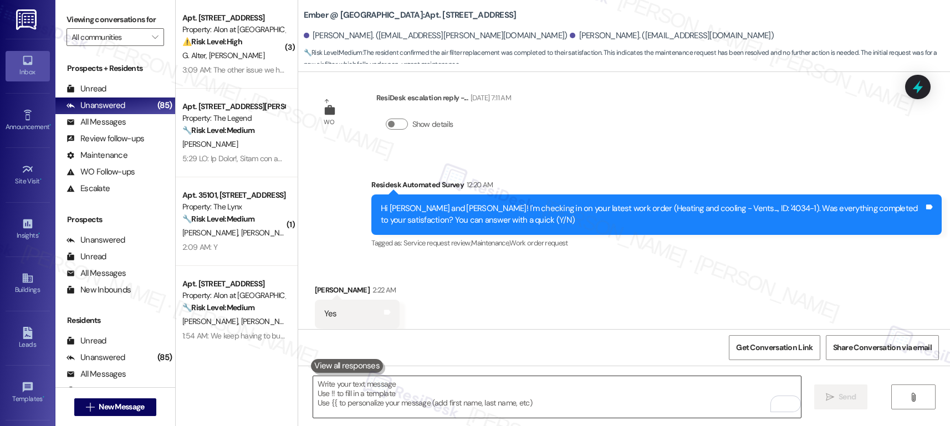
click at [436, 399] on textarea "To enrich screen reader interactions, please activate Accessibility in Grammarl…" at bounding box center [557, 397] width 488 height 42
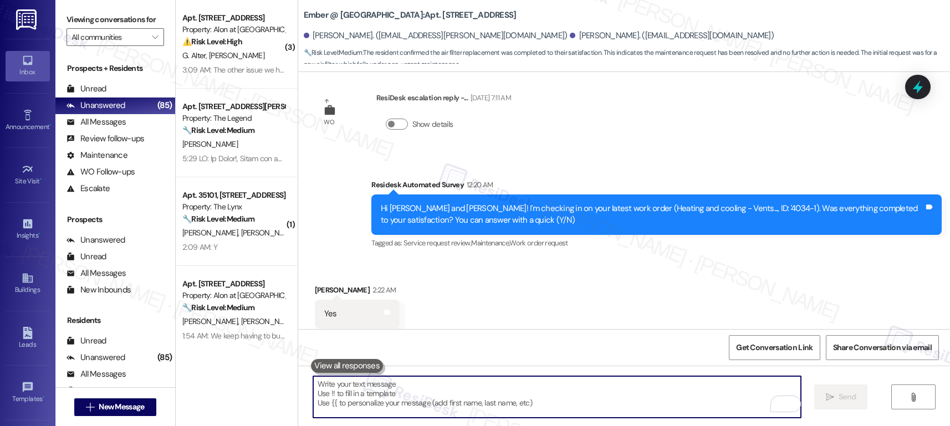
paste textarea "If I may ask...has {{property}} lived up to your expectations?"
type textarea "If I may ask...has {{property}} lived up to your expectations?"
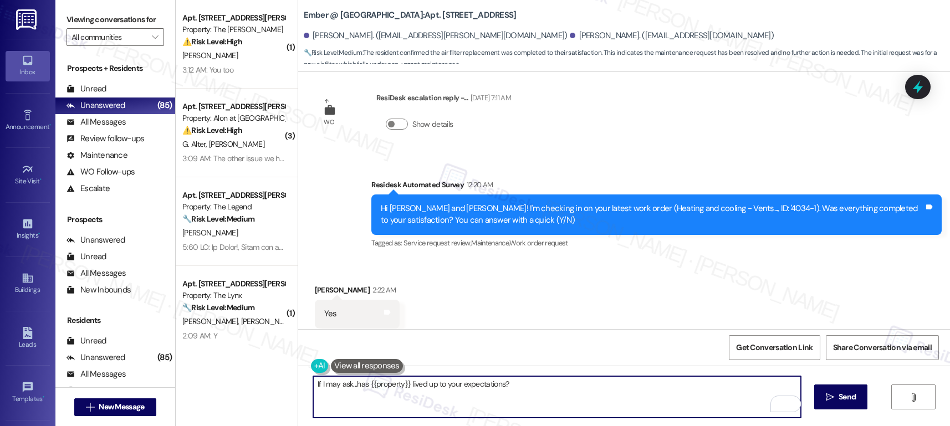
scroll to position [3836, 0]
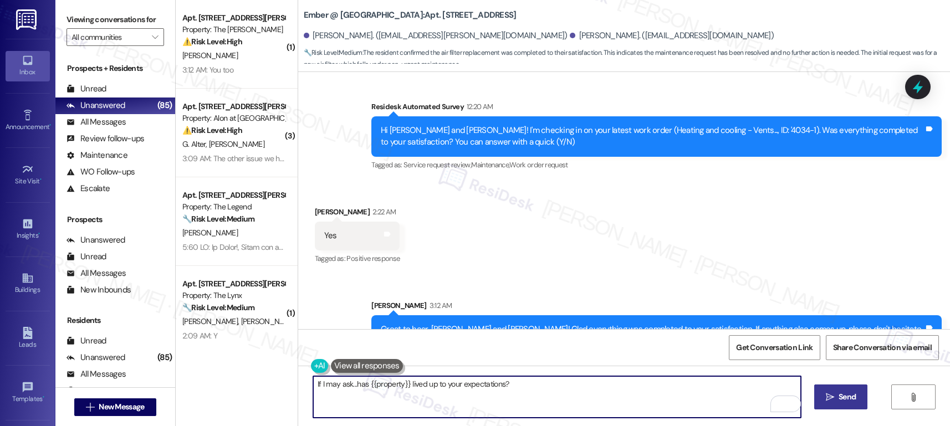
type textarea "If I may ask...has {{property}} lived up to your expectations?"
click at [830, 392] on span " Send" at bounding box center [841, 397] width 35 height 12
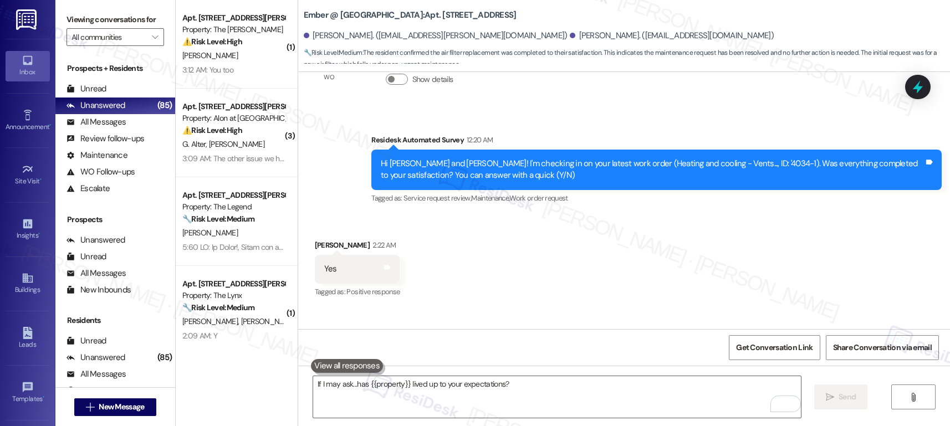
scroll to position [3758, 0]
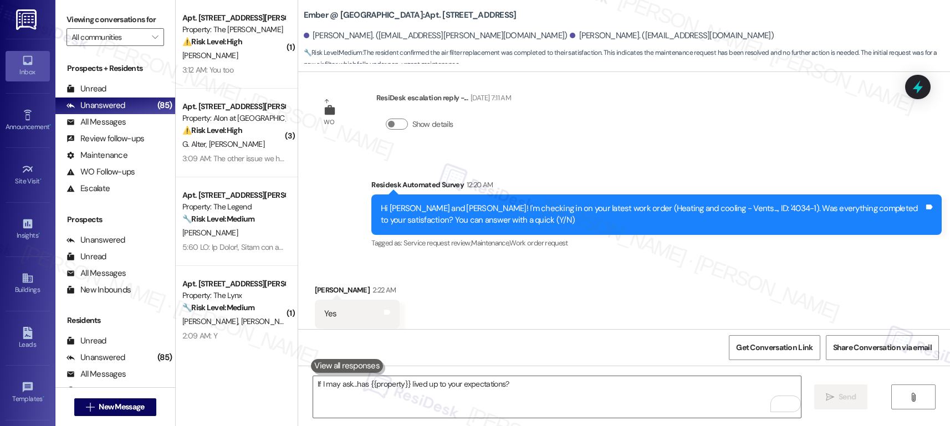
click at [245, 50] on div "[PERSON_NAME]" at bounding box center [233, 56] width 105 height 14
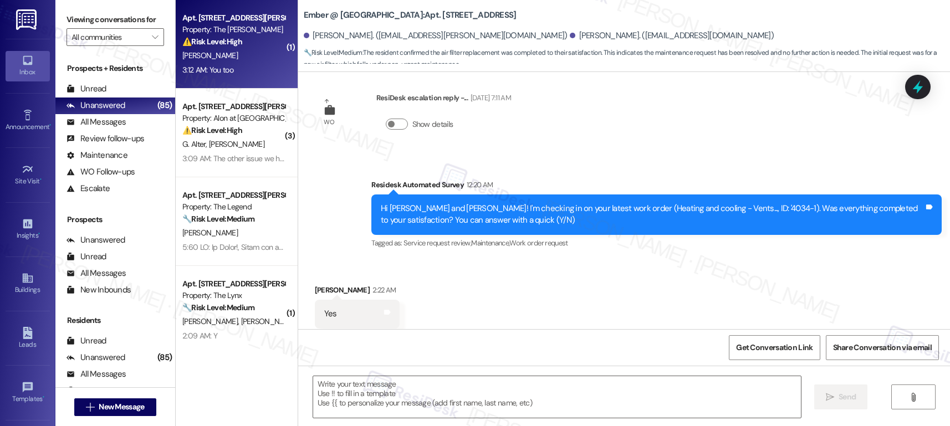
type textarea "Fetching suggested responses. Please feel free to read through the conversation…"
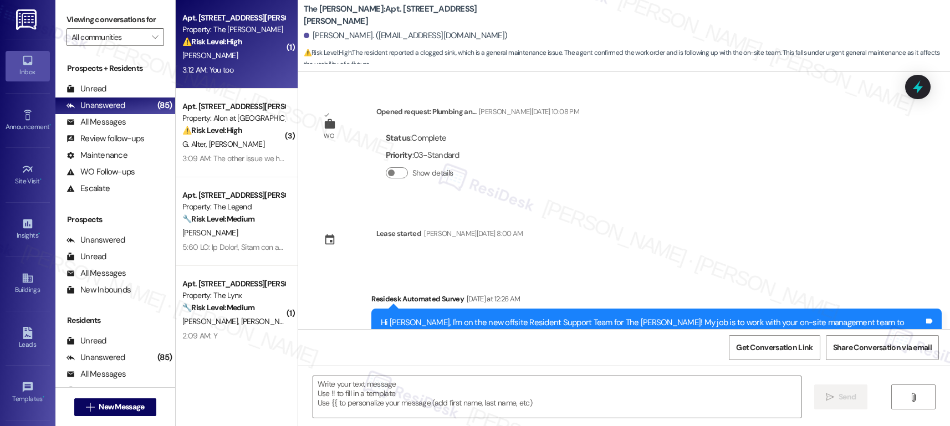
scroll to position [1501, 0]
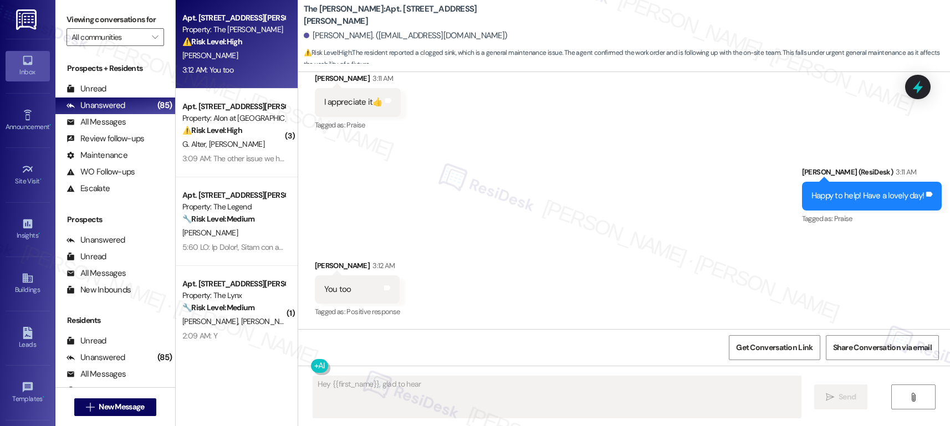
click at [475, 384] on textarea "Fetching suggested responses. Please feel free to read through the conversation…" at bounding box center [557, 397] width 488 height 42
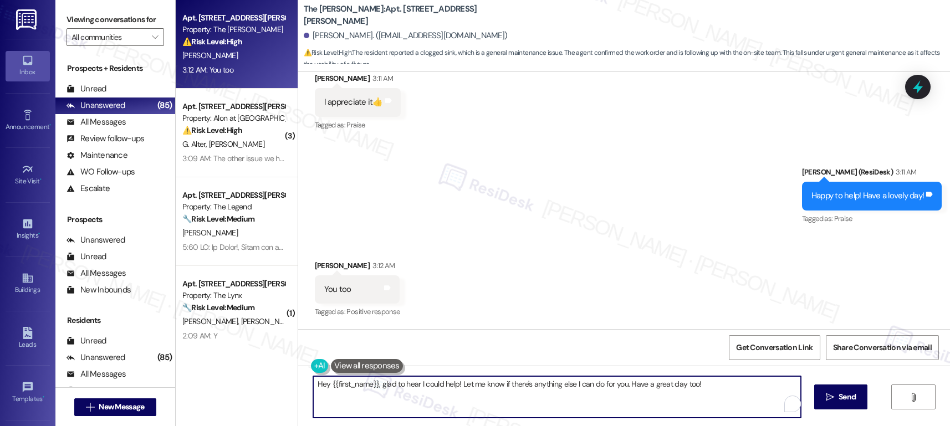
type textarea "Hey {{first_name}}, glad to hear I could help! Let me know if there's anything …"
click at [475, 384] on textarea "Hey {{first_name}}, glad to hear I could help! Let me know if there's anything …" at bounding box center [557, 397] width 488 height 42
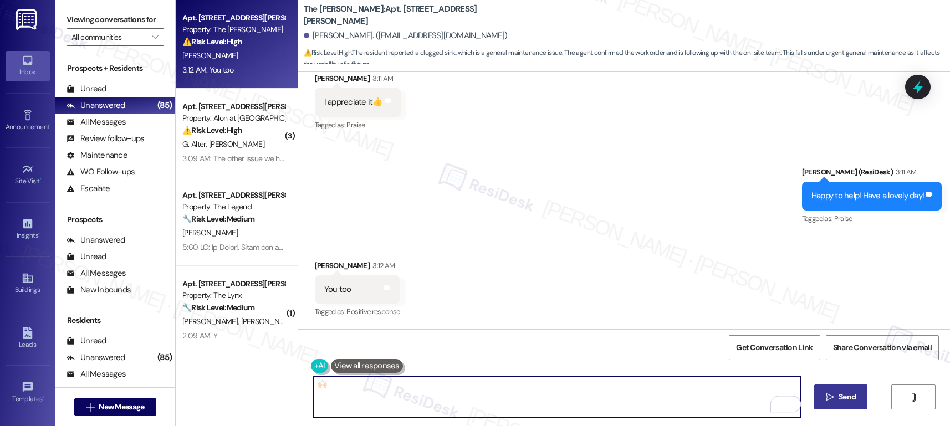
type textarea "🙌🏻"
click at [843, 400] on span "Send" at bounding box center [847, 397] width 17 height 12
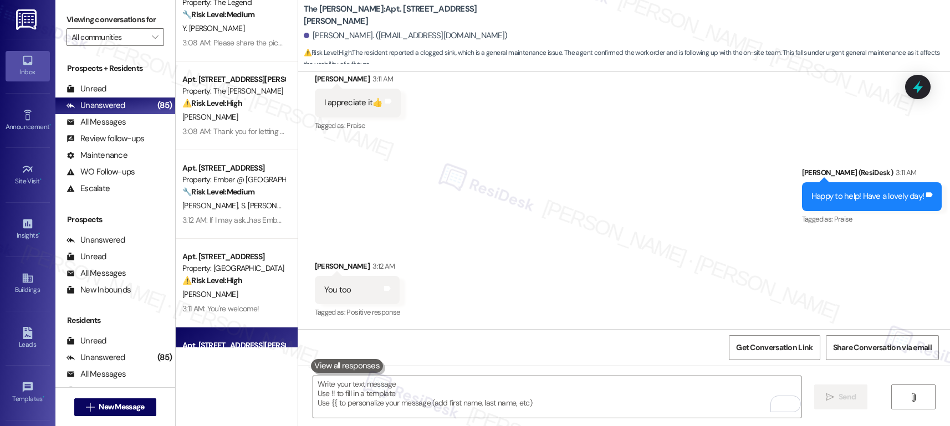
scroll to position [4088, 0]
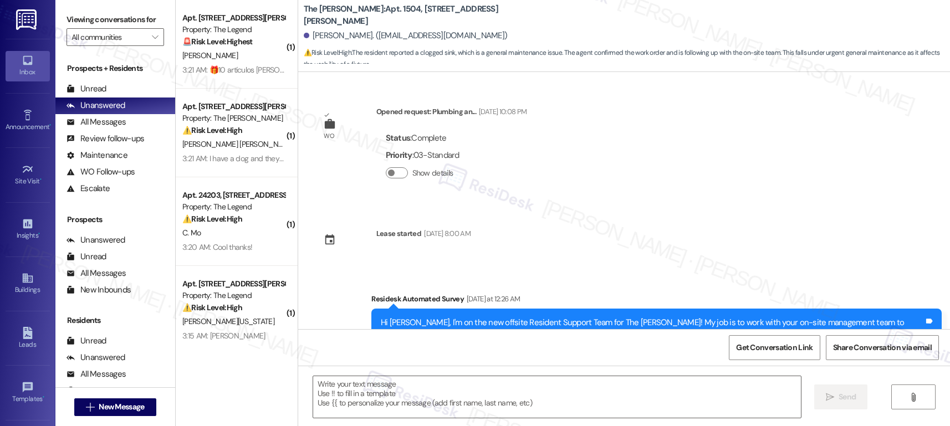
scroll to position [1696, 0]
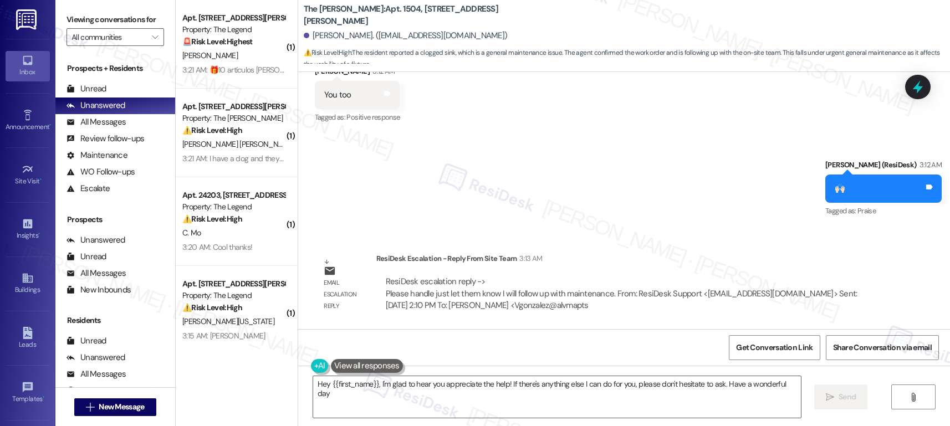
type textarea "Hey {{first_name}}, I'm glad to hear you appreciate the help! If there's anythi…"
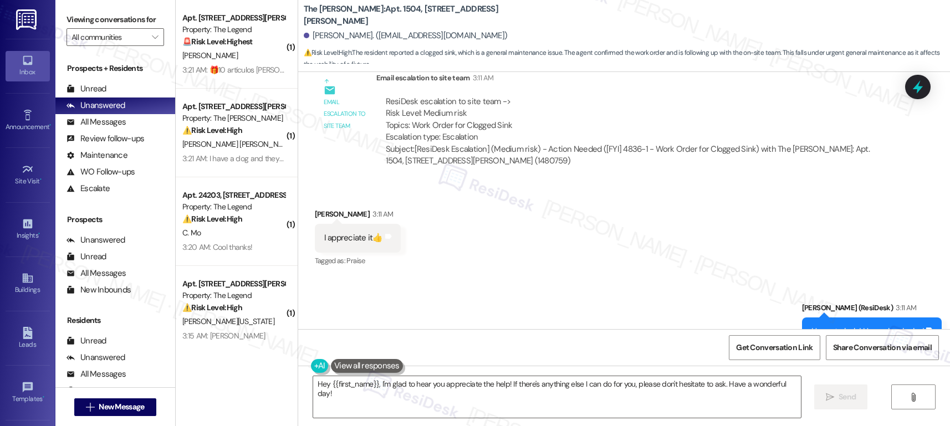
scroll to position [1229, 0]
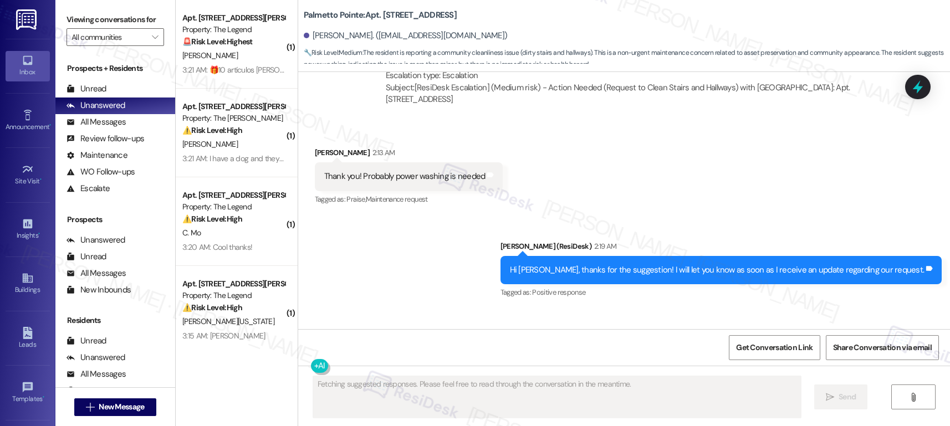
scroll to position [986, 0]
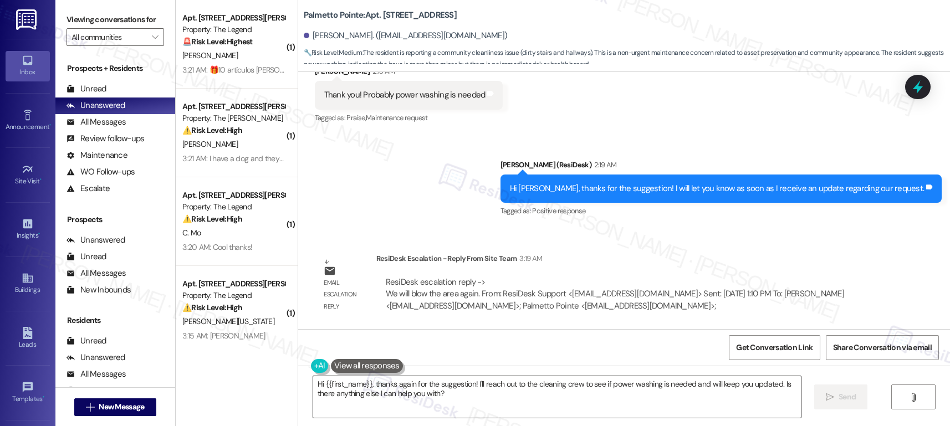
click at [371, 395] on textarea "Hi {{first_name}}, thanks again for the suggestion! I'll reach out to the clean…" at bounding box center [557, 397] width 488 height 42
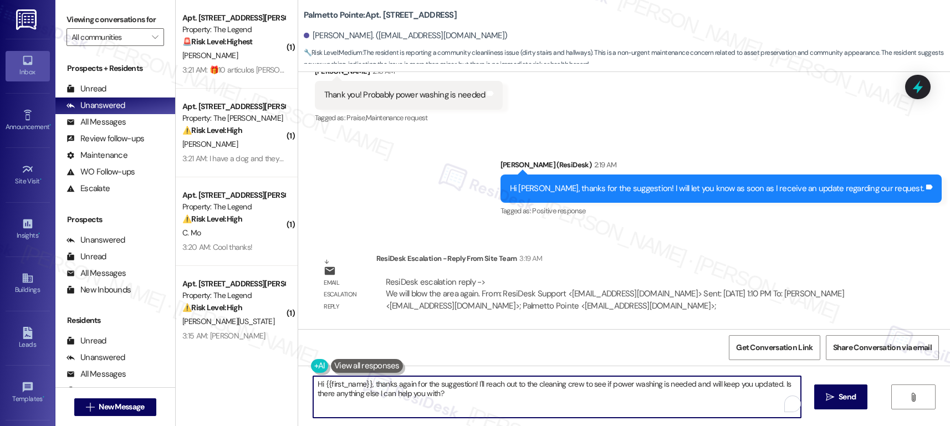
drag, startPoint x: 465, startPoint y: 396, endPoint x: 293, endPoint y: 382, distance: 173.0
click at [298, 382] on div "Hi {{first_name}}, thanks again for the suggestion! I'll reach out to the clean…" at bounding box center [624, 407] width 652 height 83
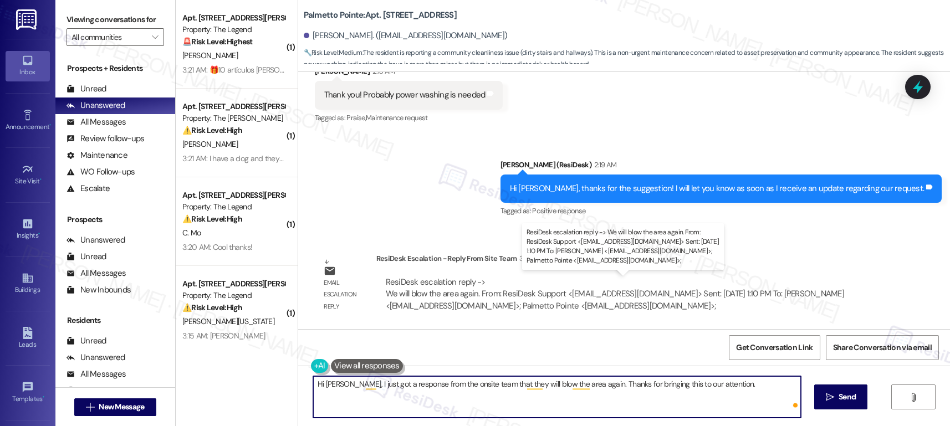
type textarea "Hi [PERSON_NAME], I just got a response from the onsite team that they will blo…"
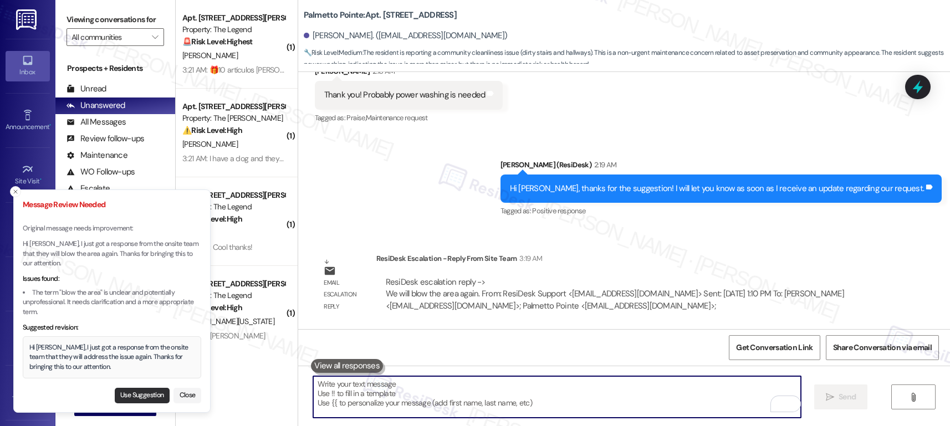
click at [145, 397] on button "Use Suggestion" at bounding box center [142, 396] width 55 height 16
type textarea "Hi [PERSON_NAME], I just got a response from the onsite team that they will add…"
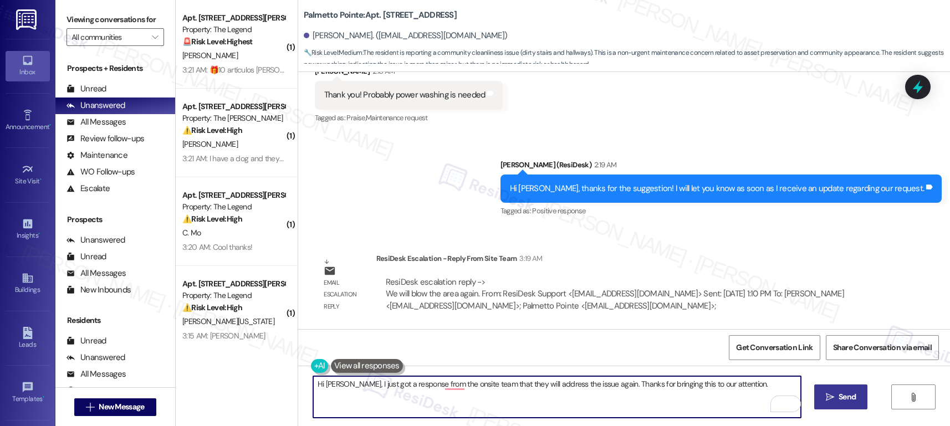
click at [852, 392] on span "Send" at bounding box center [847, 397] width 17 height 12
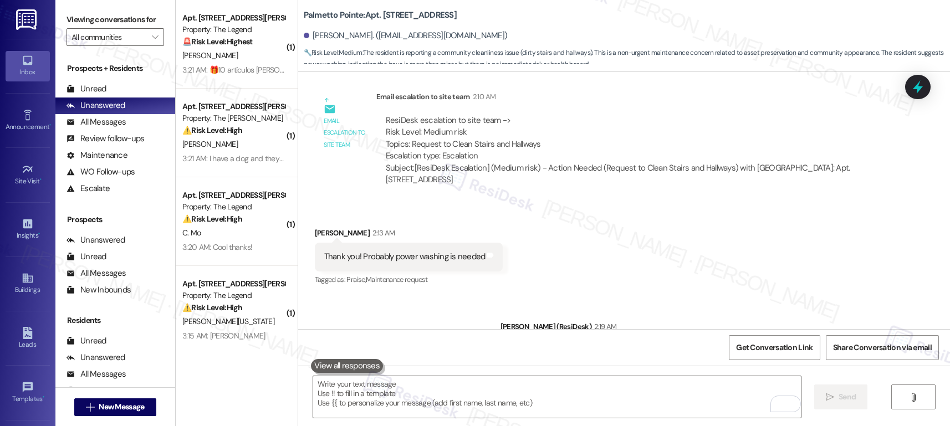
scroll to position [1063, 0]
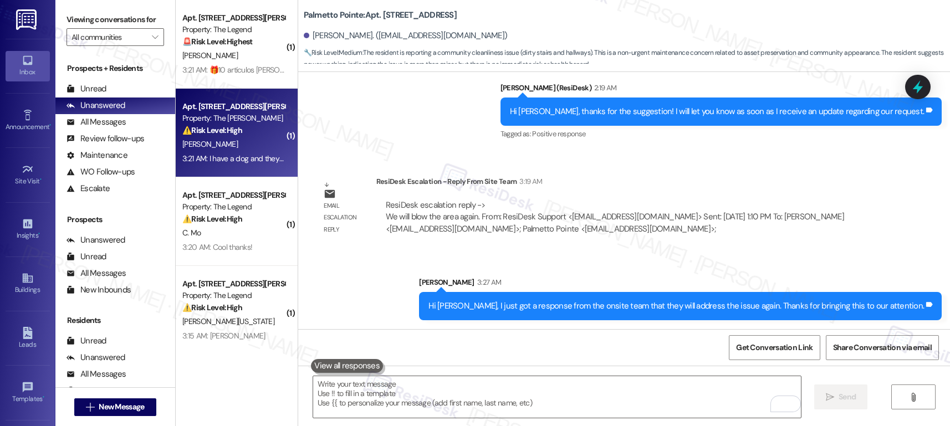
click at [222, 125] on div "⚠️ Risk Level: High The resident describes a severe cockroach infestation throu…" at bounding box center [233, 131] width 103 height 12
type textarea "Fetching suggested responses. Please feel free to read through the conversation…"
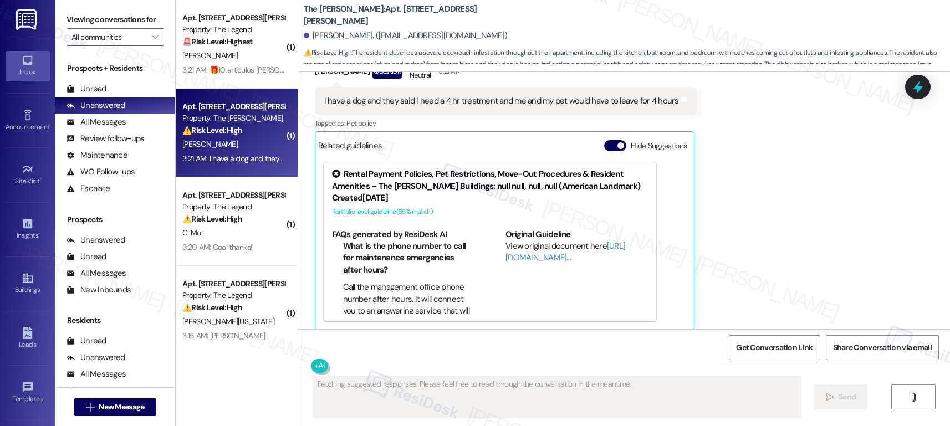
scroll to position [1457, 0]
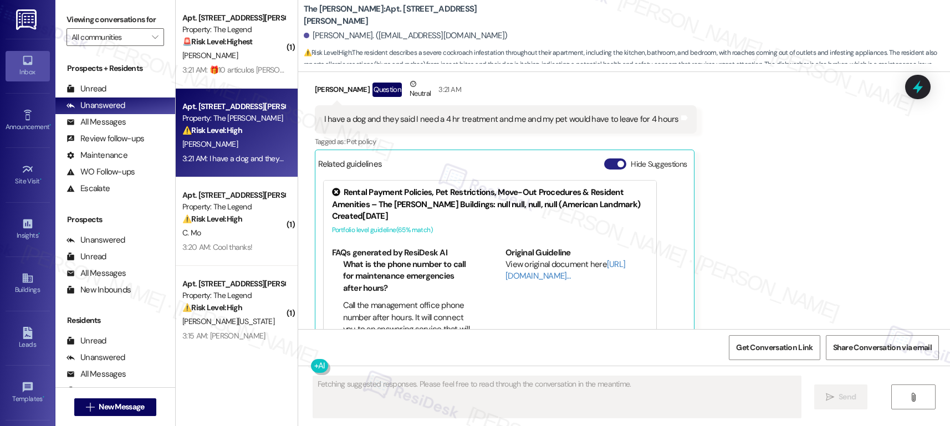
click at [604, 166] on button "Hide Suggestions" at bounding box center [615, 164] width 22 height 11
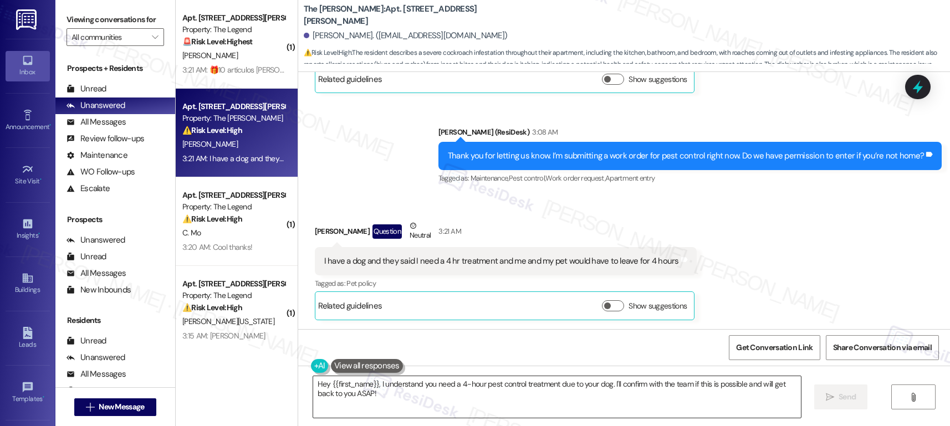
click at [402, 396] on textarea "Hey {{first_name}}, I understand you need a 4-hour pest control treatment due t…" at bounding box center [557, 397] width 488 height 42
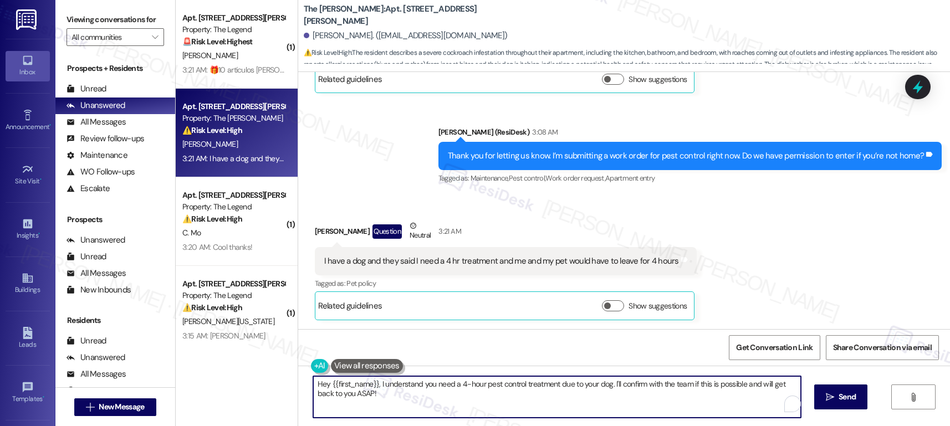
click at [402, 396] on textarea "Hey {{first_name}}, I understand you need a 4-hour pest control treatment due t…" at bounding box center [557, 397] width 488 height 42
type textarea "If I may I ask, when was this discussed to you? Does it mean that you have an o…"
click at [396, 259] on div "I have a dog and they said I need a 4 hr treatment and me and my pet would have…" at bounding box center [501, 262] width 355 height 12
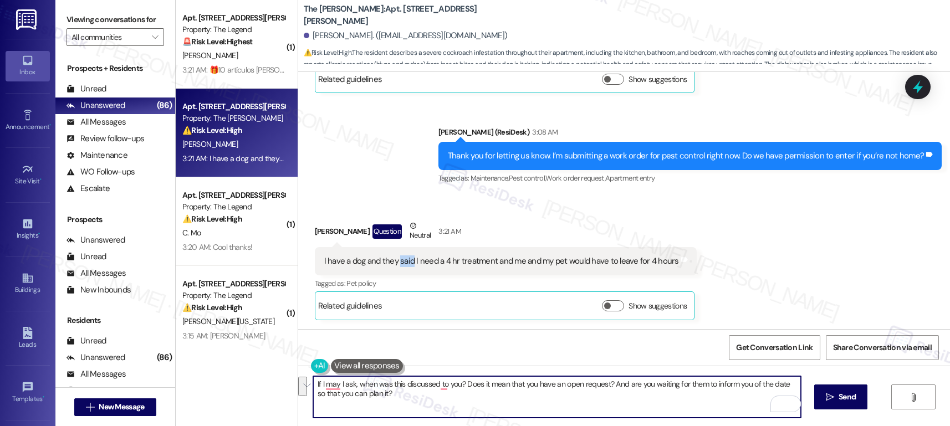
click at [396, 259] on div "I have a dog and they said I need a 4 hr treatment and me and my pet would have…" at bounding box center [501, 262] width 355 height 12
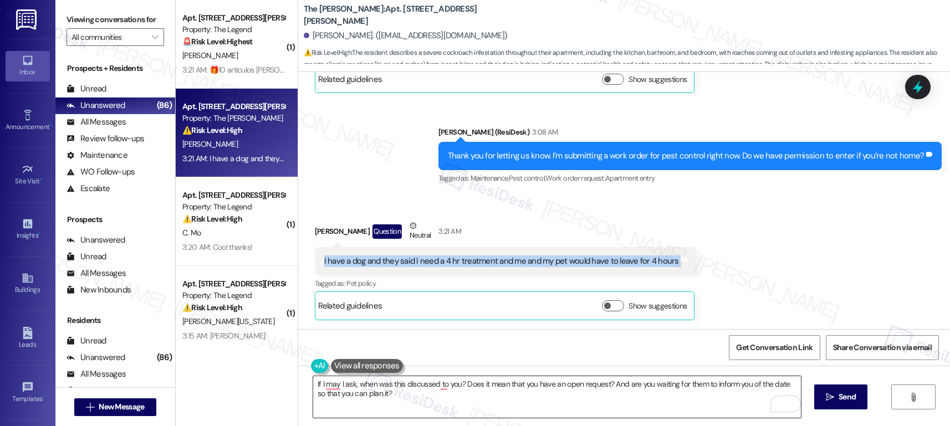
click at [349, 397] on textarea "If I may I ask, when was this discussed to you? Does it mean that you have an o…" at bounding box center [557, 397] width 488 height 42
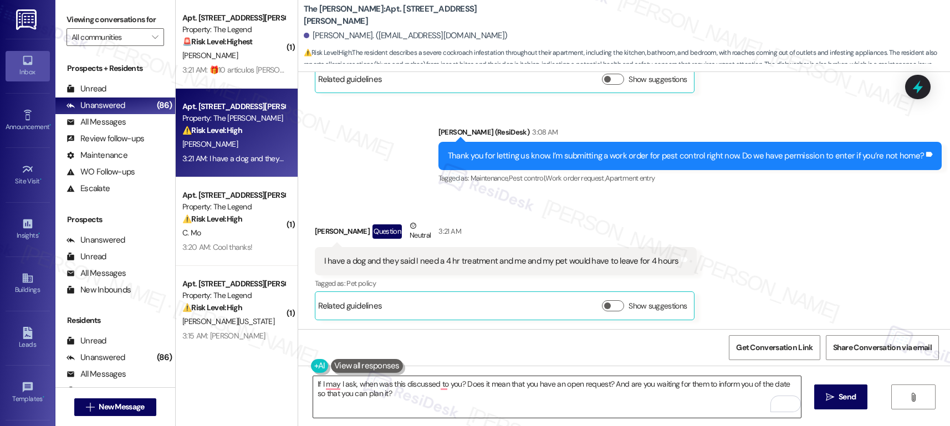
click at [349, 397] on textarea "If I may I ask, when was this discussed to you? Does it mean that you have an o…" at bounding box center [557, 397] width 488 height 42
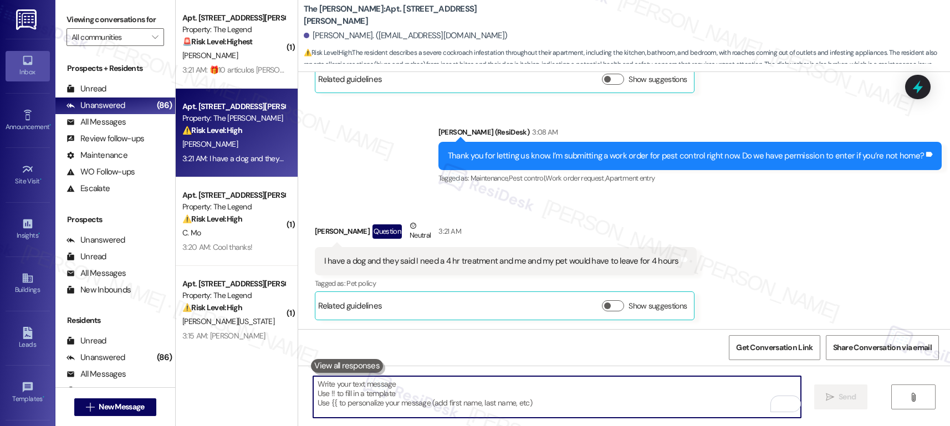
click at [477, 399] on textarea "To enrich screen reader interactions, please activate Accessibility in Grammarl…" at bounding box center [557, 397] width 488 height 42
paste textarea "If I may ask, when was this information shared with you? Does this mean you cur…"
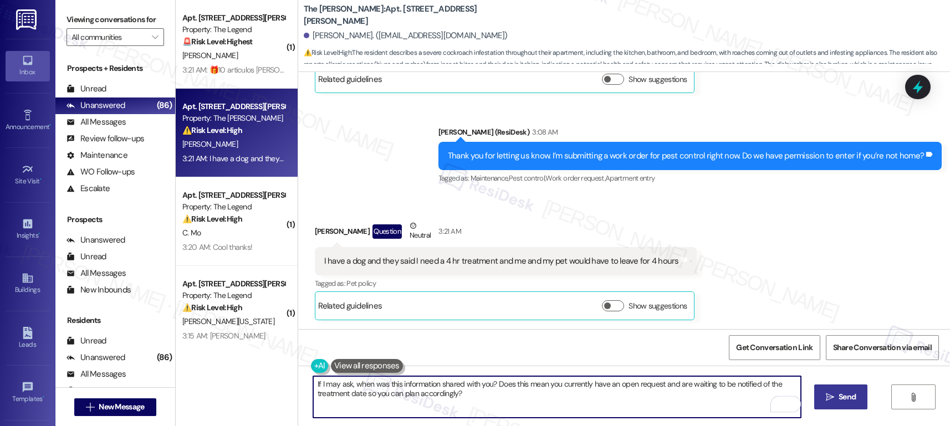
type textarea "If I may ask, when was this information shared with you? Does this mean you cur…"
click at [849, 402] on span "Send" at bounding box center [847, 397] width 17 height 12
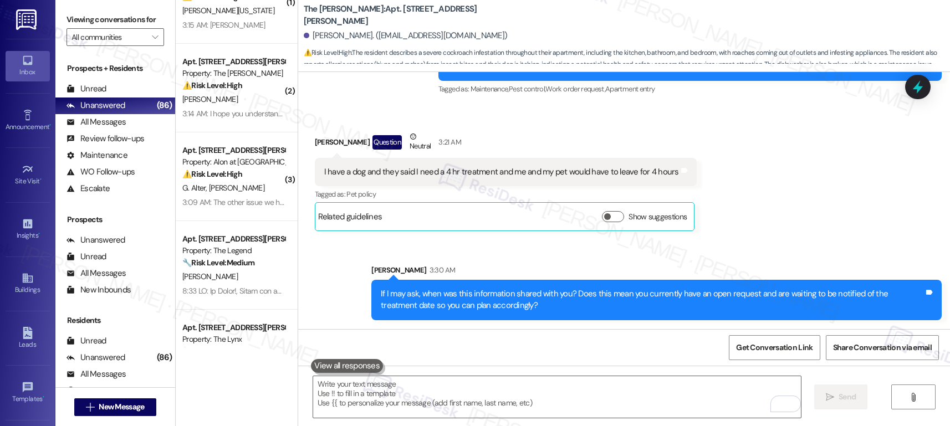
scroll to position [330, 0]
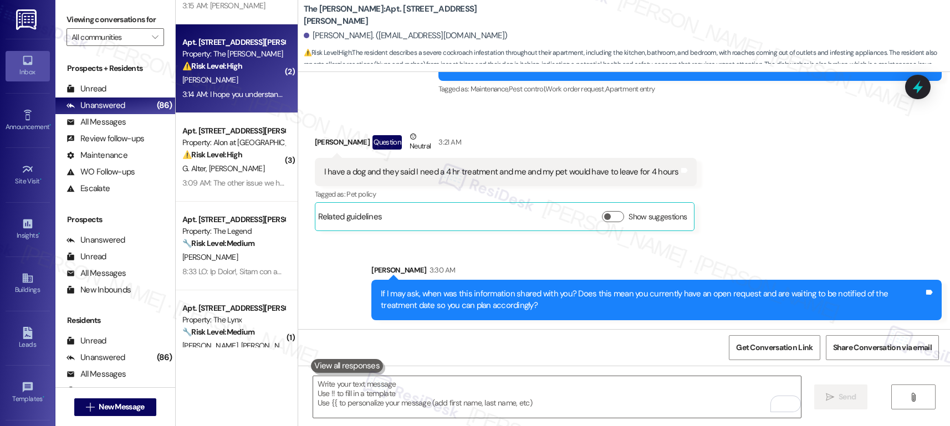
click at [258, 73] on div "Apt. [STREET_ADDRESS][PERSON_NAME] Property: The [PERSON_NAME] ⚠️ Risk Level: H…" at bounding box center [233, 54] width 105 height 38
type textarea "Fetching suggested responses. Please feel free to read through the conversation…"
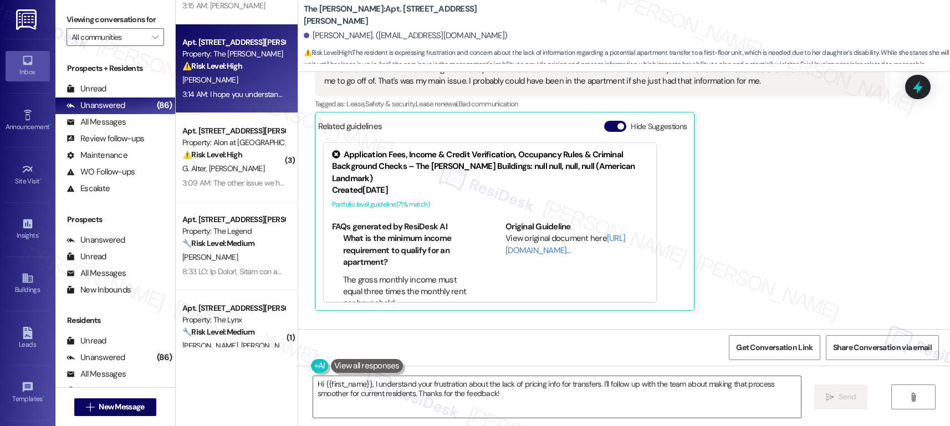
scroll to position [1648, 0]
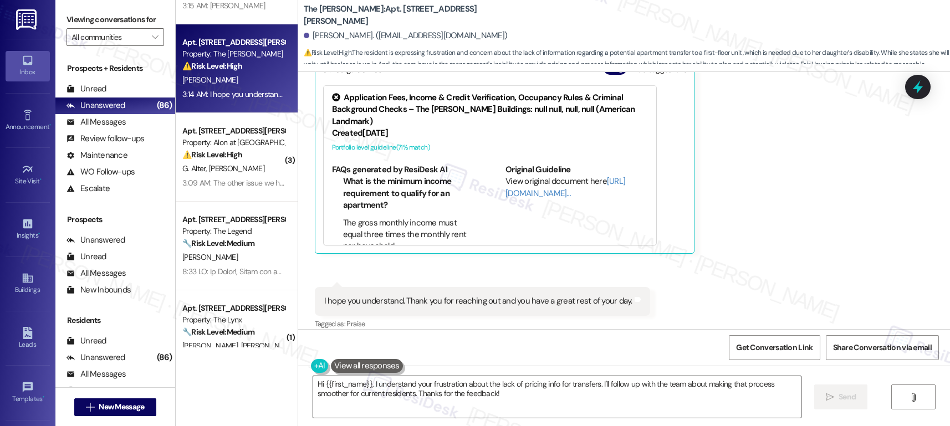
click at [538, 388] on textarea "Hi {{first_name}}, I understand your frustration about the lack of pricing info…" at bounding box center [557, 397] width 488 height 42
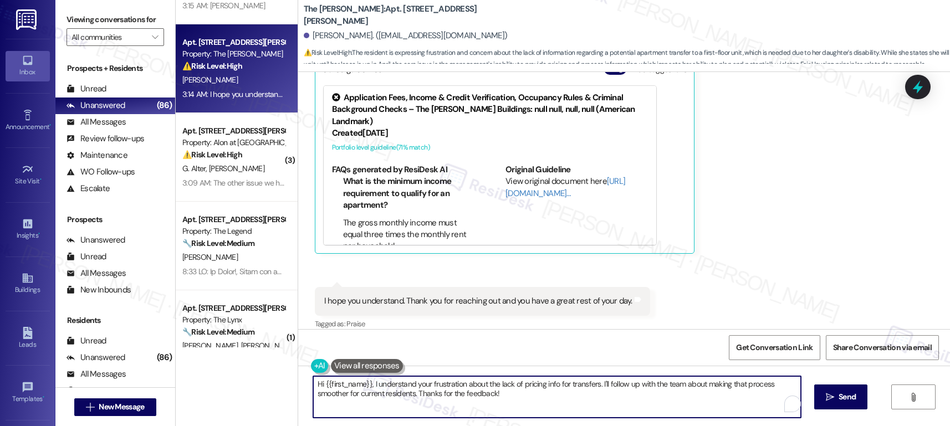
click at [538, 388] on textarea "Hi {{first_name}}, I understand your frustration about the lack of pricing info…" at bounding box center [557, 397] width 488 height 42
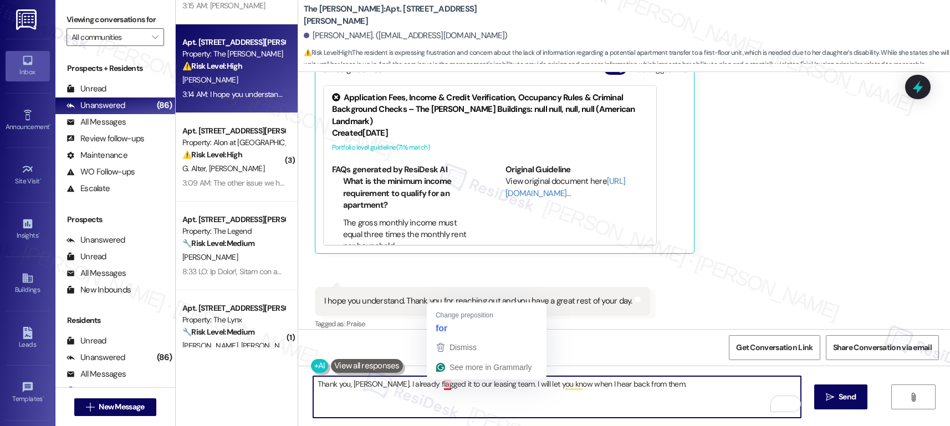
click at [441, 388] on textarea "Thank you, [PERSON_NAME]. I already flagged it to our leasing team. I will let …" at bounding box center [557, 397] width 488 height 42
click at [428, 409] on textarea "Thank you, [PERSON_NAME]. I already flagged it to our leasing team. I will let …" at bounding box center [557, 397] width 488 height 42
click at [675, 399] on textarea "Thank you, [PERSON_NAME]. I already flagged it to our leasing team. I will let …" at bounding box center [557, 397] width 488 height 42
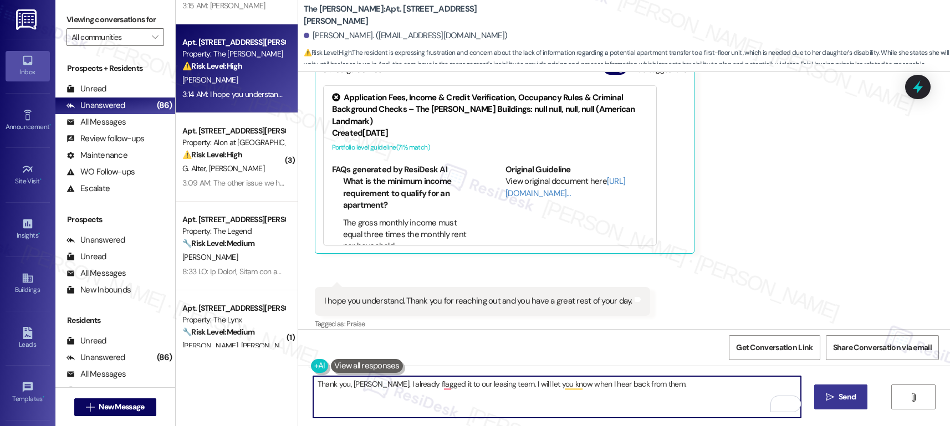
type textarea "Thank you, [PERSON_NAME]. I already flagged it to our leasing team. I will let …"
click at [838, 403] on button " Send" at bounding box center [841, 397] width 54 height 25
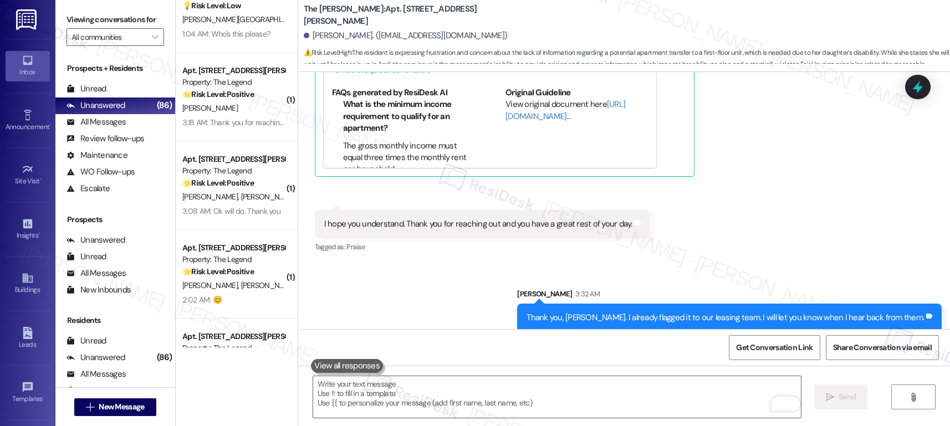
scroll to position [1105, 0]
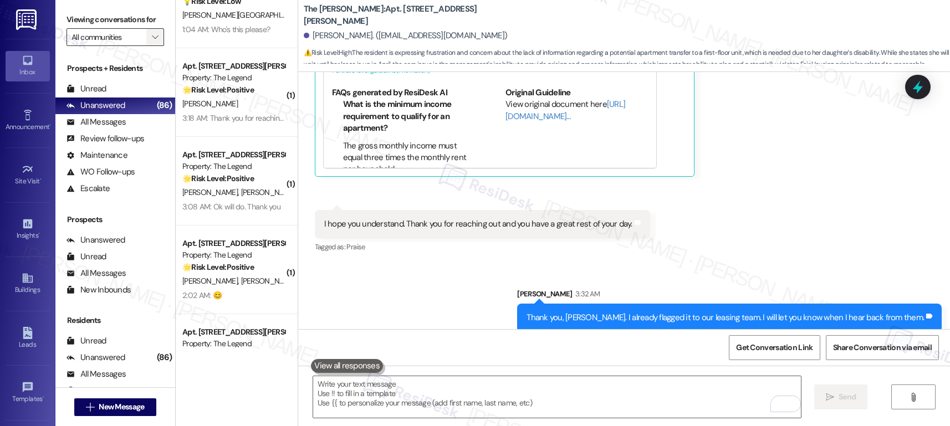
click at [150, 46] on span "" at bounding box center [155, 37] width 11 height 18
click at [152, 42] on icon "" at bounding box center [155, 37] width 6 height 9
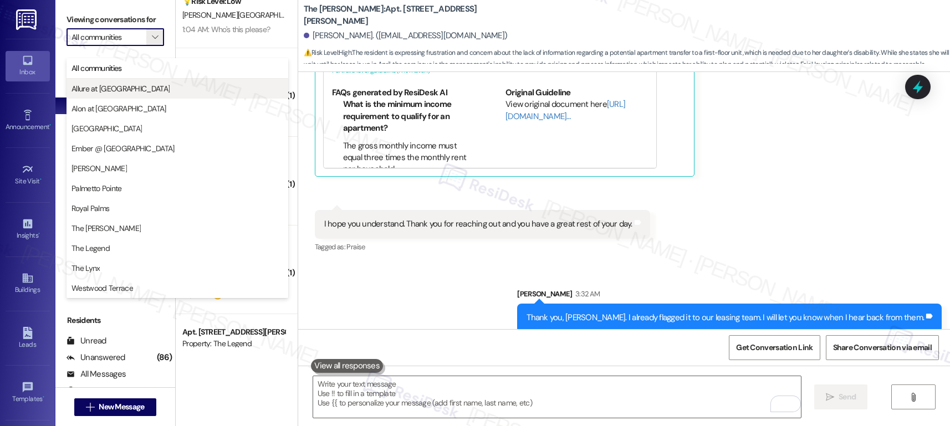
click at [138, 83] on span "Allure at [GEOGRAPHIC_DATA]" at bounding box center [178, 88] width 212 height 11
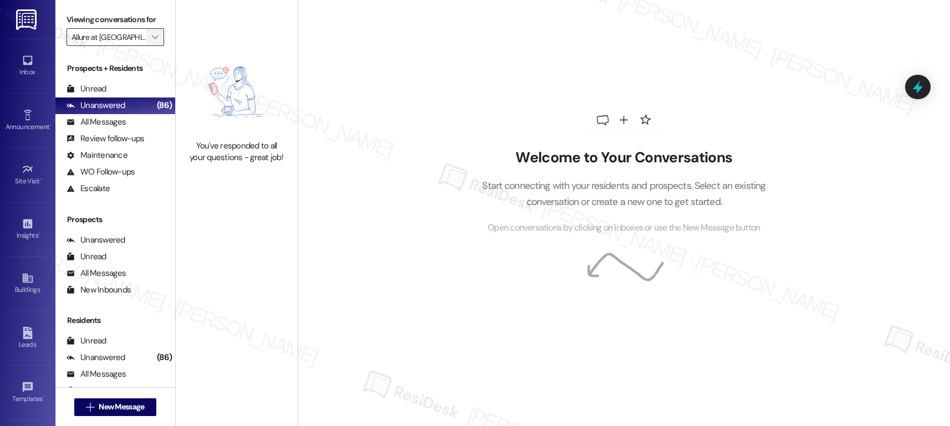
click at [150, 46] on span "" at bounding box center [155, 37] width 11 height 18
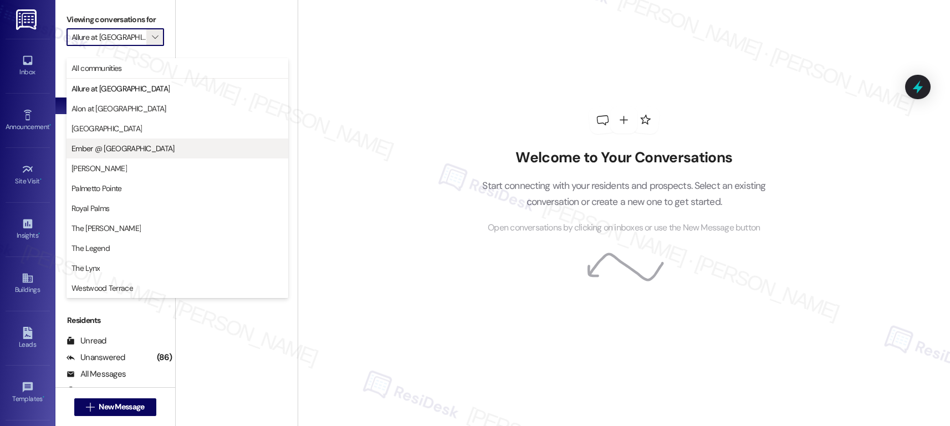
click at [115, 147] on span "Ember @ [GEOGRAPHIC_DATA]" at bounding box center [123, 148] width 103 height 11
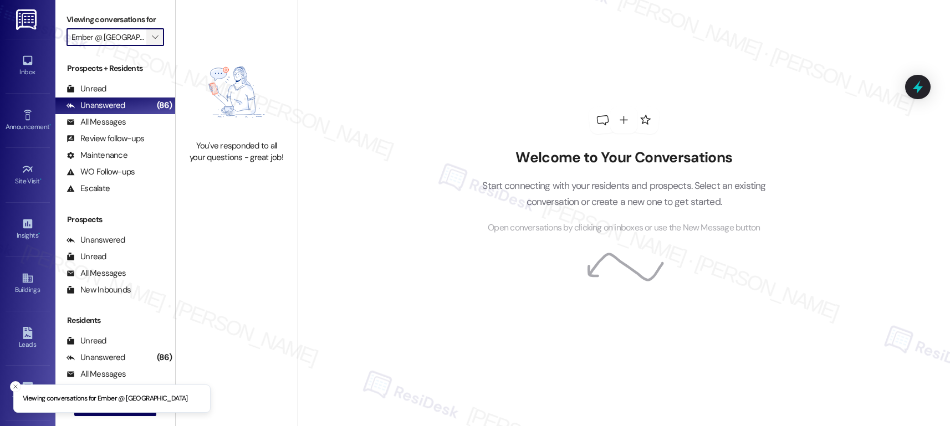
click at [152, 42] on icon "" at bounding box center [155, 37] width 6 height 9
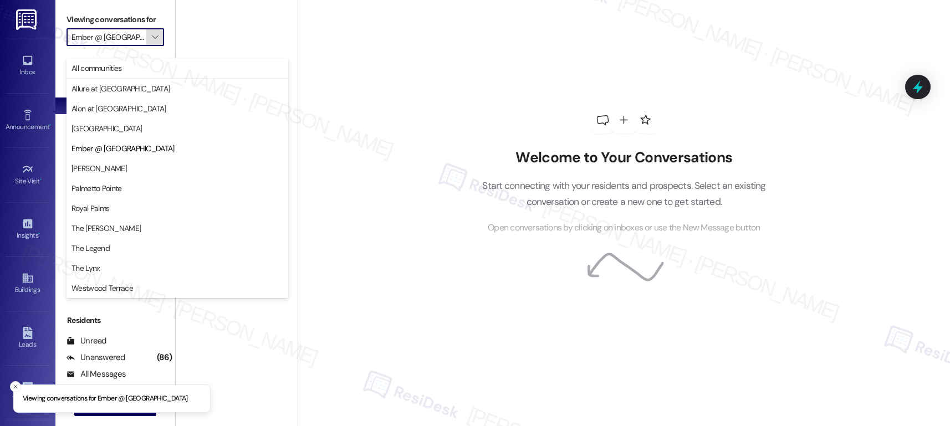
scroll to position [0, 9]
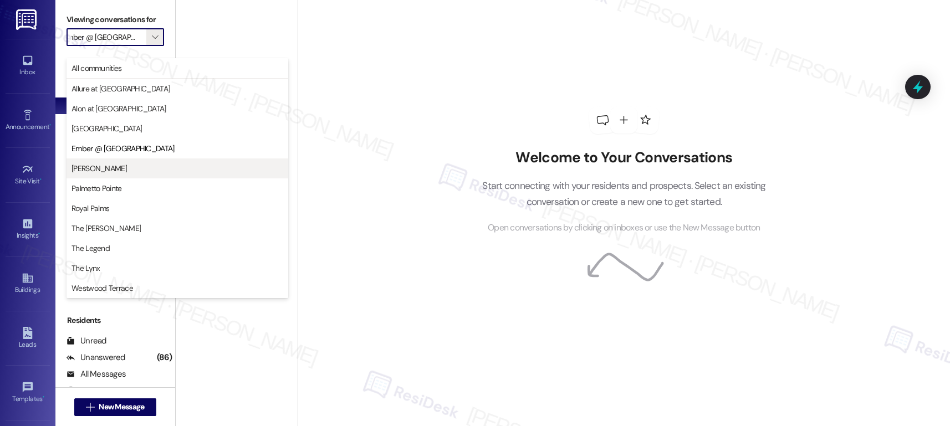
click at [119, 167] on span "[PERSON_NAME]" at bounding box center [178, 168] width 212 height 11
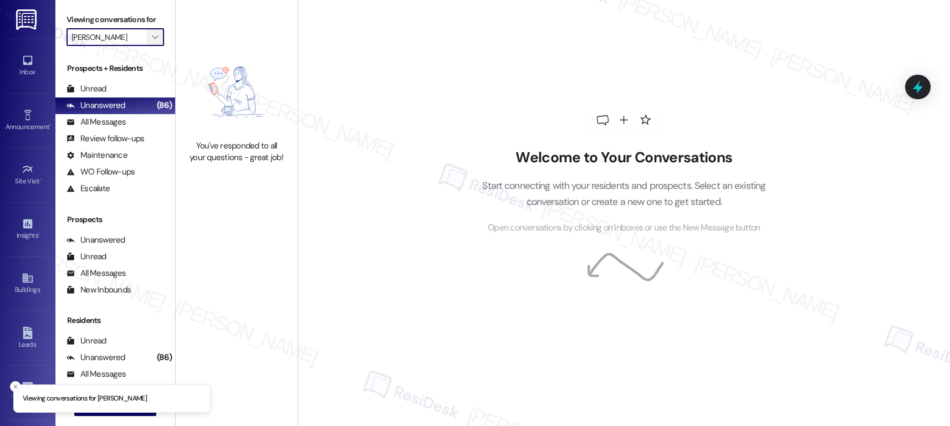
click at [152, 42] on icon "" at bounding box center [155, 37] width 6 height 9
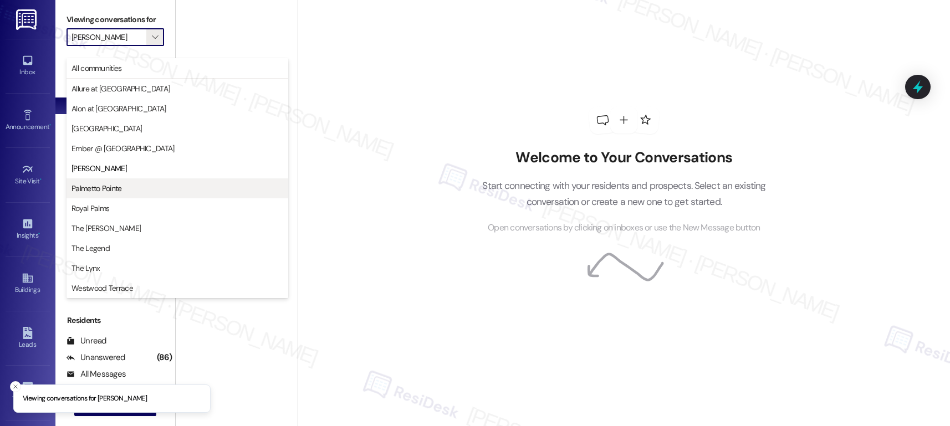
click at [137, 186] on span "Palmetto Pointe" at bounding box center [178, 188] width 212 height 11
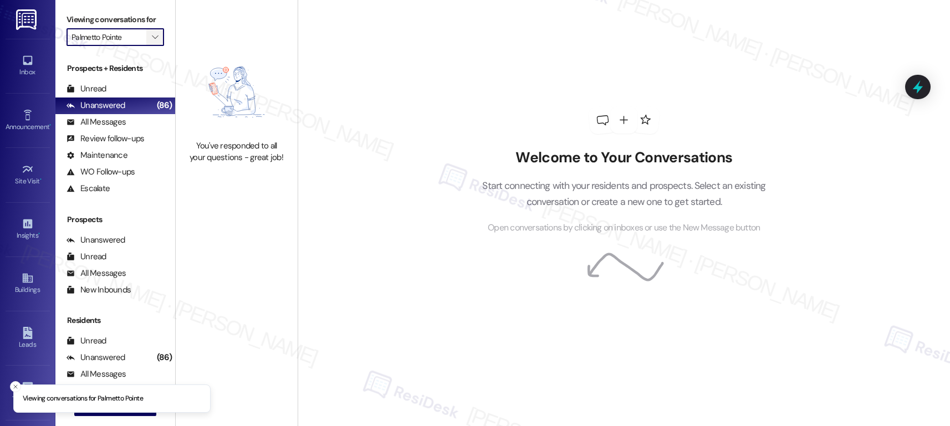
click at [152, 42] on icon "" at bounding box center [155, 37] width 6 height 9
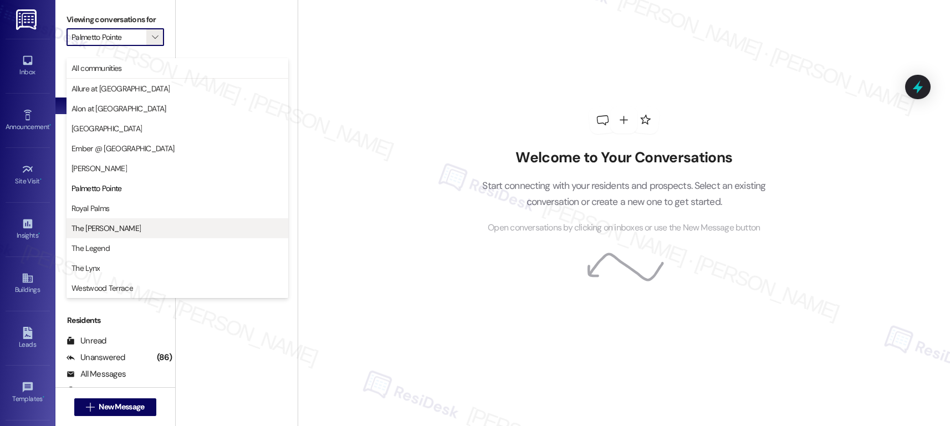
click at [129, 231] on span "The [PERSON_NAME]" at bounding box center [178, 228] width 212 height 11
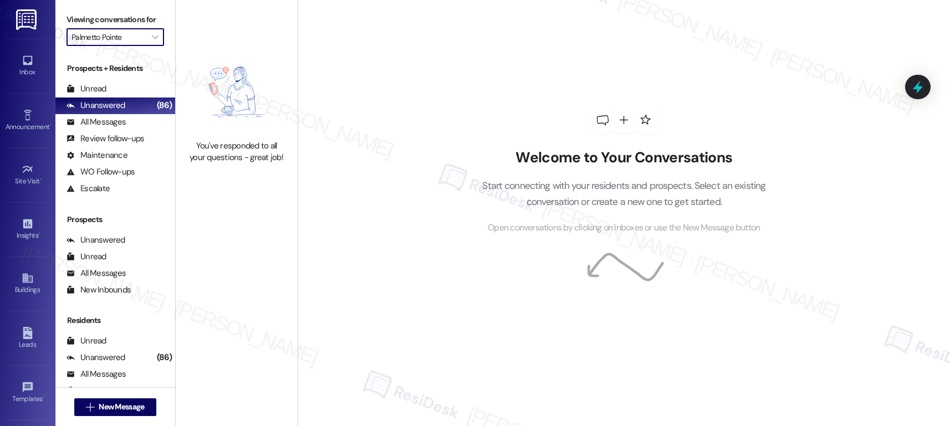
type input "The [PERSON_NAME]"
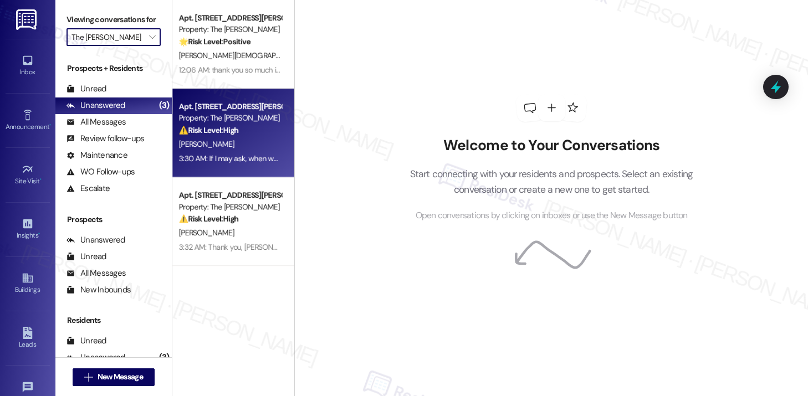
click at [240, 152] on div "3:30 AM: If I may ask, when was this information shared with you? Does this mea…" at bounding box center [230, 159] width 105 height 14
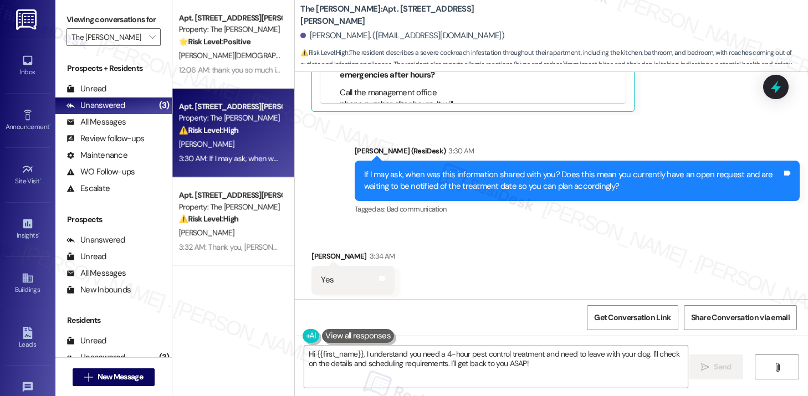
scroll to position [1718, 0]
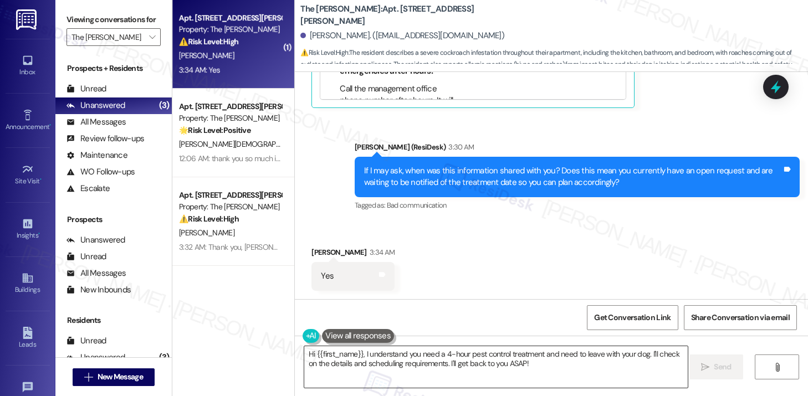
click at [494, 362] on textarea "Hi {{first_name}}, I understand you need a 4-hour pest control treatment and ne…" at bounding box center [496, 367] width 384 height 42
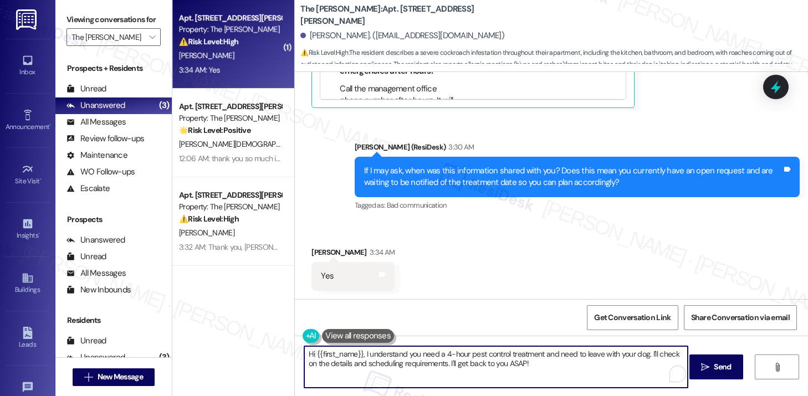
click at [494, 362] on textarea "Hi {{first_name}}, I understand you need a 4-hour pest control treatment and ne…" at bounding box center [496, 367] width 384 height 42
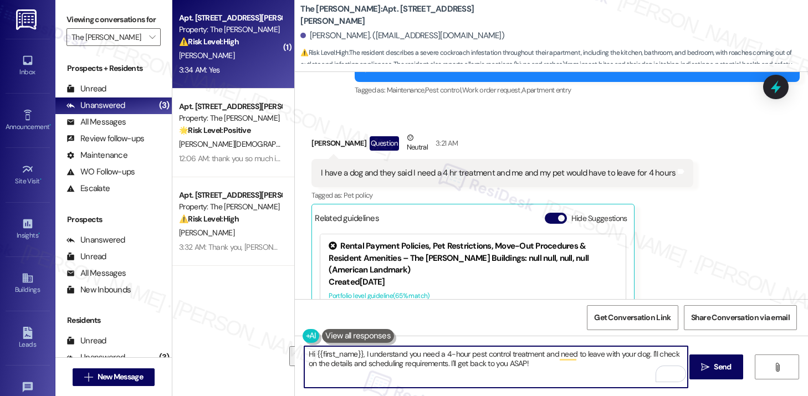
scroll to position [1431, 0]
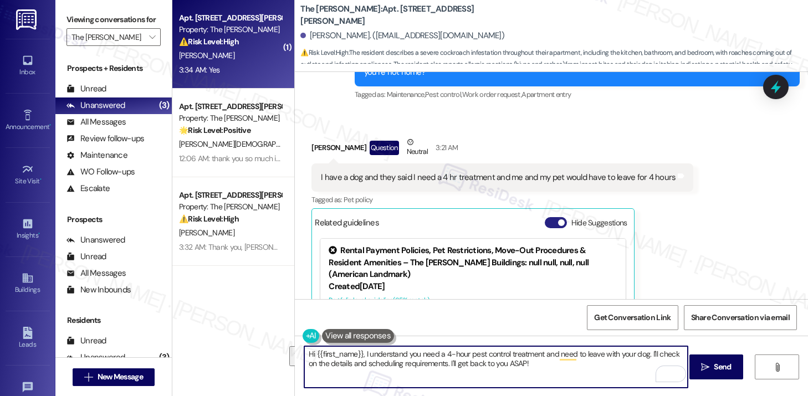
click at [546, 217] on button "Hide Suggestions" at bounding box center [556, 222] width 22 height 11
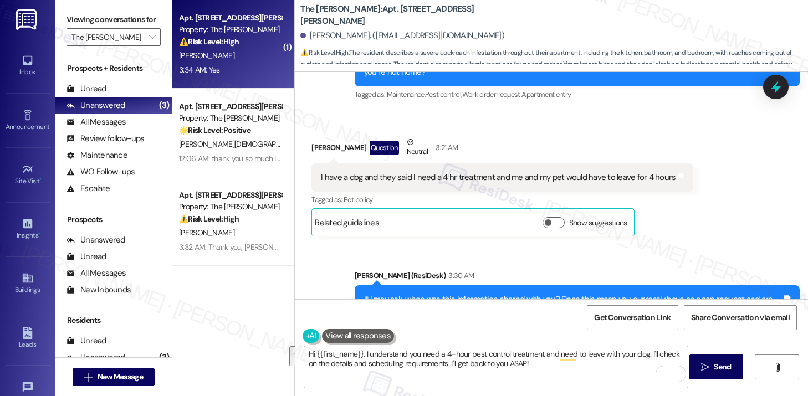
scroll to position [1560, 0]
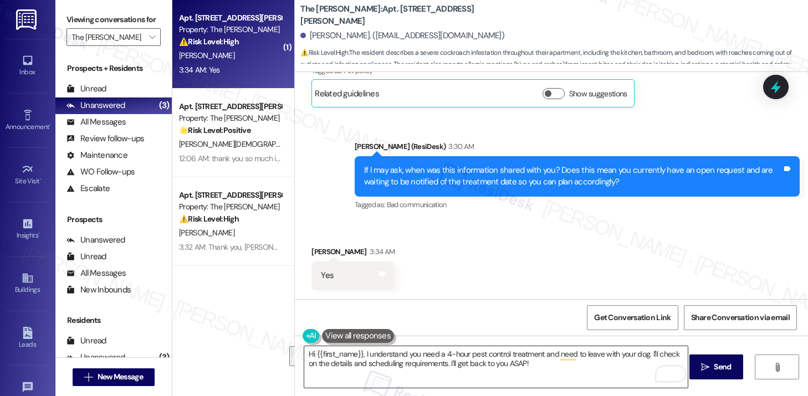
click at [385, 359] on textarea "Hi {{first_name}}, I understand you need a 4-hour pest control treatment and ne…" at bounding box center [496, 367] width 384 height 42
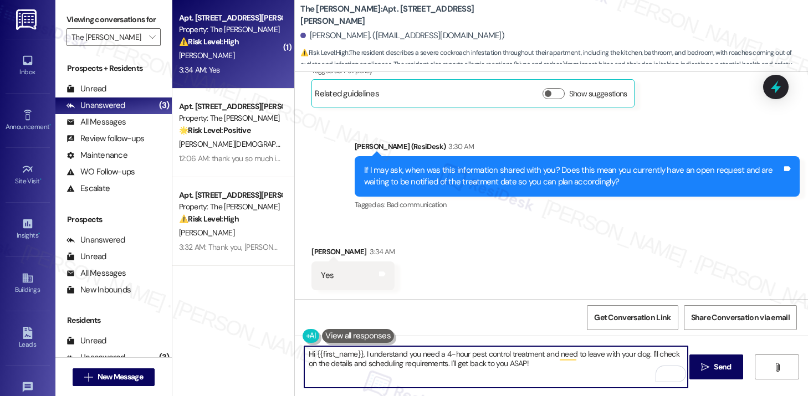
click at [385, 359] on textarea "Hi {{first_name}}, I understand you need a 4-hour pest control treatment and ne…" at bounding box center [496, 367] width 384 height 42
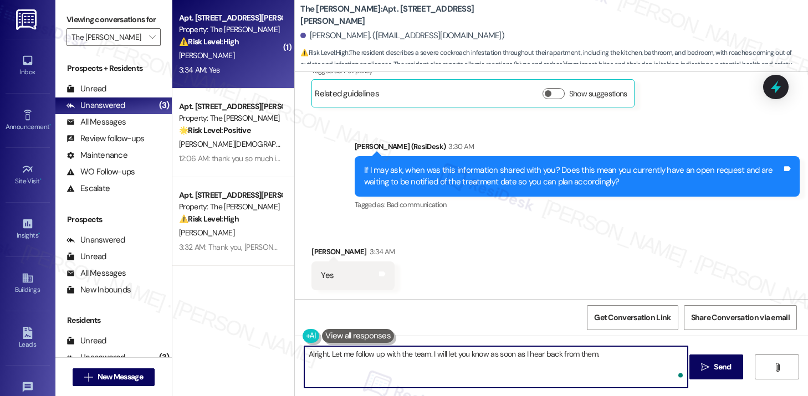
type textarea "Alright. Let me follow up with the team. I will let you know as soon as I hear …"
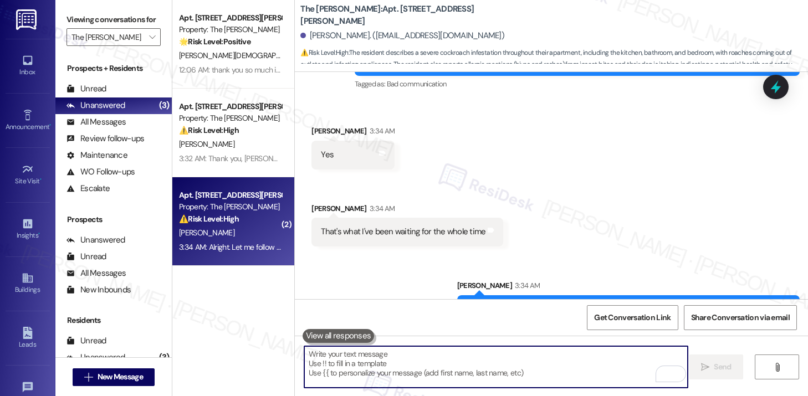
scroll to position [1715, 0]
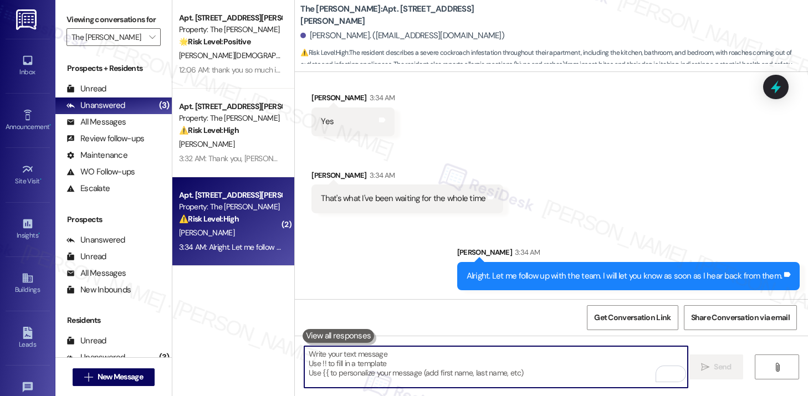
click at [353, 363] on textarea "To enrich screen reader interactions, please activate Accessibility in Grammarl…" at bounding box center [496, 367] width 384 height 42
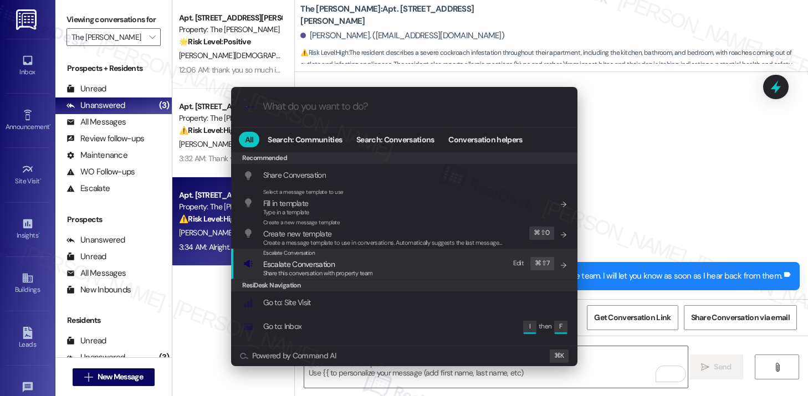
click at [294, 268] on span "Escalate Conversation" at bounding box center [299, 264] width 72 height 10
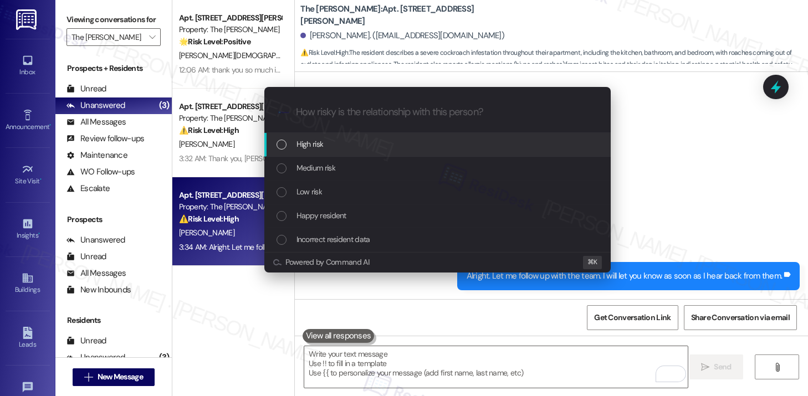
click at [329, 145] on div "High risk" at bounding box center [439, 144] width 324 height 12
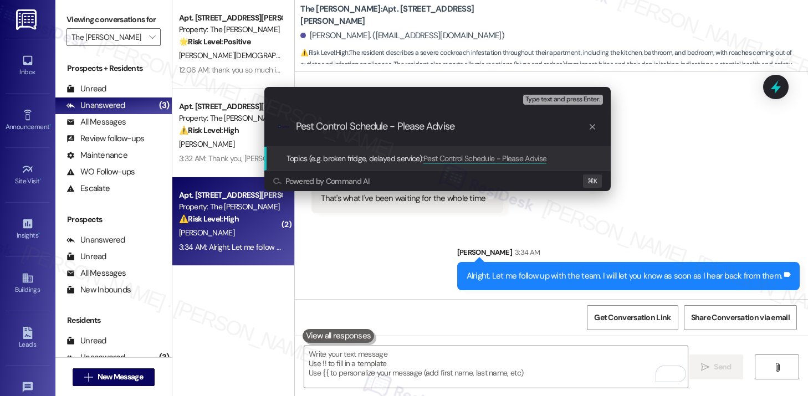
type input "Pest Control Schedule - Please Advise"
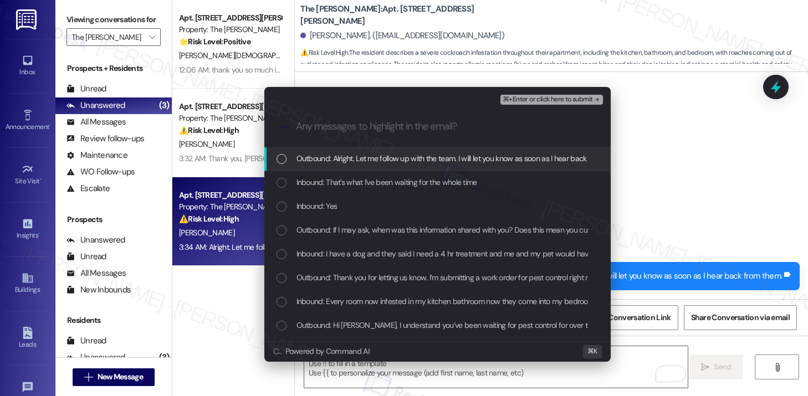
click at [382, 161] on span "Outbound: Alright. Let me follow up with the team. I will let you know as soon …" at bounding box center [460, 158] width 327 height 12
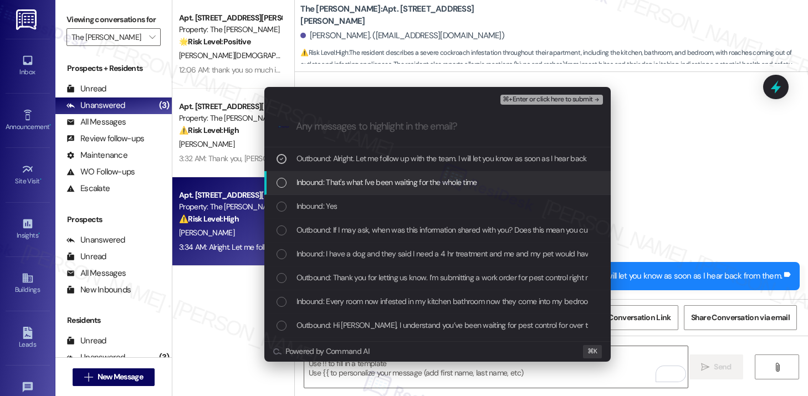
click at [376, 176] on span "Inbound: That's what I've been waiting for the whole time" at bounding box center [387, 182] width 181 height 12
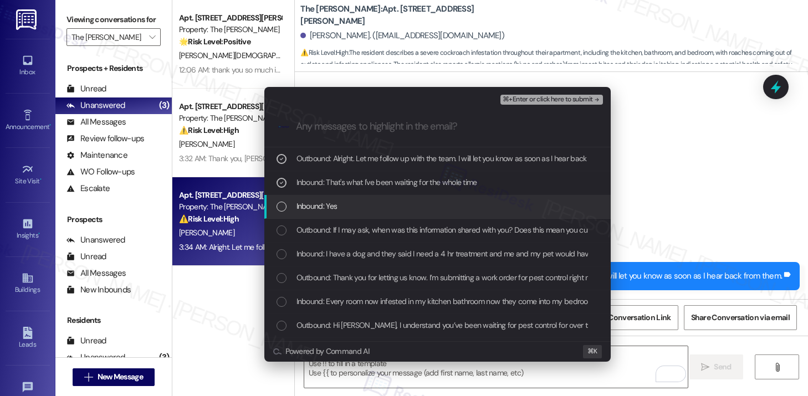
click at [364, 203] on div "Inbound: Yes" at bounding box center [439, 206] width 324 height 12
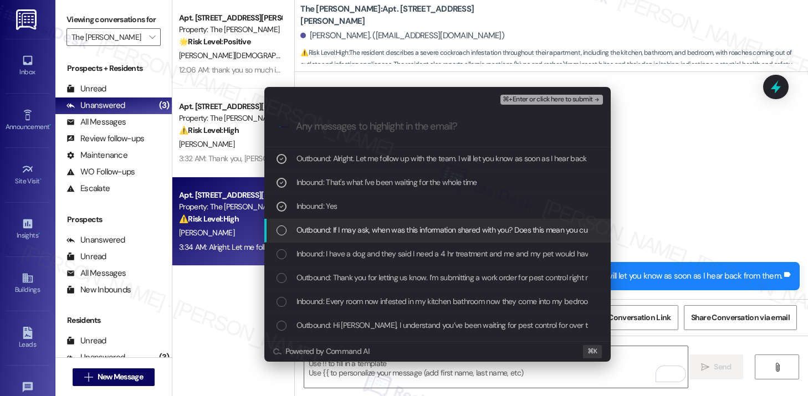
click at [354, 227] on span "Outbound: If I may ask, when was this information shared with you? Does this me…" at bounding box center [621, 230] width 648 height 12
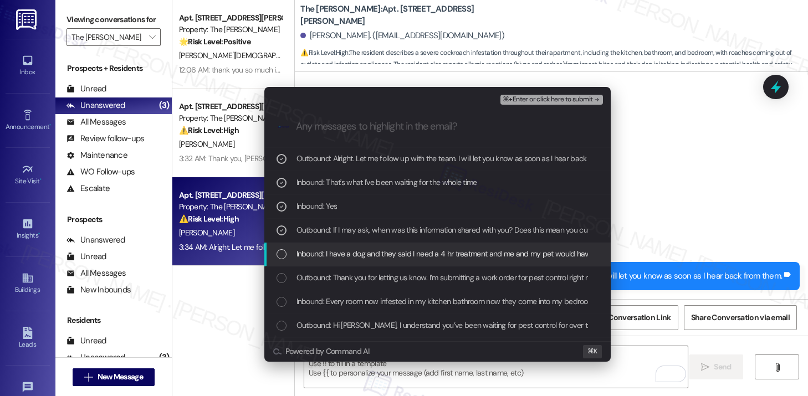
click at [479, 257] on span "Inbound: I have a dog and they said I need a 4 hr treatment and me and my pet w…" at bounding box center [477, 254] width 360 height 12
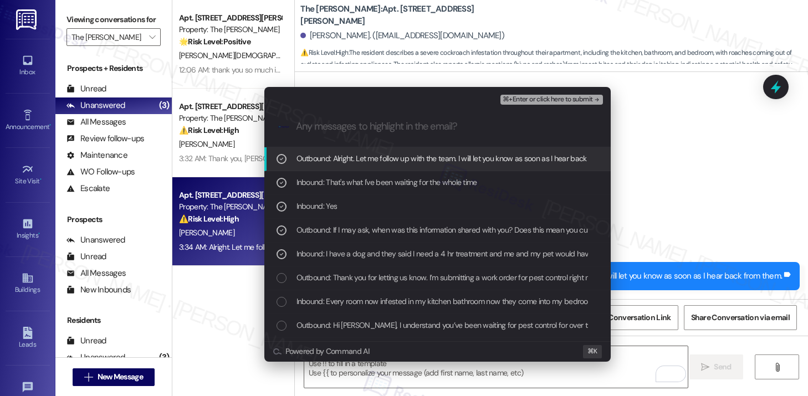
click at [552, 100] on span "⌘+Enter or click here to submit" at bounding box center [548, 100] width 90 height 8
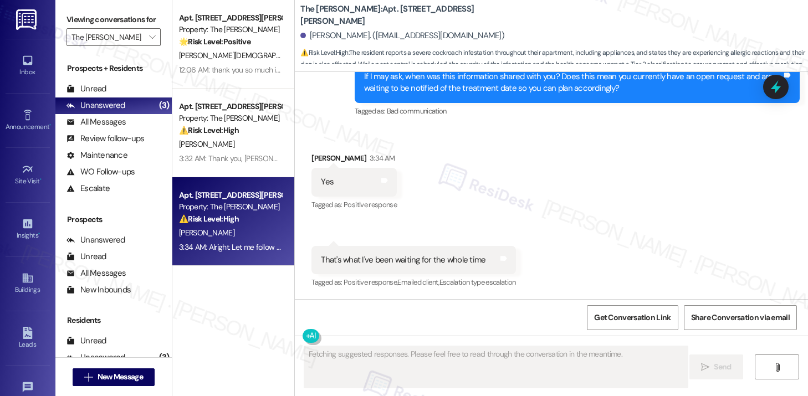
scroll to position [1748, 0]
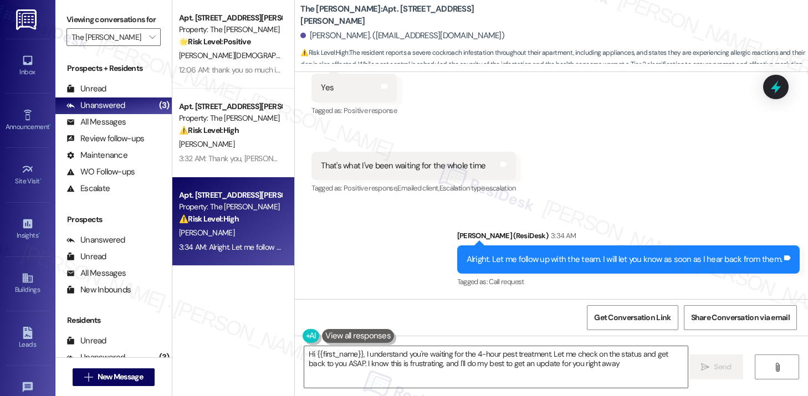
type textarea "Hi {{first_name}}, I understand you're waiting for the 4-hour pest treatment. L…"
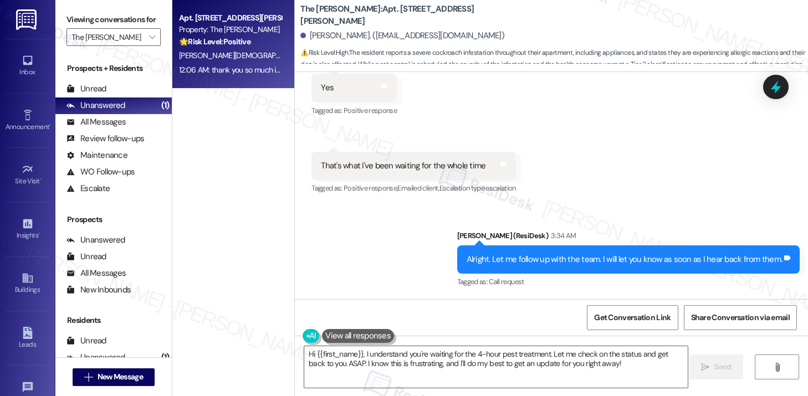
click at [230, 50] on div "[PERSON_NAME][DEMOGRAPHIC_DATA]" at bounding box center [230, 56] width 105 height 14
type textarea "Fetching suggested responses. Please feel free to read through the conversation…"
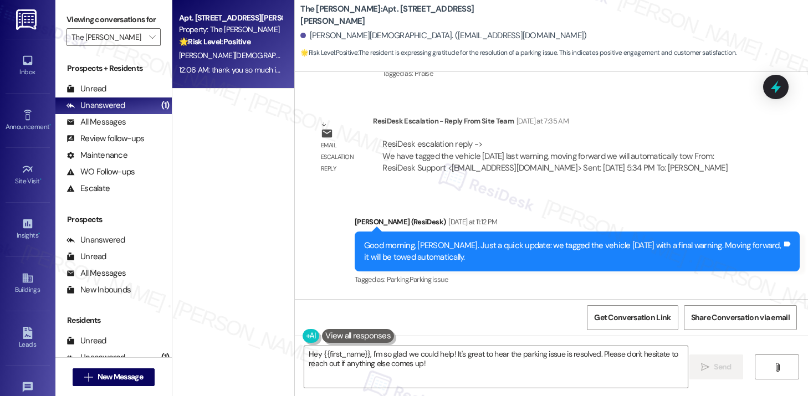
scroll to position [1384, 0]
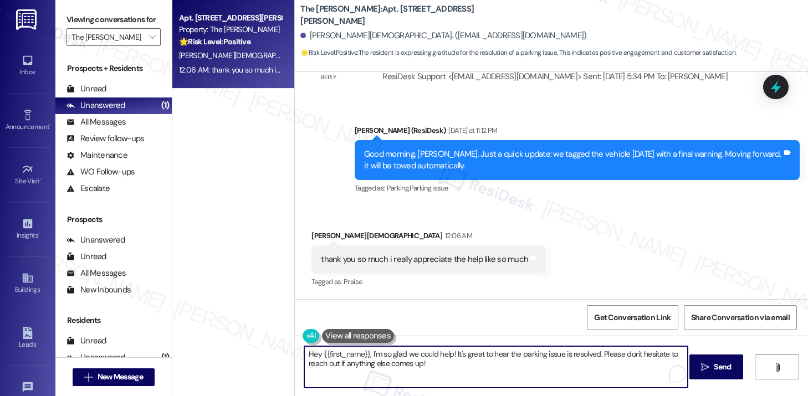
drag, startPoint x: 368, startPoint y: 354, endPoint x: 286, endPoint y: 342, distance: 82.9
click at [286, 342] on div "Apt. [STREET_ADDRESS][PERSON_NAME] Property: The [PERSON_NAME] 🌟 Risk Level: Po…" at bounding box center [490, 198] width 636 height 396
drag, startPoint x: 386, startPoint y: 354, endPoint x: 533, endPoint y: 357, distance: 146.4
click at [533, 357] on textarea "I'm so glad we could help! It's great to hear the parking issue is resolved. Pl…" at bounding box center [496, 367] width 384 height 42
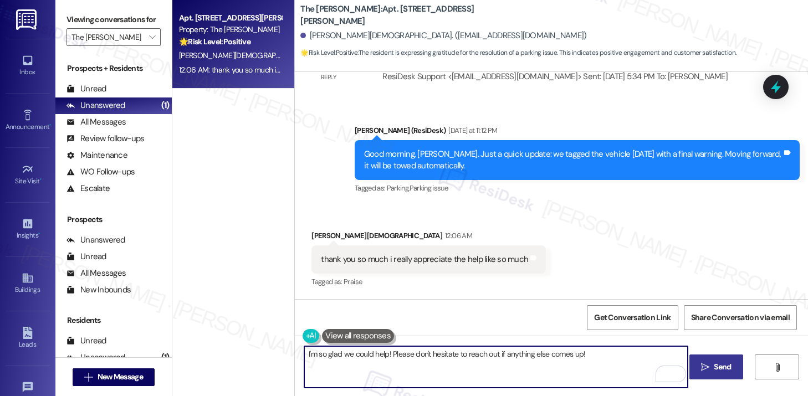
type textarea "I'm so glad we could help! Please don't hesitate to reach out if anything else …"
click at [725, 366] on span "Send" at bounding box center [722, 367] width 17 height 12
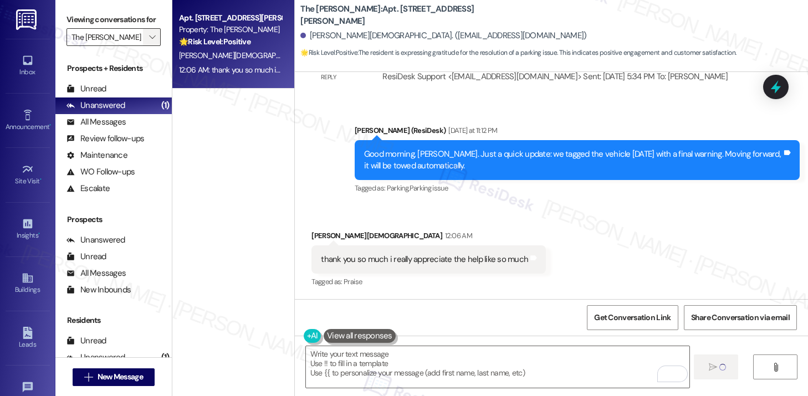
scroll to position [1383, 0]
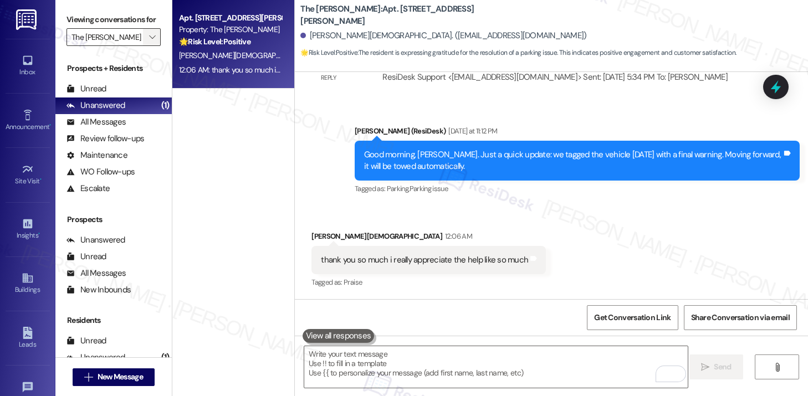
click at [149, 42] on icon "" at bounding box center [152, 37] width 6 height 9
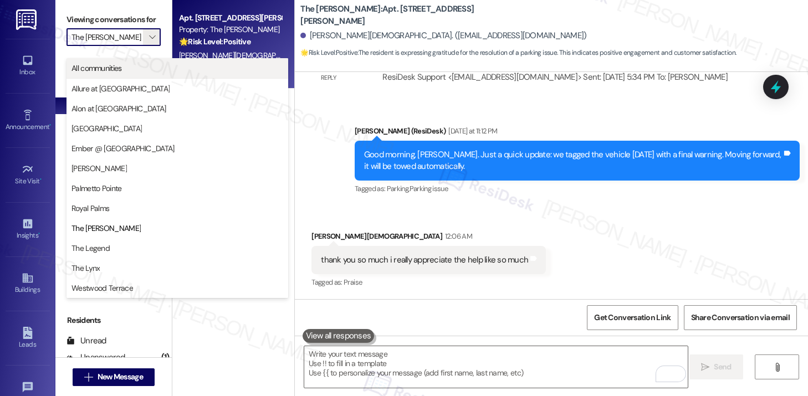
click at [151, 77] on button "All communities" at bounding box center [178, 68] width 222 height 20
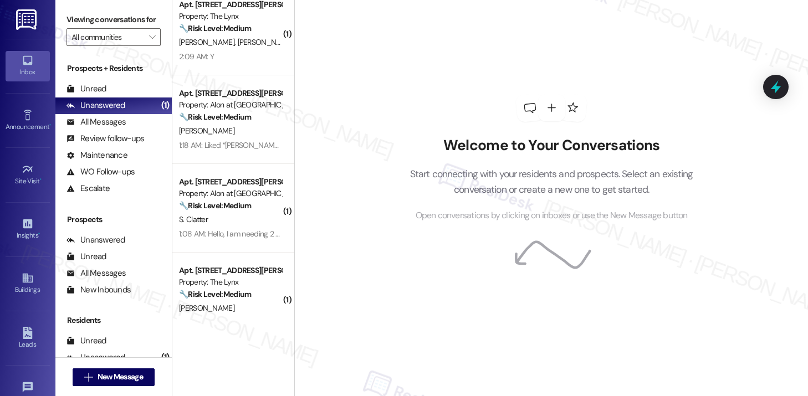
scroll to position [548, 0]
